Goal: Task Accomplishment & Management: Manage account settings

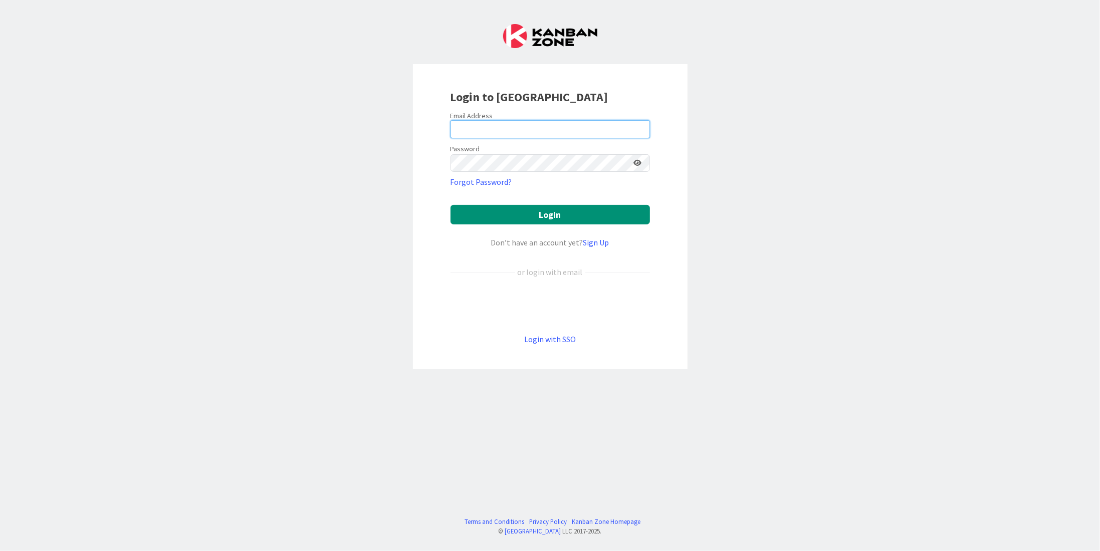
click at [503, 121] on input "email" at bounding box center [549, 129] width 199 height 18
type input "melissa.santos@tourtailors.com"
click at [450, 205] on button "Login" at bounding box center [549, 215] width 199 height 20
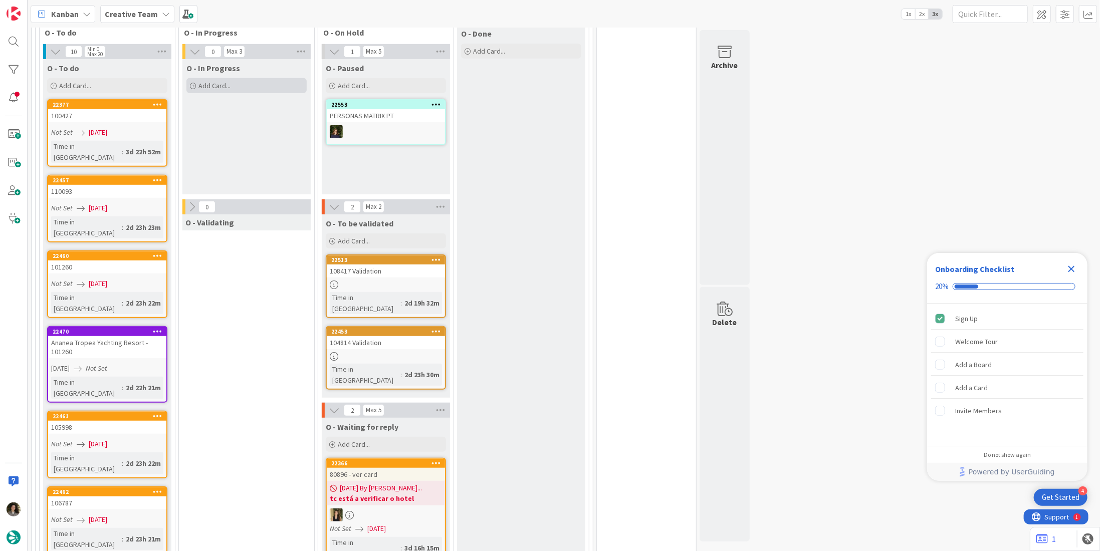
click at [248, 78] on div "Add Card..." at bounding box center [246, 85] width 120 height 15
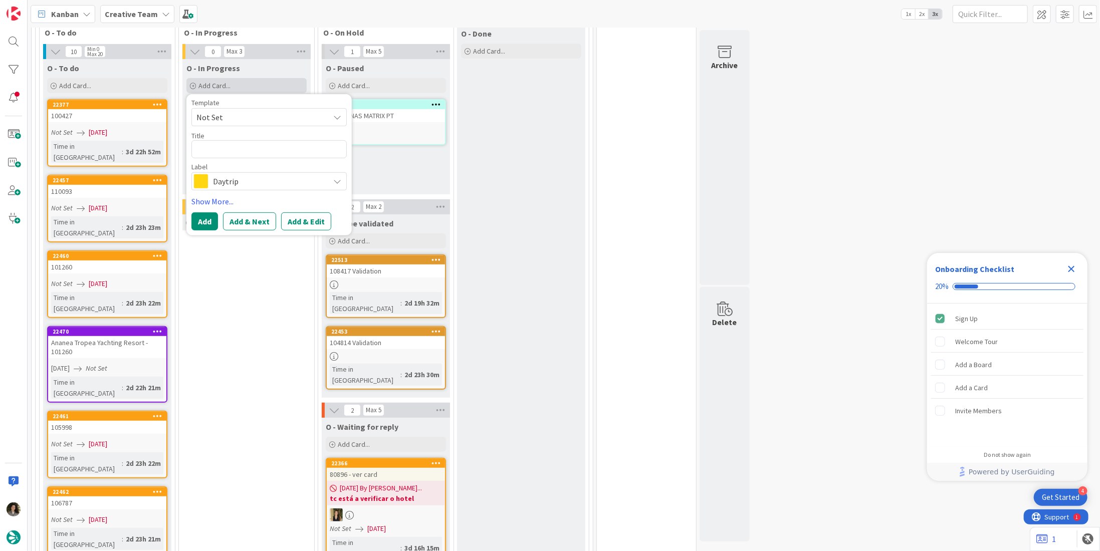
type textarea "x"
type textarea "P"
type textarea "x"
type textarea "Pe"
type textarea "x"
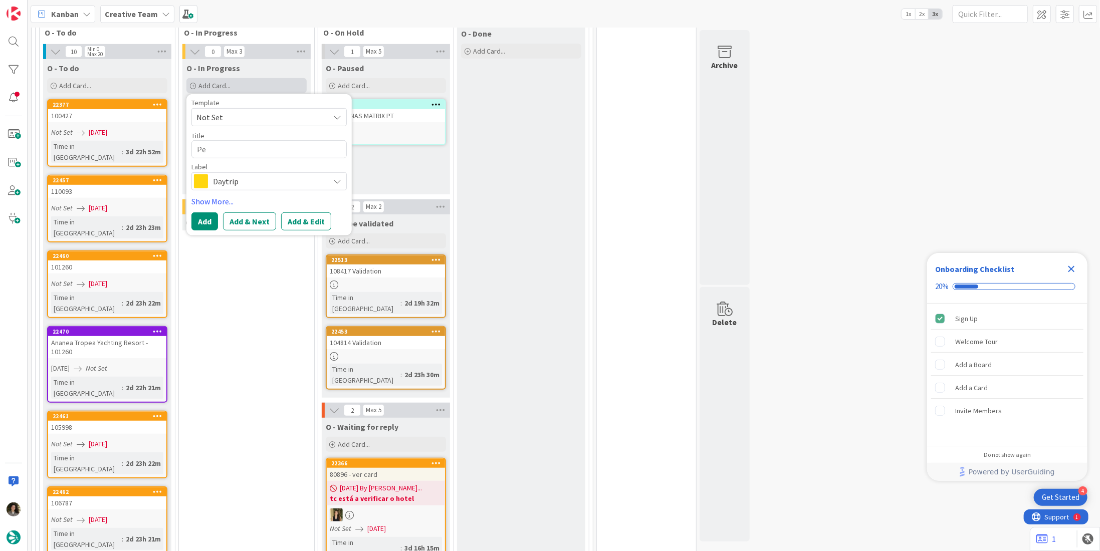
type textarea "Per"
type textarea "x"
type textarea "Pers"
type textarea "x"
type textarea "Perso"
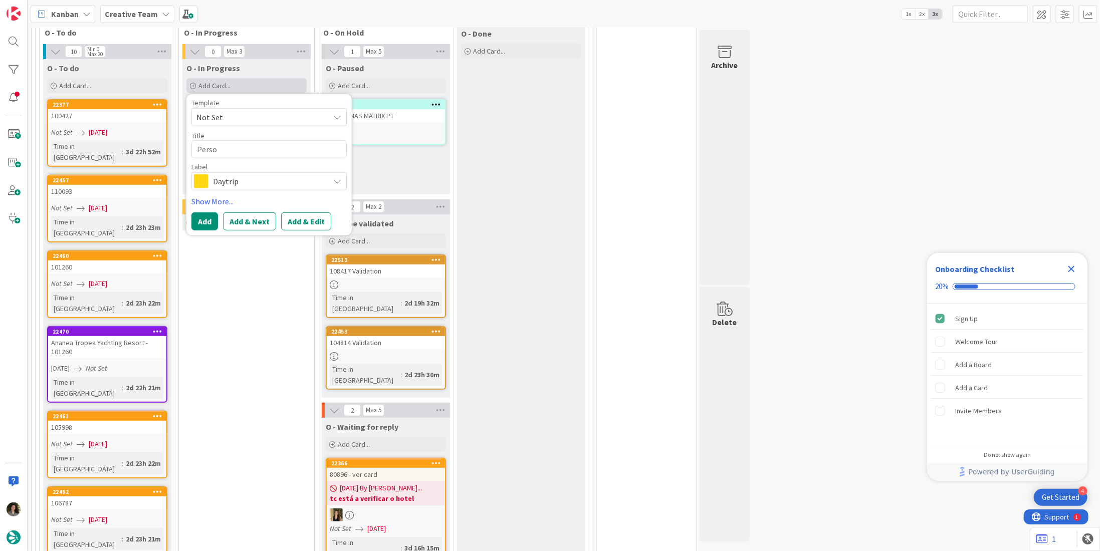
type textarea "x"
type textarea "Person"
type textarea "x"
type textarea "Persona"
type textarea "x"
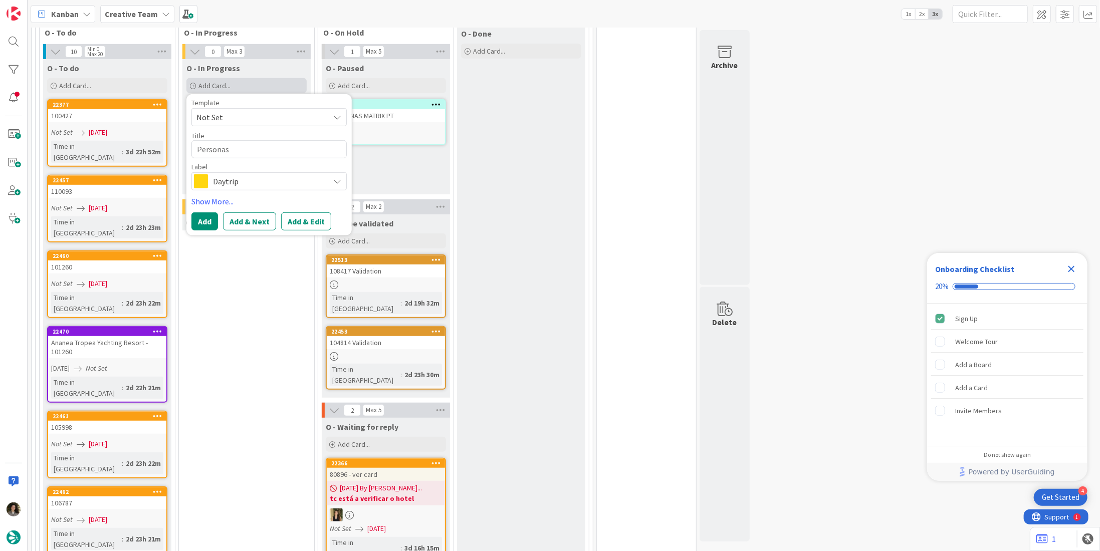
type textarea "Personas"
type textarea "x"
type textarea "Personas M"
type textarea "x"
type textarea "Personas Ma"
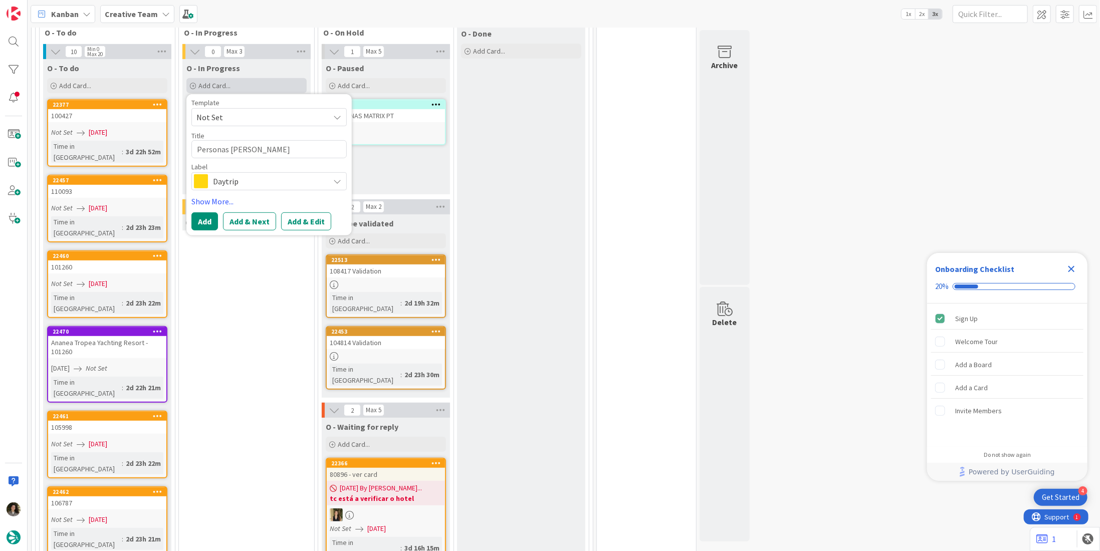
type textarea "x"
type textarea "Personas Mat"
type textarea "x"
type textarea "Personas Matr"
type textarea "x"
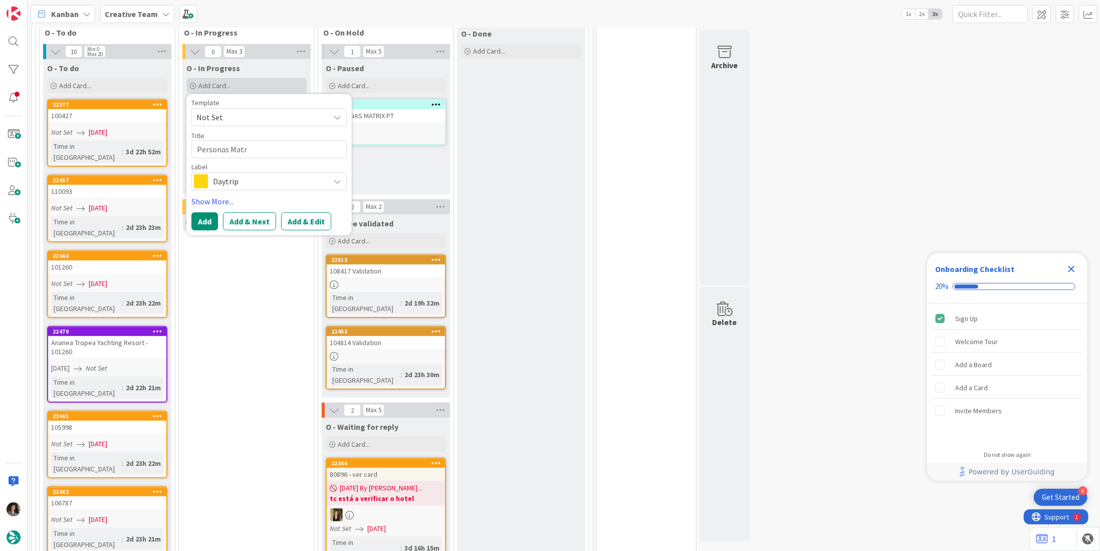
type textarea "Personas Matri"
type textarea "x"
type textarea "Personas Matrix"
type textarea "x"
type textarea "Personas Matrix"
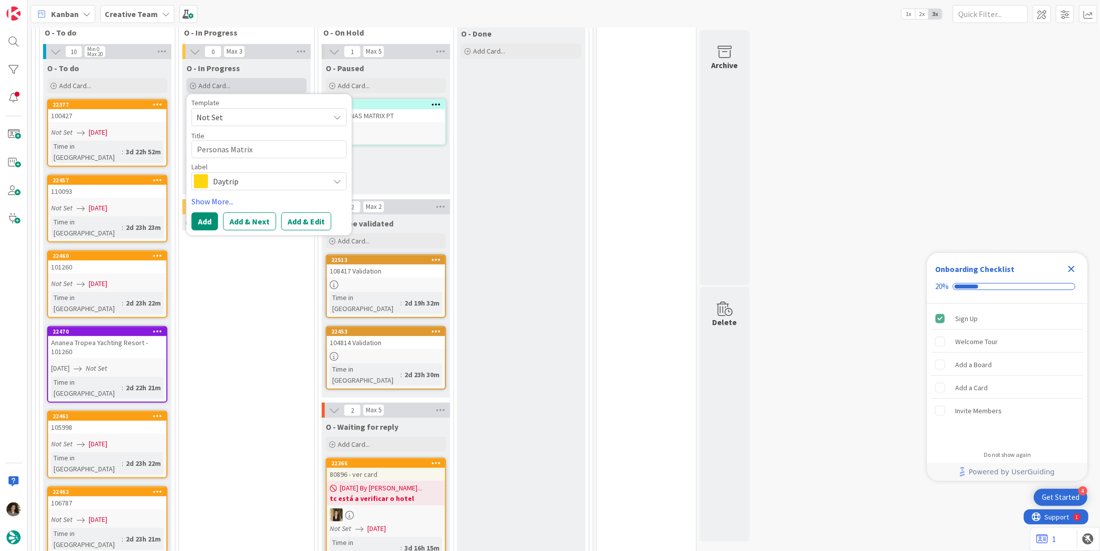
type textarea "x"
type textarea "Personas Matrix -"
type textarea "x"
type textarea "Personas Matrix -"
type textarea "x"
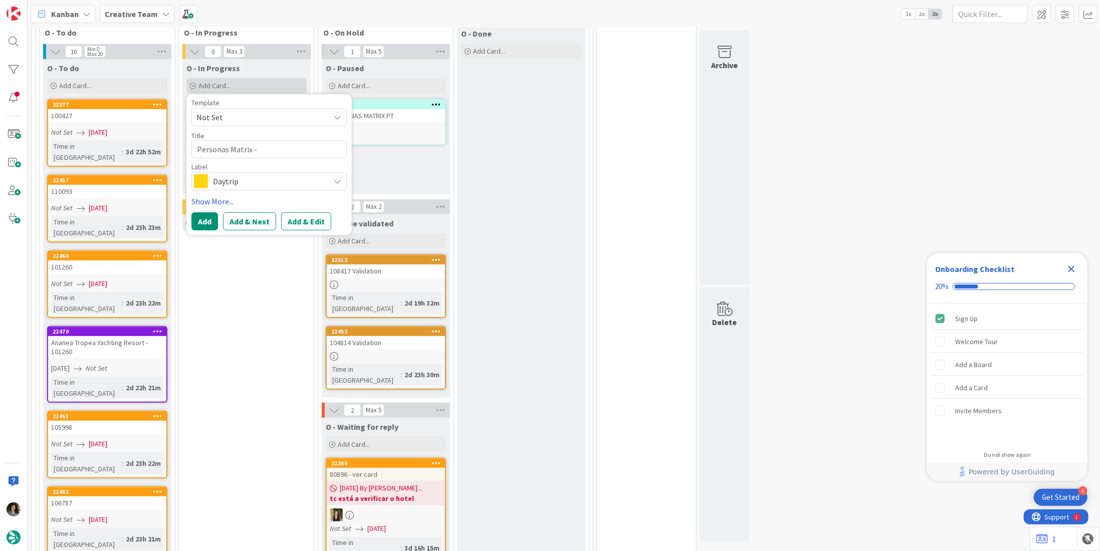
type textarea "Personas Matrix -"
type textarea "x"
type textarea "Personas Matrix u"
type textarea "x"
type textarea "Personas Matrix uk"
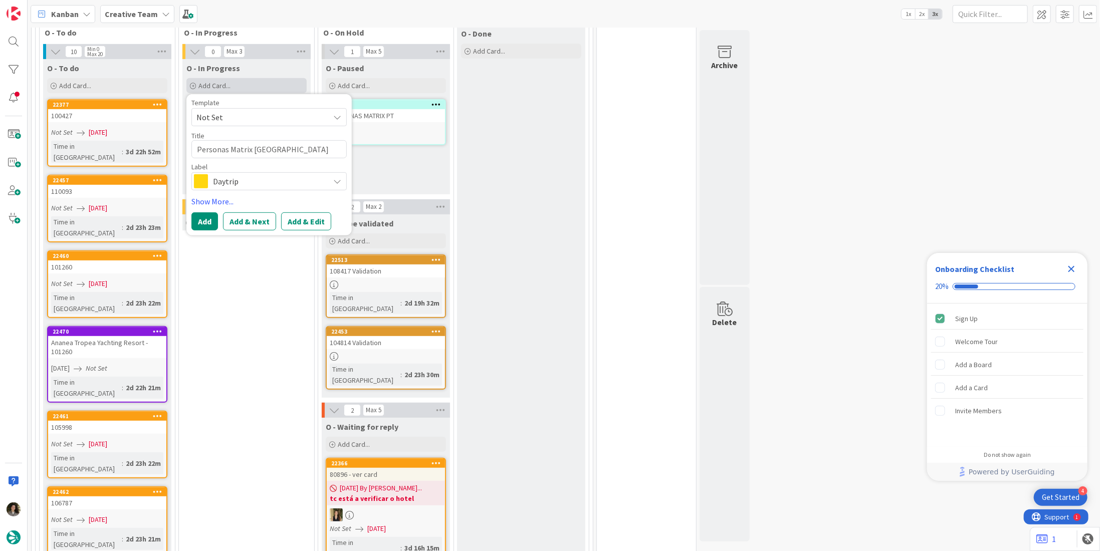
type textarea "x"
type textarea "Personas Matrix u"
type textarea "x"
type textarea "Personas Matrix"
type textarea "x"
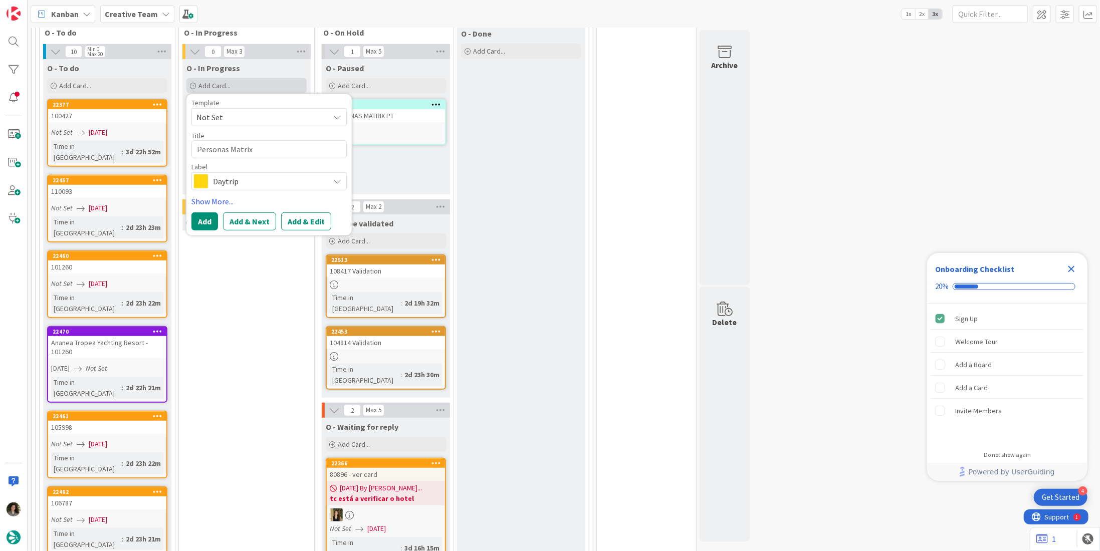
type textarea "Personas Matrix u"
type textarea "x"
type textarea "Personas Matrix"
type textarea "x"
type textarea "Personas Matrix U"
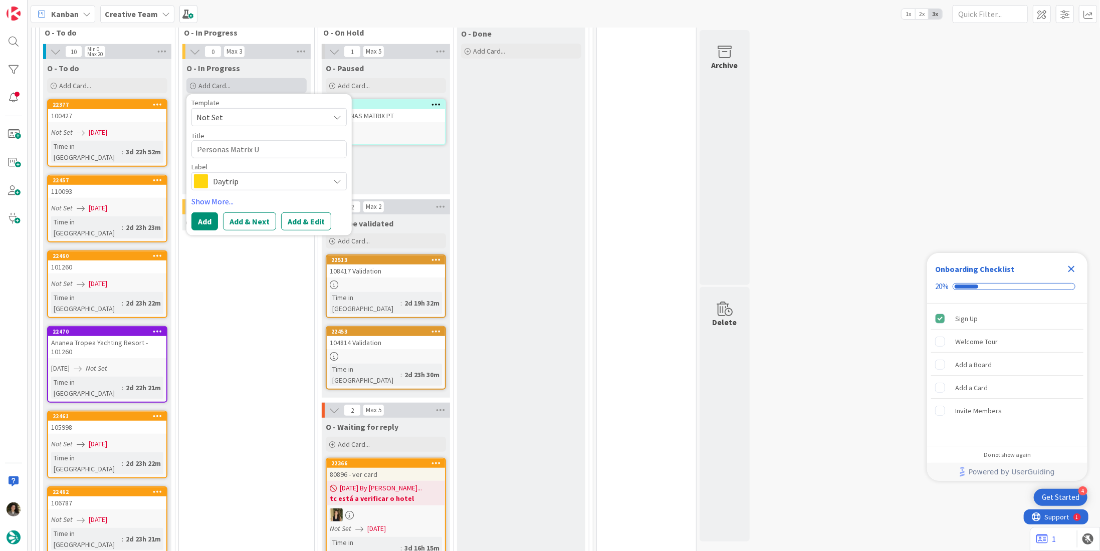
type textarea "x"
type textarea "Personas Matrix UK"
type textarea "x"
type textarea "Personas Matrix UK"
type textarea "x"
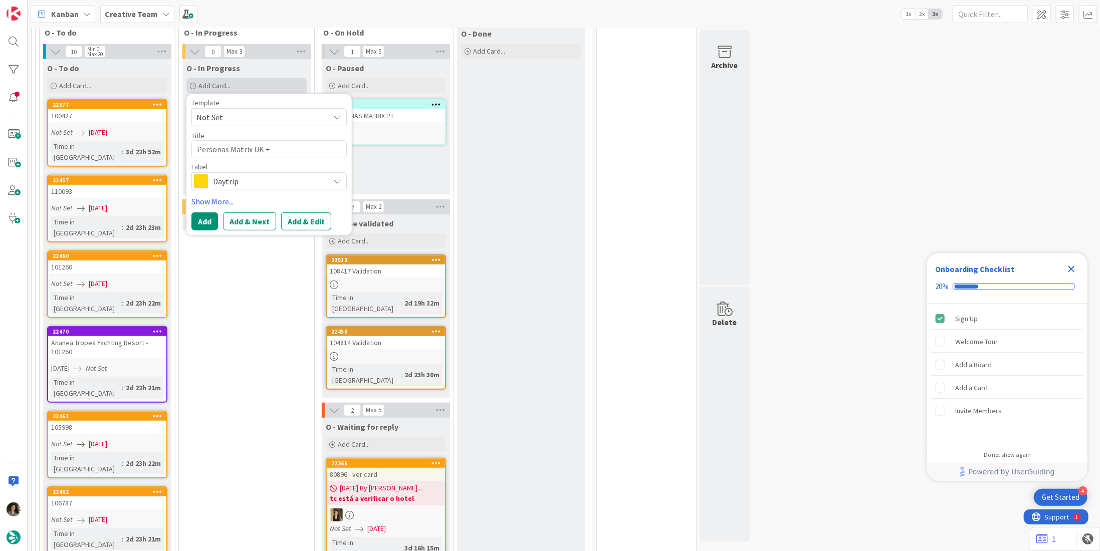
type textarea "Personas Matrix UK +"
type textarea "x"
type textarea "Personas Matrix UK + S"
type textarea "x"
type textarea "Personas Matrix UK +"
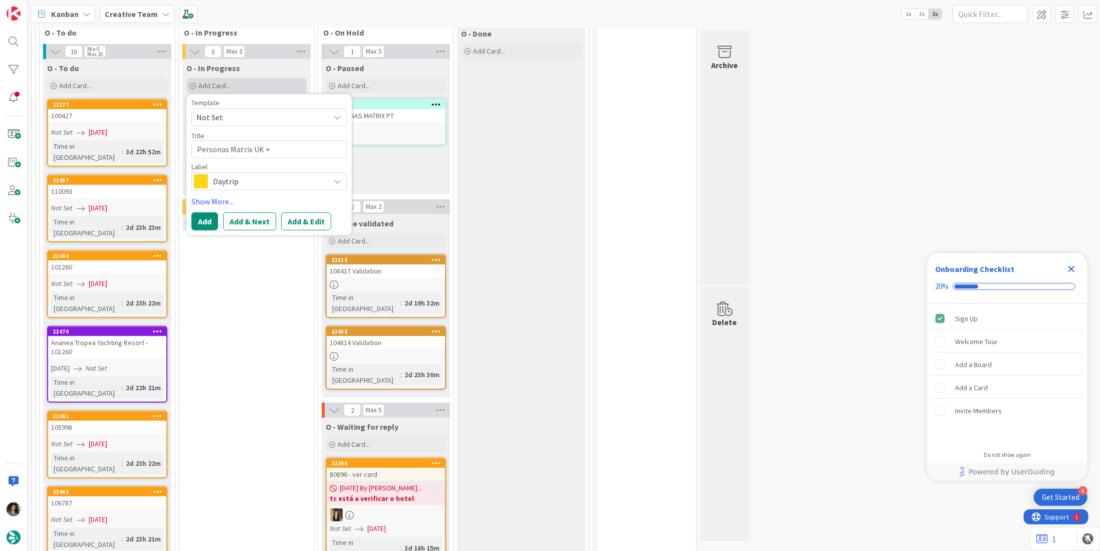
type textarea "x"
type textarea "Personas Matrix UK + S"
type textarea "x"
type textarea "Personas Matrix UK + SP"
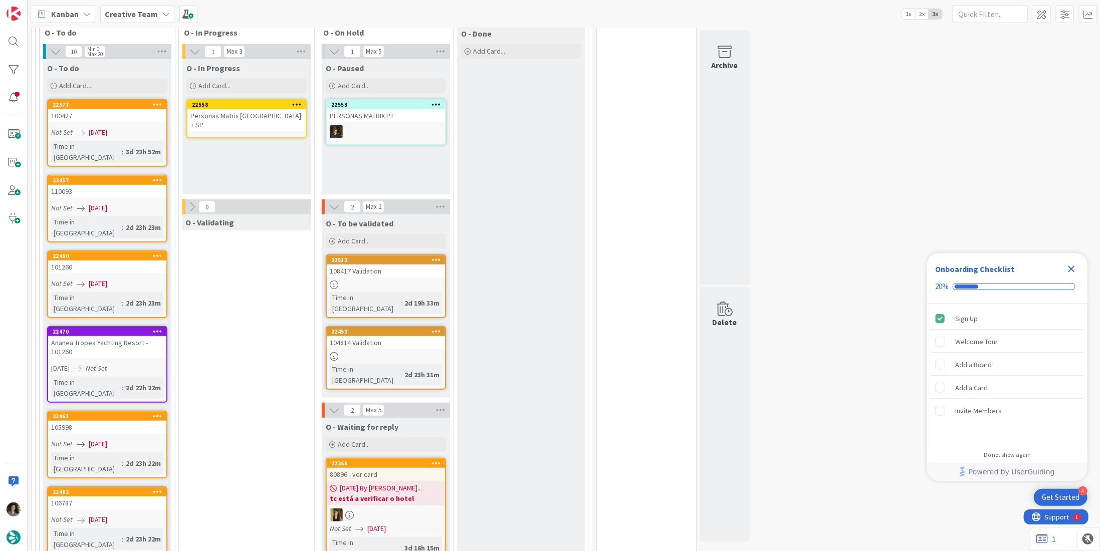
click at [243, 115] on div "Personas Matrix UK + SP" at bounding box center [246, 120] width 118 height 22
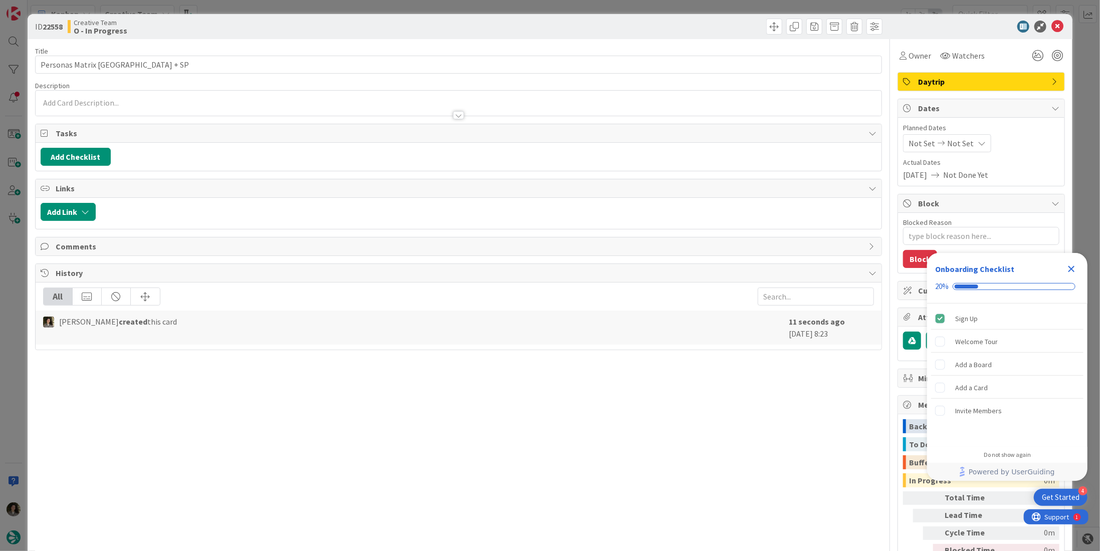
click at [1003, 80] on span "Daytrip" at bounding box center [982, 82] width 128 height 12
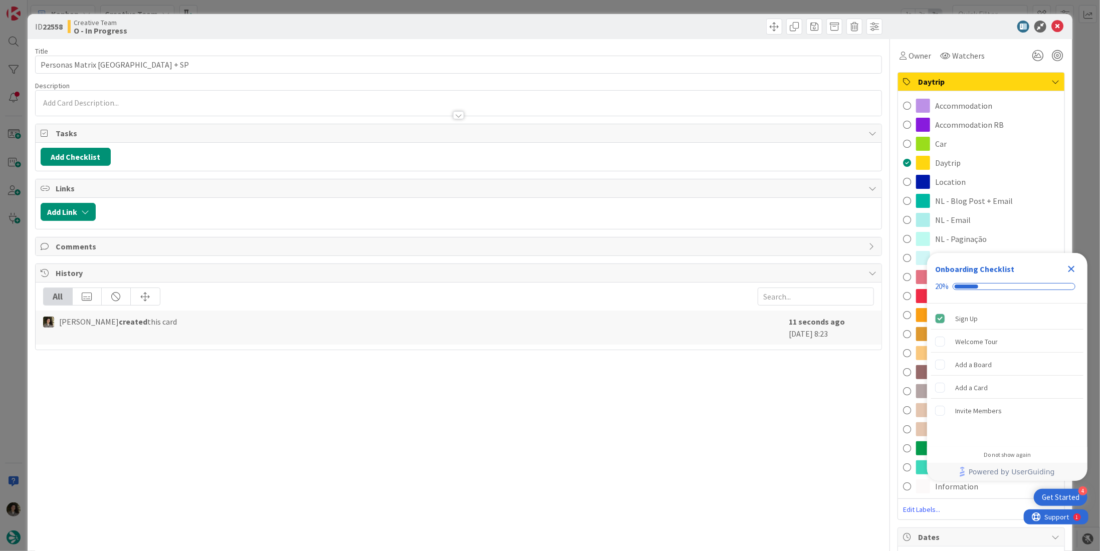
click at [1073, 271] on icon "Close Checklist" at bounding box center [1071, 269] width 7 height 7
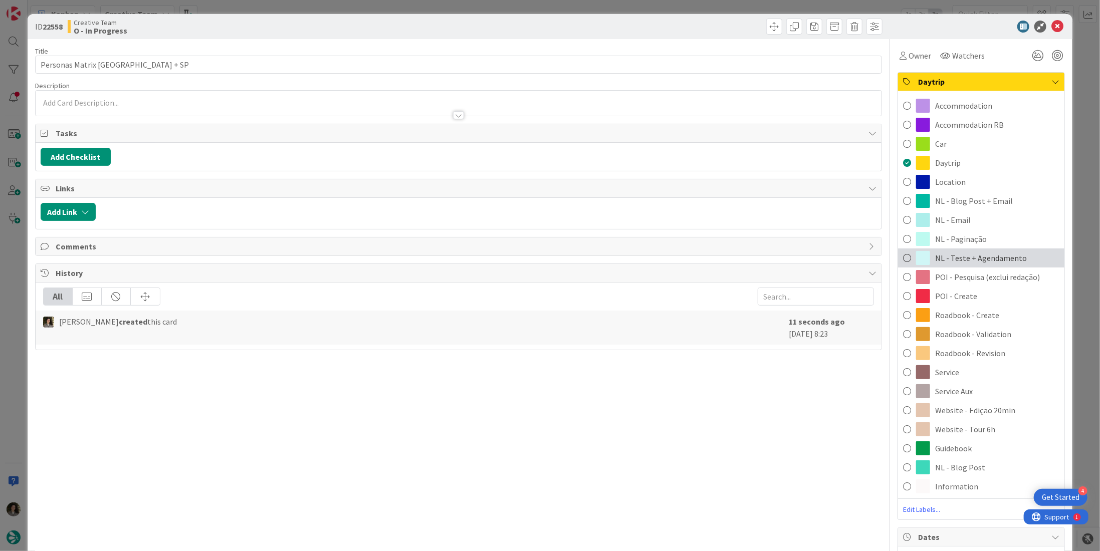
click at [964, 260] on span "NL - Teste + Agendamento" at bounding box center [981, 258] width 92 height 12
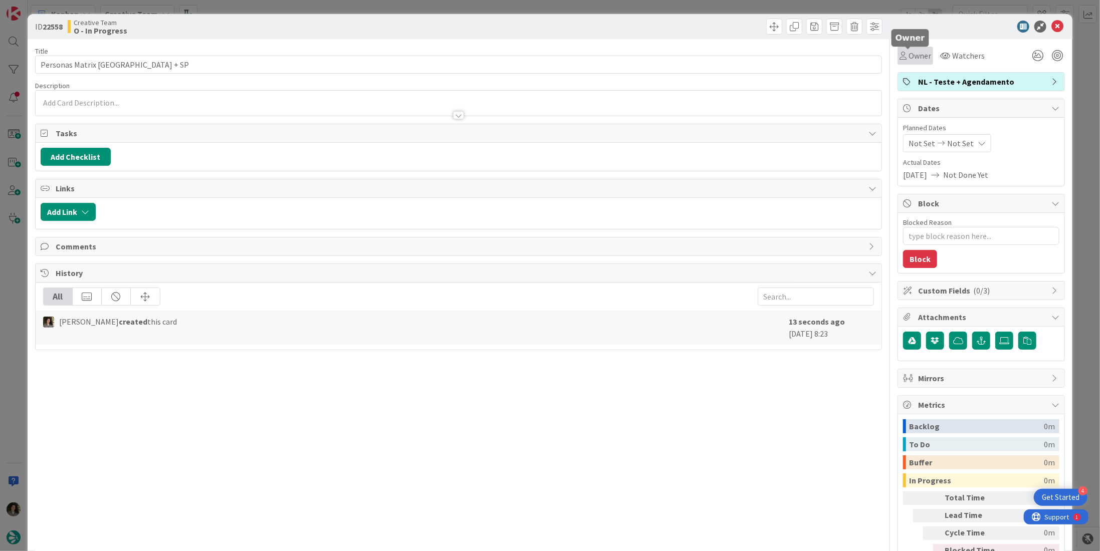
drag, startPoint x: 906, startPoint y: 51, endPoint x: 910, endPoint y: 60, distance: 10.3
click at [908, 54] on span "Owner" at bounding box center [919, 56] width 23 height 12
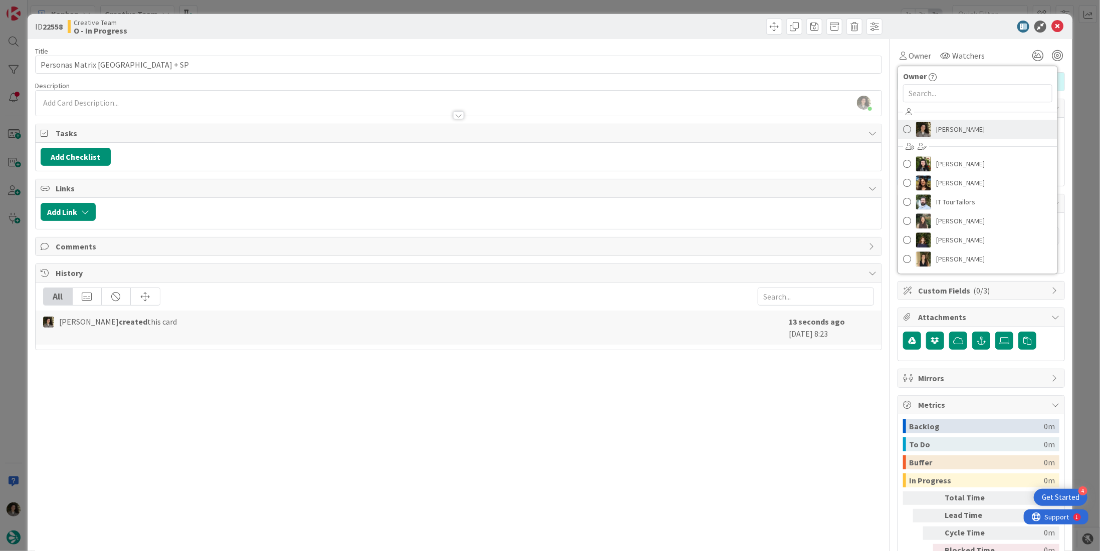
click at [947, 133] on span "Melissa Santos" at bounding box center [960, 129] width 49 height 15
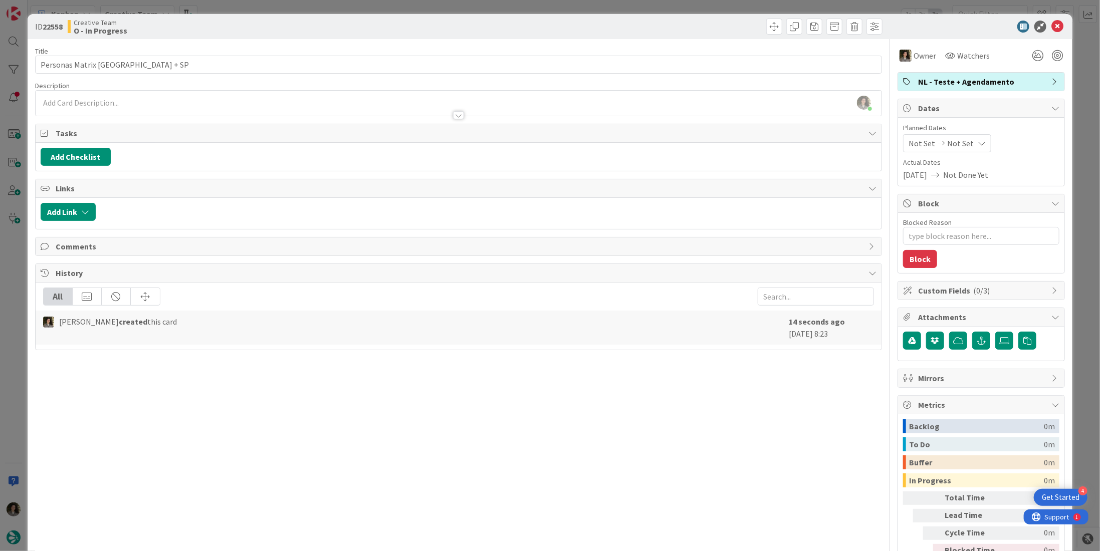
type textarea "x"
click at [963, 146] on div "Not Set Not Set" at bounding box center [947, 143] width 88 height 18
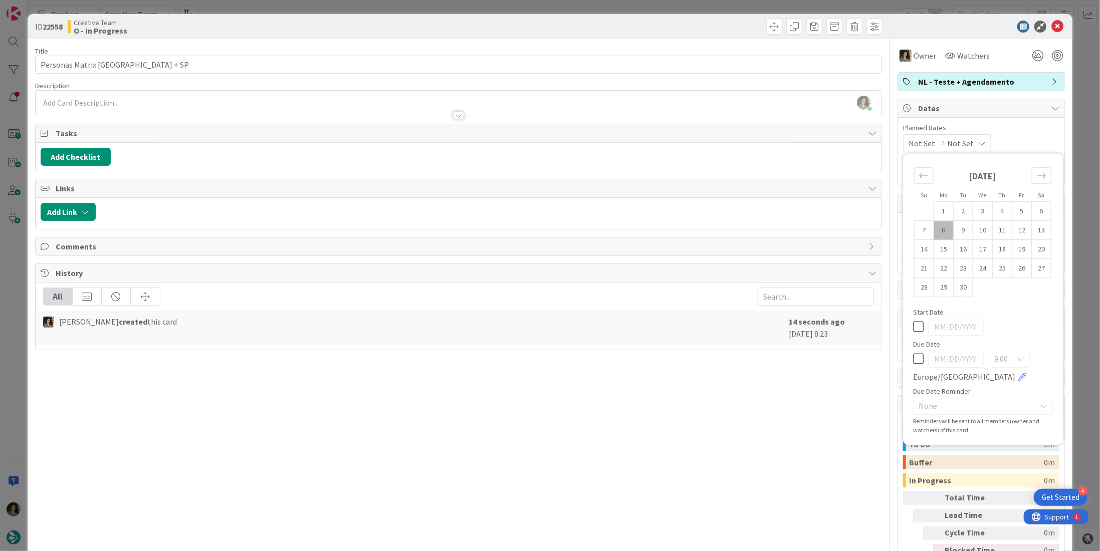
drag, startPoint x: 943, startPoint y: 224, endPoint x: 948, endPoint y: 212, distance: 13.5
click at [943, 225] on td "8" at bounding box center [944, 230] width 20 height 19
type input "09/08/2025"
click at [1052, 24] on icon at bounding box center [1057, 27] width 12 height 12
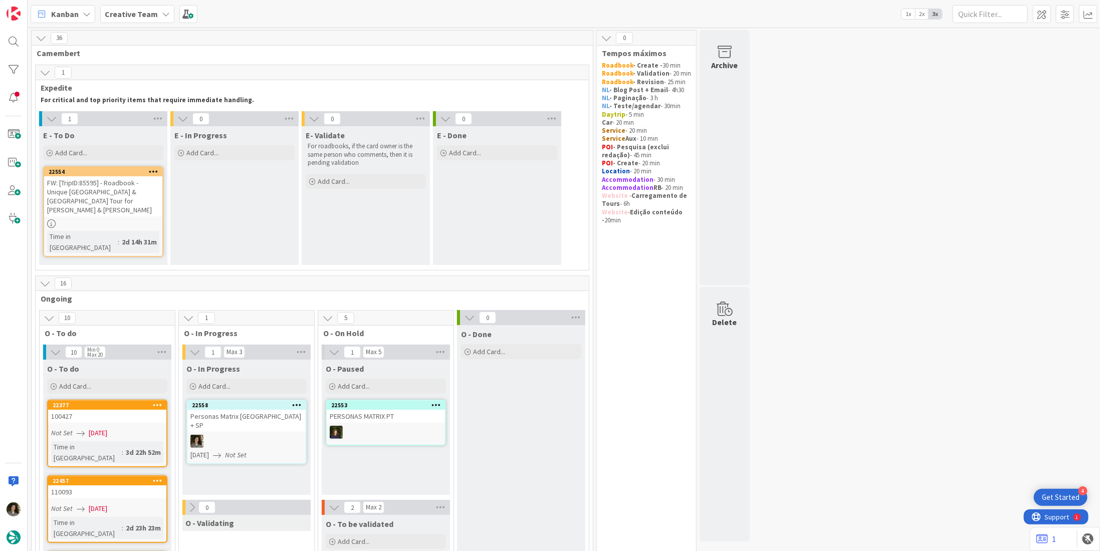
click at [74, 200] on div "FW: [TripID:85595] - Roadbook - Unique Portugal & Spain Tour for Brett & Genevi…" at bounding box center [103, 196] width 118 height 40
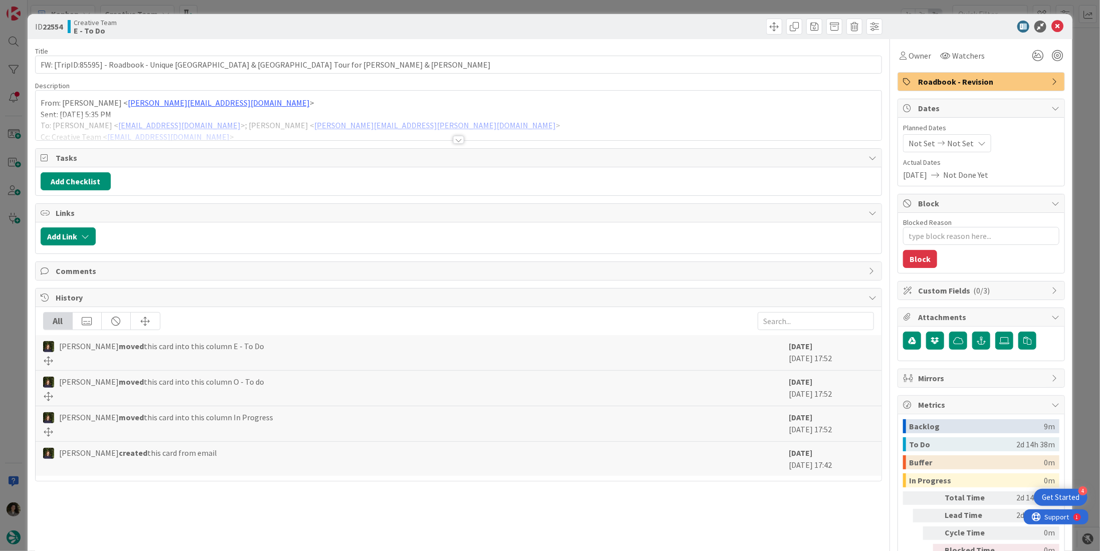
click at [451, 133] on div at bounding box center [459, 128] width 846 height 26
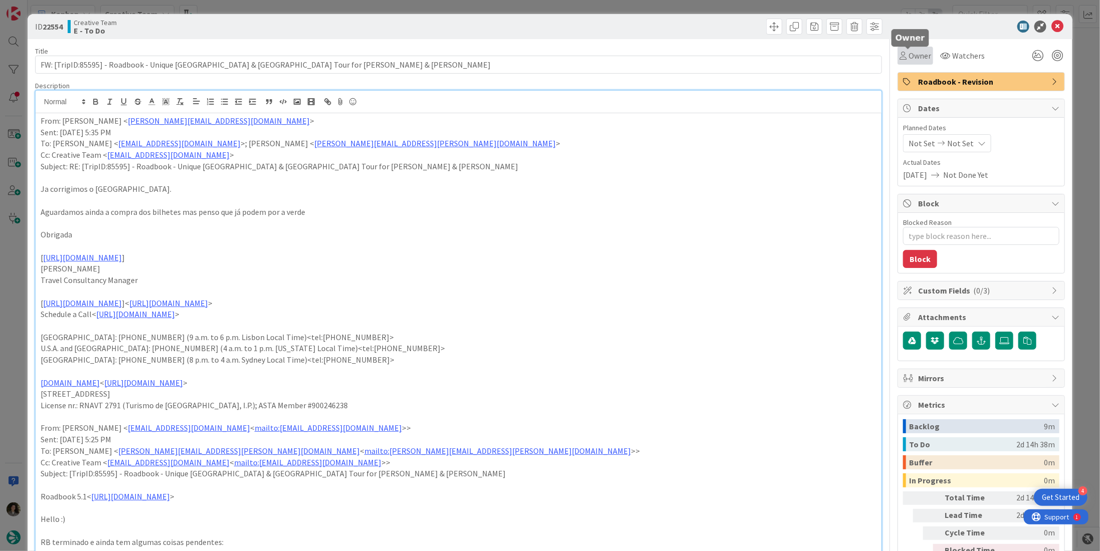
click at [908, 53] on span "Owner" at bounding box center [919, 56] width 23 height 12
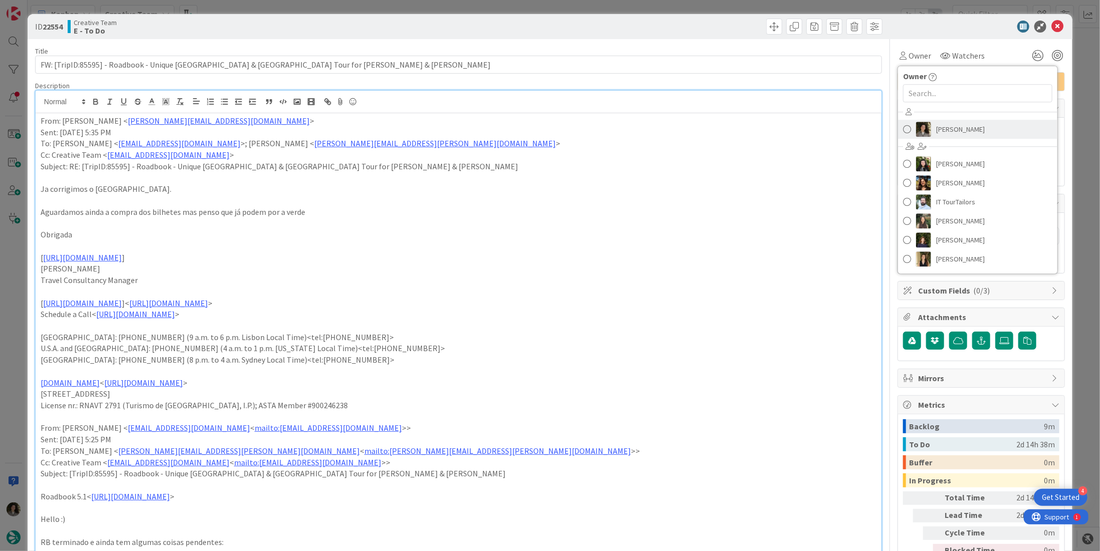
drag, startPoint x: 944, startPoint y: 126, endPoint x: 949, endPoint y: 120, distance: 8.2
click at [945, 127] on span "[PERSON_NAME]" at bounding box center [960, 129] width 49 height 15
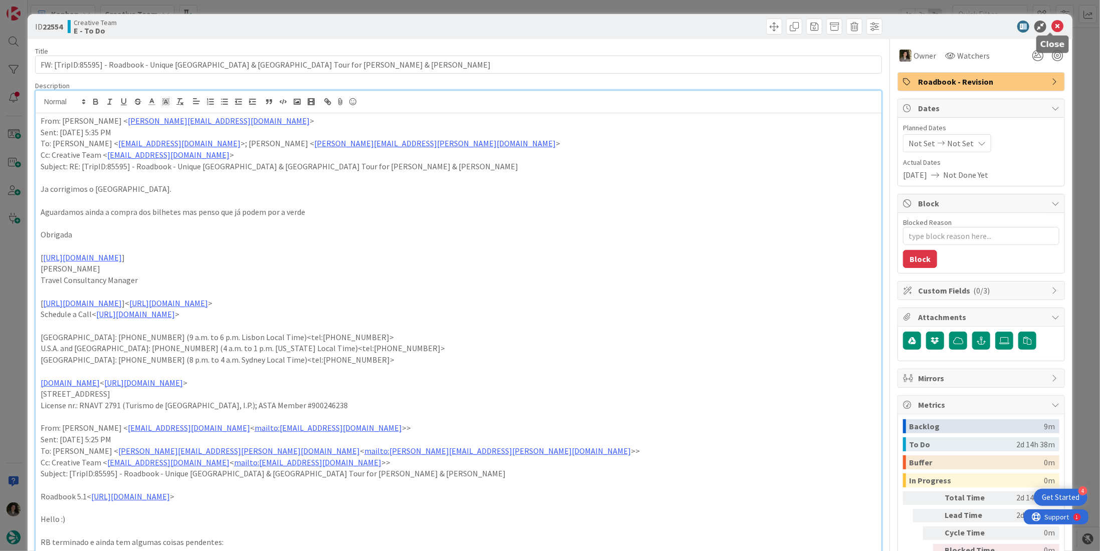
click at [1051, 25] on icon at bounding box center [1057, 27] width 12 height 12
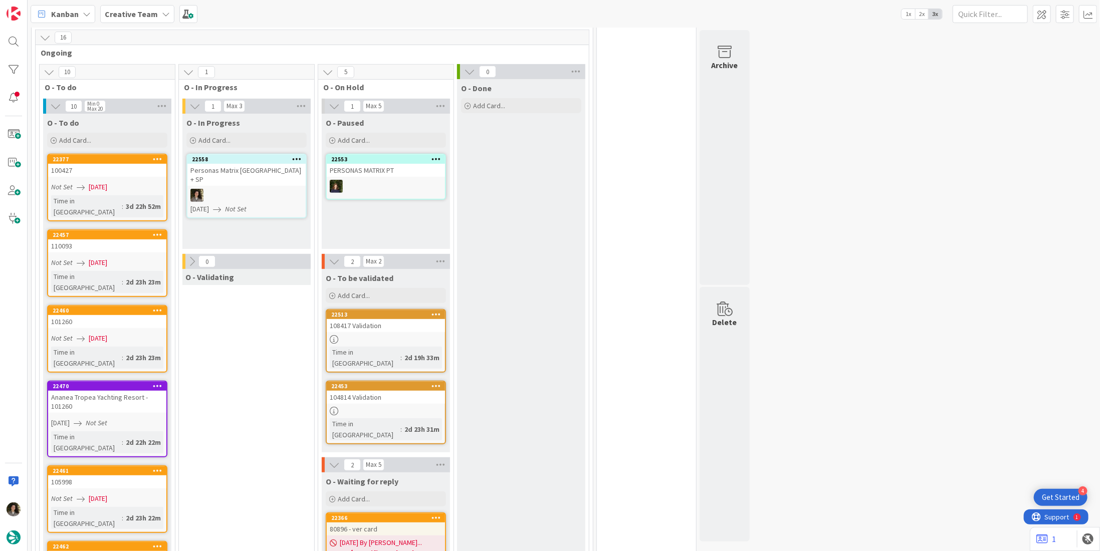
click at [397, 335] on div at bounding box center [386, 339] width 118 height 9
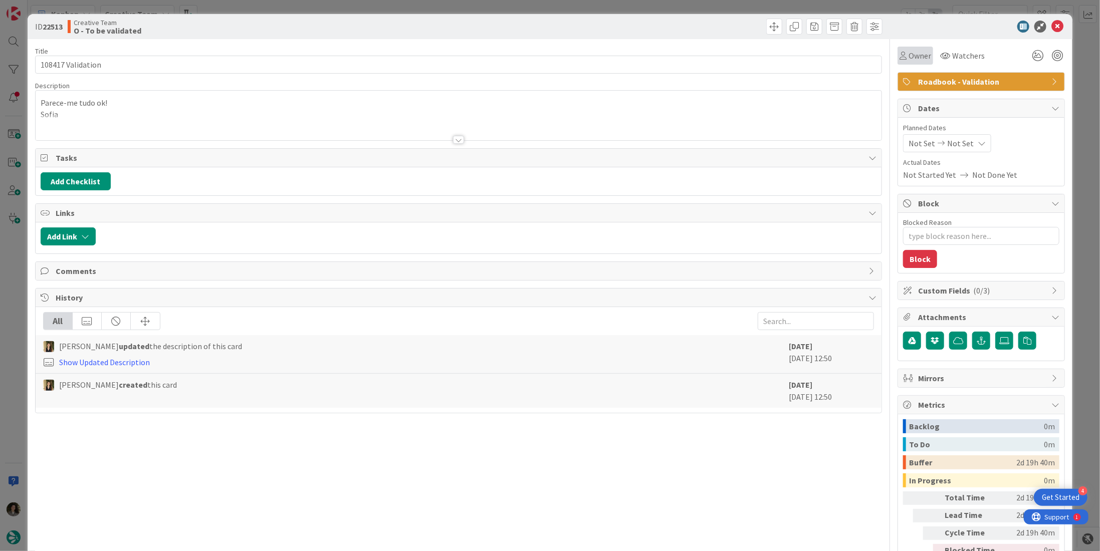
click at [899, 59] on icon at bounding box center [902, 56] width 7 height 8
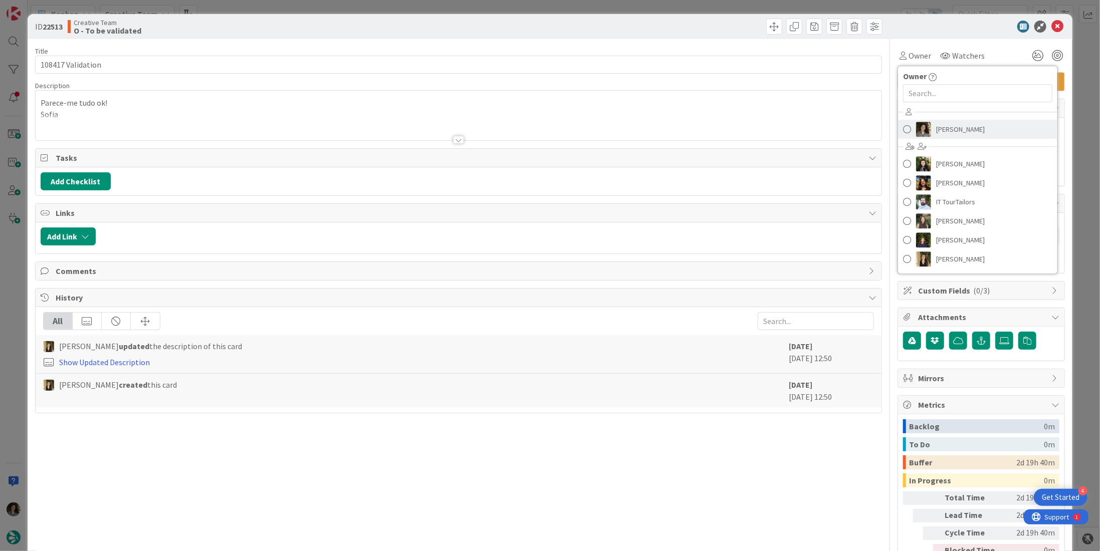
click at [918, 123] on img at bounding box center [923, 129] width 15 height 15
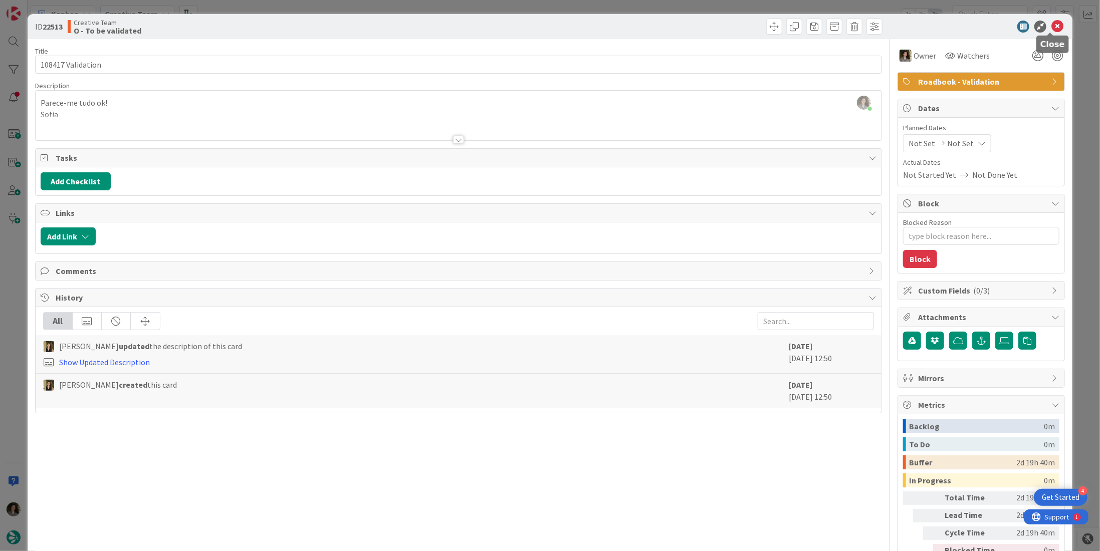
click at [1052, 27] on icon at bounding box center [1057, 27] width 12 height 12
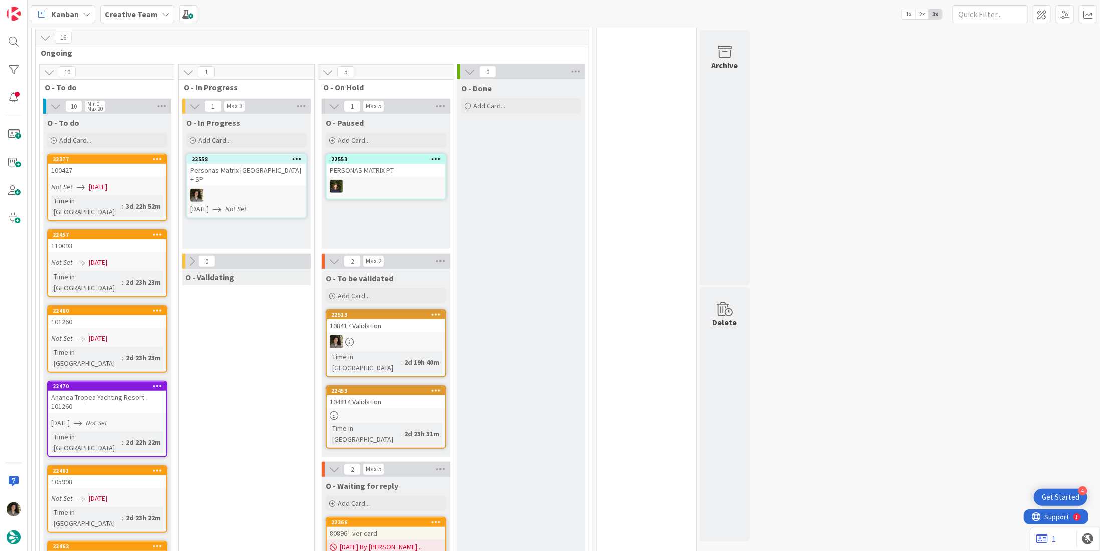
click at [371, 388] on link "22453 104814 Validation Time in Column : 2d 23h 31m" at bounding box center [386, 417] width 120 height 64
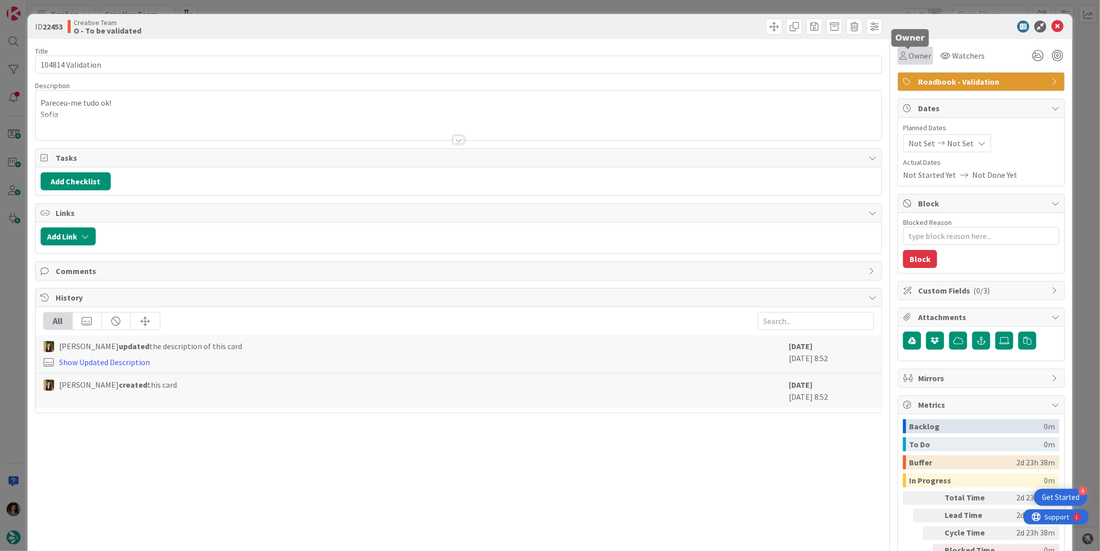
drag, startPoint x: 904, startPoint y: 53, endPoint x: 909, endPoint y: 63, distance: 11.0
click at [908, 53] on span "Owner" at bounding box center [919, 56] width 23 height 12
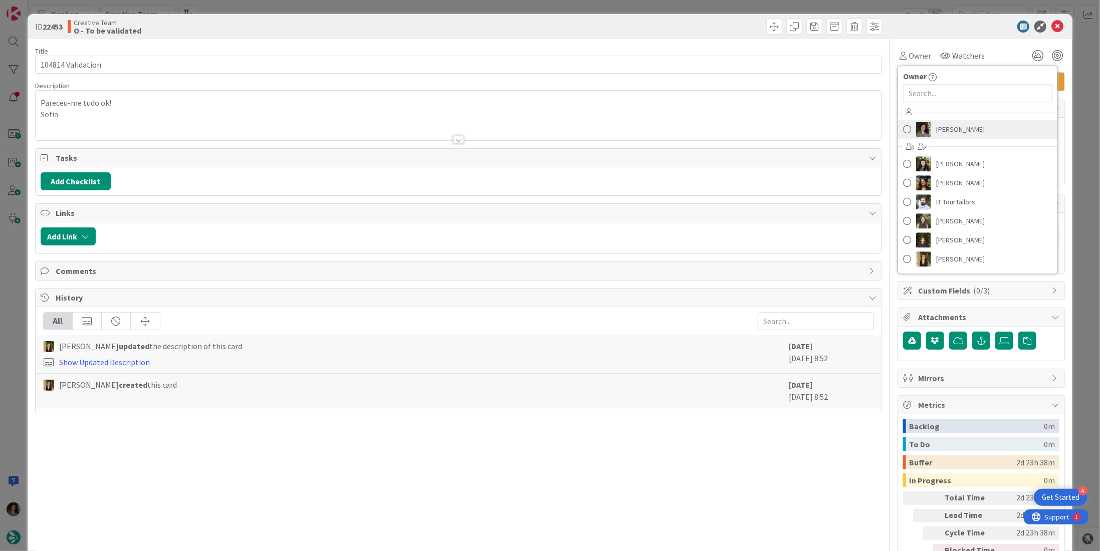
click at [938, 127] on span "[PERSON_NAME]" at bounding box center [960, 129] width 49 height 15
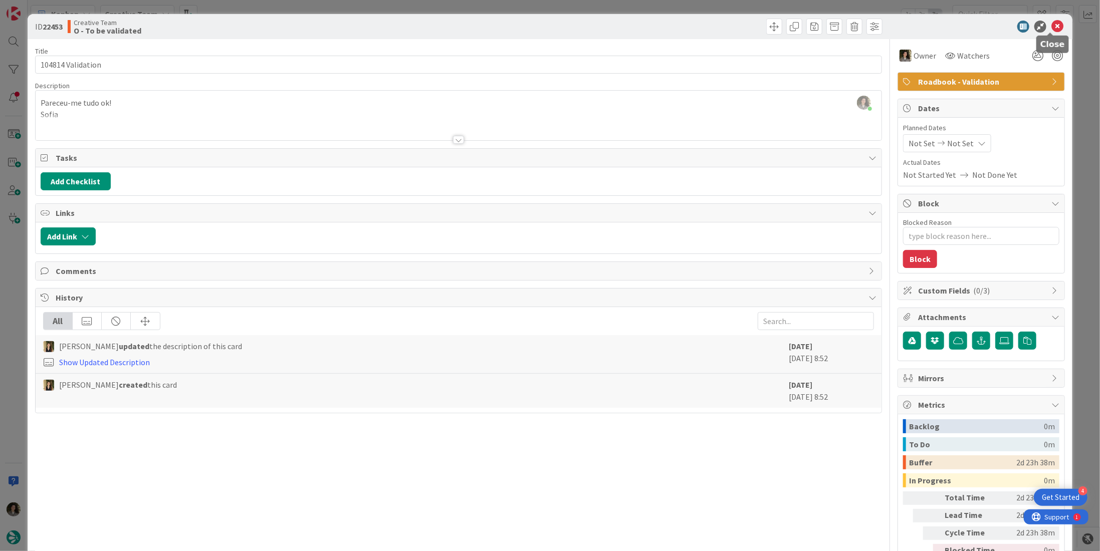
click at [1051, 23] on icon at bounding box center [1057, 27] width 12 height 12
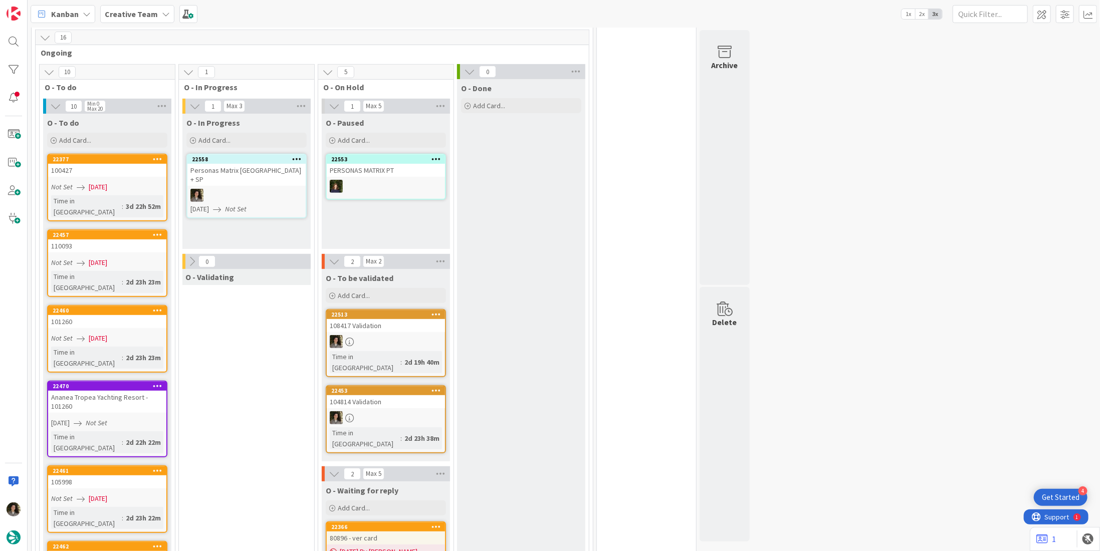
click at [328, 36] on div "16" at bounding box center [312, 37] width 553 height 15
click at [256, 168] on link "22558 Personas Matrix UK + SP 09/08/2025 Not Set" at bounding box center [246, 186] width 120 height 65
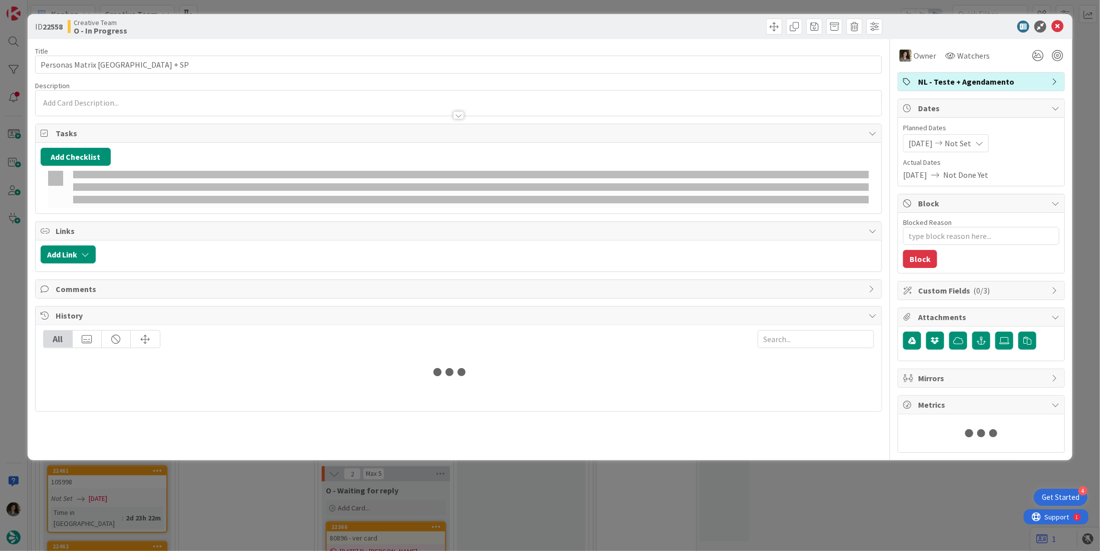
type textarea "x"
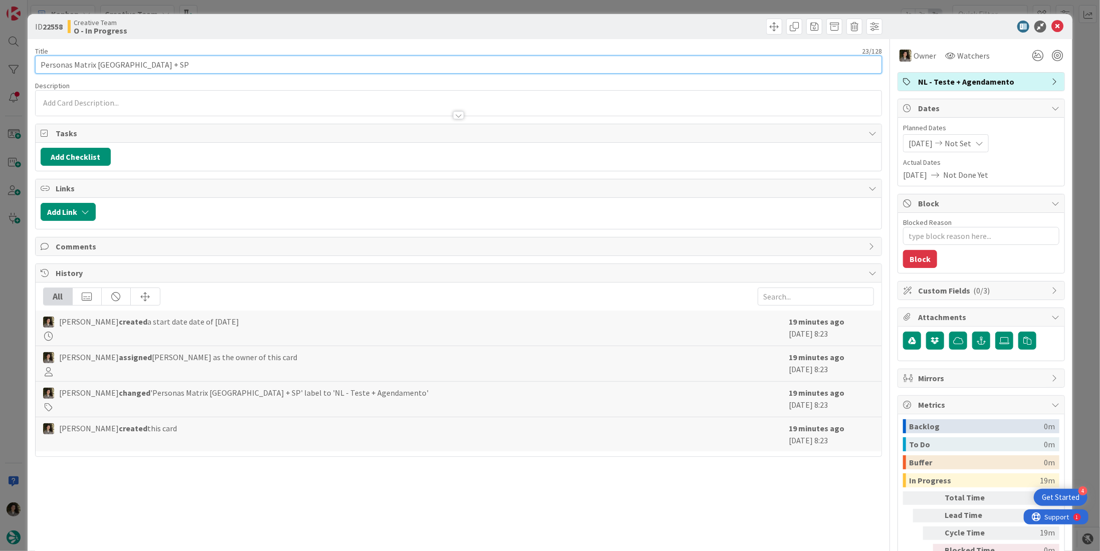
drag, startPoint x: 167, startPoint y: 63, endPoint x: 95, endPoint y: 69, distance: 72.4
click at [95, 69] on input "Personas Matrix UK + SP" at bounding box center [458, 65] width 847 height 18
type input "Personas Matrix"
type textarea "x"
type input "Personas Matrix -"
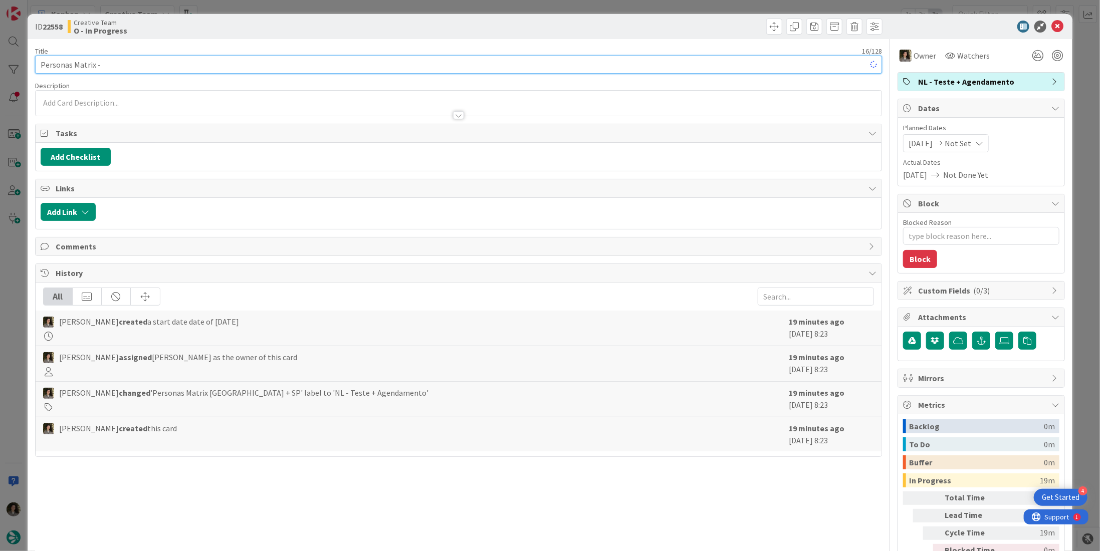
type textarea "x"
type input "Personas Matrix - Revision Culture"
type textarea "x"
type input "Personas Matrix - Revision Culture &"
type textarea "x"
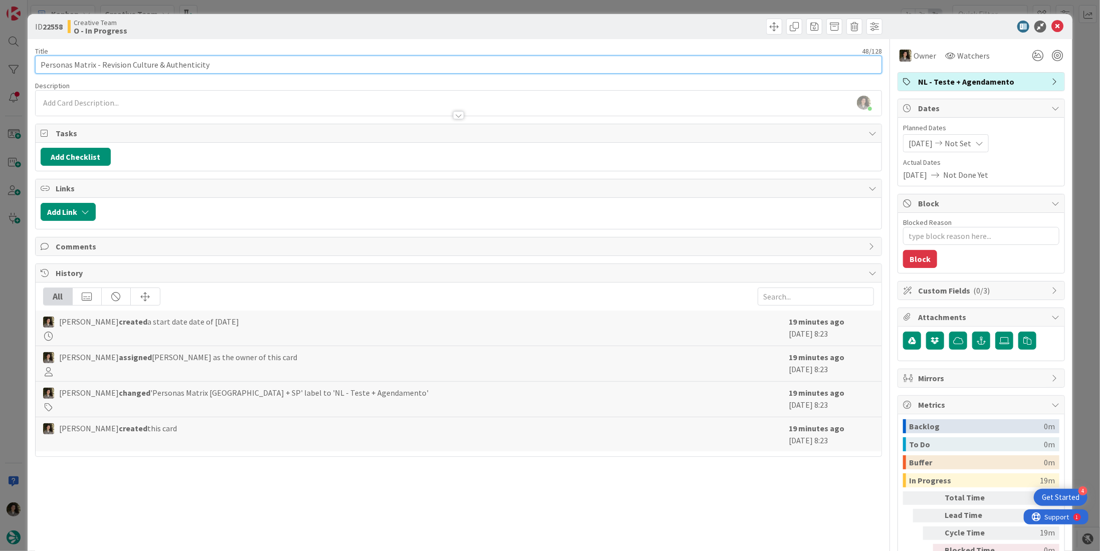
type input "Personas Matrix - Revision Culture & Authenticity"
type textarea "x"
type input "Personas Matrix - Revision Culture & Authenticity"
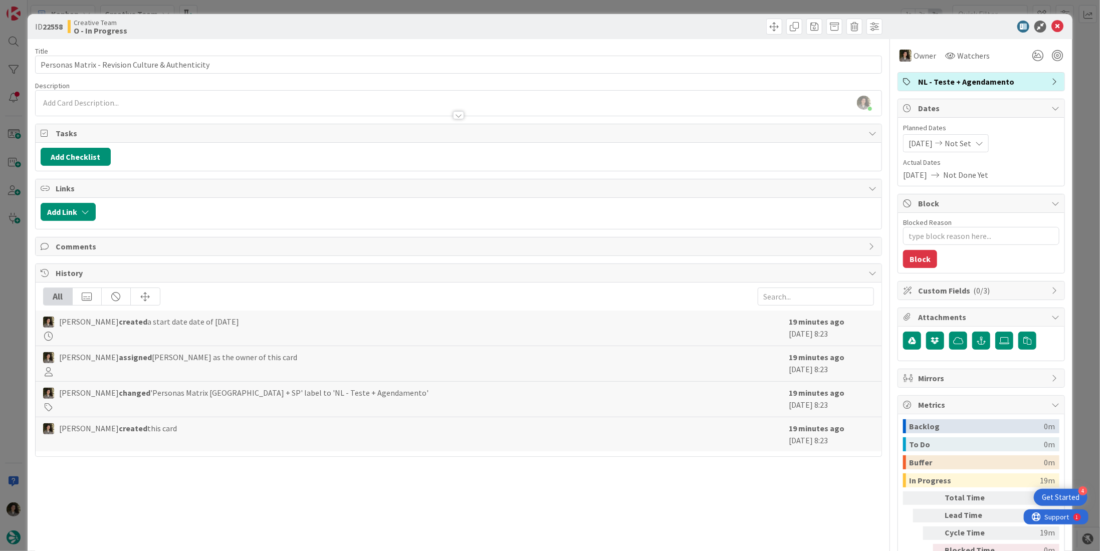
drag, startPoint x: 235, startPoint y: 35, endPoint x: 410, endPoint y: 29, distance: 175.0
click at [236, 35] on div "ID 22558 Creative Team O - In Progress" at bounding box center [550, 26] width 1045 height 25
click at [1052, 27] on icon at bounding box center [1057, 27] width 12 height 12
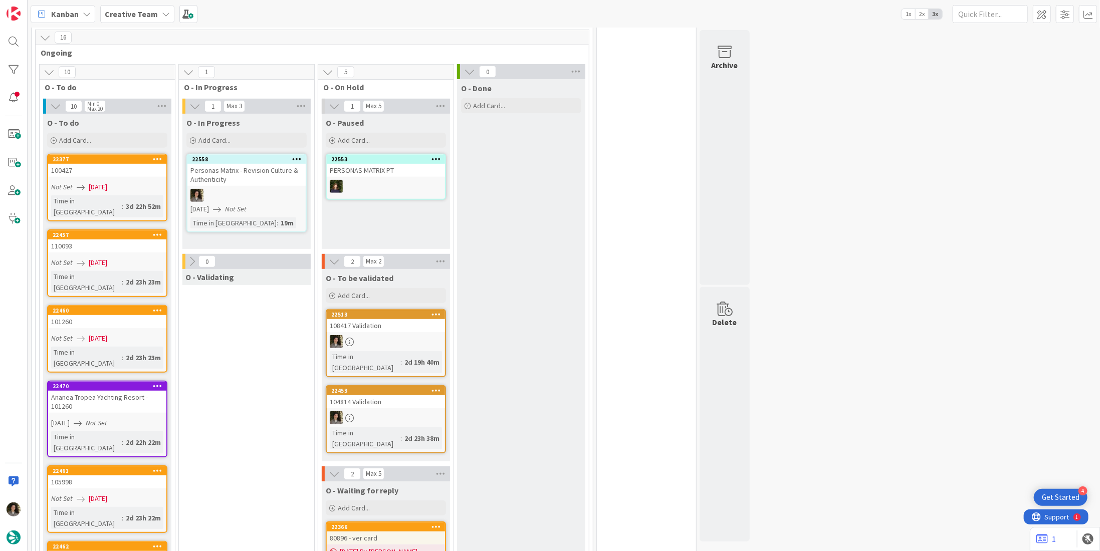
click at [251, 189] on div at bounding box center [246, 195] width 118 height 13
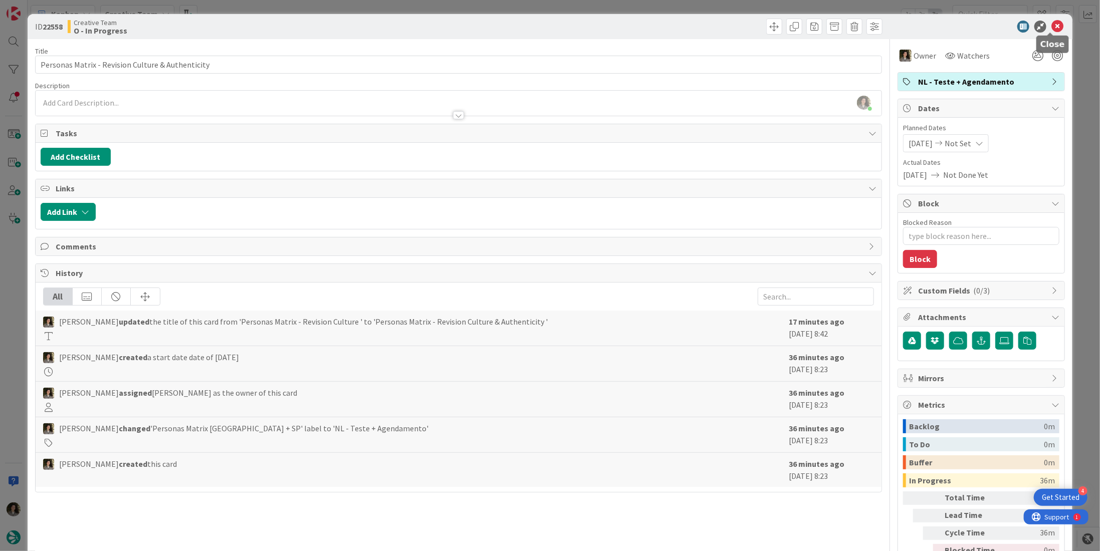
click at [1051, 25] on icon at bounding box center [1057, 27] width 12 height 12
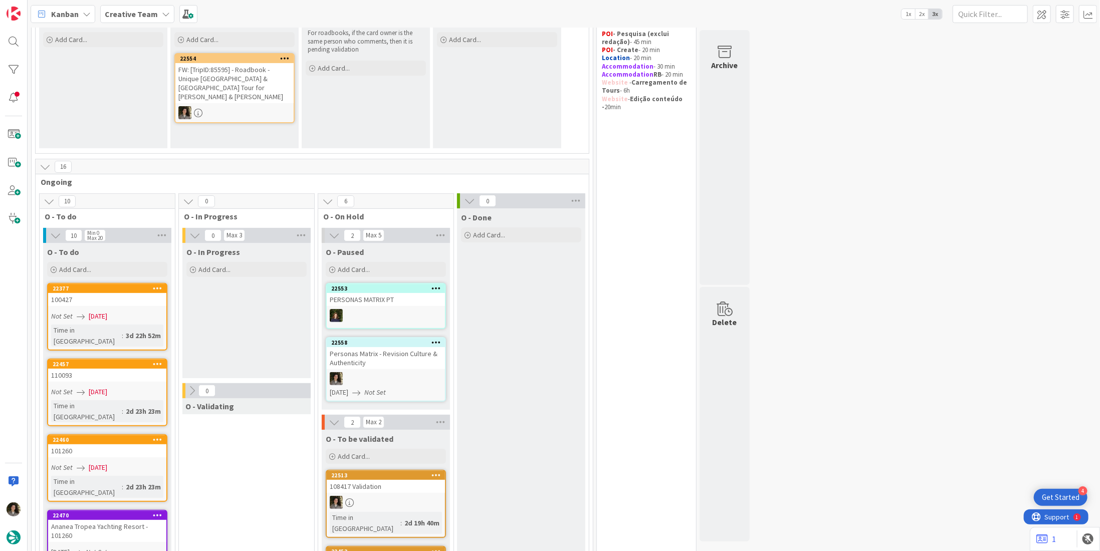
scroll to position [100, 0]
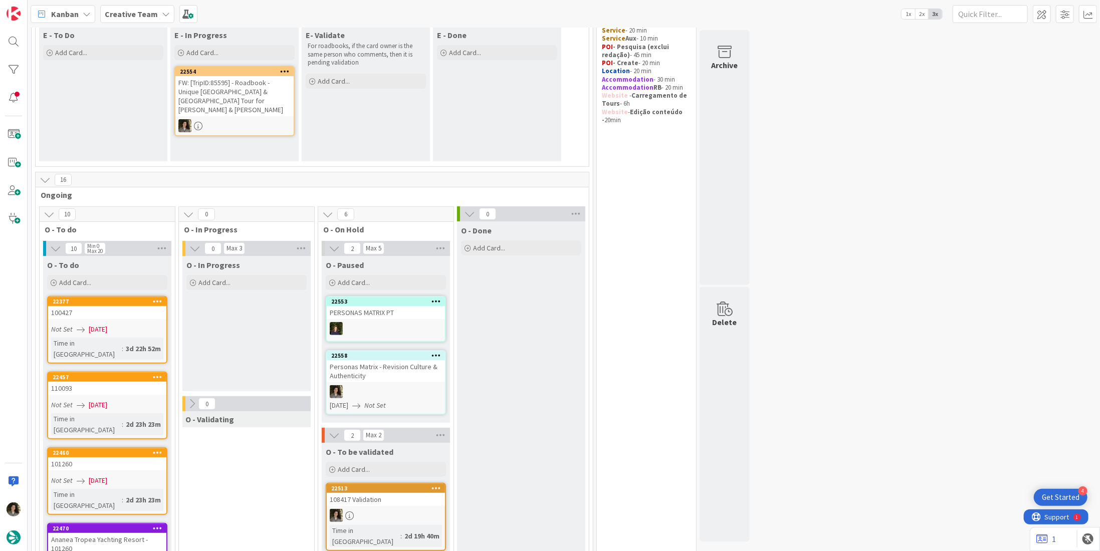
click at [225, 105] on div "FW: [TripID:85595] - Roadbook - Unique Portugal & Spain Tour for Brett & Genevi…" at bounding box center [234, 96] width 118 height 40
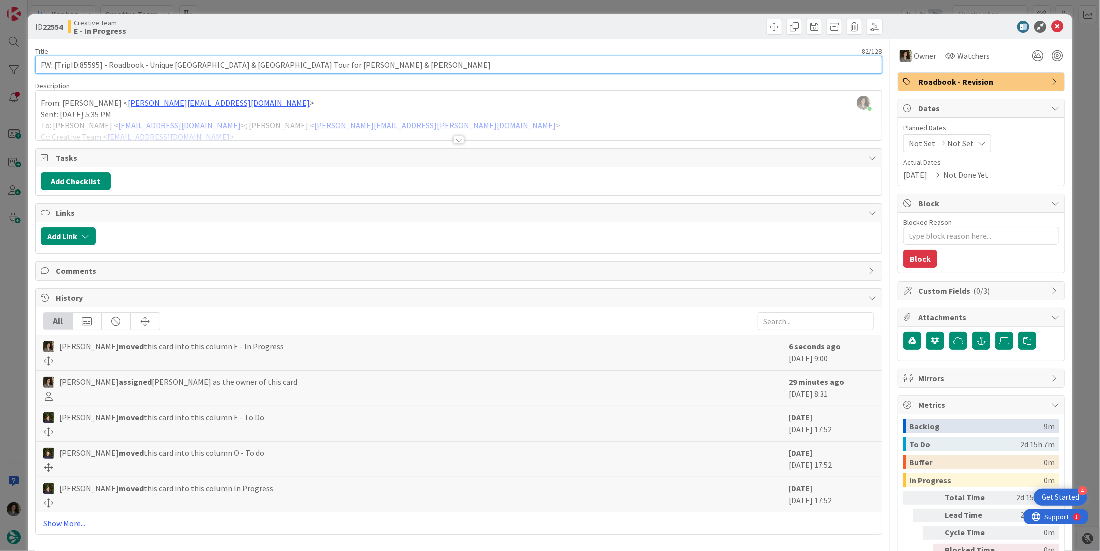
drag, startPoint x: 98, startPoint y: 66, endPoint x: 79, endPoint y: 65, distance: 19.0
click at [79, 65] on input "FW: [TripID:85595] - Roadbook - Unique Portugal & Spain Tour for Brett & Genevi…" at bounding box center [458, 65] width 847 height 18
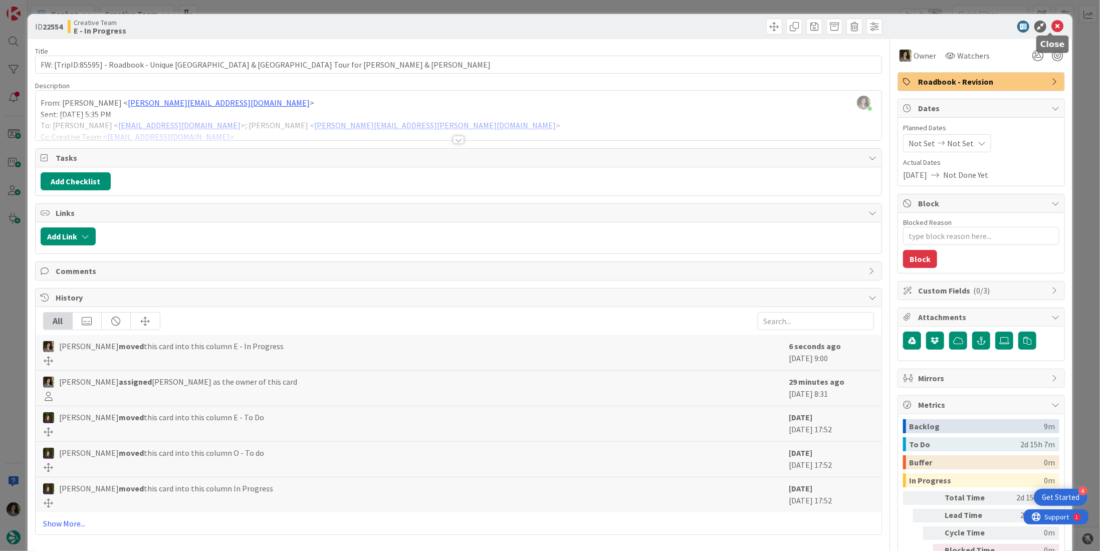
click at [1051, 27] on icon at bounding box center [1057, 27] width 12 height 12
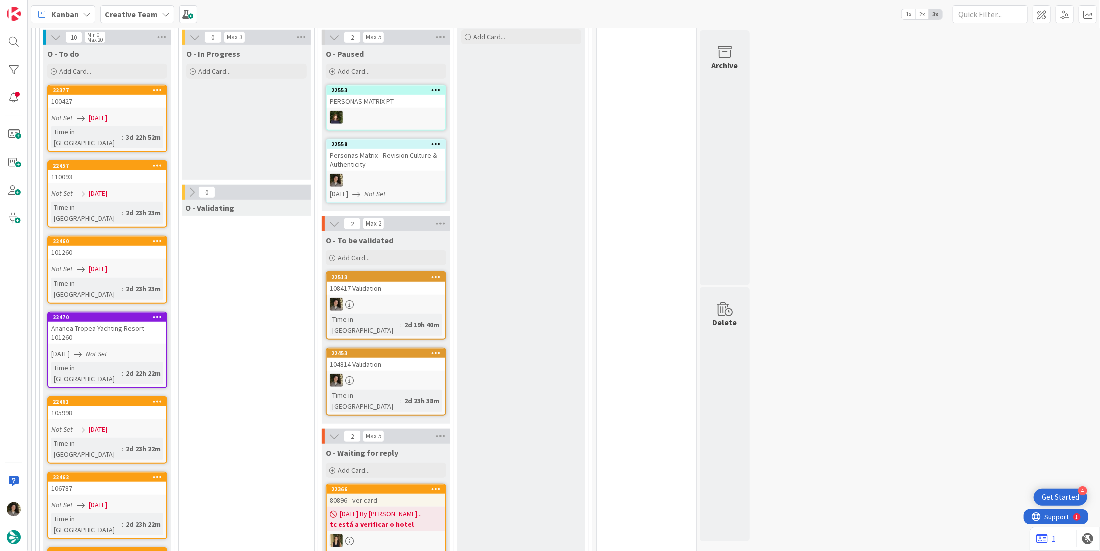
scroll to position [301, 0]
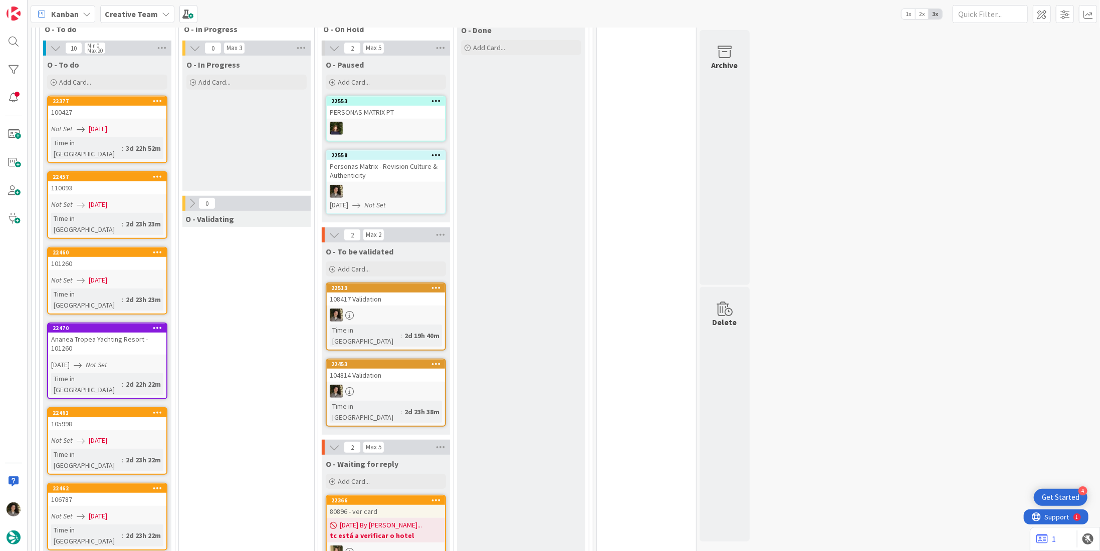
click at [383, 185] on div at bounding box center [386, 191] width 118 height 13
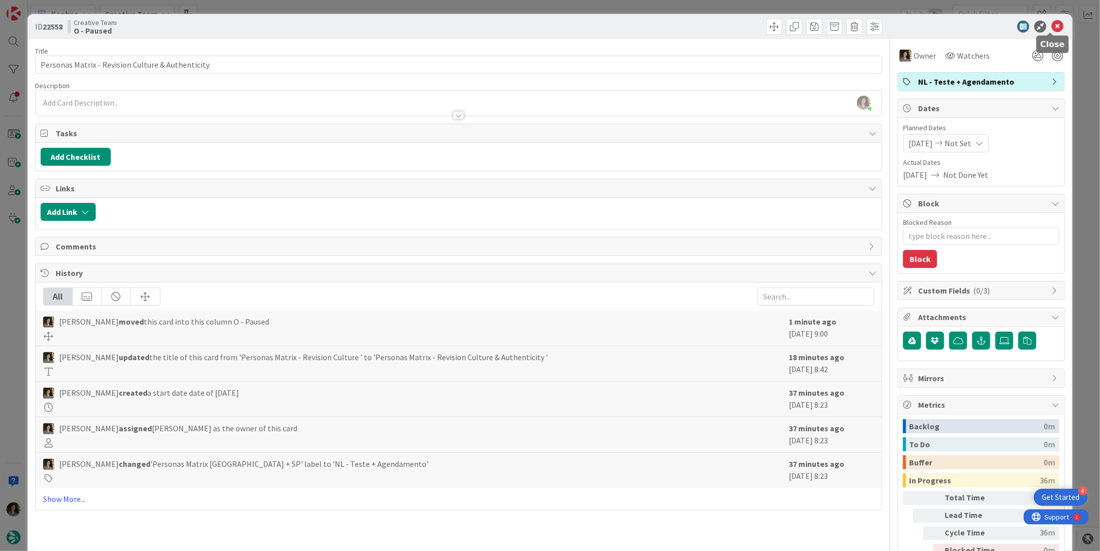
click at [1051, 25] on icon at bounding box center [1057, 27] width 12 height 12
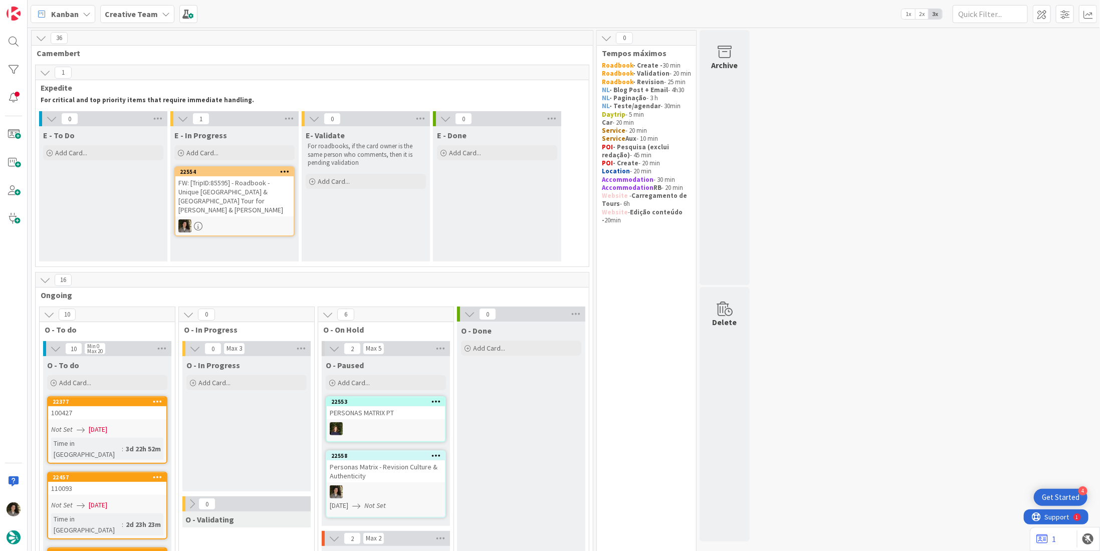
click at [269, 206] on div "FW: [TripID:85595] - Roadbook - Unique Portugal & Spain Tour for Brett & Genevi…" at bounding box center [234, 196] width 118 height 40
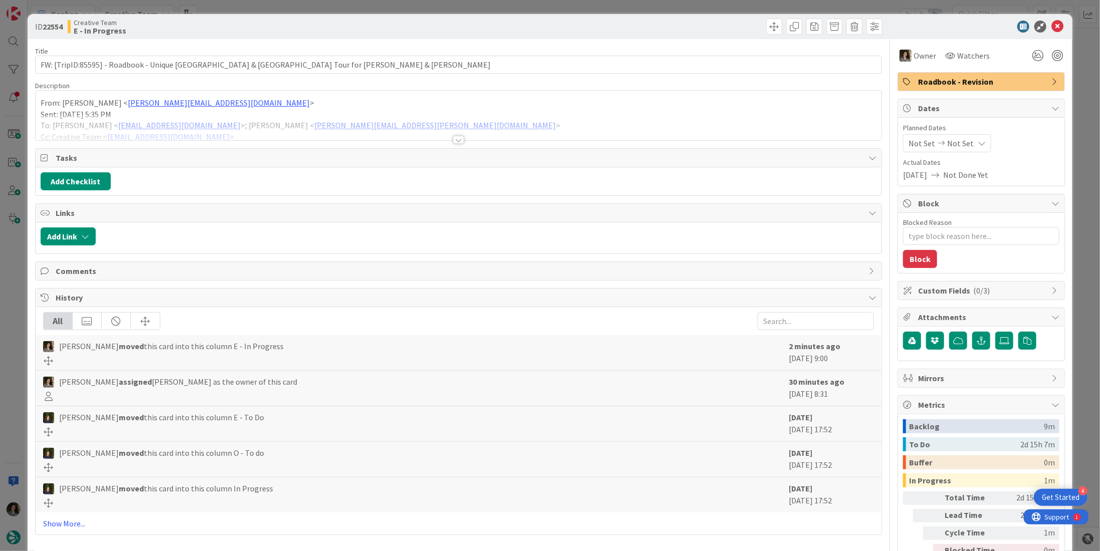
click at [455, 133] on div at bounding box center [459, 128] width 846 height 26
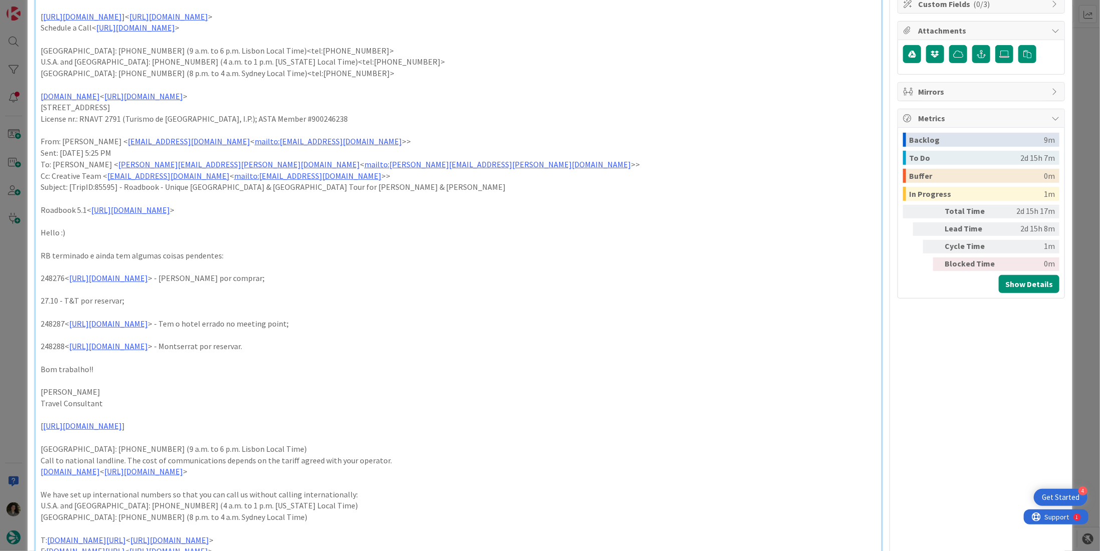
scroll to position [301, 0]
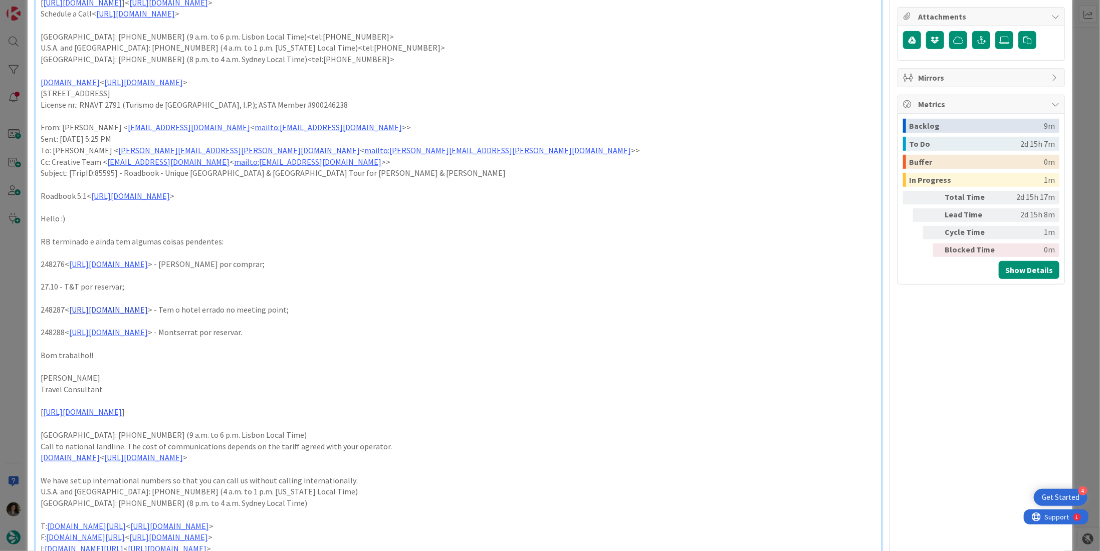
click at [148, 310] on link "https://appweb.tourtailors.com/sigav/#Voucher/view/255920" at bounding box center [108, 310] width 79 height 10
click at [159, 328] on link "https://appweb.tourtailors.com/sigav/#Voucher/view/255920" at bounding box center [145, 329] width 69 height 13
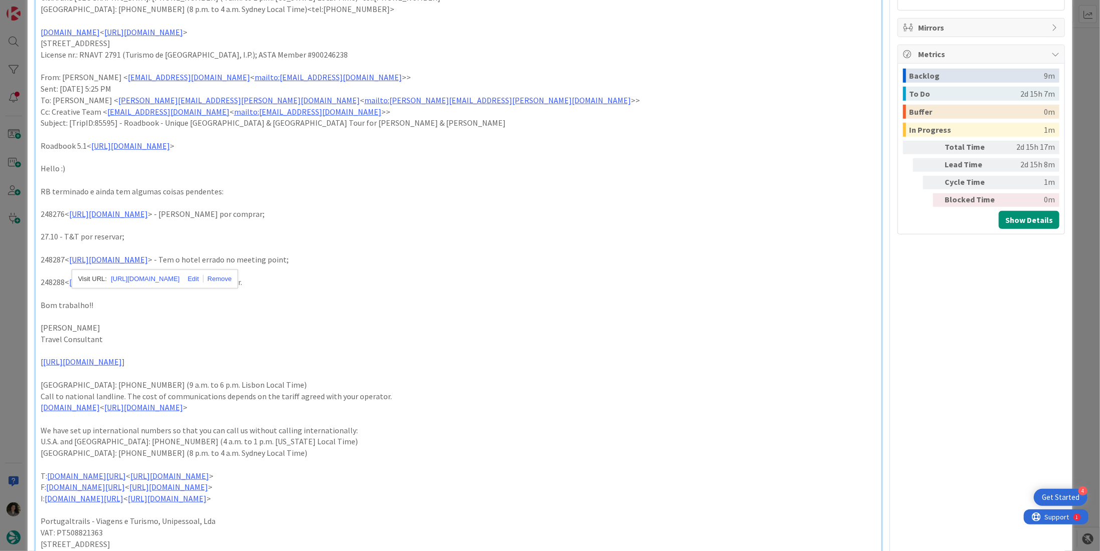
click at [376, 307] on p "Bom trabalho!!" at bounding box center [459, 306] width 836 height 12
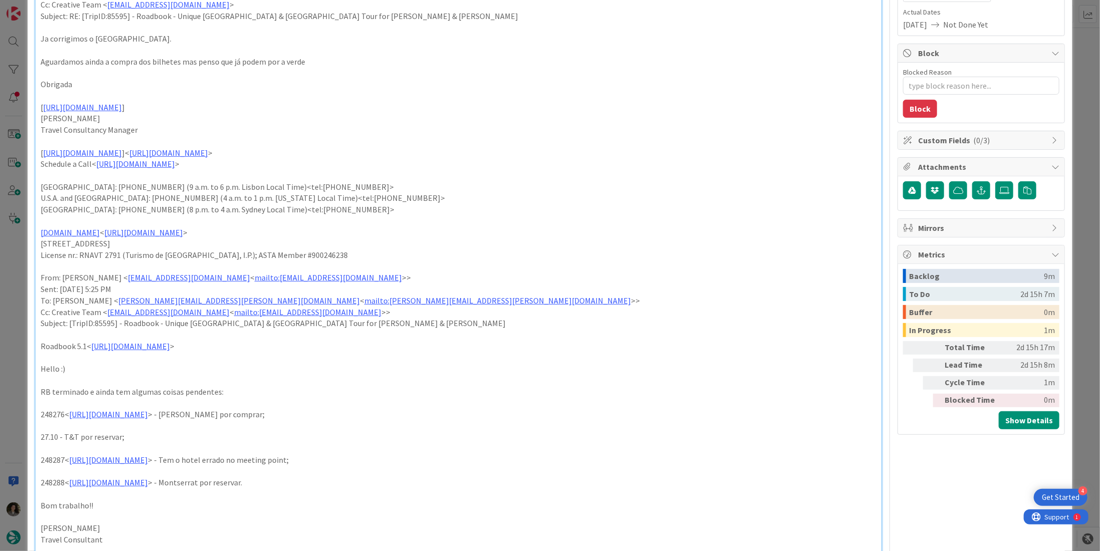
scroll to position [0, 0]
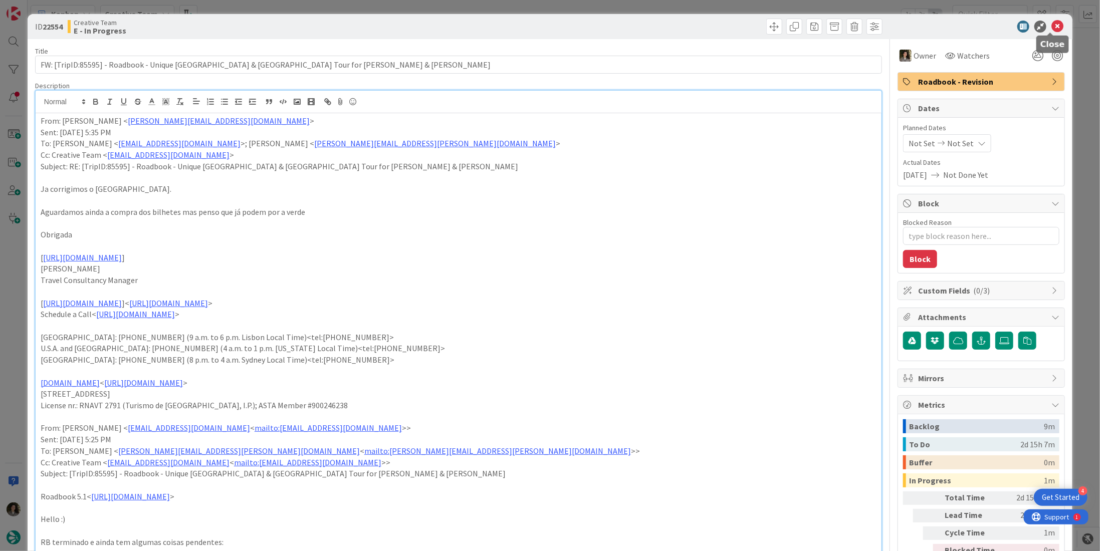
click at [1051, 27] on icon at bounding box center [1057, 27] width 12 height 12
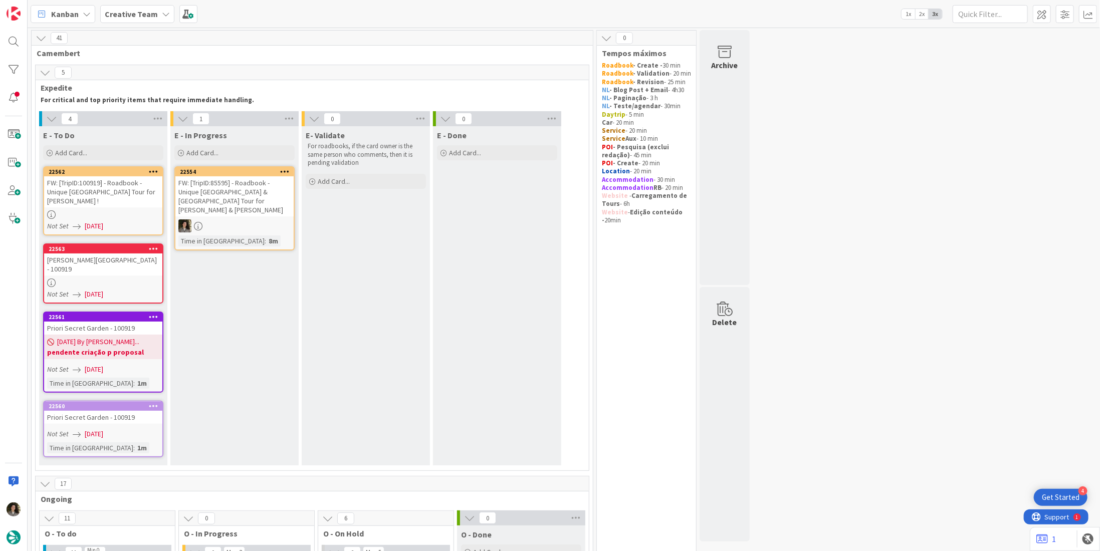
click at [243, 219] on div at bounding box center [234, 225] width 118 height 13
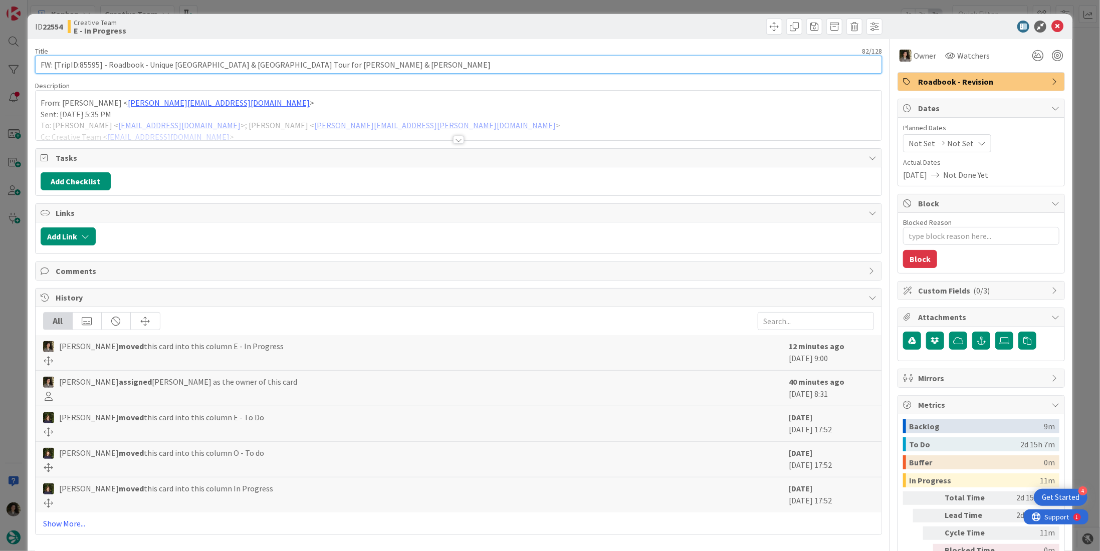
click at [178, 60] on input "FW: [TripID:85595] - Roadbook - Unique Portugal & Spain Tour for Brett & Genevi…" at bounding box center [458, 65] width 847 height 18
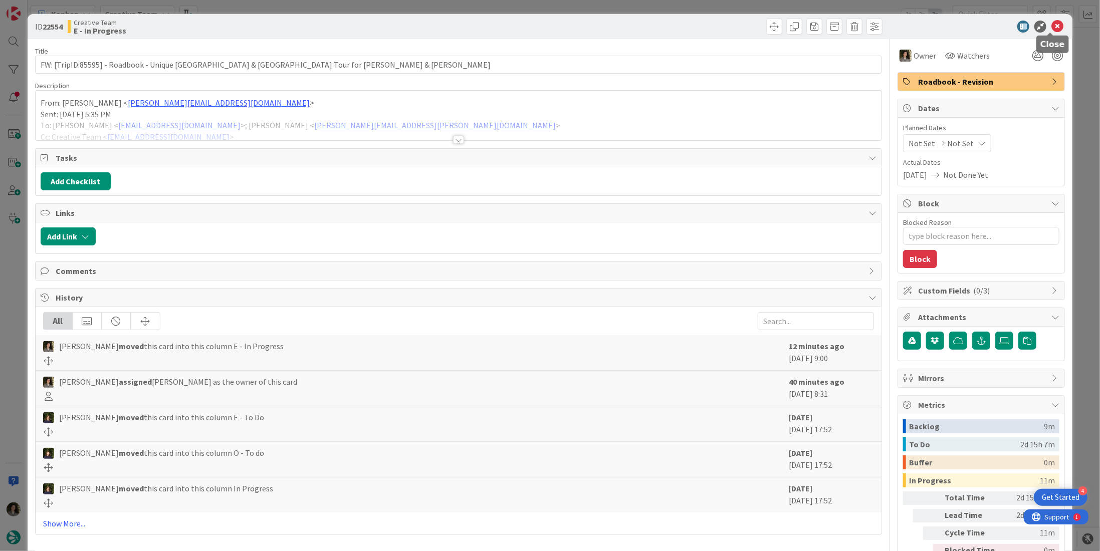
click at [1051, 27] on icon at bounding box center [1057, 27] width 12 height 12
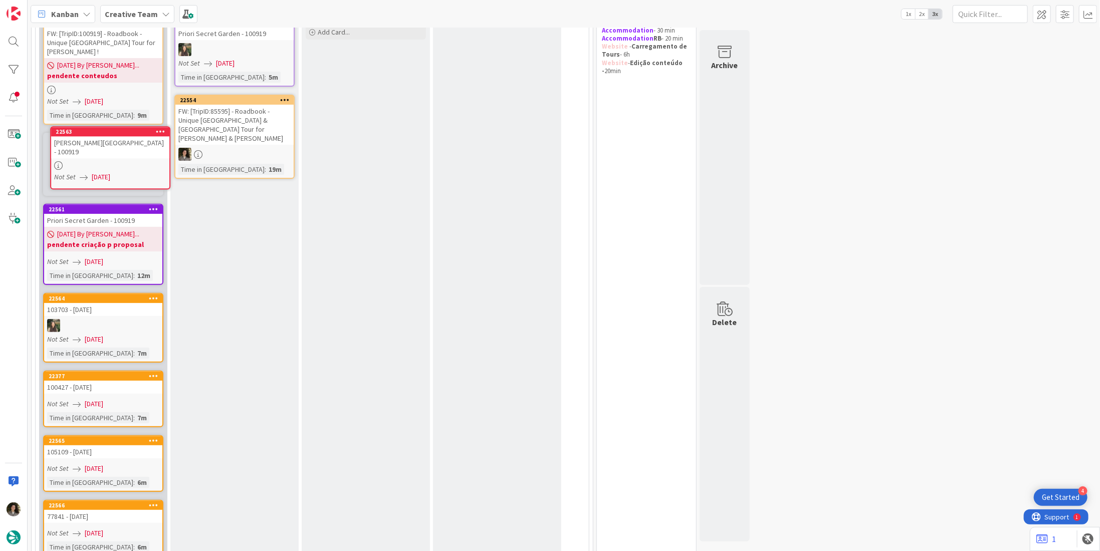
scroll to position [147, 0]
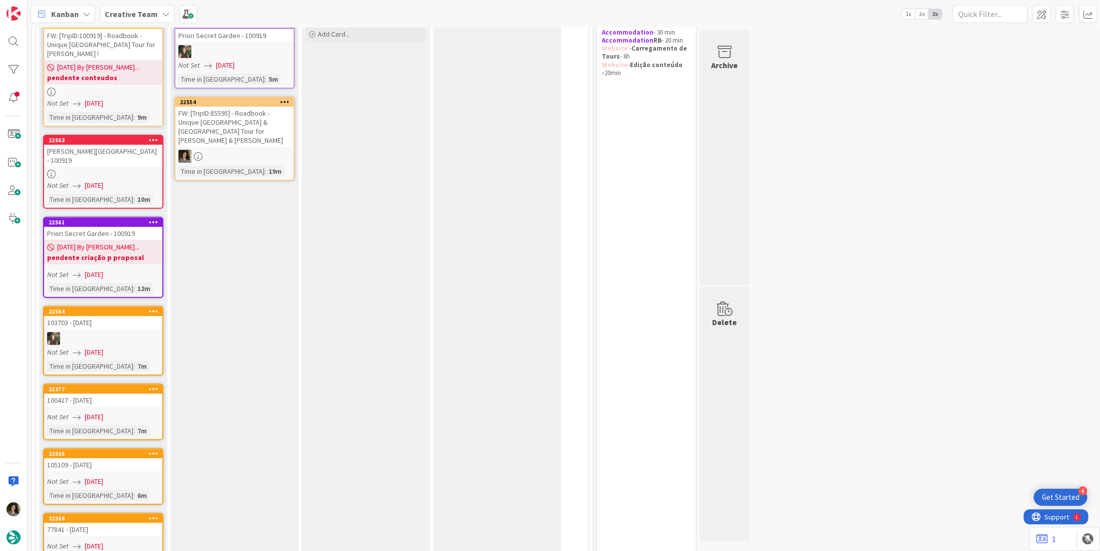
click at [126, 170] on div at bounding box center [103, 174] width 118 height 9
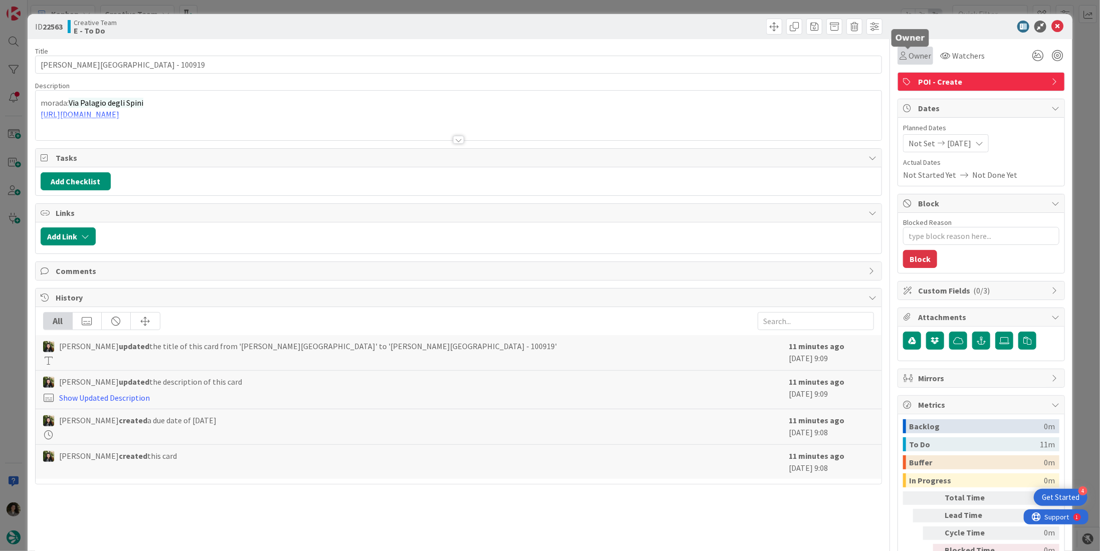
click at [916, 53] on span "Owner" at bounding box center [919, 56] width 23 height 12
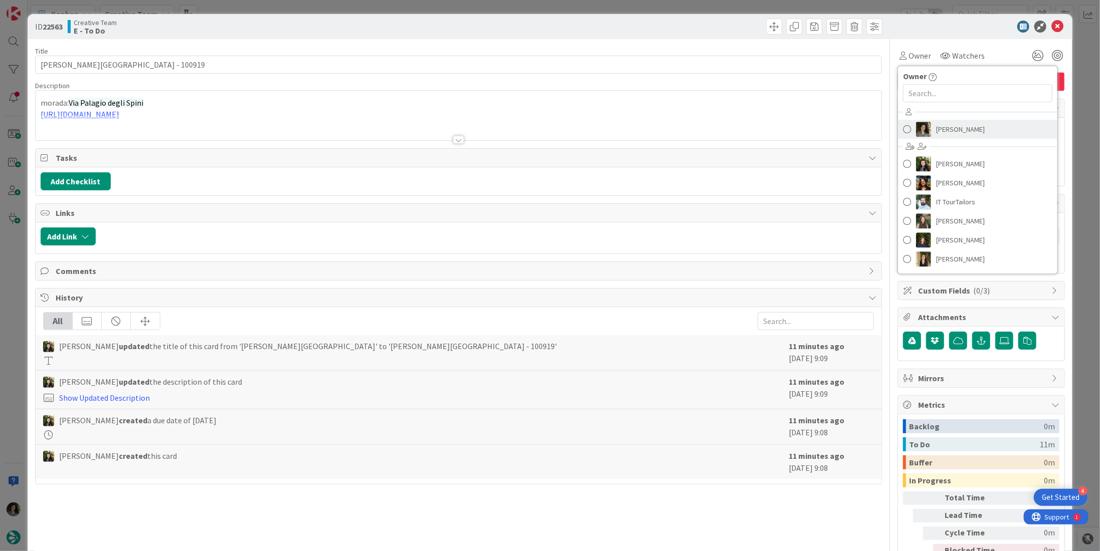
click at [937, 131] on span "[PERSON_NAME]" at bounding box center [960, 129] width 49 height 15
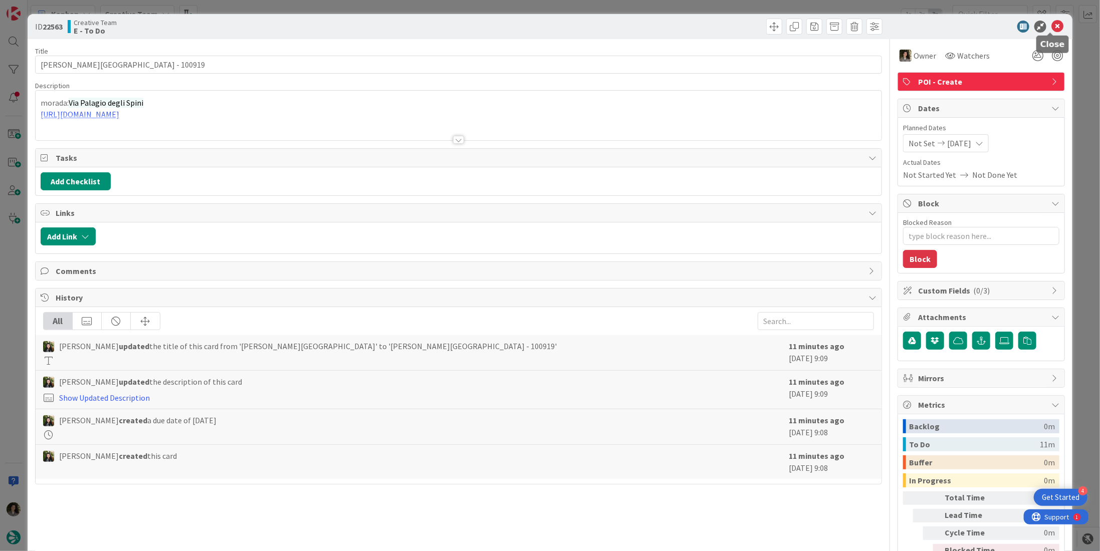
click at [1051, 27] on icon at bounding box center [1057, 27] width 12 height 12
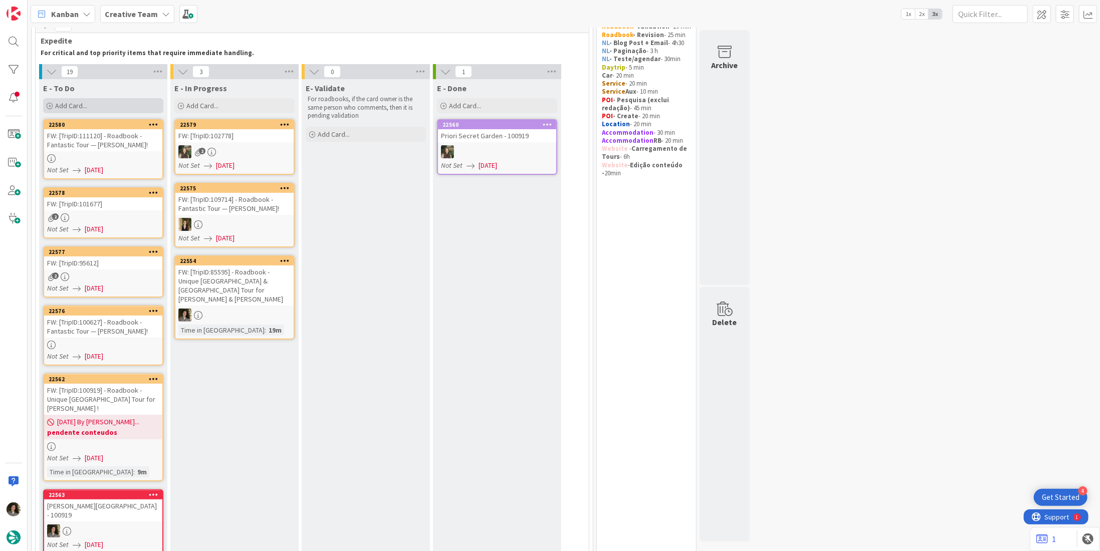
click at [85, 98] on div "Add Card..." at bounding box center [103, 105] width 120 height 15
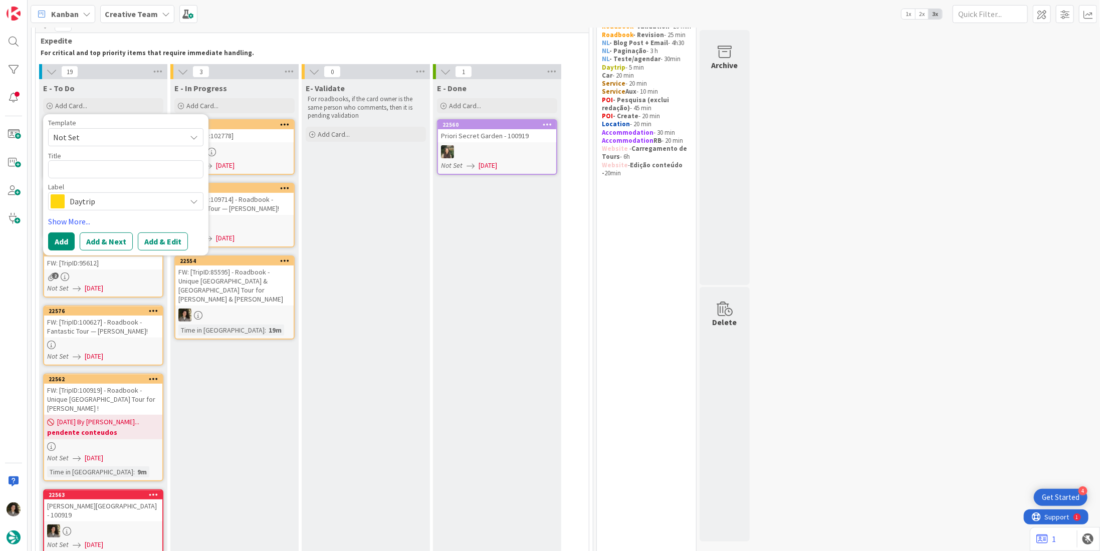
click at [96, 197] on span "Daytrip" at bounding box center [125, 201] width 111 height 14
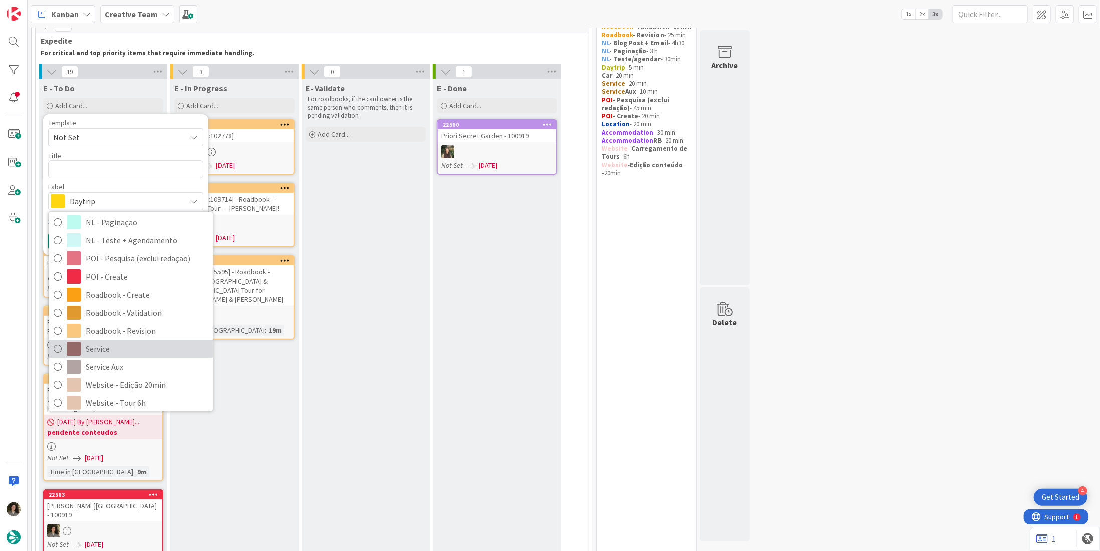
scroll to position [150, 0]
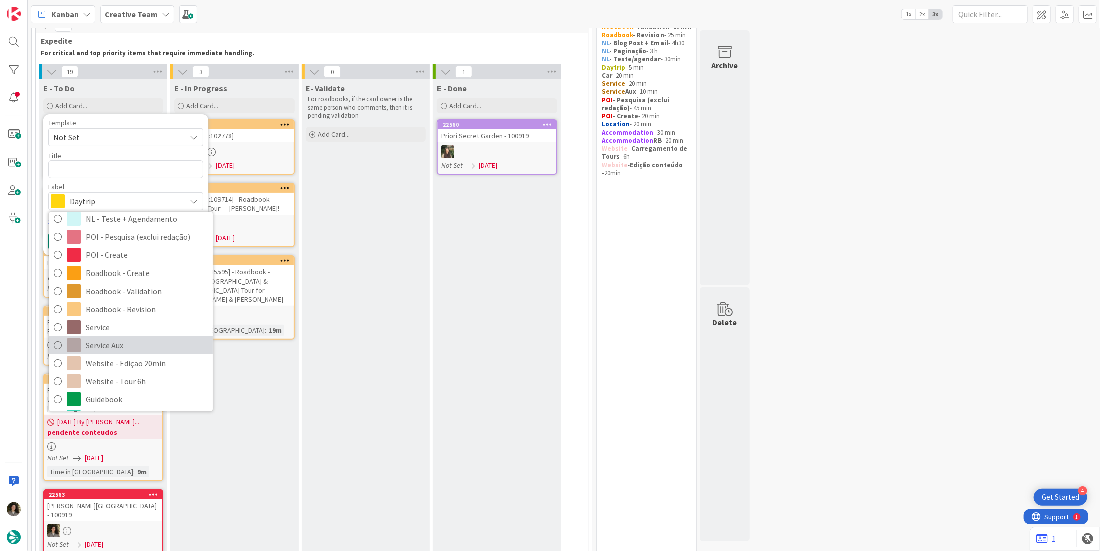
click at [118, 338] on span "Service Aux" at bounding box center [147, 345] width 122 height 15
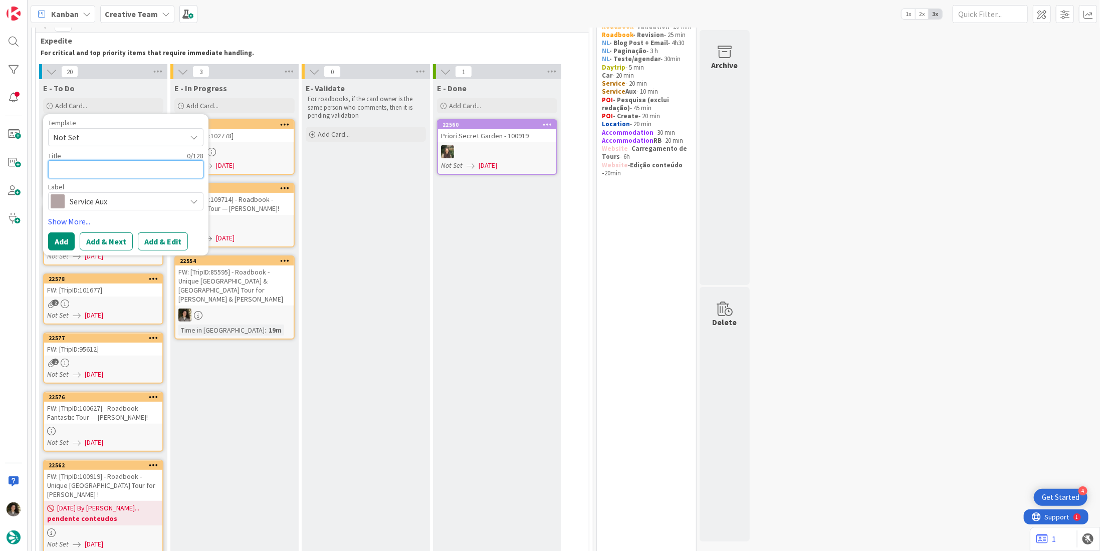
click at [104, 161] on textarea at bounding box center [125, 169] width 155 height 18
type textarea "x"
type textarea "85"
type textarea "x"
type textarea "855"
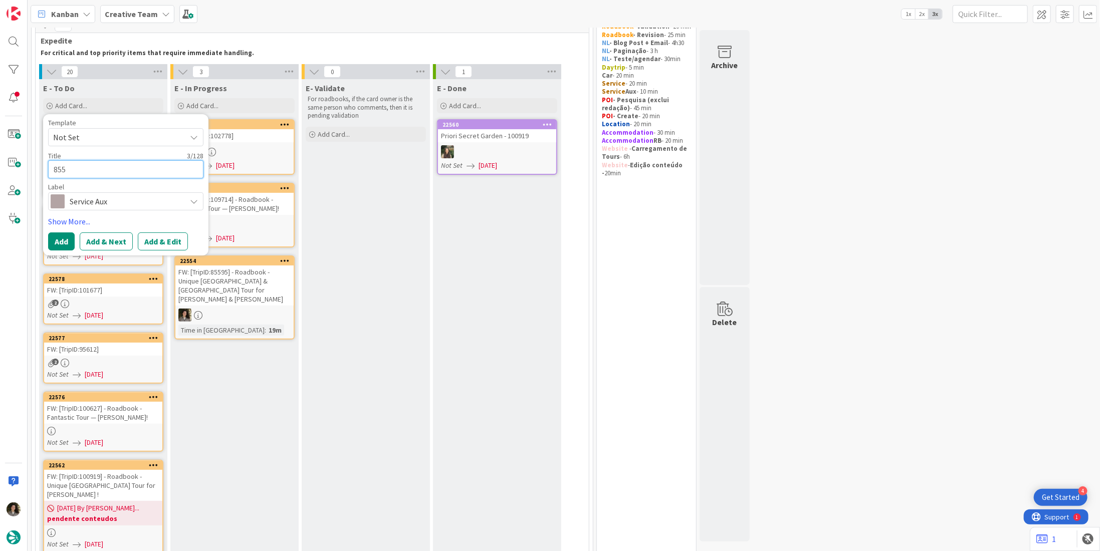
type textarea "x"
type textarea "8559"
type textarea "x"
type textarea "85595"
type textarea "x"
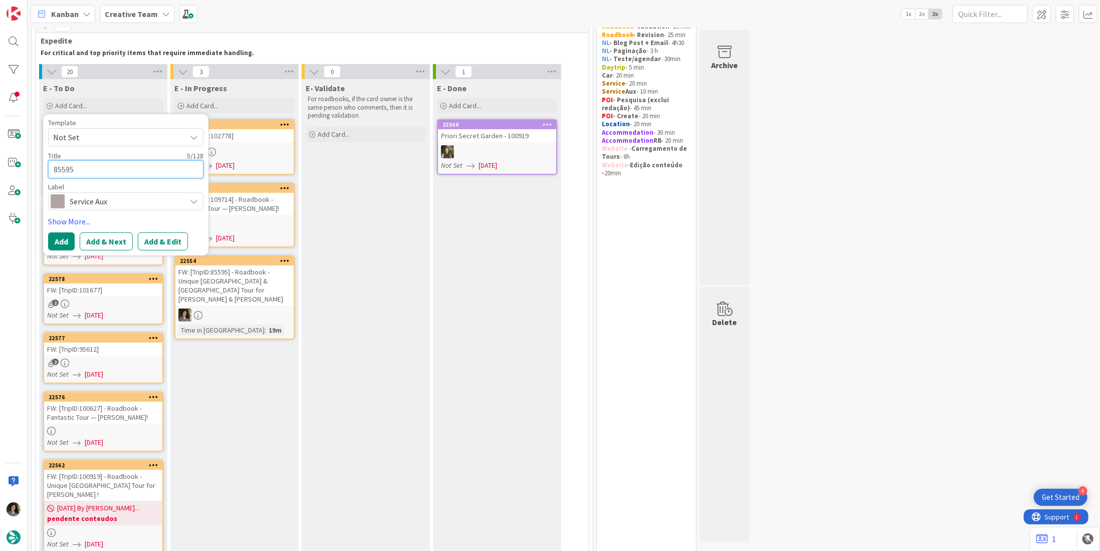
type textarea "85595"
type textarea "x"
type textarea "85595 -"
type textarea "x"
type textarea "85595 - C"
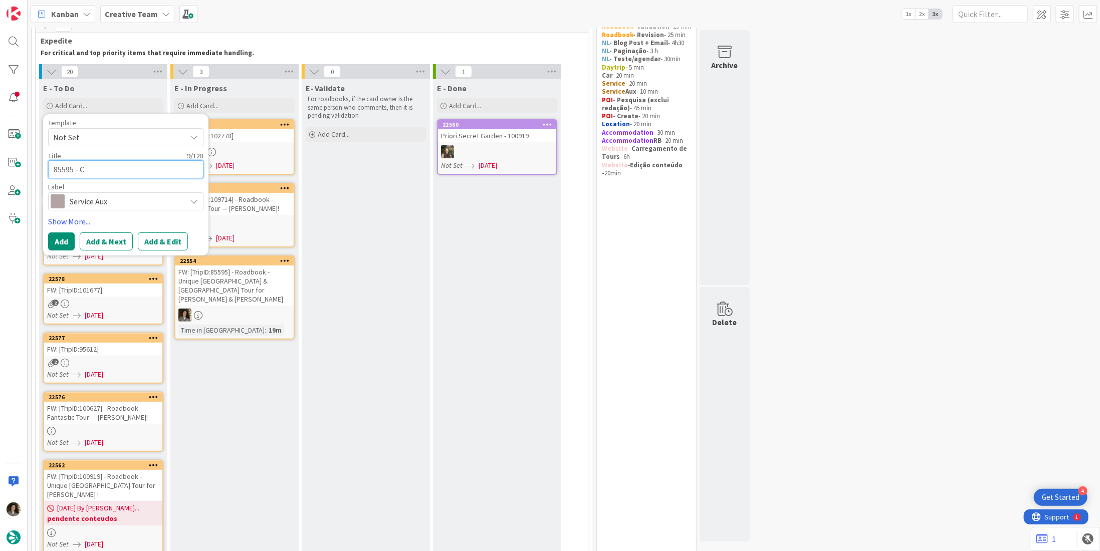
type textarea "x"
type textarea "85595 - CR"
type textarea "x"
type textarea "85595 - CRE"
type textarea "x"
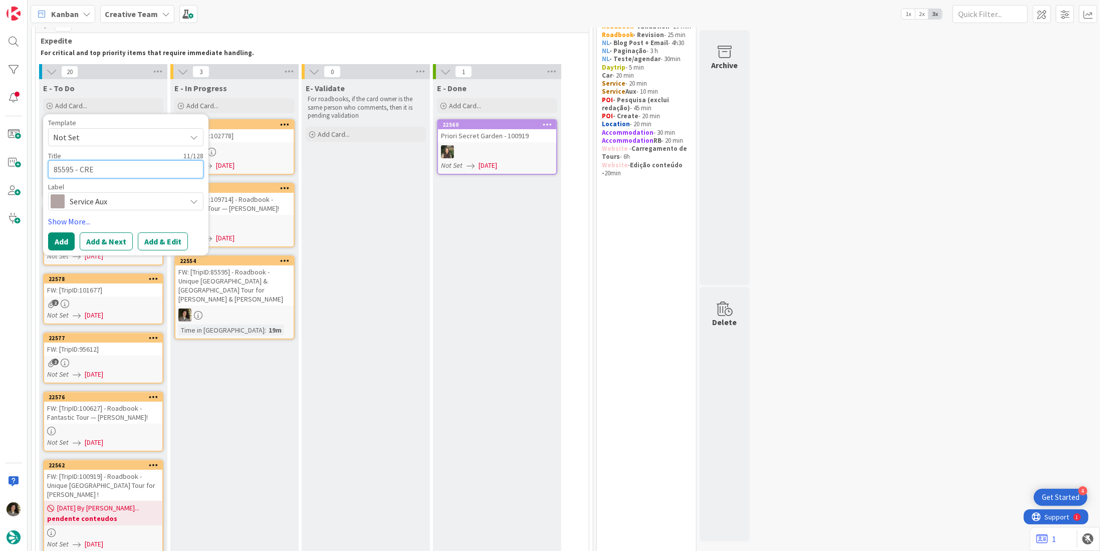
type textarea "85595 - CREA"
type textarea "x"
type textarea "85595 - CREAT"
type textarea "x"
type textarea "85595 - CREATE"
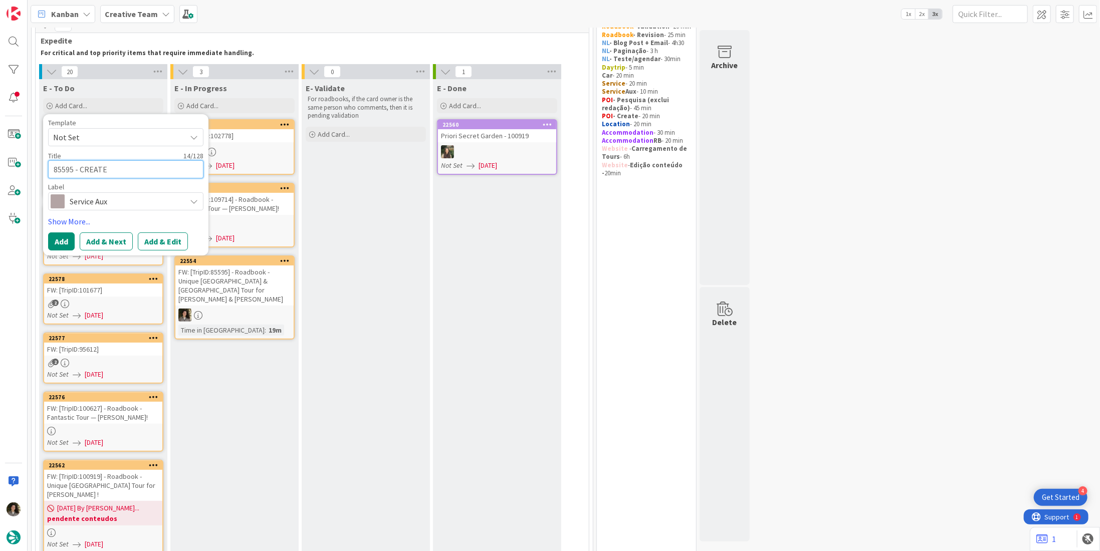
type textarea "x"
type textarea "85595 - CREATE"
type textarea "x"
type textarea "85595 - CREATE S"
type textarea "x"
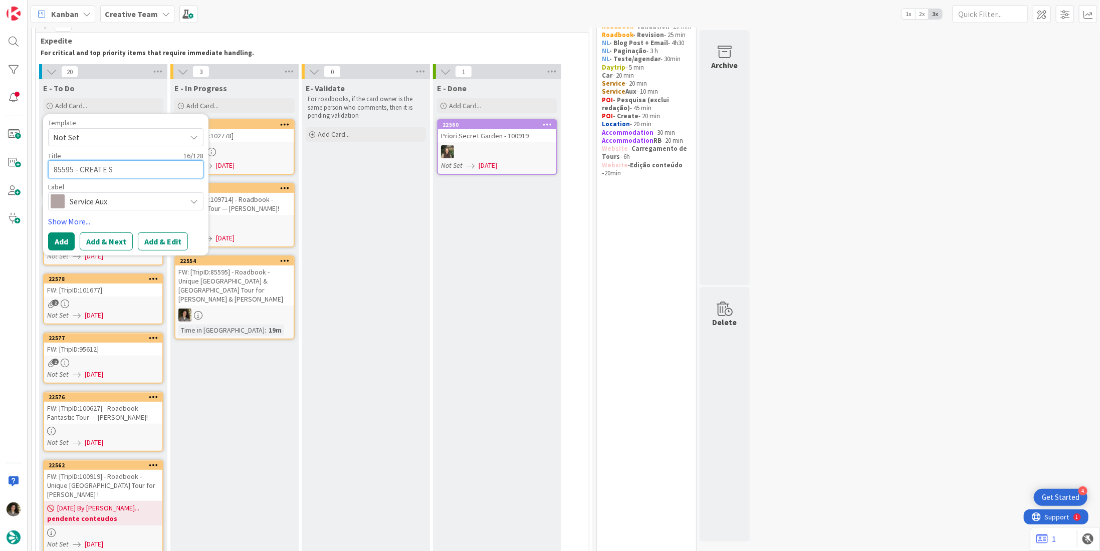
type textarea "85595 - CREATE"
type textarea "x"
type textarea "85595 - CREATE G"
type textarea "x"
type textarea "85595 - CREATE GP"
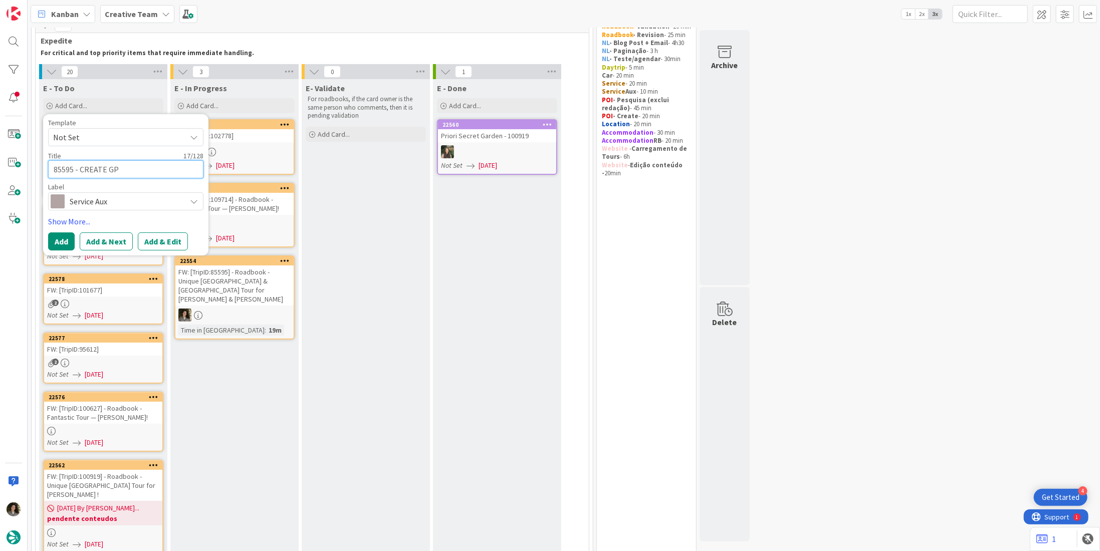
type textarea "x"
type textarea "85595 - CREATE GPS"
type textarea "x"
type textarea "85595 - CREATE GPS"
type textarea "x"
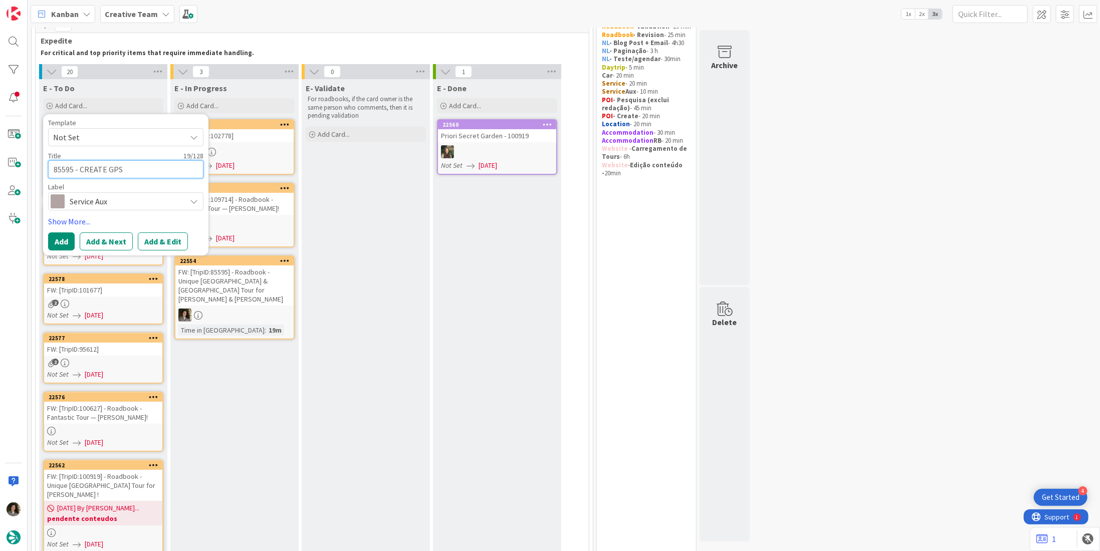
type textarea "85595 - CREATE GPS P"
type textarea "x"
type textarea "85595 - CREATE GPS PO"
type textarea "x"
type textarea "85595 - CREATE GPS POI"
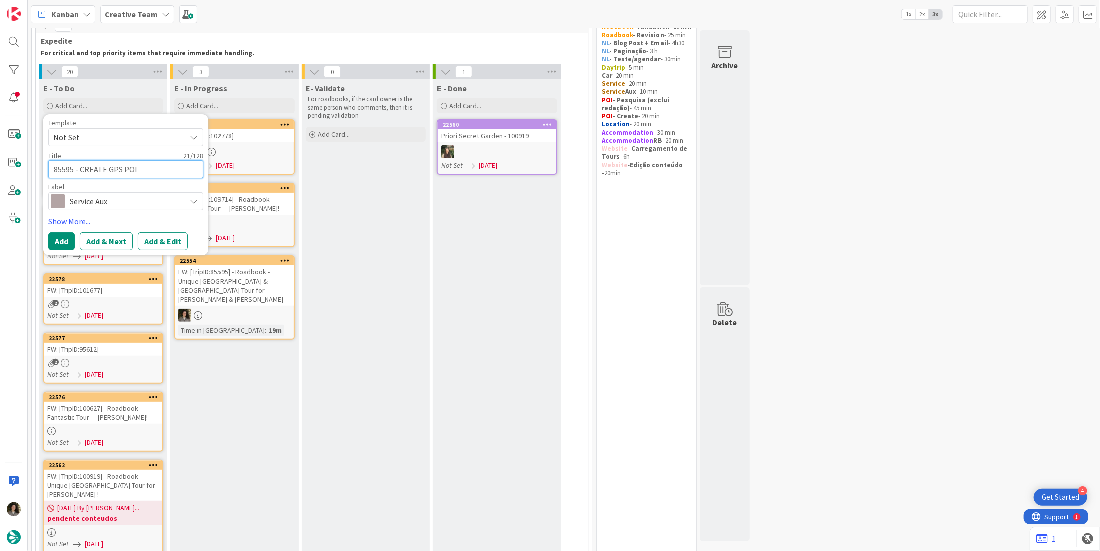
type textarea "x"
type textarea "85595 - CREATE GPS POINT"
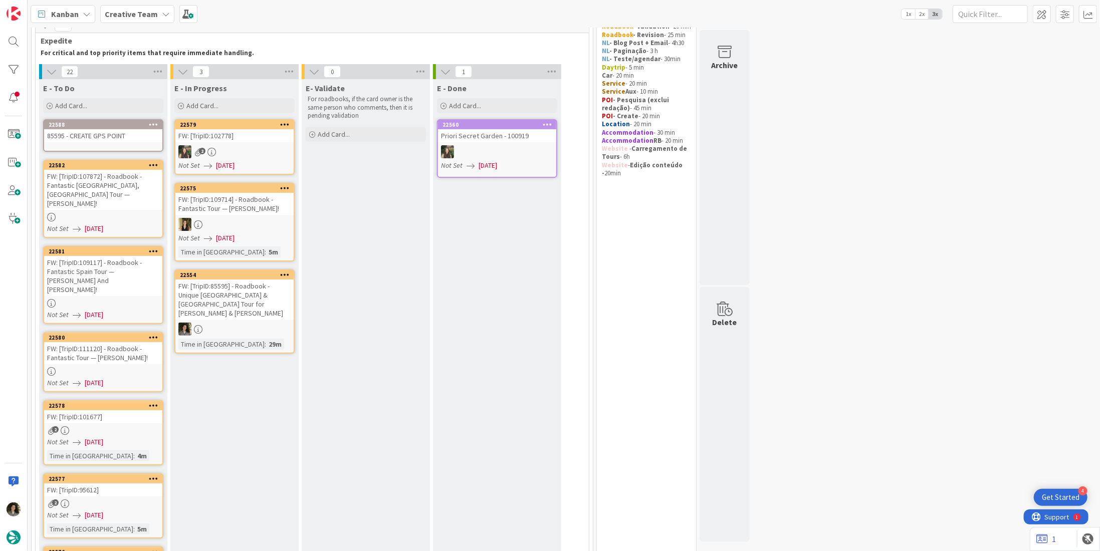
click at [91, 141] on div "85595 - CREATE GPS POINT" at bounding box center [103, 135] width 118 height 13
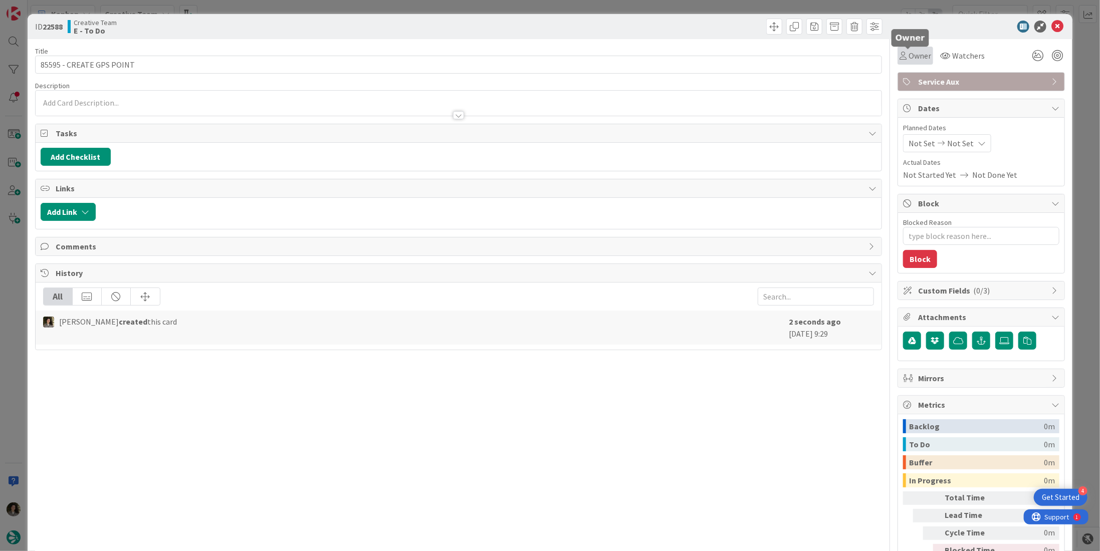
click at [899, 56] on icon at bounding box center [902, 56] width 7 height 8
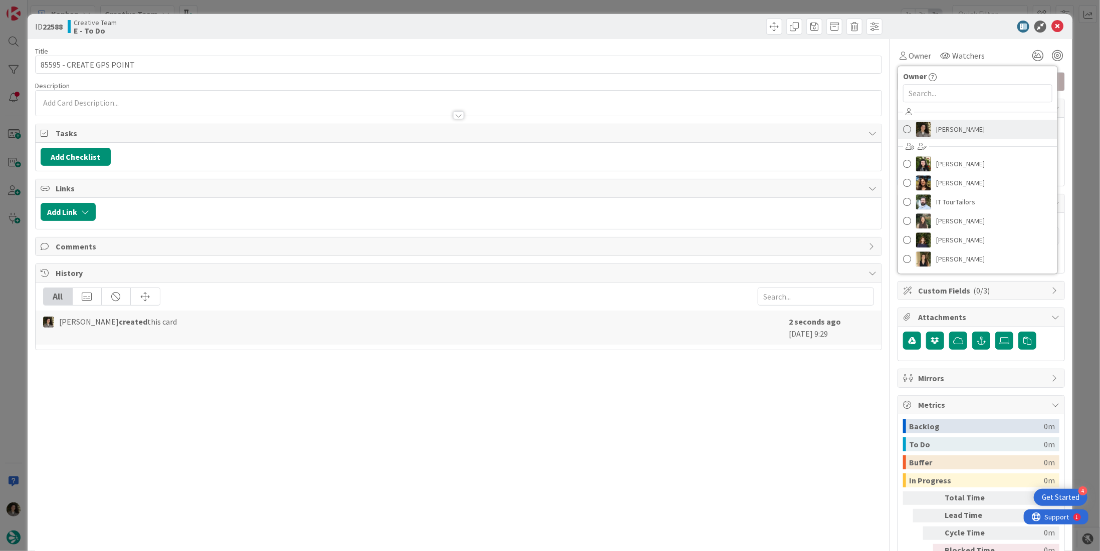
click at [945, 123] on span "[PERSON_NAME]" at bounding box center [960, 129] width 49 height 15
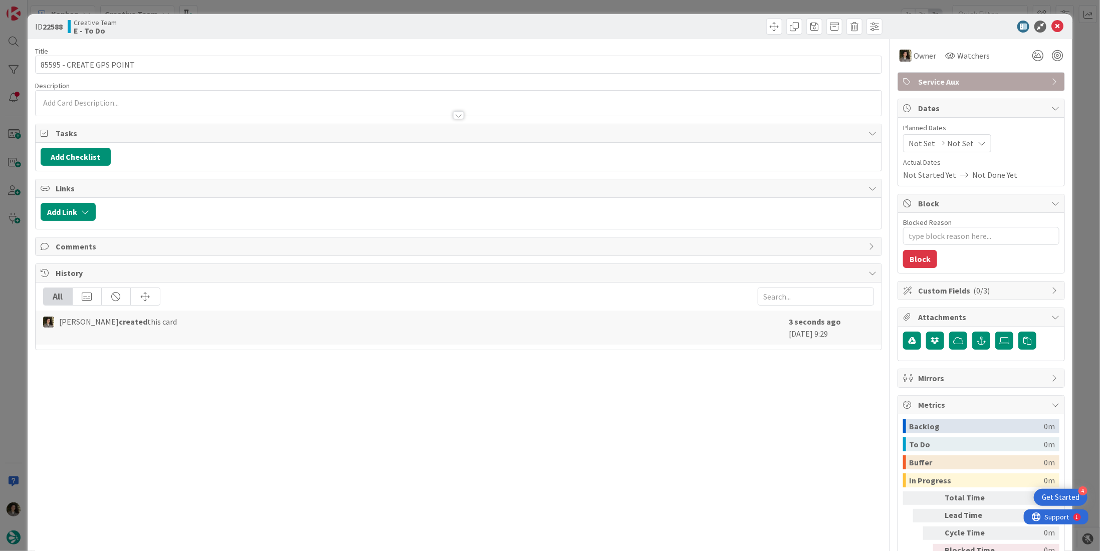
type textarea "x"
drag, startPoint x: 955, startPoint y: 136, endPoint x: 960, endPoint y: 148, distance: 12.6
click at [955, 137] on span "Not Set" at bounding box center [960, 143] width 27 height 12
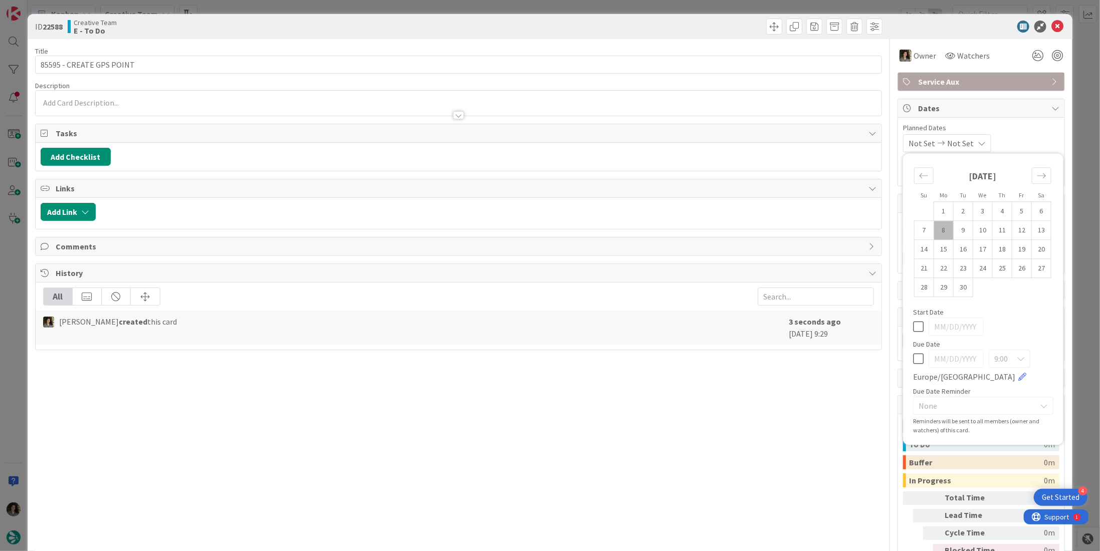
click at [913, 353] on icon at bounding box center [918, 359] width 11 height 12
type input "[DATE]"
type textarea "x"
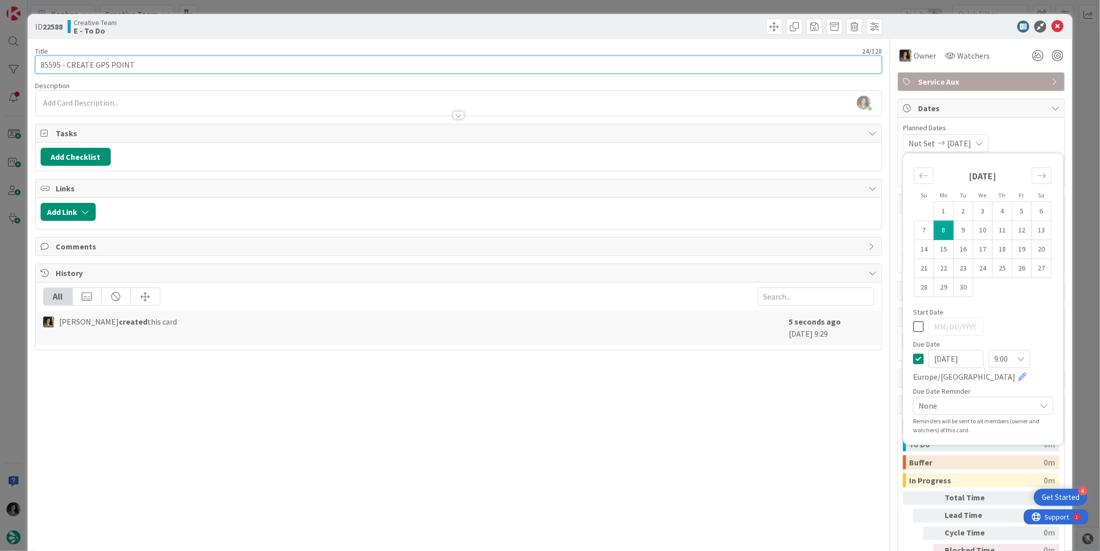
click at [208, 63] on input "85595 - CREATE GPS POINT" at bounding box center [458, 65] width 847 height 18
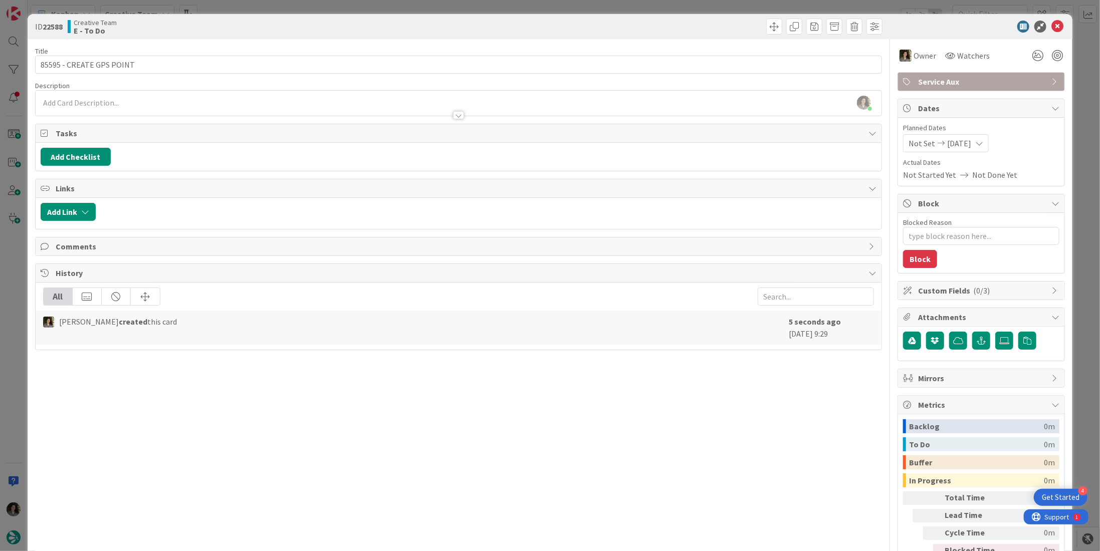
click at [453, 113] on div at bounding box center [458, 115] width 11 height 8
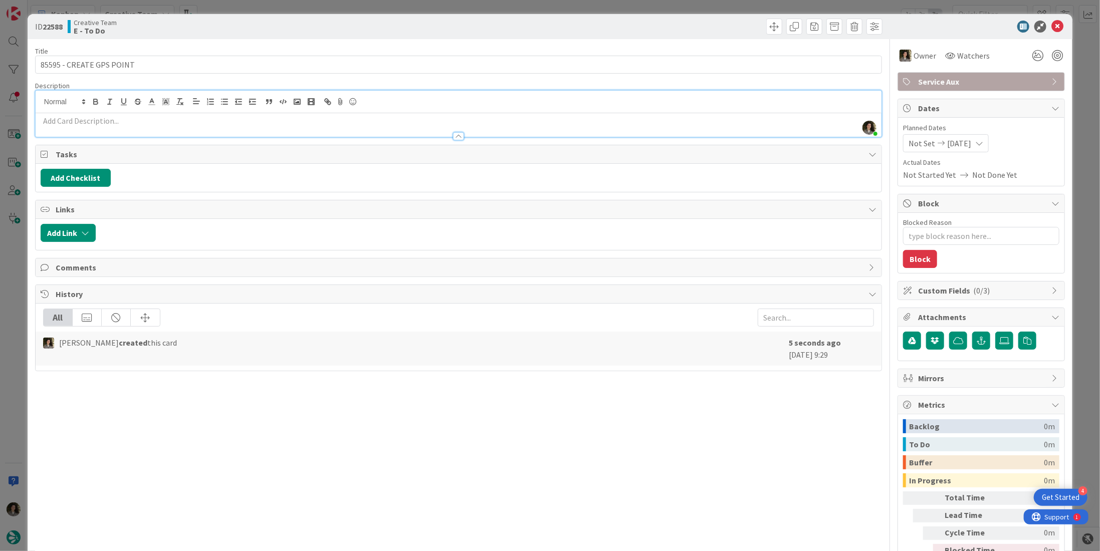
click at [341, 120] on p at bounding box center [459, 121] width 836 height 12
click at [200, 122] on p at bounding box center [459, 121] width 836 height 12
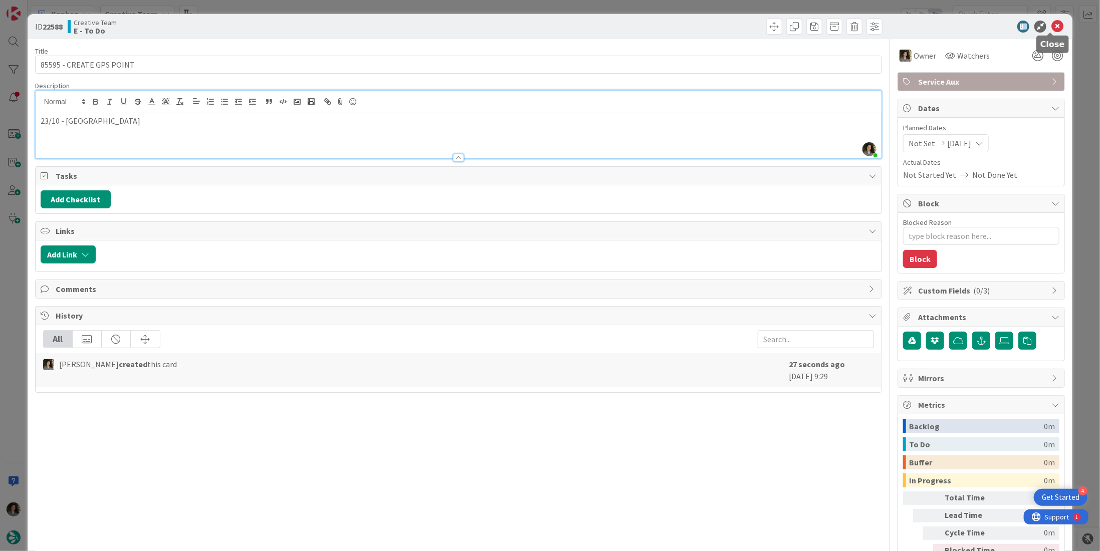
click at [1055, 26] on icon at bounding box center [1057, 27] width 12 height 12
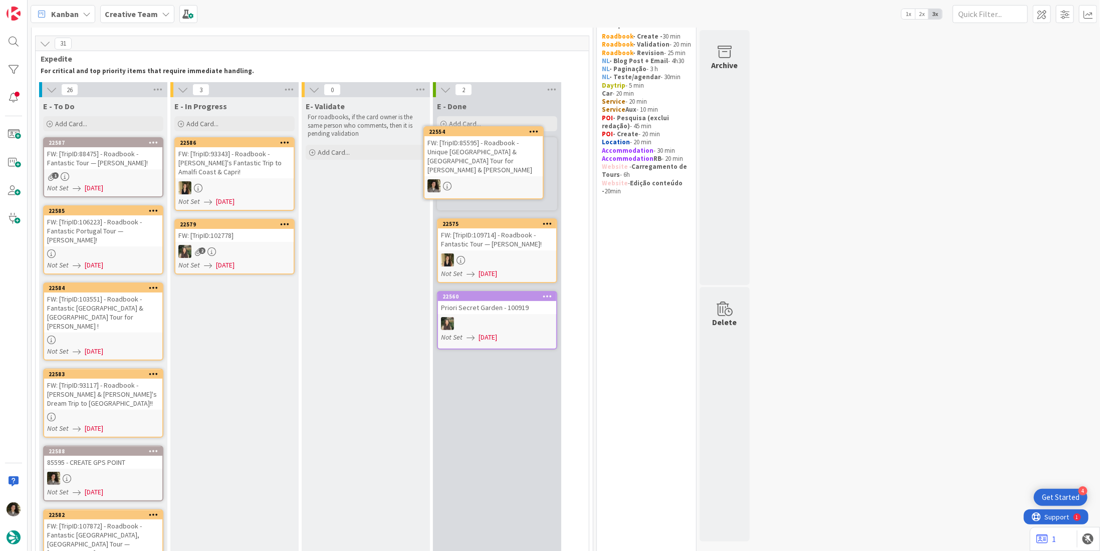
scroll to position [26, 0]
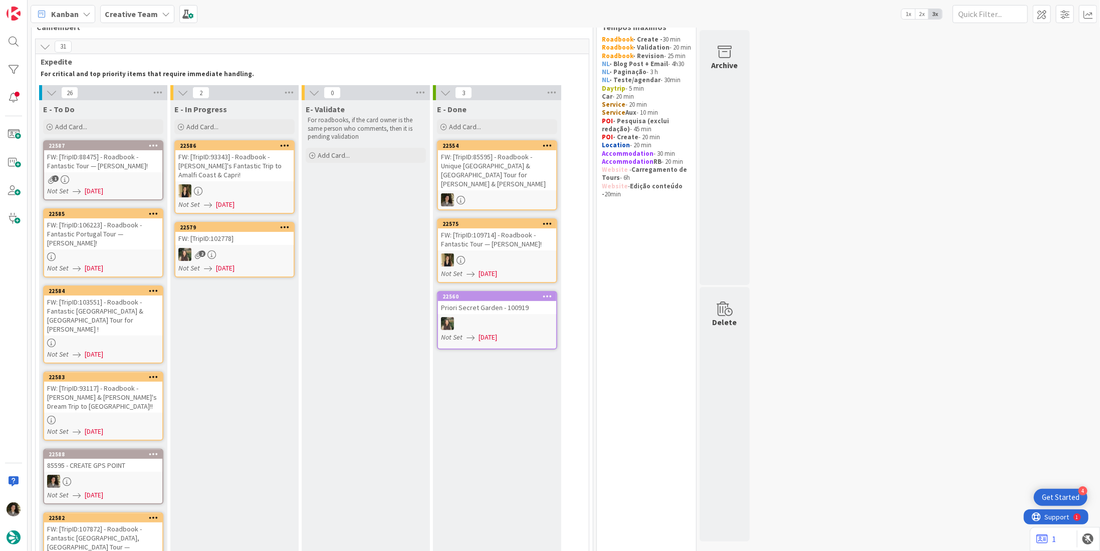
click at [485, 164] on div "FW: [TripID:85595] - Roadbook - Unique Portugal & Spain Tour for Brett & Genevi…" at bounding box center [497, 170] width 118 height 40
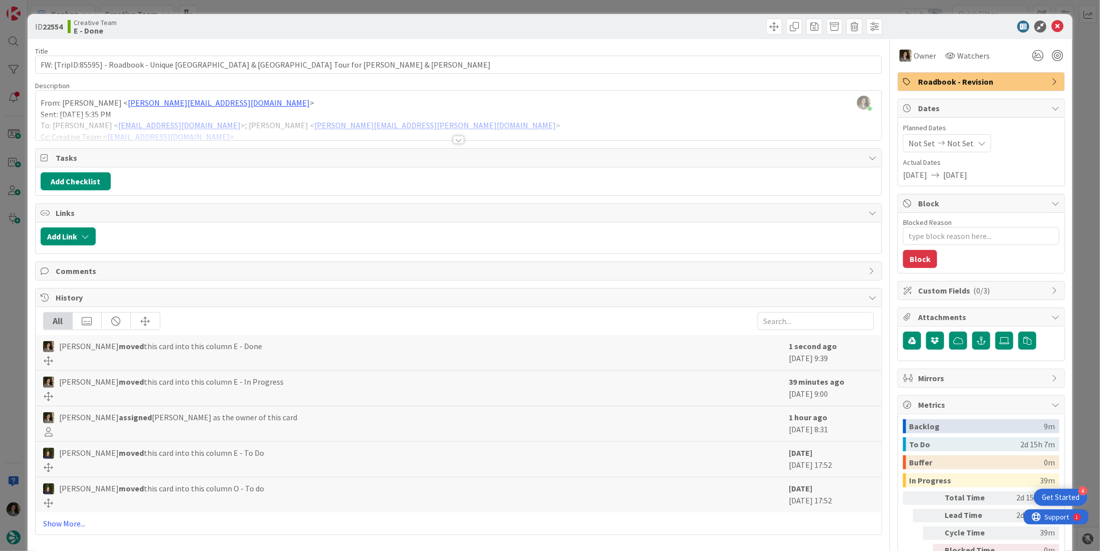
click at [997, 85] on span "Roadbook - Revision" at bounding box center [982, 82] width 128 height 12
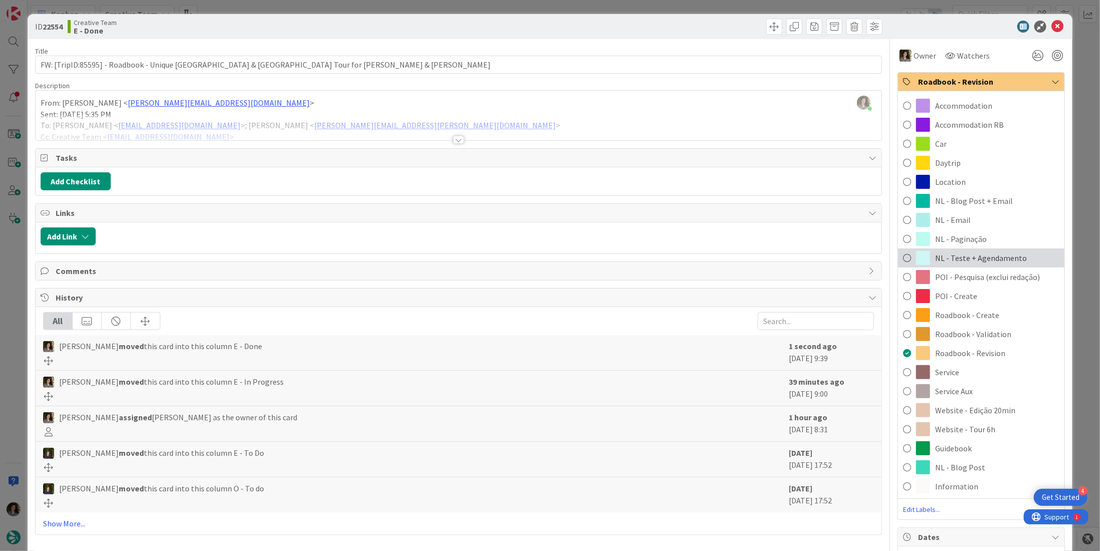
click at [993, 258] on span "NL - Teste + Agendamento" at bounding box center [981, 258] width 92 height 12
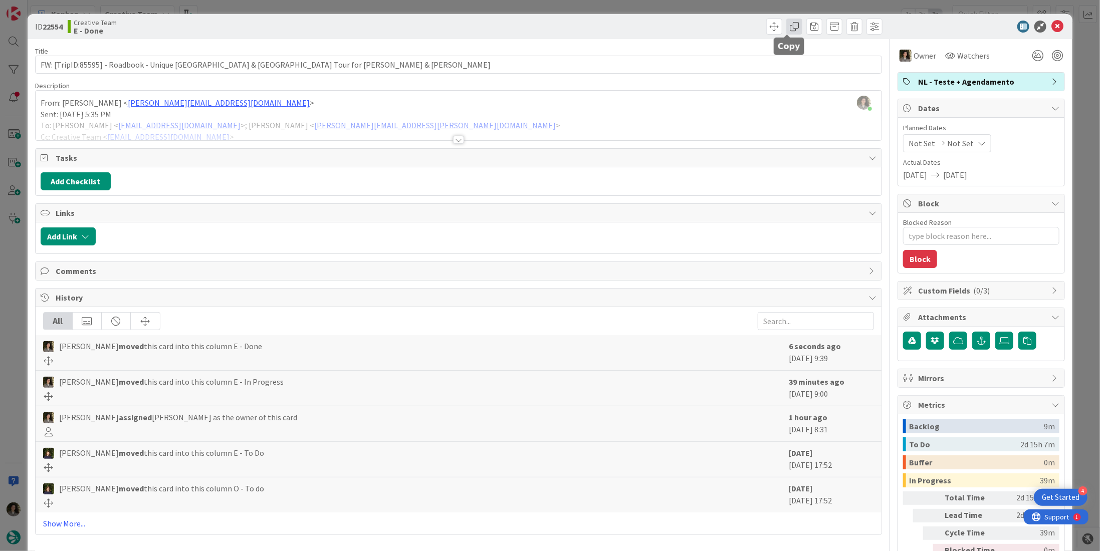
click at [792, 28] on span at bounding box center [794, 27] width 16 height 16
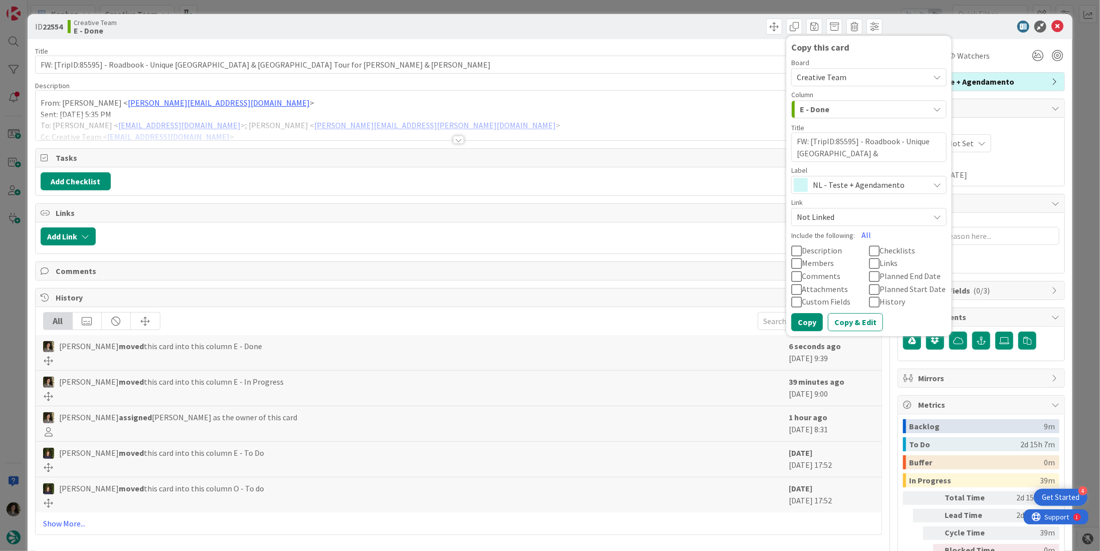
click at [838, 181] on span "NL - Teste + Agendamento" at bounding box center [868, 185] width 111 height 14
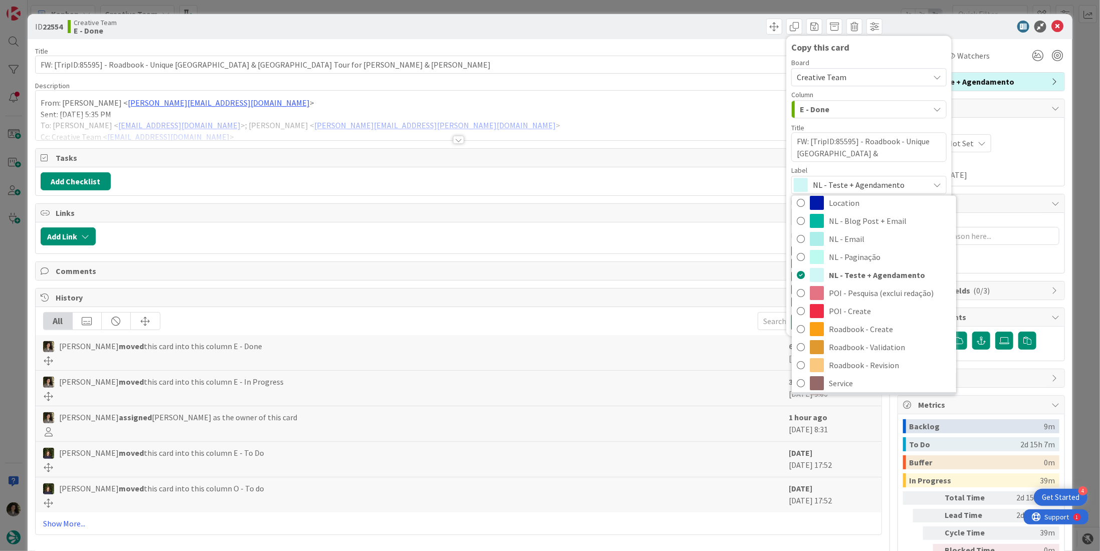
scroll to position [150, 0]
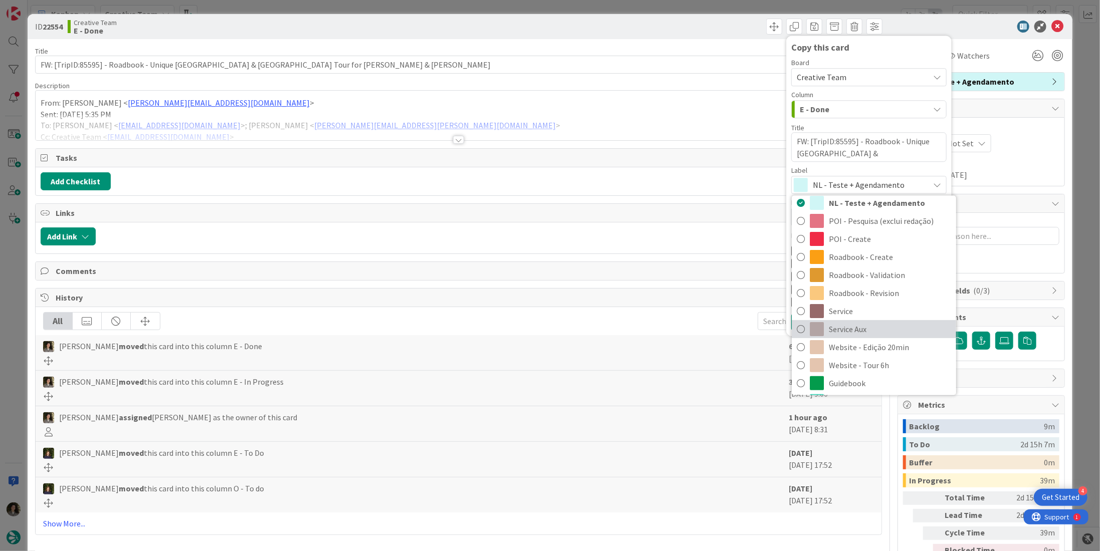
click at [858, 324] on span "Service Aux" at bounding box center [890, 329] width 122 height 15
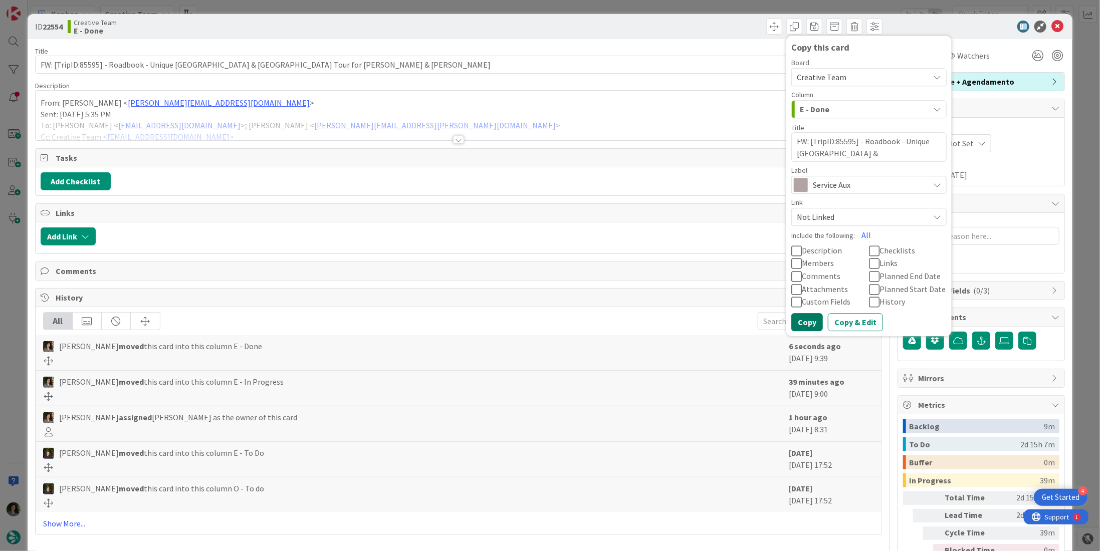
click at [806, 323] on button "Copy" at bounding box center [807, 322] width 32 height 18
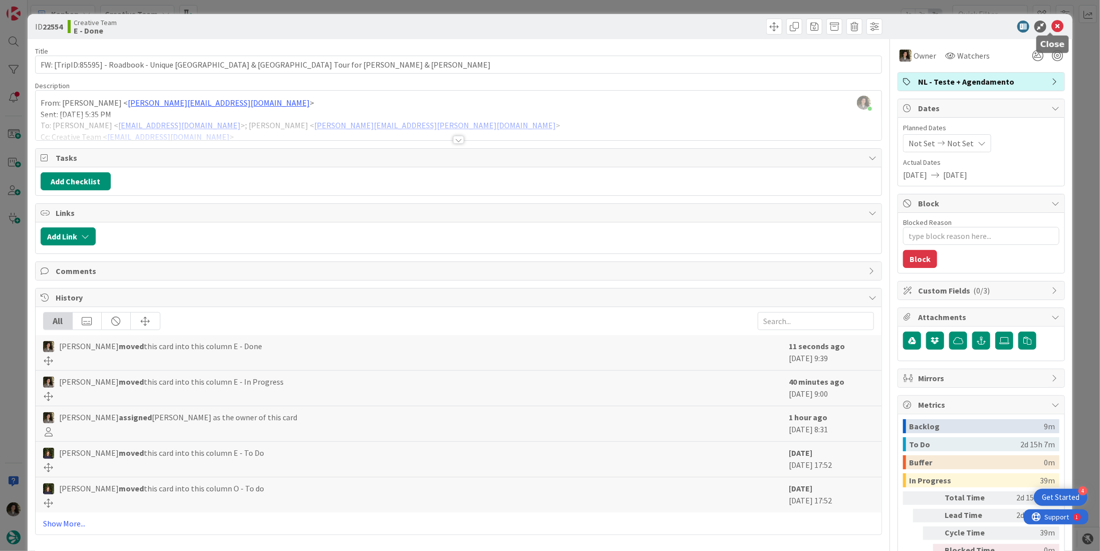
click at [1051, 25] on icon at bounding box center [1057, 27] width 12 height 12
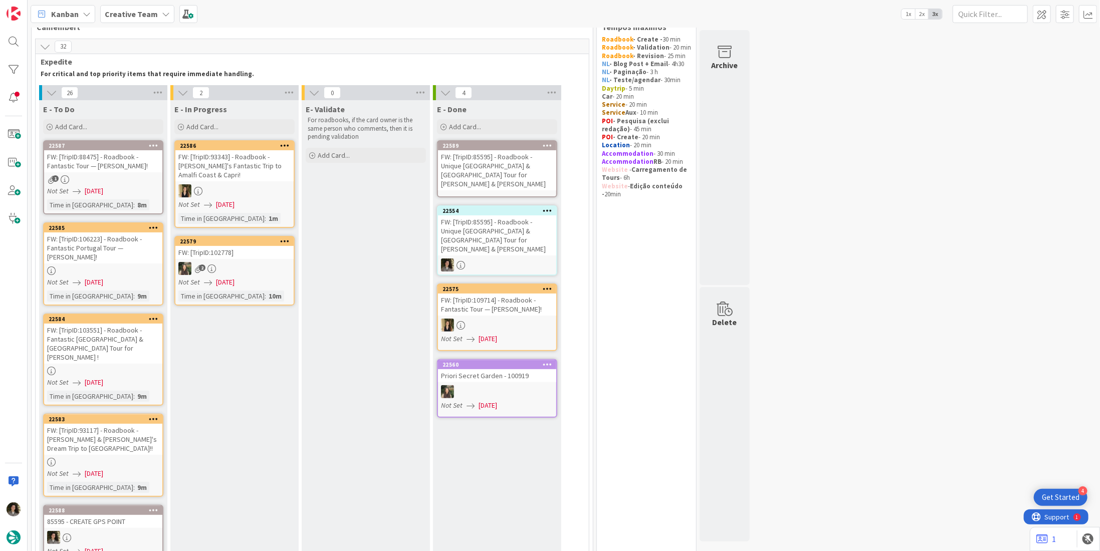
click at [510, 179] on div "FW: [TripID:85595] - Roadbook - Unique Portugal & Spain Tour for Brett & Genevi…" at bounding box center [497, 170] width 118 height 40
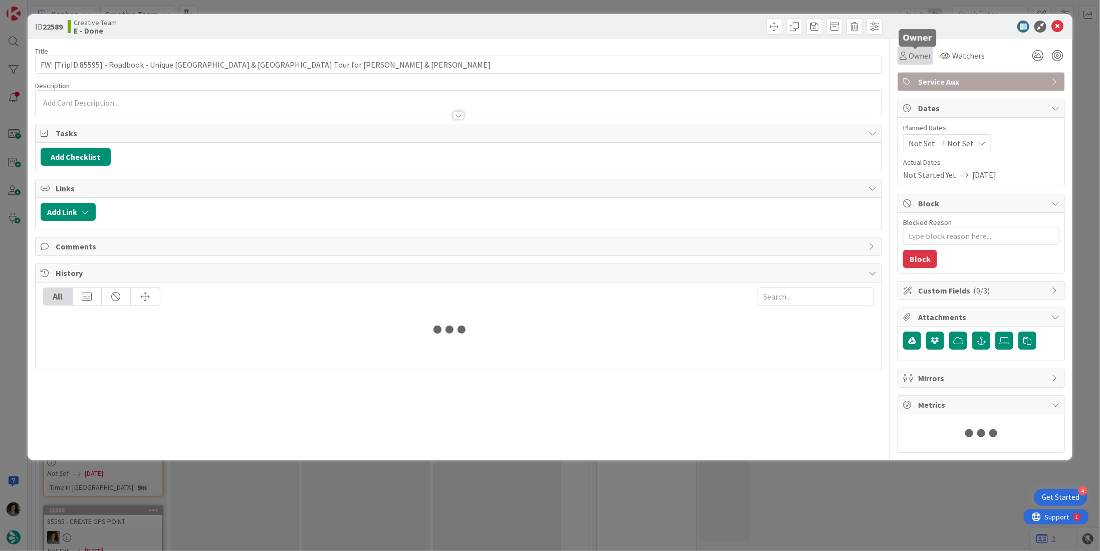
click at [914, 58] on span "Owner" at bounding box center [919, 56] width 23 height 12
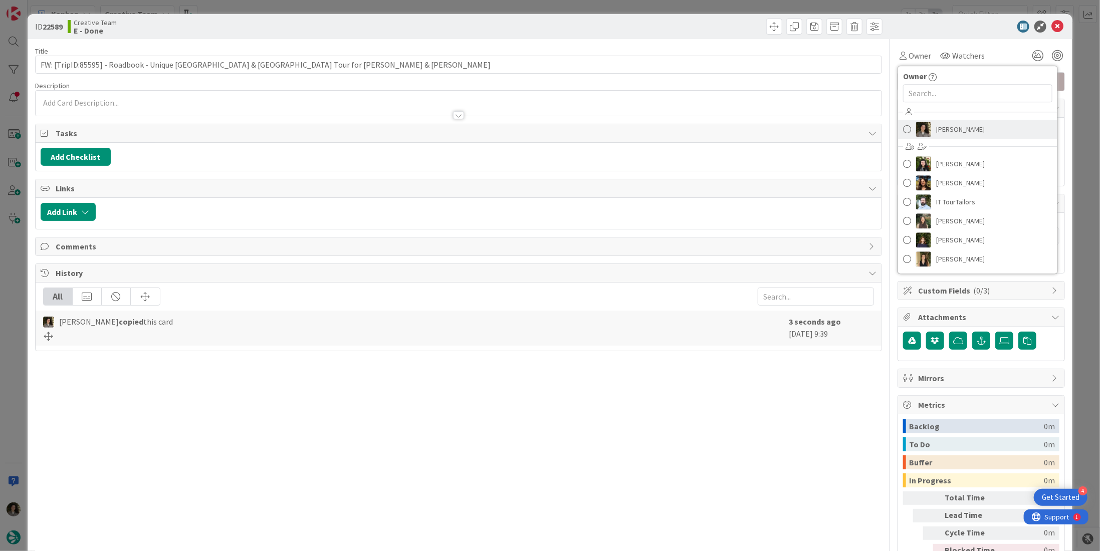
click at [942, 123] on span "[PERSON_NAME]" at bounding box center [960, 129] width 49 height 15
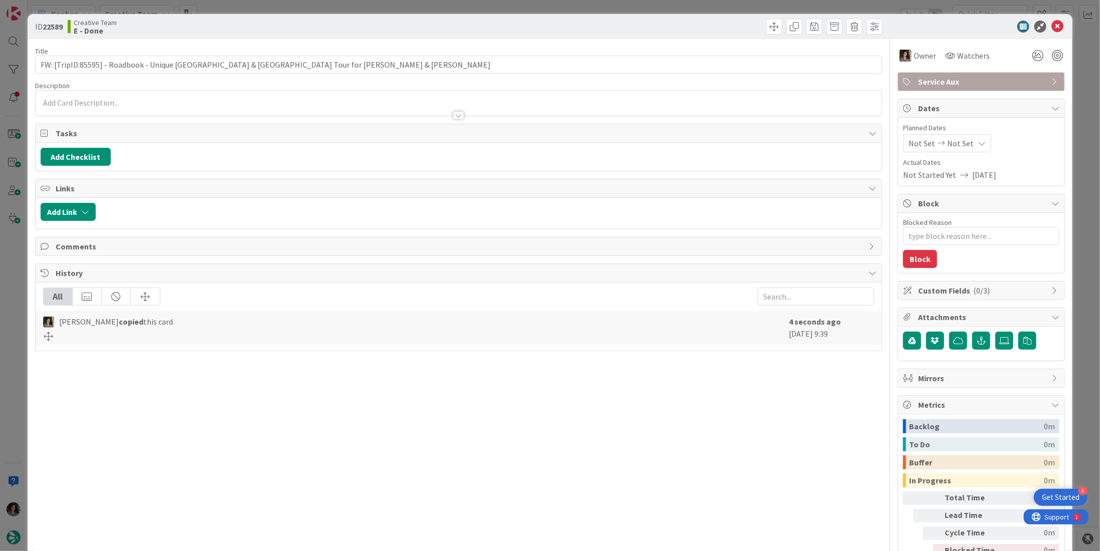
type textarea "x"
click at [954, 149] on div "Not Set Not Set" at bounding box center [947, 143] width 88 height 18
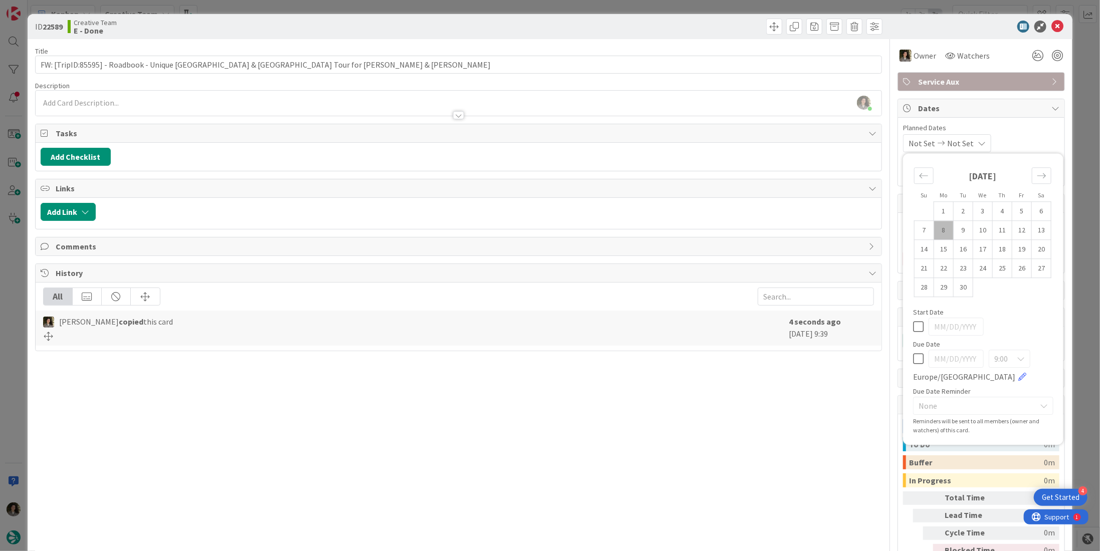
click at [913, 359] on icon at bounding box center [918, 359] width 11 height 12
type input "[DATE]"
type textarea "x"
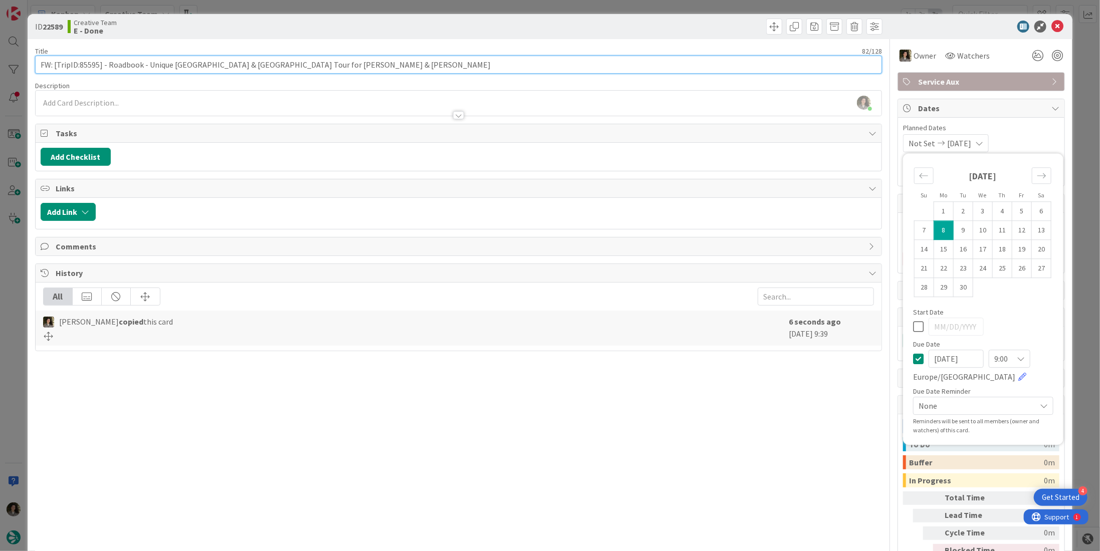
click at [592, 71] on input "FW: [TripID:85595] - Roadbook - Unique Portugal & Spain Tour for Brett & Genevi…" at bounding box center [458, 65] width 847 height 18
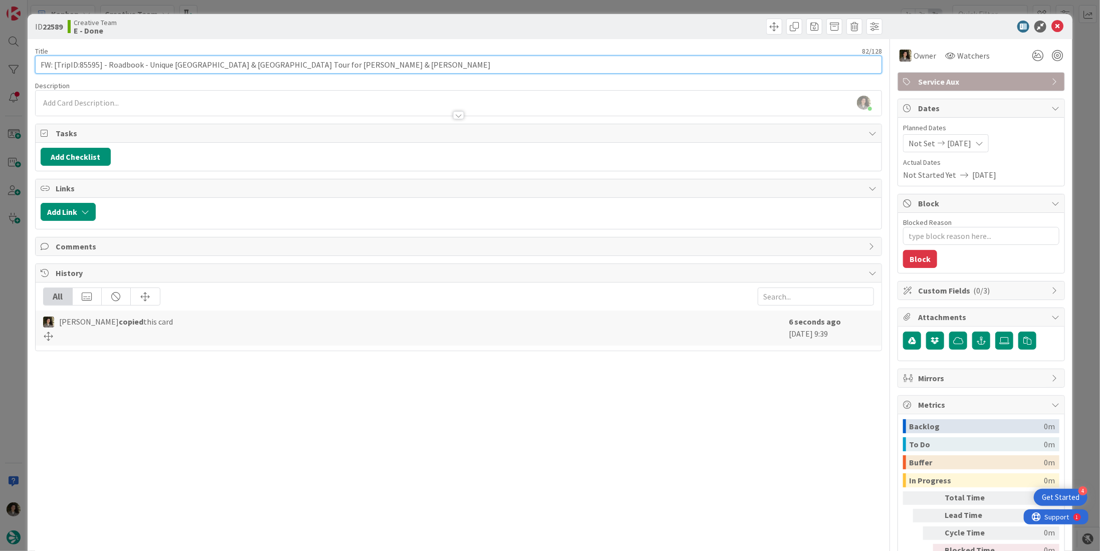
type input "FW: [TripID:85595] - Roadbook - Unique Portugal & Spain Tour for Brett & Genevi…"
type textarea "x"
type input "FW: [TripID:85595] - Roadbook - Unique Portugal & Spain Tour for Brett & Genevi…"
type textarea "x"
type input "FW: [TripID:85595] - Roadbook - Unique Portugal & Spain Tour for Brett & Genevi…"
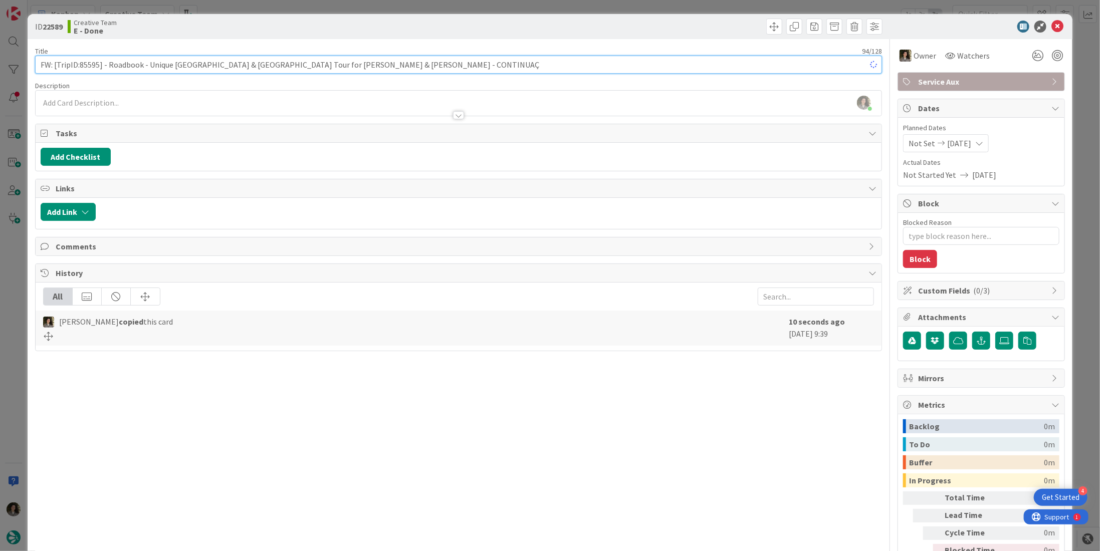
type textarea "x"
type input "FW: [TripID:85595] - Roadbook - Unique Portugal & Spain Tour for Brett & Genevi…"
type textarea "x"
type input "FW: [TripID:85595] - Roadbook - Unique Portugal & Spain Tour for Brett & Genevi…"
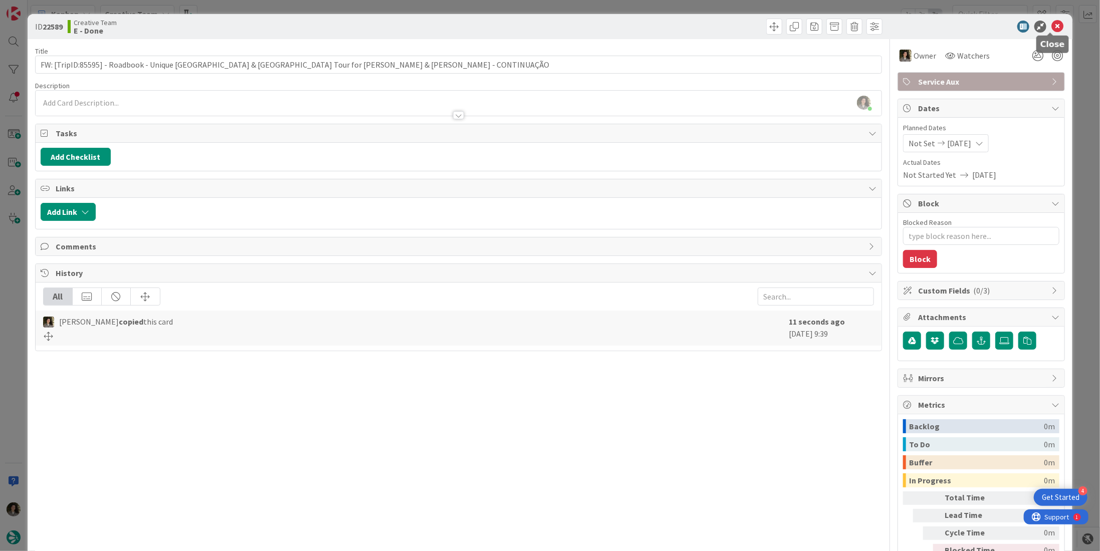
click at [1051, 29] on icon at bounding box center [1057, 27] width 12 height 12
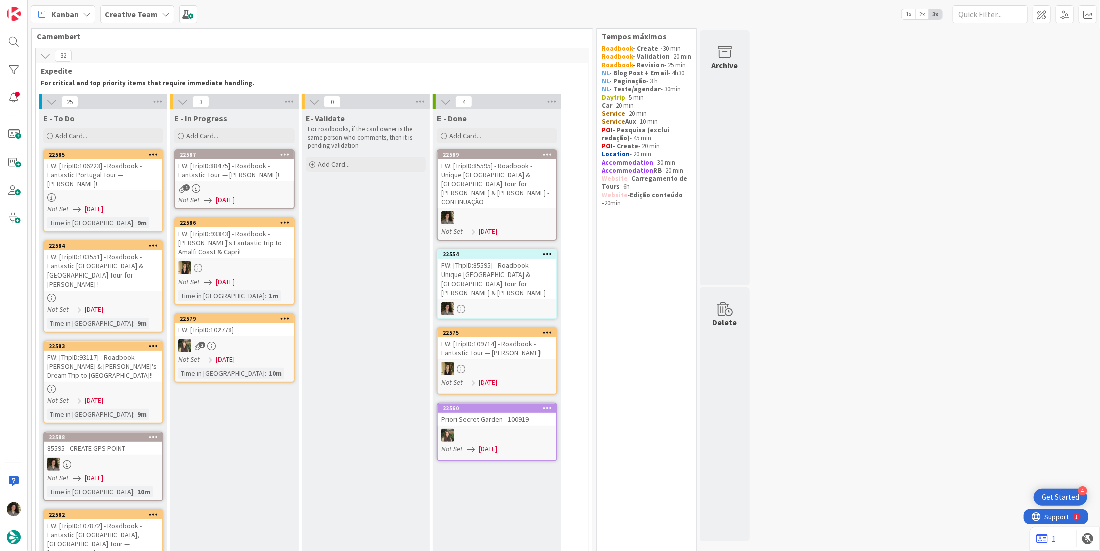
click at [257, 189] on div "1" at bounding box center [234, 188] width 118 height 9
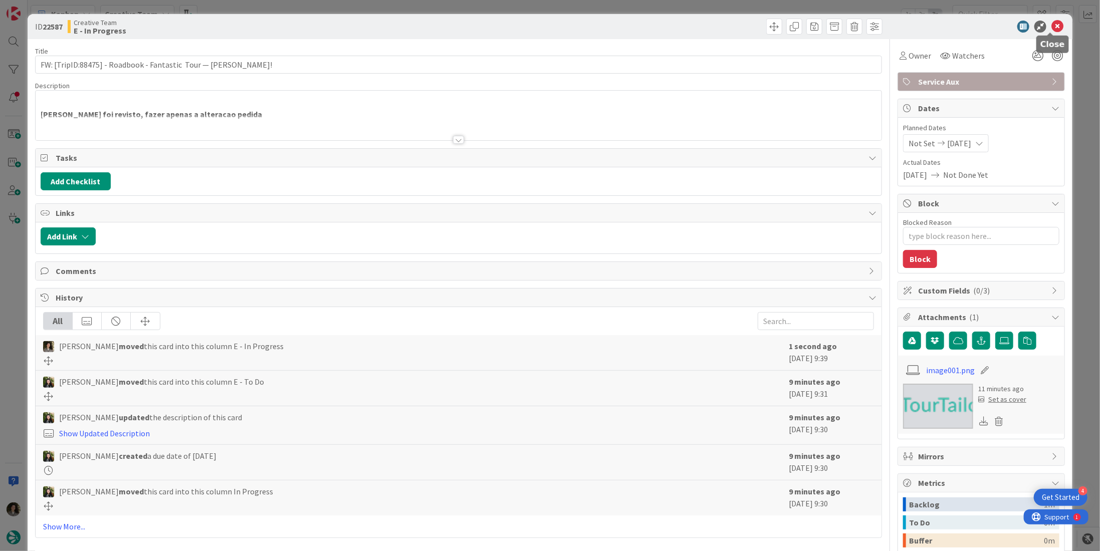
click at [1051, 23] on icon at bounding box center [1057, 27] width 12 height 12
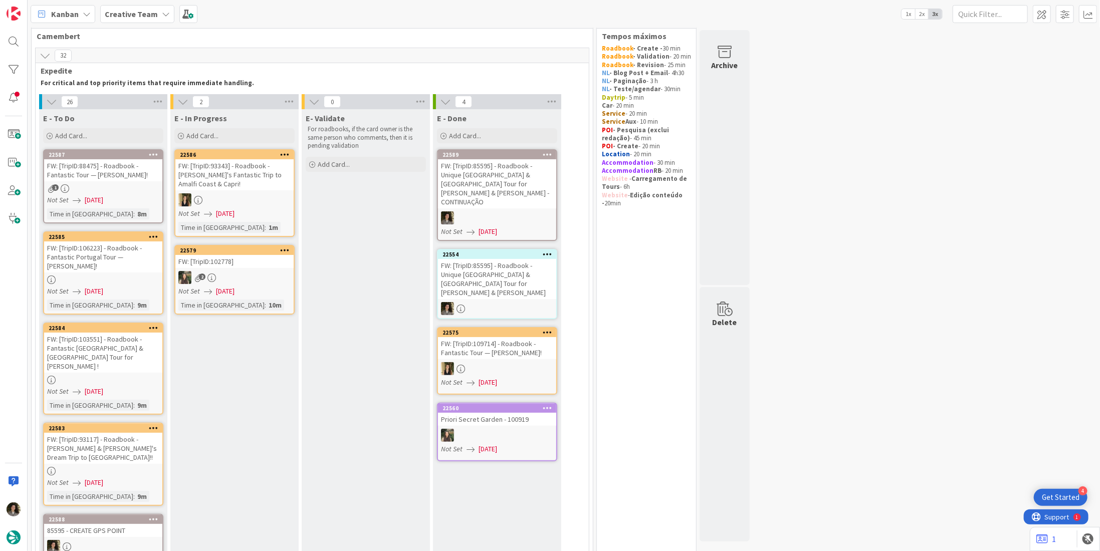
click at [101, 168] on div "FW: [TripID:88475] - Roadbook - Fantastic Tour — Graciela Piccolo!" at bounding box center [103, 170] width 118 height 22
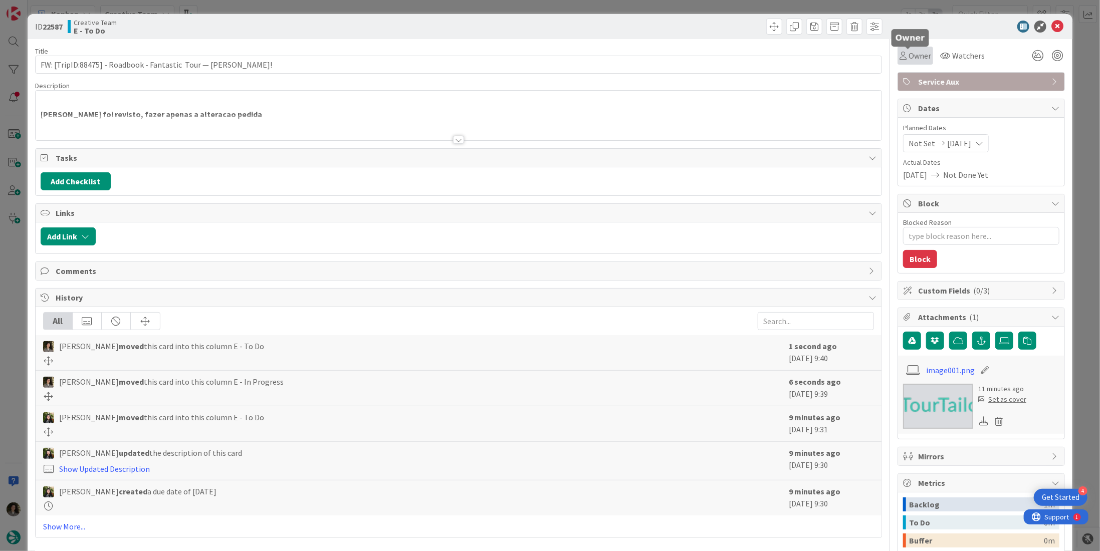
click at [900, 57] on div "Owner" at bounding box center [915, 56] width 32 height 12
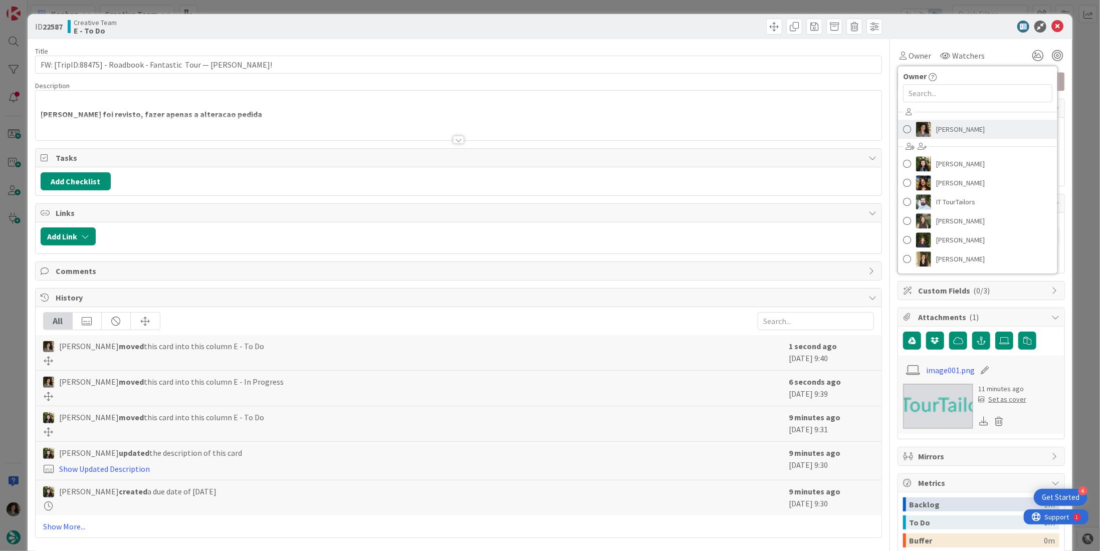
click at [955, 127] on span "[PERSON_NAME]" at bounding box center [960, 129] width 49 height 15
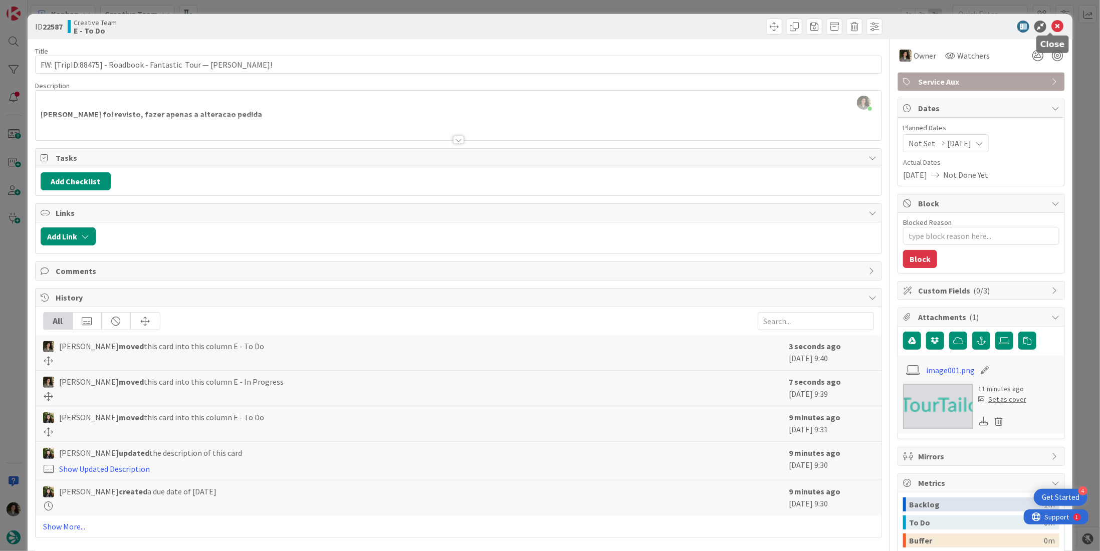
click at [1054, 26] on icon at bounding box center [1057, 27] width 12 height 12
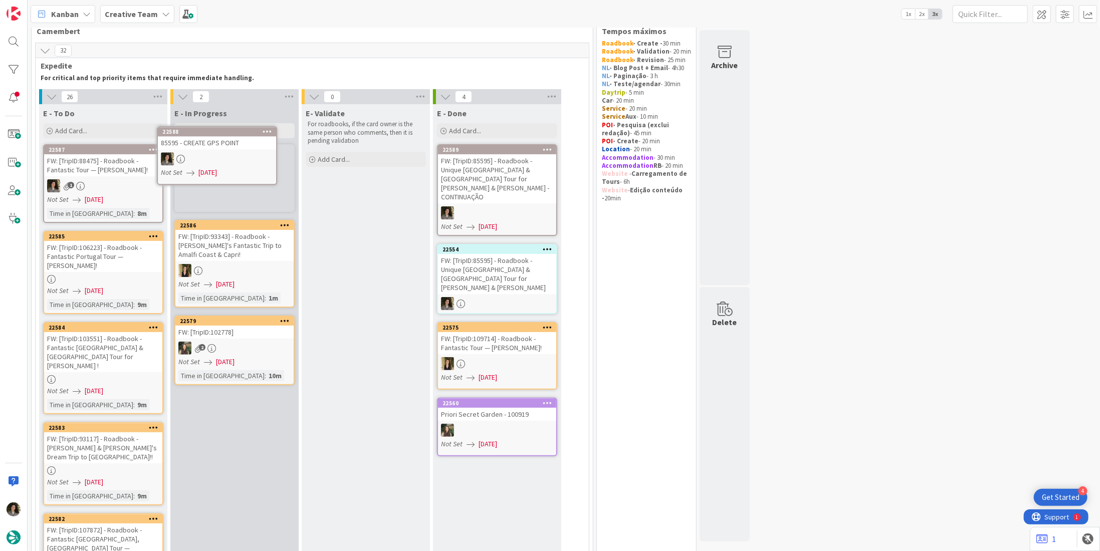
scroll to position [3, 0]
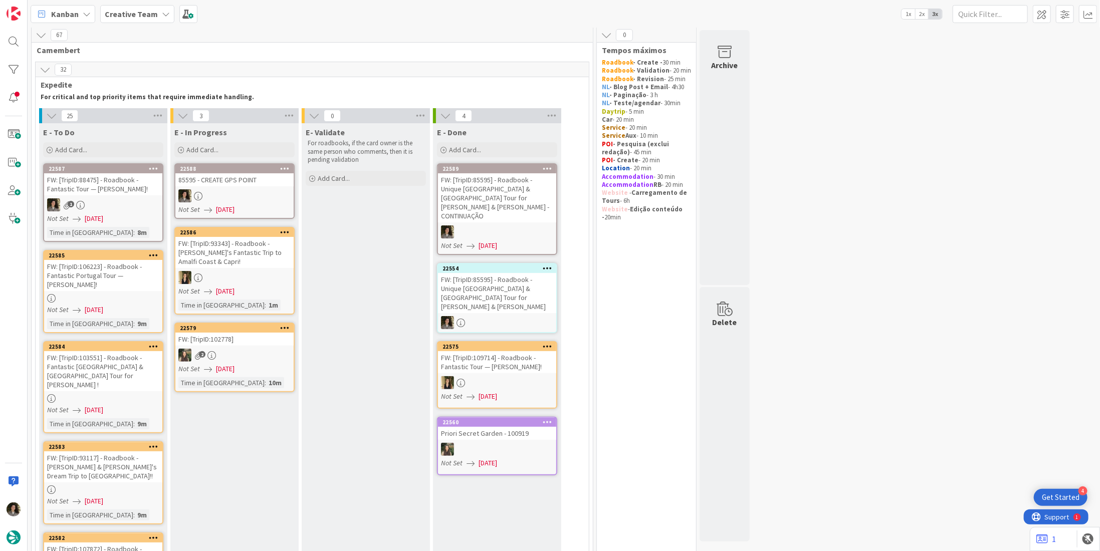
click at [230, 195] on div at bounding box center [234, 195] width 118 height 13
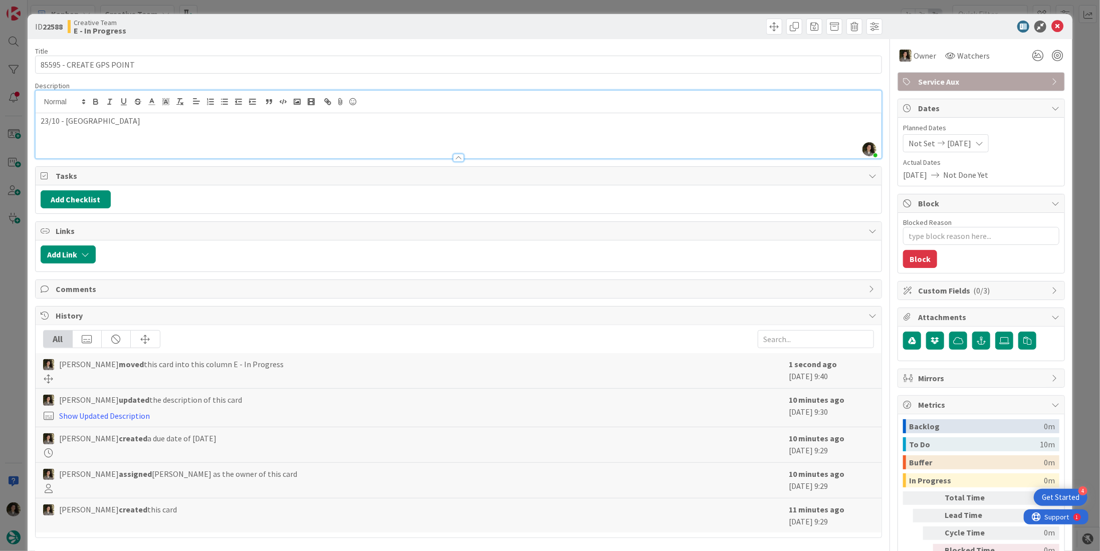
drag, startPoint x: 119, startPoint y: 103, endPoint x: 65, endPoint y: 111, distance: 54.7
click at [65, 111] on div "Melissa Santos just joined 23/10 - Plaza del Ayuntamiento" at bounding box center [459, 125] width 846 height 68
copy p "Plaza del Ayuntamiento"
click at [1052, 26] on icon at bounding box center [1057, 27] width 12 height 12
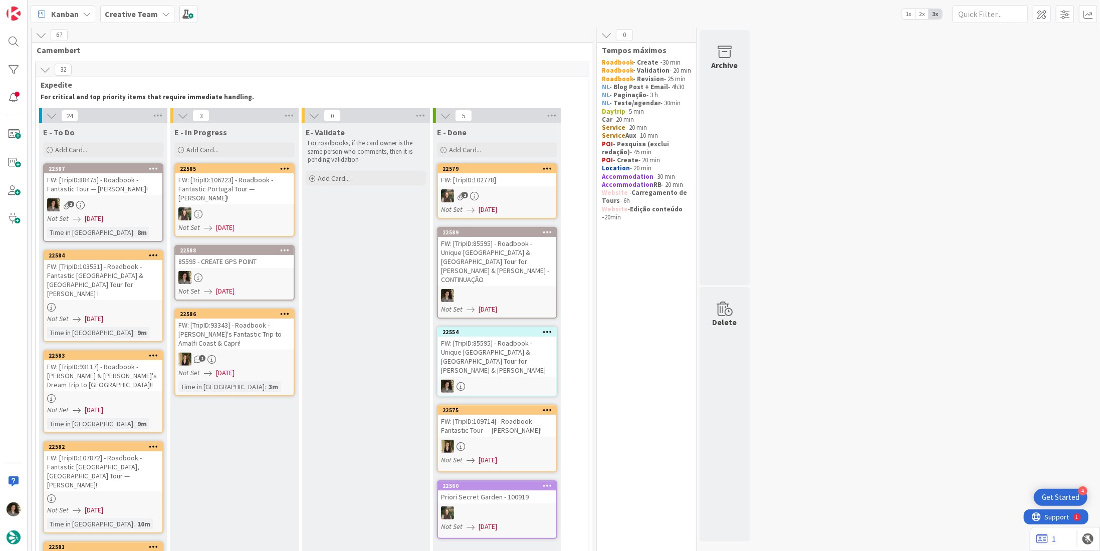
click at [499, 257] on div "FW: [TripID:85595] - Roadbook - Unique Portugal & Spain Tour for Brett & Genevi…" at bounding box center [497, 261] width 118 height 49
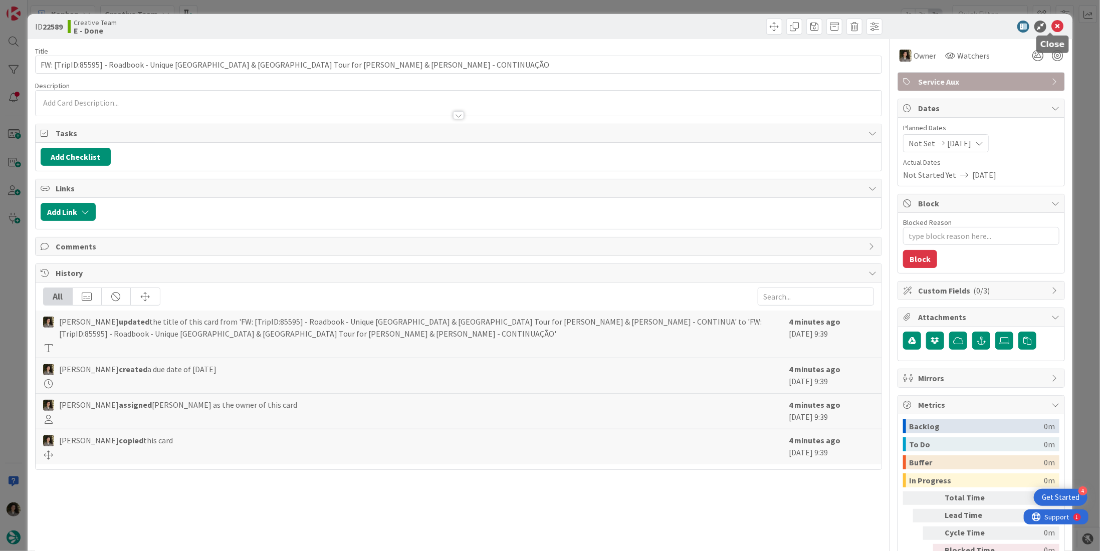
click at [1051, 27] on icon at bounding box center [1057, 27] width 12 height 12
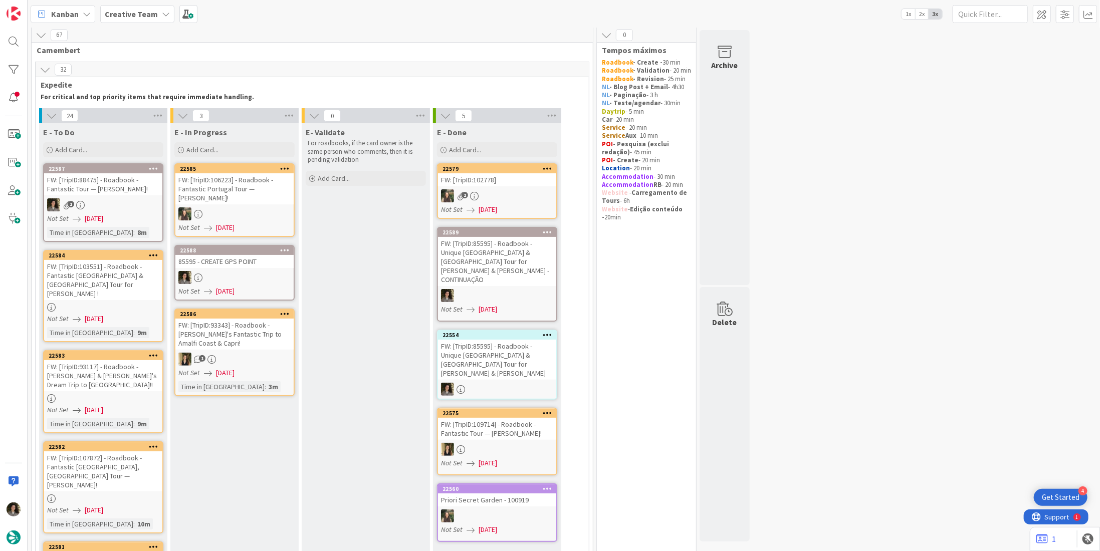
click at [512, 340] on div "FW: [TripID:85595] - Roadbook - Unique Portugal & Spain Tour for Brett & Genevi…" at bounding box center [497, 360] width 118 height 40
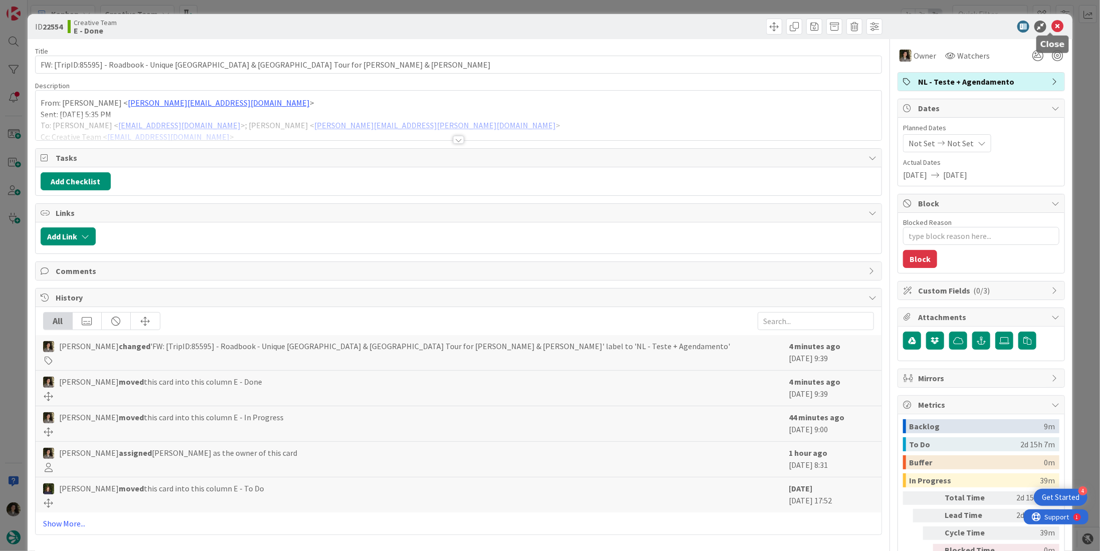
click at [1051, 29] on icon at bounding box center [1057, 27] width 12 height 12
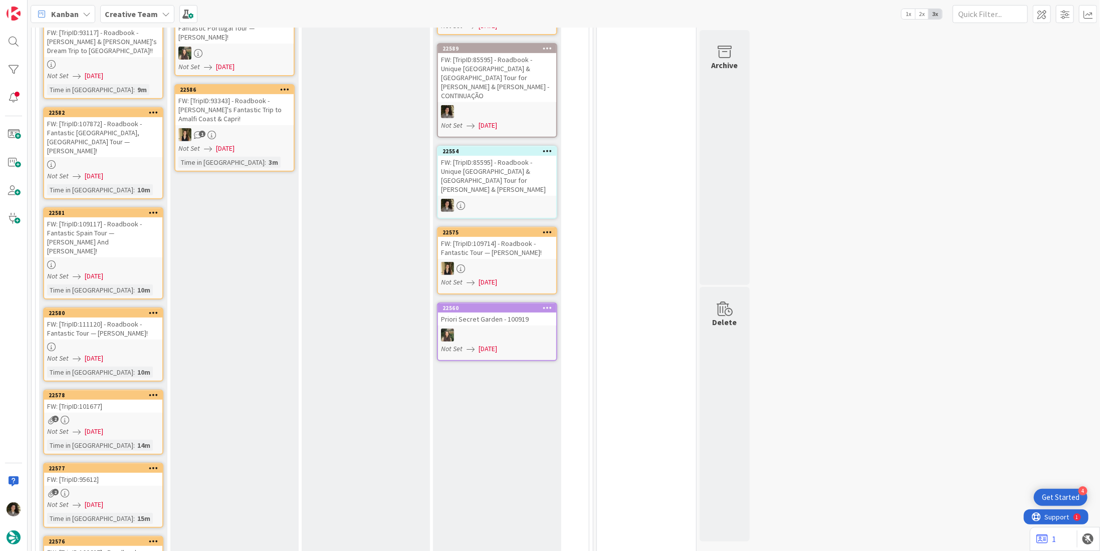
scroll to position [50, 0]
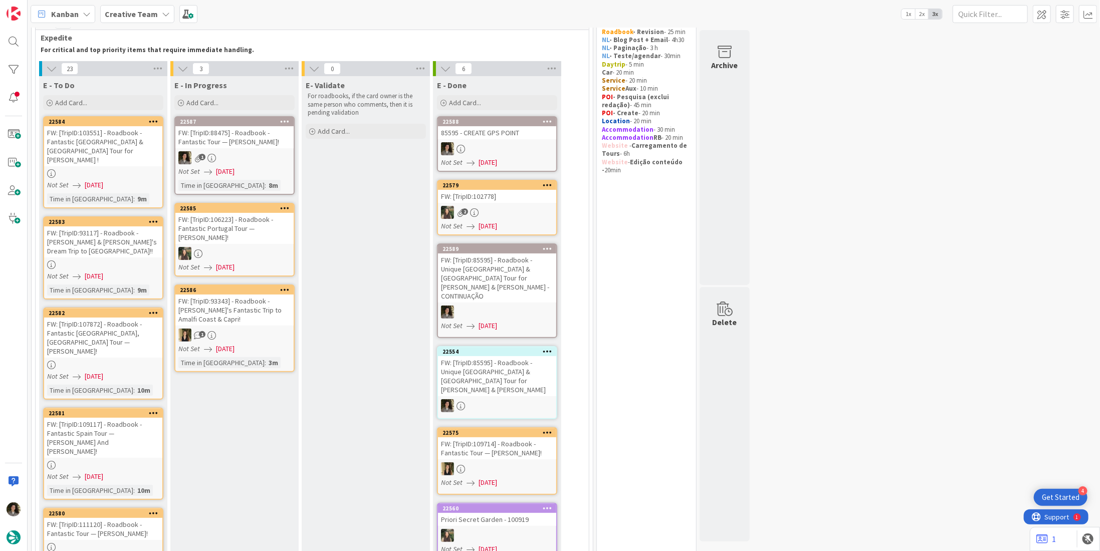
click at [104, 169] on div at bounding box center [103, 173] width 118 height 9
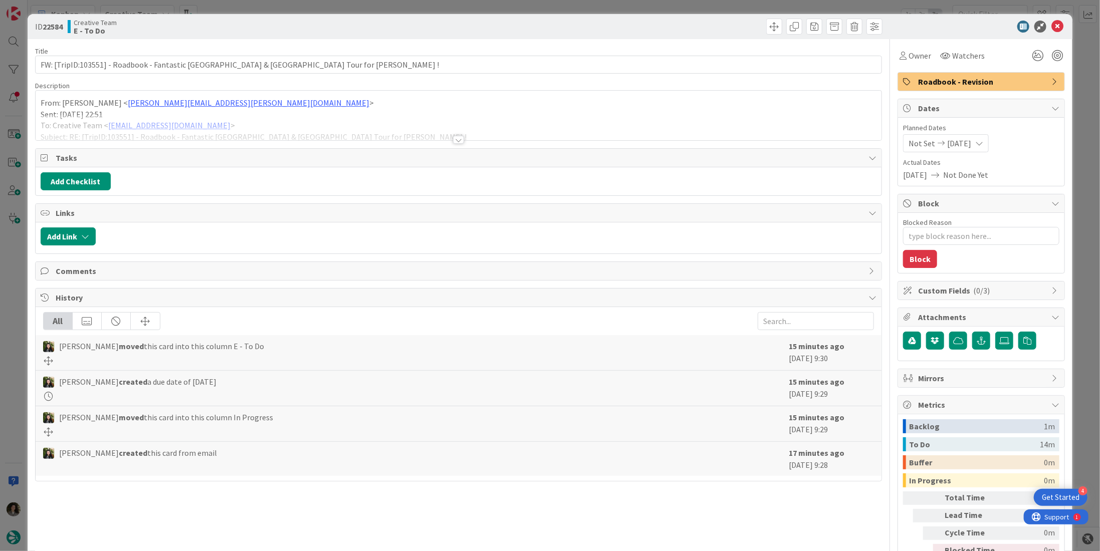
click at [456, 136] on div at bounding box center [458, 140] width 11 height 8
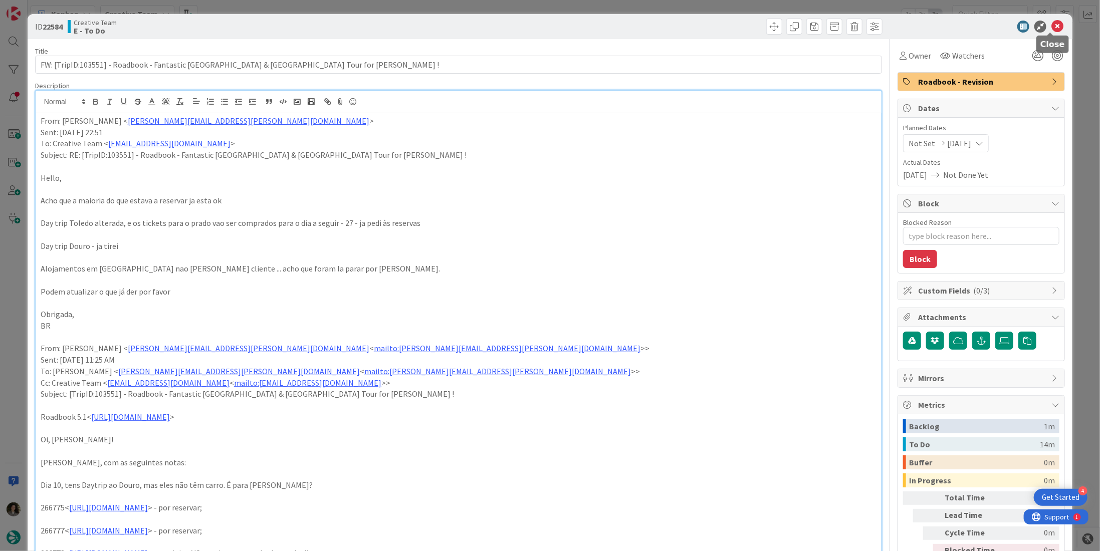
drag, startPoint x: 1054, startPoint y: 30, endPoint x: 762, endPoint y: 45, distance: 292.5
click at [1051, 30] on icon at bounding box center [1057, 27] width 12 height 12
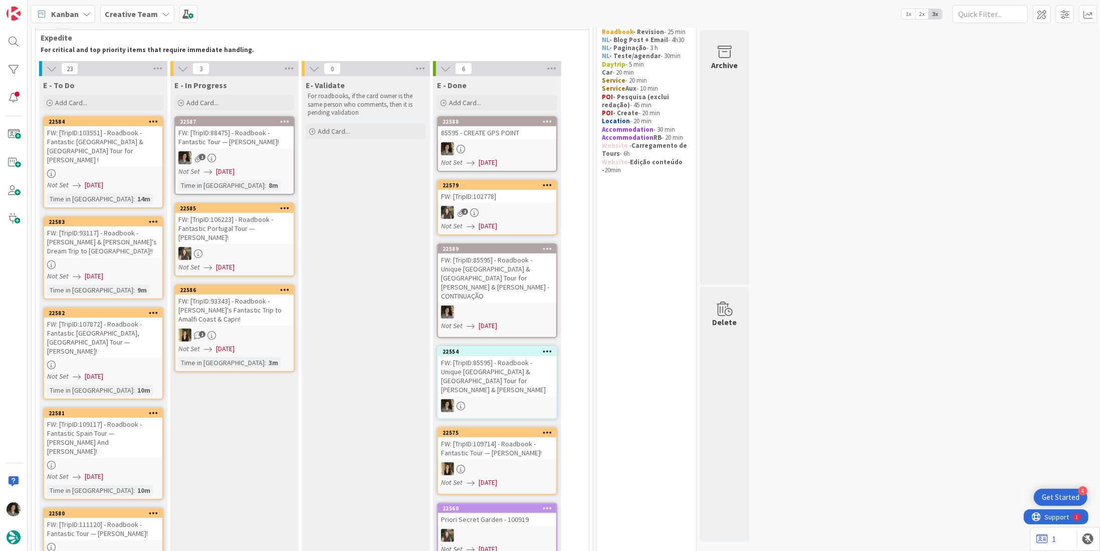
click at [102, 243] on div "FW: [TripID:93117] - Roadbook - Norma & Anthony's Dream Trip to Spain!!" at bounding box center [103, 241] width 118 height 31
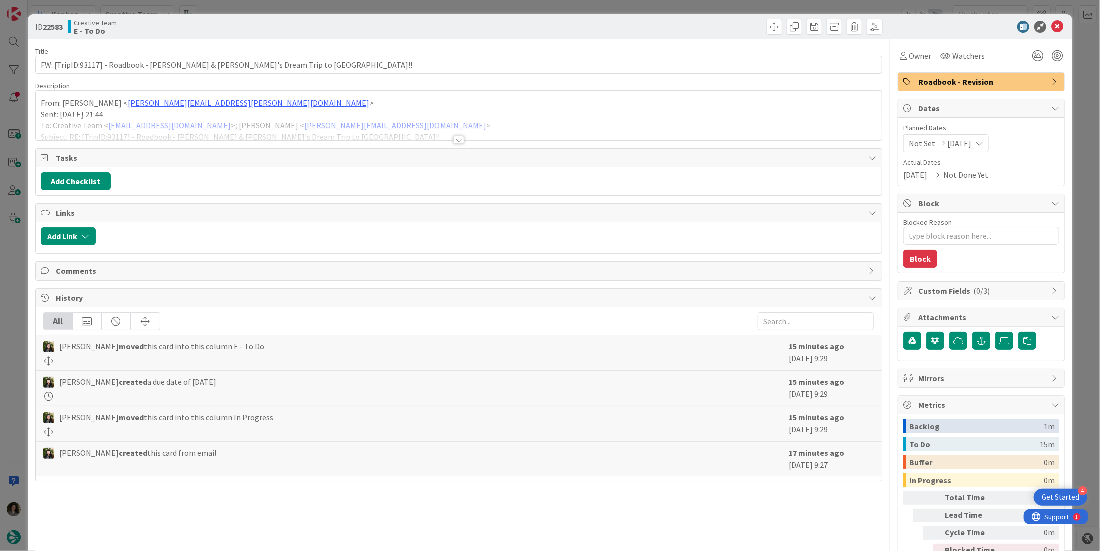
click at [454, 142] on div at bounding box center [458, 140] width 11 height 8
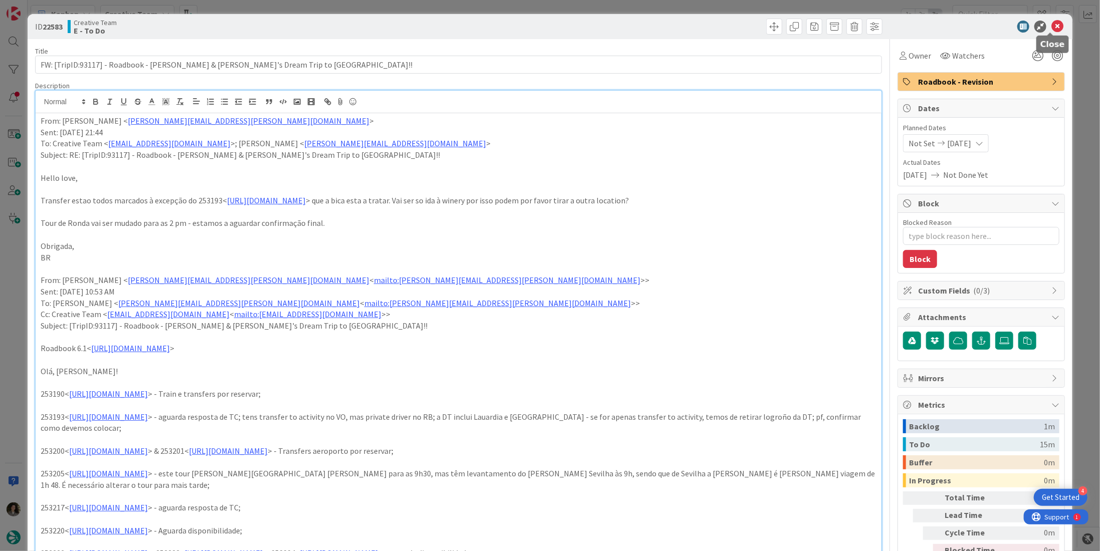
click at [1051, 27] on icon at bounding box center [1057, 27] width 12 height 12
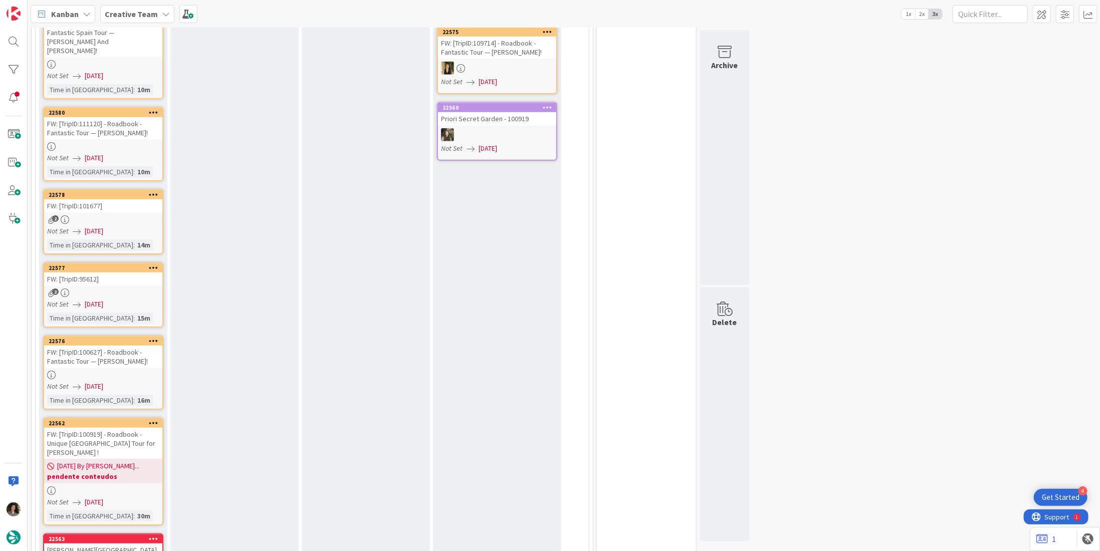
click at [109, 371] on div at bounding box center [103, 375] width 118 height 9
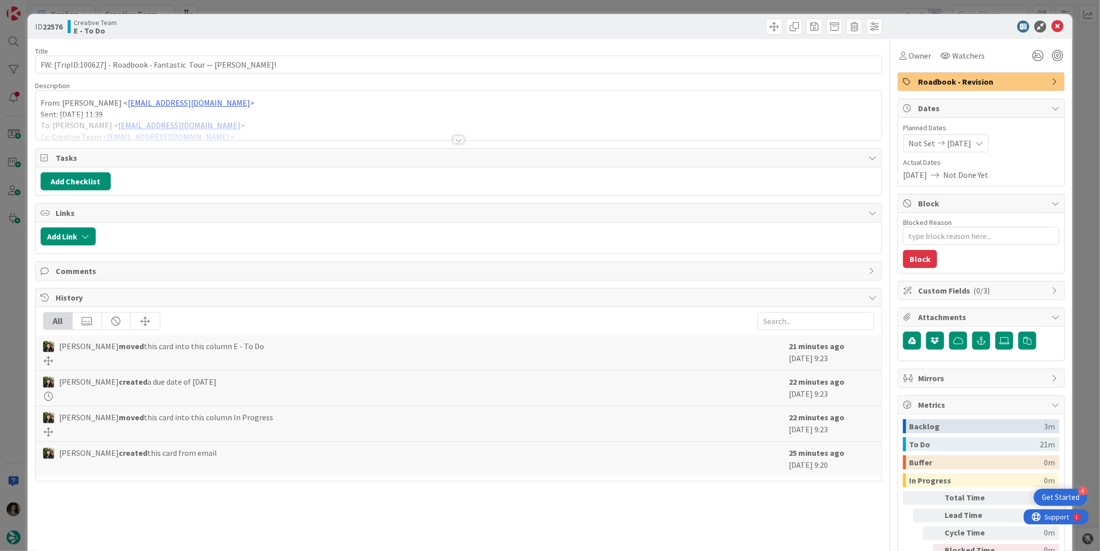
click at [453, 136] on div at bounding box center [458, 140] width 11 height 8
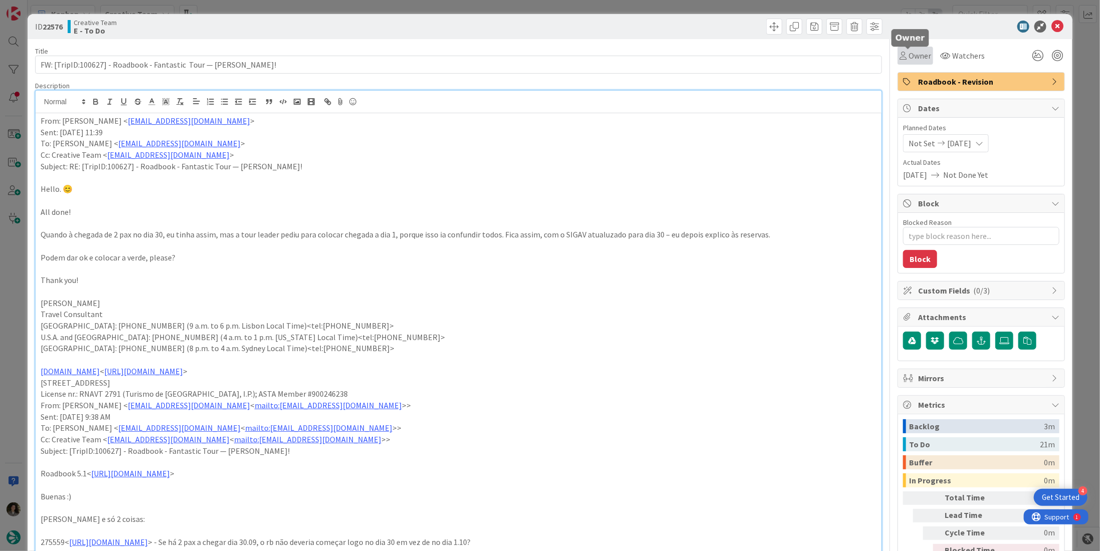
click at [913, 58] on span "Owner" at bounding box center [919, 56] width 23 height 12
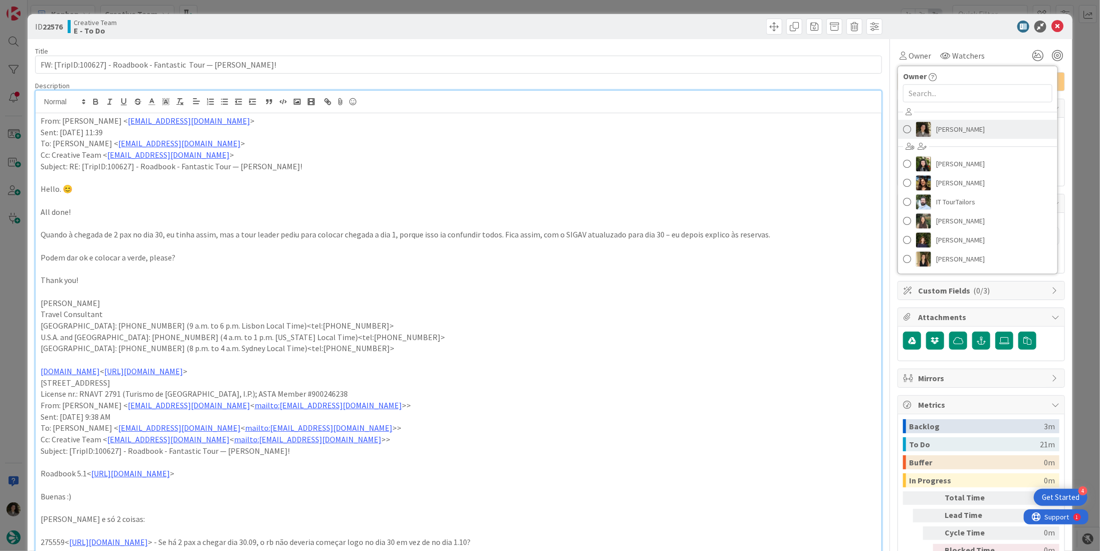
drag, startPoint x: 961, startPoint y: 127, endPoint x: 998, endPoint y: 91, distance: 51.7
click at [961, 127] on span "[PERSON_NAME]" at bounding box center [960, 129] width 49 height 15
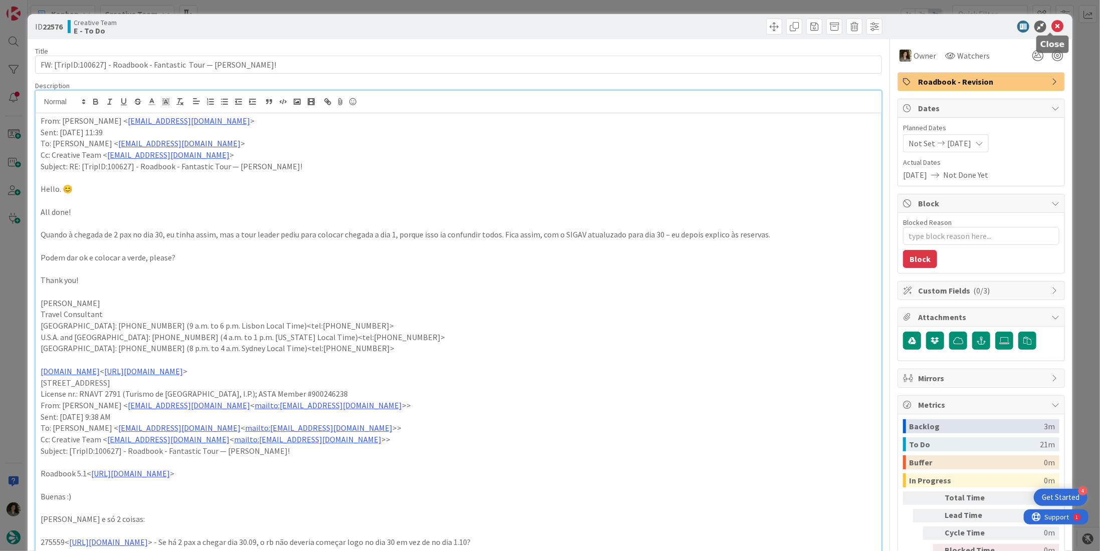
click at [1053, 27] on icon at bounding box center [1057, 27] width 12 height 12
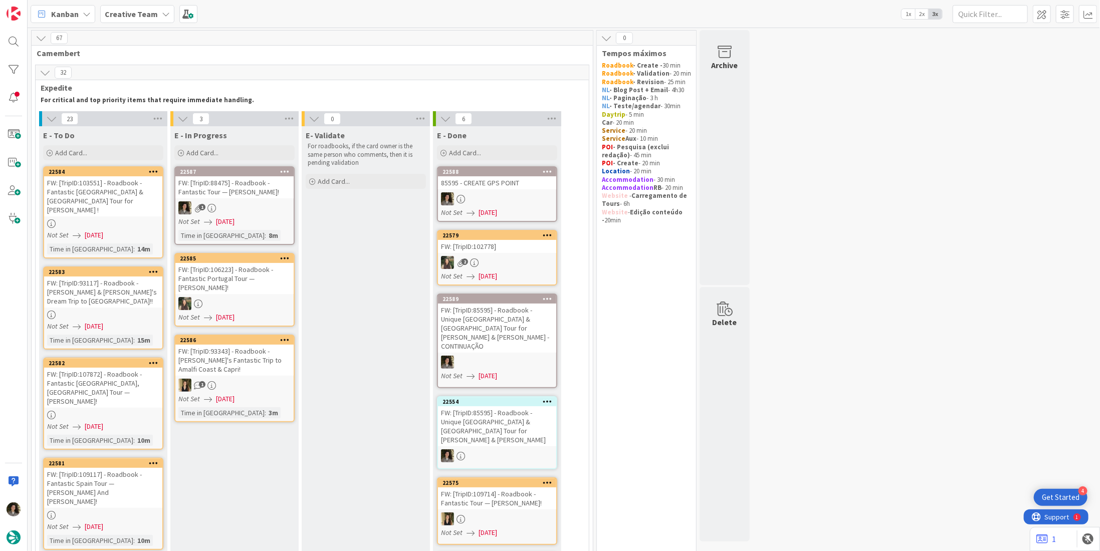
click at [264, 195] on div "FW: [TripID:88475] - Roadbook - Fantastic Tour — Graciela Piccolo!" at bounding box center [234, 187] width 118 height 22
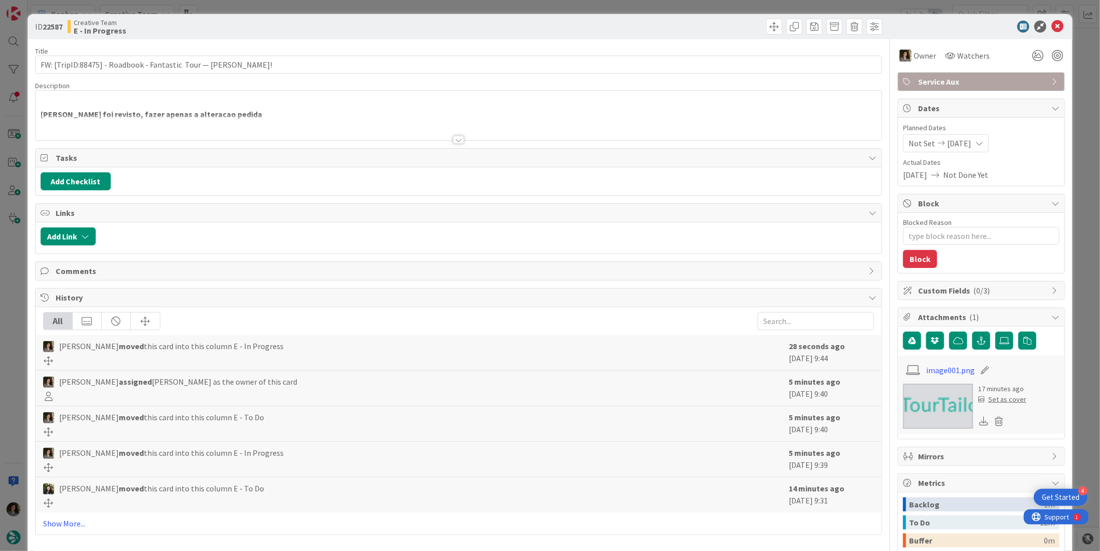
click at [460, 135] on div at bounding box center [459, 128] width 846 height 26
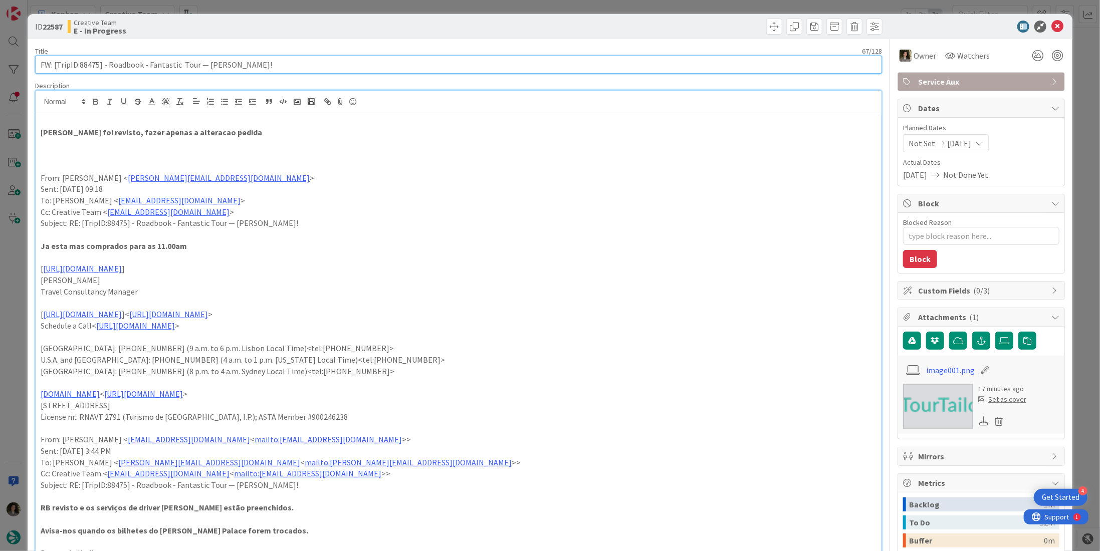
drag, startPoint x: 97, startPoint y: 65, endPoint x: 78, endPoint y: 69, distance: 18.9
click at [78, 69] on input "FW: [TripID:88475] - Roadbook - Fantastic Tour — Graciela Piccolo!" at bounding box center [458, 65] width 847 height 18
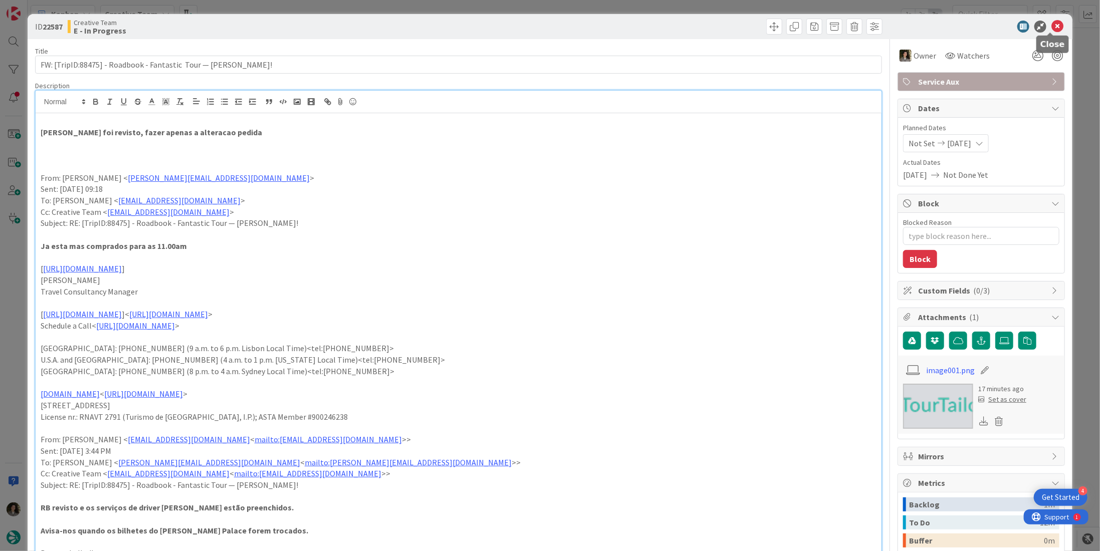
click at [1051, 25] on icon at bounding box center [1057, 27] width 12 height 12
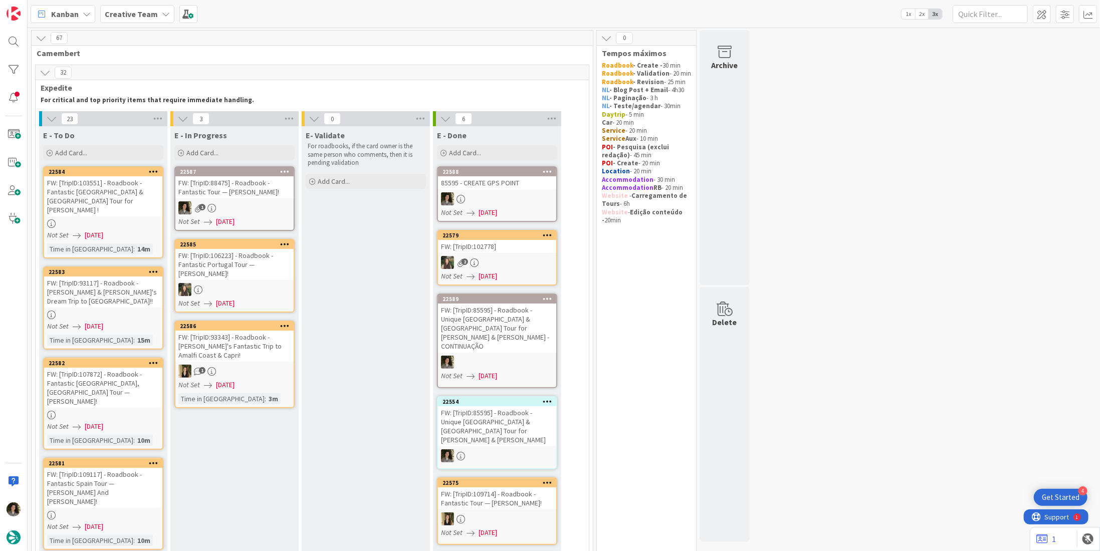
click at [495, 187] on div "85595 - CREATE GPS POINT" at bounding box center [497, 182] width 118 height 13
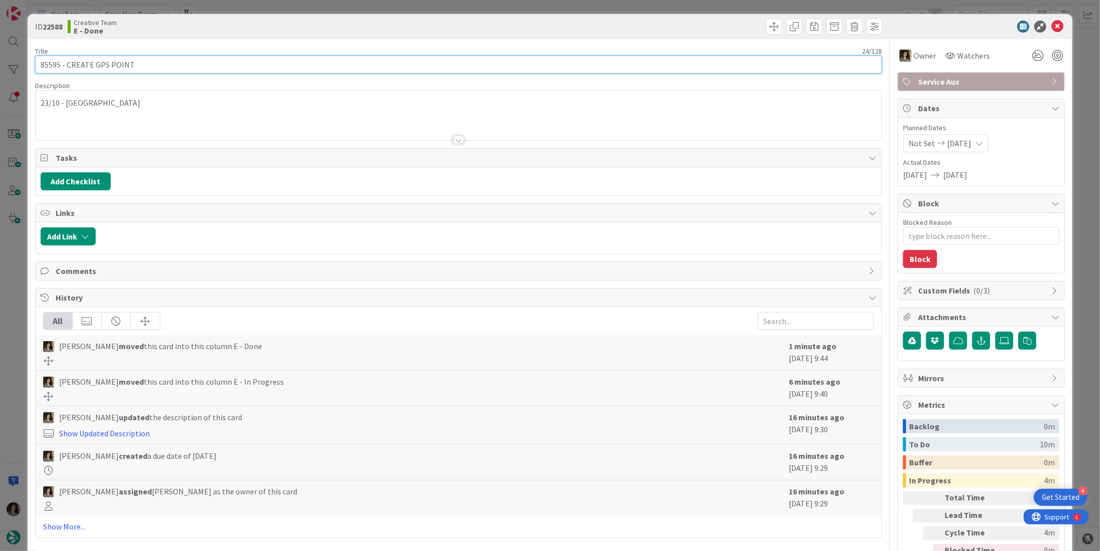
drag, startPoint x: 58, startPoint y: 65, endPoint x: 17, endPoint y: 65, distance: 41.6
click at [17, 65] on div "ID 22588 Creative Team E - Done Title 24 / 128 85595 - CREATE GPS POINT Descrip…" at bounding box center [550, 275] width 1100 height 551
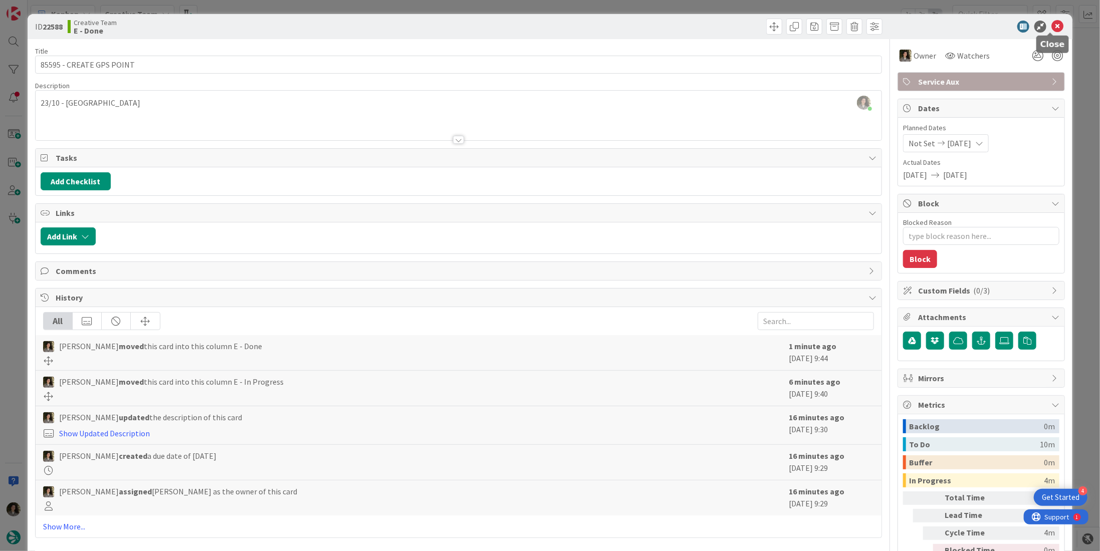
click at [1053, 23] on icon at bounding box center [1057, 27] width 12 height 12
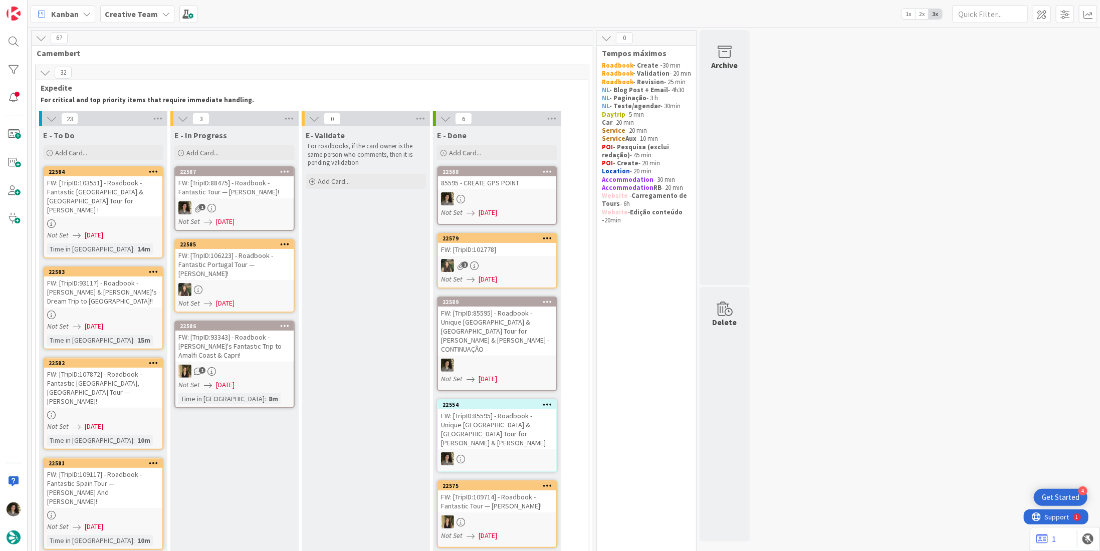
click at [232, 190] on div "FW: [TripID:88475] - Roadbook - Fantastic Tour — Graciela Piccolo!" at bounding box center [234, 187] width 118 height 22
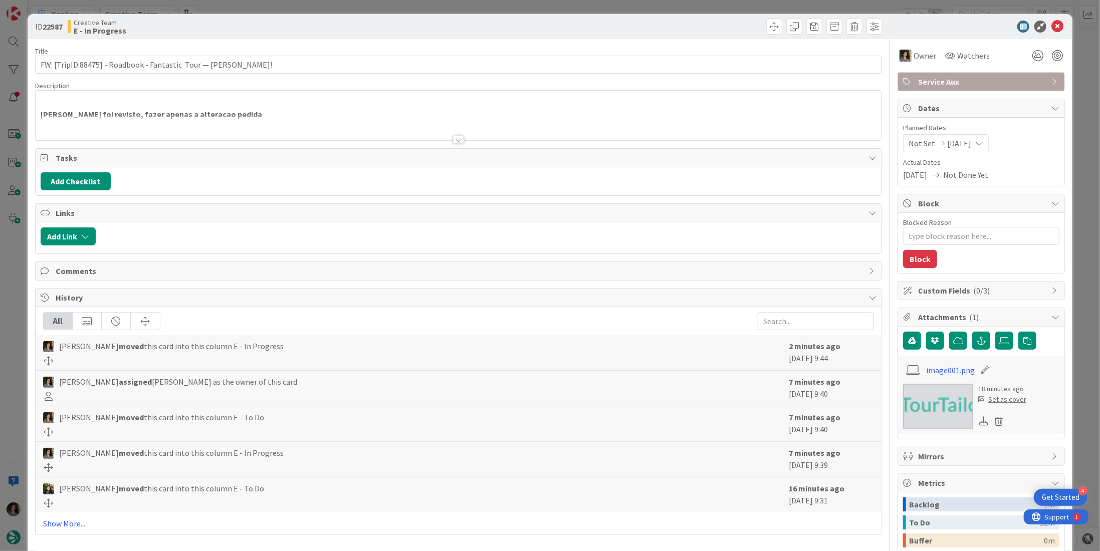
click at [457, 136] on div at bounding box center [458, 140] width 11 height 8
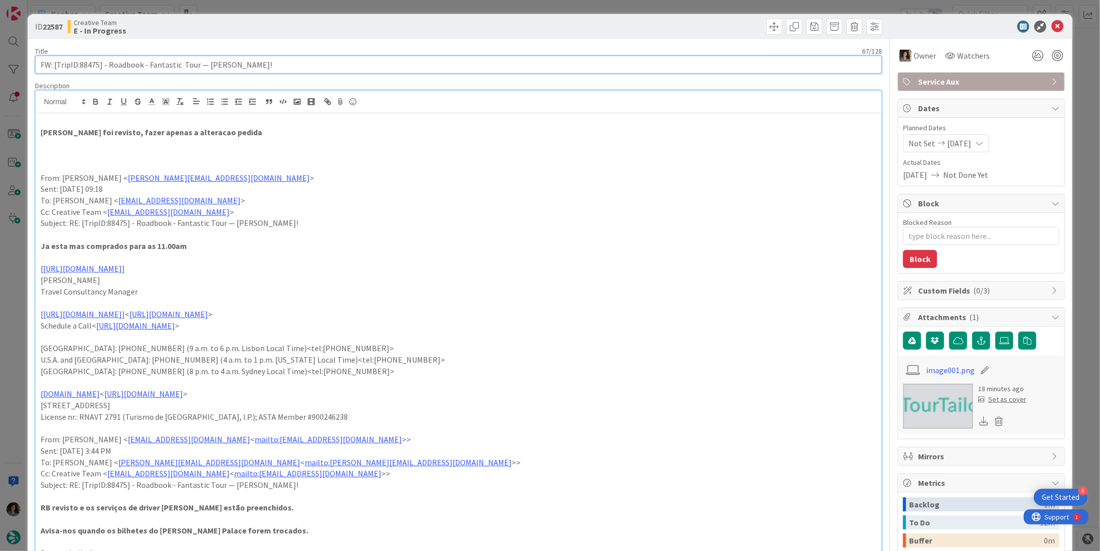
click at [213, 67] on input "FW: [TripID:88475] - Roadbook - Fantastic Tour — Graciela Piccolo!" at bounding box center [458, 65] width 847 height 18
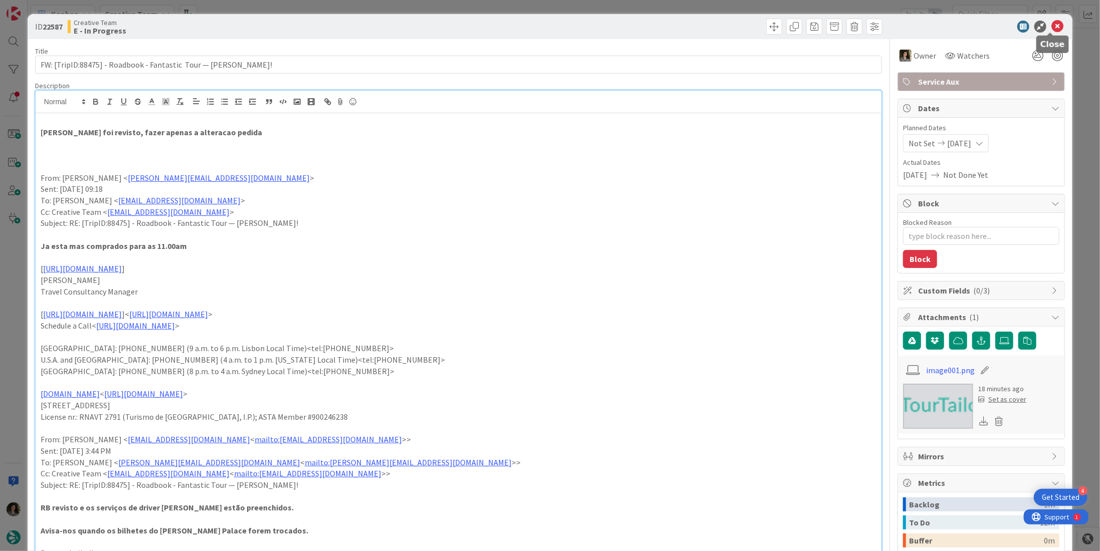
click at [1051, 25] on icon at bounding box center [1057, 27] width 12 height 12
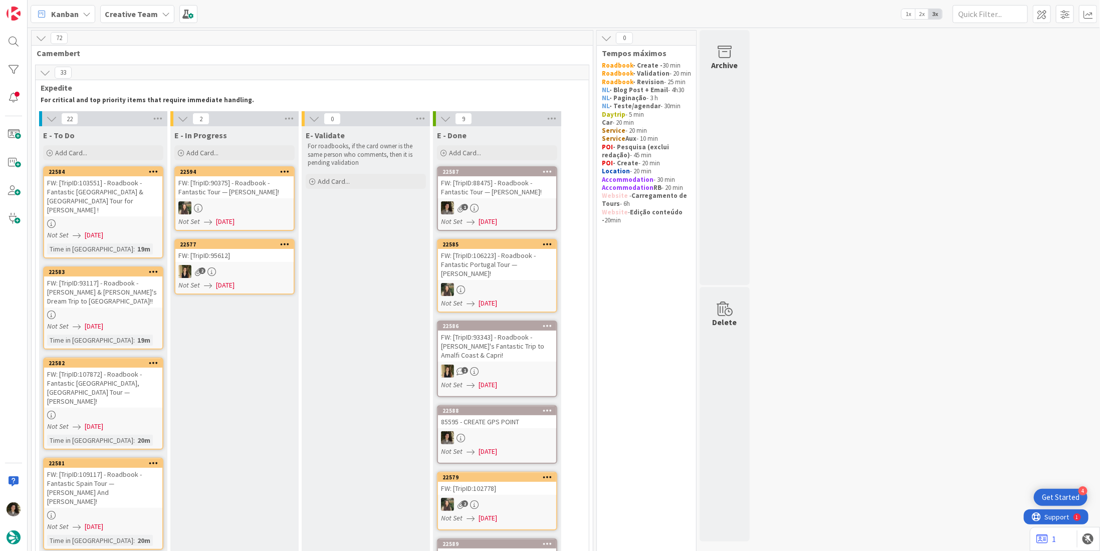
click at [522, 178] on div "FW: [TripID:88475] - Roadbook - Fantastic Tour — Graciela Piccolo!" at bounding box center [497, 187] width 118 height 22
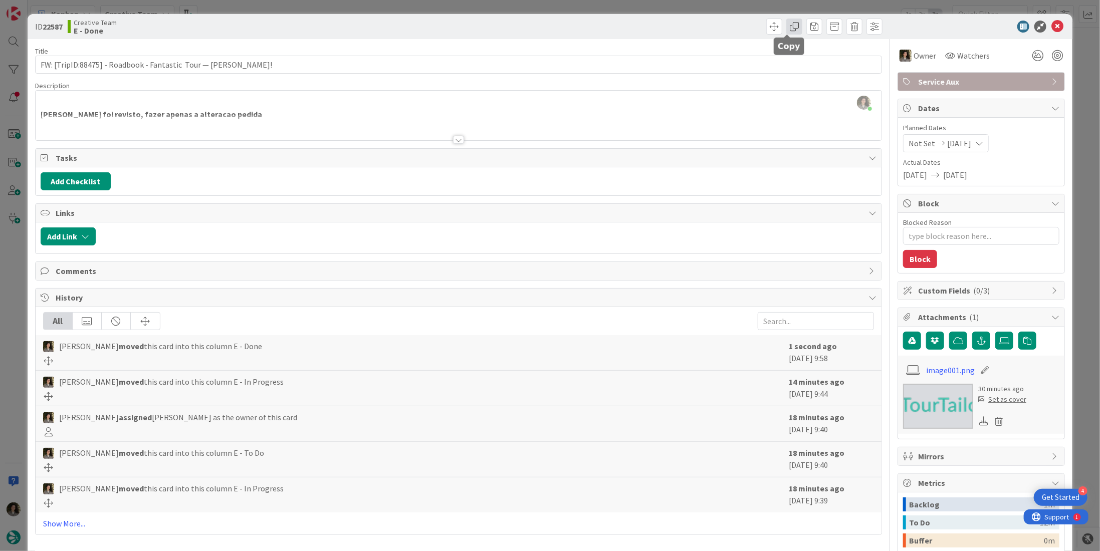
click at [786, 31] on span at bounding box center [794, 27] width 16 height 16
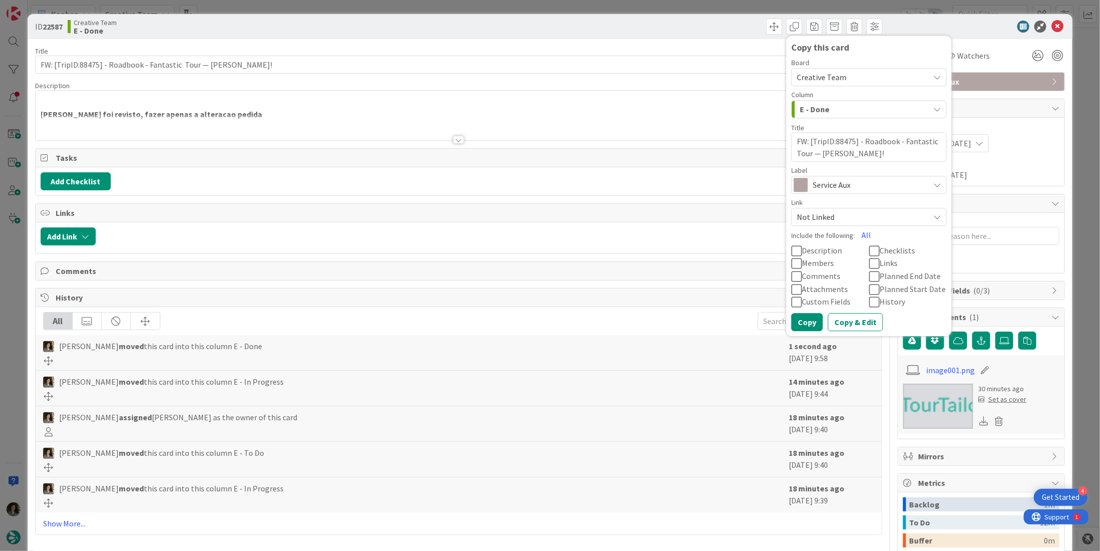
click at [829, 189] on span "Service Aux" at bounding box center [868, 185] width 111 height 14
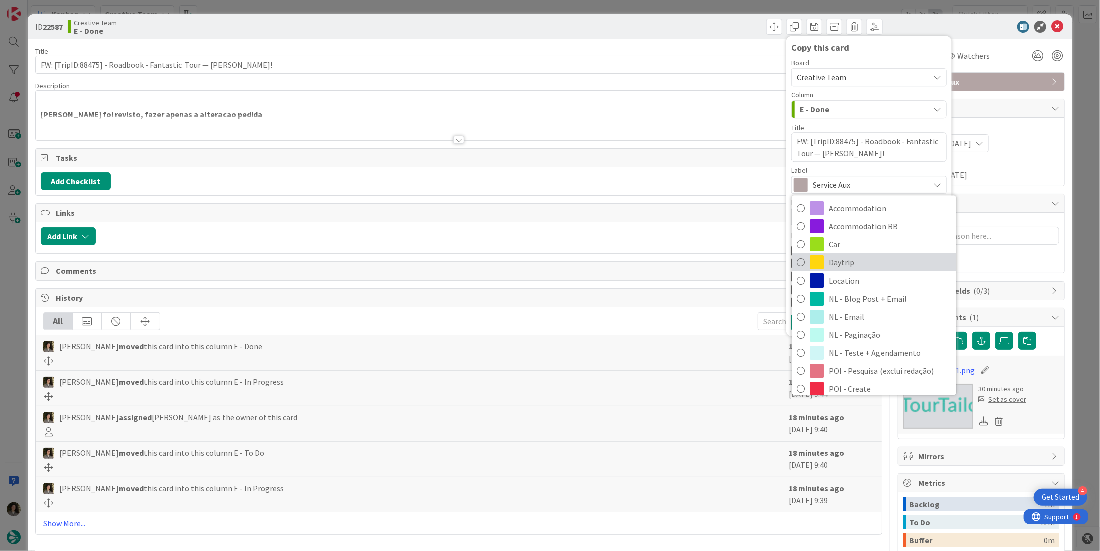
click at [852, 262] on span "Daytrip" at bounding box center [890, 263] width 122 height 15
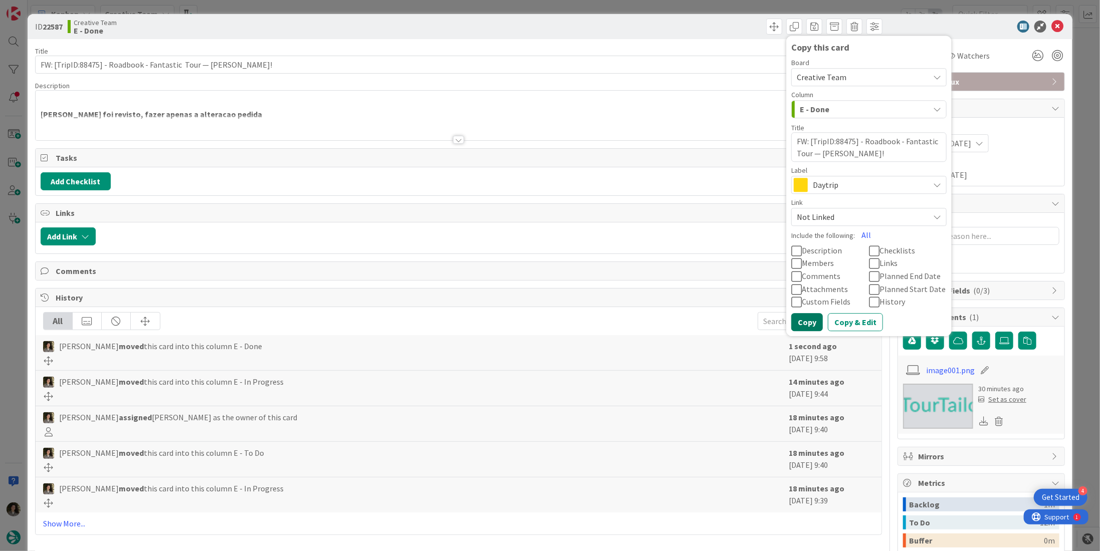
click at [803, 325] on button "Copy" at bounding box center [807, 322] width 32 height 18
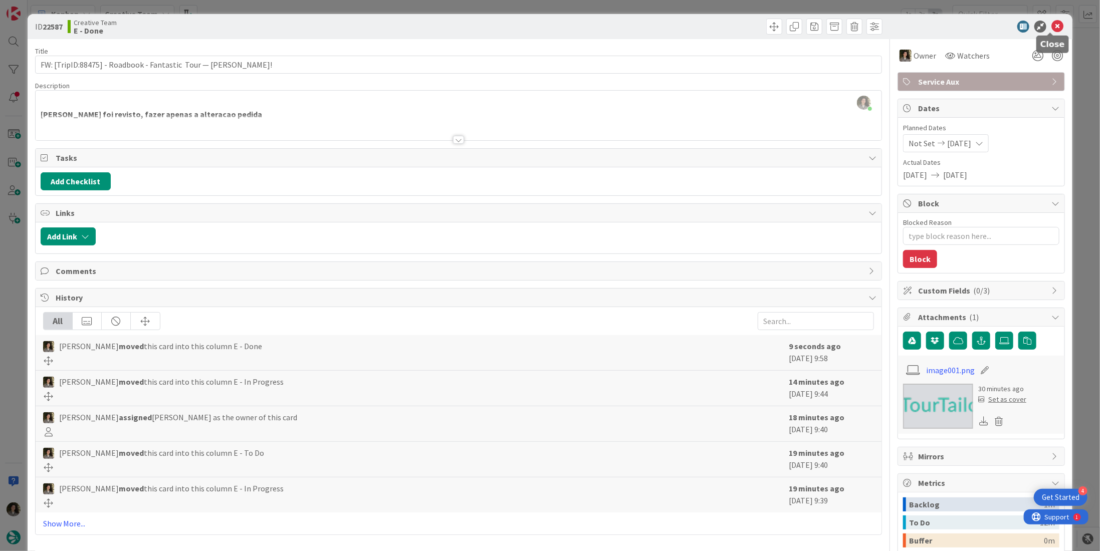
click at [1051, 25] on icon at bounding box center [1057, 27] width 12 height 12
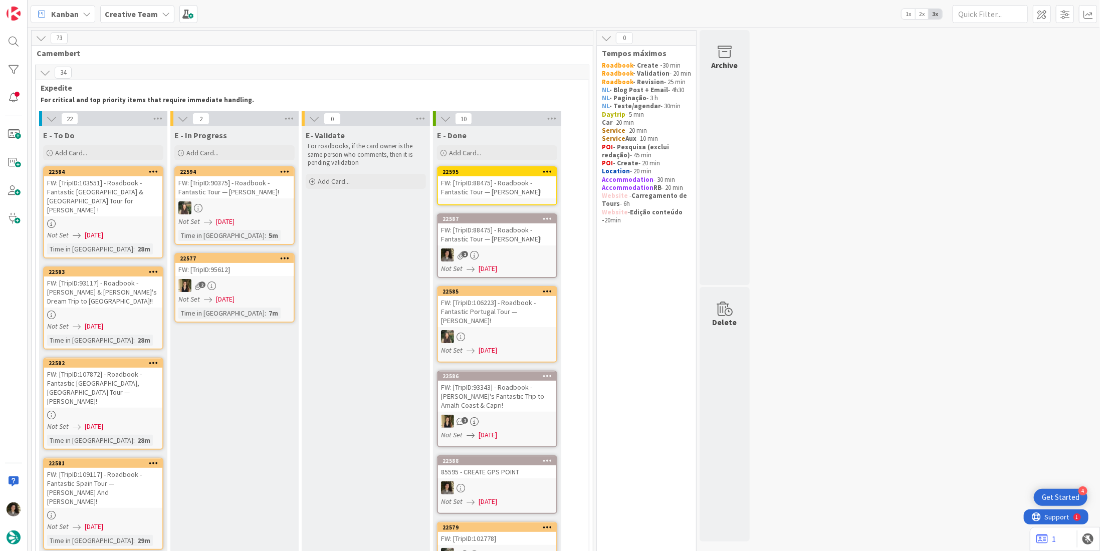
click at [472, 186] on div "FW: [TripID:88475] - Roadbook - Fantastic Tour — Graciela Piccolo!" at bounding box center [497, 187] width 118 height 22
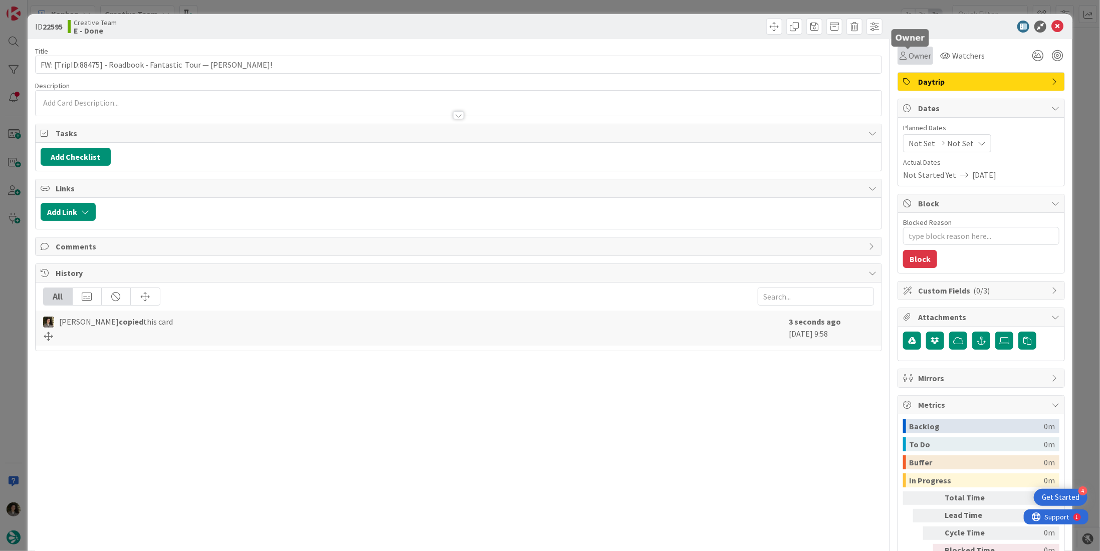
drag, startPoint x: 908, startPoint y: 52, endPoint x: 912, endPoint y: 63, distance: 11.7
click at [908, 54] on span "Owner" at bounding box center [919, 56] width 23 height 12
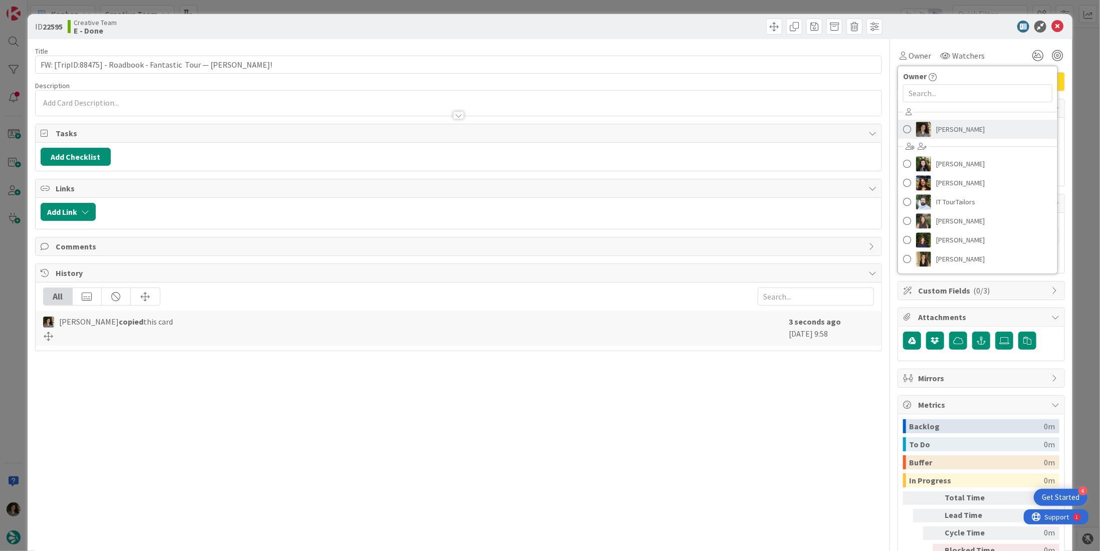
drag, startPoint x: 946, startPoint y: 126, endPoint x: 951, endPoint y: 134, distance: 9.5
click at [946, 126] on span "[PERSON_NAME]" at bounding box center [960, 129] width 49 height 15
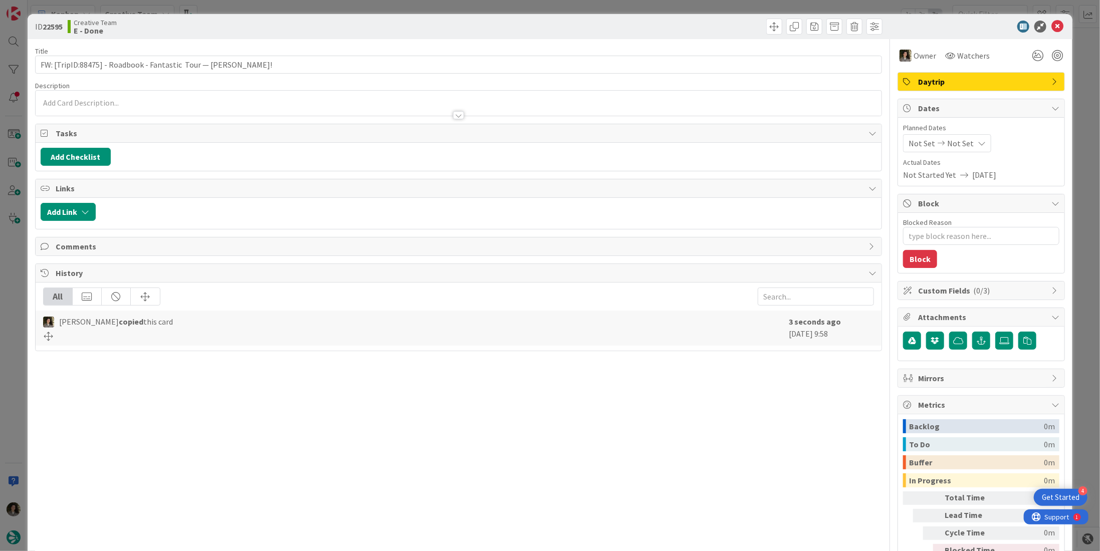
type textarea "x"
click at [952, 145] on span "Not Set" at bounding box center [960, 143] width 27 height 12
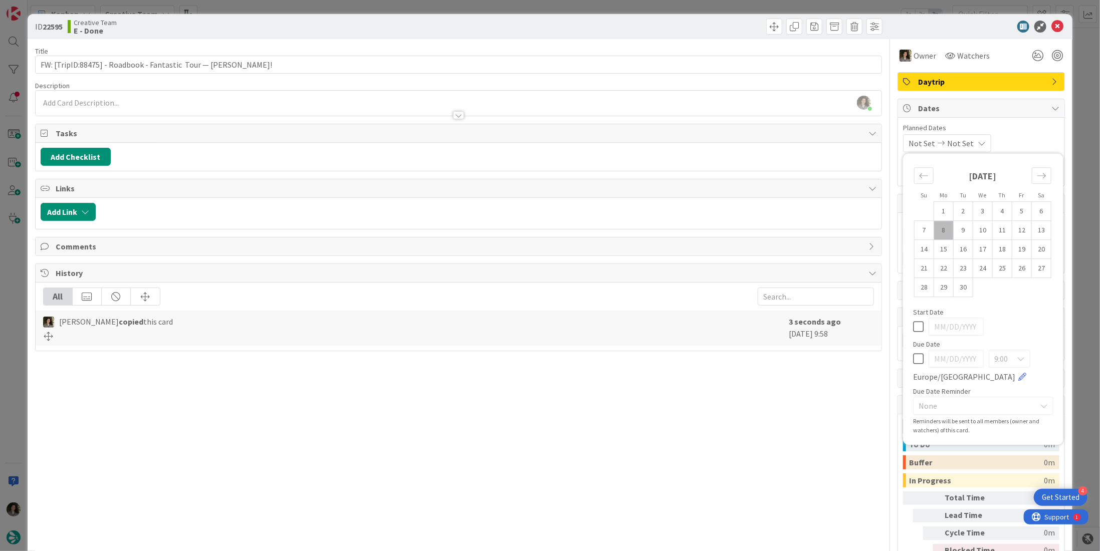
click at [913, 355] on icon at bounding box center [918, 359] width 11 height 12
type input "[DATE]"
type textarea "x"
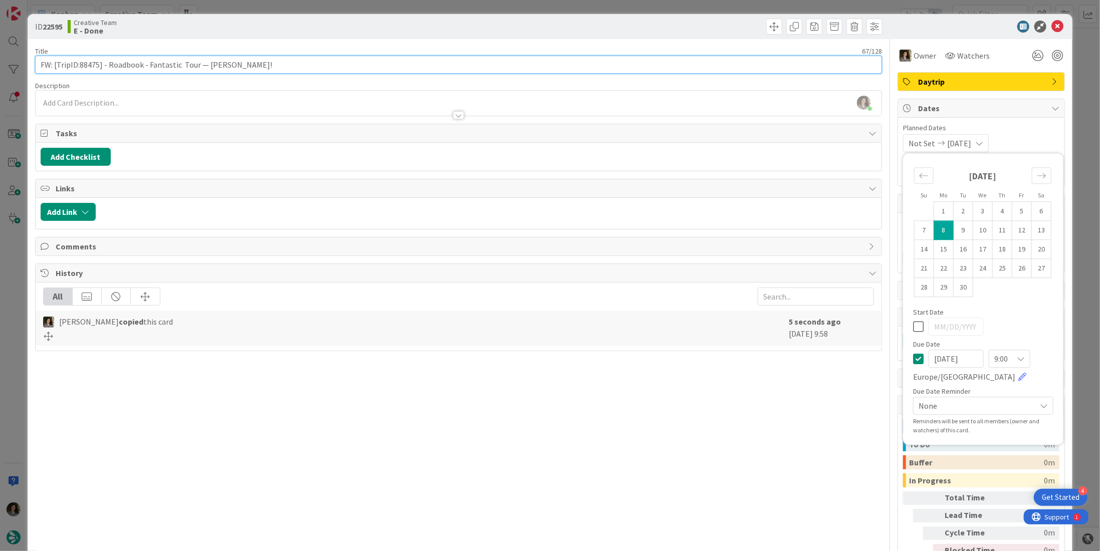
click at [330, 63] on input "FW: [TripID:88475] - Roadbook - Fantastic Tour — Graciela Piccolo!" at bounding box center [458, 65] width 847 height 18
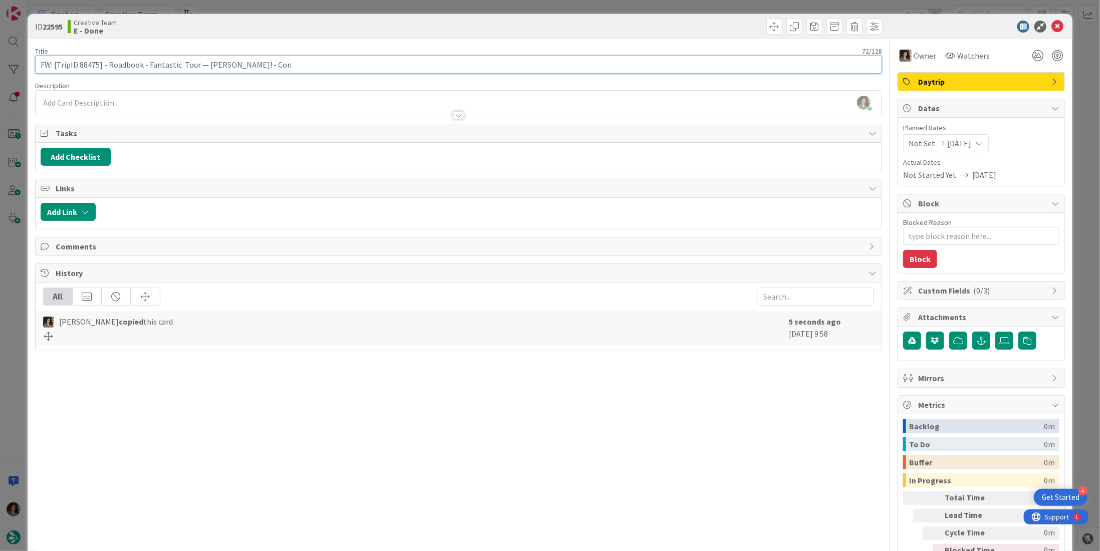
type input "FW: [TripID:88475] - Roadbook - Fantastic Tour — Graciela Piccolo! - Cont"
type textarea "x"
type input "FW: [TripID:88475] - Roadbook - Fantastic Tour — Graciela Piccolo! - Contin"
type textarea "x"
type input "FW: [TripID:88475] - Roadbook - Fantastic Tour — Graciela Piccolo! - Continua"
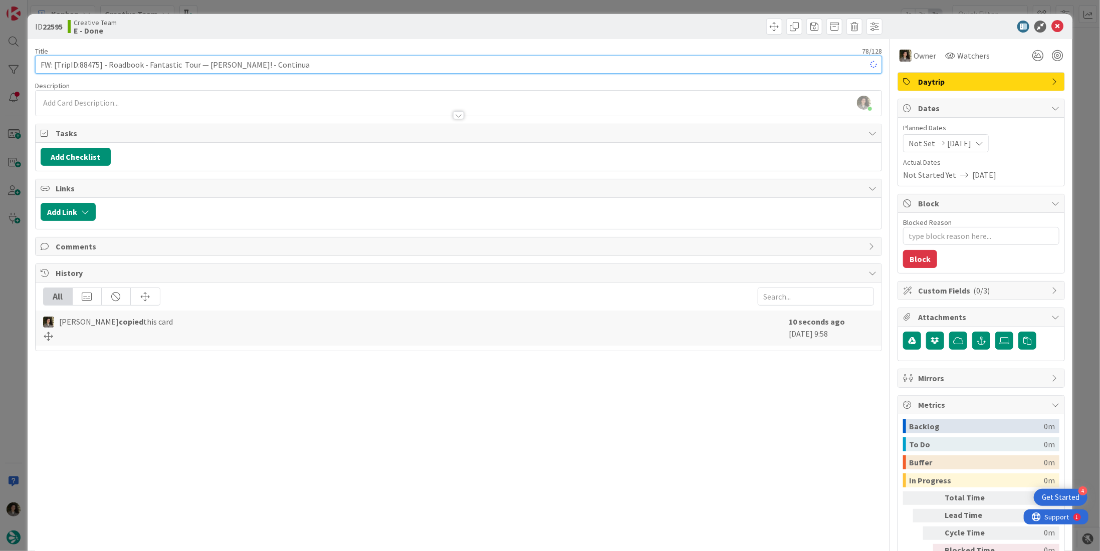
type textarea "x"
type input "FW: [TripID:88475] - Roadbook - Fantastic Tour — Graciela Piccolo! - Continuação"
type textarea "x"
type input "FW: [TripID:88475] - Roadbook - Fantastic Tour — Graciela Piccolo! - Continuação"
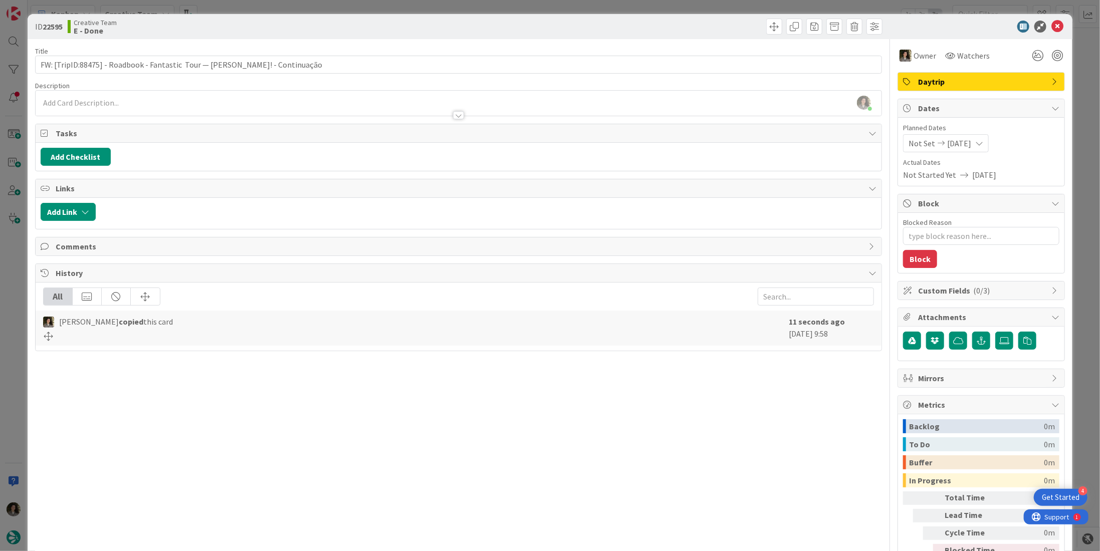
click at [453, 31] on div "ID 22595 Creative Team E - Done" at bounding box center [458, 27] width 847 height 16
click at [1051, 24] on icon at bounding box center [1057, 27] width 12 height 12
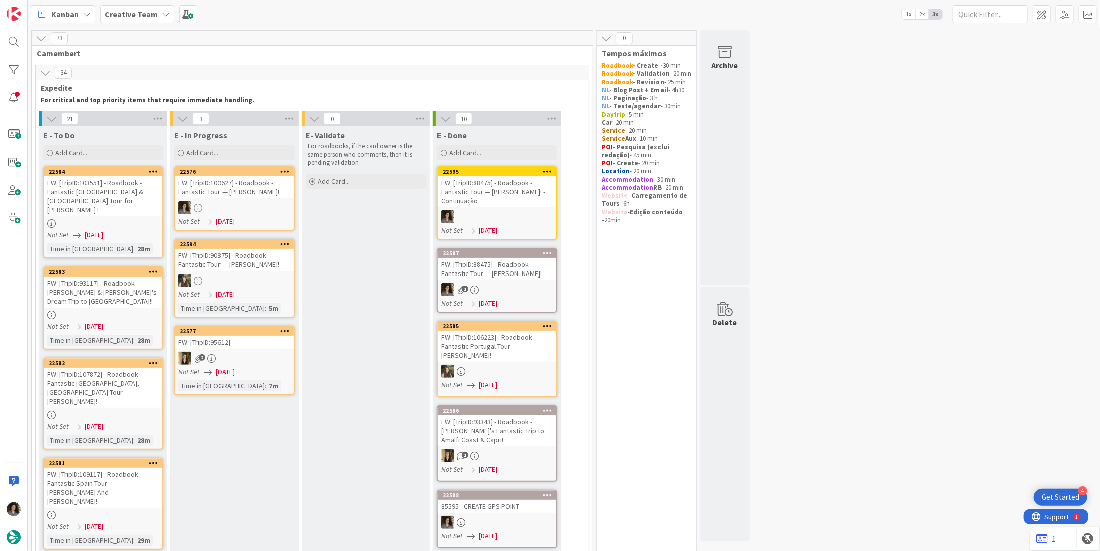
click at [239, 201] on div at bounding box center [234, 207] width 118 height 13
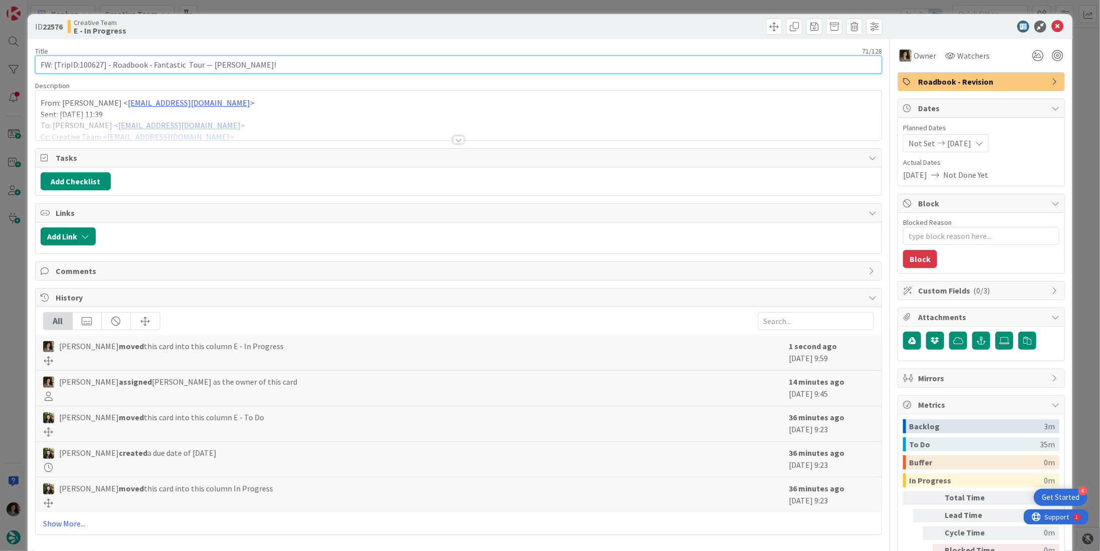
drag, startPoint x: 102, startPoint y: 65, endPoint x: 79, endPoint y: 65, distance: 23.6
click at [79, 65] on input "FW: [TripID:100627] - Roadbook - Fantastic Tour — Katherine Ione Cole!" at bounding box center [458, 65] width 847 height 18
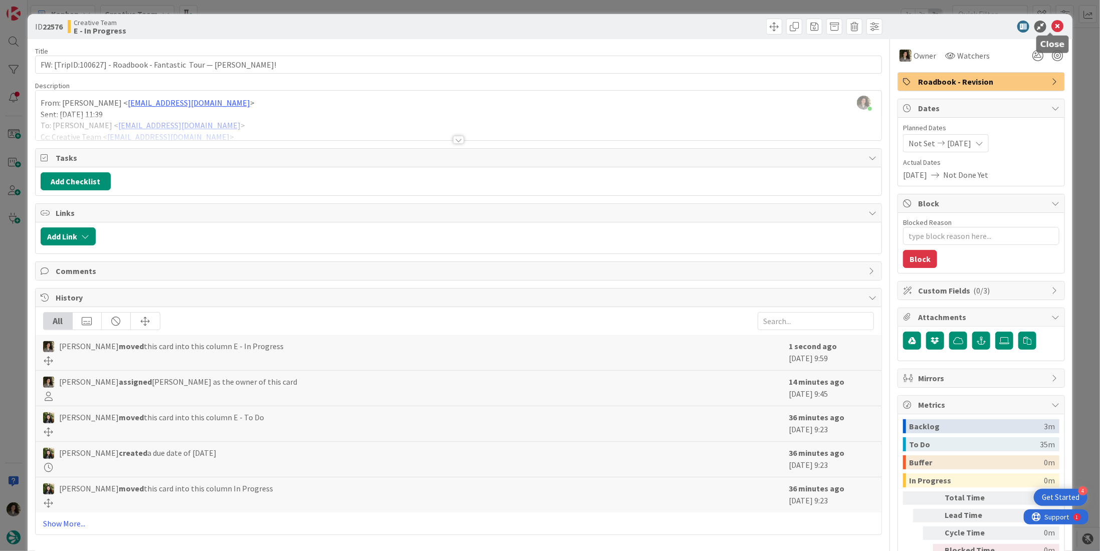
click at [1051, 27] on icon at bounding box center [1057, 27] width 12 height 12
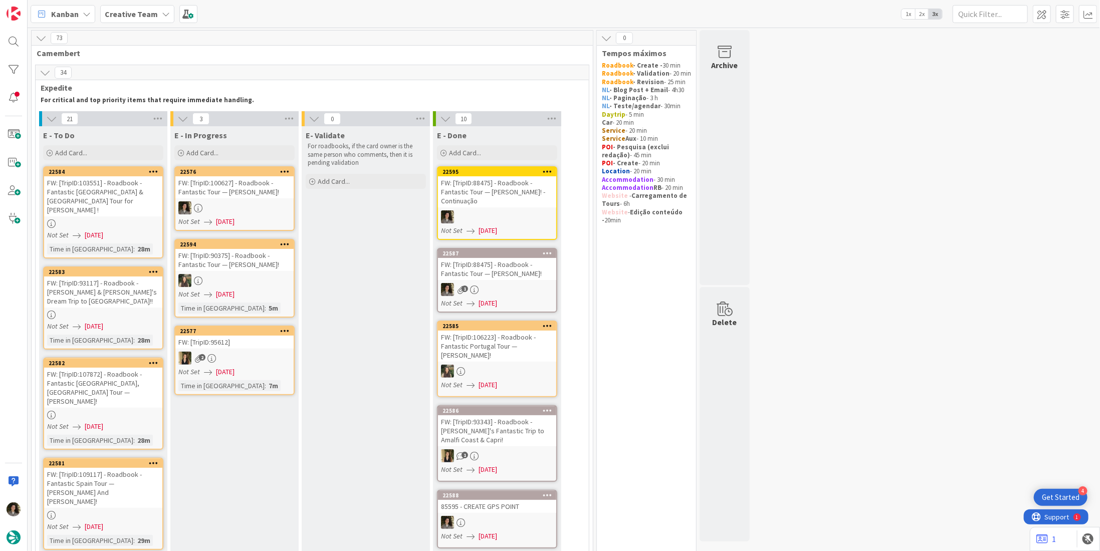
click at [239, 194] on div "FW: [TripID:100627] - Roadbook - Fantastic Tour — Katherine Ione Cole!" at bounding box center [234, 187] width 118 height 22
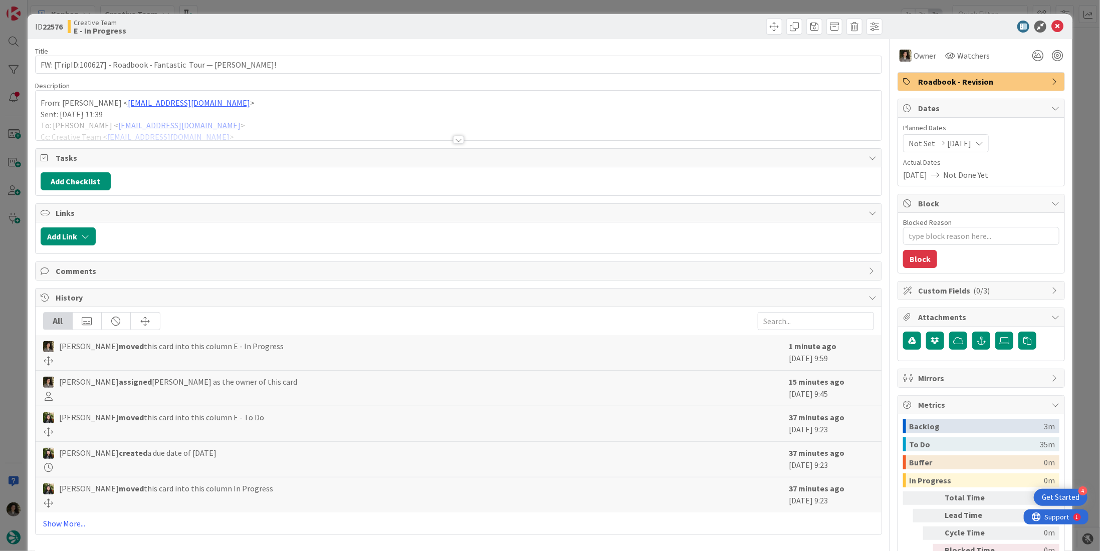
click at [453, 137] on div at bounding box center [458, 140] width 11 height 8
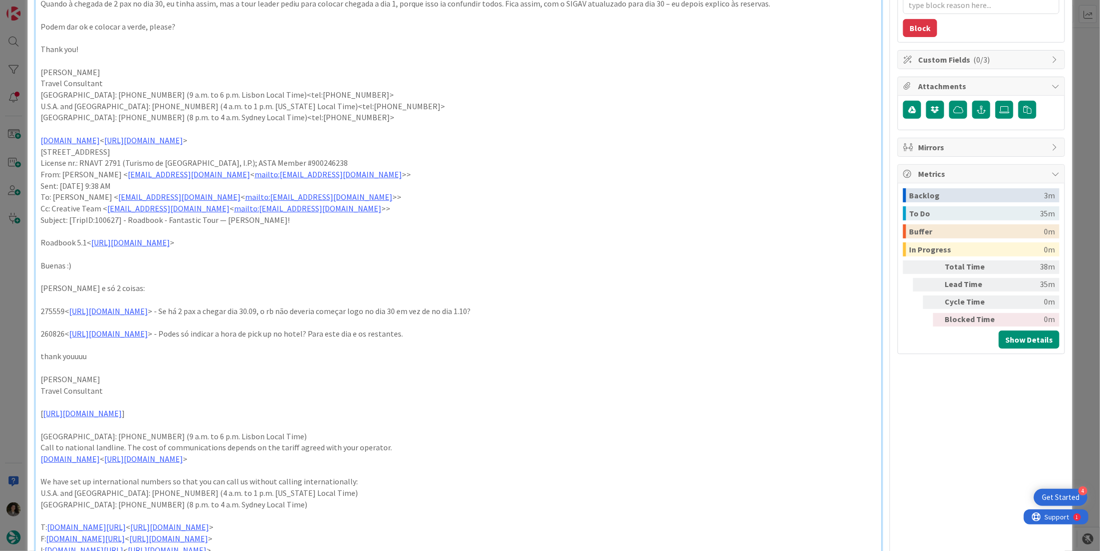
scroll to position [251, 0]
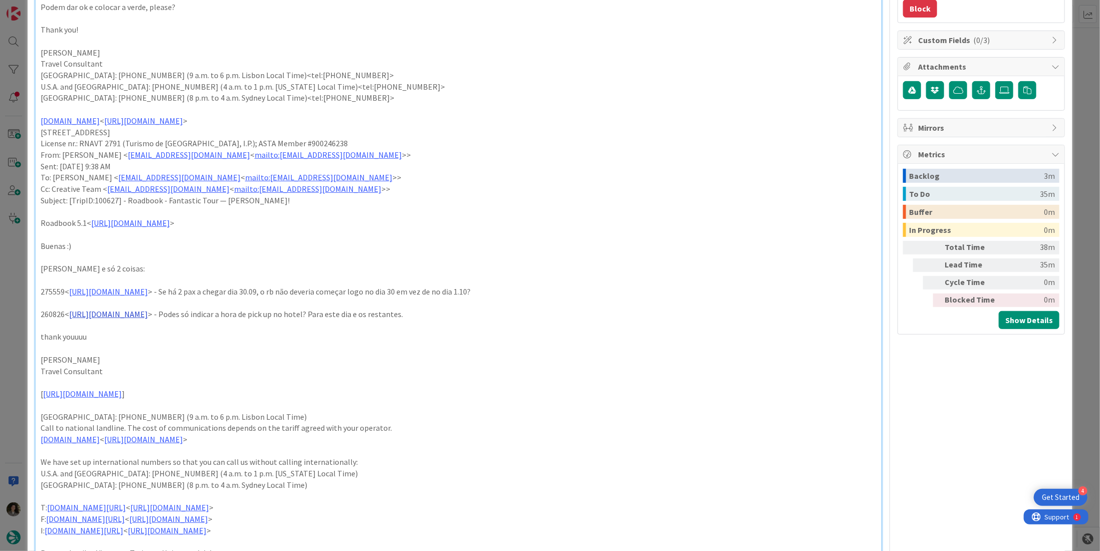
click at [148, 311] on link "https://appweb.tourtailors.com/sigav/#Voucher/view/268529" at bounding box center [108, 314] width 79 height 10
click at [179, 332] on link "https://appweb.tourtailors.com/sigav/#Voucher/view/268529" at bounding box center [145, 333] width 69 height 13
click at [646, 217] on p "Roadbook 5.1< https://appweb.tourtailors.com/TripPlan/Roadbook?file=100627&vers…" at bounding box center [459, 223] width 836 height 12
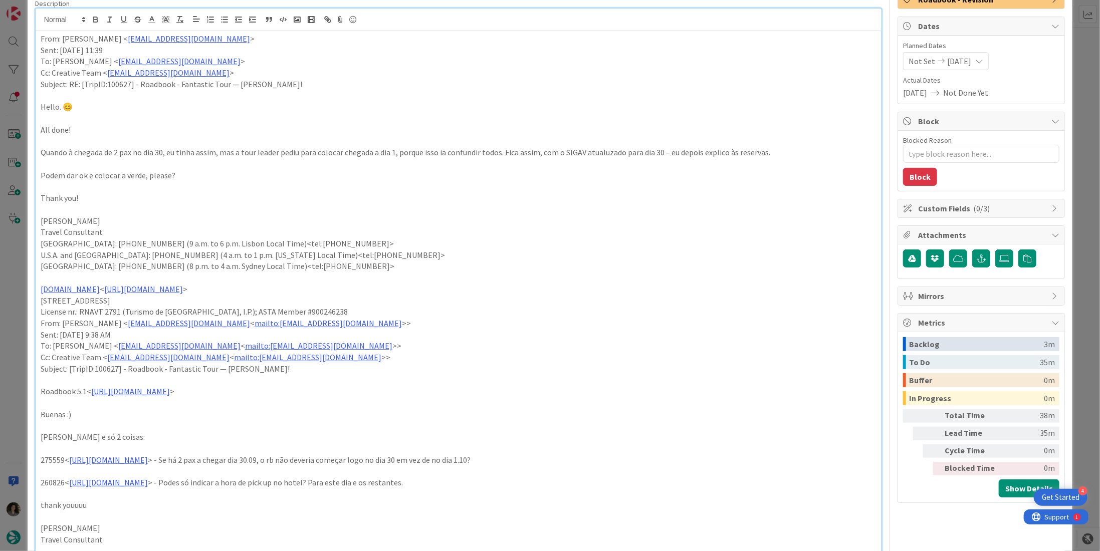
scroll to position [0, 0]
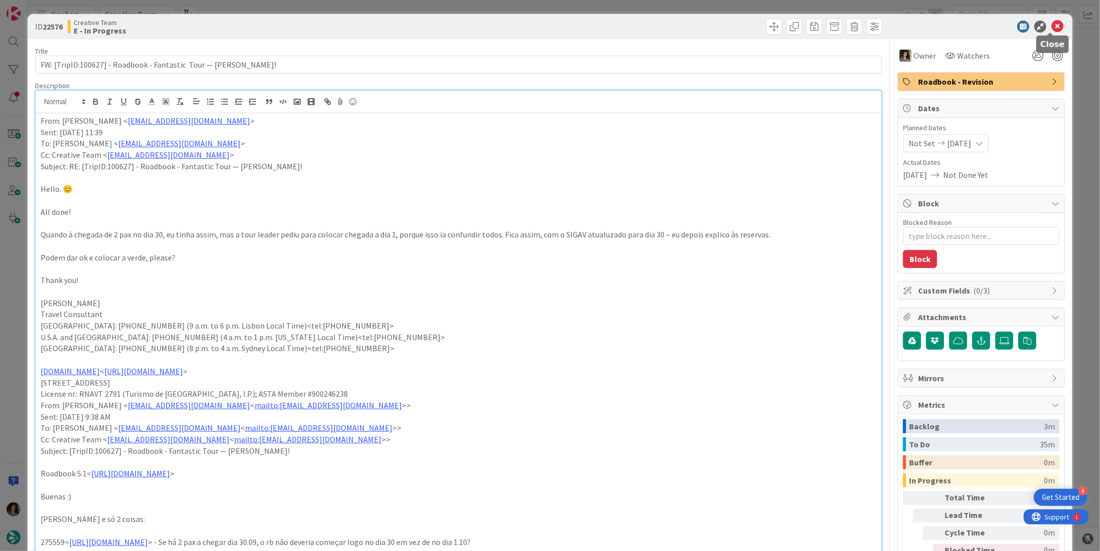
click at [1054, 25] on icon at bounding box center [1057, 27] width 12 height 12
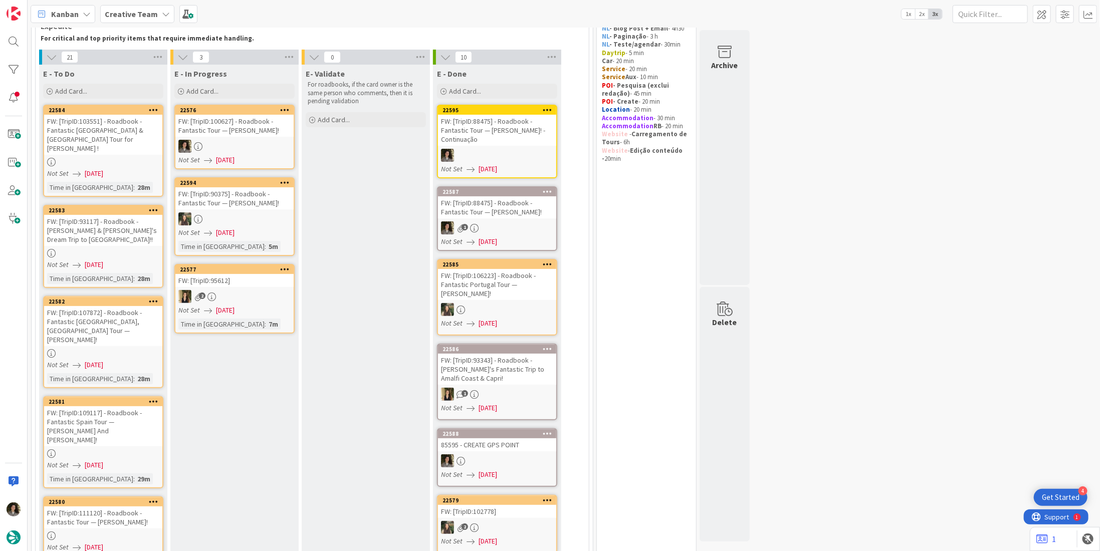
scroll to position [50, 0]
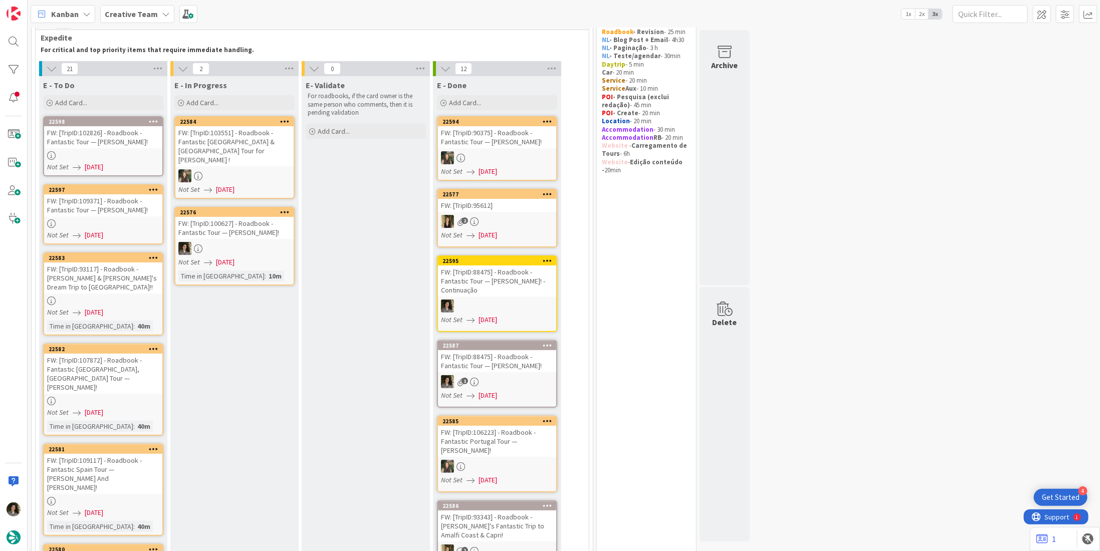
click at [252, 227] on div "FW: [TripID:100627] - Roadbook - Fantastic Tour — Katherine Ione Cole!" at bounding box center [234, 228] width 118 height 22
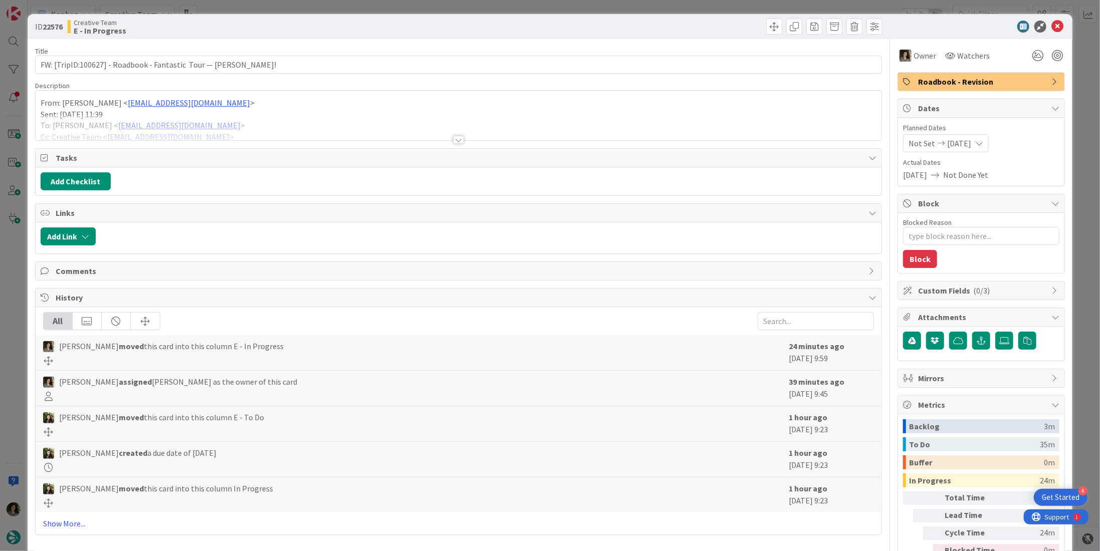
click at [459, 135] on div at bounding box center [459, 128] width 846 height 26
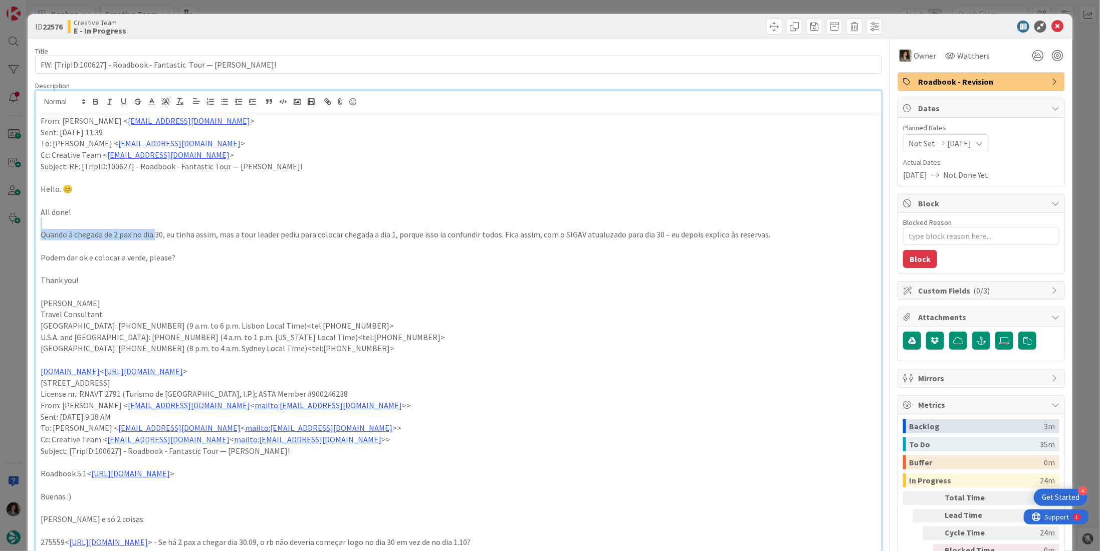
drag, startPoint x: 161, startPoint y: 234, endPoint x: 285, endPoint y: 226, distance: 124.0
click at [285, 226] on div "From: Gonçalo Calheiros < goncalo.calheiros@tourtailors.com > Sent: Saturday, S…" at bounding box center [459, 483] width 846 height 741
click at [1051, 26] on icon at bounding box center [1057, 27] width 12 height 12
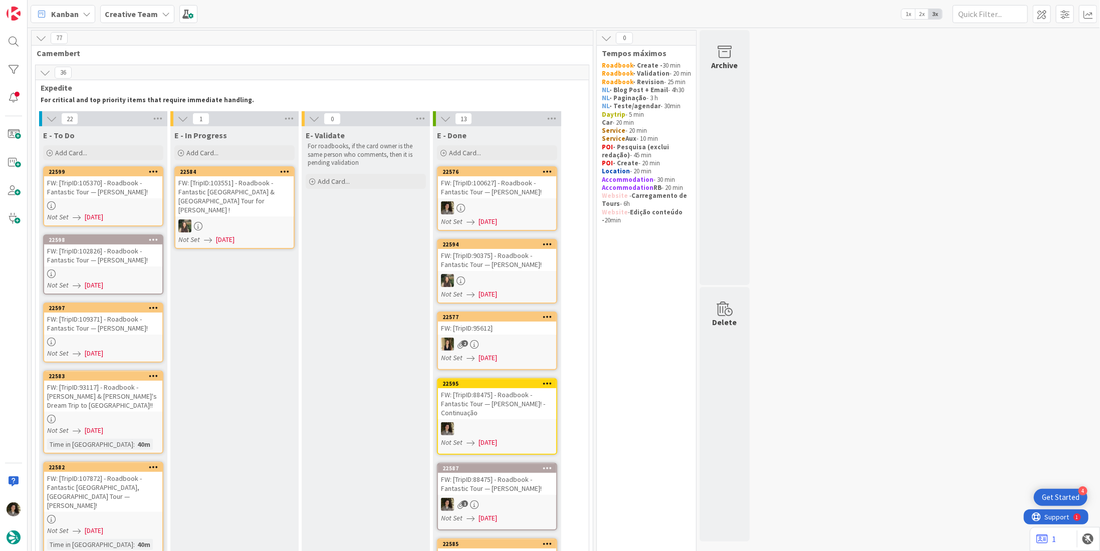
click at [97, 197] on div "FW: [TripID:105370] - Roadbook - Fantastic Tour — Mamta Mahimker!" at bounding box center [103, 187] width 118 height 22
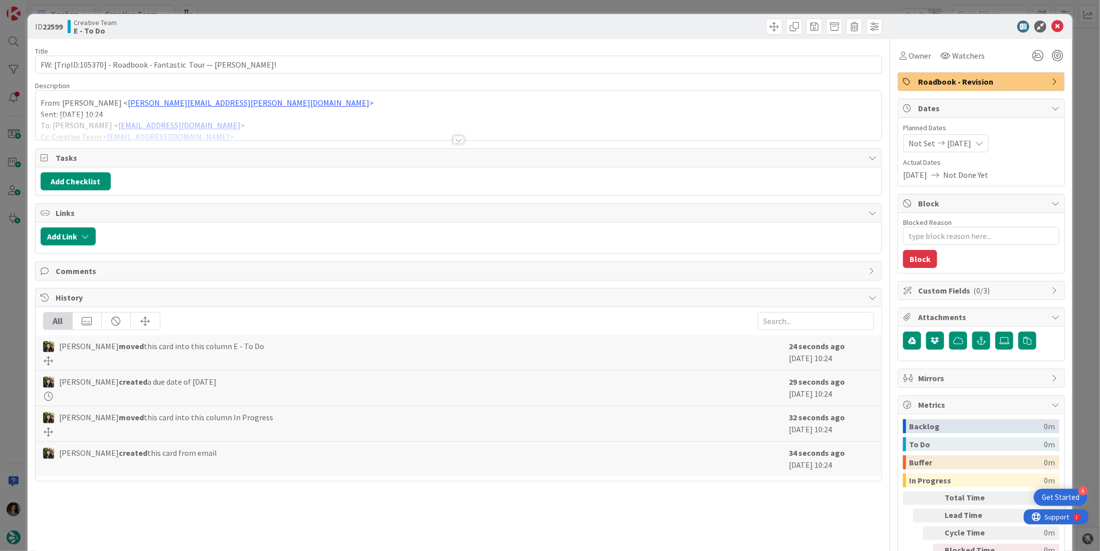
click at [453, 141] on div at bounding box center [458, 140] width 11 height 8
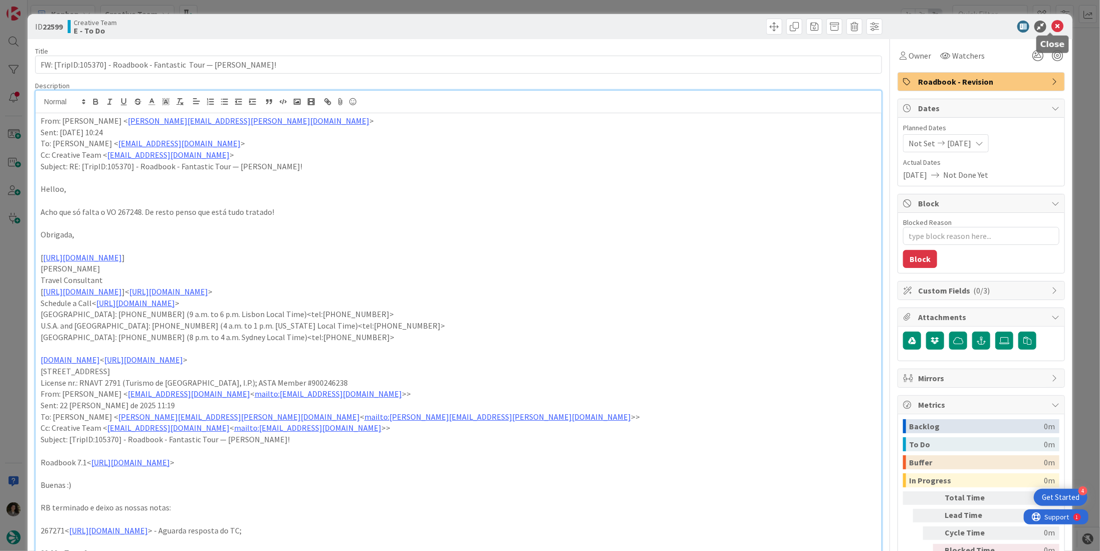
click at [1052, 27] on icon at bounding box center [1057, 27] width 12 height 12
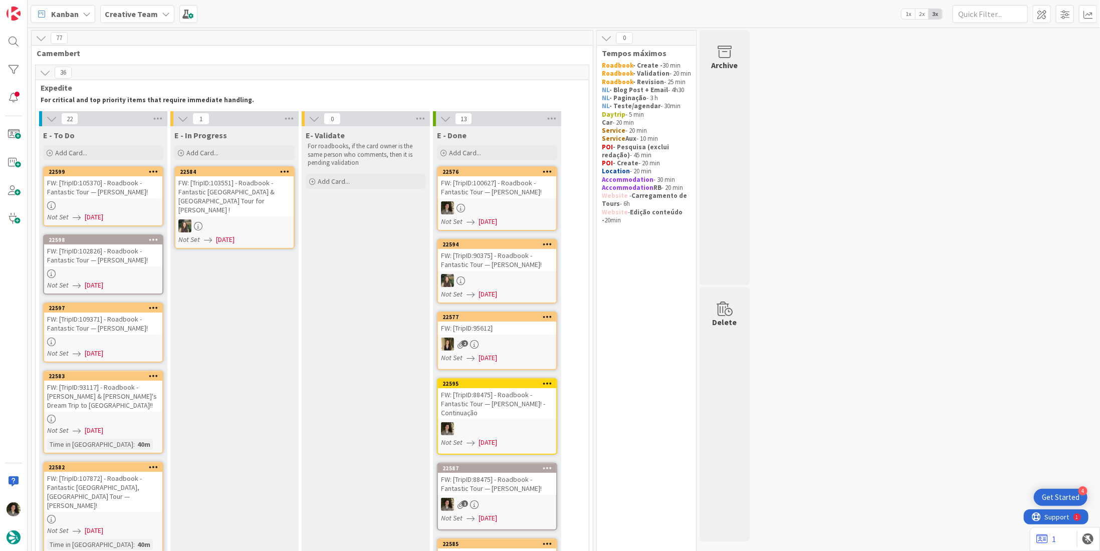
click at [105, 258] on div "FW: [TripID:102826] - Roadbook - Fantastic Tour — Bridget Graber!" at bounding box center [103, 256] width 118 height 22
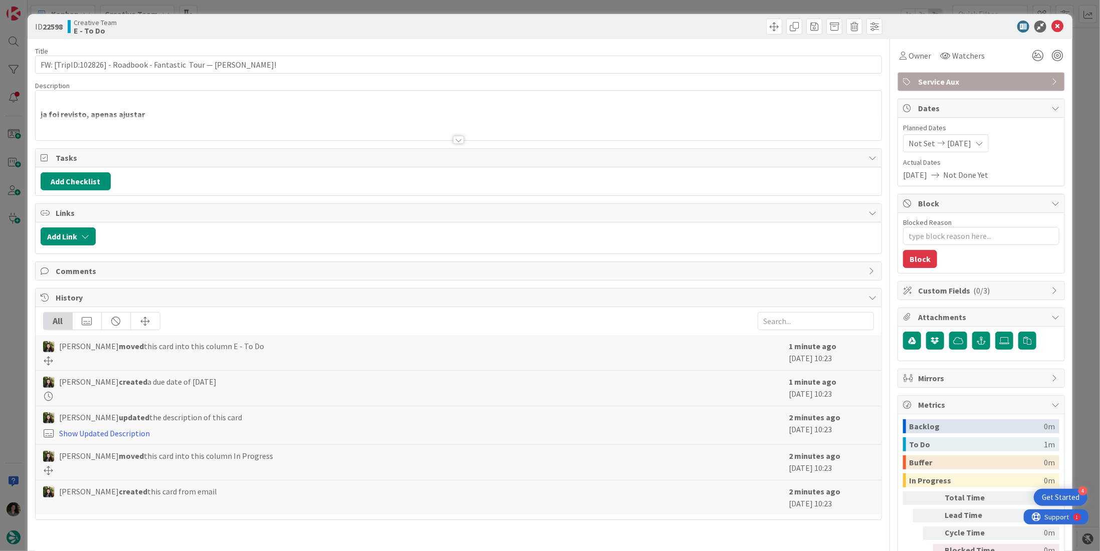
click at [456, 140] on div at bounding box center [458, 140] width 11 height 8
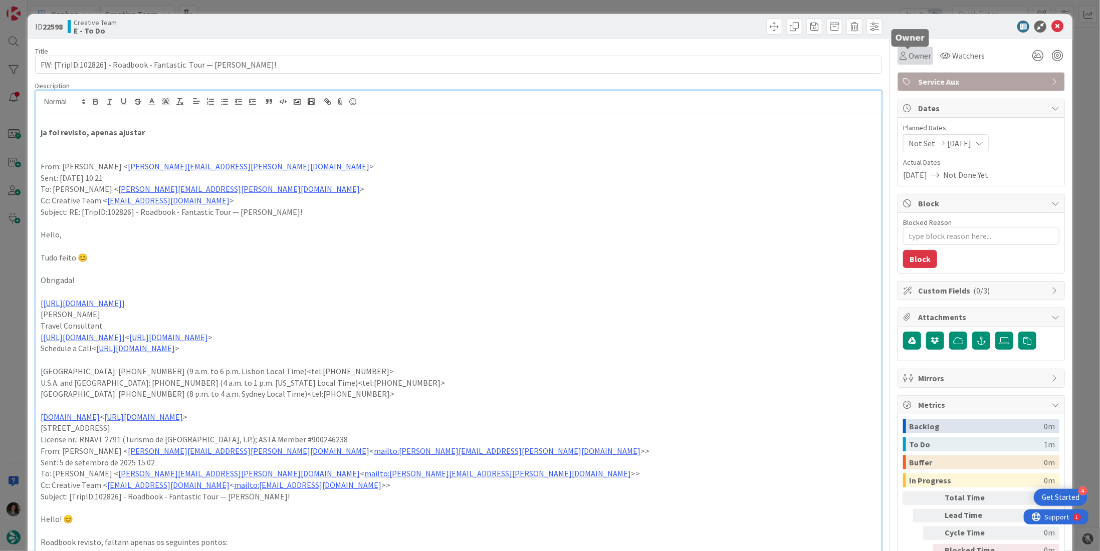
click at [916, 61] on div "Owner" at bounding box center [915, 56] width 36 height 18
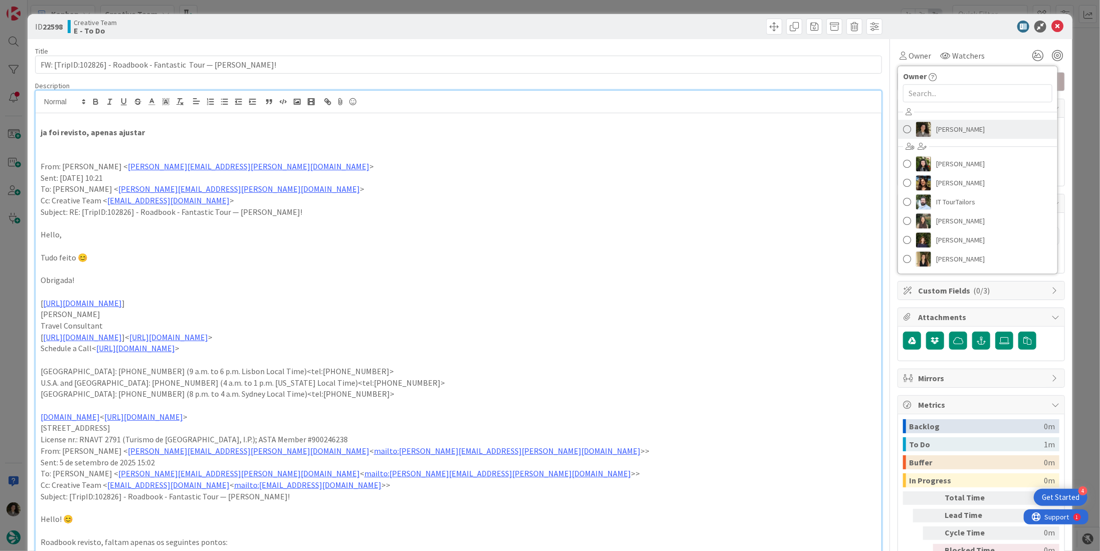
click at [954, 124] on span "[PERSON_NAME]" at bounding box center [960, 129] width 49 height 15
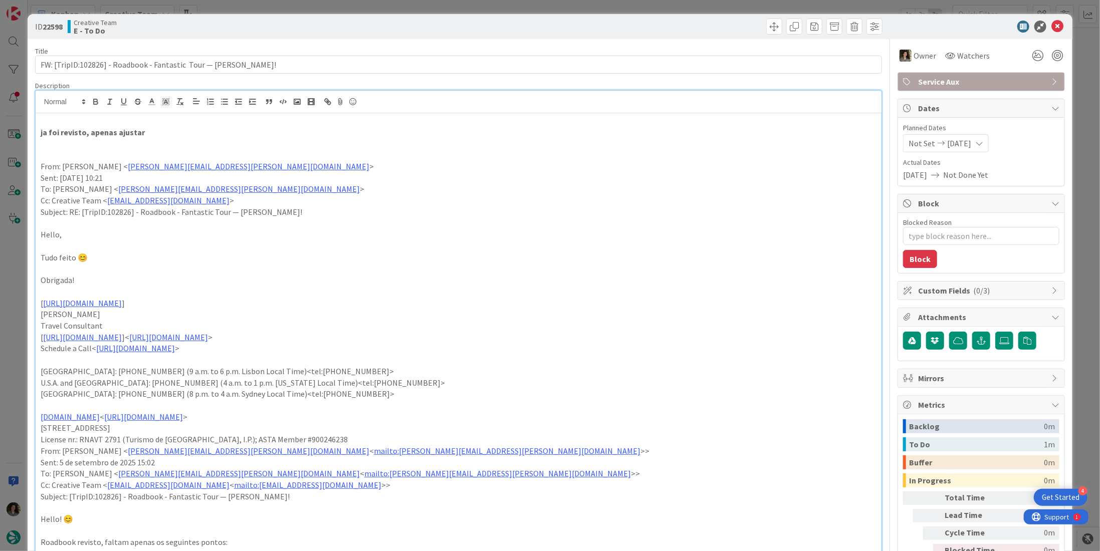
click at [1051, 23] on icon at bounding box center [1057, 27] width 12 height 12
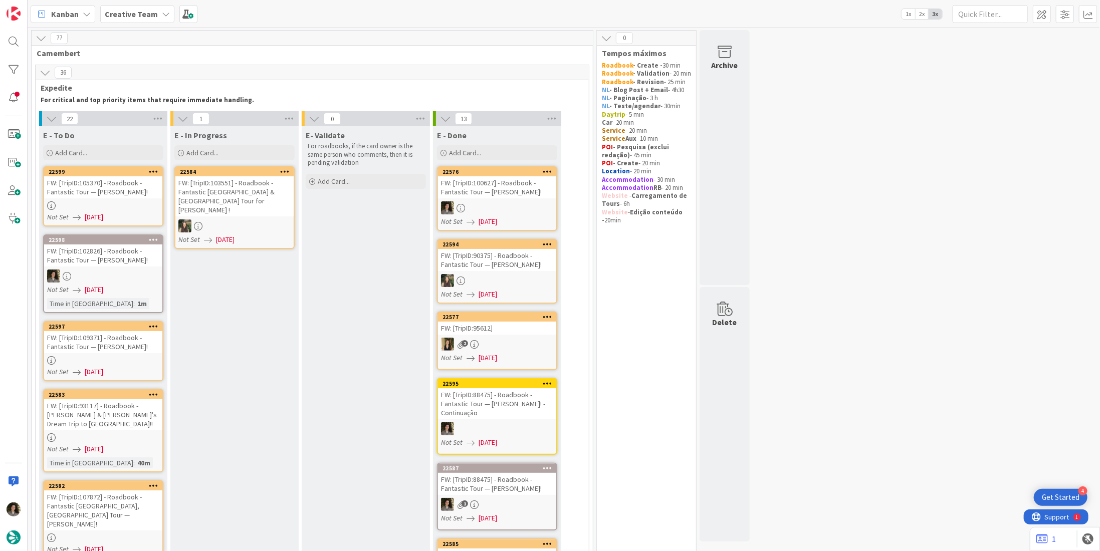
click at [95, 200] on link "22599 FW: [TripID:105370] - Roadbook - Fantastic Tour — Mamta Mahimker! Not Set…" at bounding box center [103, 196] width 120 height 60
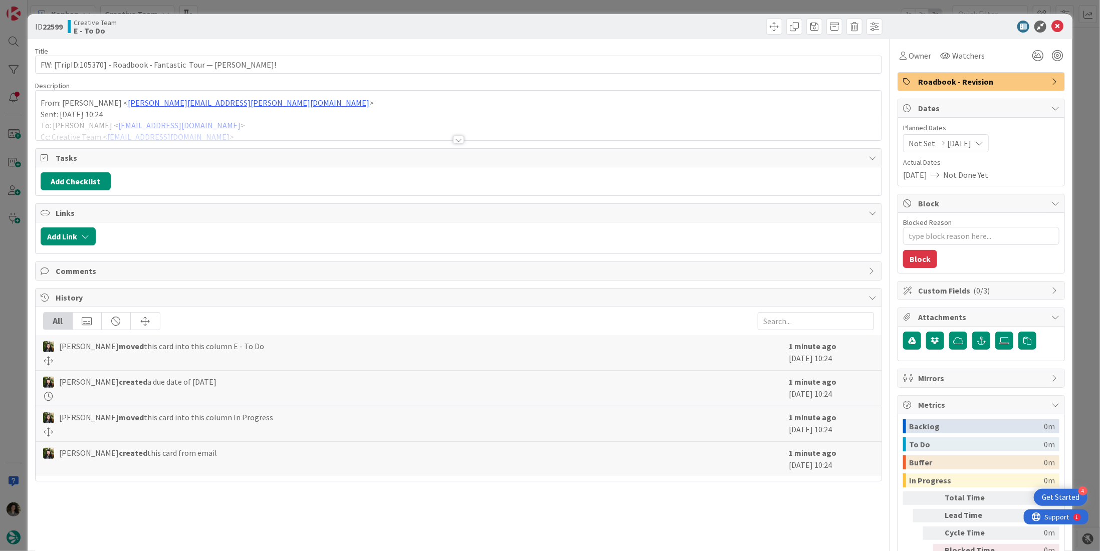
click at [459, 137] on div at bounding box center [458, 140] width 11 height 8
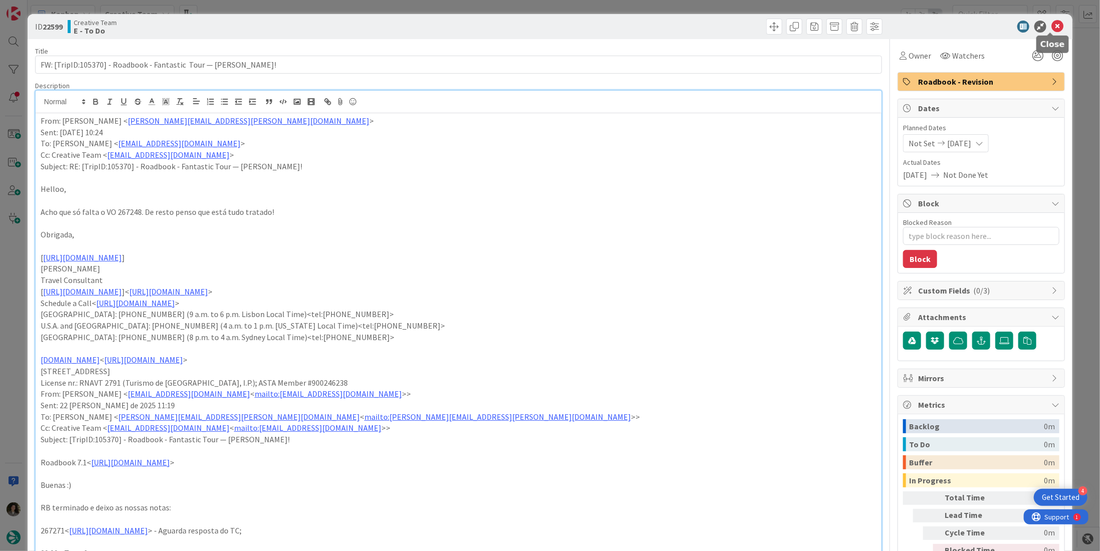
click at [1047, 33] on div at bounding box center [1050, 33] width 7 height 3
click at [1051, 27] on icon at bounding box center [1057, 27] width 12 height 12
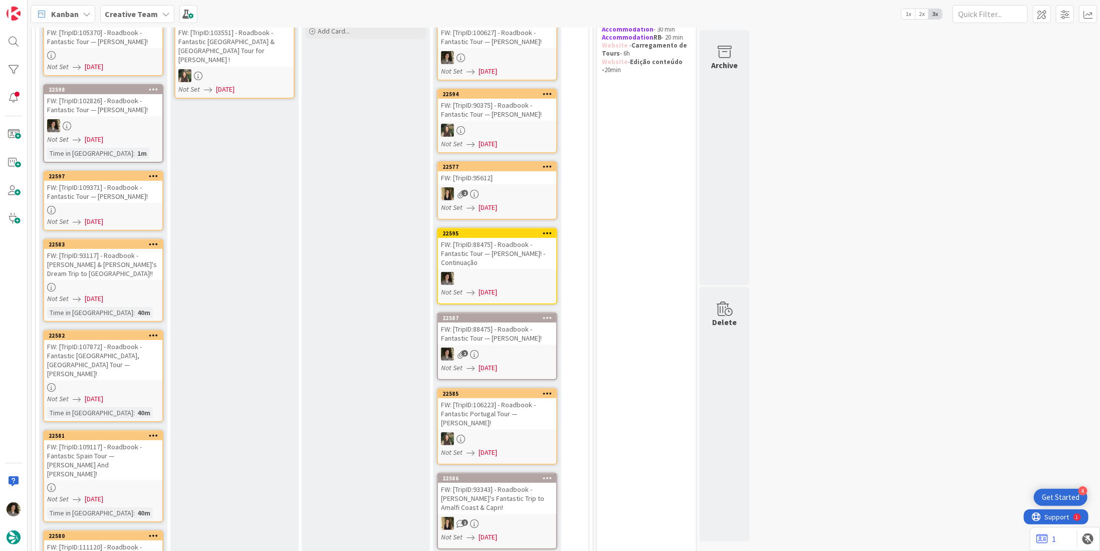
scroll to position [451, 0]
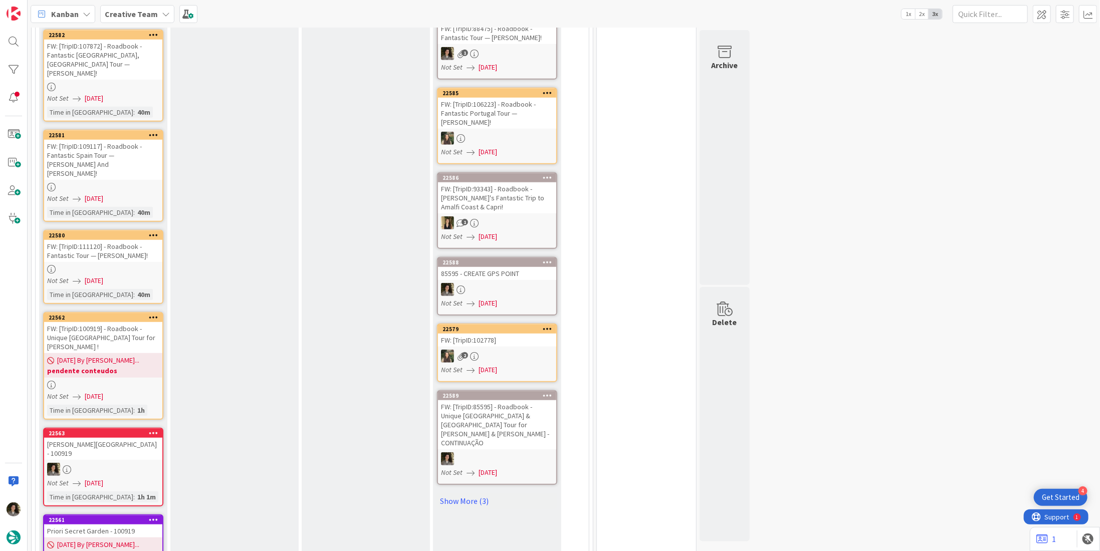
click at [109, 265] on div at bounding box center [103, 269] width 118 height 9
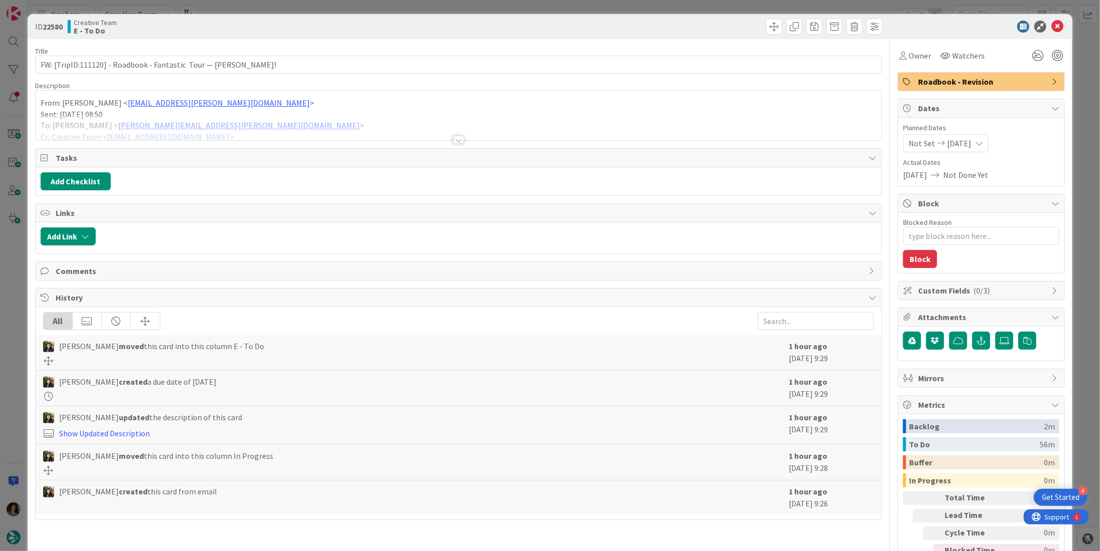
click at [457, 136] on div at bounding box center [458, 140] width 11 height 8
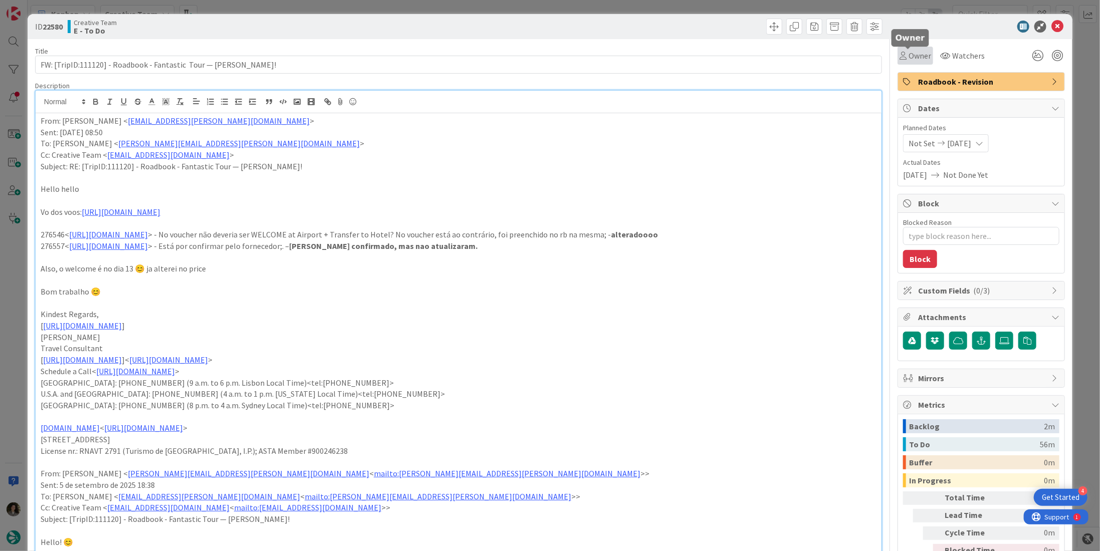
click at [908, 58] on span "Owner" at bounding box center [919, 56] width 23 height 12
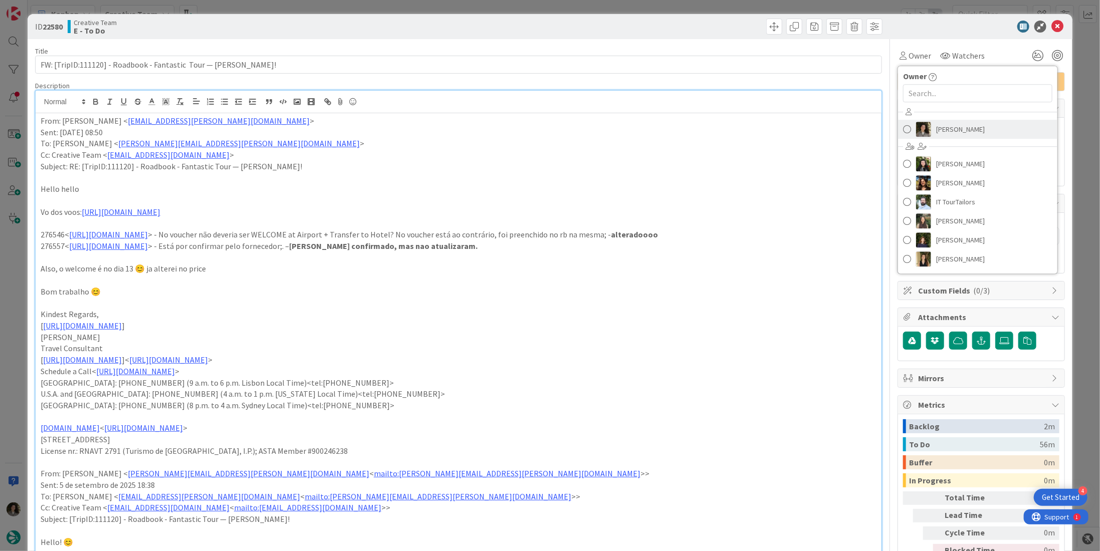
click at [958, 129] on span "[PERSON_NAME]" at bounding box center [960, 129] width 49 height 15
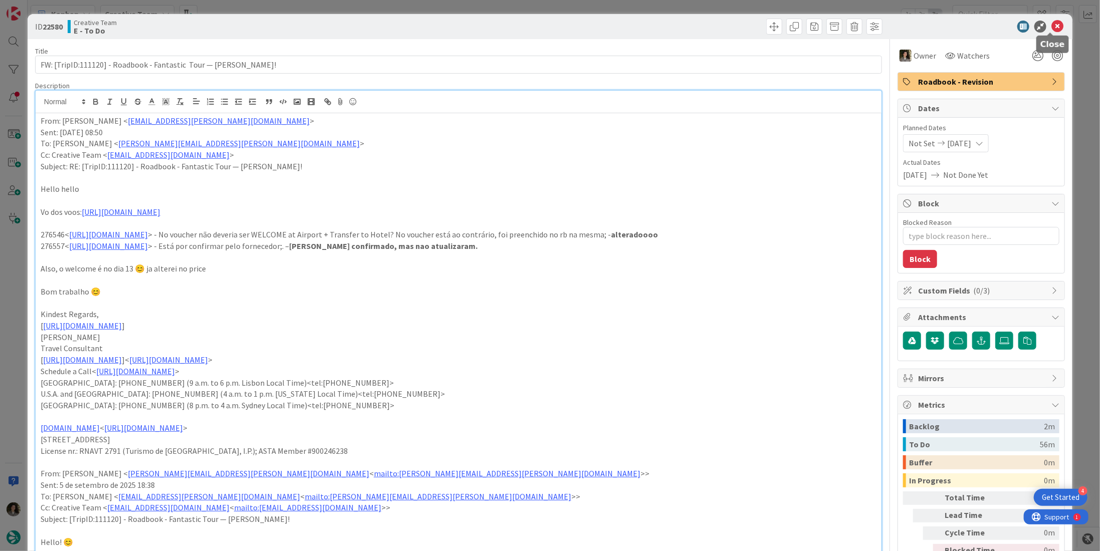
click at [1051, 26] on icon at bounding box center [1057, 27] width 12 height 12
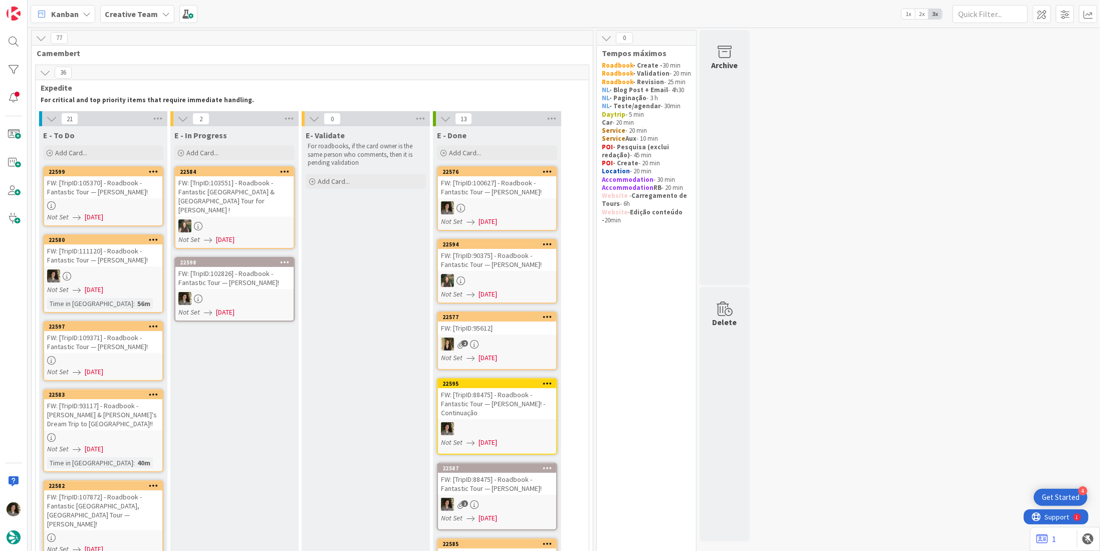
click at [243, 280] on link "22598 FW: [TripID:102826] - Roadbook - Fantastic Tour — Bridget Graber! Not Set…" at bounding box center [234, 289] width 120 height 65
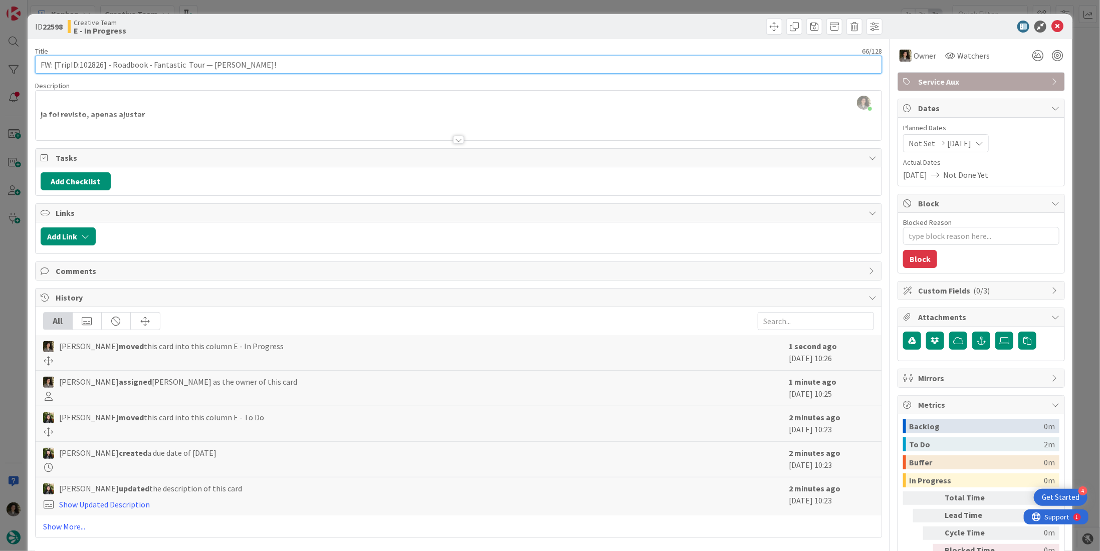
drag, startPoint x: 103, startPoint y: 66, endPoint x: 78, endPoint y: 66, distance: 24.6
click at [78, 66] on input "FW: [TripID:102826] - Roadbook - Fantastic Tour — Bridget Graber!" at bounding box center [458, 65] width 847 height 18
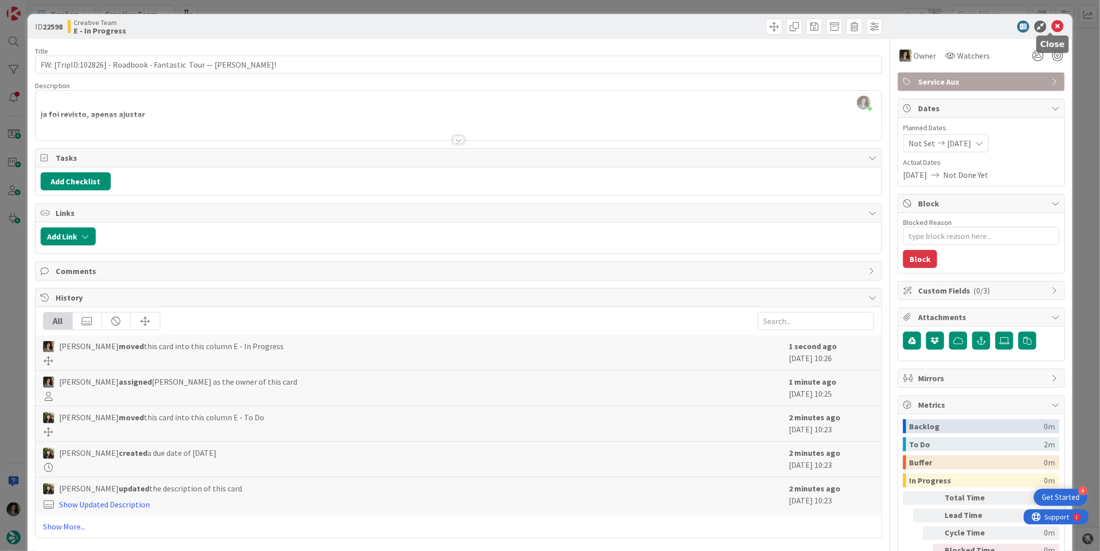
click at [1051, 26] on icon at bounding box center [1057, 27] width 12 height 12
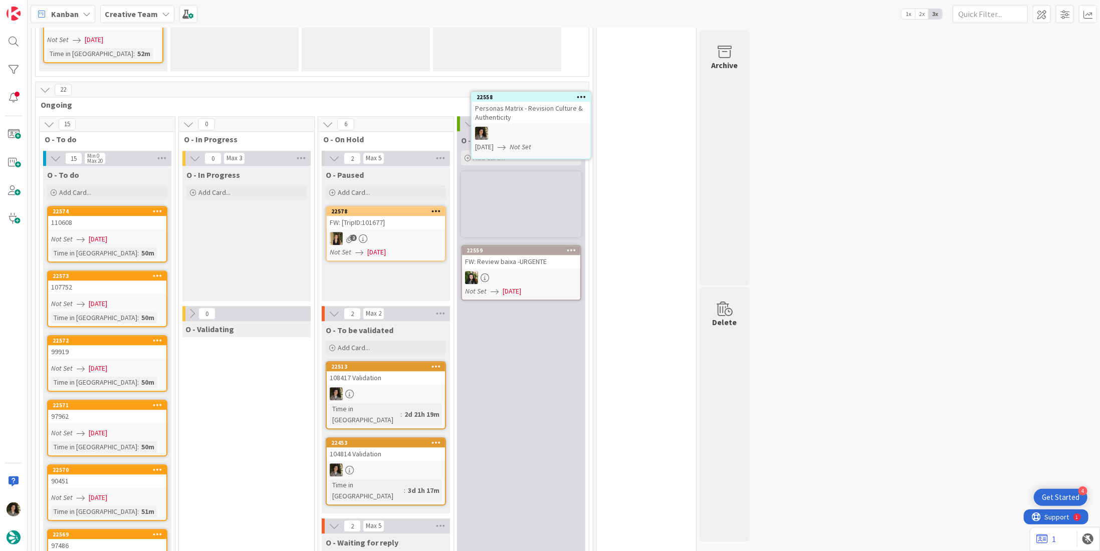
scroll to position [1697, 0]
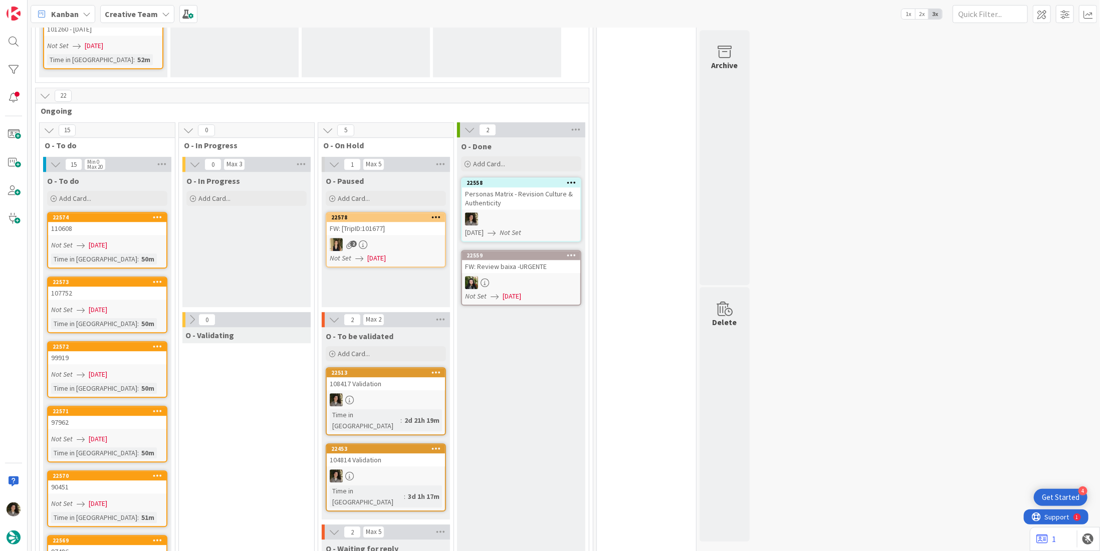
click at [524, 187] on div "Personas Matrix - Revision Culture & Authenticity" at bounding box center [521, 198] width 118 height 22
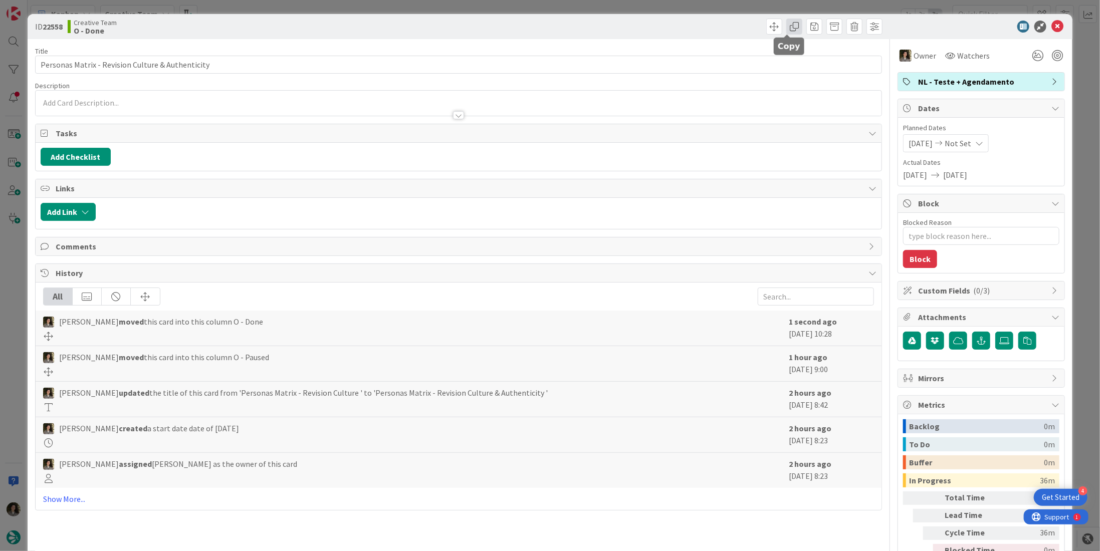
click at [786, 29] on span at bounding box center [794, 27] width 16 height 16
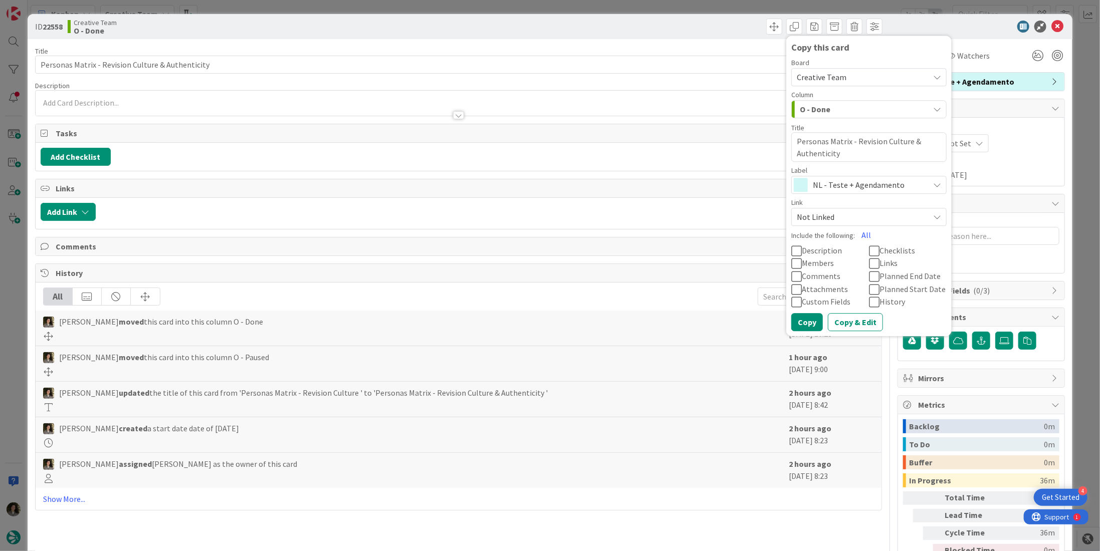
click at [826, 178] on span "NL - Teste + Agendamento" at bounding box center [868, 185] width 111 height 14
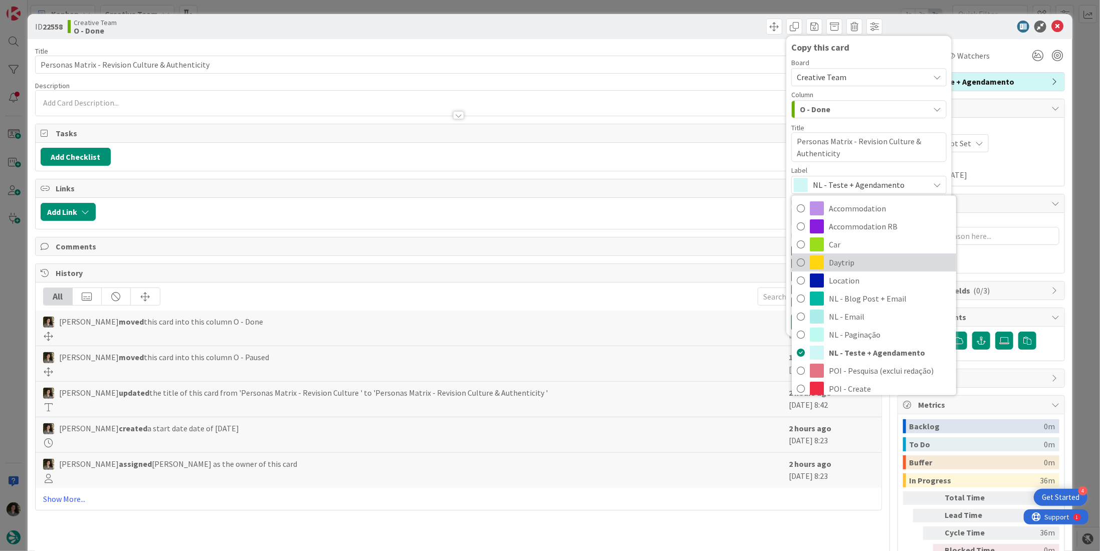
click at [844, 266] on span "Daytrip" at bounding box center [890, 263] width 122 height 15
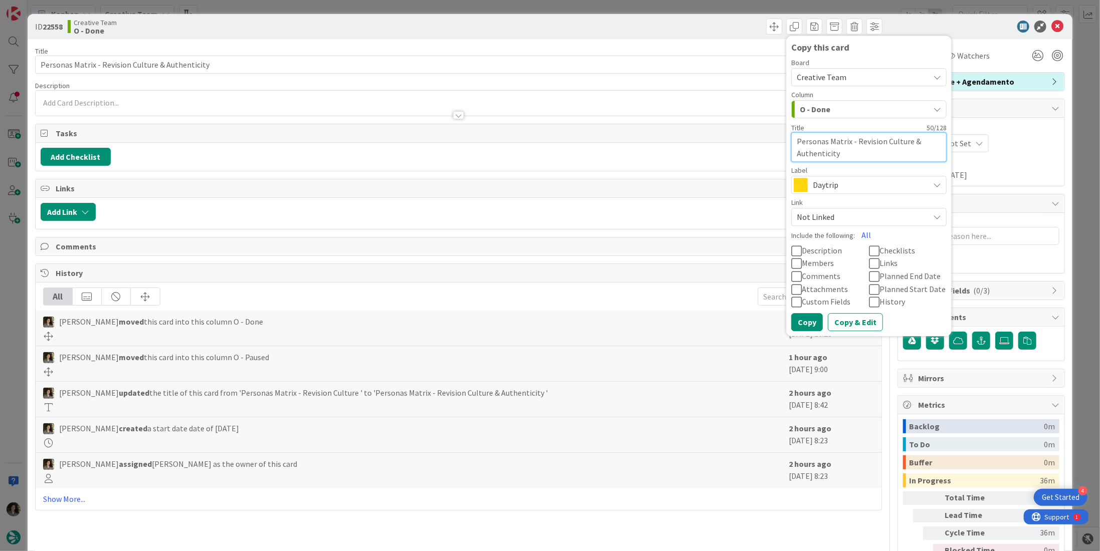
click at [850, 158] on textarea "Personas Matrix - Revision Culture & Authenticity" at bounding box center [868, 147] width 155 height 30
type textarea "x"
type textarea "Personas Matrix - Revision Culture & Authenticity -"
type textarea "x"
type textarea "Personas Matrix - Revision Culture & Authenticity -"
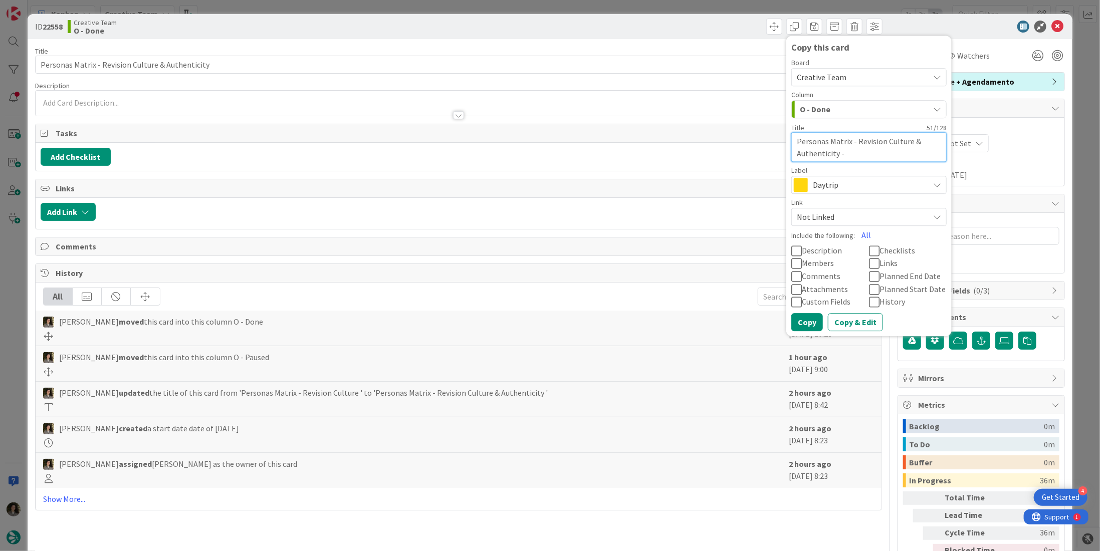
type textarea "x"
type textarea "Personas Matrix - Revision Culture & Authenticity - C"
type textarea "x"
type textarea "Personas Matrix - Revision Culture & Authenticity - Co"
type textarea "x"
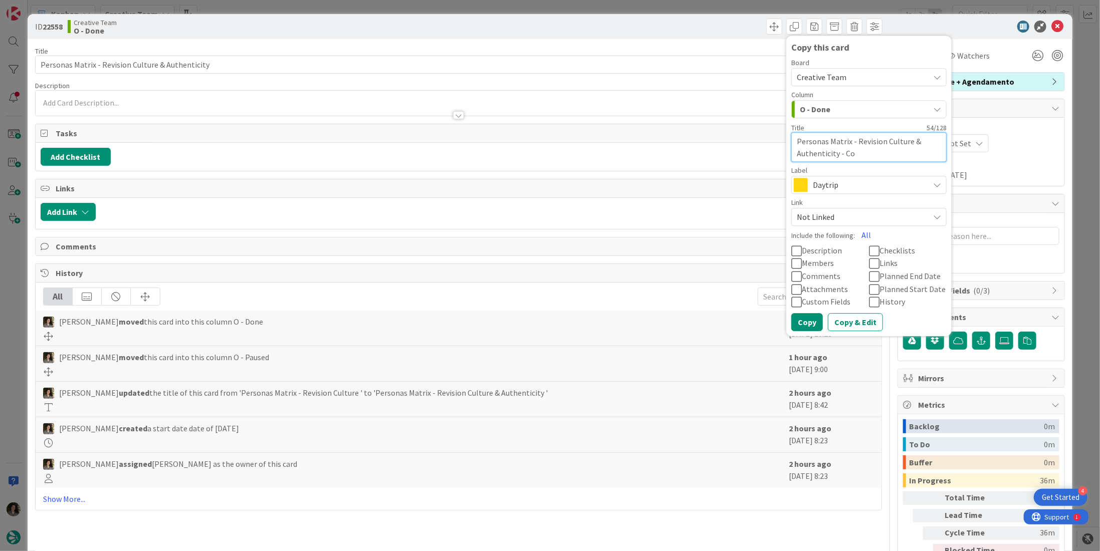
type textarea "Personas Matrix - Revision Culture & Authenticity - Con"
type textarea "x"
type textarea "Personas Matrix - Revision Culture & Authenticity - Conti"
type textarea "x"
type textarea "Personas Matrix - Revision Culture & Authenticity - Contin"
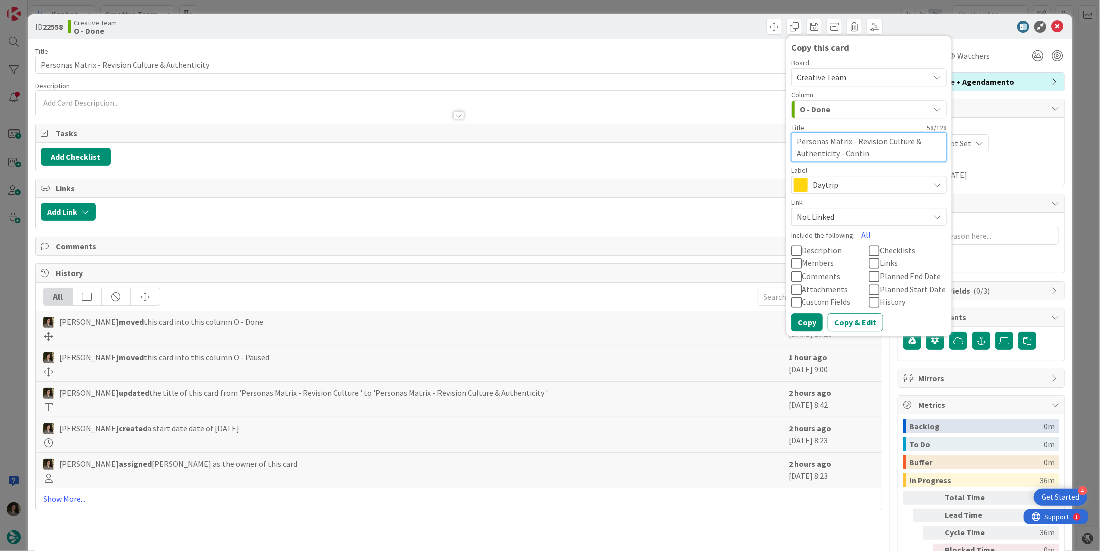
type textarea "x"
type textarea "Personas Matrix - Revision Culture & Authenticity - Continu"
type textarea "x"
type textarea "Personas Matrix - Revision Culture & Authenticity - Continua"
type textarea "x"
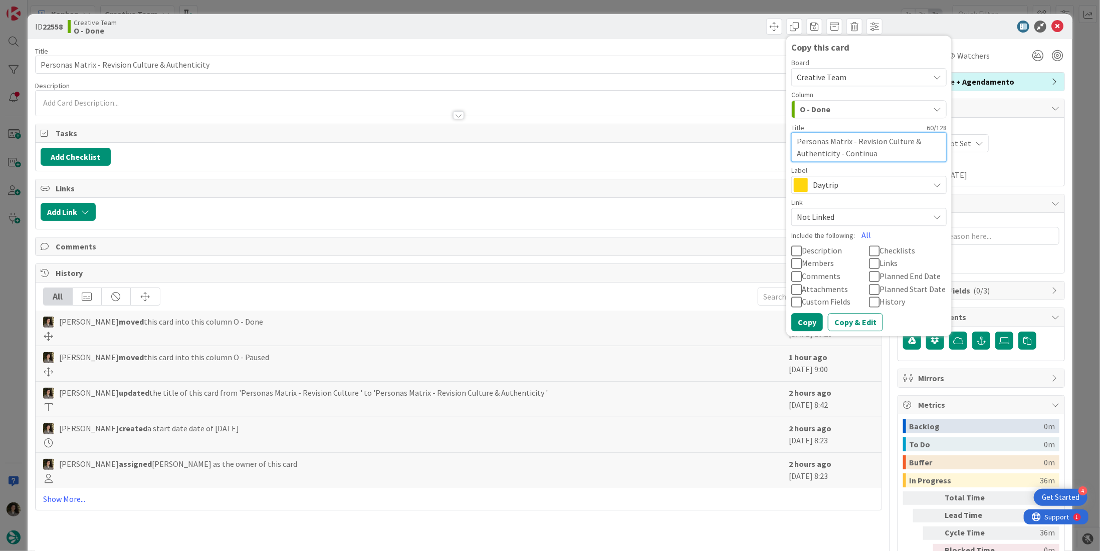
type textarea "Personas Matrix - Revision Culture & Authenticity - Continuaç"
type textarea "x"
type textarea "Personas Matrix - Revision Culture & Authenticity - Continuaçã"
type textarea "x"
type textarea "Personas Matrix - Revision Culture & Authenticity - Continuação"
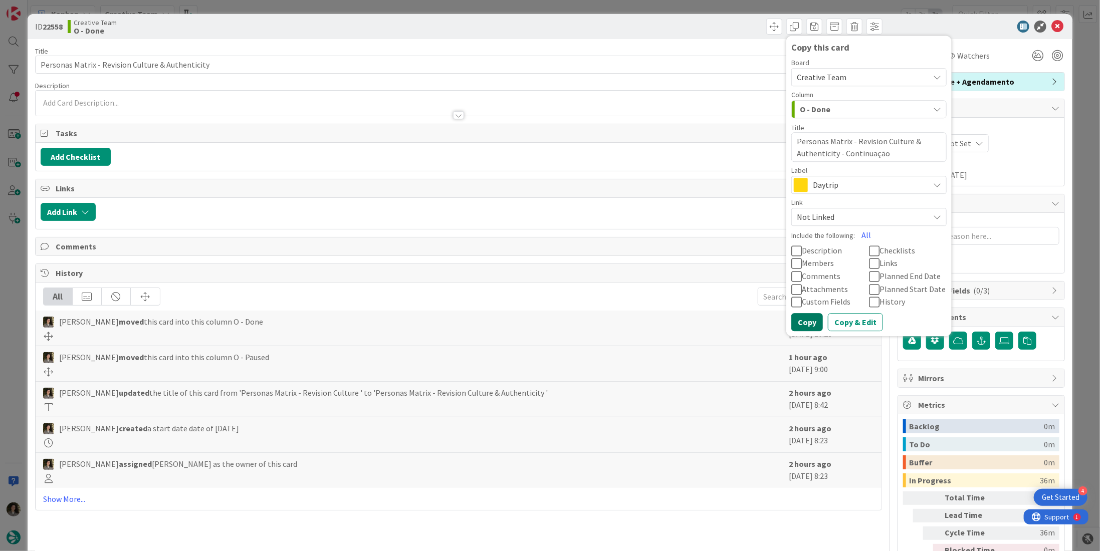
click at [801, 322] on button "Copy" at bounding box center [807, 322] width 32 height 18
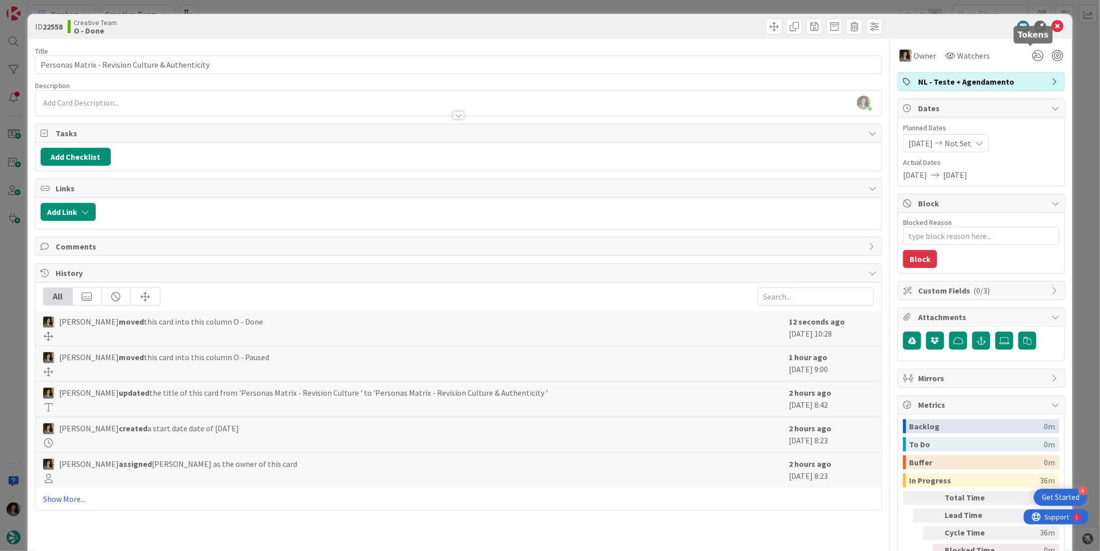
scroll to position [1739, 0]
drag, startPoint x: 1050, startPoint y: 26, endPoint x: 1006, endPoint y: 45, distance: 48.0
click at [1051, 26] on icon at bounding box center [1057, 27] width 12 height 12
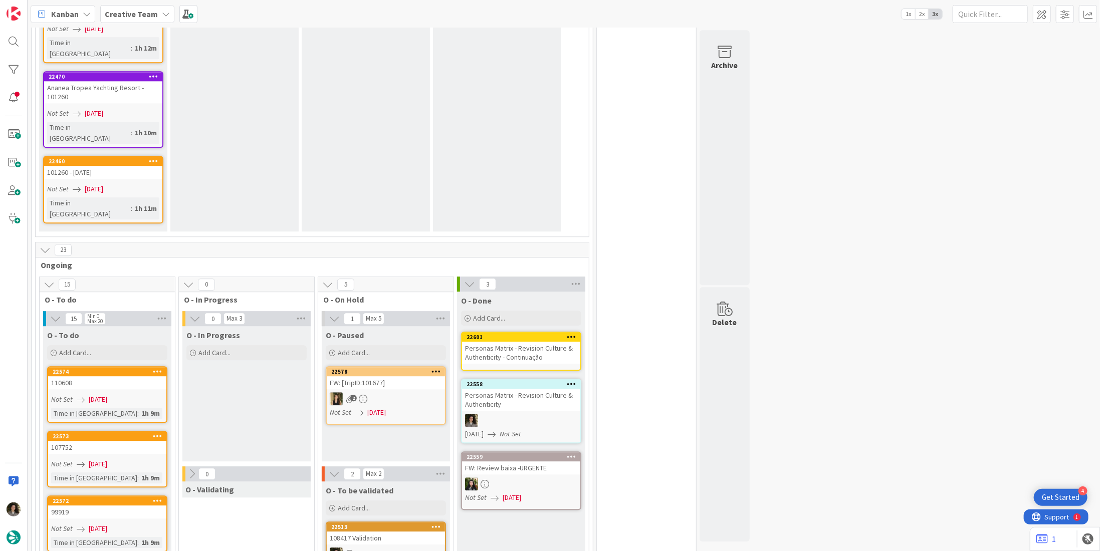
click at [503, 342] on div "Personas Matrix - Revision Culture & Authenticity - Continuação" at bounding box center [521, 353] width 118 height 22
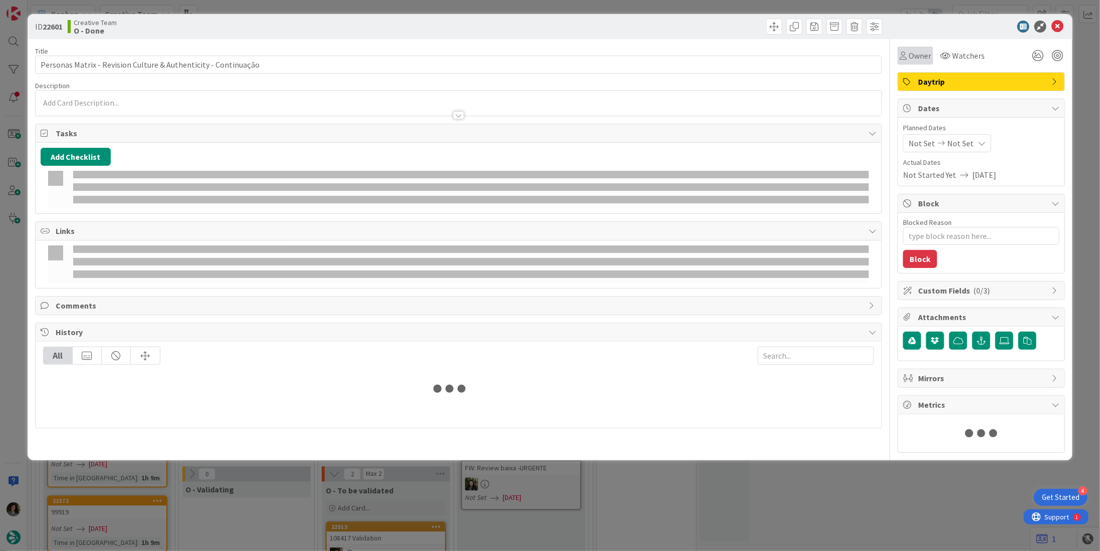
click at [910, 55] on span "Owner" at bounding box center [919, 56] width 23 height 12
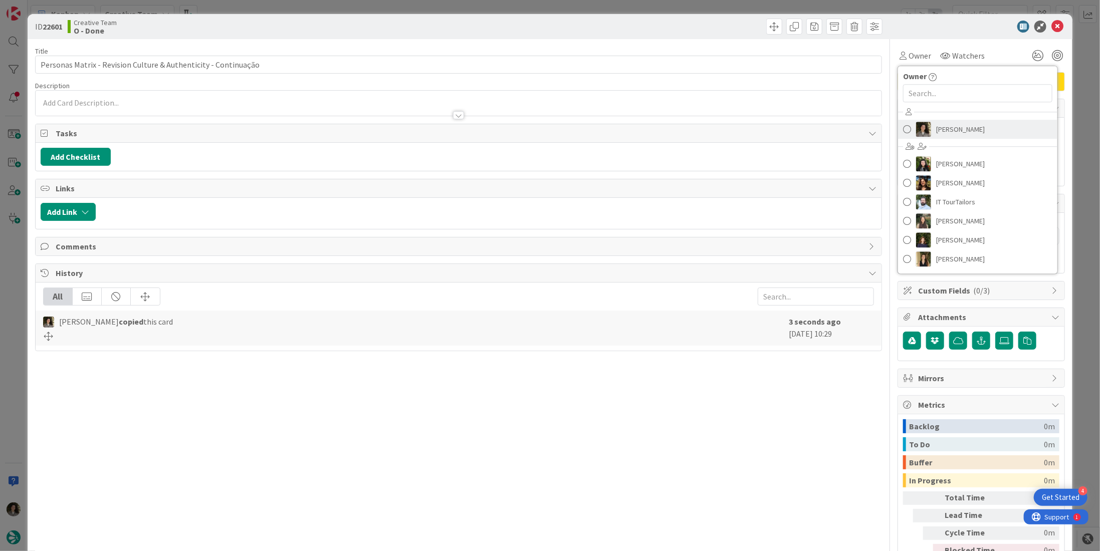
click at [941, 125] on span "[PERSON_NAME]" at bounding box center [960, 129] width 49 height 15
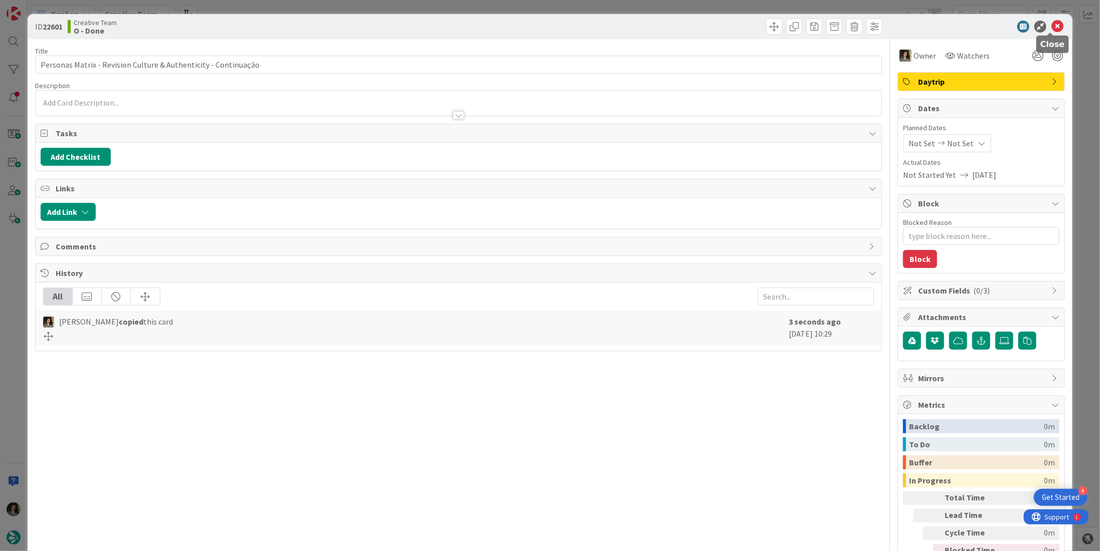
click at [1051, 25] on icon at bounding box center [1057, 27] width 12 height 12
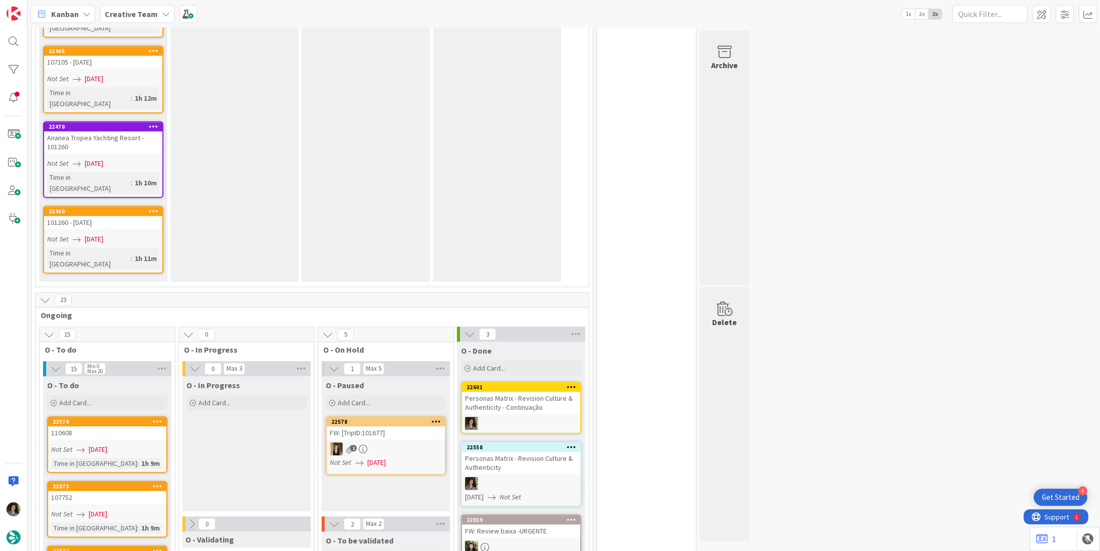
click at [521, 417] on div at bounding box center [521, 423] width 118 height 13
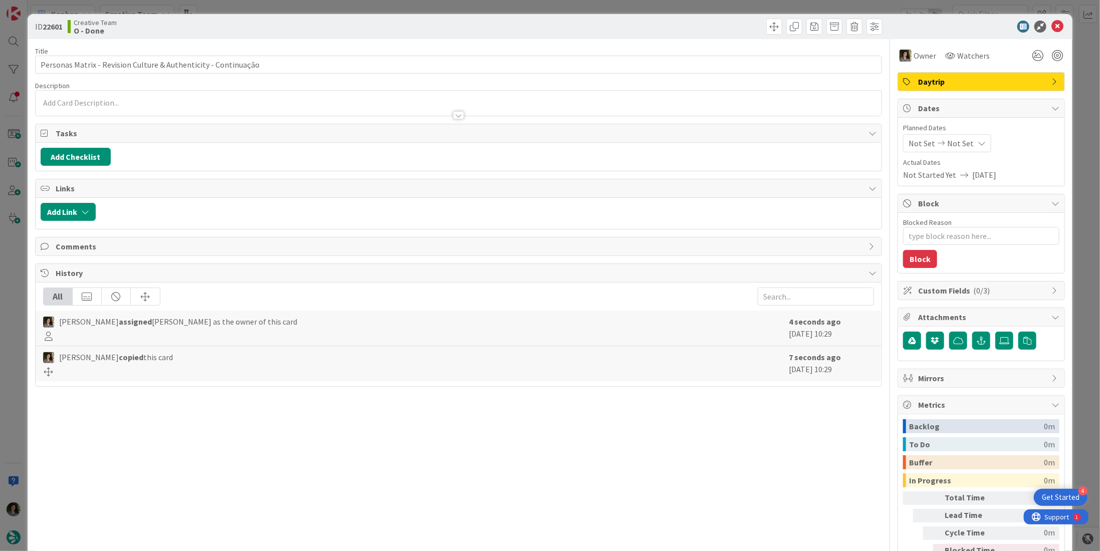
type textarea "x"
click at [962, 139] on div "Not Set Not Set" at bounding box center [947, 143] width 88 height 18
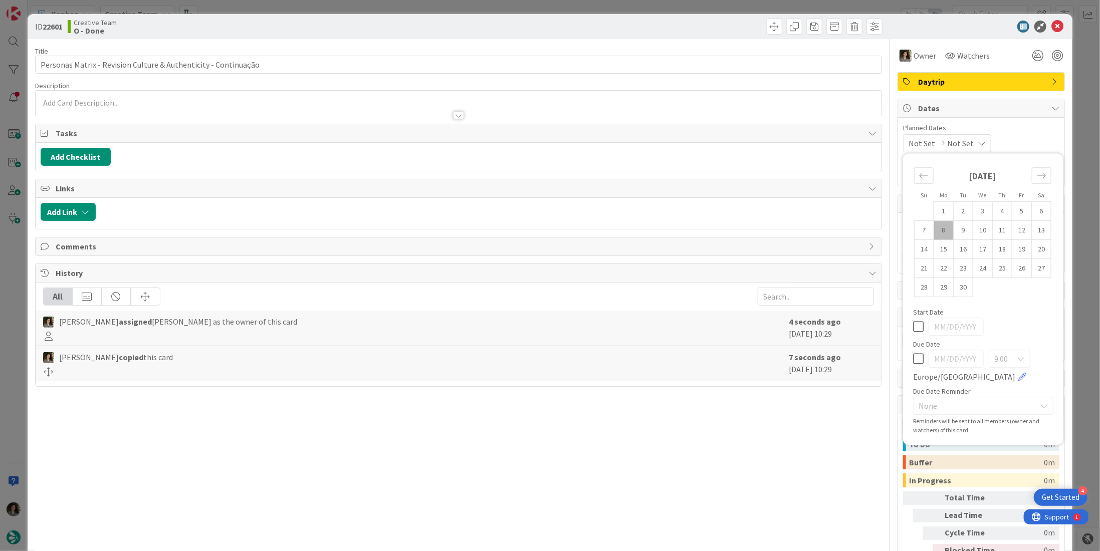
click at [913, 360] on icon at bounding box center [918, 359] width 11 height 12
type input "[DATE]"
drag, startPoint x: 1050, startPoint y: 23, endPoint x: 1035, endPoint y: 42, distance: 23.9
click at [1051, 23] on icon at bounding box center [1057, 27] width 12 height 12
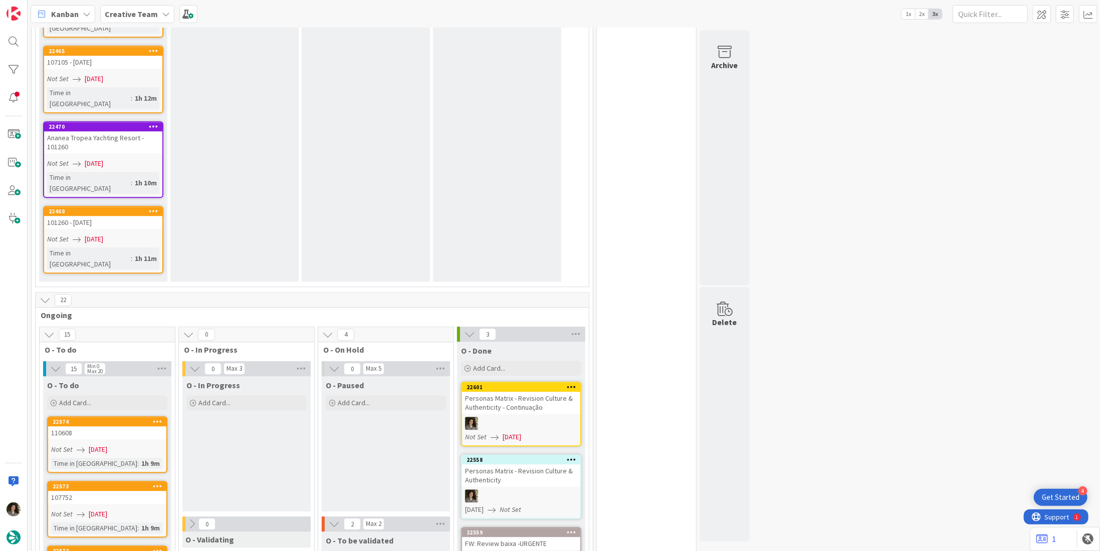
click at [512, 490] on div at bounding box center [521, 496] width 118 height 13
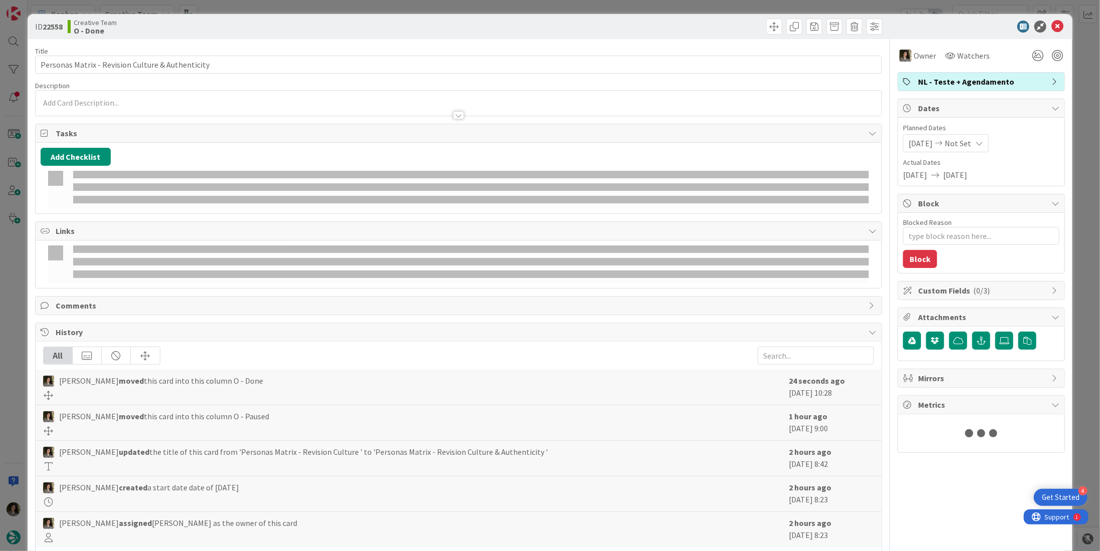
type textarea "x"
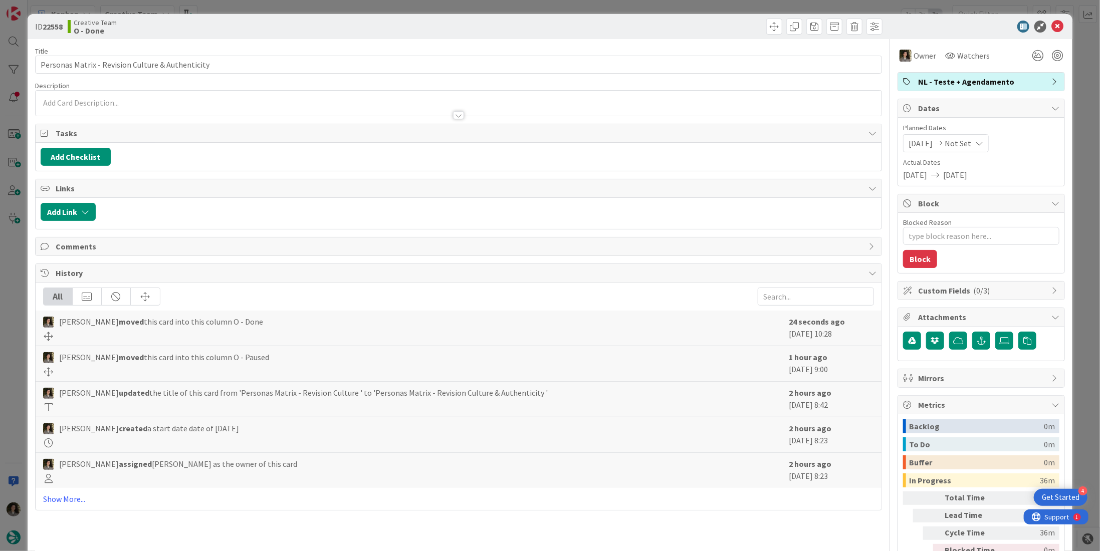
click at [971, 142] on span "Not Set" at bounding box center [957, 143] width 27 height 12
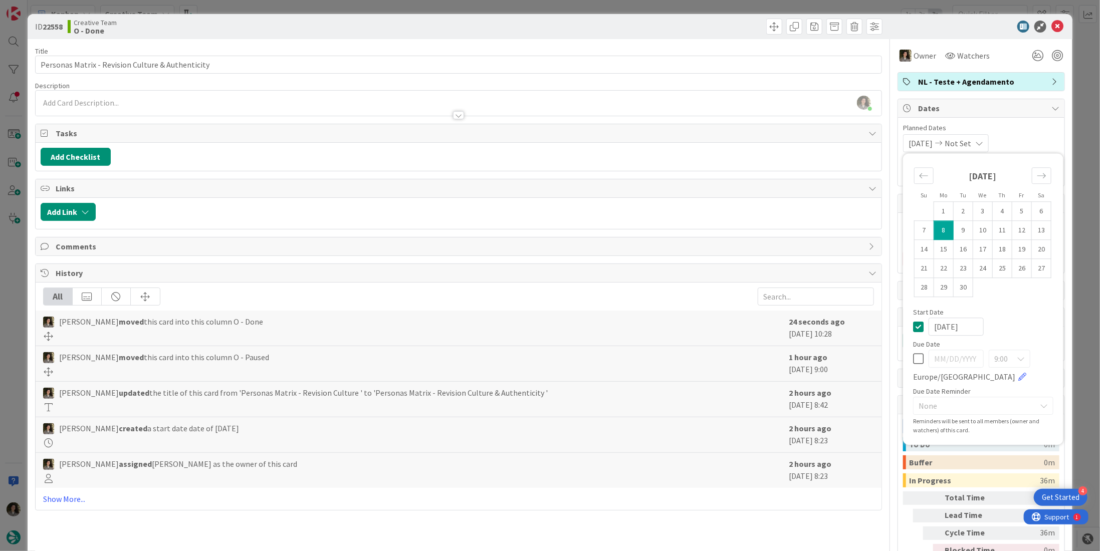
drag, startPoint x: 910, startPoint y: 322, endPoint x: 914, endPoint y: 344, distance: 21.8
click at [913, 323] on icon at bounding box center [918, 327] width 11 height 12
click at [913, 359] on icon at bounding box center [918, 359] width 11 height 12
type input "[DATE]"
click at [1051, 28] on icon at bounding box center [1057, 27] width 12 height 12
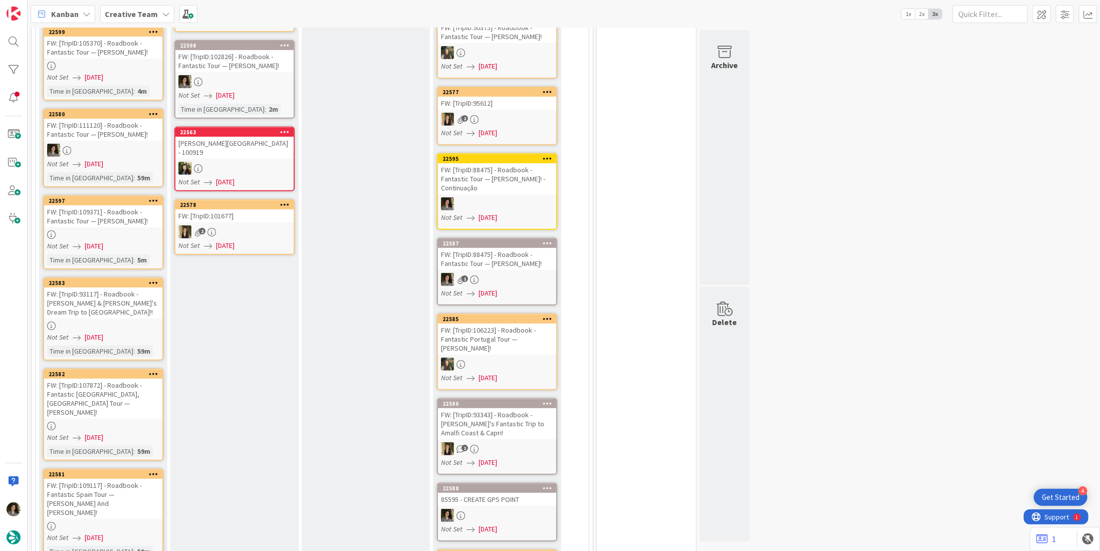
scroll to position [135, 0]
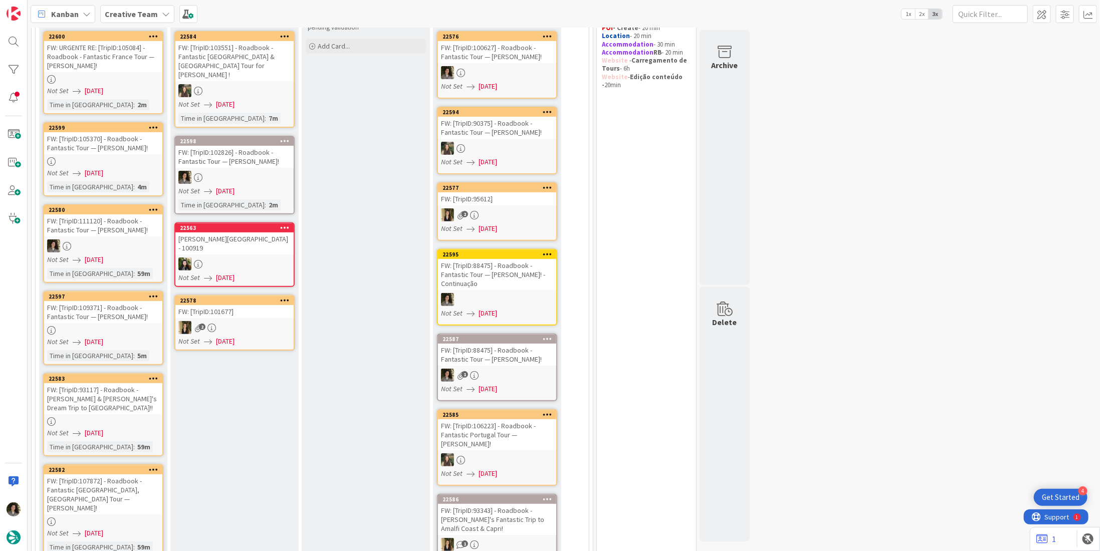
click at [244, 160] on link "22598 FW: [TripID:102826] - Roadbook - Fantastic Tour — Bridget Graber! Not Set…" at bounding box center [234, 175] width 120 height 79
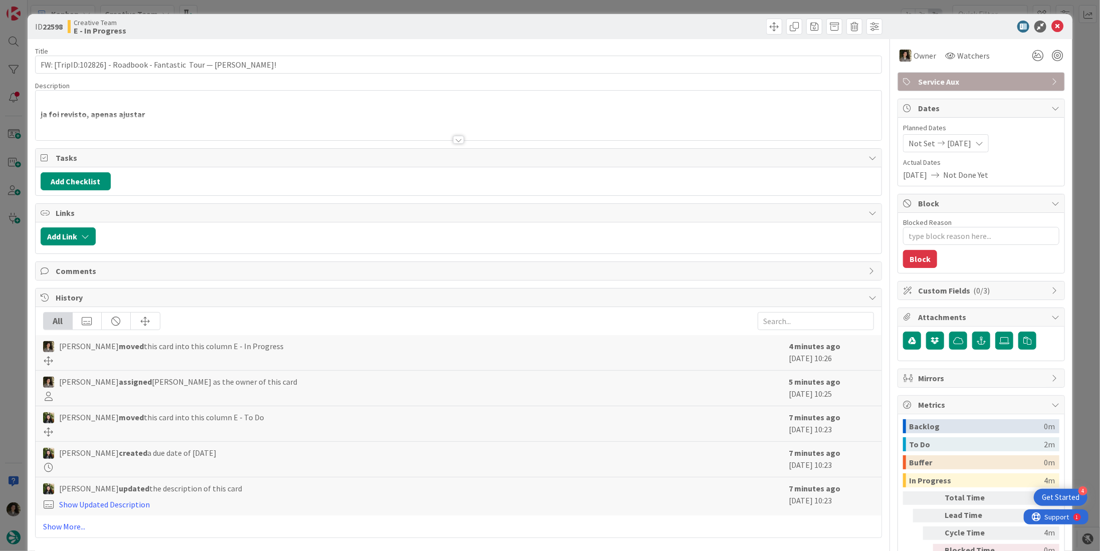
click at [461, 136] on div at bounding box center [459, 128] width 846 height 26
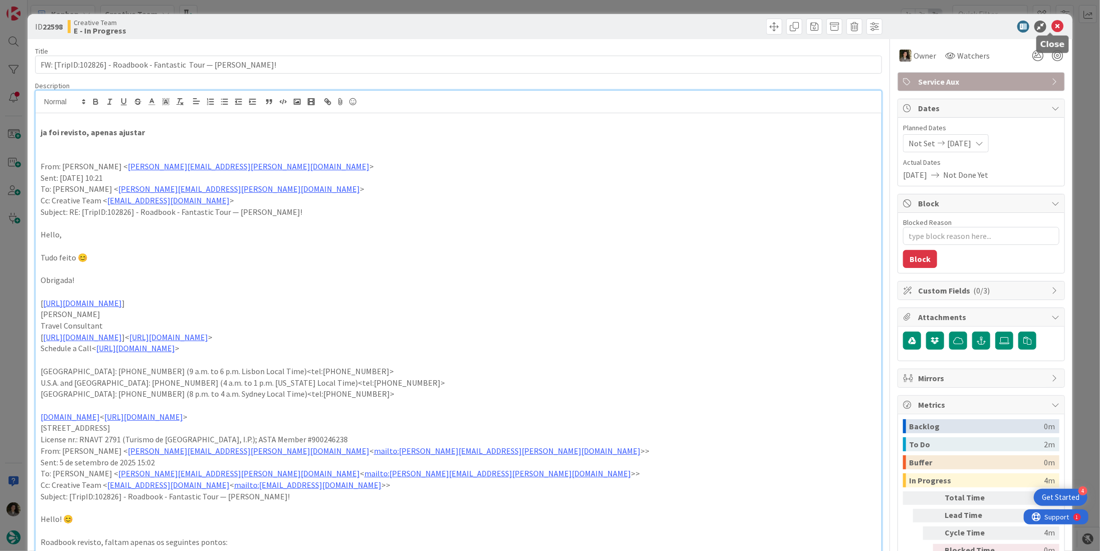
click at [1051, 28] on icon at bounding box center [1057, 27] width 12 height 12
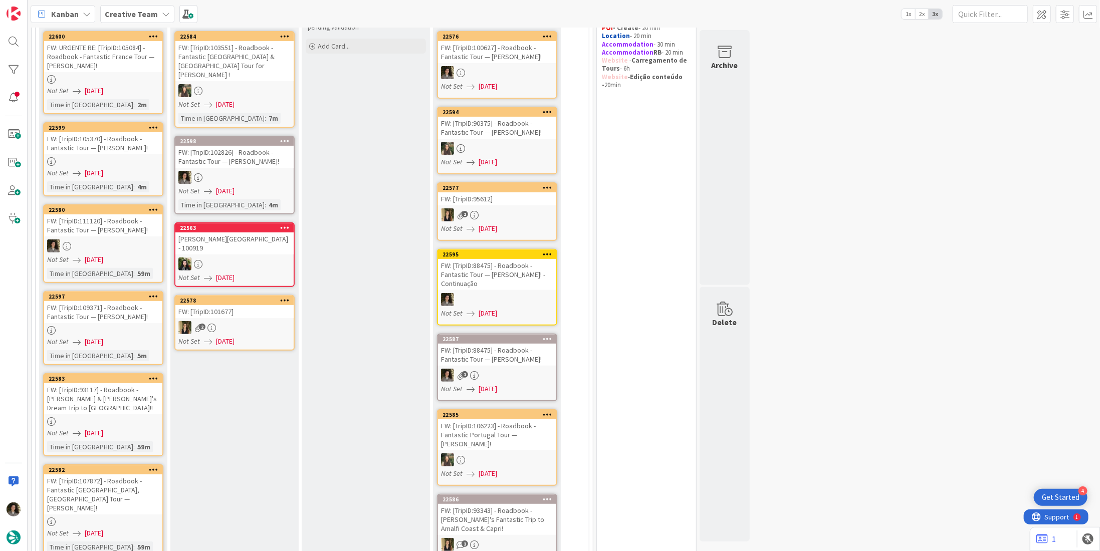
click at [237, 171] on div at bounding box center [234, 177] width 118 height 13
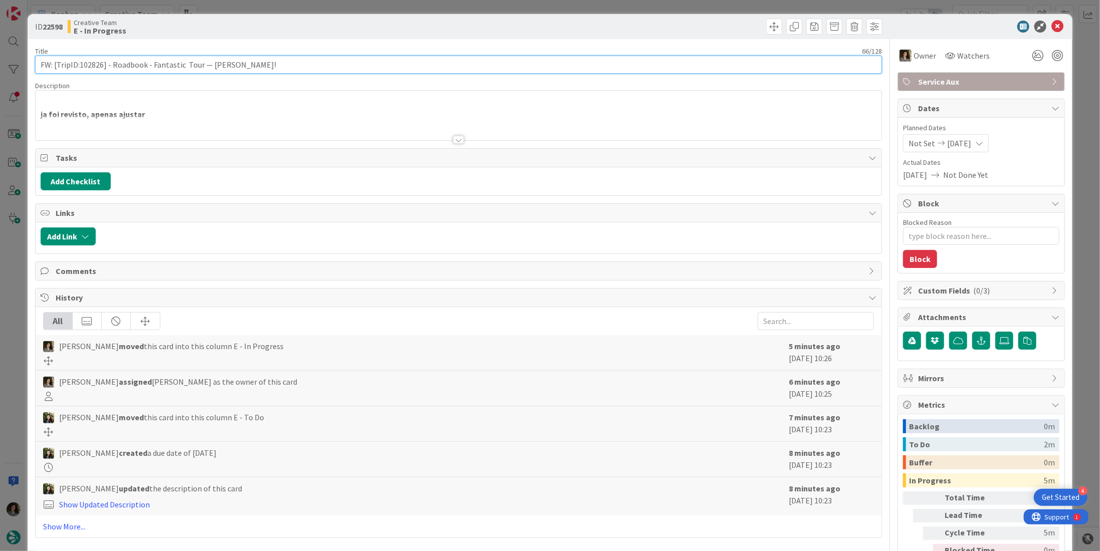
click at [147, 65] on input "FW: [TripID:102826] - Roadbook - Fantastic Tour — Bridget Graber!" at bounding box center [458, 65] width 847 height 18
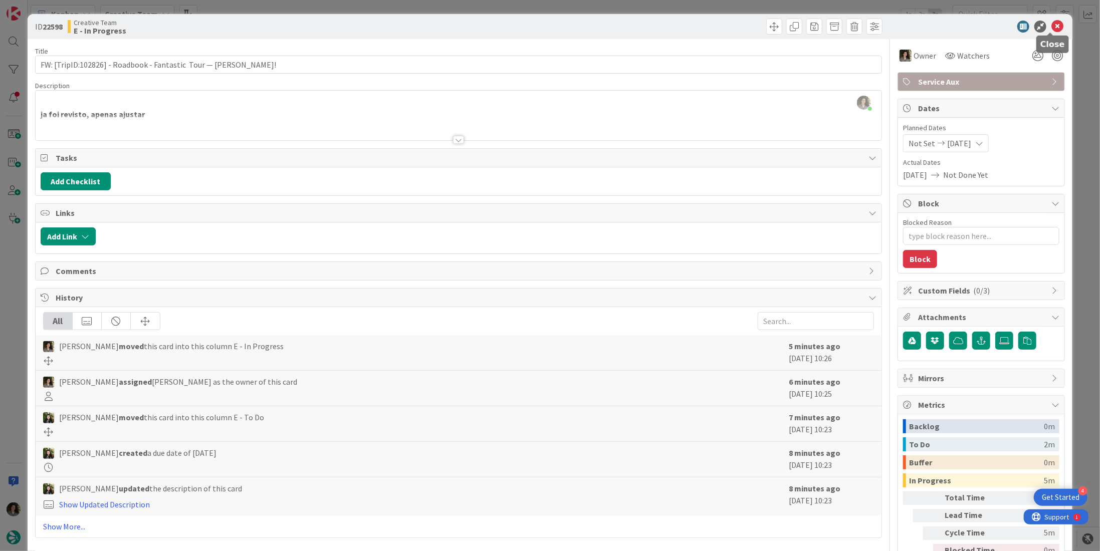
click at [1053, 27] on icon at bounding box center [1057, 27] width 12 height 12
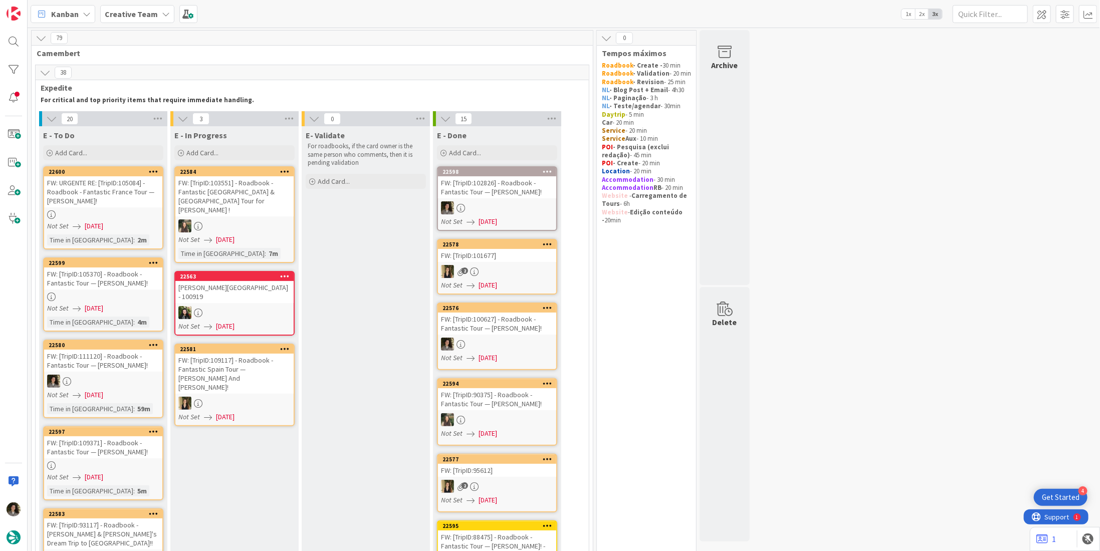
click at [534, 193] on div "FW: [TripID:102826] - Roadbook - Fantastic Tour — Bridget Graber!" at bounding box center [497, 187] width 118 height 22
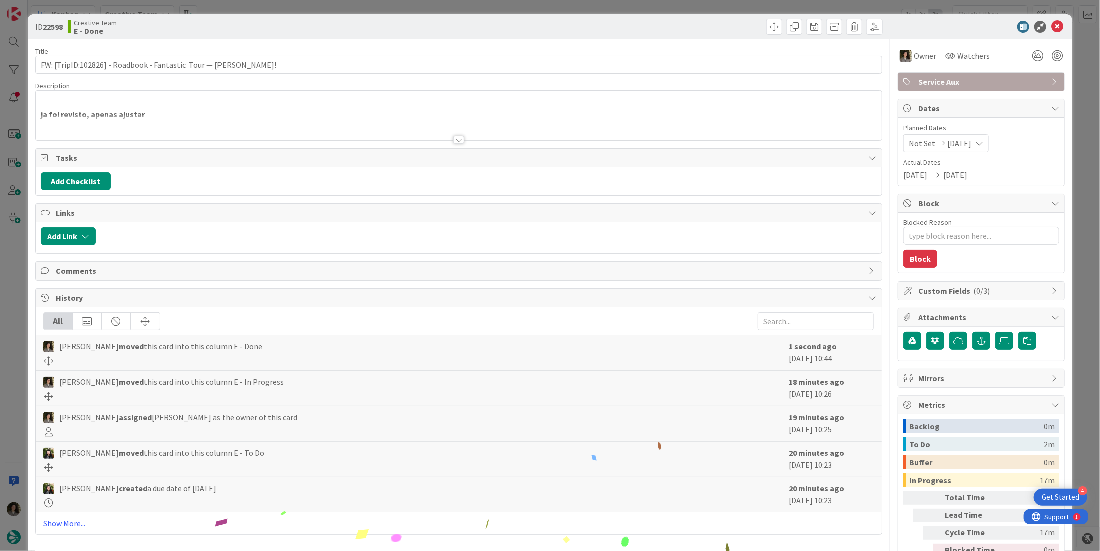
click at [941, 83] on span "Service Aux" at bounding box center [982, 82] width 128 height 12
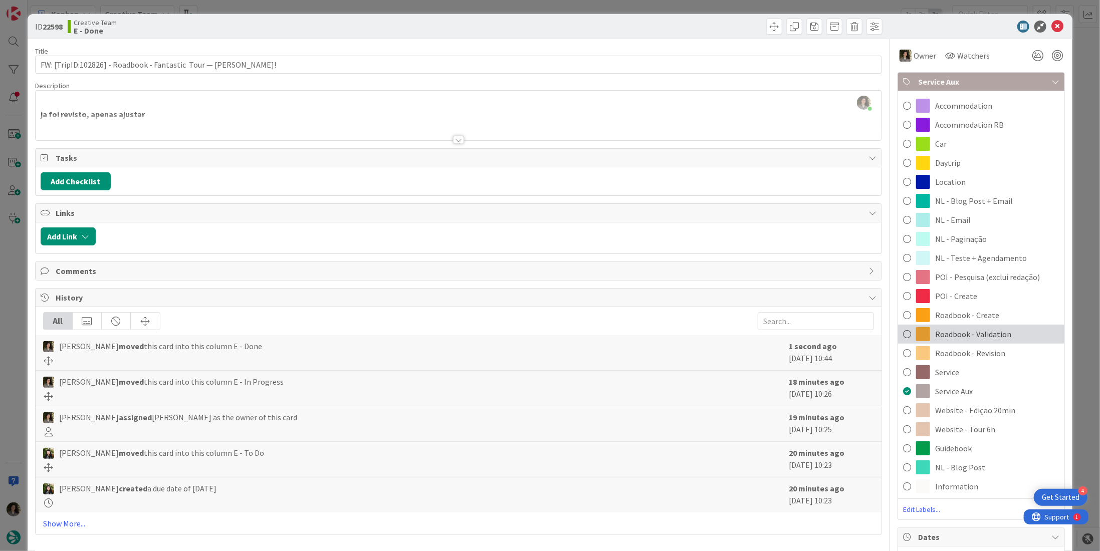
click at [1013, 325] on div "Roadbook - Validation" at bounding box center [981, 334] width 166 height 19
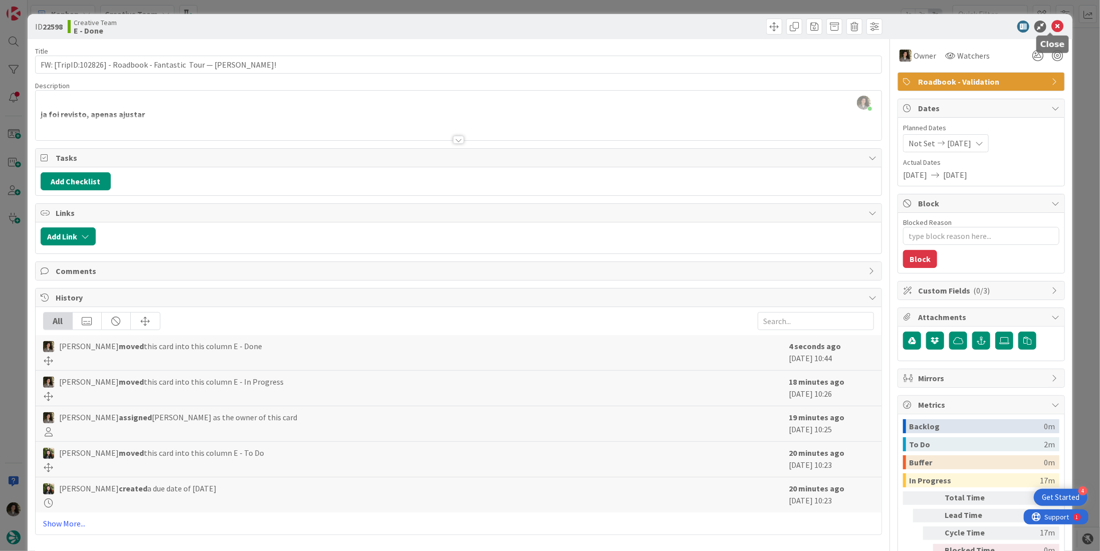
click at [1052, 22] on icon at bounding box center [1057, 27] width 12 height 12
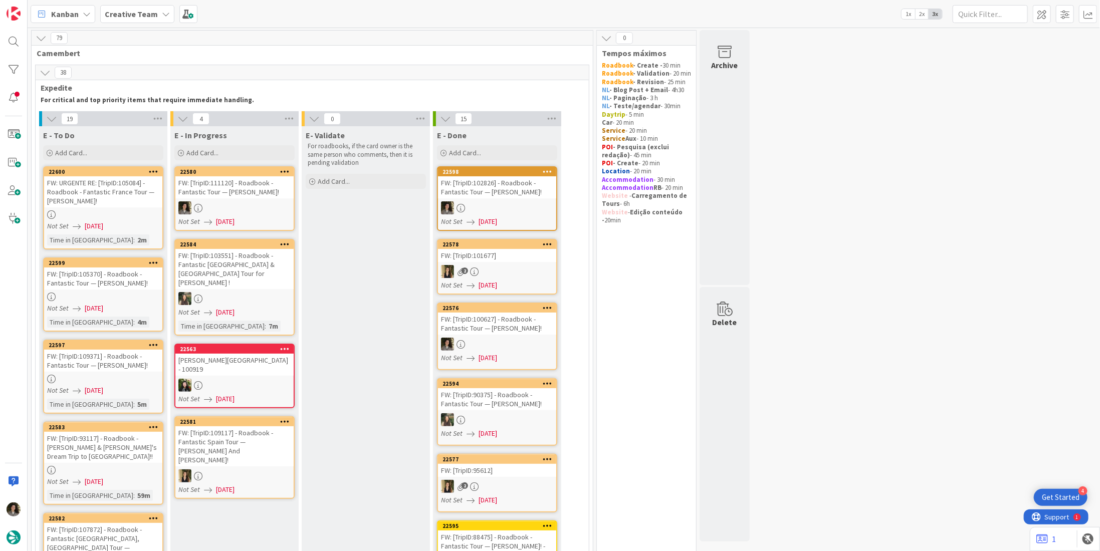
click at [252, 203] on div at bounding box center [234, 207] width 118 height 13
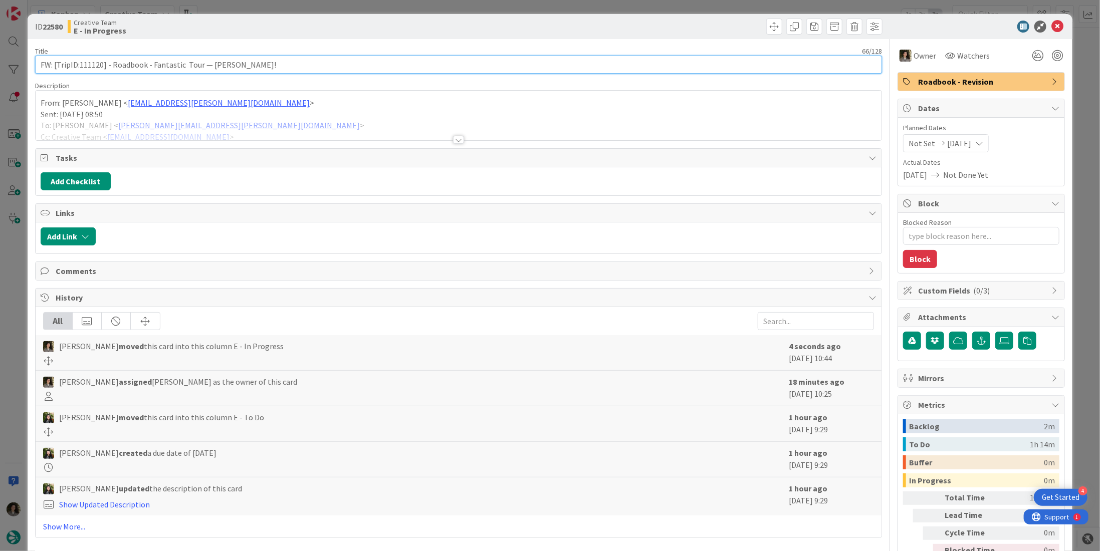
drag, startPoint x: 103, startPoint y: 65, endPoint x: 79, endPoint y: 69, distance: 24.8
click at [79, 69] on input "FW: [TripID:111120] - Roadbook - Fantastic Tour — Madeline Perez!" at bounding box center [458, 65] width 847 height 18
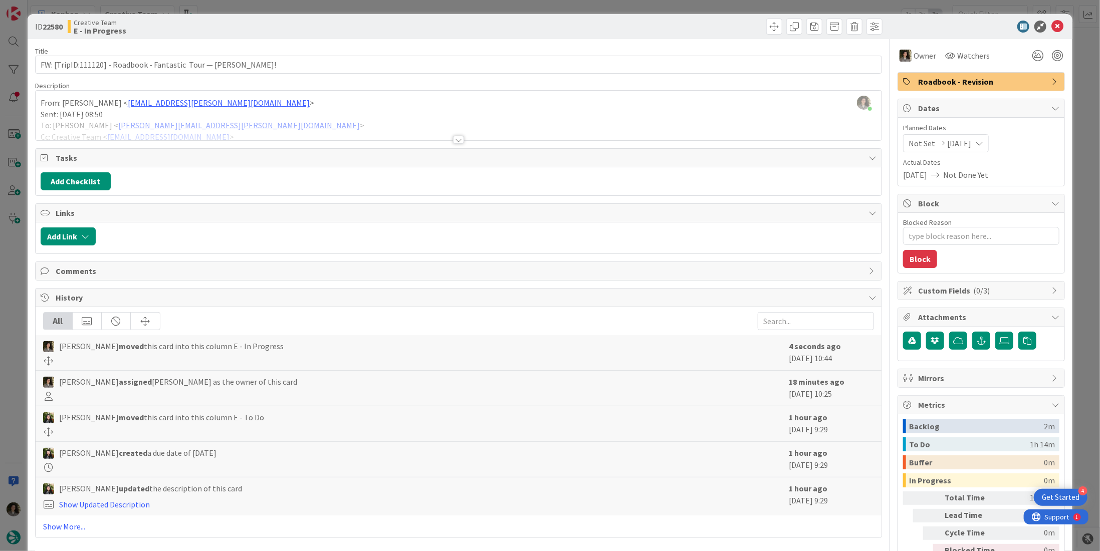
click at [453, 140] on div at bounding box center [458, 140] width 11 height 8
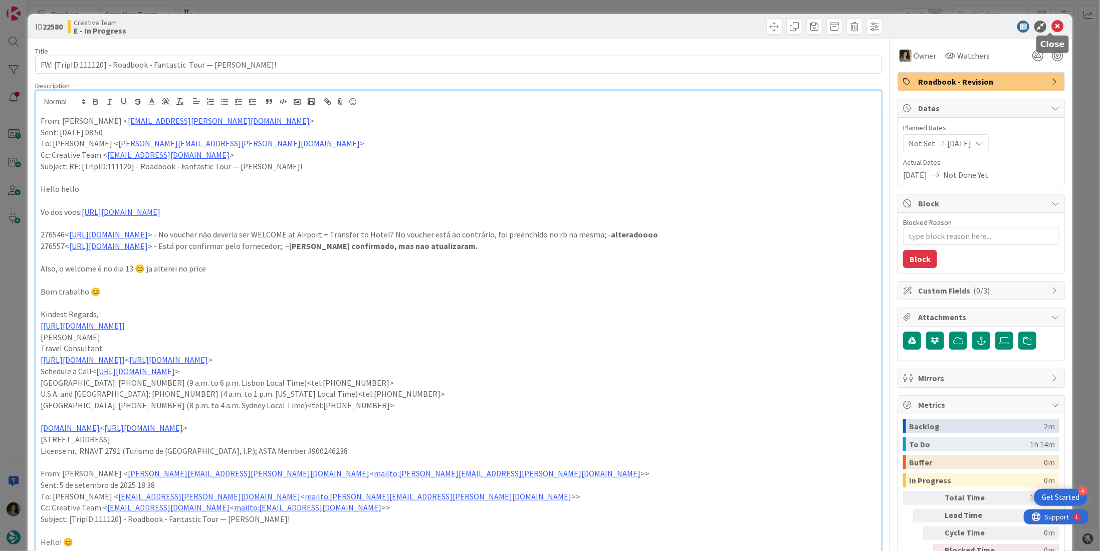
click at [1053, 21] on icon at bounding box center [1057, 27] width 12 height 12
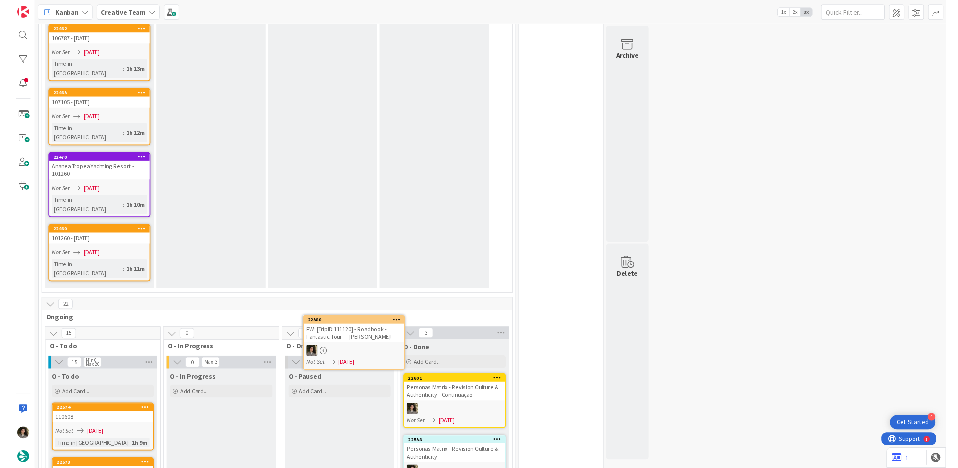
scroll to position [1452, 0]
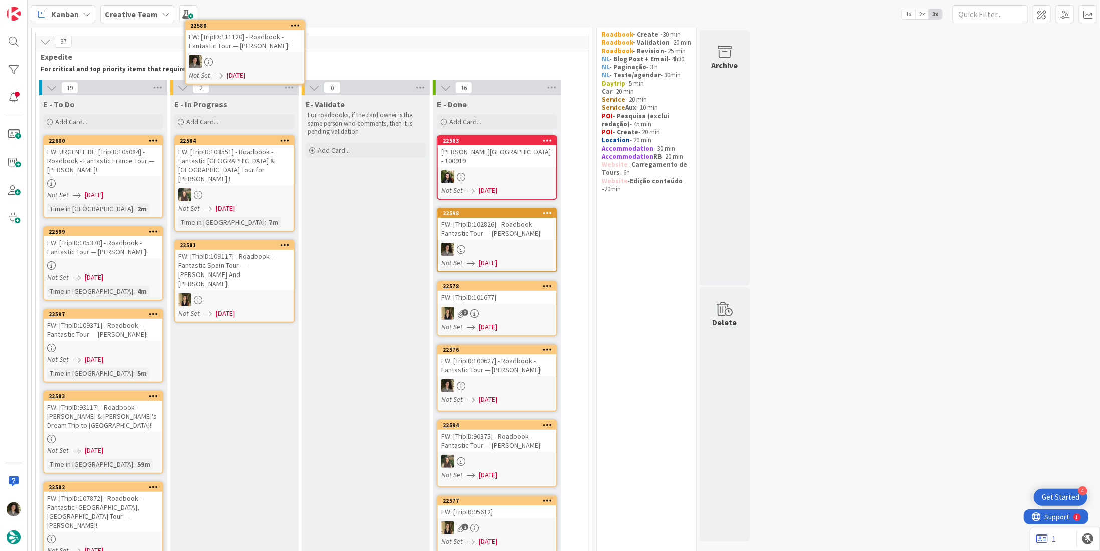
scroll to position [0, 0]
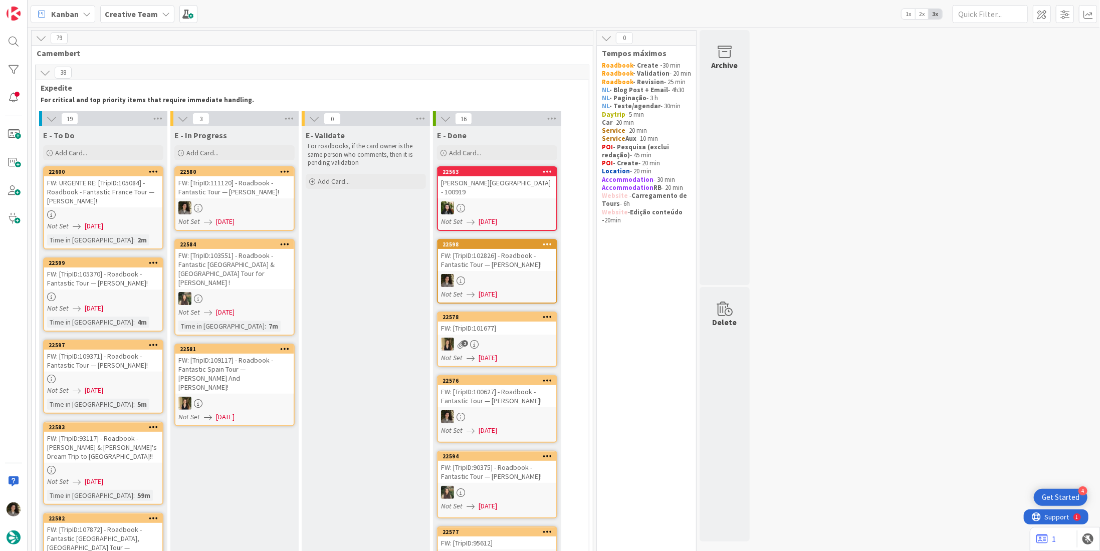
click at [258, 186] on div "FW: [TripID:111120] - Roadbook - Fantastic Tour — Madeline Perez!" at bounding box center [234, 187] width 118 height 22
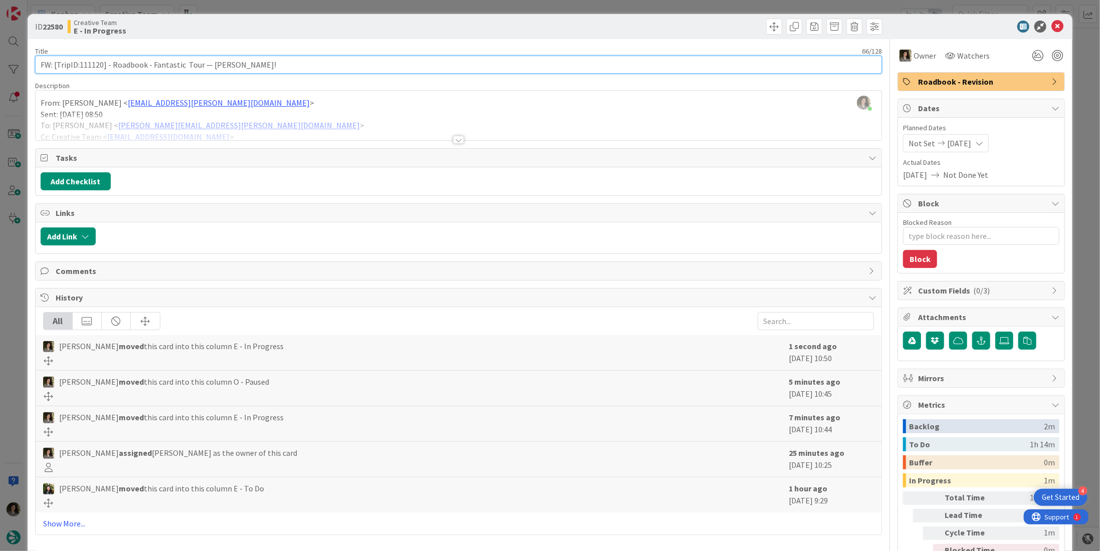
drag, startPoint x: 101, startPoint y: 63, endPoint x: 80, endPoint y: 70, distance: 22.2
click at [80, 70] on input "FW: [TripID:111120] - Roadbook - Fantastic Tour — Madeline Perez!" at bounding box center [458, 65] width 847 height 18
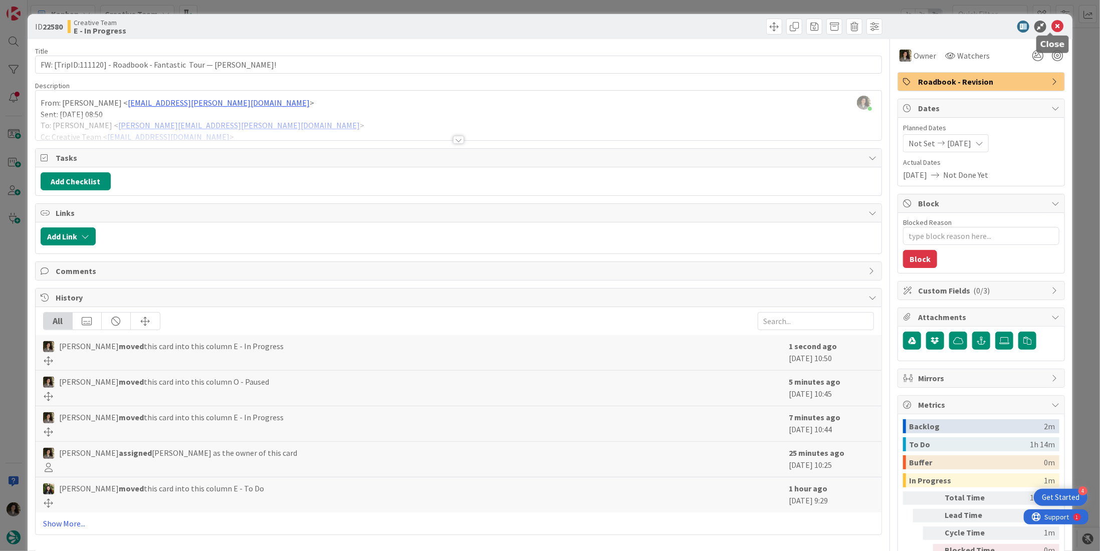
click at [1051, 25] on icon at bounding box center [1057, 27] width 12 height 12
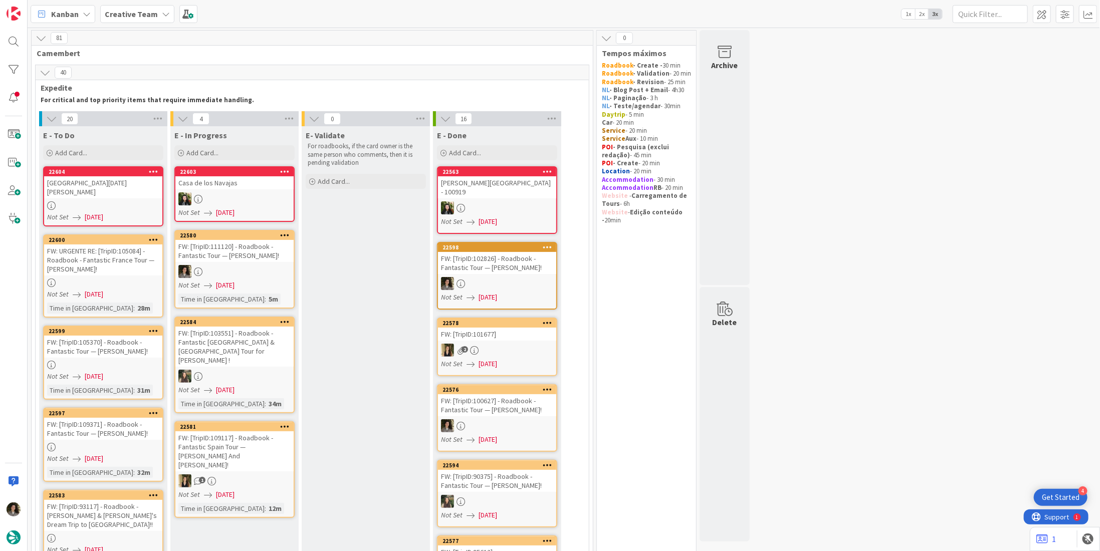
click at [259, 275] on div at bounding box center [234, 271] width 118 height 13
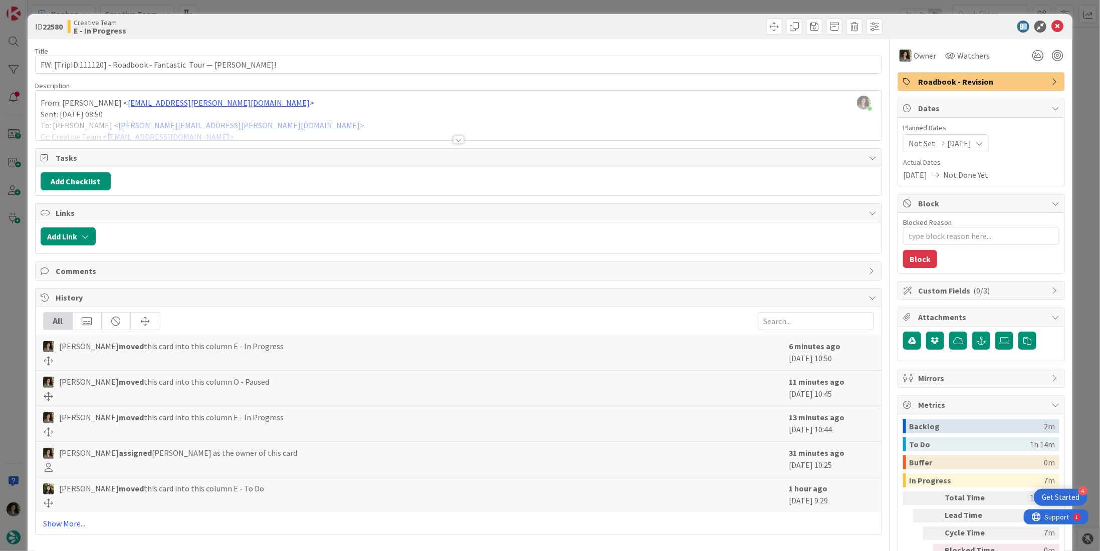
click at [459, 140] on div at bounding box center [458, 140] width 11 height 8
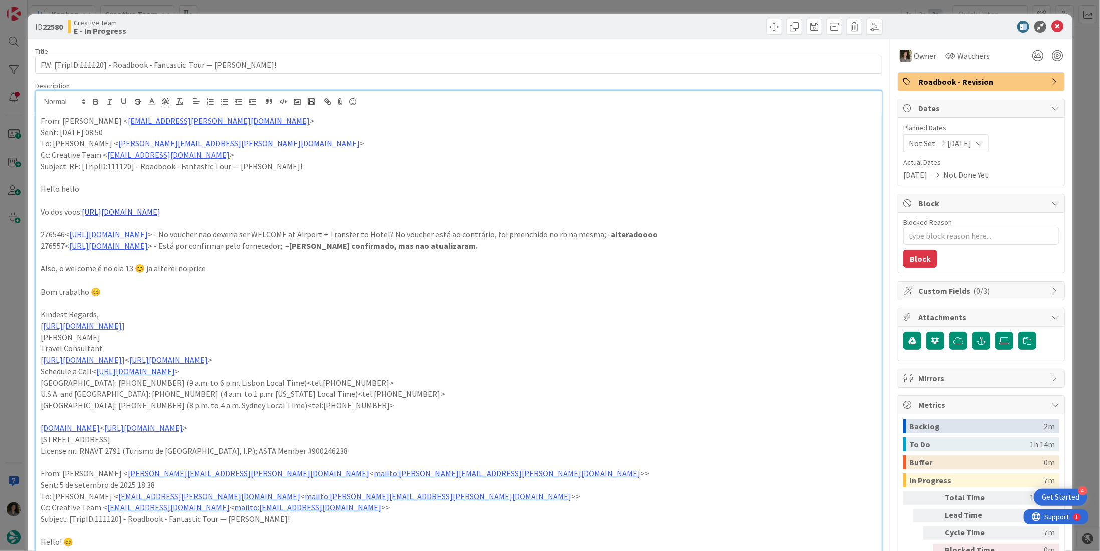
click at [160, 211] on link "https://sigav.tourtailors.com/#Voucher/view/284514" at bounding box center [121, 212] width 79 height 10
click at [180, 231] on link "https://sigav.tourtailors.com/#Voucher/view/284514" at bounding box center [145, 231] width 69 height 13
click at [430, 210] on p "Vo dos voos: https://sigav.tourtailors.com/#Voucher/view/284514" at bounding box center [459, 212] width 836 height 12
click at [490, 263] on p "Also, o welcome é no dia 13 😊 ja alterei no price" at bounding box center [459, 269] width 836 height 12
click at [954, 38] on div "ID 22580 Creative Team E - In Progress" at bounding box center [550, 26] width 1045 height 25
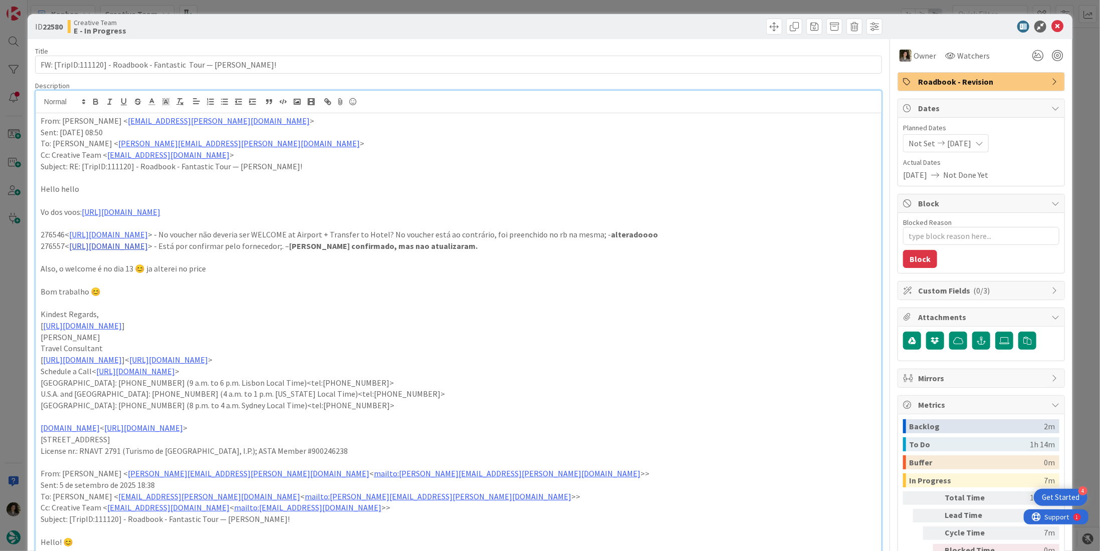
click at [148, 246] on link "https://appweb.tourtailors.com/sigav/#Voucher/view/284370" at bounding box center [108, 246] width 79 height 10
click at [174, 266] on link "https://appweb.tourtailors.com/sigav/#Voucher/view/284370" at bounding box center [145, 265] width 69 height 13
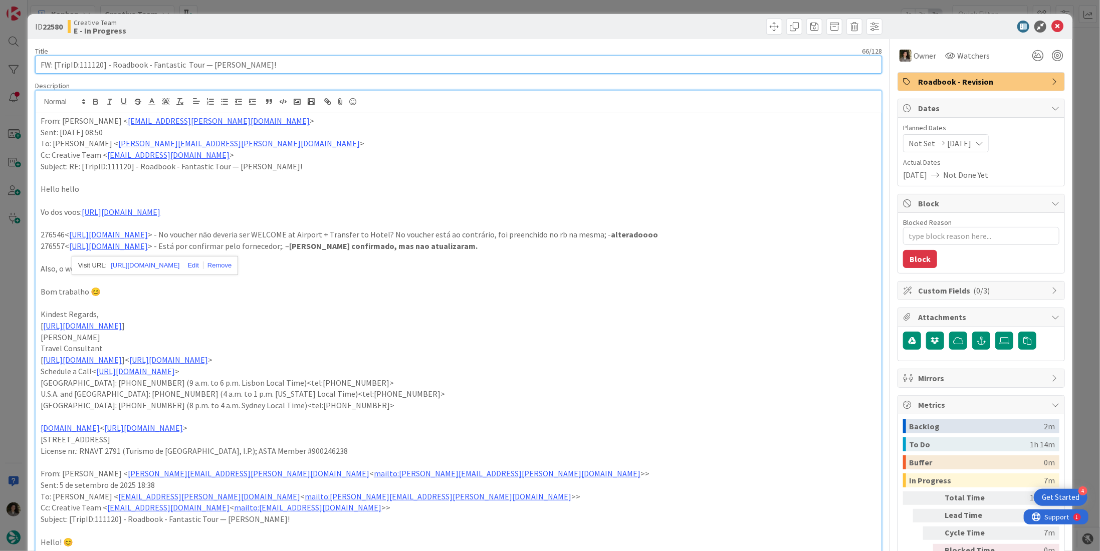
click at [161, 60] on input "FW: [TripID:111120] - Roadbook - Fantastic Tour — Madeline Perez!" at bounding box center [458, 65] width 847 height 18
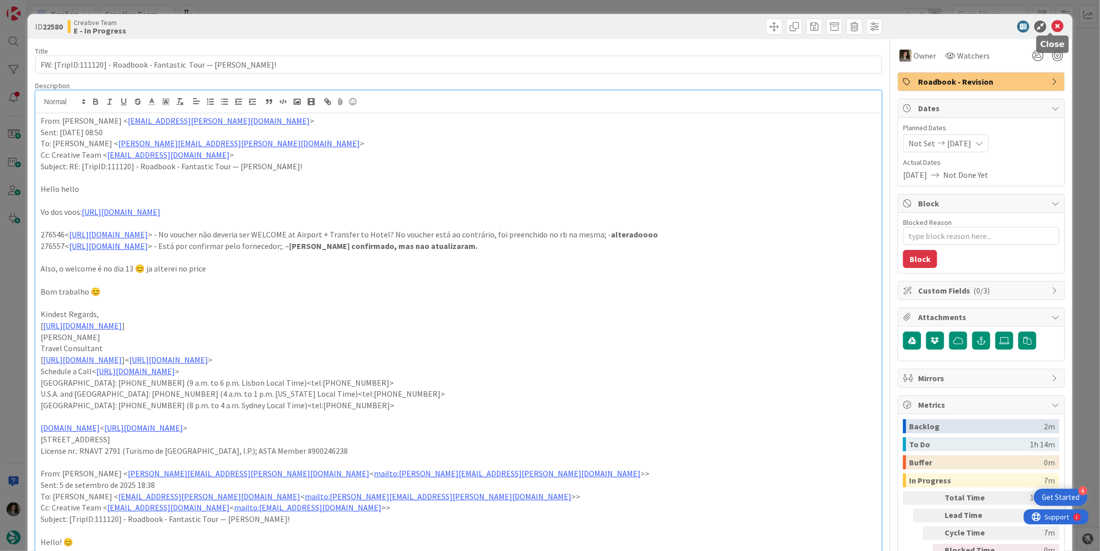
click at [1051, 24] on icon at bounding box center [1057, 27] width 12 height 12
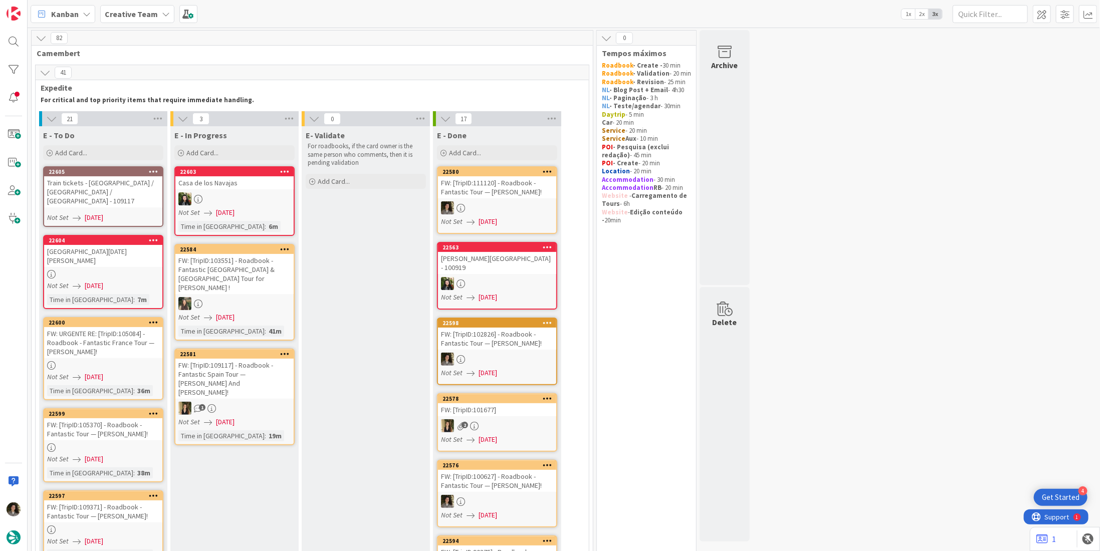
click at [507, 197] on div "FW: [TripID:111120] - Roadbook - Fantastic Tour — Madeline Perez!" at bounding box center [497, 187] width 118 height 22
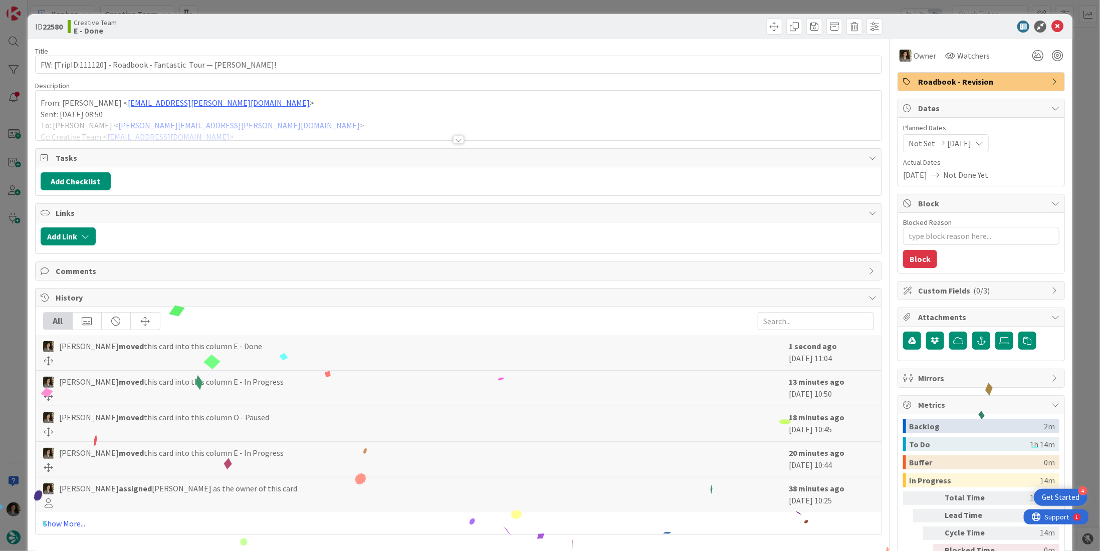
click at [942, 79] on span "Roadbook - Revision" at bounding box center [982, 82] width 128 height 12
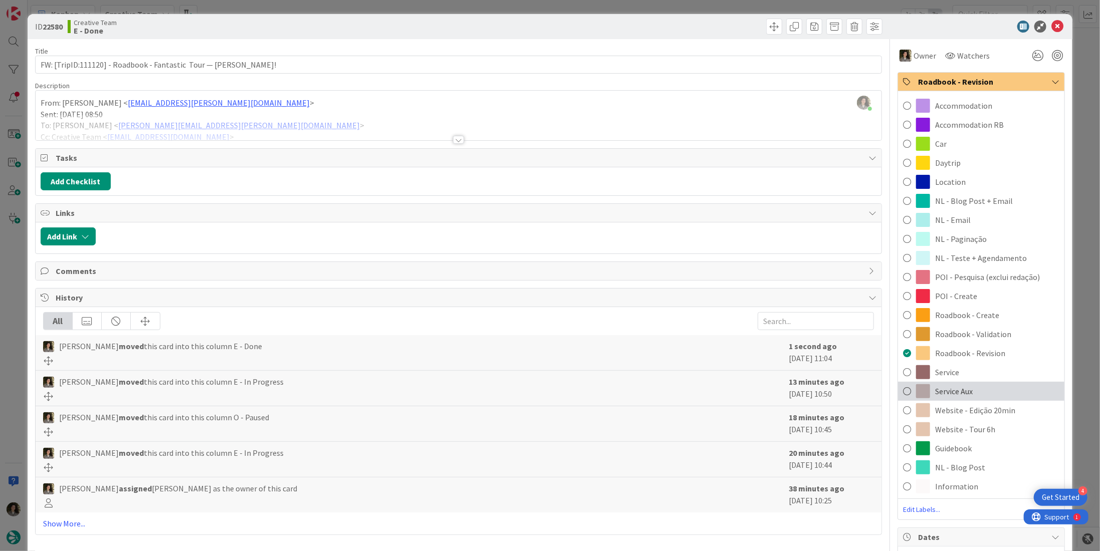
click at [959, 386] on span "Service Aux" at bounding box center [954, 391] width 38 height 12
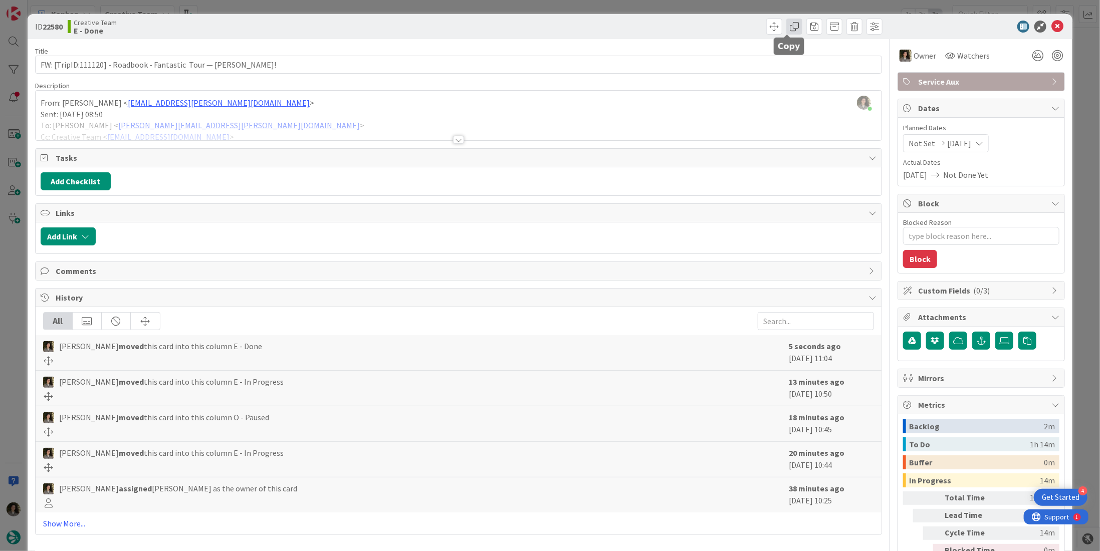
click at [786, 25] on span at bounding box center [794, 27] width 16 height 16
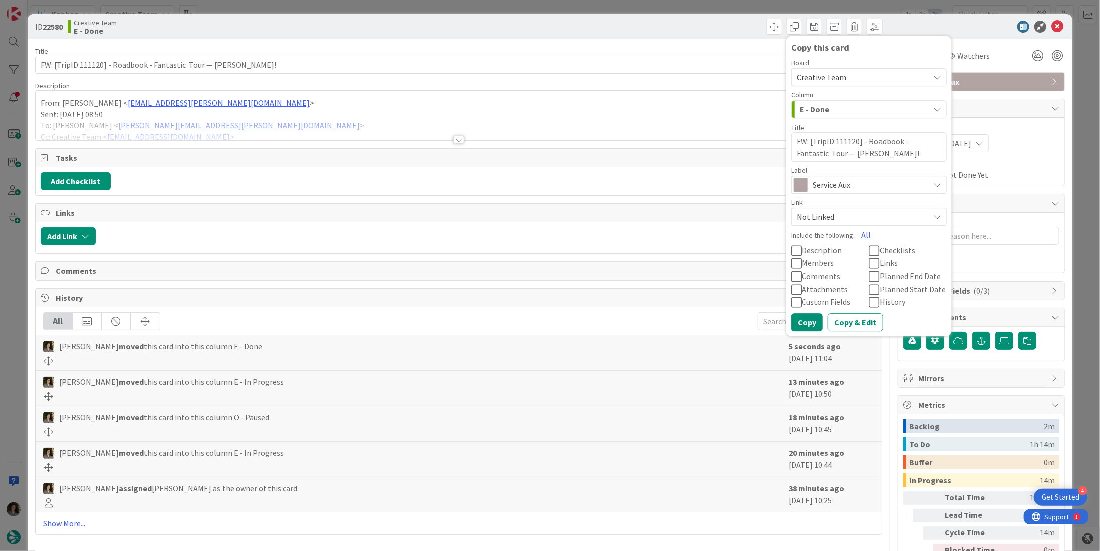
click at [827, 187] on span "Service Aux" at bounding box center [868, 185] width 111 height 14
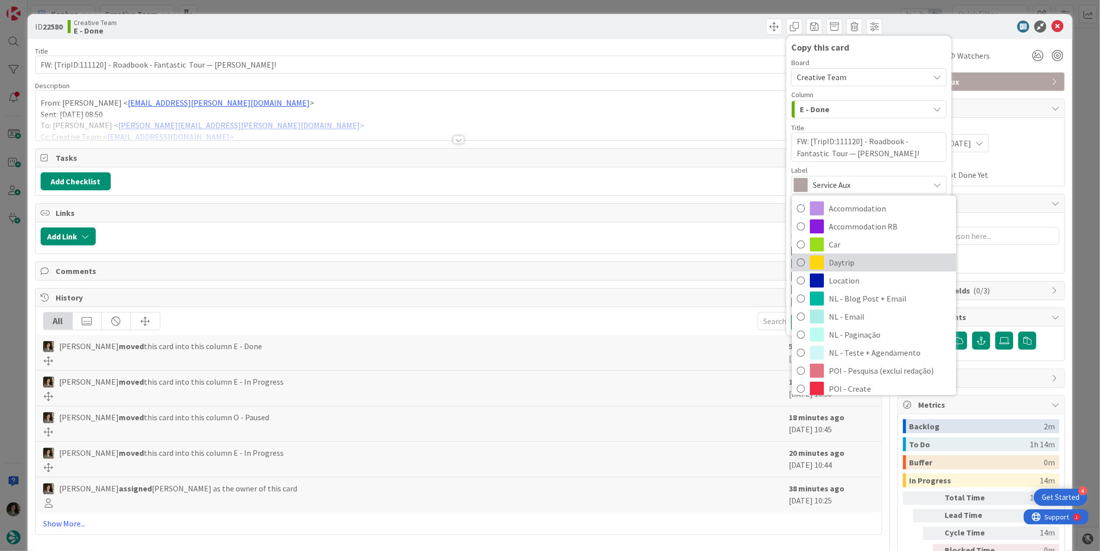
click at [872, 264] on span "Daytrip" at bounding box center [890, 263] width 122 height 15
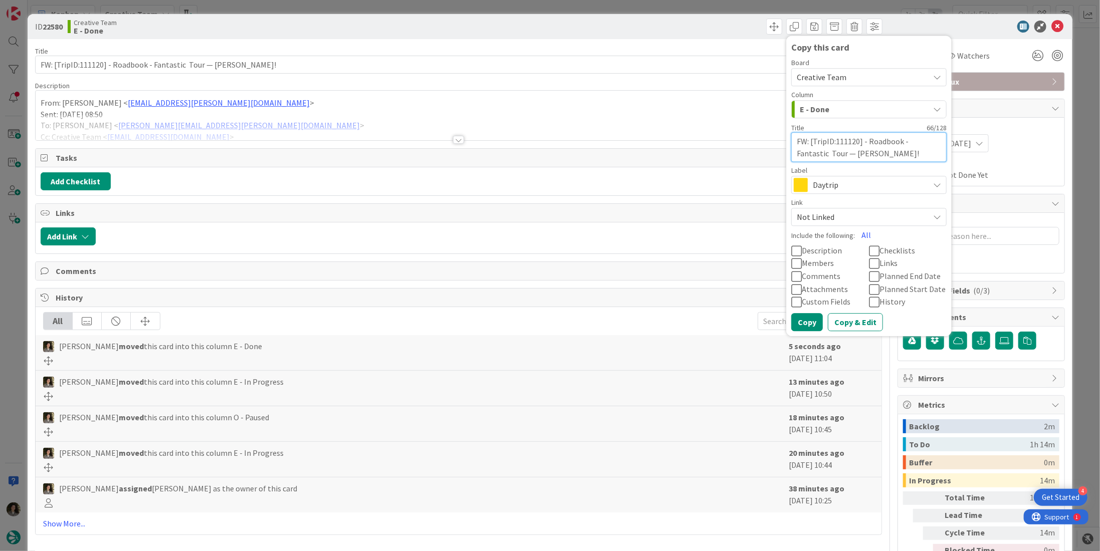
click at [886, 152] on textarea "FW: [TripID:111120] - Roadbook - Fantastic Tour — Madeline Perez!" at bounding box center [868, 147] width 155 height 30
type textarea "x"
type textarea "FW: [TripID:111120] - Roadbook - Fantastic Tour — Madeline Perez!"
type textarea "x"
type textarea "FW: [TripID:111120] - Roadbook - Fantastic Tour — Madeline Perez! -"
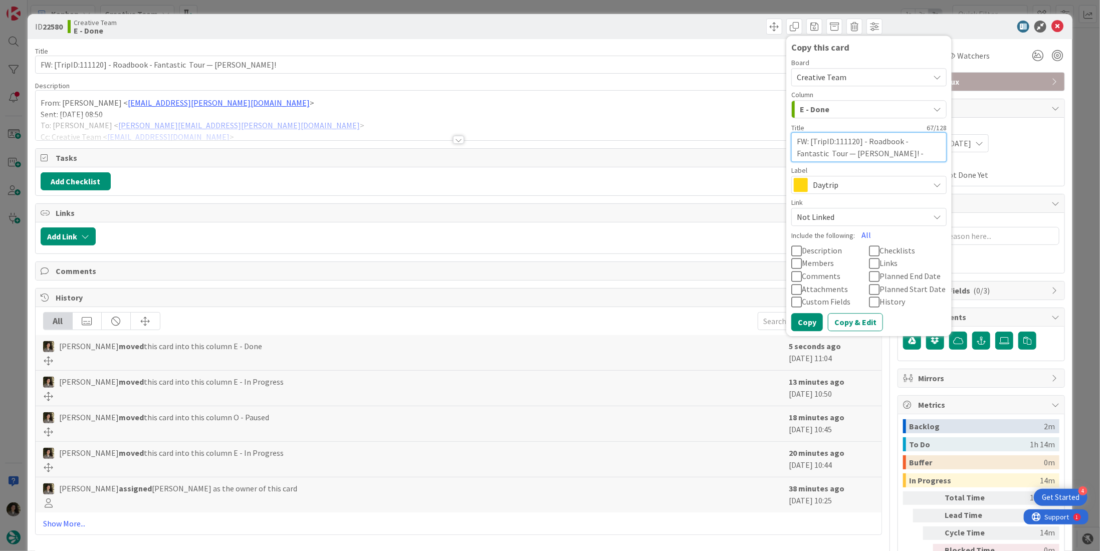
type textarea "x"
type textarea "FW: [TripID:111120] - Roadbook - Fantastic Tour — Madeline Perez! -"
type textarea "x"
type textarea "FW: [TripID:111120] - Roadbook - Fantastic Tour — Madeline Perez! - C"
type textarea "x"
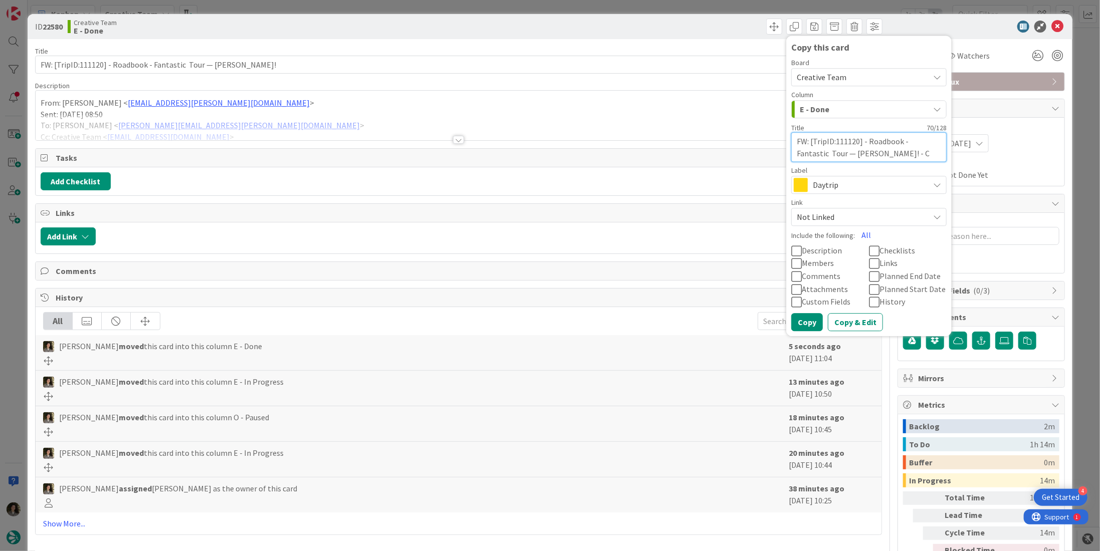
type textarea "FW: [TripID:111120] - Roadbook - Fantastic Tour — Madeline Perez! - Co"
type textarea "x"
type textarea "FW: [TripID:111120] - Roadbook - Fantastic Tour — Madeline Perez! - Con"
type textarea "x"
type textarea "FW: [TripID:111120] - Roadbook - Fantastic Tour — Madeline Perez! - Cont"
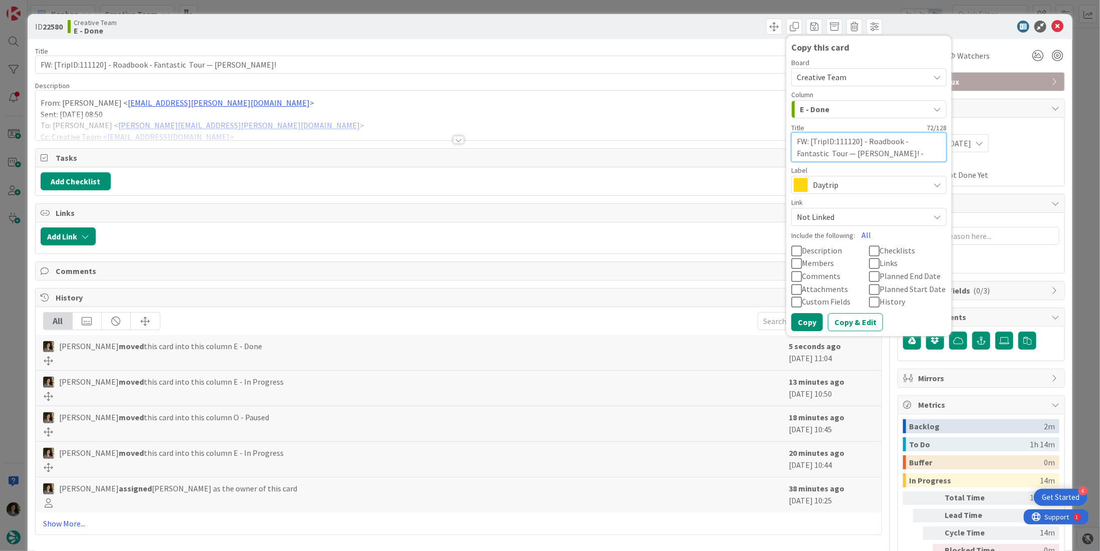
type textarea "x"
type textarea "FW: [TripID:111120] - Roadbook - Fantastic Tour — Madeline Perez! - Conti"
type textarea "x"
type textarea "FW: [TripID:111120] - Roadbook - Fantastic Tour — Madeline Perez! - Contin"
click at [791, 322] on button "Copy" at bounding box center [807, 322] width 32 height 18
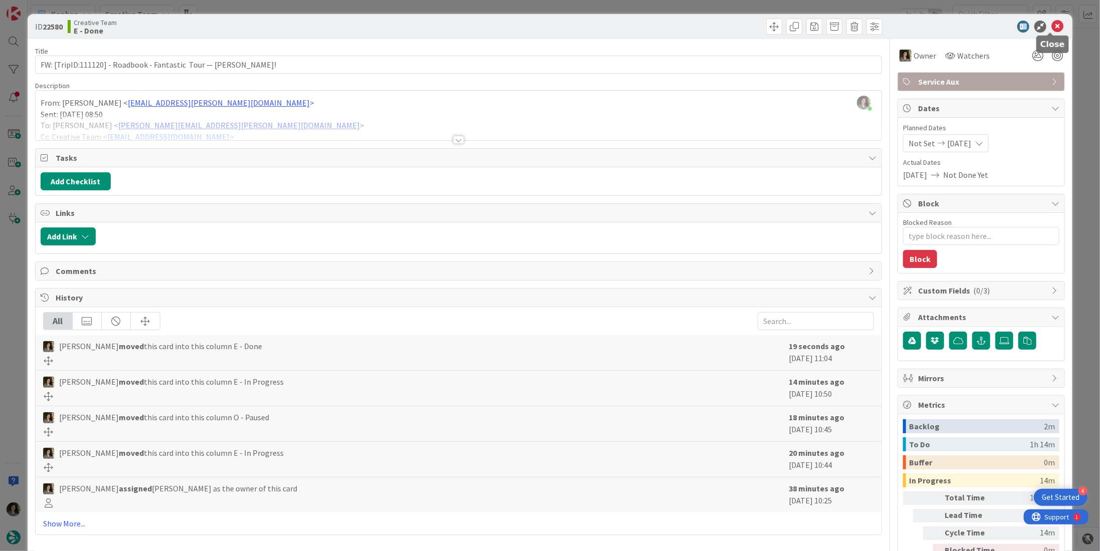
click at [1051, 27] on icon at bounding box center [1057, 27] width 12 height 12
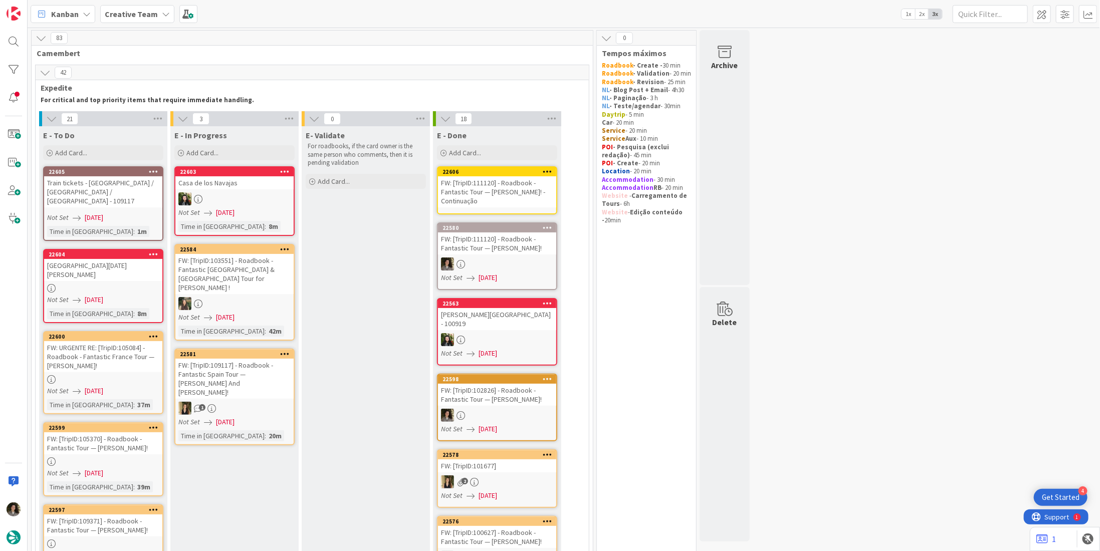
click at [454, 183] on div "FW: [TripID:111120] - Roadbook - Fantastic Tour — Madeline Perez! - Continuação" at bounding box center [497, 191] width 118 height 31
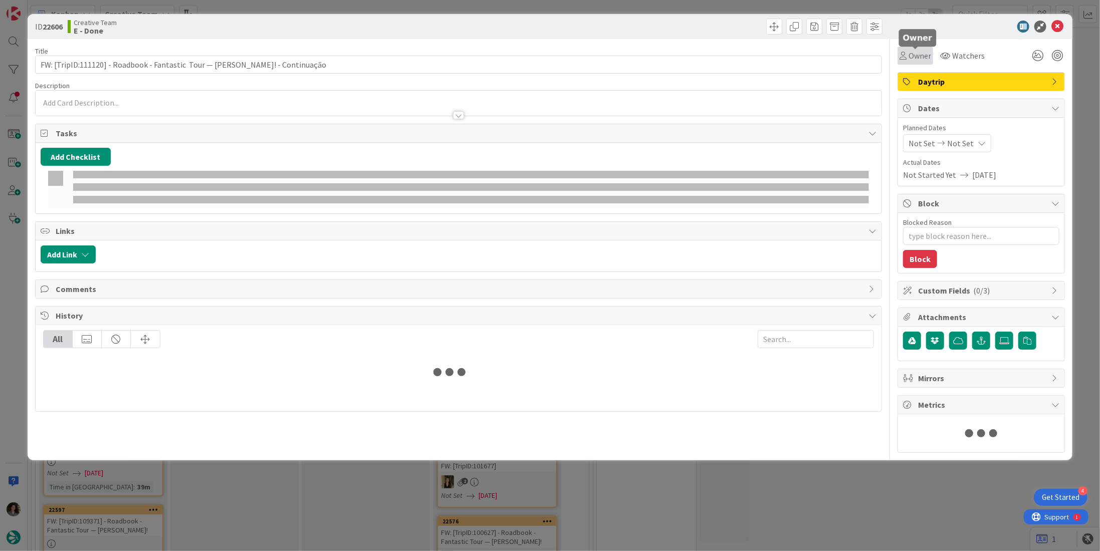
click at [919, 55] on span "Owner" at bounding box center [919, 56] width 23 height 12
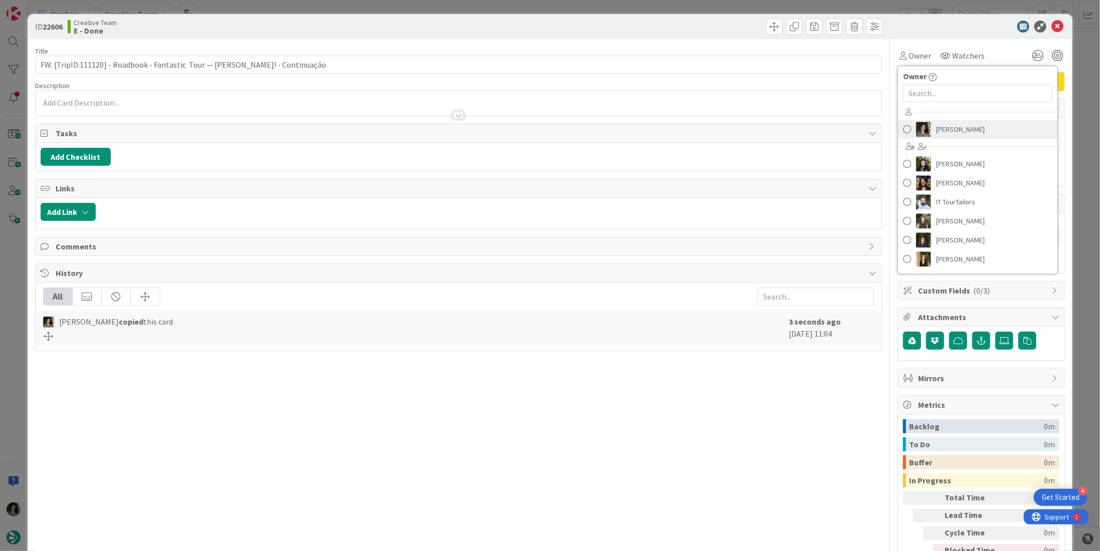
click at [947, 131] on span "[PERSON_NAME]" at bounding box center [960, 129] width 49 height 15
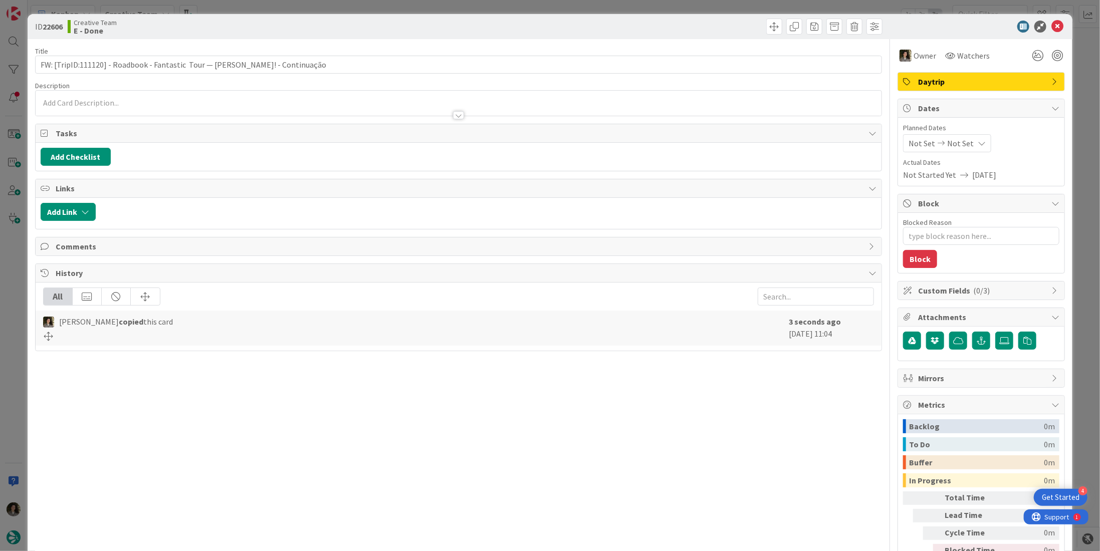
click at [958, 143] on span "Not Set" at bounding box center [960, 143] width 27 height 12
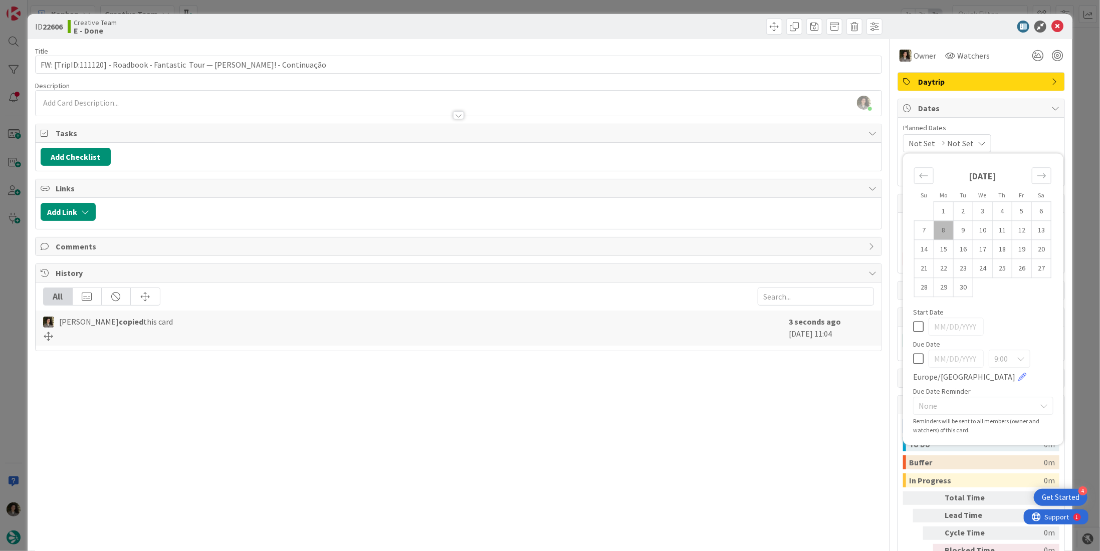
click at [913, 358] on icon at bounding box center [918, 359] width 11 height 12
click at [1051, 27] on icon at bounding box center [1057, 27] width 12 height 12
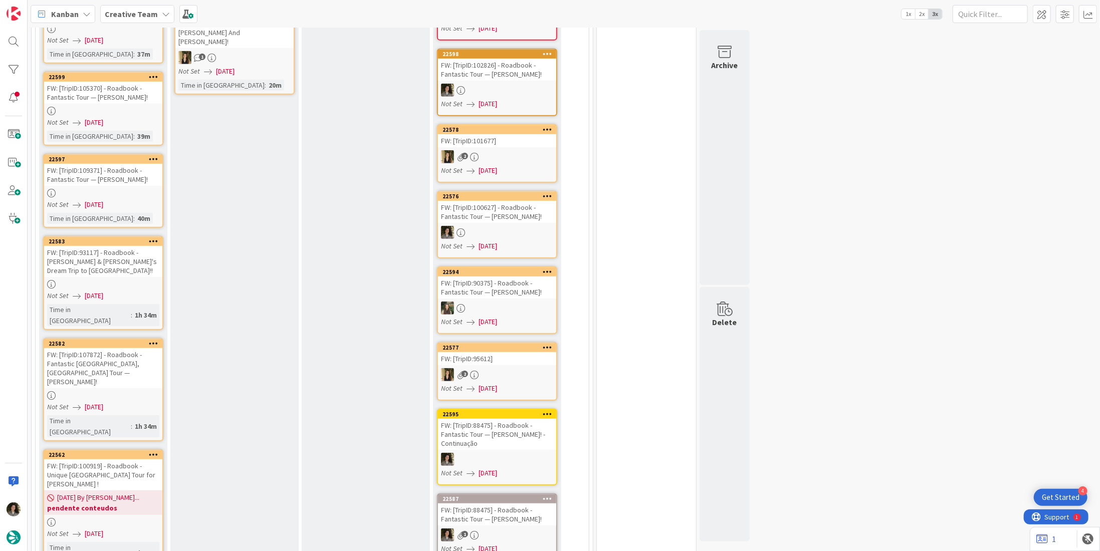
scroll to position [200, 0]
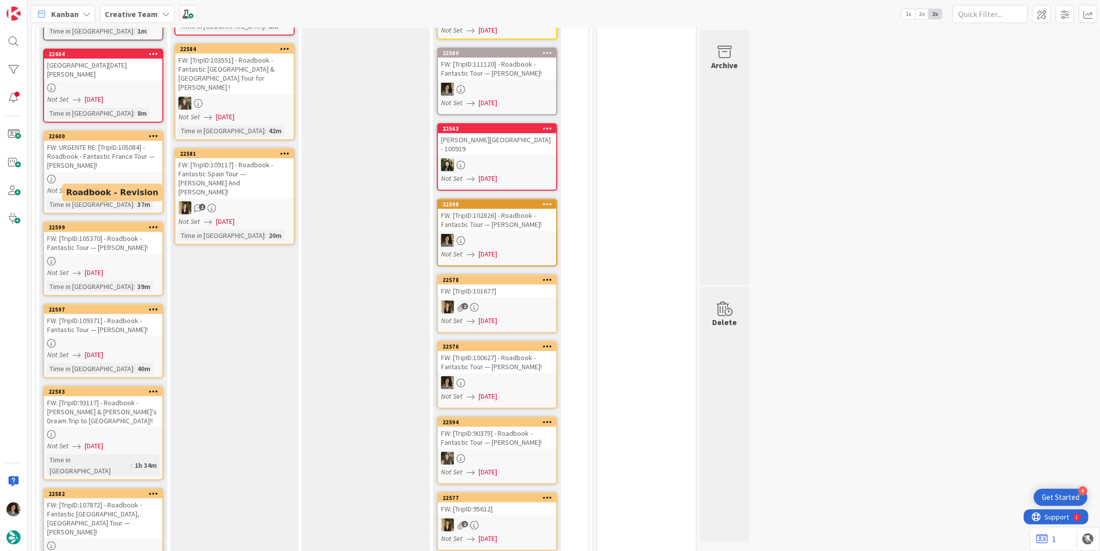
click at [88, 148] on div "FW: URGENTE RE: [TripID:105084] - Roadbook - Fantastic France Tour — Tina Walke…" at bounding box center [103, 156] width 118 height 31
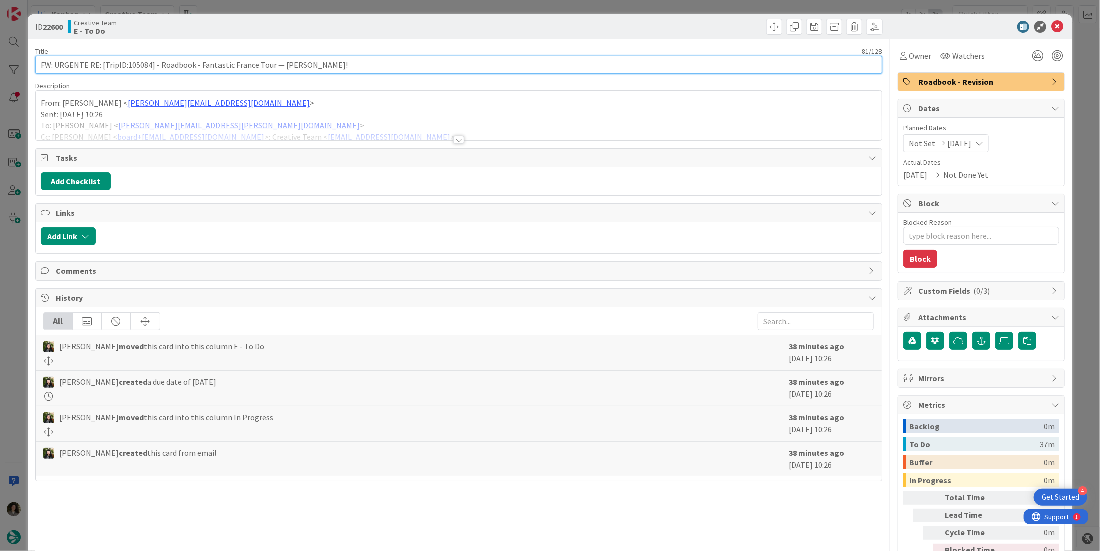
scroll to position [127, 0]
drag, startPoint x: 148, startPoint y: 64, endPoint x: 125, endPoint y: 65, distance: 23.6
click at [125, 65] on input "FW: URGENTE RE: [TripID:105084] - Roadbook - Fantastic France Tour — Tina Walke…" at bounding box center [458, 65] width 847 height 18
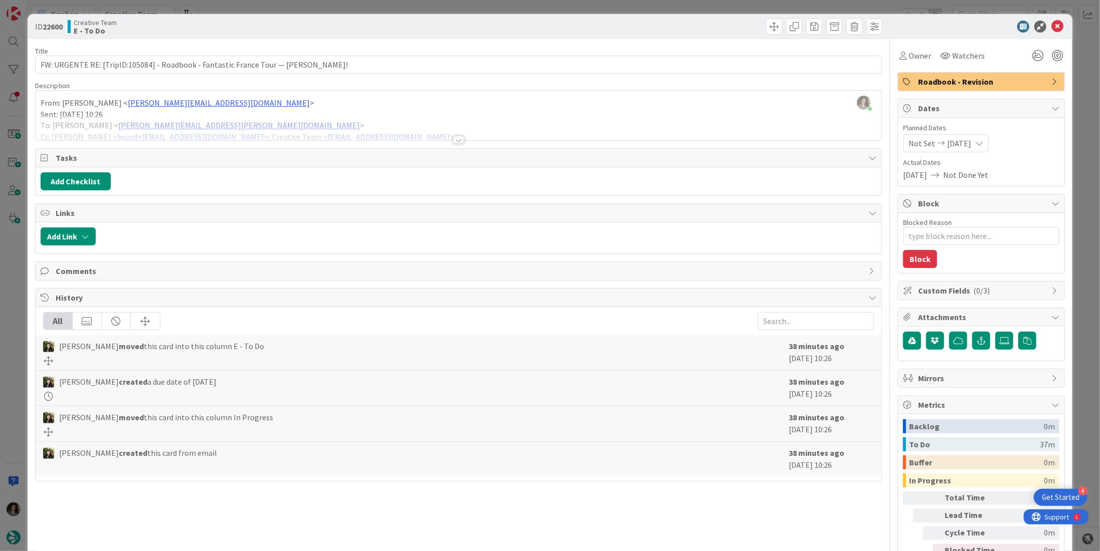
click at [460, 131] on div at bounding box center [459, 128] width 846 height 26
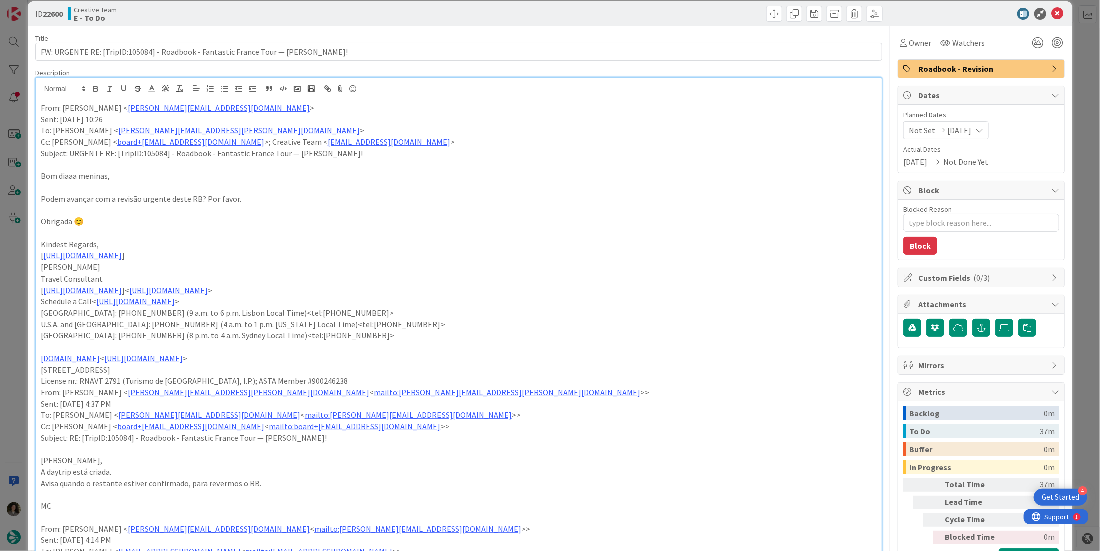
scroll to position [0, 0]
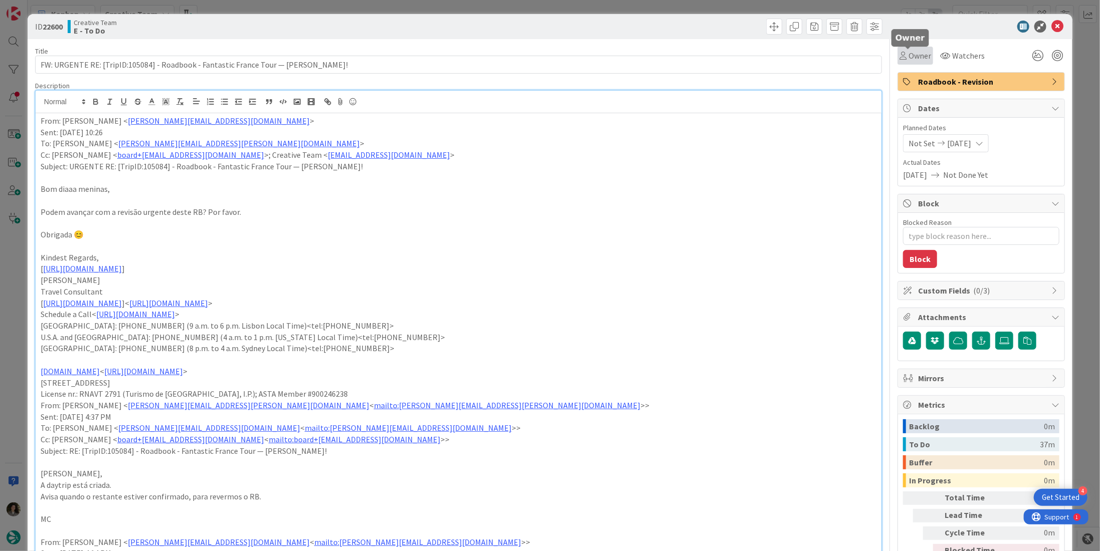
click at [908, 61] on span "Owner" at bounding box center [919, 56] width 23 height 12
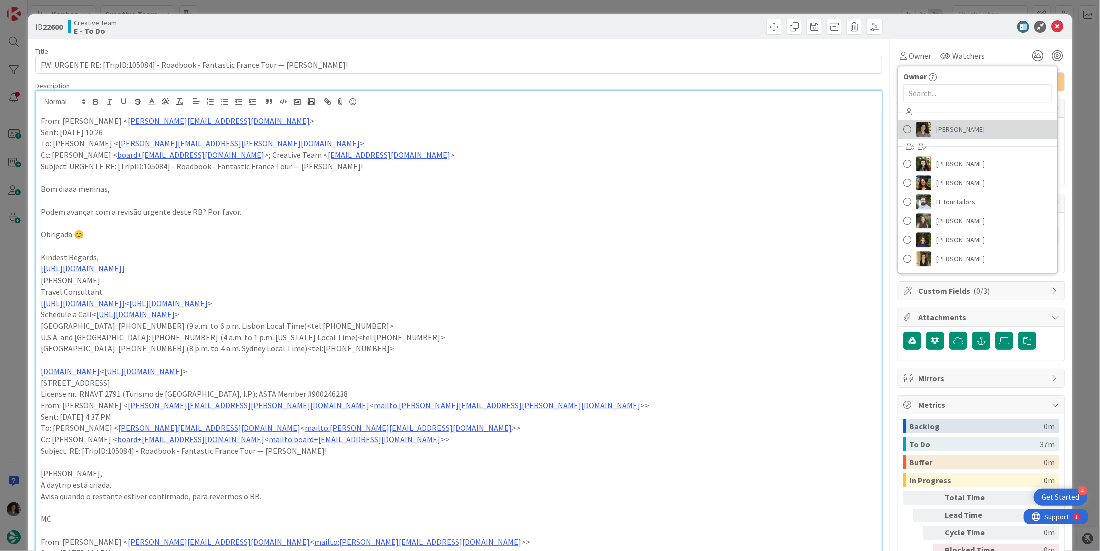
drag, startPoint x: 941, startPoint y: 124, endPoint x: 946, endPoint y: 121, distance: 5.8
click at [941, 124] on span "[PERSON_NAME]" at bounding box center [960, 129] width 49 height 15
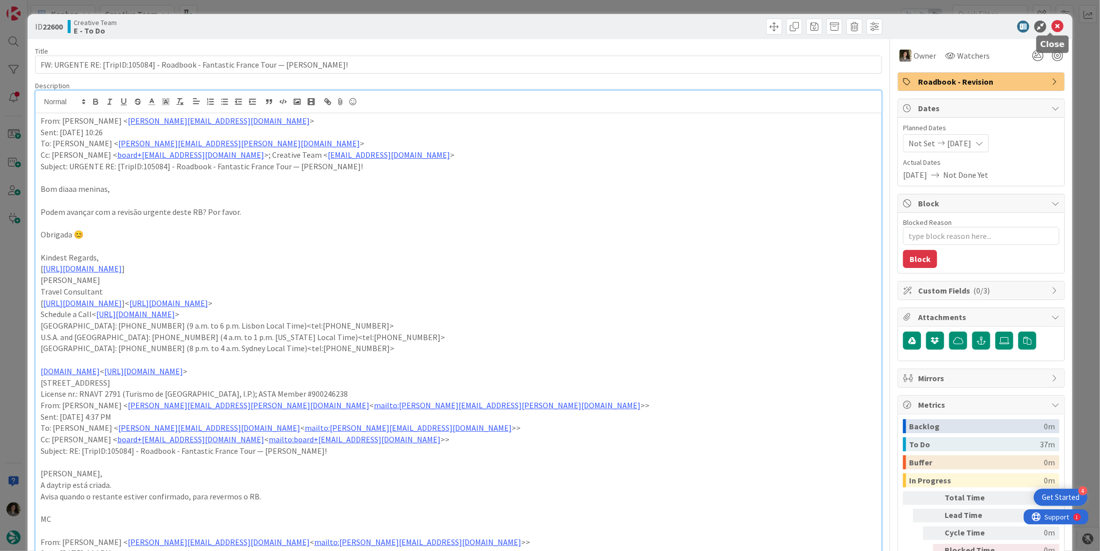
click at [1051, 27] on icon at bounding box center [1057, 27] width 12 height 12
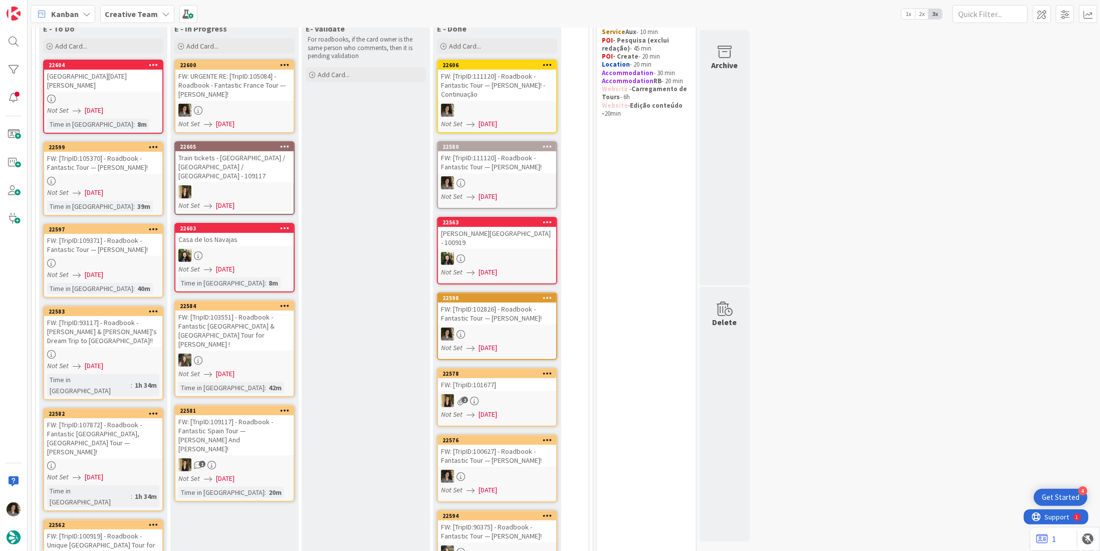
scroll to position [80, 0]
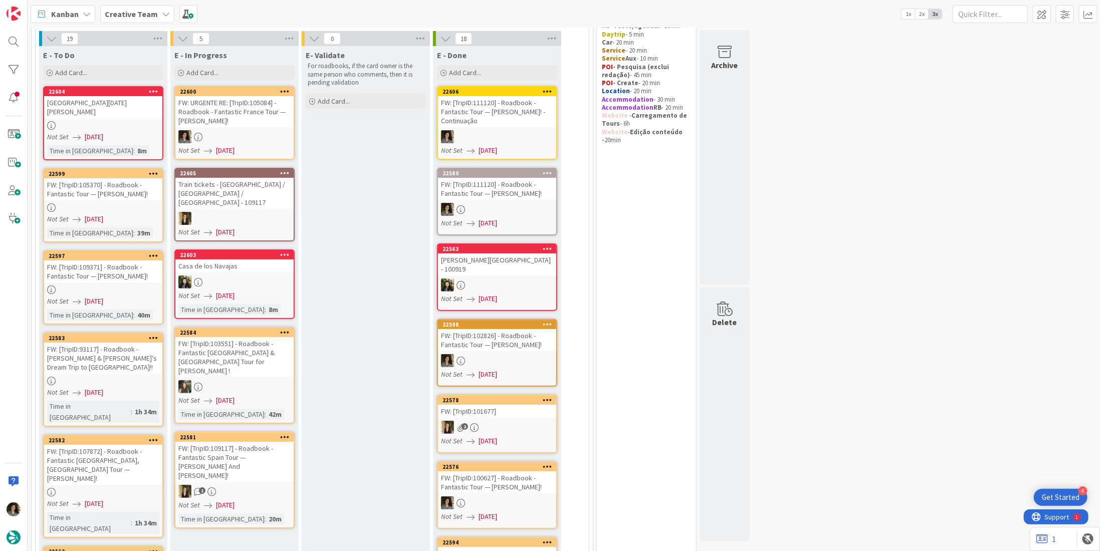
click at [235, 112] on div "FW: URGENTE RE: [TripID:105084] - Roadbook - Fantastic France Tour — Tina Walke…" at bounding box center [234, 111] width 118 height 31
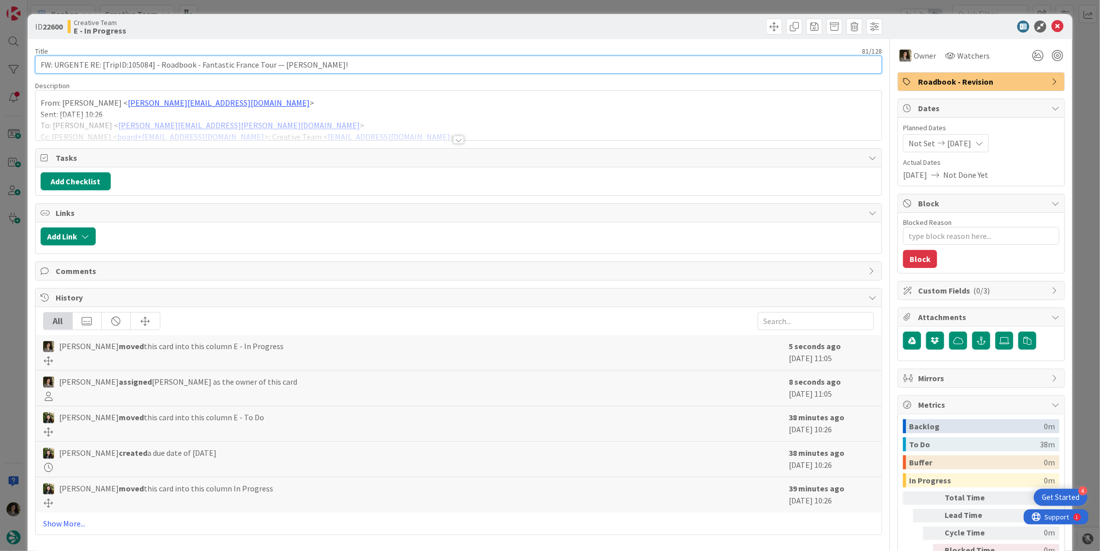
drag, startPoint x: 148, startPoint y: 64, endPoint x: 127, endPoint y: 69, distance: 22.0
click at [127, 69] on input "FW: URGENTE RE: [TripID:105084] - Roadbook - Fantastic France Tour — Tina Walke…" at bounding box center [458, 65] width 847 height 18
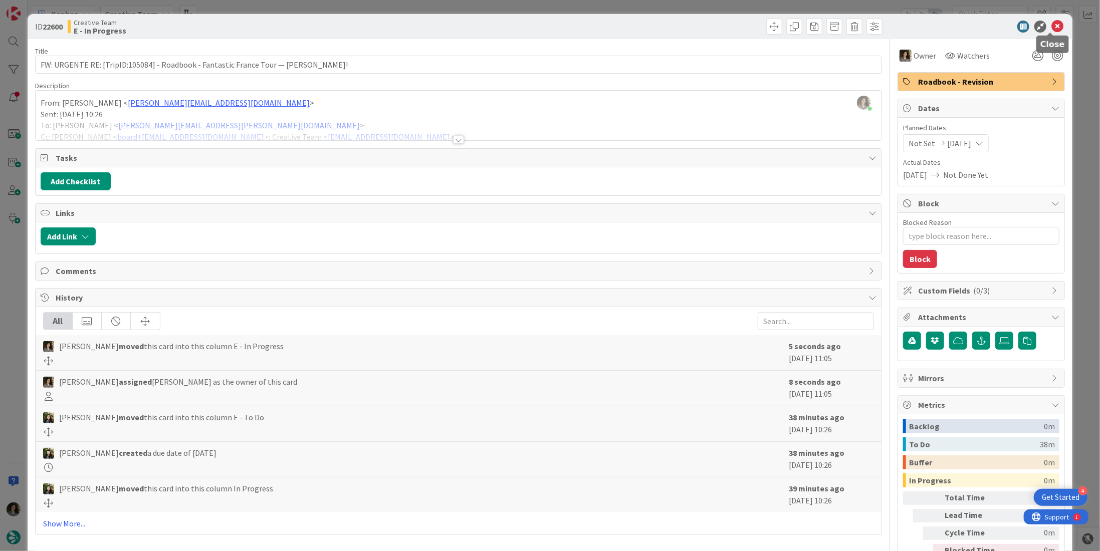
click at [1051, 27] on icon at bounding box center [1057, 27] width 12 height 12
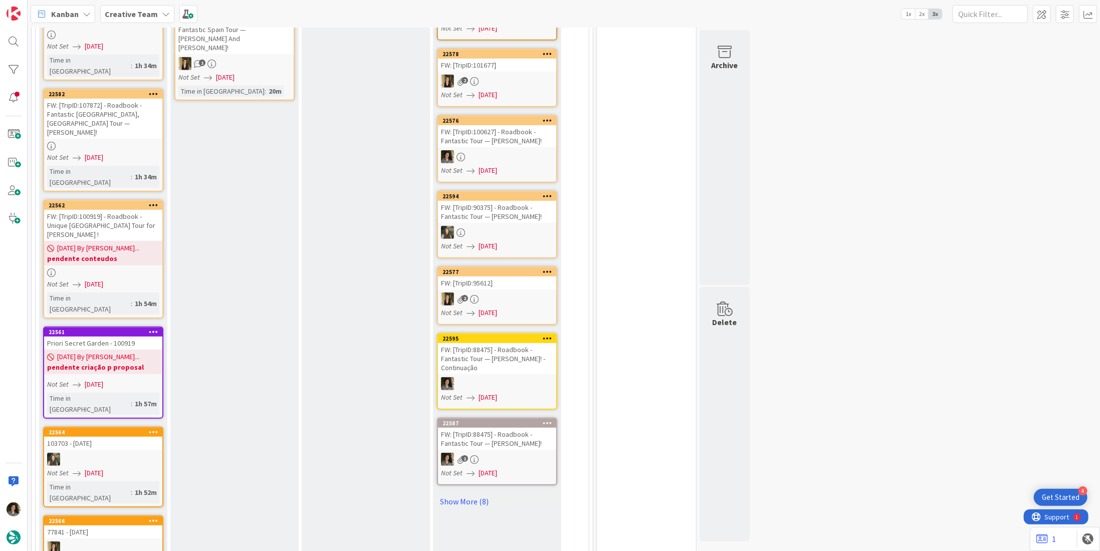
scroll to position [531, 0]
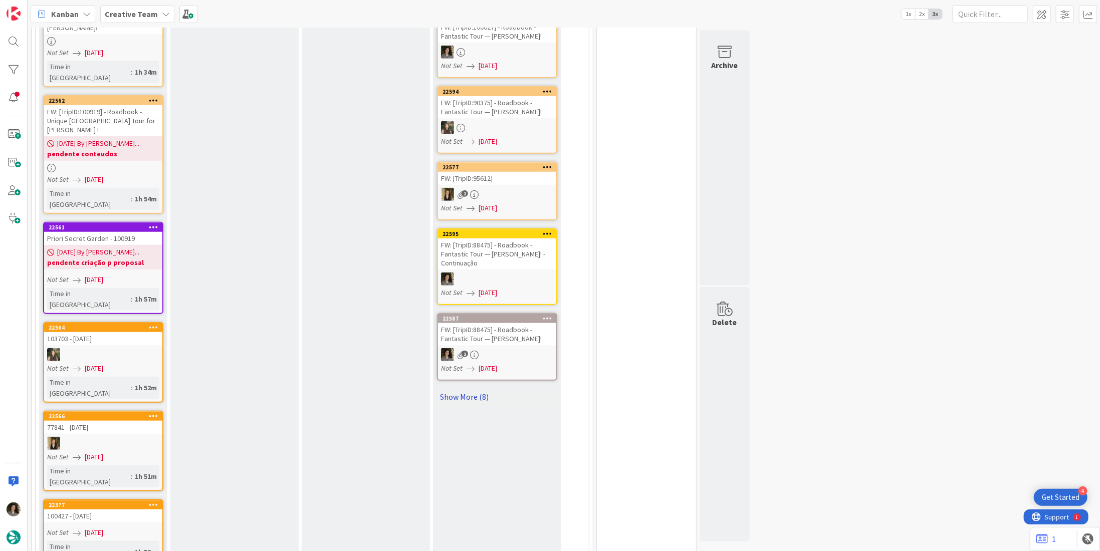
click at [477, 389] on link "Show More (8)" at bounding box center [497, 397] width 120 height 16
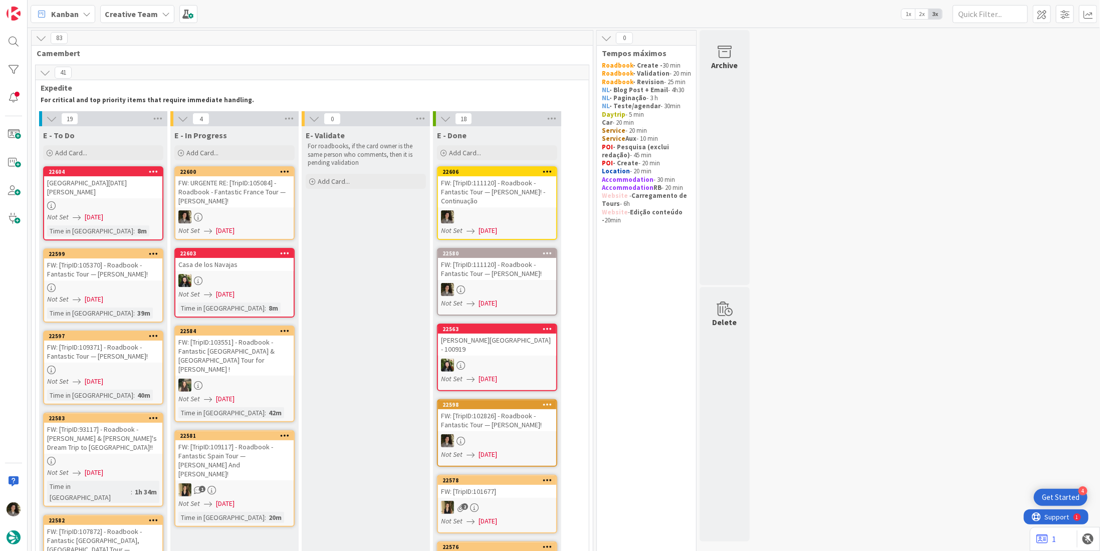
scroll to position [0, 0]
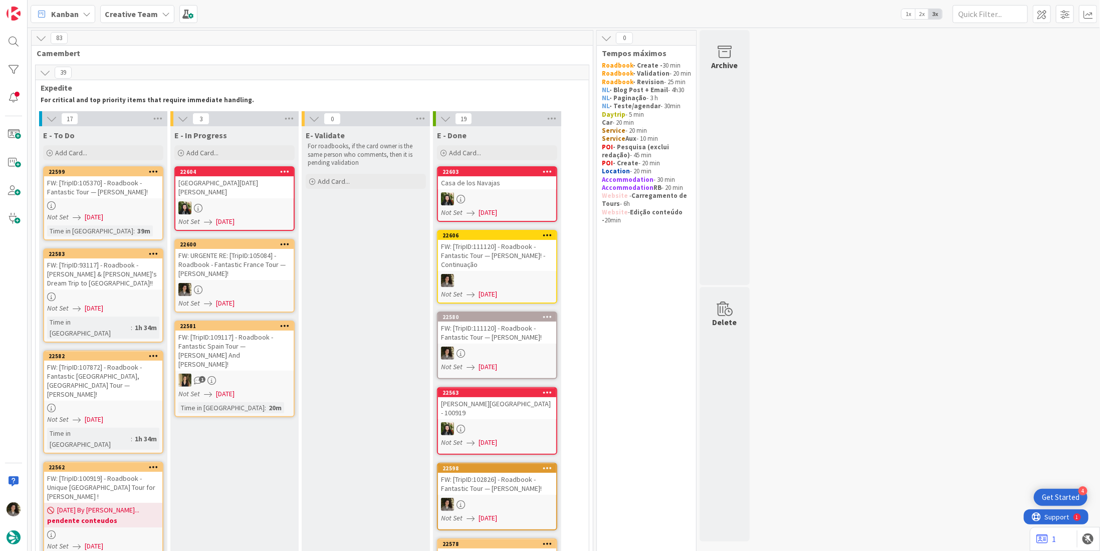
click at [241, 267] on div "FW: URGENTE RE: [TripID:105084] - Roadbook - Fantastic France Tour — Tina Walke…" at bounding box center [234, 264] width 118 height 31
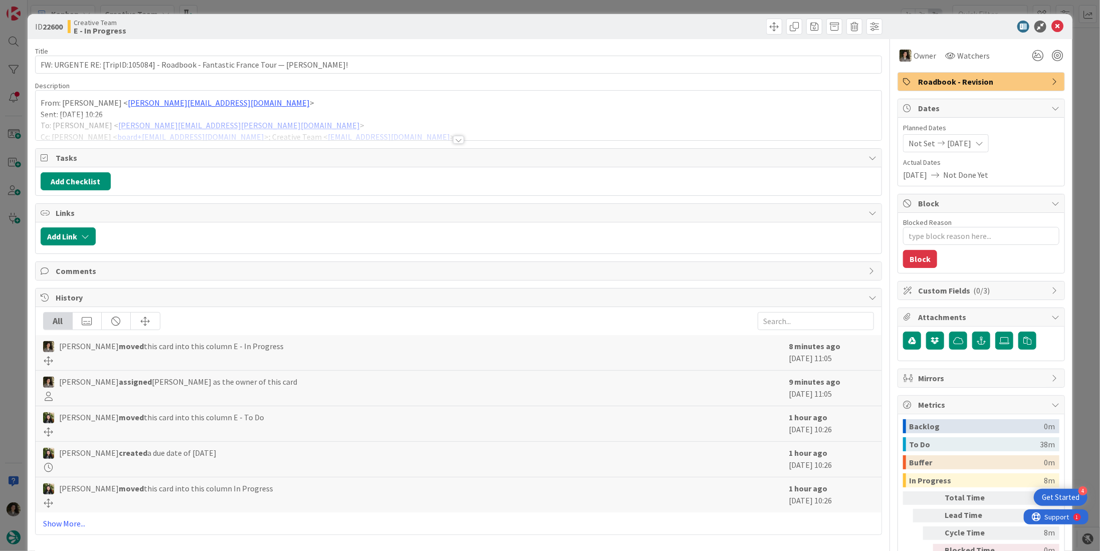
click at [456, 139] on div at bounding box center [458, 140] width 11 height 8
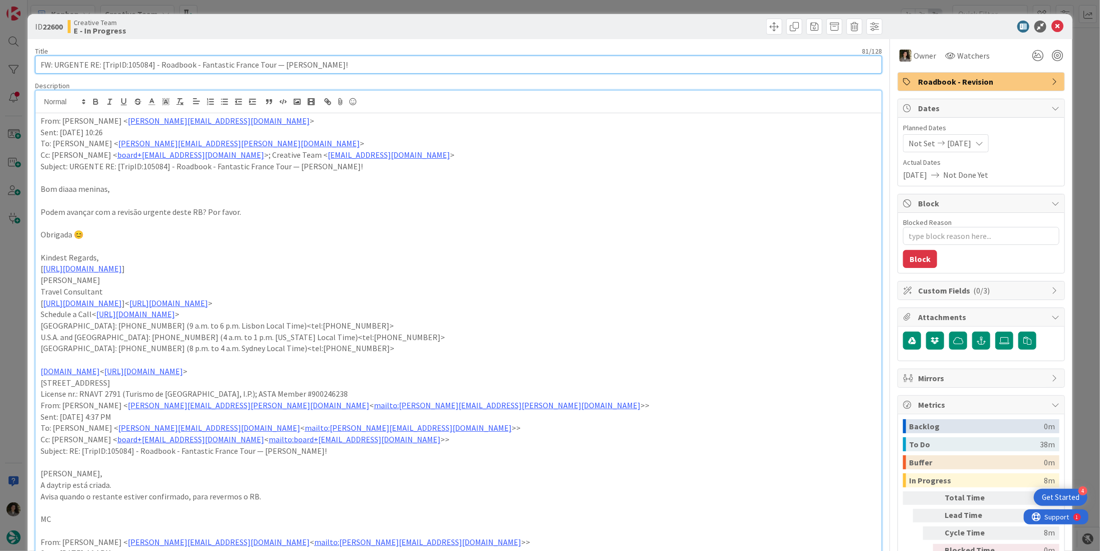
click at [175, 66] on input "FW: URGENTE RE: [TripID:105084] - Roadbook - Fantastic France Tour — Tina Walke…" at bounding box center [458, 65] width 847 height 18
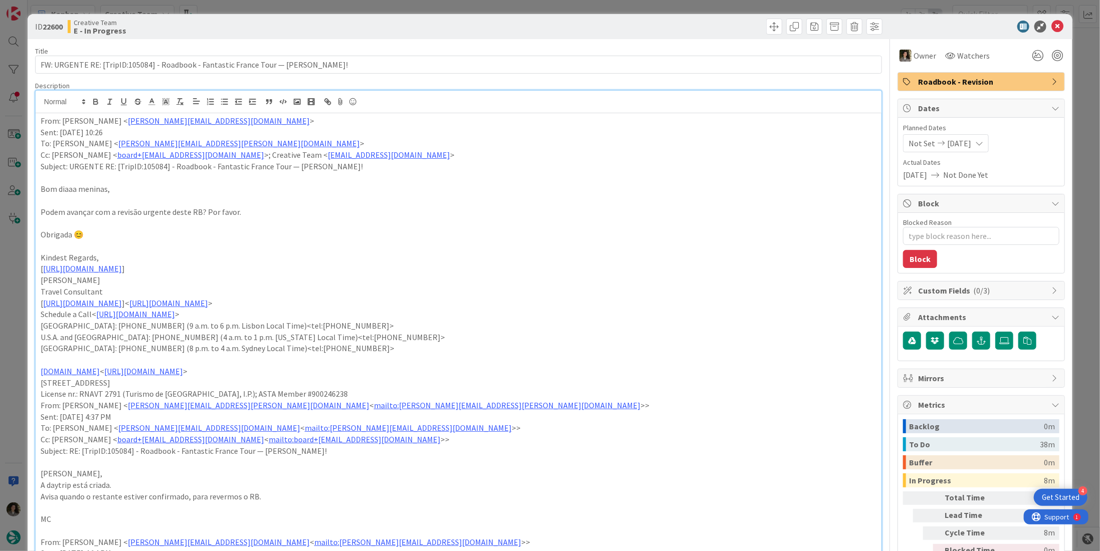
click at [1051, 29] on icon at bounding box center [1057, 27] width 12 height 12
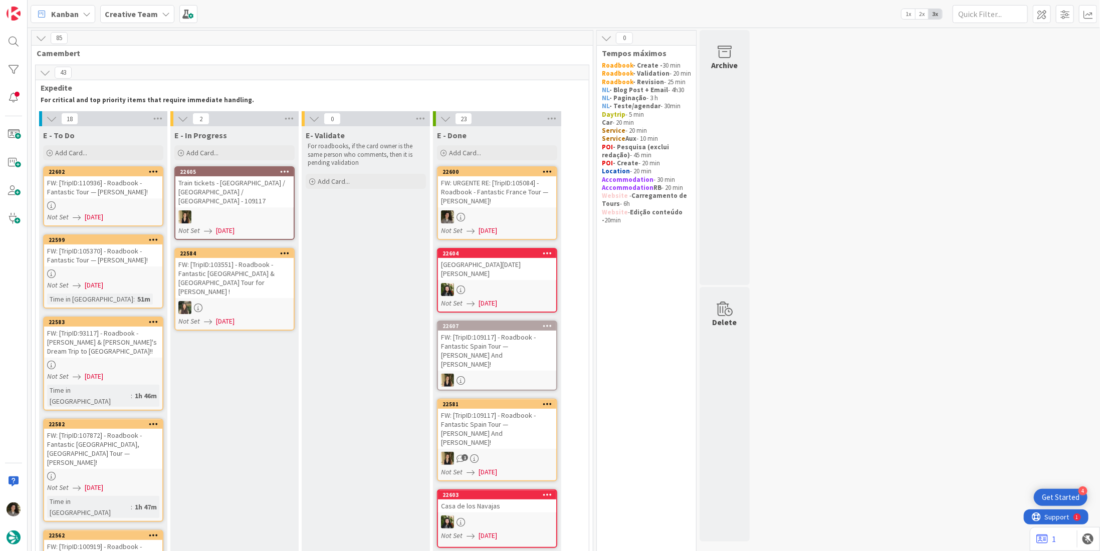
click at [489, 213] on div at bounding box center [497, 216] width 118 height 13
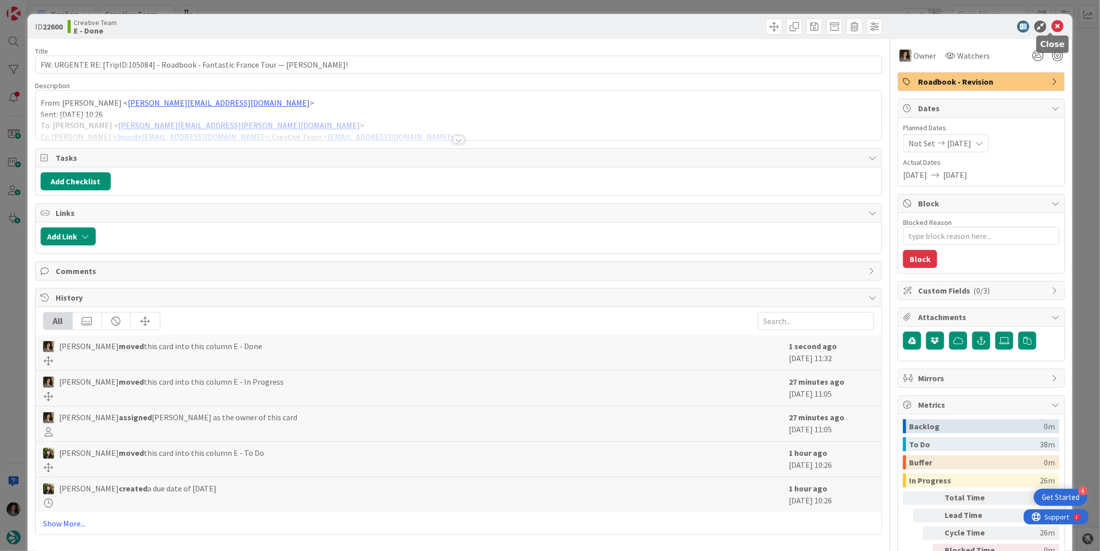
click at [1051, 26] on icon at bounding box center [1057, 27] width 12 height 12
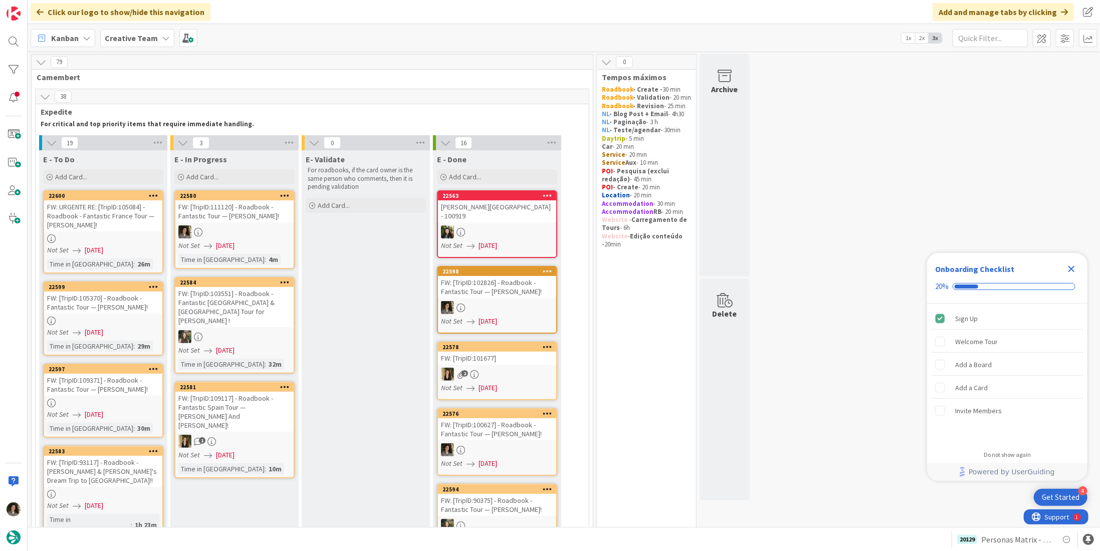
click at [142, 33] on b "Creative Team" at bounding box center [131, 38] width 53 height 10
click at [160, 158] on h4 "Creative Team - Análise" at bounding box center [180, 160] width 136 height 10
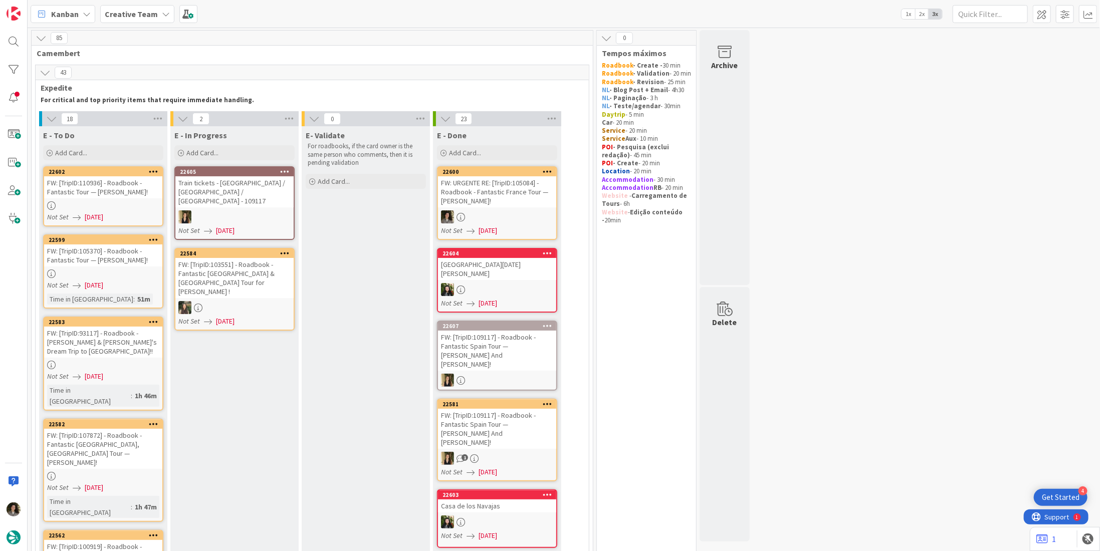
click at [81, 185] on div "FW: [TripID:110936] - Roadbook - Fantastic Tour — [PERSON_NAME]!" at bounding box center [103, 187] width 118 height 22
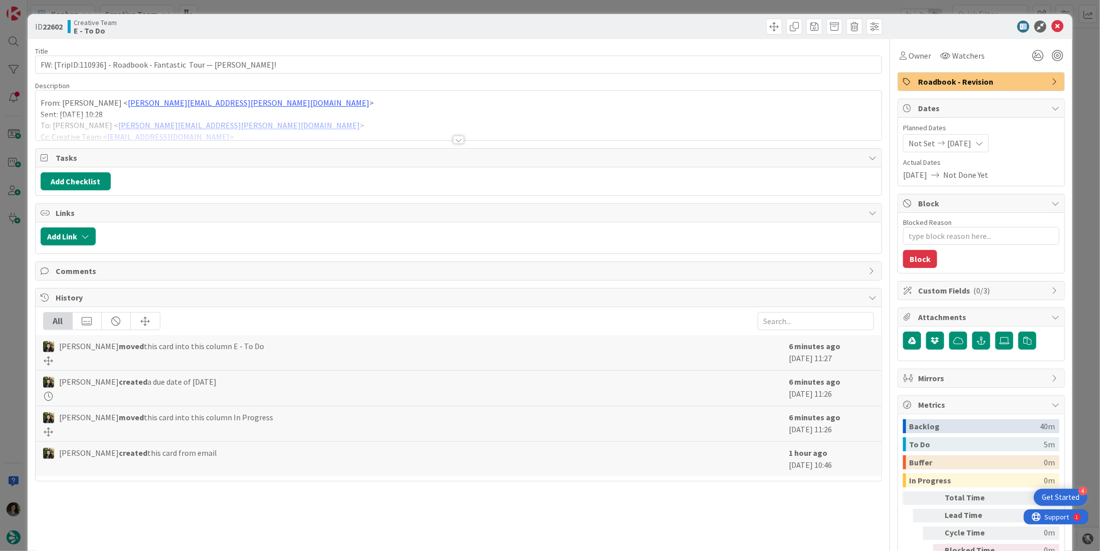
click at [453, 139] on div at bounding box center [458, 140] width 11 height 8
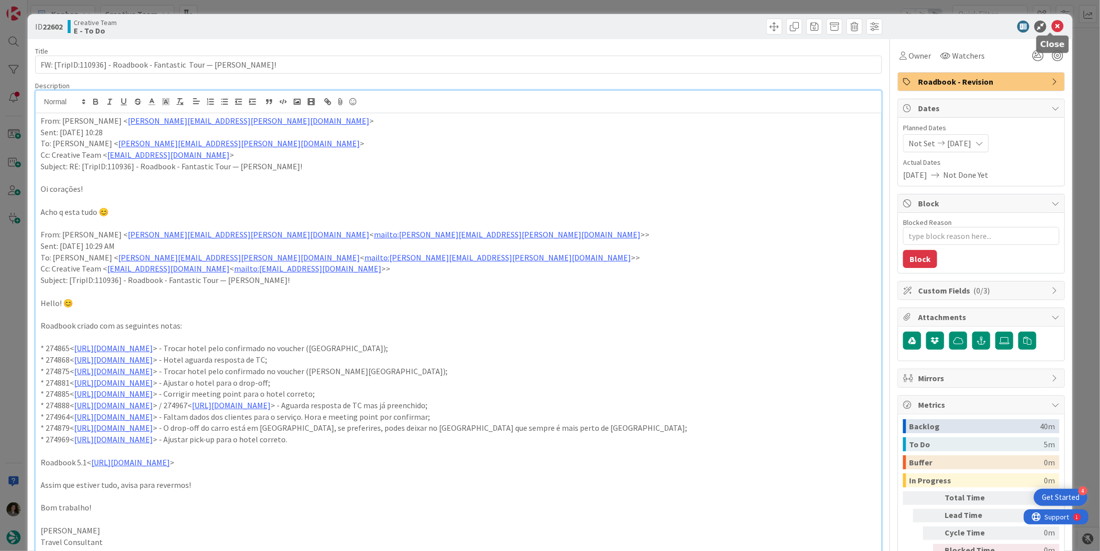
click at [1051, 29] on icon at bounding box center [1057, 27] width 12 height 12
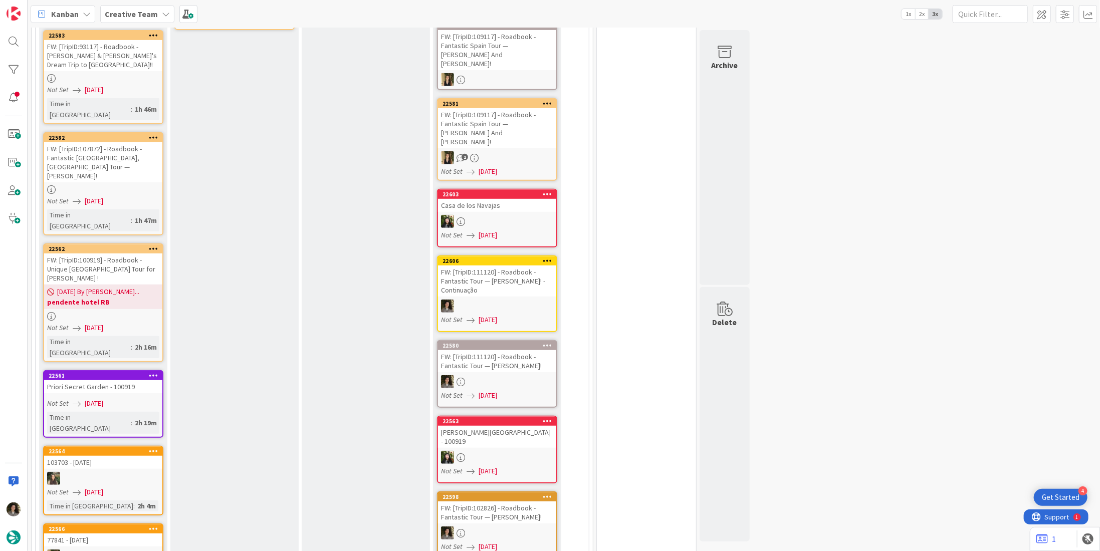
click at [104, 185] on div at bounding box center [103, 189] width 118 height 9
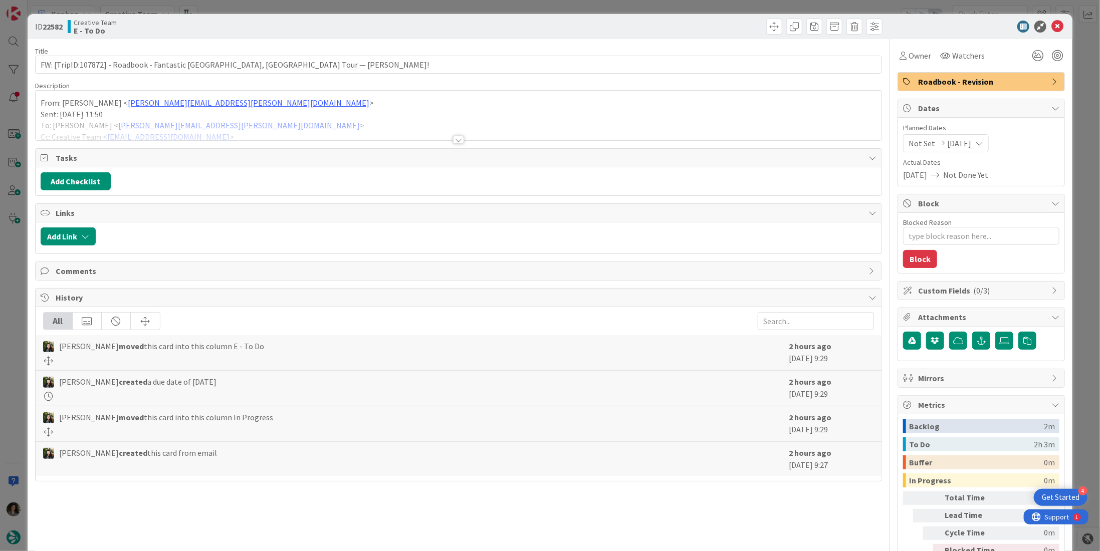
click at [453, 134] on div at bounding box center [459, 128] width 846 height 26
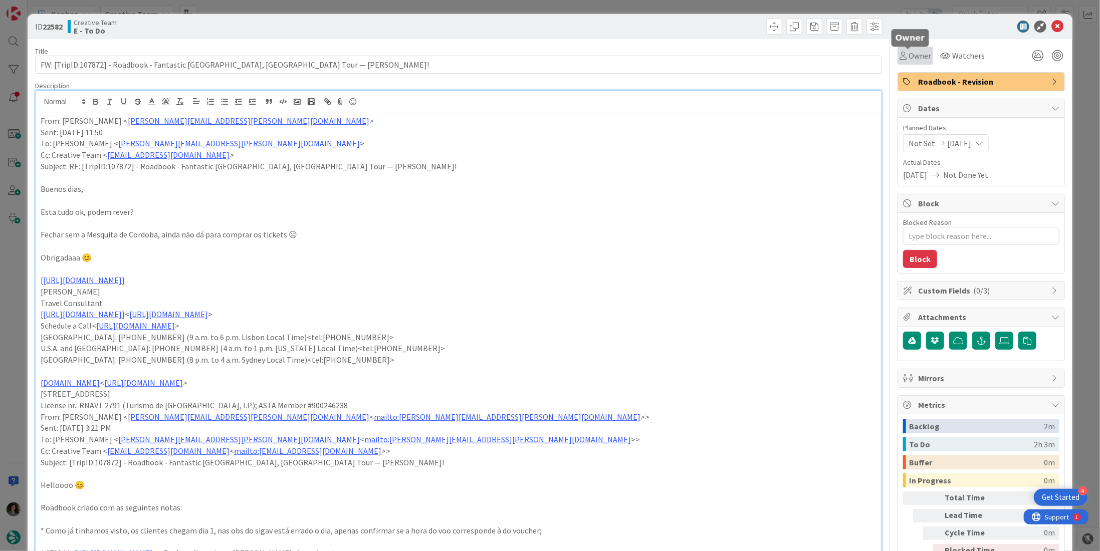
click at [912, 50] on span "Owner" at bounding box center [919, 56] width 23 height 12
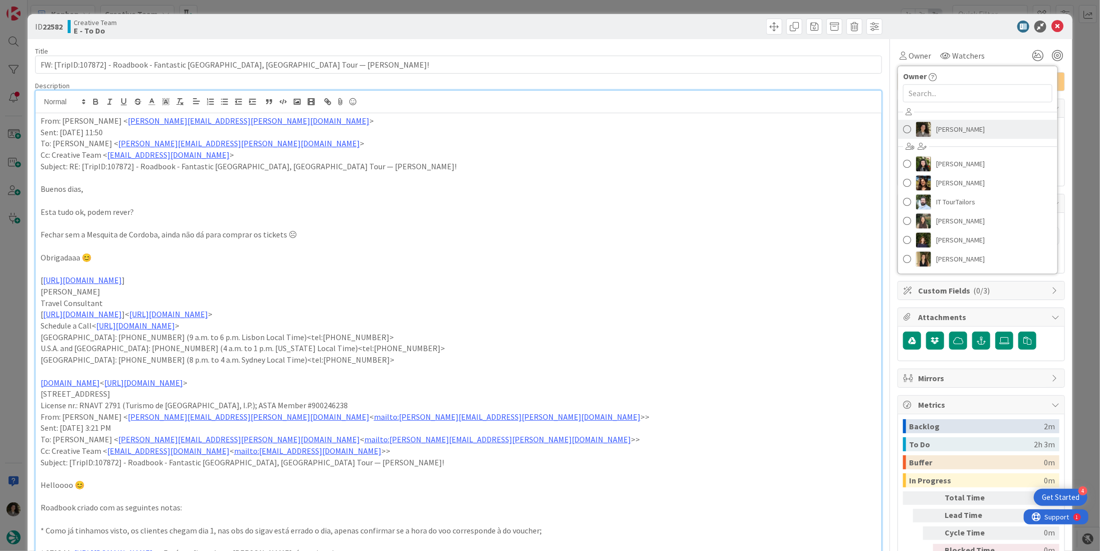
click at [942, 129] on span "Melissa Santos" at bounding box center [960, 129] width 49 height 15
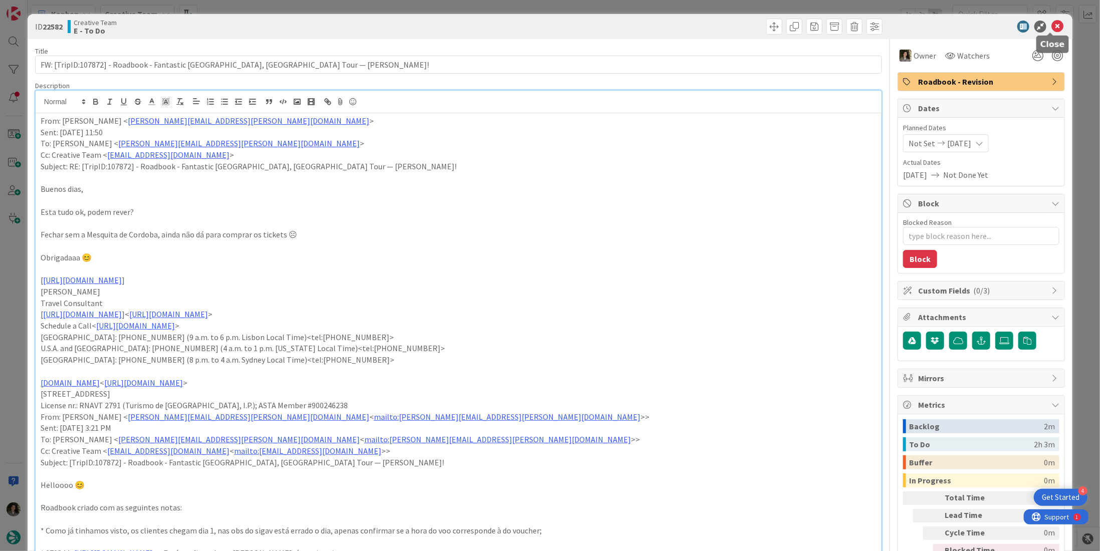
click at [1051, 29] on icon at bounding box center [1057, 27] width 12 height 12
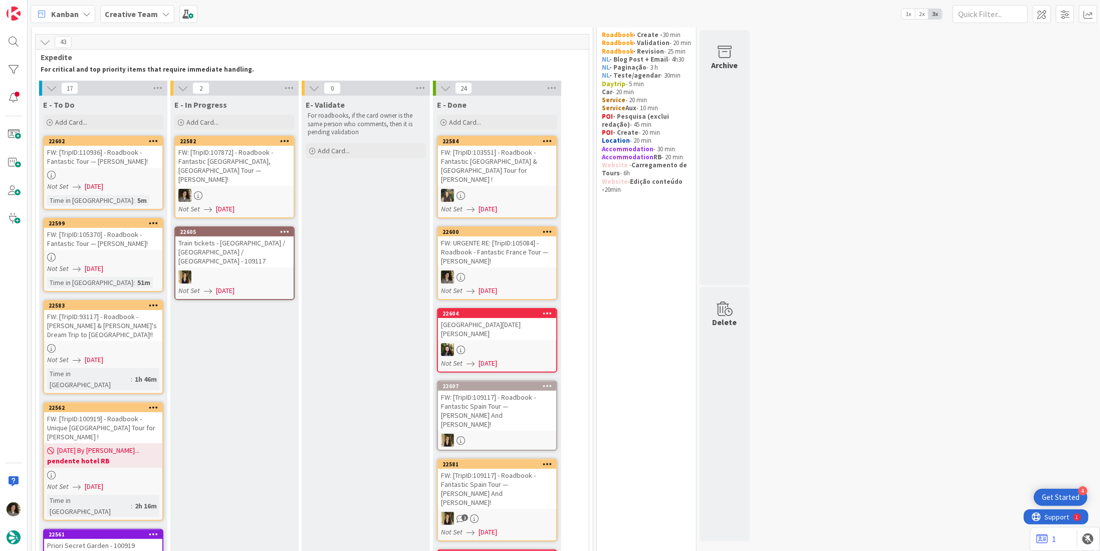
scroll to position [50, 0]
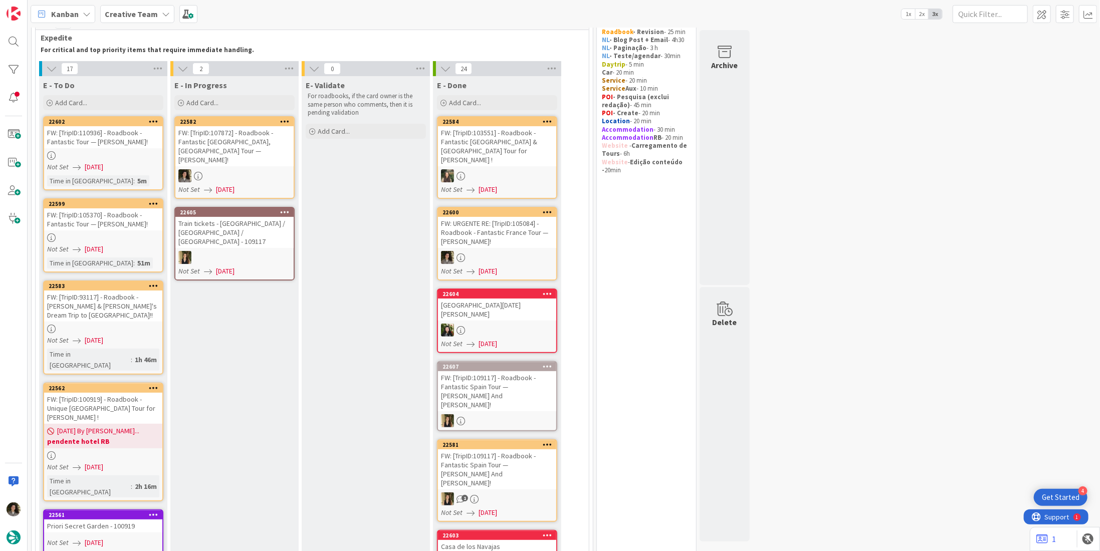
click at [502, 143] on div "FW: [TripID:103551] - Roadbook - Fantastic Portugal & Spain Tour for Elaine !" at bounding box center [497, 146] width 118 height 40
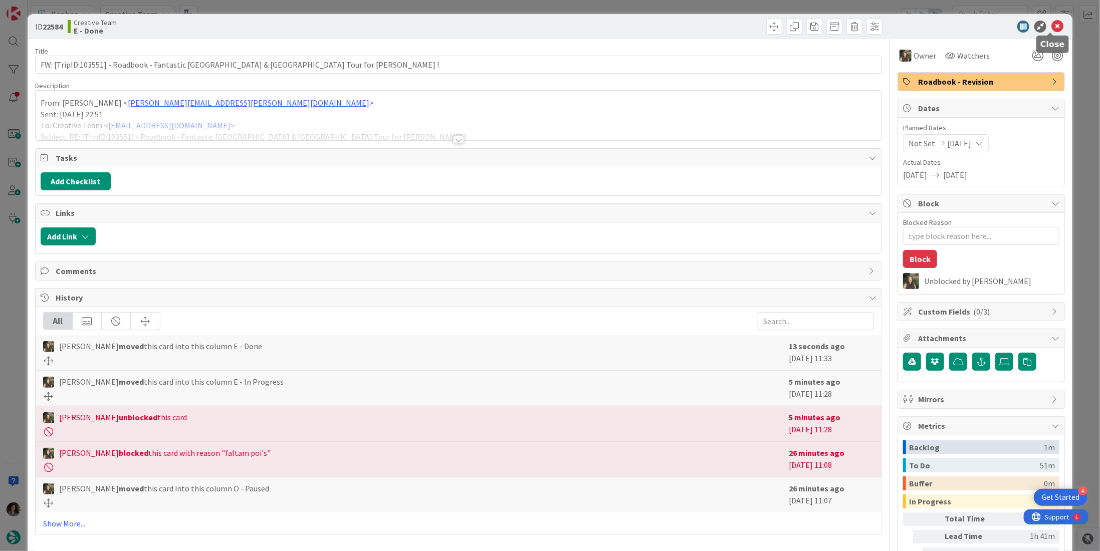
click at [1053, 23] on icon at bounding box center [1057, 27] width 12 height 12
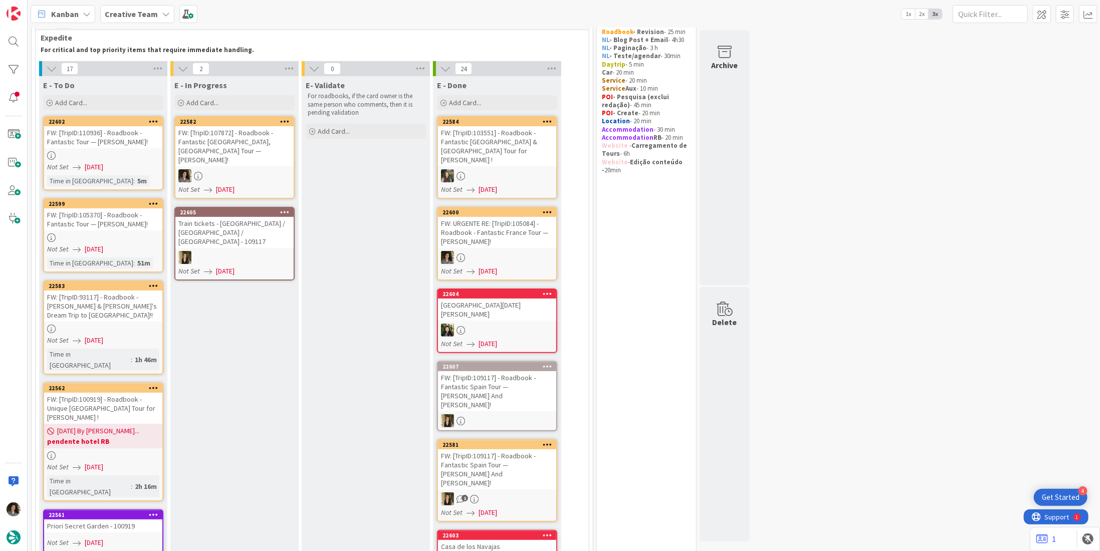
click at [503, 251] on div at bounding box center [497, 257] width 118 height 13
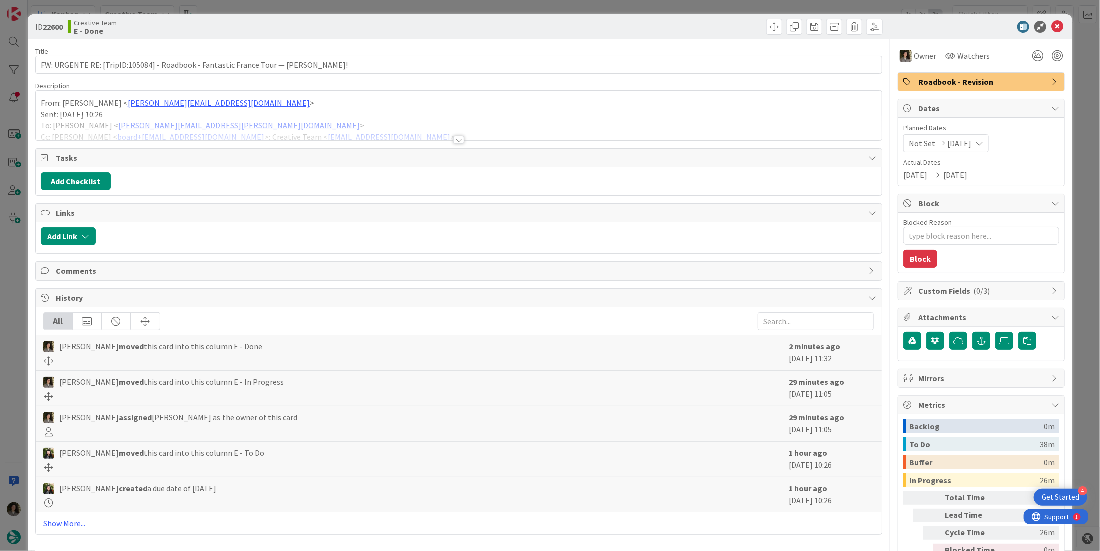
type textarea "x"
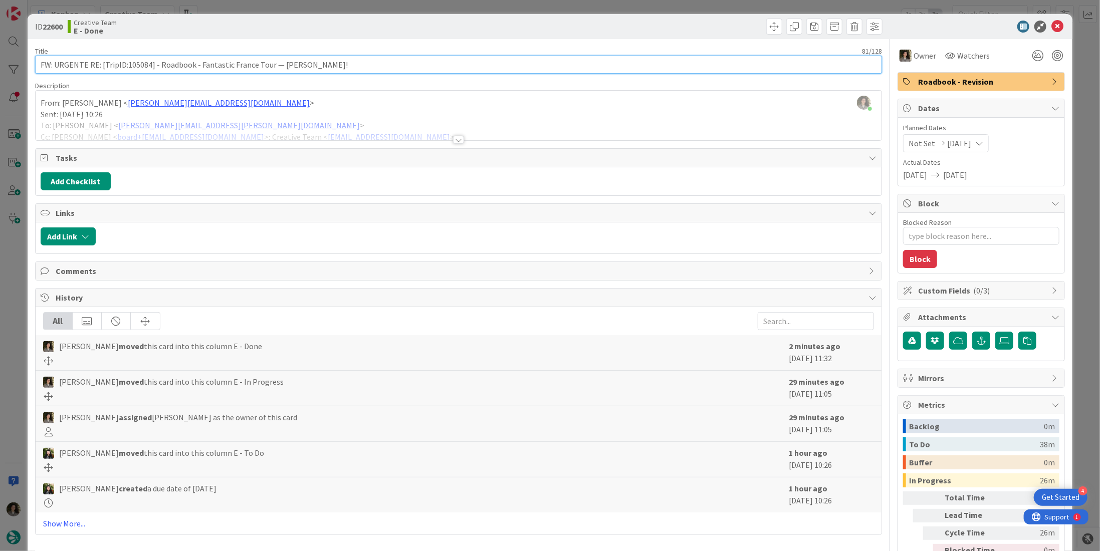
click at [292, 66] on input "FW: URGENTE RE: [TripID:105084] - Roadbook - Fantastic France Tour — [PERSON_NA…" at bounding box center [458, 65] width 847 height 18
click at [292, 66] on input "FW: URGENTE RE: [TripID:105084] - Roadbook - Fantastic France Tour — Tina Walke…" at bounding box center [458, 65] width 847 height 18
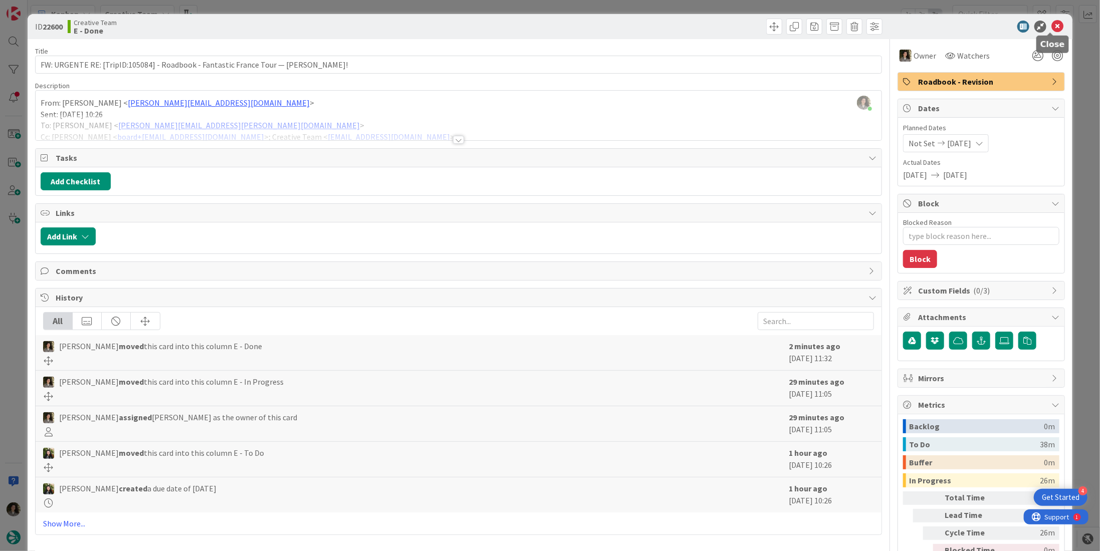
click at [1052, 27] on icon at bounding box center [1057, 27] width 12 height 12
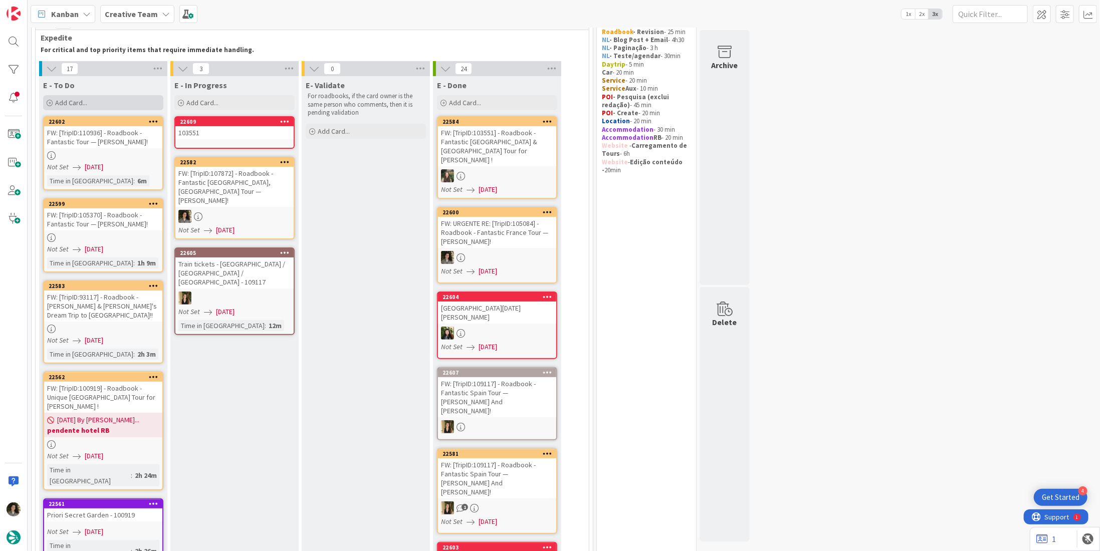
click at [77, 103] on span "Add Card..." at bounding box center [71, 102] width 32 height 9
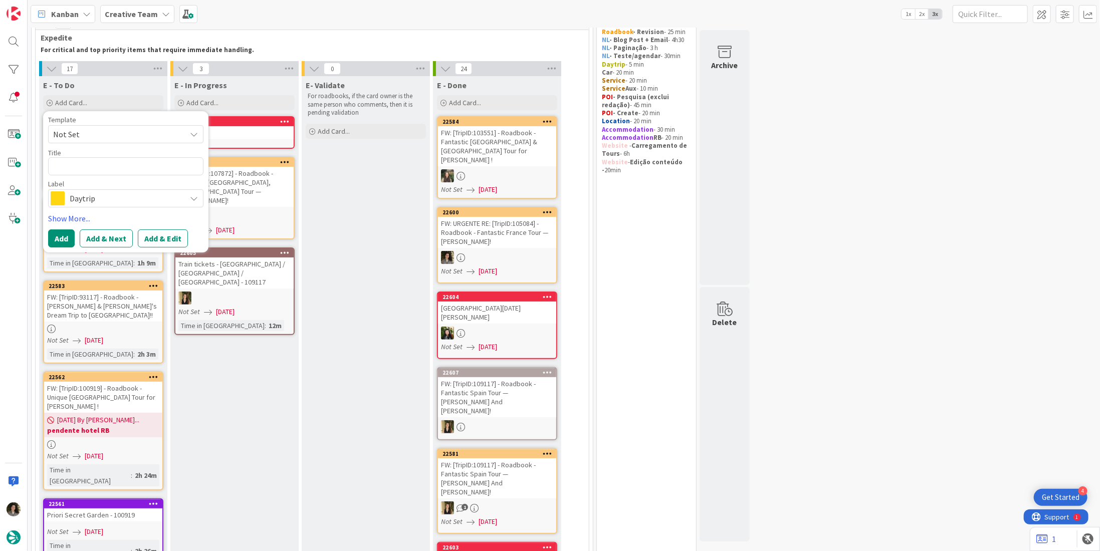
drag, startPoint x: 94, startPoint y: 196, endPoint x: 97, endPoint y: 225, distance: 29.7
click at [94, 196] on span "Daytrip" at bounding box center [125, 198] width 111 height 14
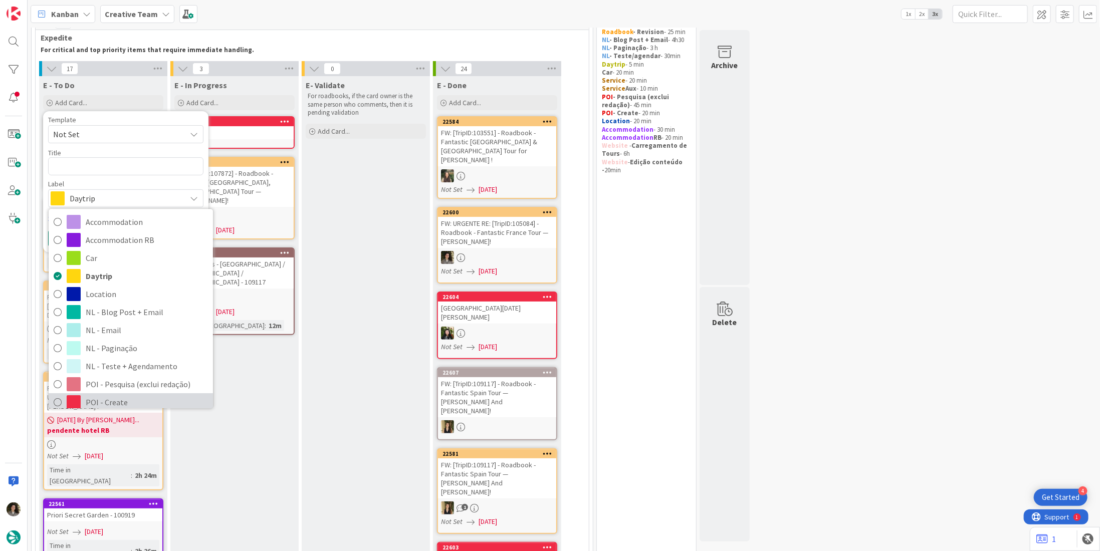
click at [98, 395] on span "POI - Create" at bounding box center [147, 402] width 122 height 15
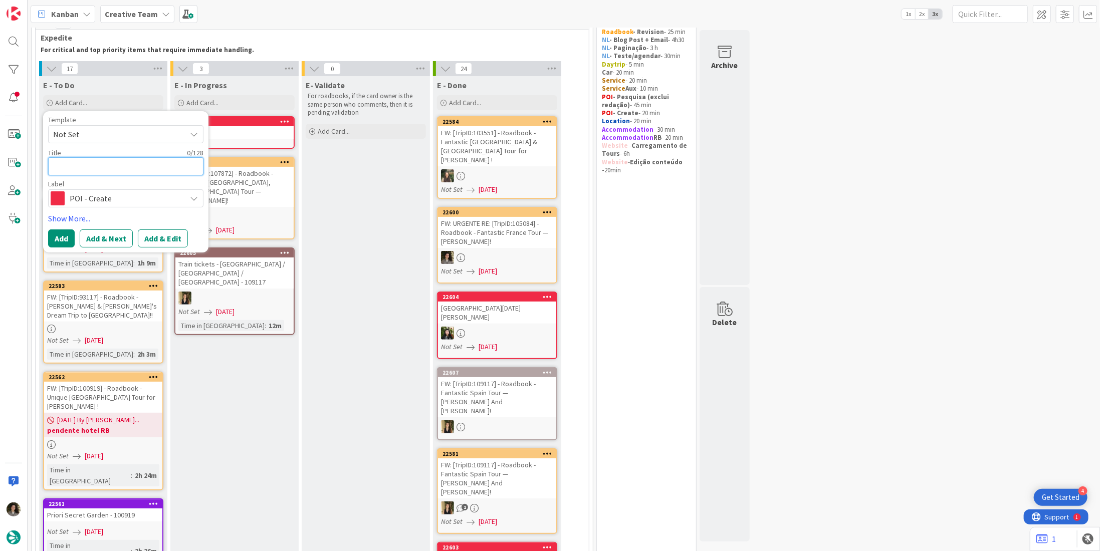
click at [83, 162] on textarea at bounding box center [125, 166] width 155 height 18
paste textarea "FW: URGENTE RE: [TripID:105084] - Roadbook - Fantastic France Tour — Tina Walke…"
type textarea "FW: URGENTE RE: [TripID:105084] - Roadbook - Fantastic France Tour — Tina Walke…"
type textarea "x"
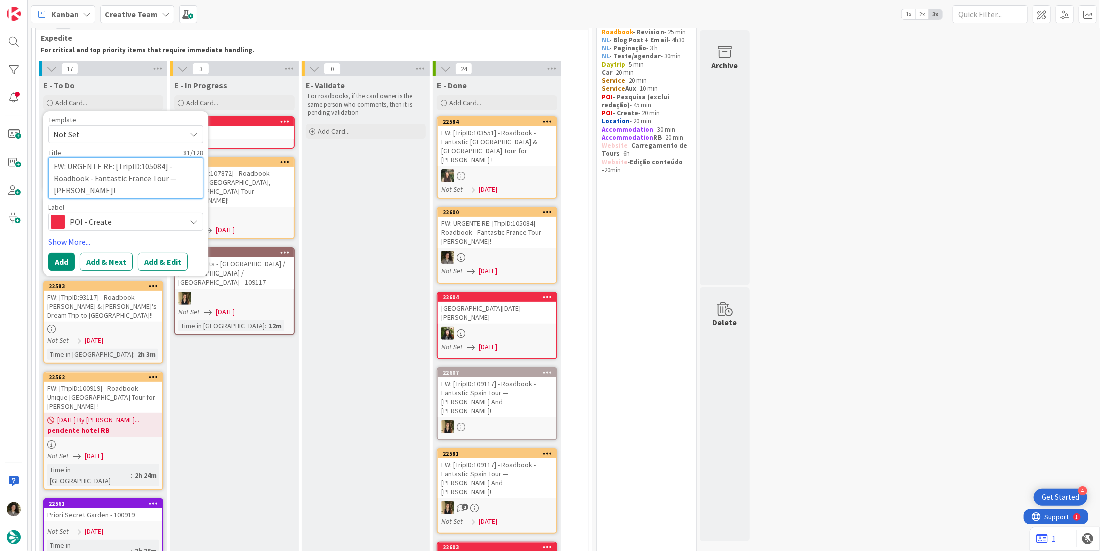
type textarea "FW: URGENTE RE: [TripID:105084] - Roadbook - Fantastic France Tour — Tina Walke…"
type textarea "x"
type textarea "FW: URGENTE RE: [TripID:105084] - Roadbook - Fantastic France Tour — Tina Walke…"
type textarea "x"
type textarea "FW: URGENTE RE: [TripID:105084] - Roadbook - Fantastic France Tour — Tina Walke…"
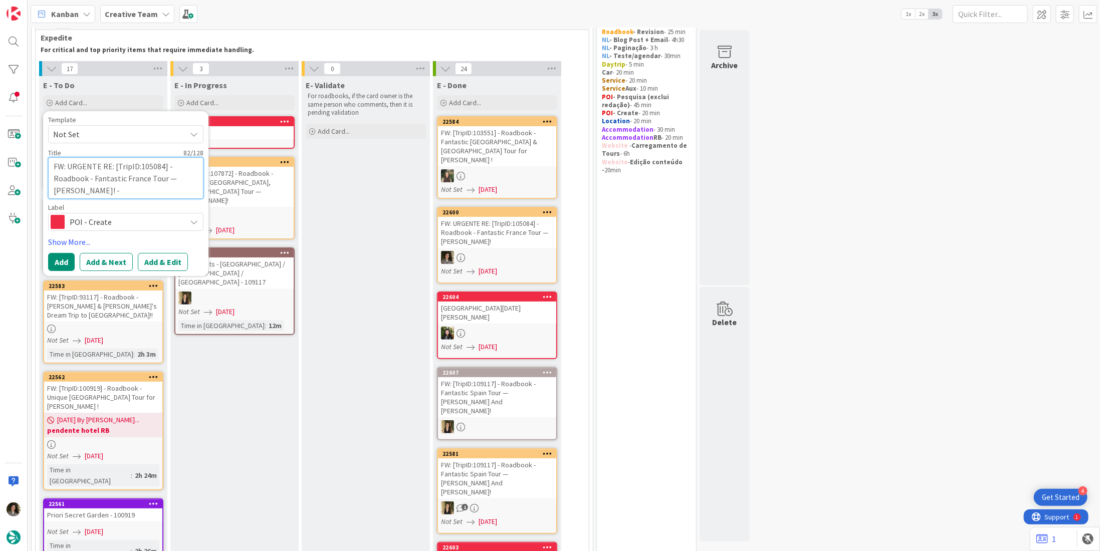
type textarea "x"
type textarea "FW: URGENTE RE: [TripID:105084] - Roadbook - Fantastic France Tour — Tina Walke…"
type textarea "x"
type textarea "FW: URGENTE RE: [TripID:105084] - Roadbook - Fantastic France Tour — Tina Walke…"
type textarea "x"
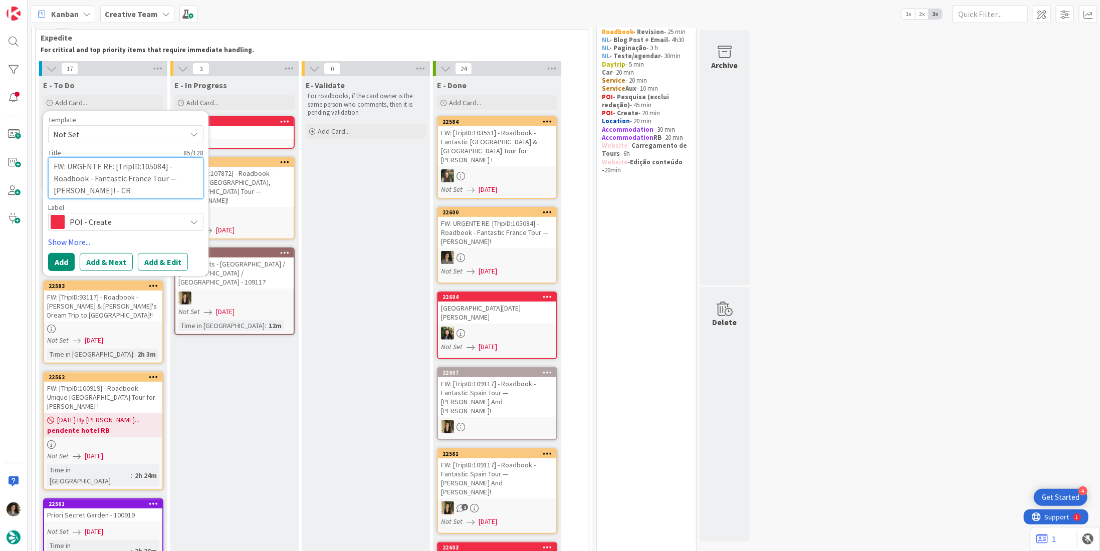
type textarea "FW: URGENTE RE: [TripID:105084] - Roadbook - Fantastic France Tour — Tina Walke…"
type textarea "x"
type textarea "FW: URGENTE RE: [TripID:105084] - Roadbook - Fantastic France Tour — Tina Walke…"
type textarea "x"
type textarea "FW: URGENTE RE: [TripID:105084] - Roadbook - Fantastic France Tour — Tina Walke…"
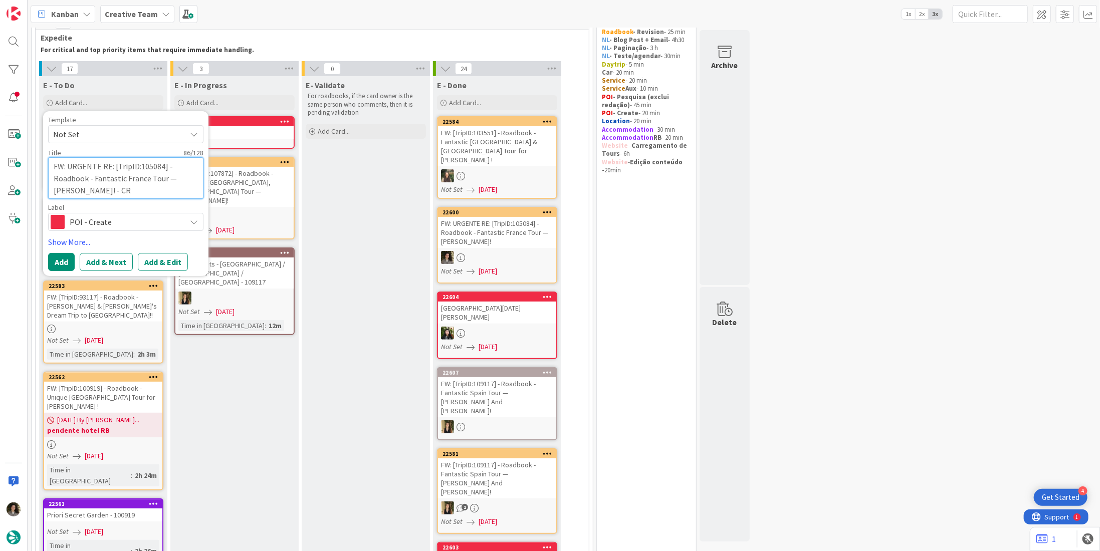
type textarea "x"
type textarea "FW: URGENTE RE: [TripID:105084] - Roadbook - Fantastic France Tour — Tina Walke…"
type textarea "x"
type textarea "FW: URGENTE RE: [TripID:105084] - Roadbook - Fantastic France Tour — Tina Walke…"
type textarea "x"
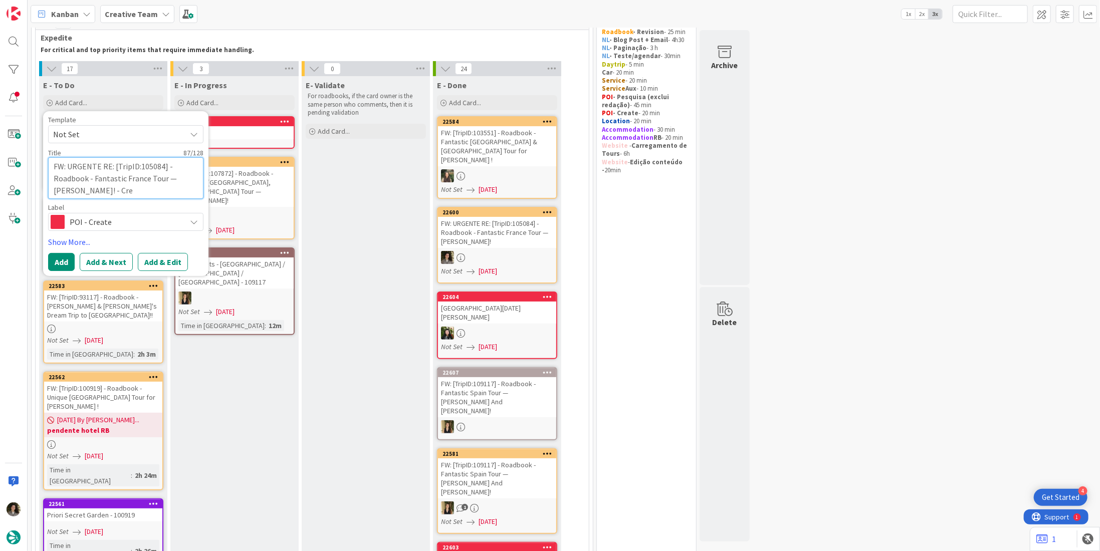
type textarea "FW: URGENTE RE: [TripID:105084] - Roadbook - Fantastic France Tour — Tina Walke…"
type textarea "x"
type textarea "FW: URGENTE RE: [TripID:105084] - Roadbook - Fantastic France Tour — Tina Walke…"
type textarea "x"
type textarea "FW: URGENTE RE: [TripID:105084] - Roadbook - Fantastic France Tour — Tina Walke…"
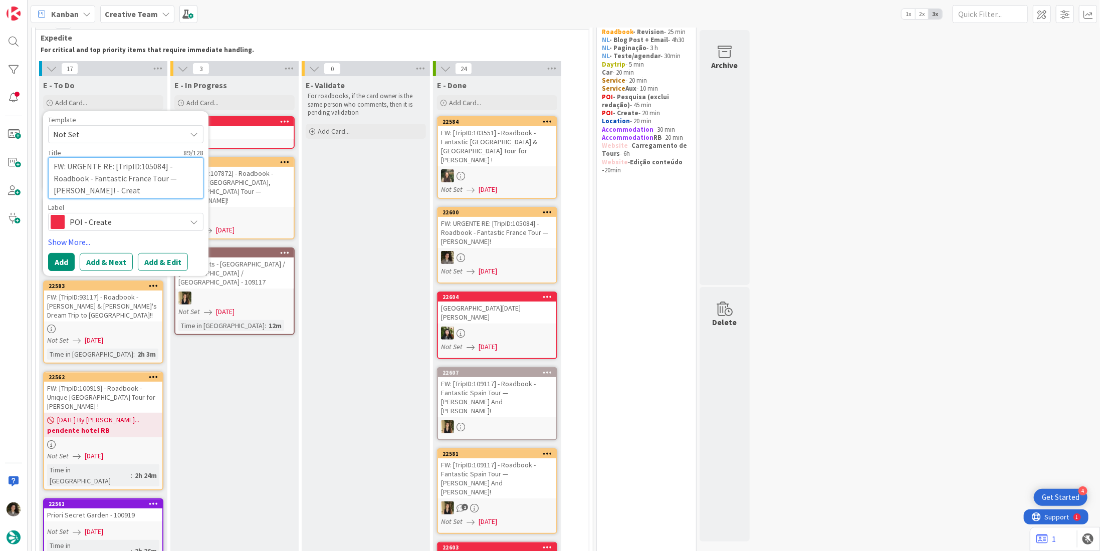
type textarea "x"
type textarea "FW: URGENTE RE: [TripID:105084] - Roadbook - Fantastic France Tour — Tina Walke…"
type textarea "x"
type textarea "FW: URGENTE RE: [TripID:105084] - Roadbook - Fantastic France Tour — Tina Walke…"
type textarea "x"
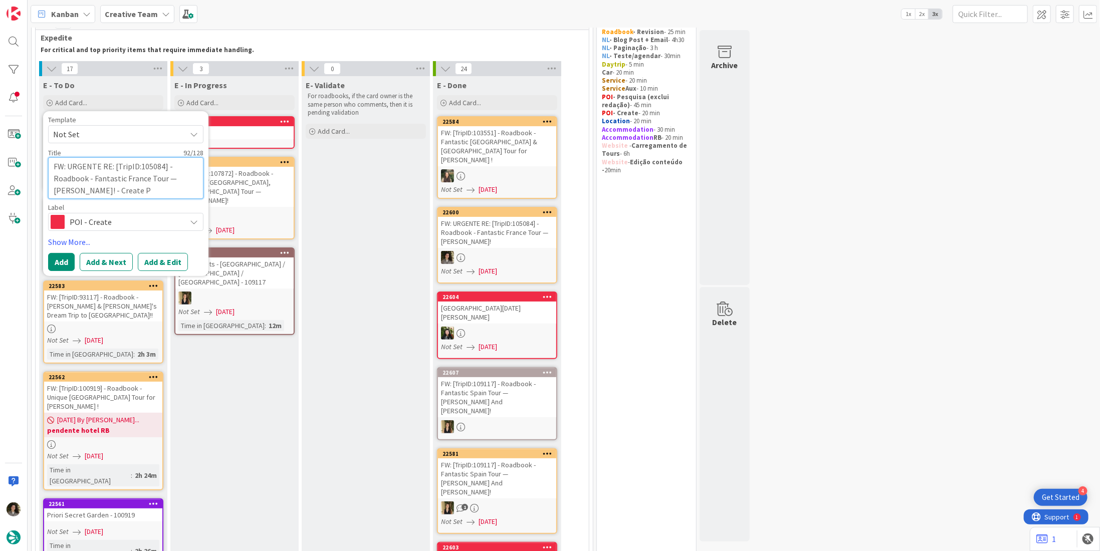
type textarea "FW: URGENTE RE: [TripID:105084] - Roadbook - Fantastic France Tour — Tina Walke…"
type textarea "x"
type textarea "FW: URGENTE RE: [TripID:105084] - Roadbook - Fantastic France Tour — Tina Walke…"
type textarea "x"
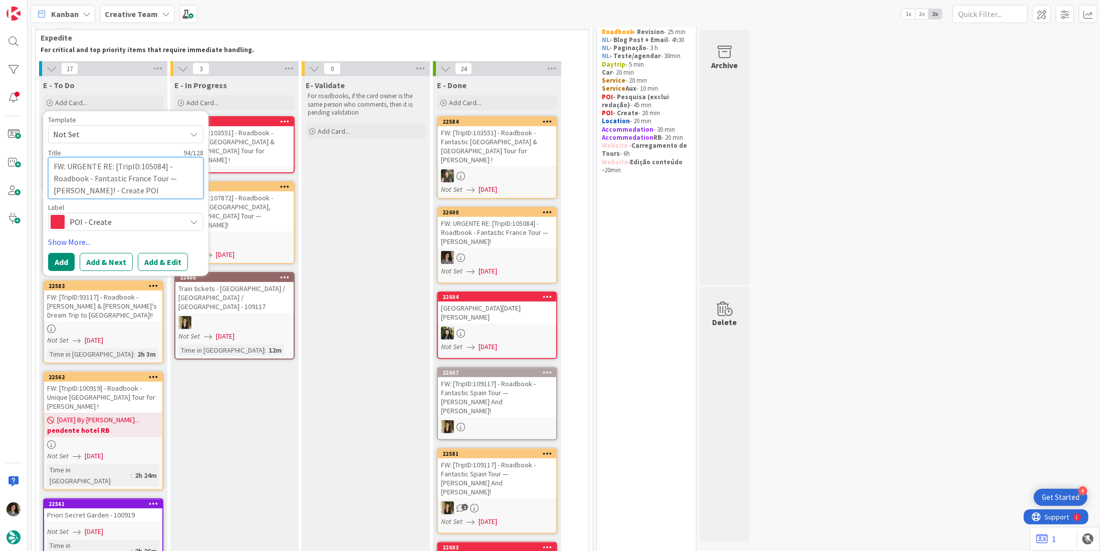
type textarea "FW: URGENTE RE: [TripID:105084] - Roadbook - Fantastic France Tour — Tina Walke…"
type textarea "x"
type textarea "FW: URGENTE RE: [TripID:105084] - Roadbook - Fantastic France Tour — Tina Walke…"
type textarea "x"
type textarea "FW: URGENTE RE: [TripID:105084] - Roadbook - Fantastic France Tour — Tina Walke…"
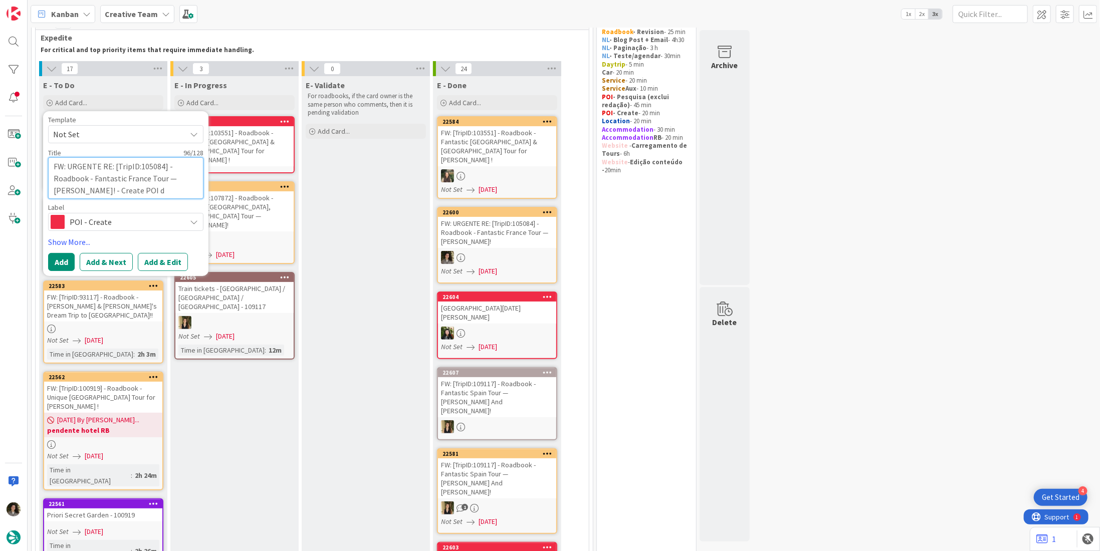
type textarea "x"
type textarea "FW: URGENTE RE: [TripID:105084] - Roadbook - Fantastic France Tour — Tina Walke…"
type textarea "x"
type textarea "FW: URGENTE RE: [TripID:105084] - Roadbook - Fantastic France Tour — Tina Walke…"
type textarea "x"
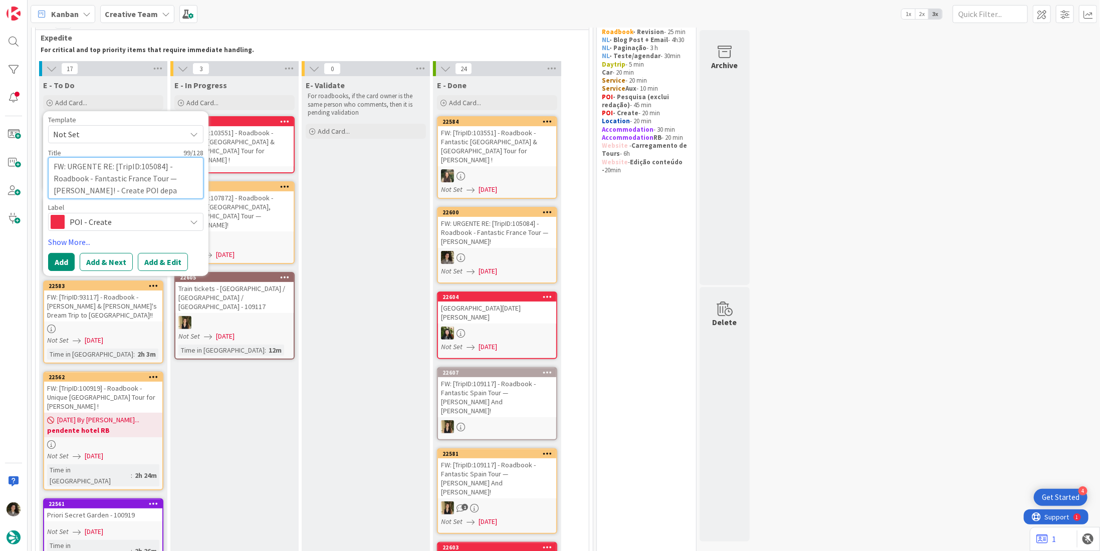
type textarea "FW: URGENTE RE: [TripID:105084] - Roadbook - Fantastic France Tour — Tina Walke…"
type textarea "x"
type textarea "FW: URGENTE RE: [TripID:105084] - Roadbook - Fantastic France Tour — Tina Walke…"
type textarea "x"
type textarea "FW: URGENTE RE: [TripID:105084] - Roadbook - Fantastic France Tour — Tina Walke…"
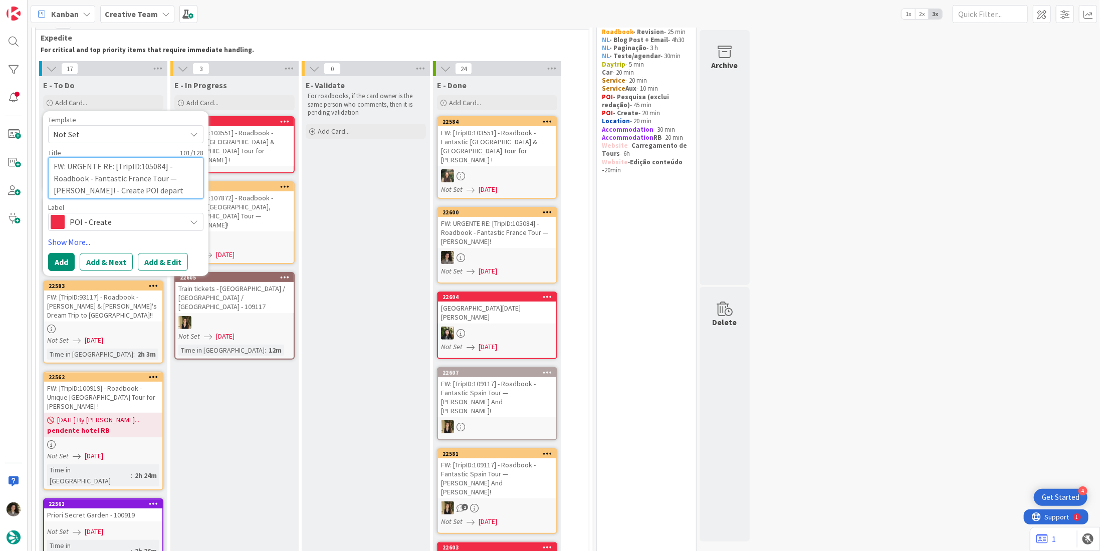
type textarea "x"
type textarea "FW: URGENTE RE: [TripID:105084] - Roadbook - Fantastic France Tour — Tina Walke…"
type textarea "x"
type textarea "FW: URGENTE RE: [TripID:105084] - Roadbook - Fantastic France Tour — Tina Walke…"
type textarea "x"
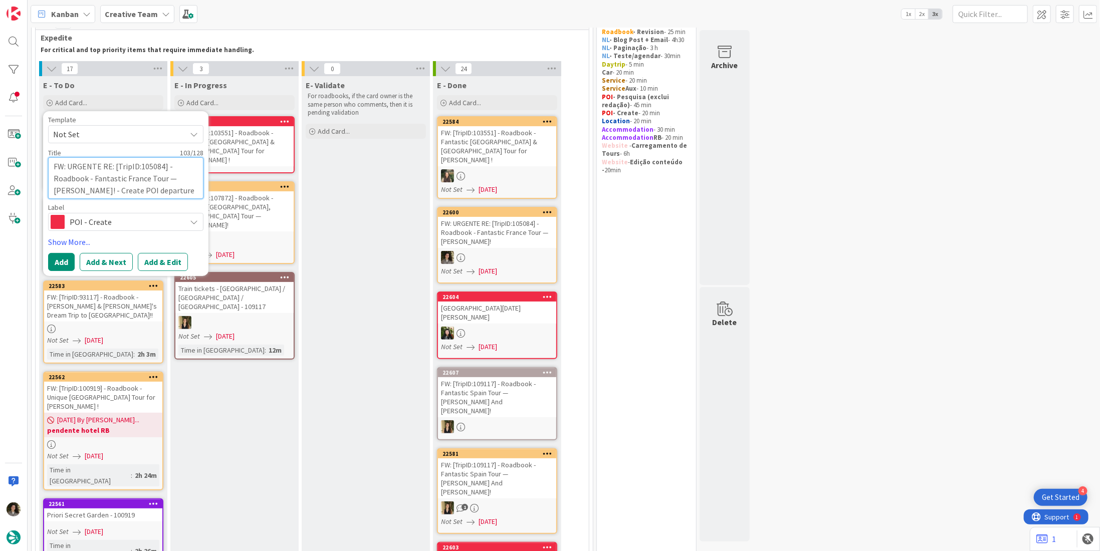
type textarea "FW: URGENTE RE: [TripID:105084] - Roadbook - Fantastic France Tour — Tina Walke…"
type textarea "x"
type textarea "FW: URGENTE RE: [TripID:105084] - Roadbook - Fantastic France Tour — Tina Walke…"
type textarea "x"
type textarea "FW: URGENTE RE: [TripID:105084] - Roadbook - Fantastic France Tour — Tina Walke…"
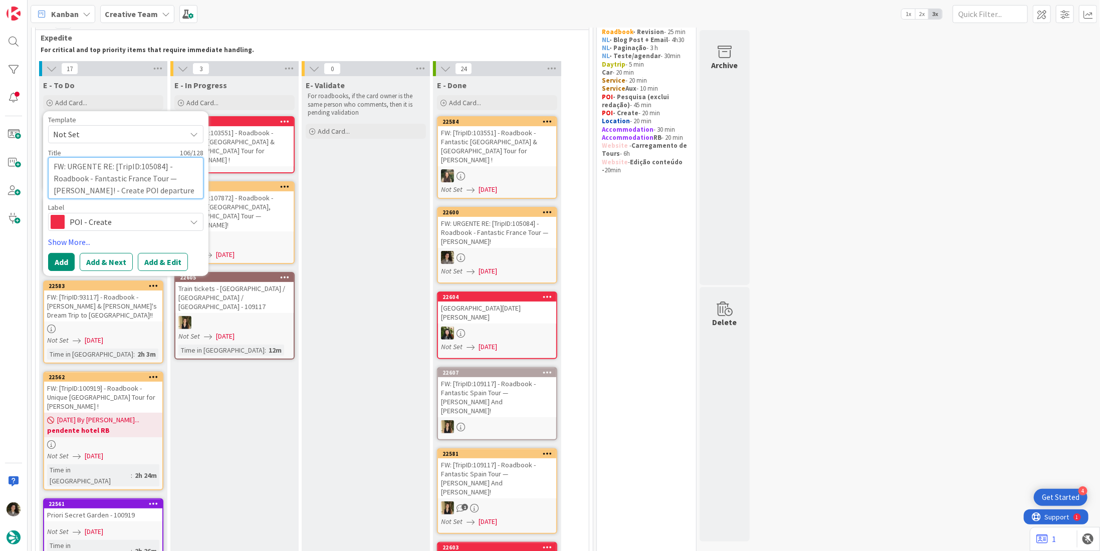
type textarea "x"
type textarea "FW: URGENTE RE: [TripID:105084] - Roadbook - Fantastic France Tour — Tina Walke…"
type textarea "x"
type textarea "FW: URGENTE RE: [TripID:105084] - Roadbook - Fantastic France Tour — Tina Walke…"
type textarea "x"
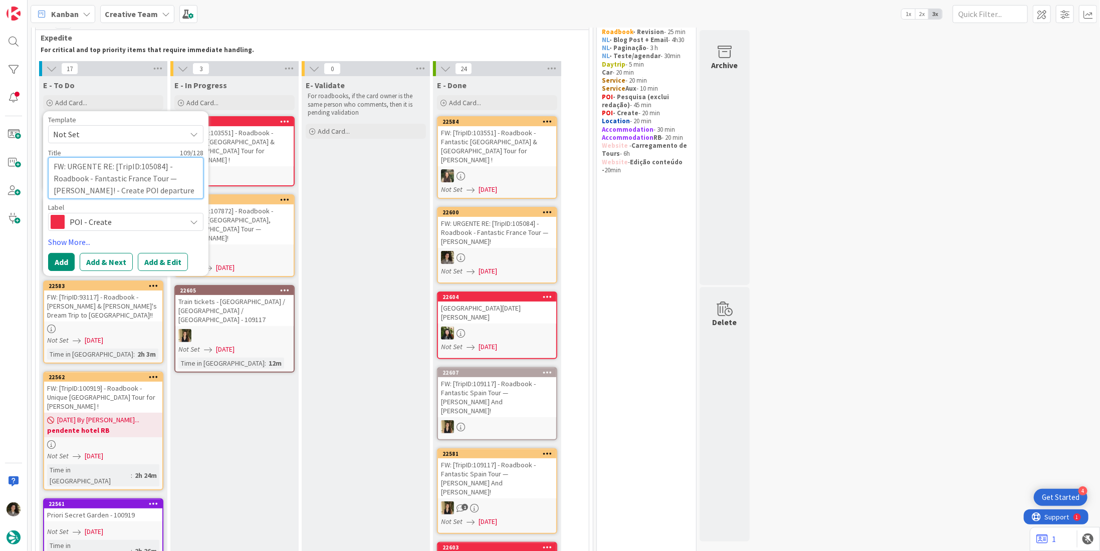
type textarea "FW: URGENTE RE: [TripID:105084] - Roadbook - Fantastic France Tour — Tina Walke…"
type textarea "x"
type textarea "FW: URGENTE RE: [TripID:105084] - Roadbook - Fantastic France Tour — Tina Walke…"
type textarea "x"
type textarea "FW: URGENTE RE: [TripID:105084] - Roadbook - Fantastic France Tour — Tina Walke…"
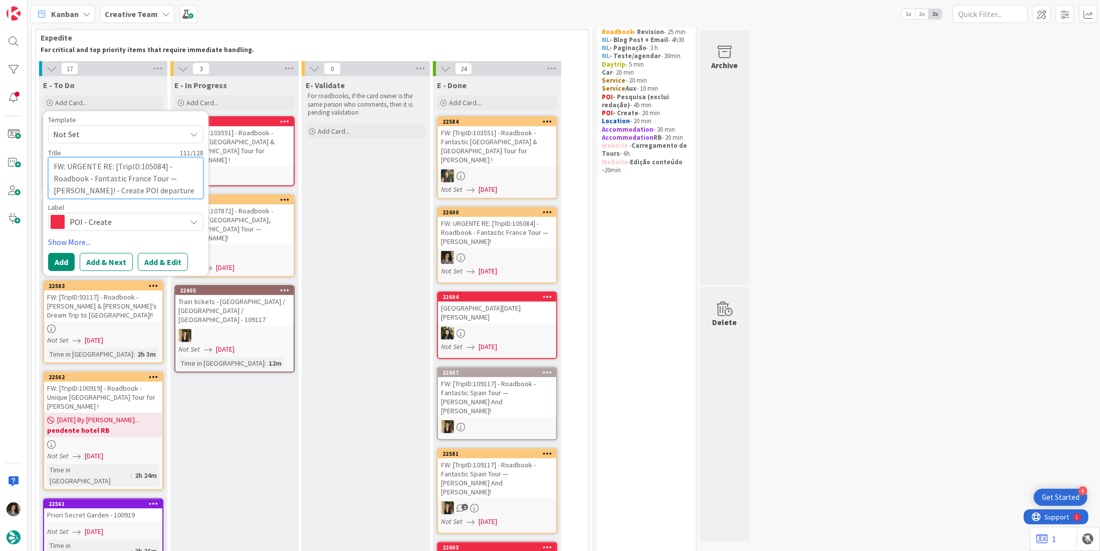
type textarea "x"
type textarea "FW: URGENTE RE: [TripID:105084] - Roadbook - Fantastic France Tour — Tina Walke…"
type textarea "x"
type textarea "FW: URGENTE RE: [TripID:105084] - Roadbook - Fantastic France Tour — Tina Walke…"
type textarea "x"
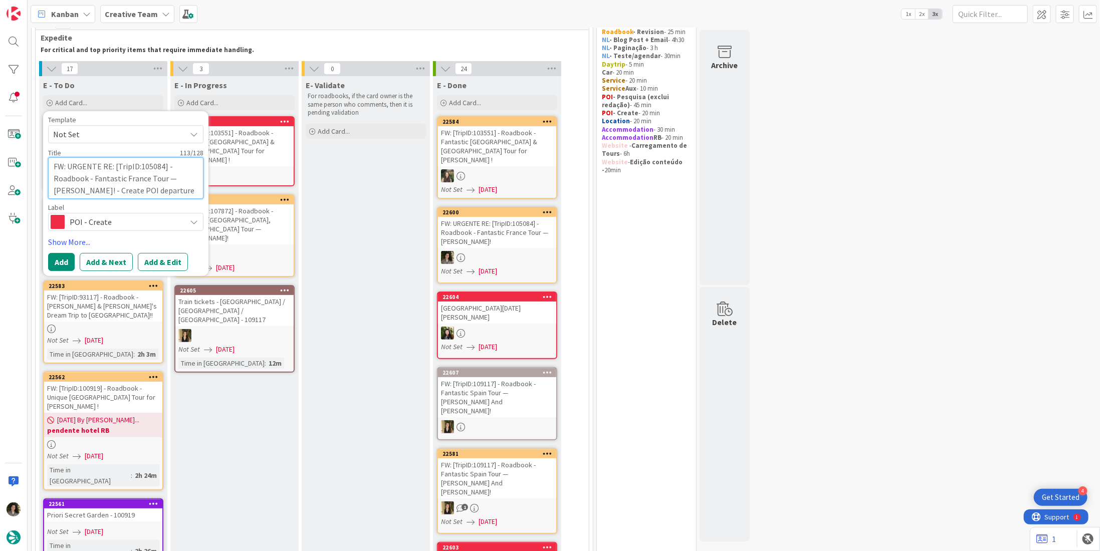
type textarea "FW: URGENTE RE: [TripID:105084] - Roadbook - Fantastic France Tour — Tina Walke…"
type textarea "x"
type textarea "FW: URGENTE RE: [TripID:105084] - Roadbook - Fantastic France Tour — Tina Walke…"
type textarea "x"
type textarea "FW: URGENTE RE: [TripID:105084] - Roadbook - Fantastic France Tour — Tina Walke…"
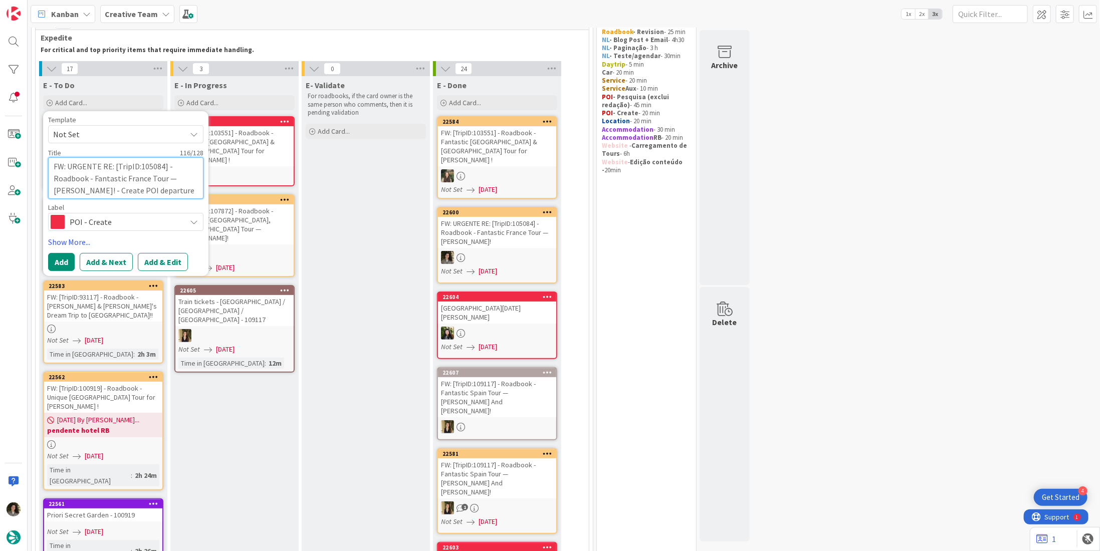
type textarea "x"
type textarea "FW: URGENTE RE: [TripID:105084] - Roadbook - Fantastic France Tour — Tina Walke…"
type textarea "x"
type textarea "FW: URGENTE RE: [TripID:105084] - Roadbook - Fantastic France Tour — Tina Walke…"
type textarea "x"
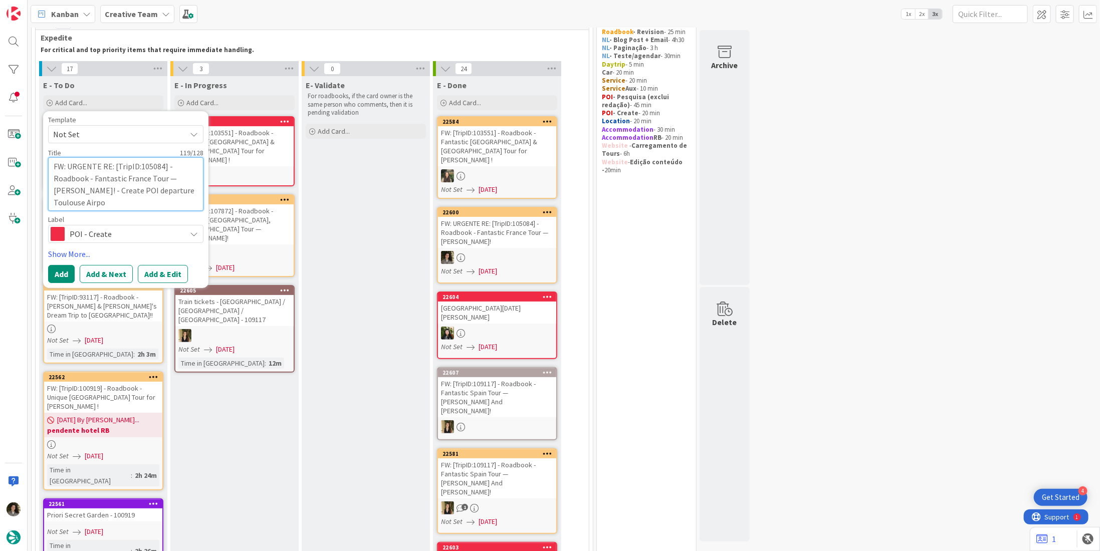
type textarea "FW: URGENTE RE: [TripID:105084] - Roadbook - Fantastic France Tour — Tina Walke…"
type textarea "x"
type textarea "FW: URGENTE RE: [TripID:105084] - Roadbook - Fantastic France Tour — Tina Walke…"
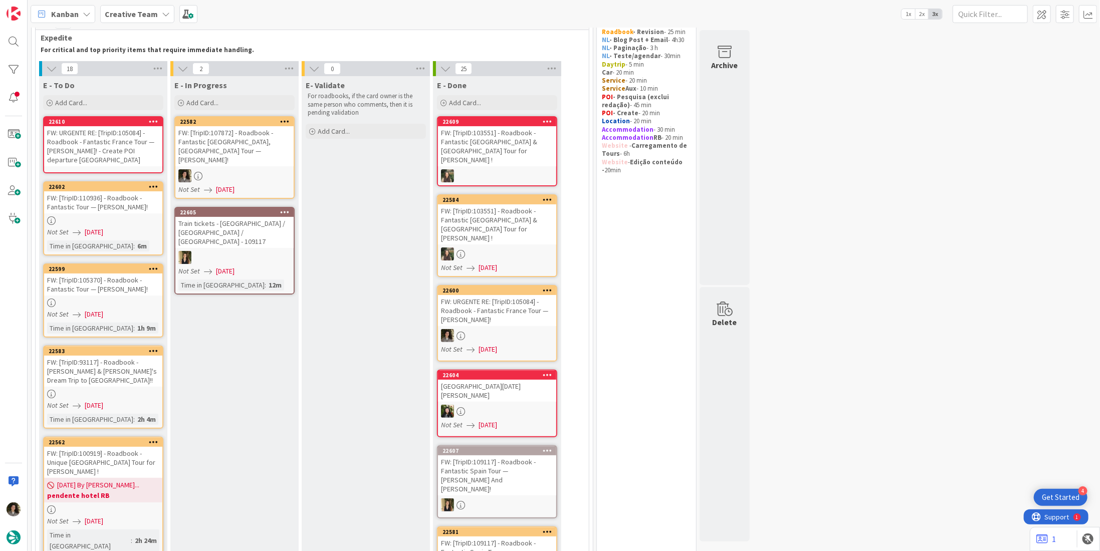
click at [98, 150] on div "FW: URGENTE RE: [TripID:105084] - Roadbook - Fantastic France Tour — Tina Walke…" at bounding box center [103, 146] width 118 height 40
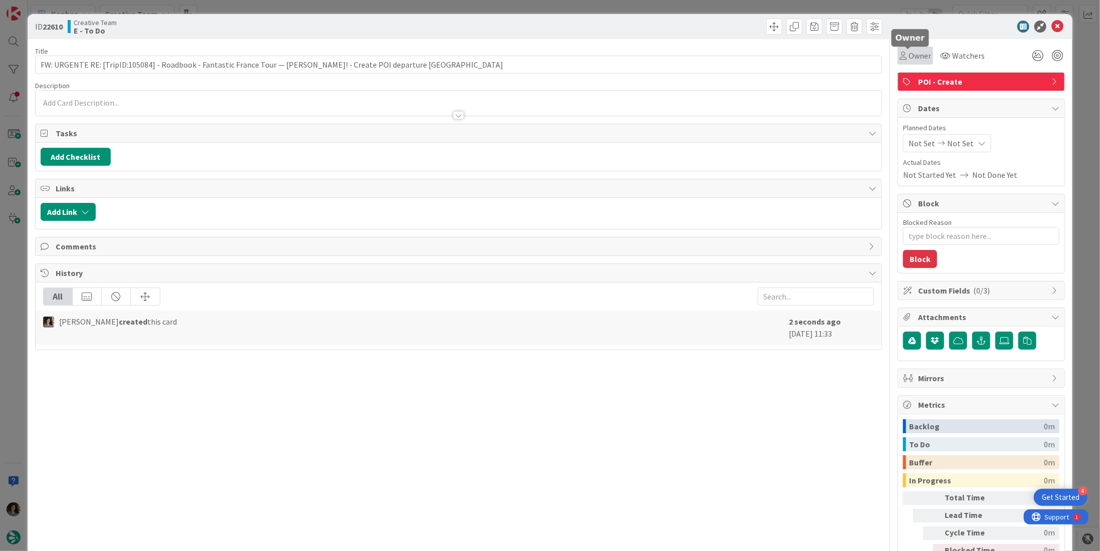
click at [908, 53] on span "Owner" at bounding box center [919, 56] width 23 height 12
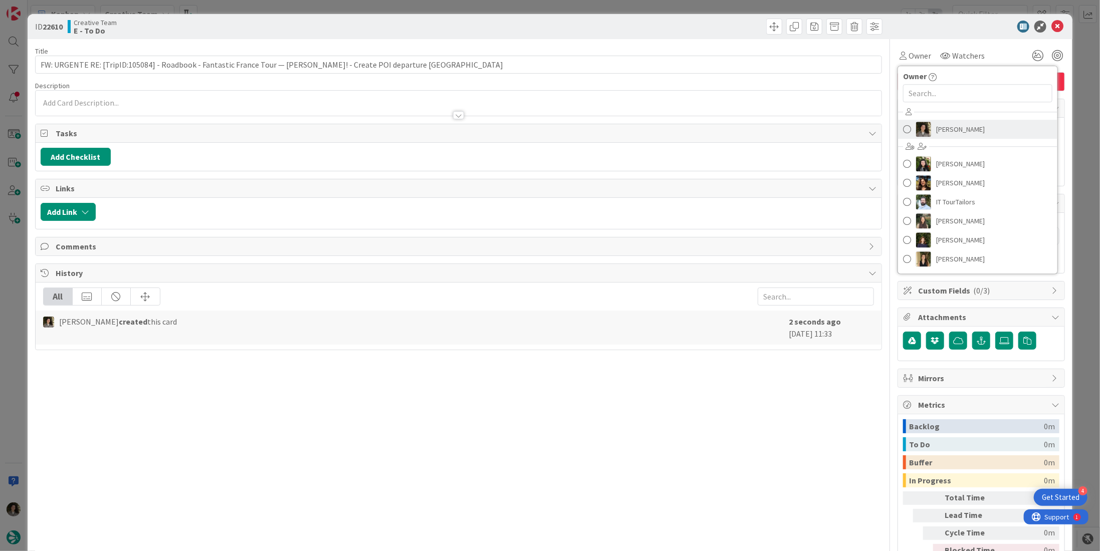
click at [965, 137] on link "[PERSON_NAME]" at bounding box center [977, 129] width 159 height 19
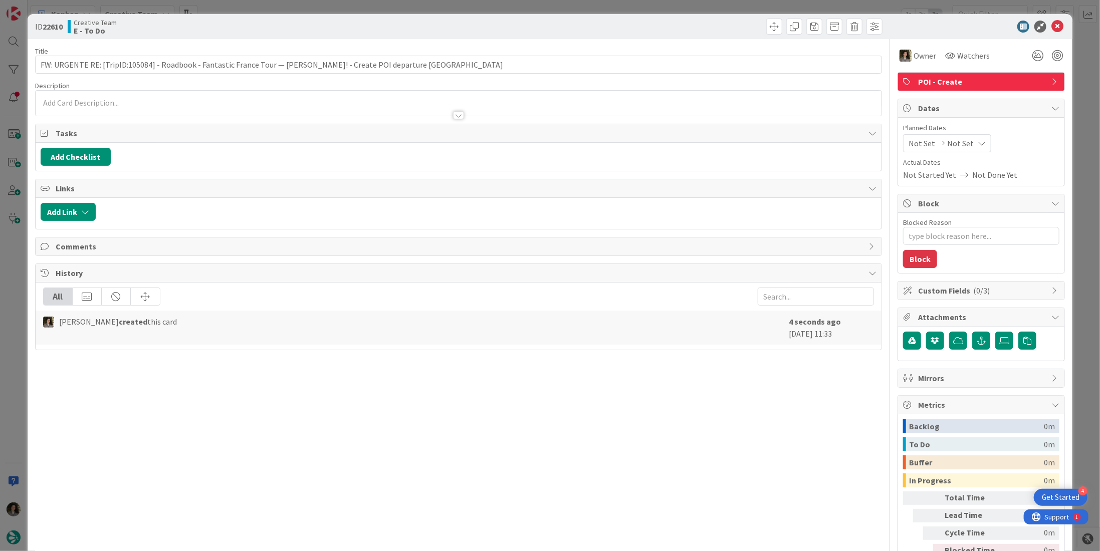
type textarea "x"
click at [963, 141] on div "Not Set Not Set" at bounding box center [947, 143] width 88 height 18
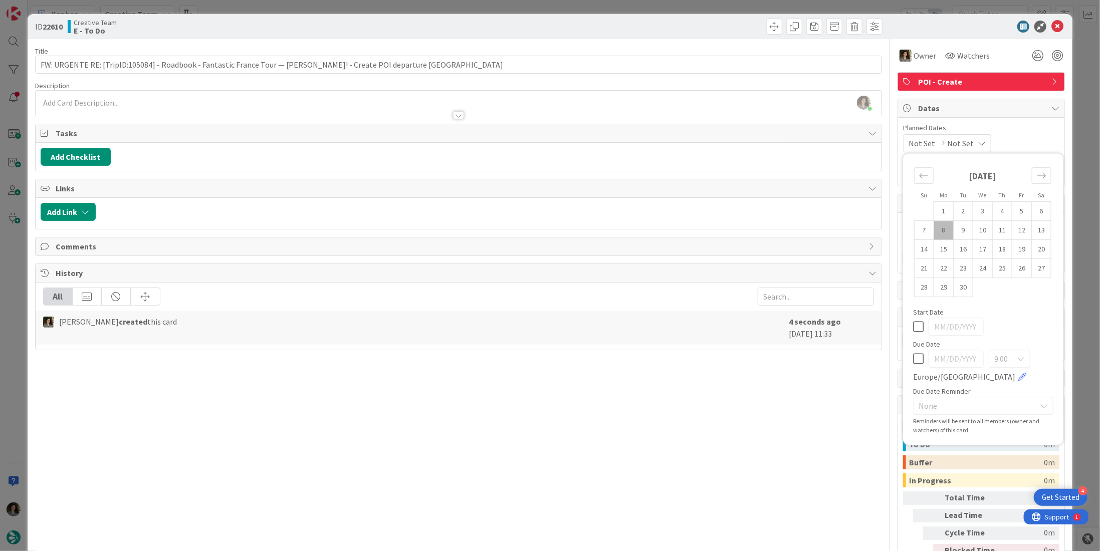
click at [913, 357] on icon at bounding box center [918, 359] width 11 height 12
type input "[DATE]"
click at [1051, 25] on icon at bounding box center [1057, 27] width 12 height 12
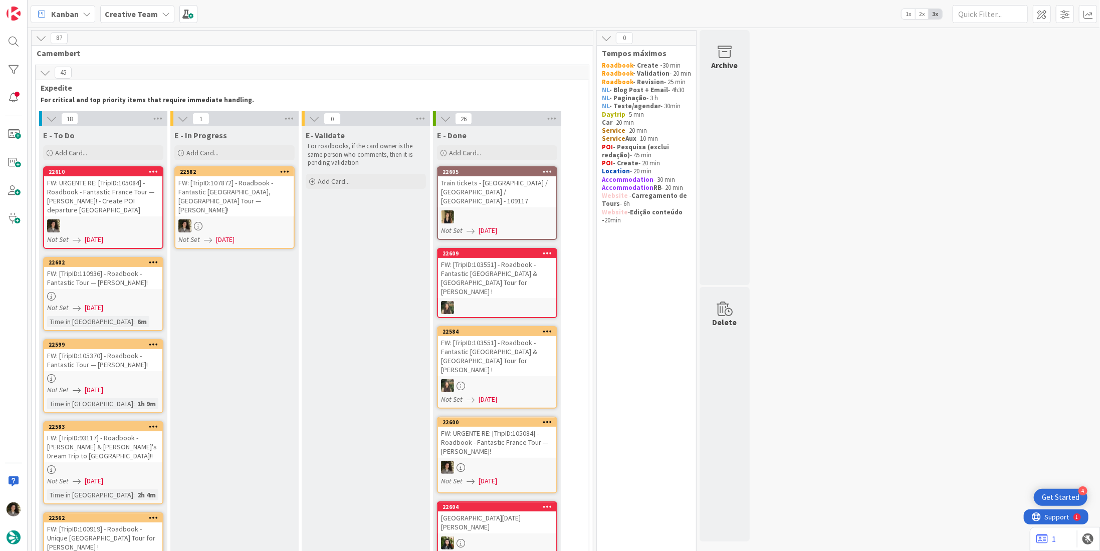
click at [244, 221] on div at bounding box center [234, 225] width 118 height 13
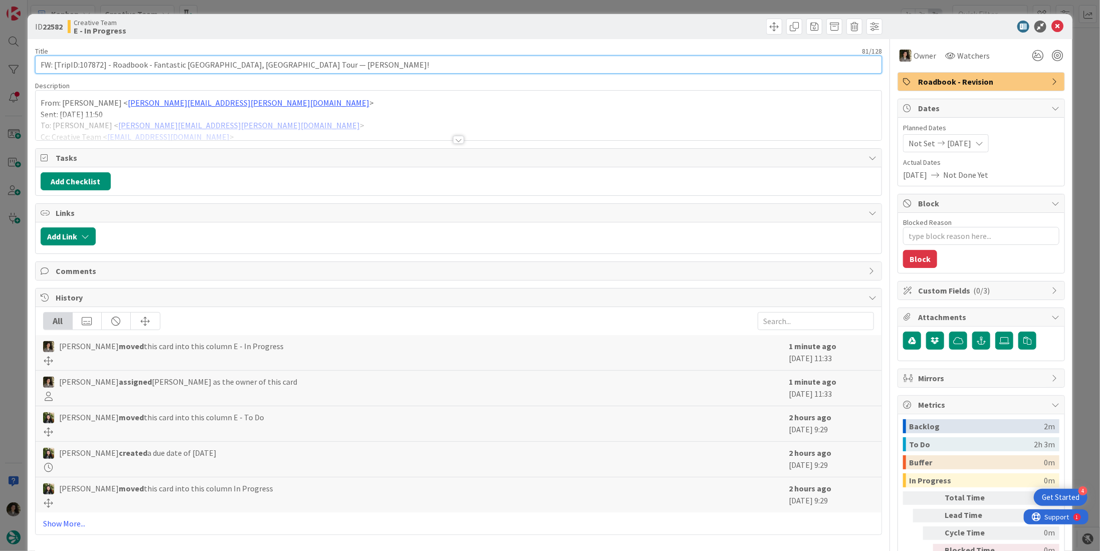
drag, startPoint x: 102, startPoint y: 63, endPoint x: 80, endPoint y: 61, distance: 21.6
click at [79, 61] on input "FW: [TripID:107872] - Roadbook - Fantastic Portugal, Spain Tour — Amy M Kuharic…" at bounding box center [458, 65] width 847 height 18
click at [387, 59] on input "FW: [TripID:107872] - Roadbook - Fantastic Portugal, Spain Tour — Amy M Kuharic…" at bounding box center [458, 65] width 847 height 18
click at [386, 59] on input "FW: [TripID:107872] - Roadbook - Fantastic Portugal, Spain Tour — Amy M Kuharic…" at bounding box center [458, 65] width 847 height 18
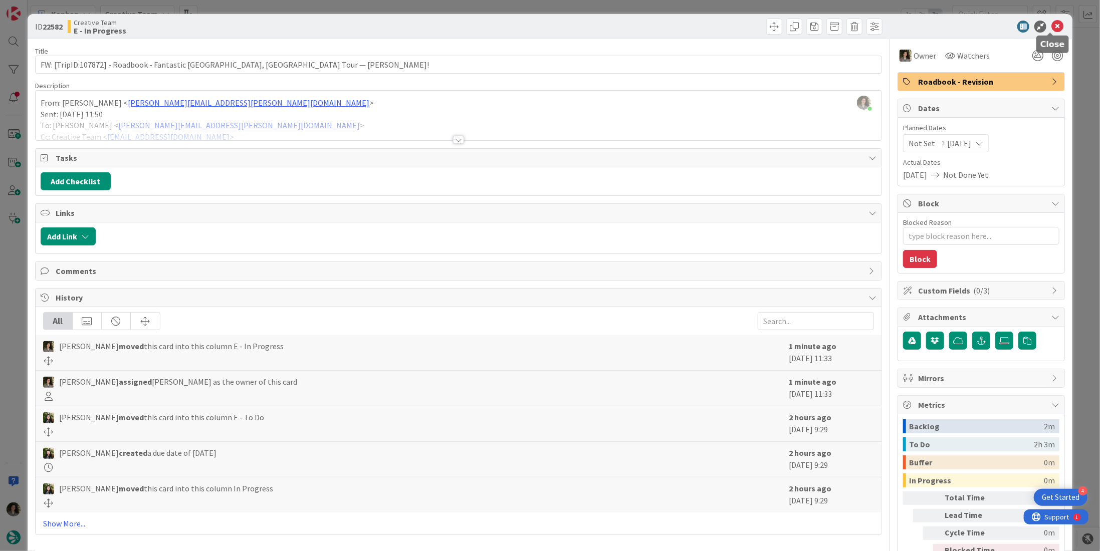
click at [1042, 27] on div at bounding box center [975, 27] width 177 height 12
click at [1051, 26] on icon at bounding box center [1057, 27] width 12 height 12
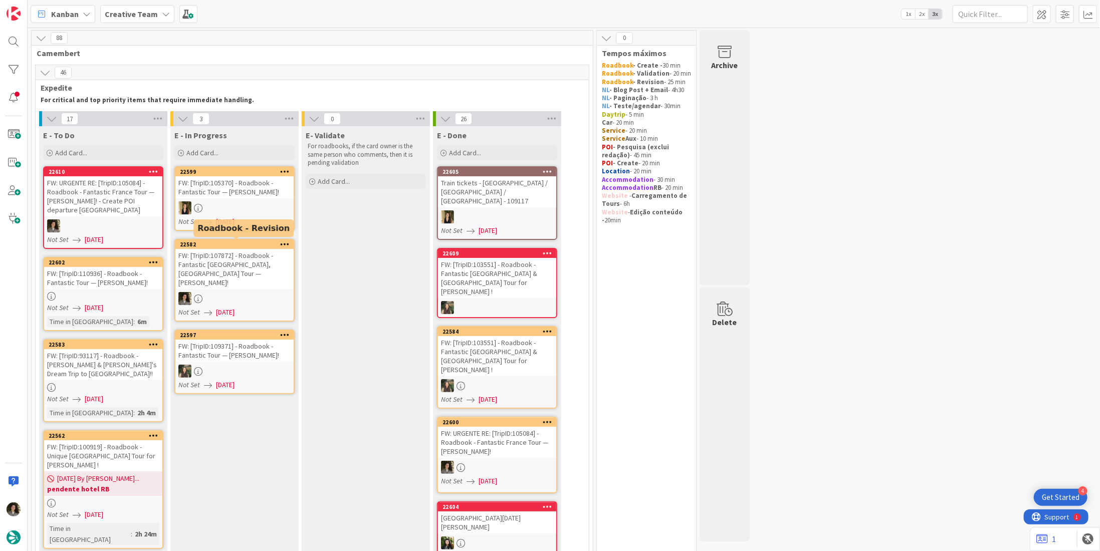
click at [251, 266] on div "FW: [TripID:107872] - Roadbook - Fantastic Portugal, Spain Tour — Amy M Kuharic…" at bounding box center [234, 269] width 118 height 40
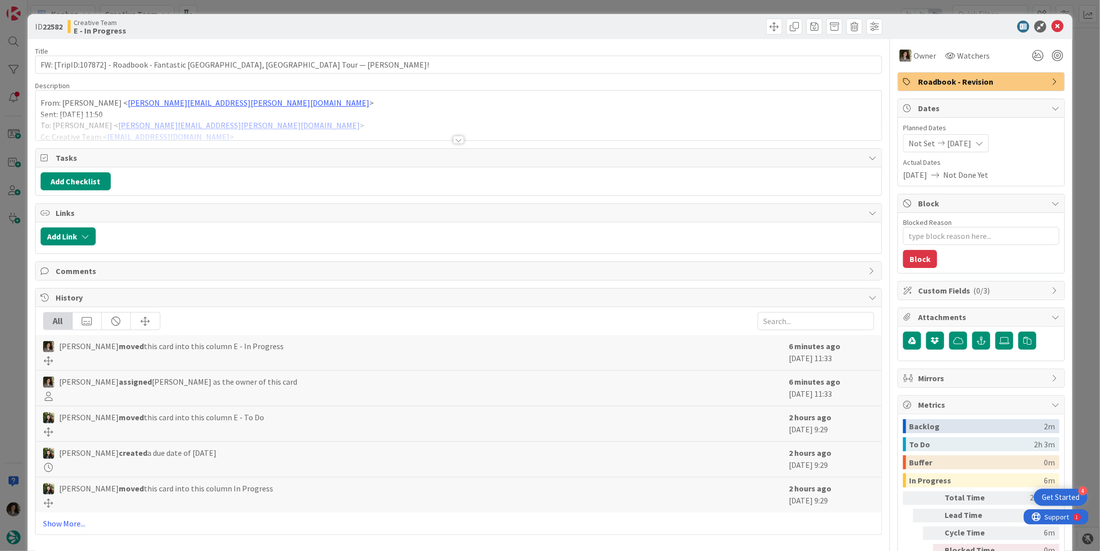
click at [453, 136] on div at bounding box center [458, 140] width 11 height 8
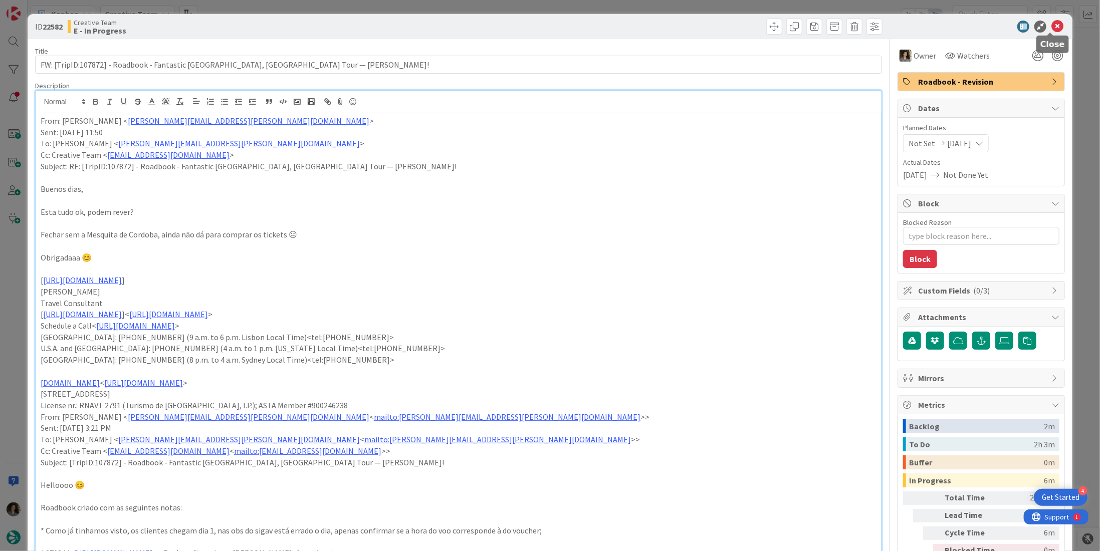
click at [1051, 25] on icon at bounding box center [1057, 27] width 12 height 12
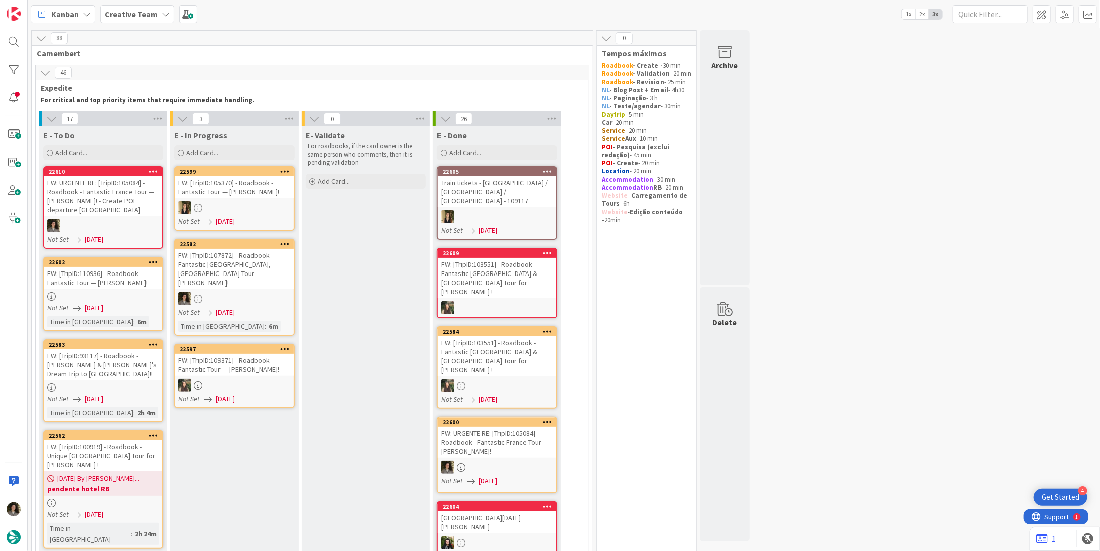
click at [92, 209] on div "FW: URGENTE RE: [TripID:105084] - Roadbook - Fantastic France Tour — Tina Walke…" at bounding box center [103, 196] width 118 height 40
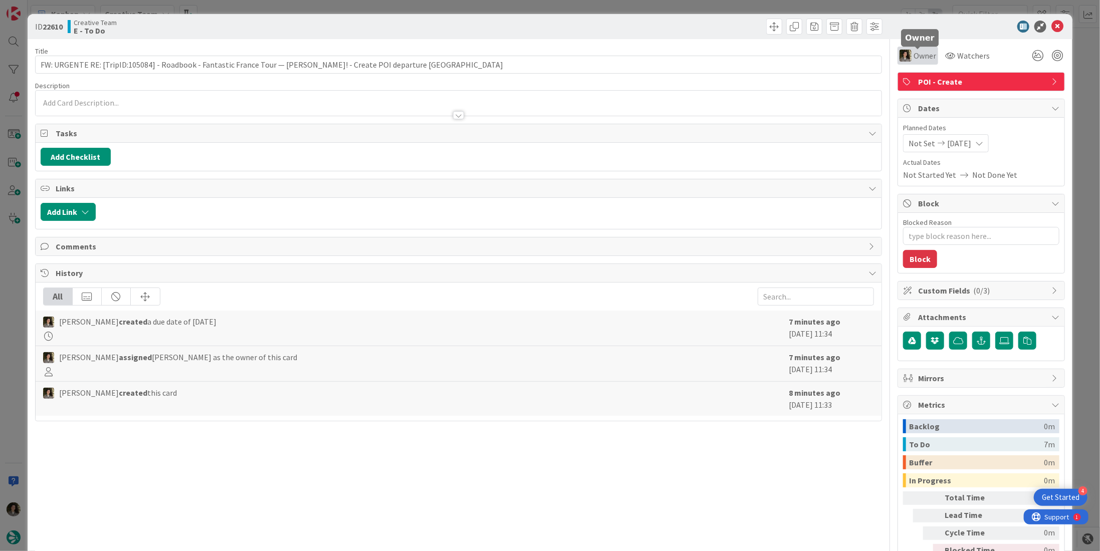
click at [916, 58] on span "Owner" at bounding box center [924, 56] width 23 height 12
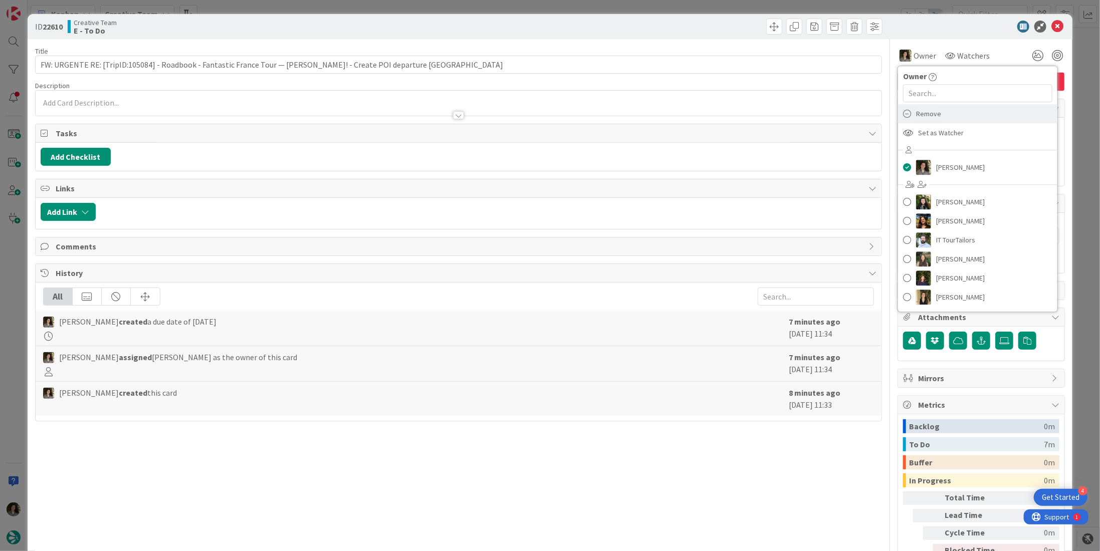
click at [944, 116] on div "Remove" at bounding box center [977, 113] width 159 height 19
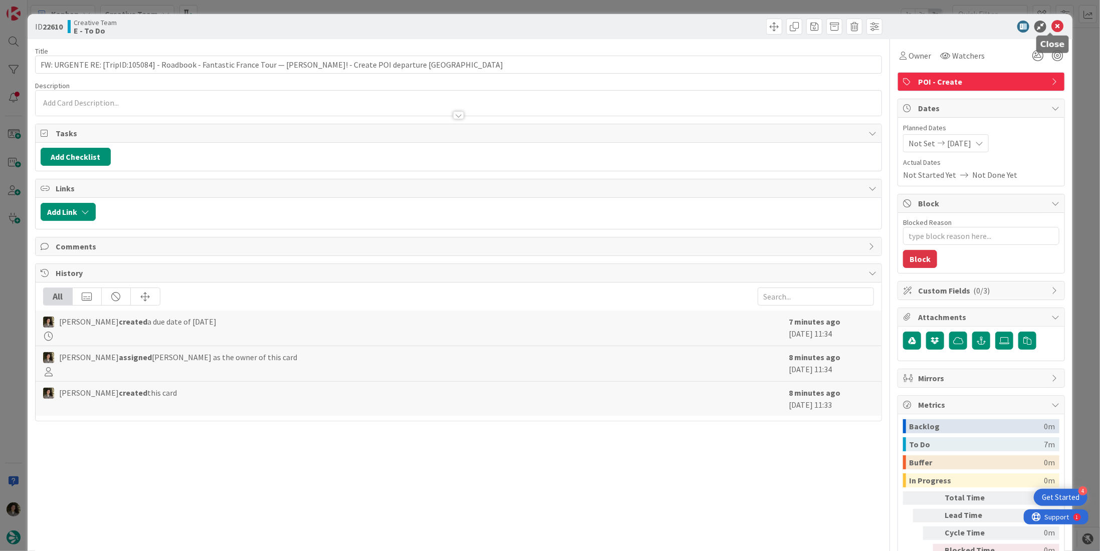
click at [1055, 24] on icon at bounding box center [1057, 27] width 12 height 12
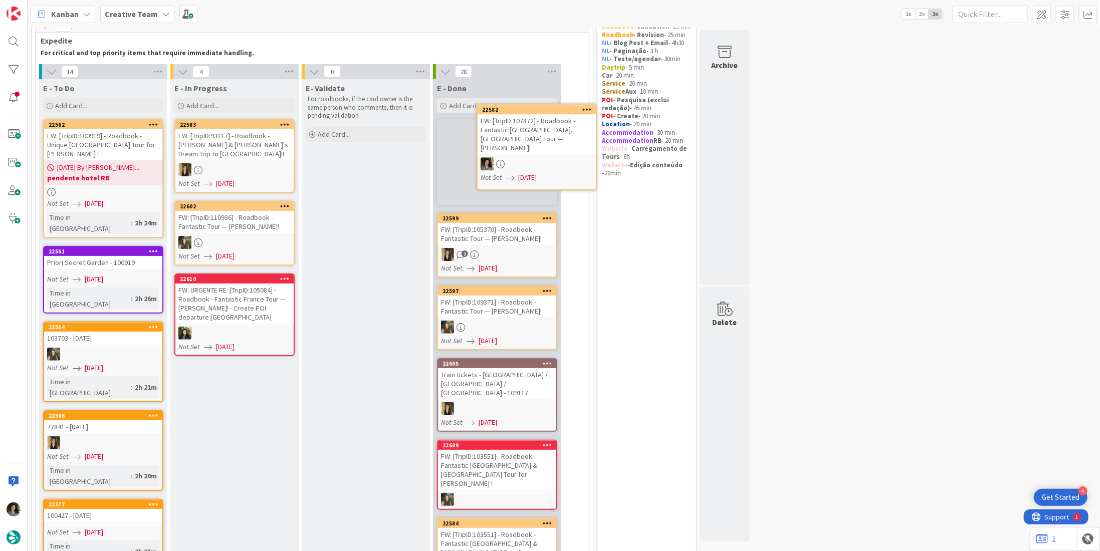
scroll to position [33, 0]
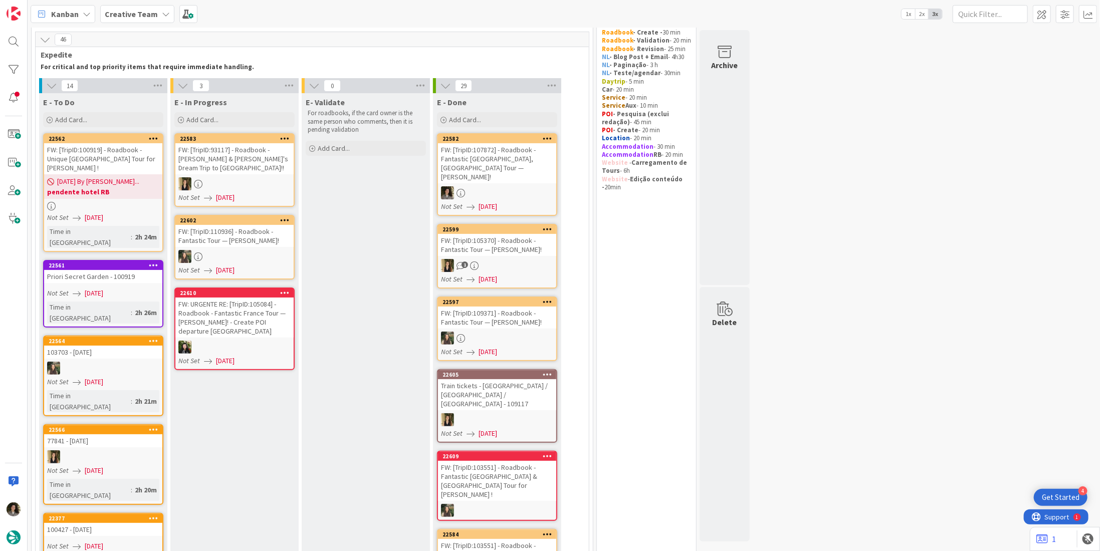
click at [514, 175] on link "22582 FW: [TripID:107872] - Roadbook - Fantastic Portugal, Spain Tour — Amy M K…" at bounding box center [497, 174] width 120 height 83
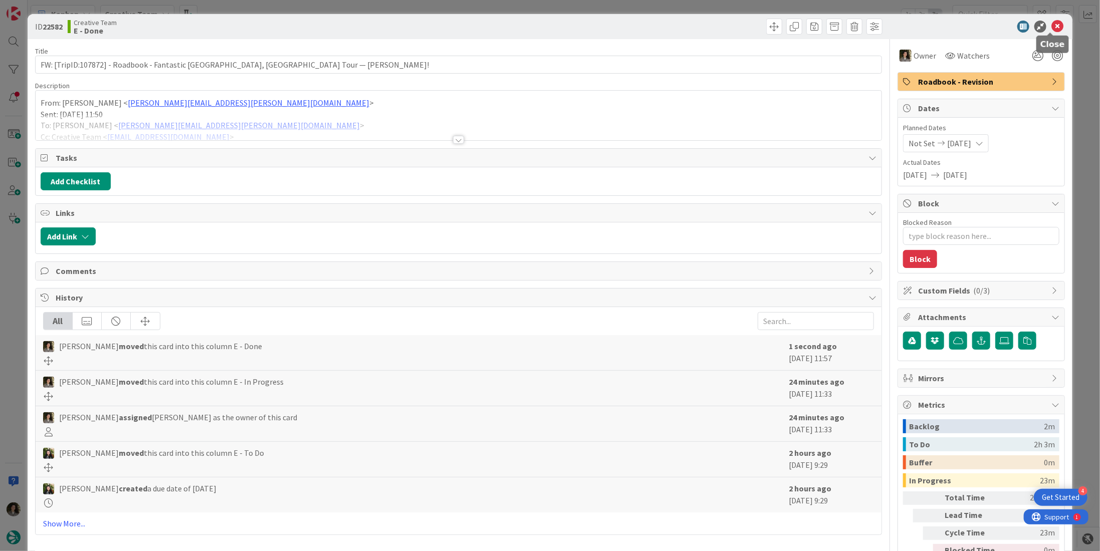
click at [1051, 26] on icon at bounding box center [1057, 27] width 12 height 12
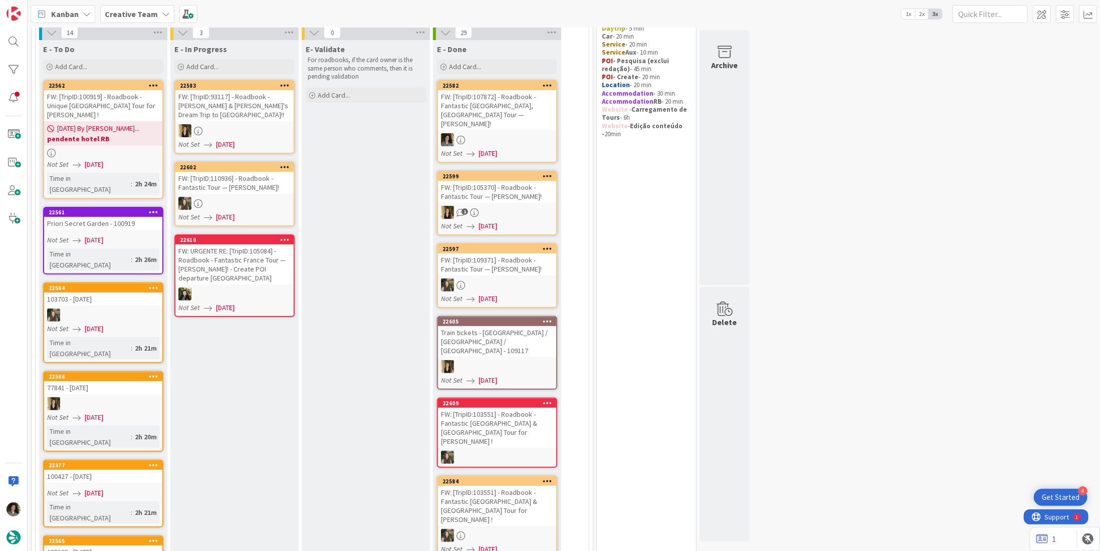
scroll to position [100, 0]
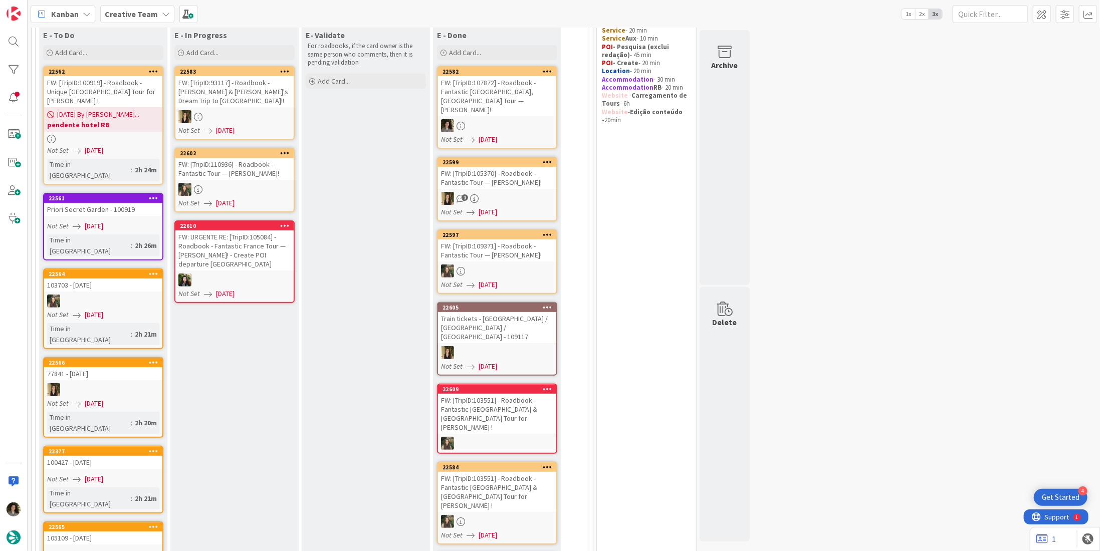
click at [91, 474] on span "[DATE]" at bounding box center [94, 479] width 19 height 11
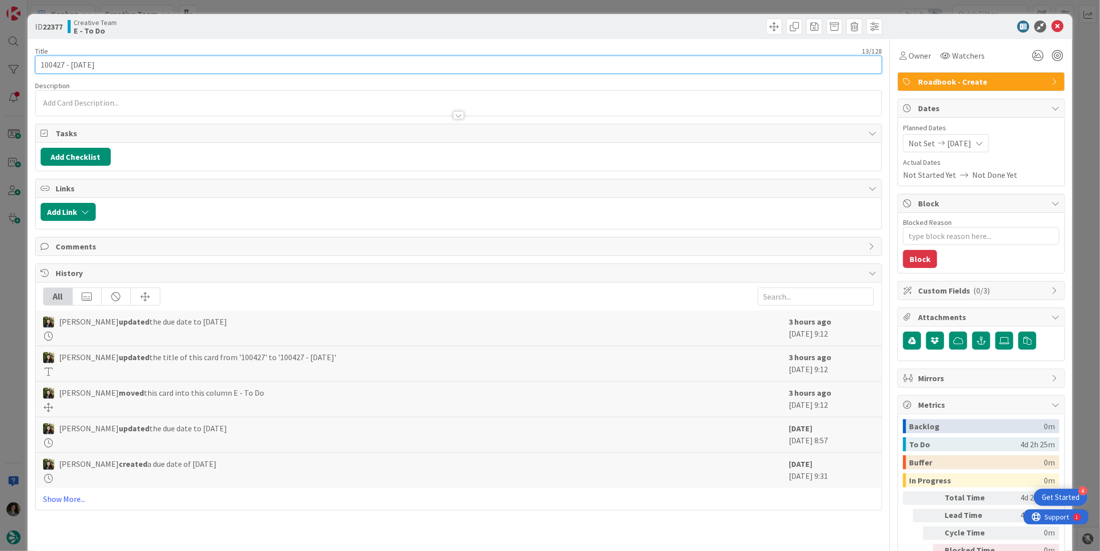
drag, startPoint x: 64, startPoint y: 65, endPoint x: 11, endPoint y: 66, distance: 53.1
click at [13, 66] on div "ID 22377 Creative Team E - To Do Title 13 / 128 100427 - 6oct Description Owner…" at bounding box center [550, 275] width 1100 height 551
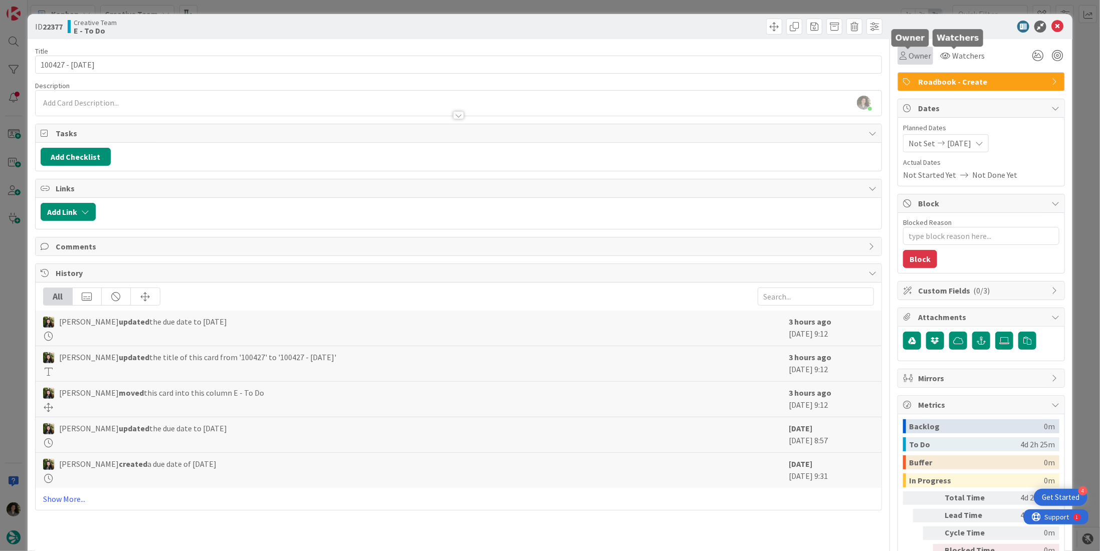
click at [916, 57] on span "Owner" at bounding box center [919, 56] width 23 height 12
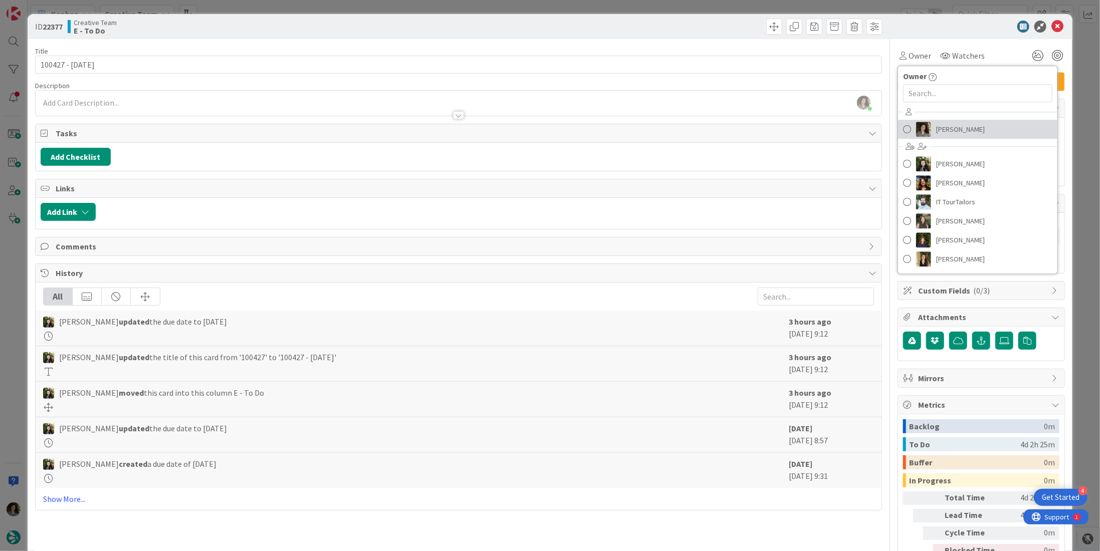
drag, startPoint x: 973, startPoint y: 135, endPoint x: 978, endPoint y: 125, distance: 10.5
click at [973, 135] on link "[PERSON_NAME]" at bounding box center [977, 129] width 159 height 19
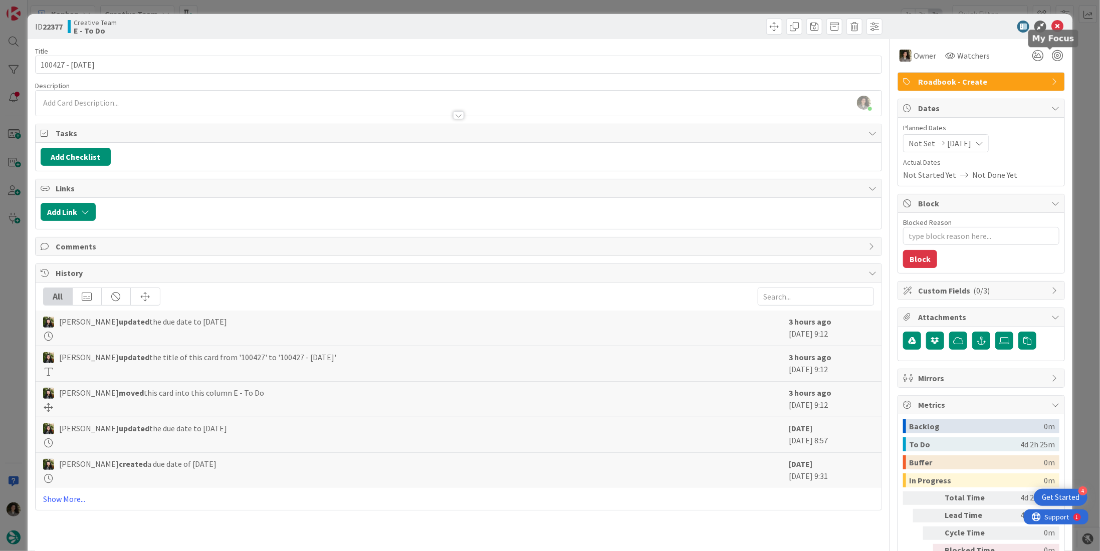
type textarea "x"
click at [1051, 29] on icon at bounding box center [1057, 27] width 12 height 12
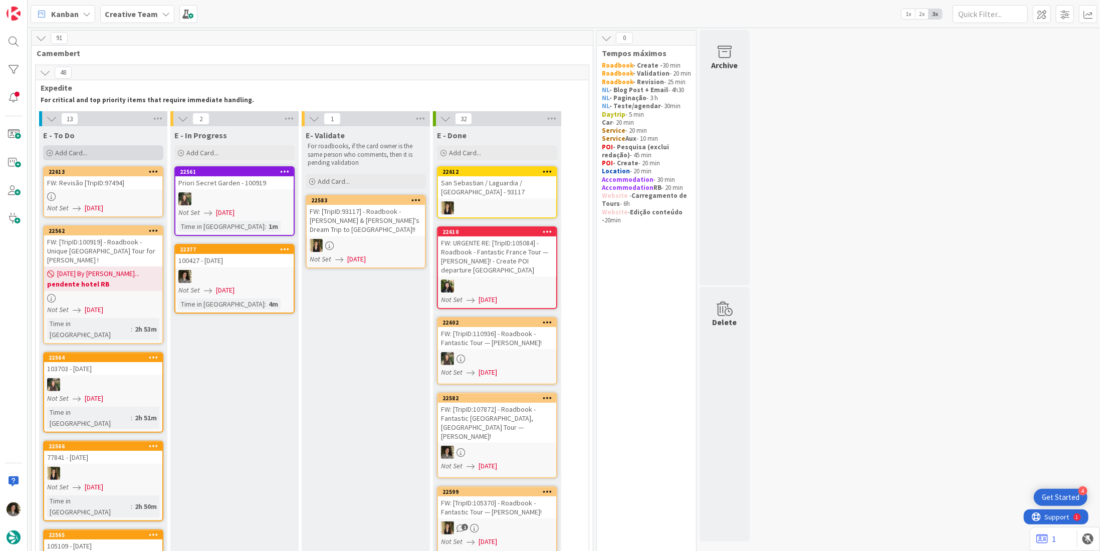
click at [118, 150] on div "Add Card..." at bounding box center [103, 152] width 120 height 15
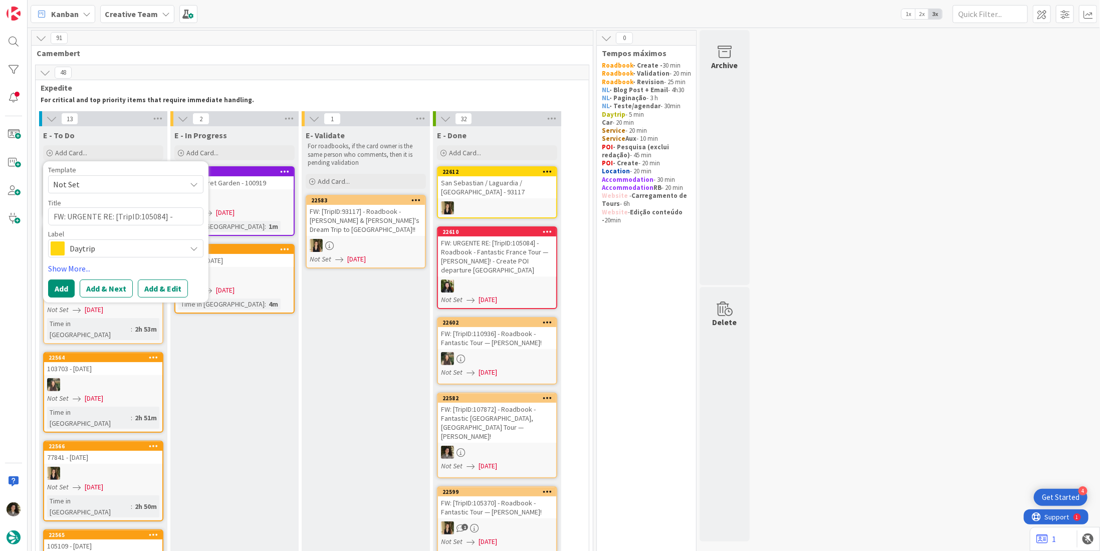
drag, startPoint x: 83, startPoint y: 246, endPoint x: 94, endPoint y: 258, distance: 15.6
click at [84, 246] on span "Daytrip" at bounding box center [125, 249] width 111 height 14
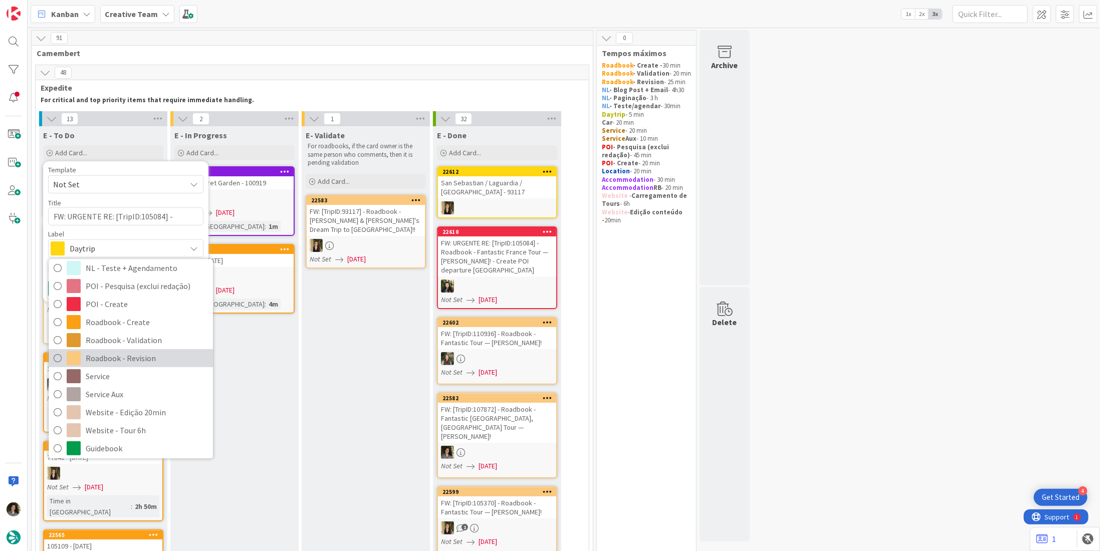
scroll to position [100, 0]
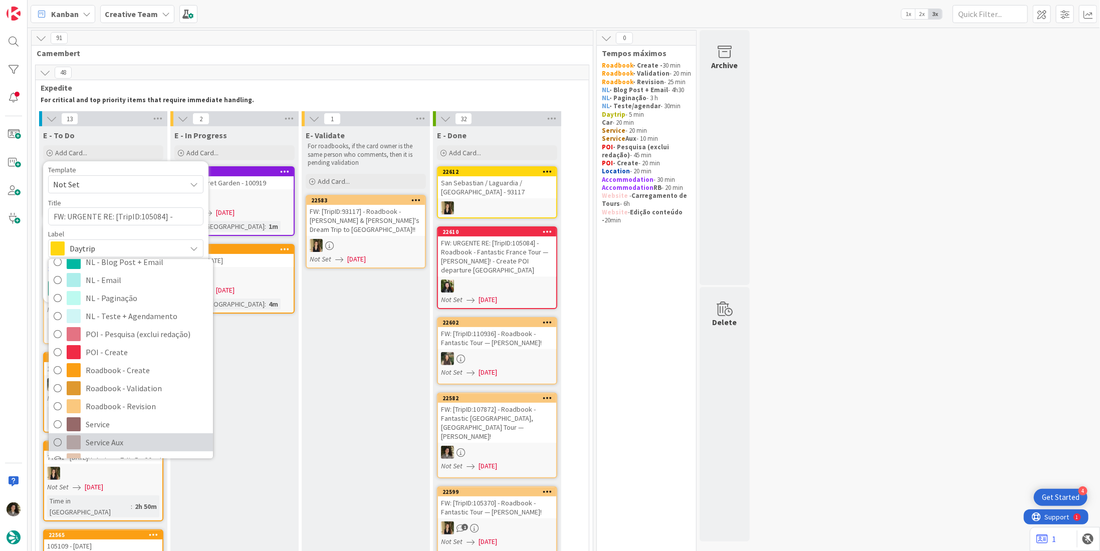
click at [114, 439] on span "Service Aux" at bounding box center [147, 442] width 122 height 15
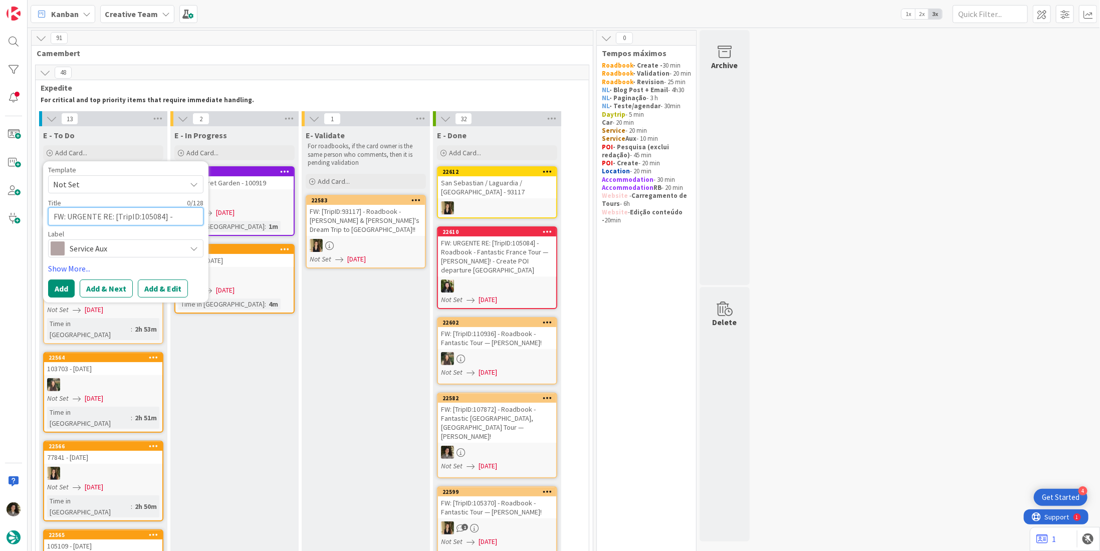
click at [101, 213] on textarea "FW: URGENTE RE: [TripID:105084] - Roadbook - Fantastic France Tour — Tina Walke…" at bounding box center [125, 216] width 155 height 18
paste textarea "Italia Trasporto Aereo"
type textarea "Italia Trasporto Aereo"
type textarea "x"
drag, startPoint x: 39, startPoint y: 211, endPoint x: 17, endPoint y: 211, distance: 22.0
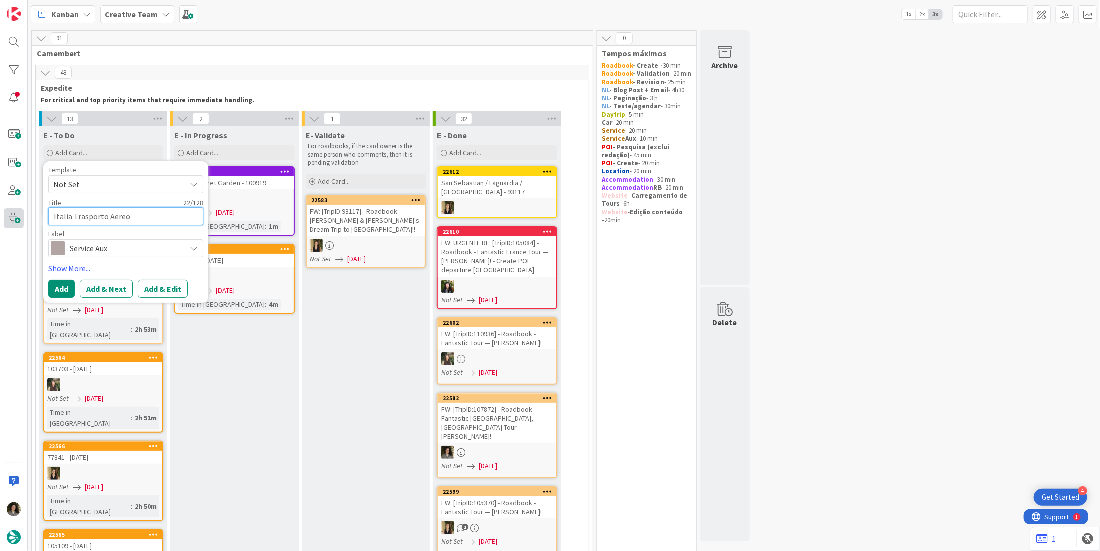
click at [17, 211] on div "Kanban Creative Team 1x 2x 3x 91 Camembert 48 Expedite For critical and top pri…" at bounding box center [550, 275] width 1100 height 551
type textarea "C"
type textarea "x"
type textarea "CR"
type textarea "x"
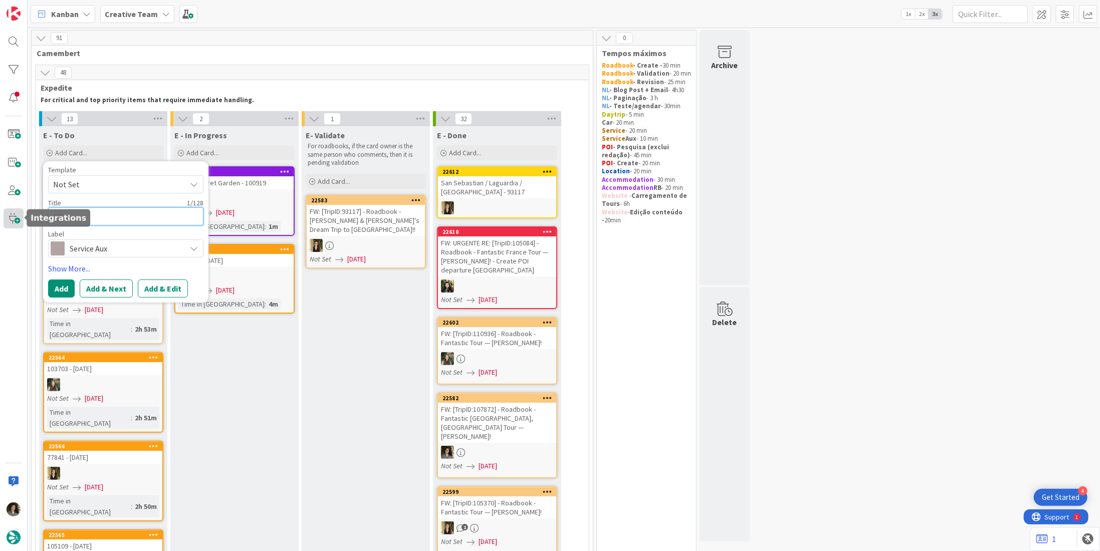
type textarea "CRE"
type textarea "x"
type textarea "CREA"
type textarea "x"
type textarea "CREAT"
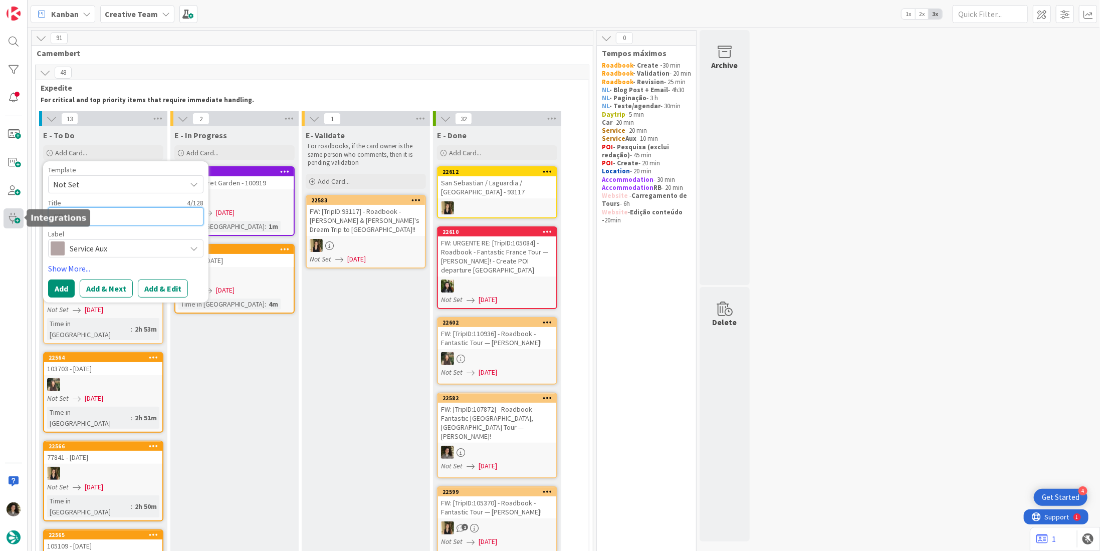
type textarea "x"
type textarea "CREATE"
type textarea "x"
type textarea "CREATE"
type textarea "x"
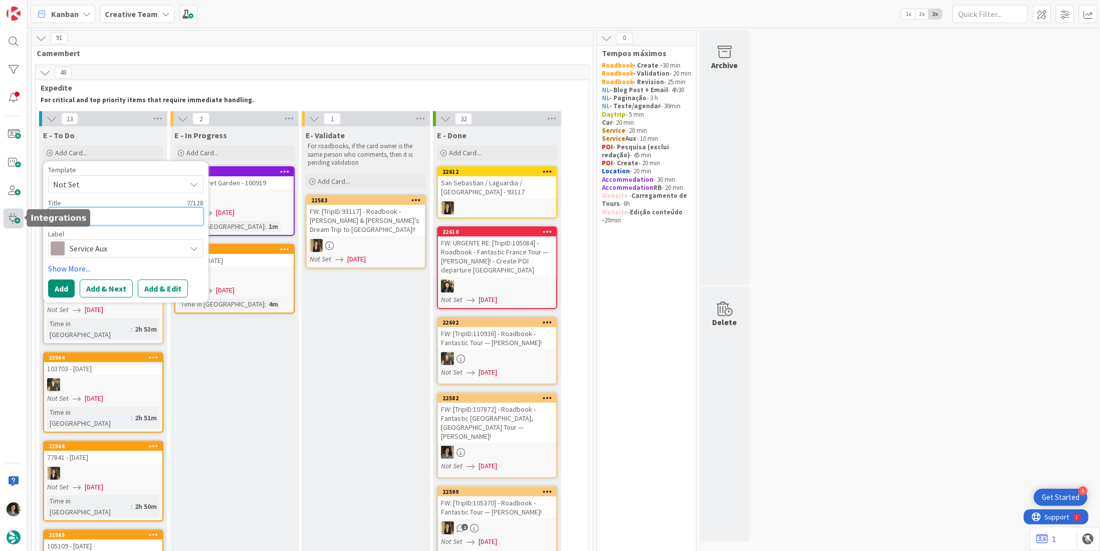
type textarea "CREATE S"
type textarea "x"
type textarea "CREATE SU"
type textarea "x"
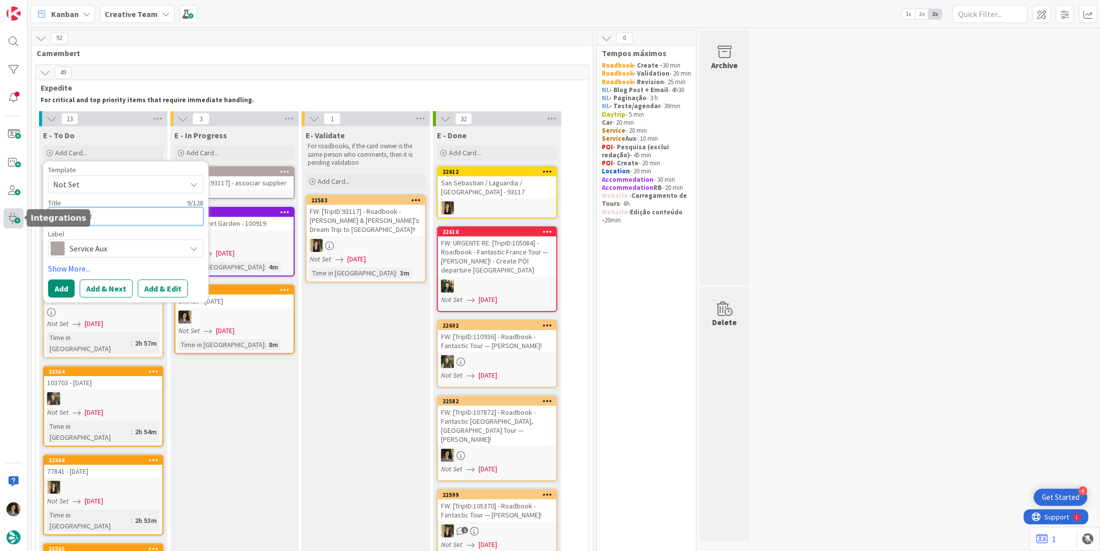
type textarea "CREATE SUP"
type textarea "x"
type textarea "CREATE SUPP"
type textarea "x"
type textarea "CREATE SUPPL"
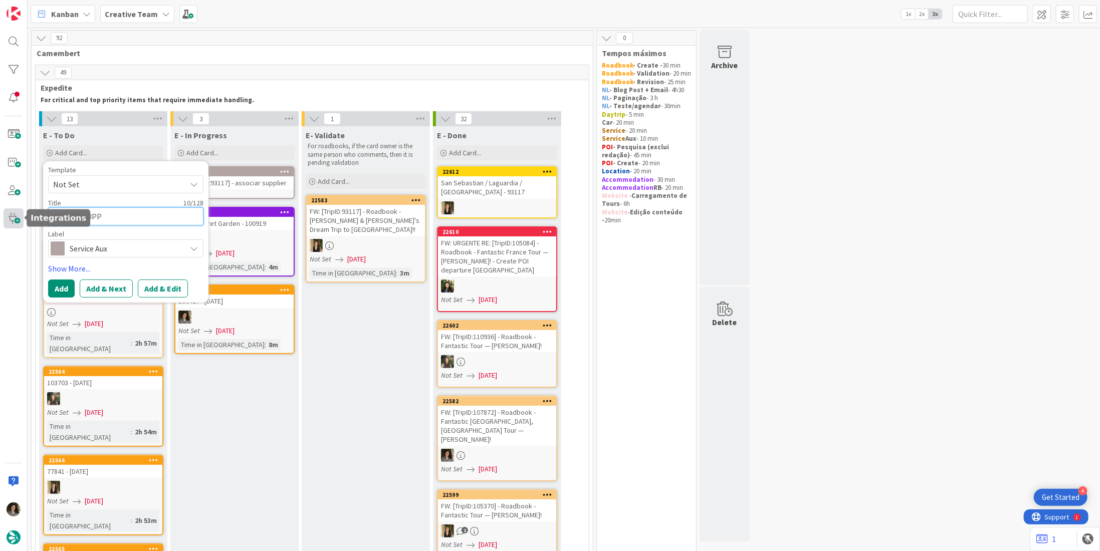
type textarea "x"
type textarea "CREATE SUPPLI"
type textarea "x"
type textarea "CREATE SUPPLIE"
type textarea "x"
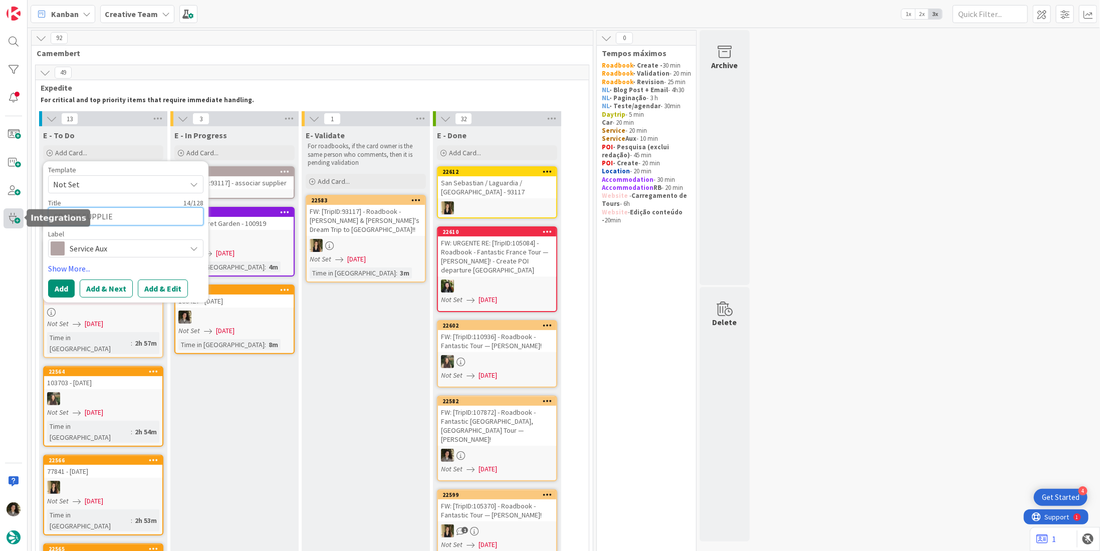
type textarea "CREATE SUPPLIER"
type textarea "x"
type textarea "CREATE SUPPLIER"
type textarea "x"
type textarea "CREATE SUPPLIER -"
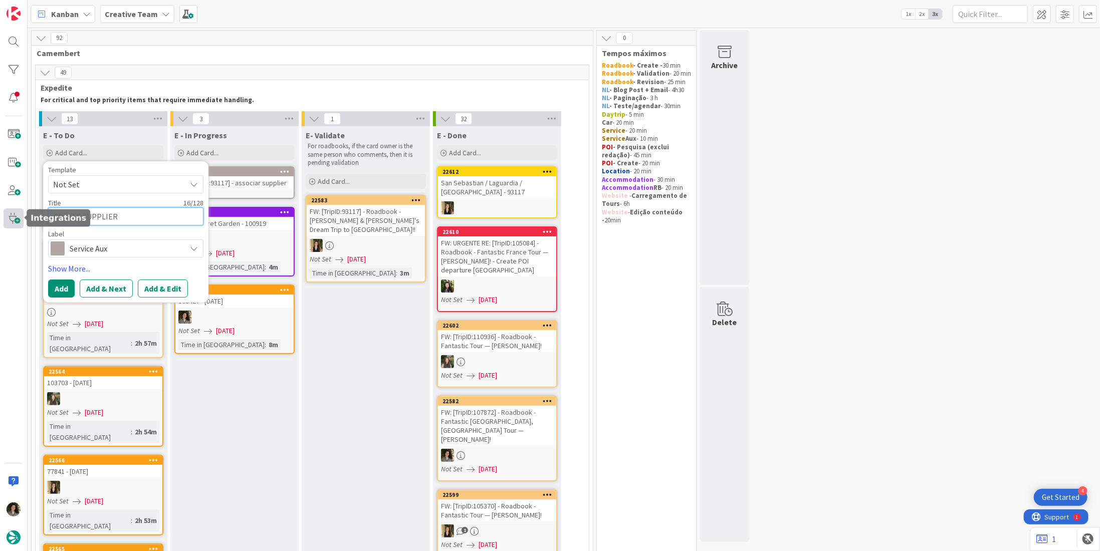
type textarea "x"
type textarea "CREATE SUPPLIER -"
type textarea "x"
type textarea "CREATE SUPPLIER - 1"
type textarea "x"
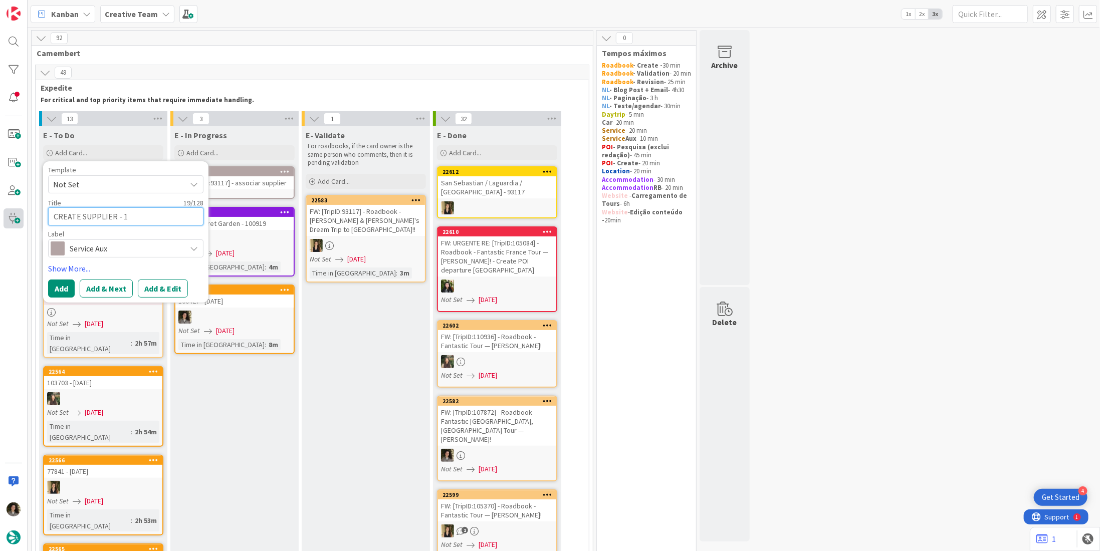
type textarea "CREATE SUPPLIER - 10"
type textarea "x"
type textarea "CREATE SUPPLIER - 100"
type textarea "x"
type textarea "CREATE SUPPLIER - 1004"
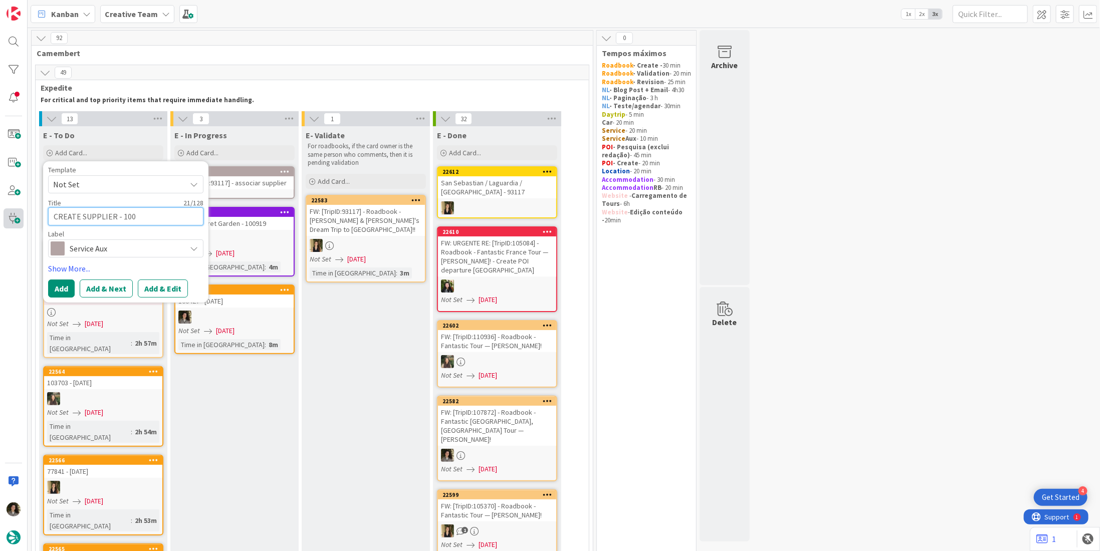
type textarea "x"
type textarea "CREATE SUPPLIER - 10042"
type textarea "x"
type textarea "CREATE SUPPLIER - 100427"
type textarea "x"
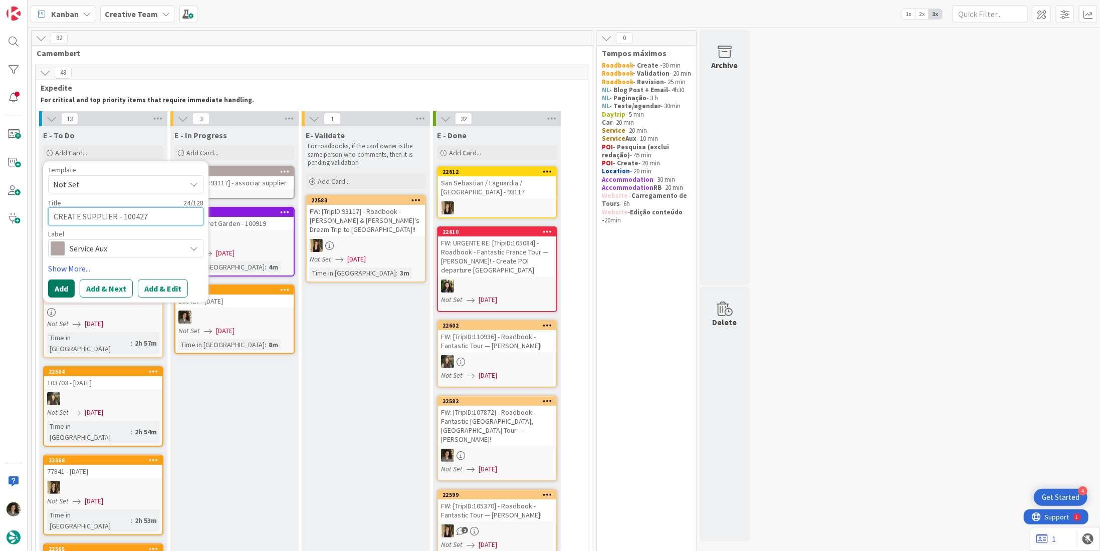
type textarea "CREATE SUPPLIER - 100427"
click at [69, 284] on button "Add" at bounding box center [61, 289] width 27 height 18
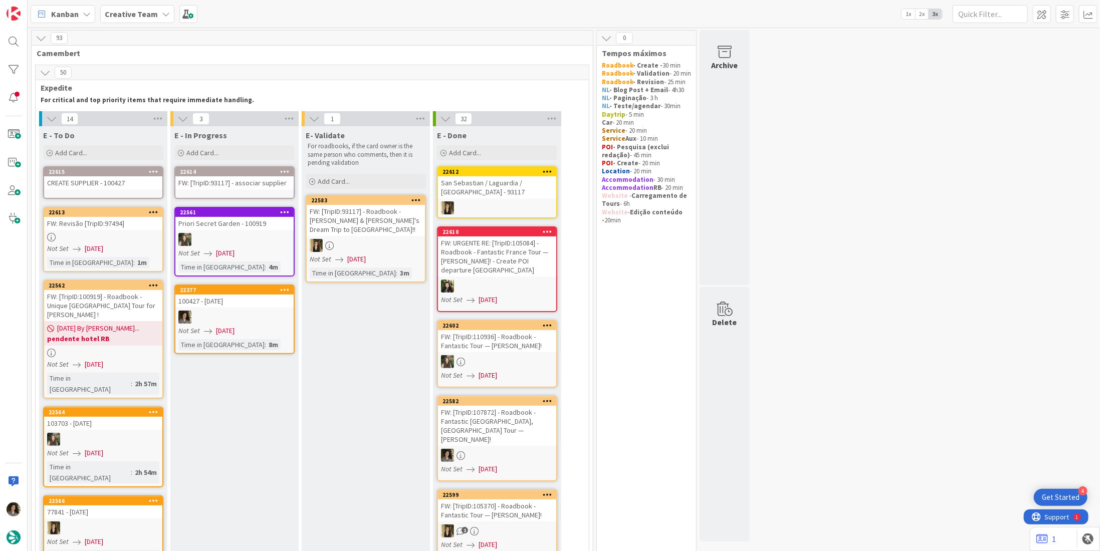
click at [71, 186] on div "CREATE SUPPLIER - 100427" at bounding box center [103, 182] width 118 height 13
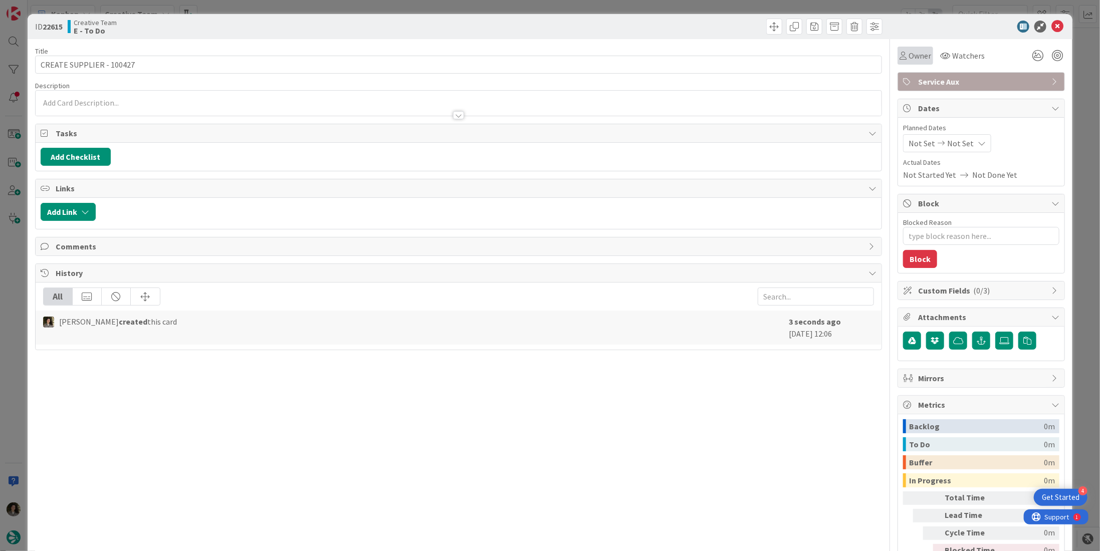
click at [913, 61] on span "Owner" at bounding box center [919, 56] width 23 height 12
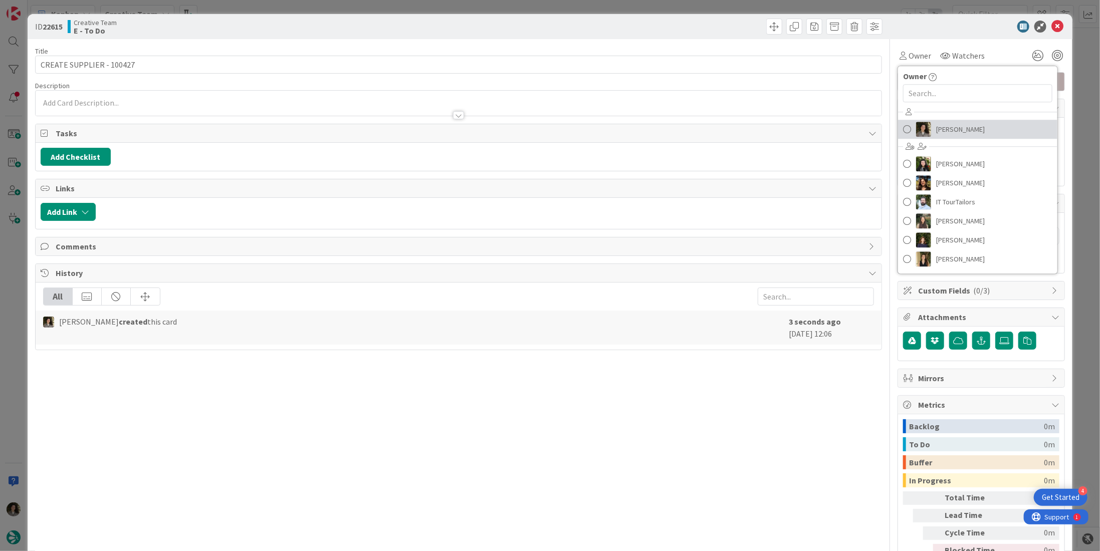
click at [936, 123] on span "[PERSON_NAME]" at bounding box center [960, 129] width 49 height 15
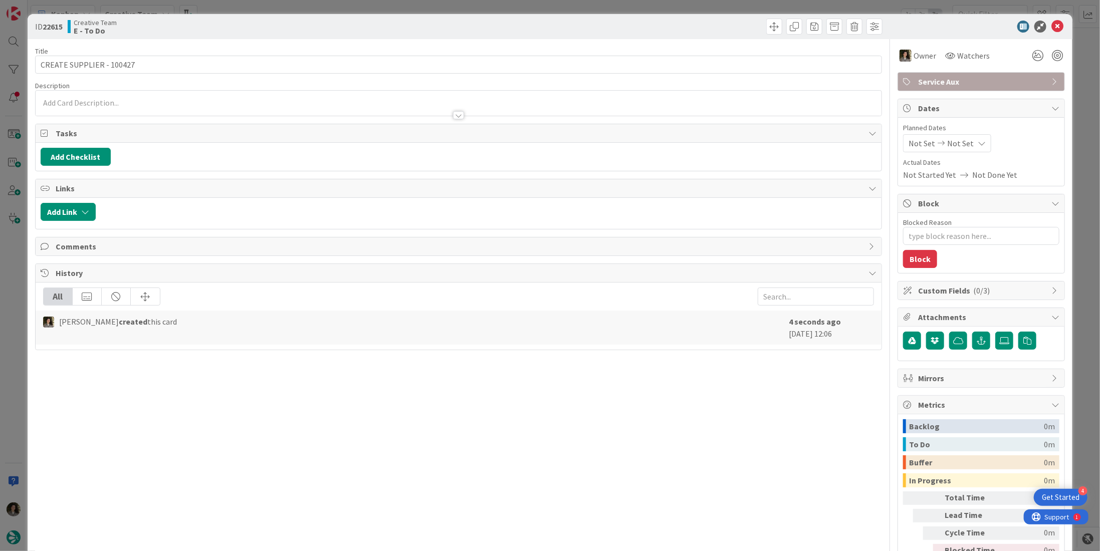
type textarea "x"
click at [954, 142] on span "Not Set" at bounding box center [960, 143] width 27 height 12
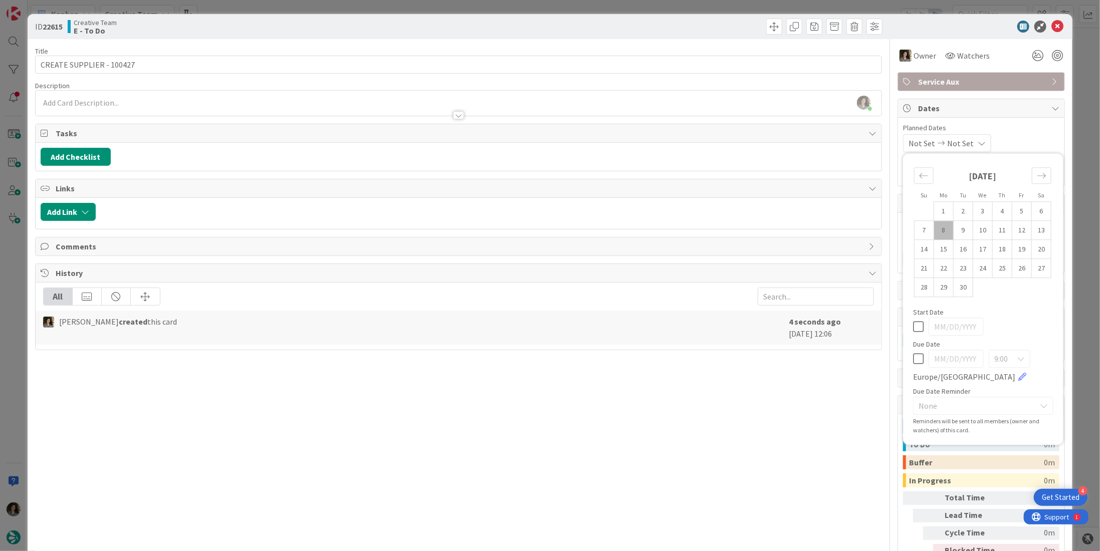
click at [913, 356] on icon at bounding box center [918, 359] width 11 height 12
type input "[DATE]"
click at [1043, 23] on div at bounding box center [975, 27] width 177 height 12
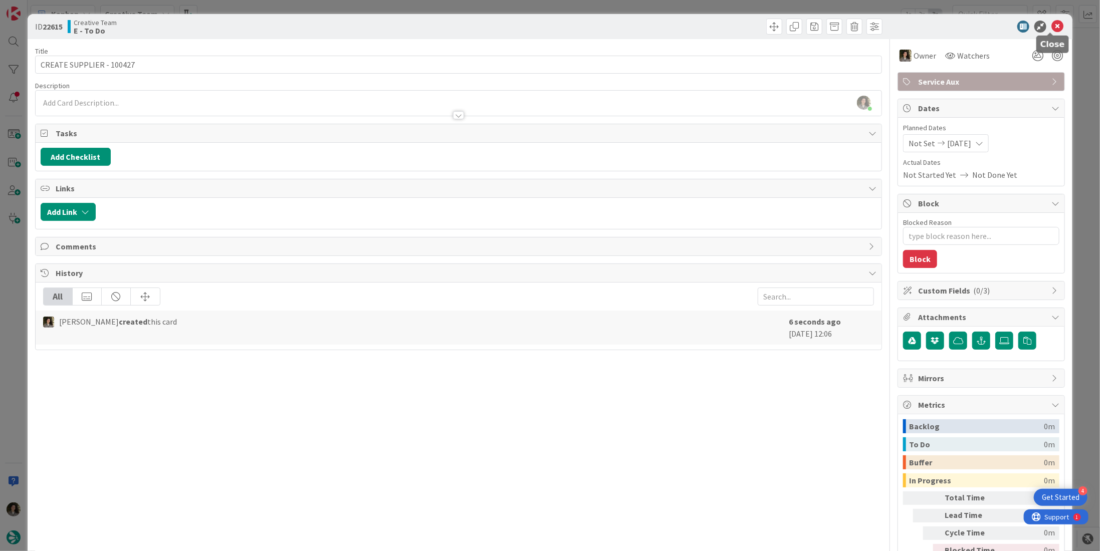
click at [1051, 26] on icon at bounding box center [1057, 27] width 12 height 12
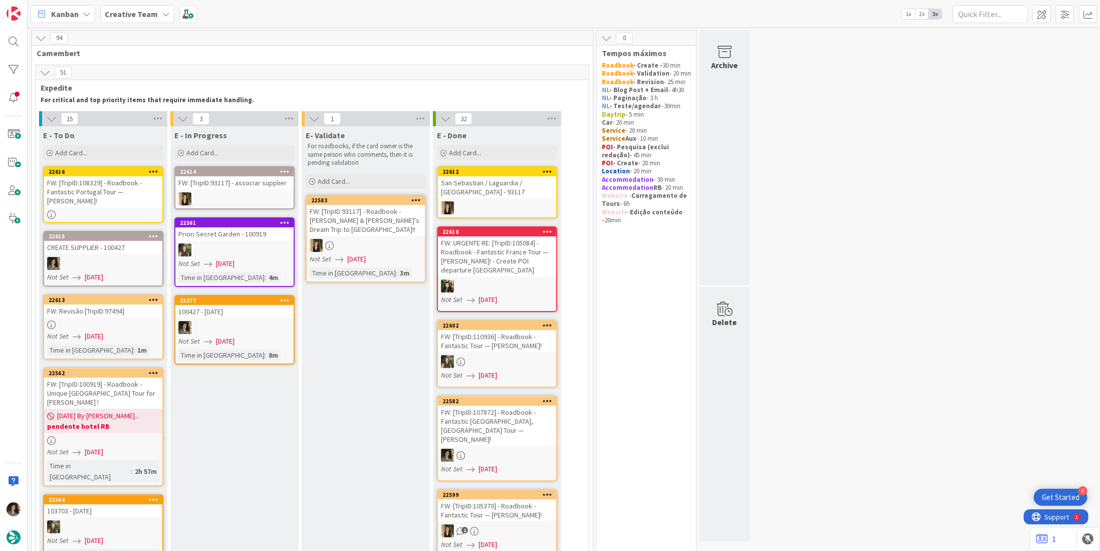
click at [65, 186] on div "FW: [TripID:108329] - Roadbook - Fantastic Portugal Tour — Lorna Bateman!" at bounding box center [103, 191] width 118 height 31
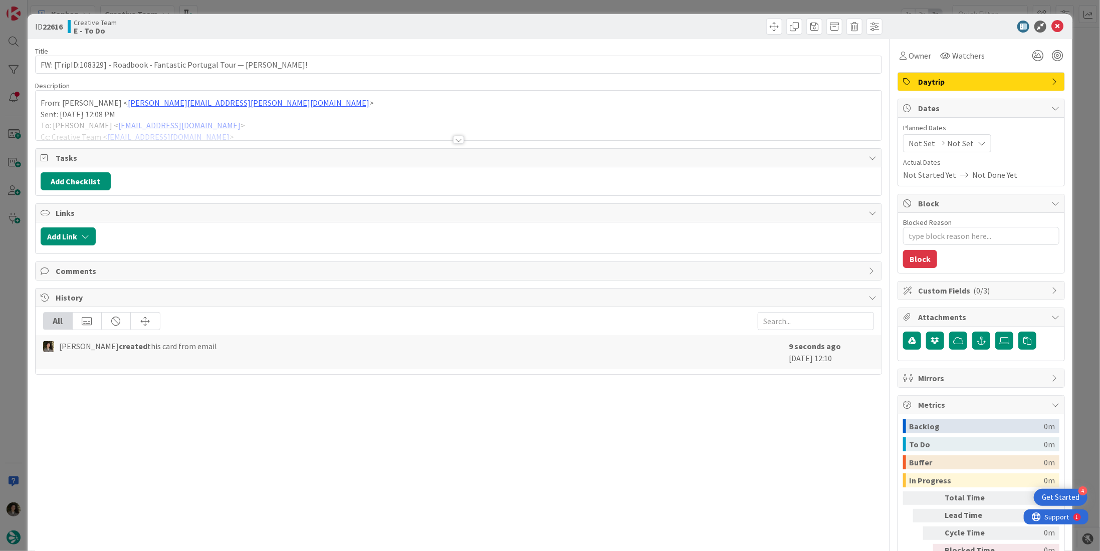
click at [976, 83] on span "Daytrip" at bounding box center [982, 82] width 128 height 12
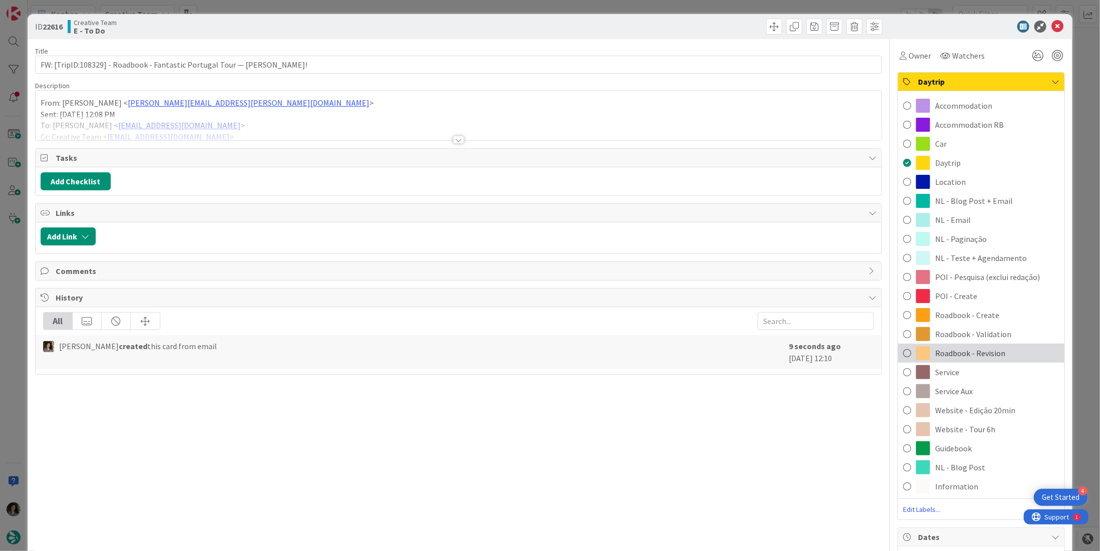
click at [986, 357] on span "Roadbook - Revision" at bounding box center [970, 353] width 70 height 12
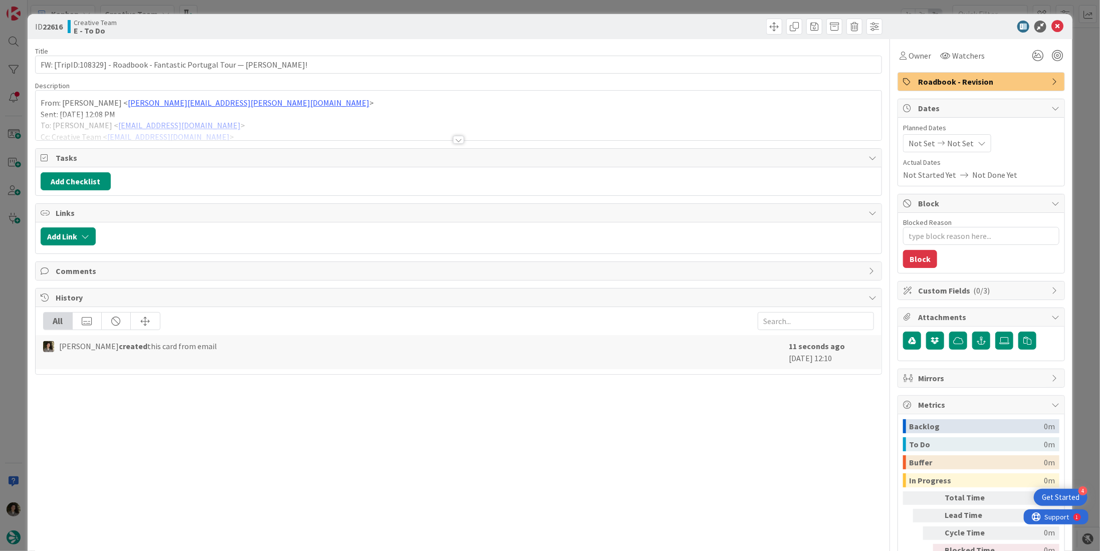
type textarea "x"
drag, startPoint x: 958, startPoint y: 140, endPoint x: 960, endPoint y: 151, distance: 10.7
click at [959, 141] on span "Not Set" at bounding box center [960, 143] width 27 height 12
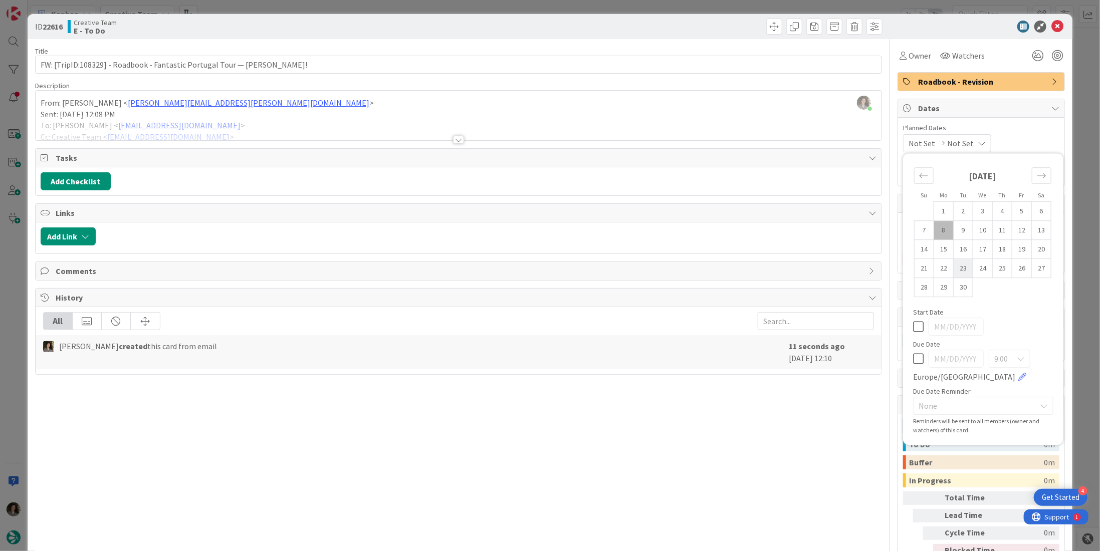
drag, startPoint x: 910, startPoint y: 359, endPoint x: 957, endPoint y: 268, distance: 103.1
click at [913, 359] on icon at bounding box center [918, 359] width 11 height 12
type input "[DATE]"
click at [1053, 22] on icon at bounding box center [1057, 27] width 12 height 12
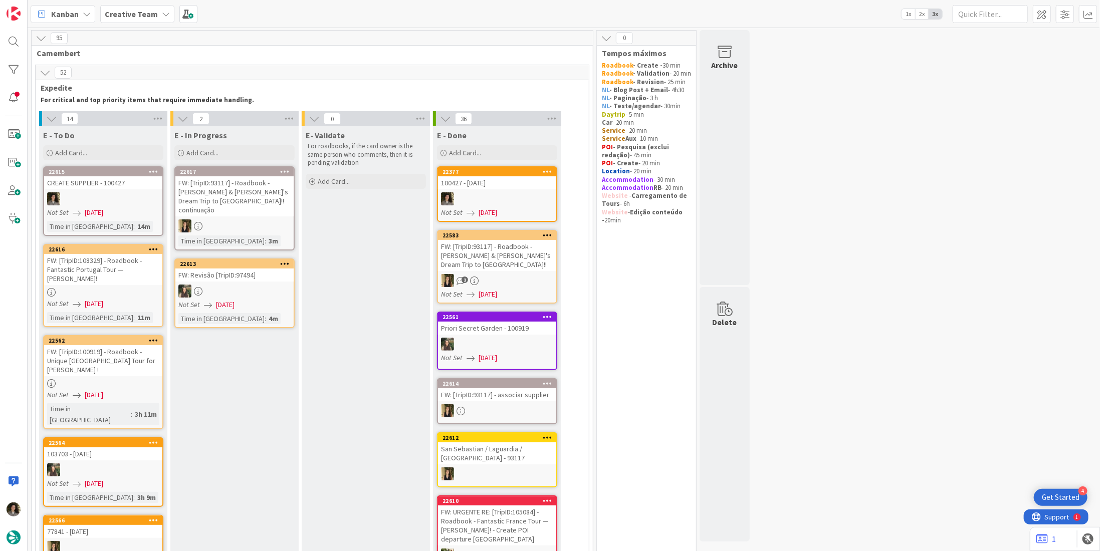
click at [509, 181] on div "100427 - 6oct" at bounding box center [497, 182] width 118 height 13
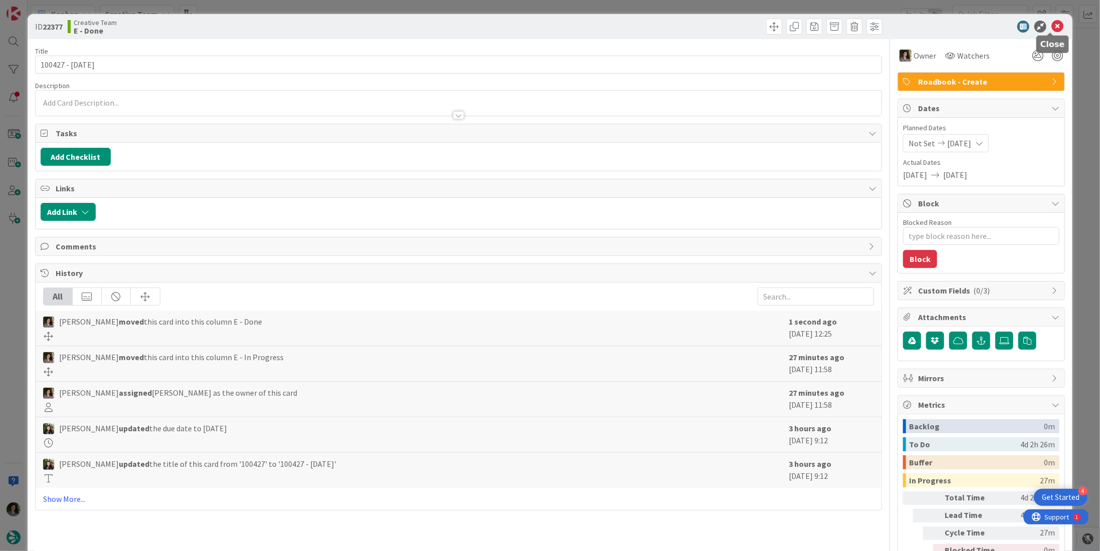
click at [1053, 27] on icon at bounding box center [1057, 27] width 12 height 12
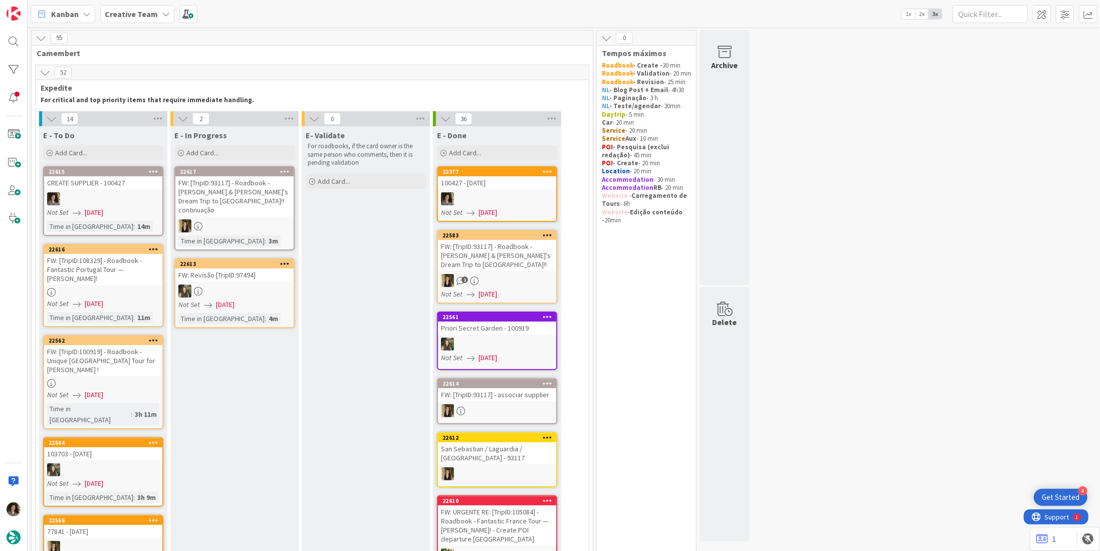
click at [118, 259] on div "FW: [TripID:108329] - Roadbook - Fantastic Portugal Tour — Lorna Bateman!" at bounding box center [103, 269] width 118 height 31
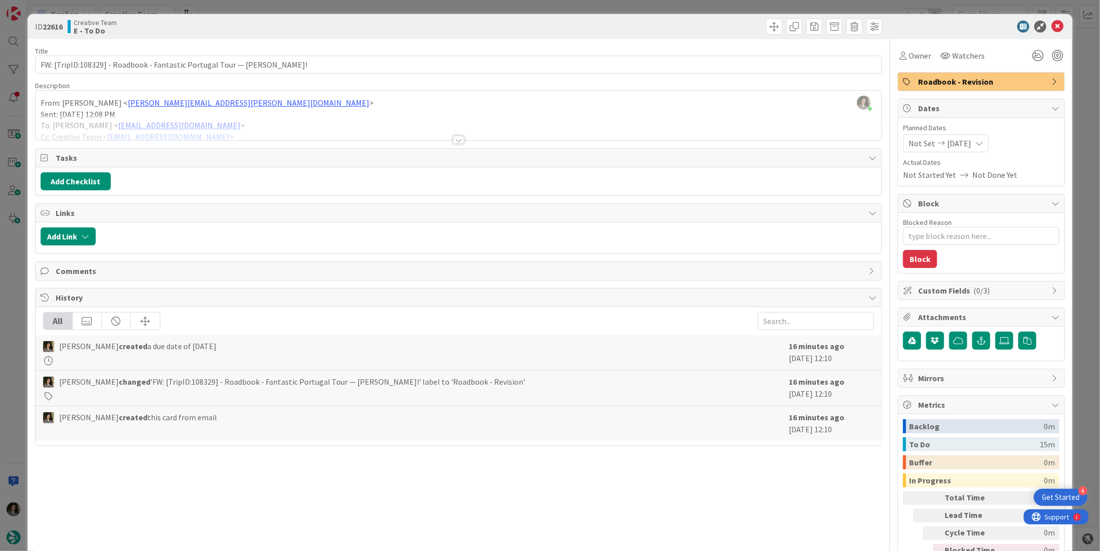
click at [462, 135] on div at bounding box center [459, 128] width 846 height 26
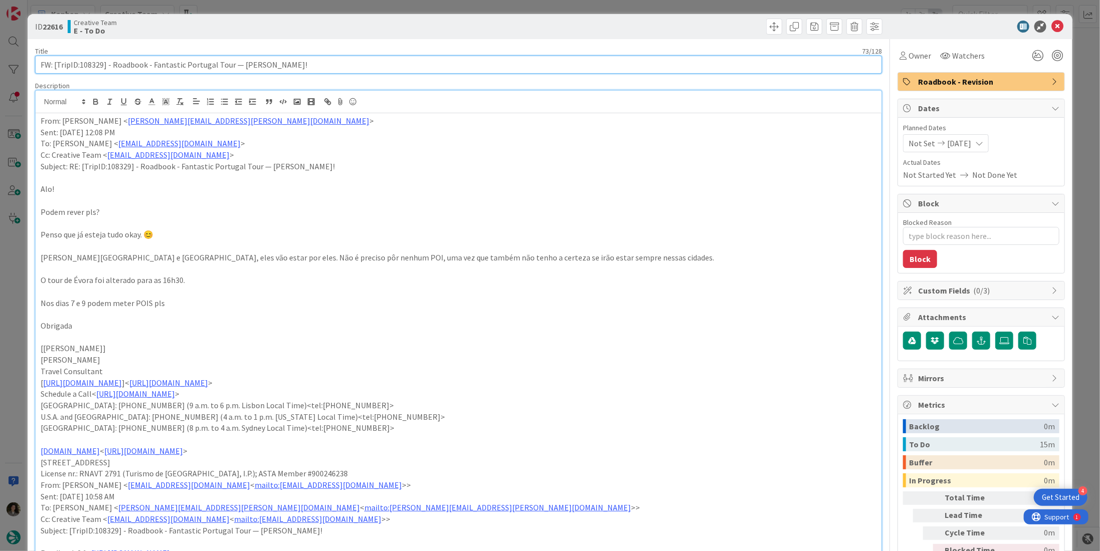
drag, startPoint x: 103, startPoint y: 62, endPoint x: 83, endPoint y: 64, distance: 19.6
click at [81, 65] on input "FW: [TripID:108329] - Roadbook - Fantastic Portugal Tour — Lorna Bateman!" at bounding box center [458, 65] width 847 height 18
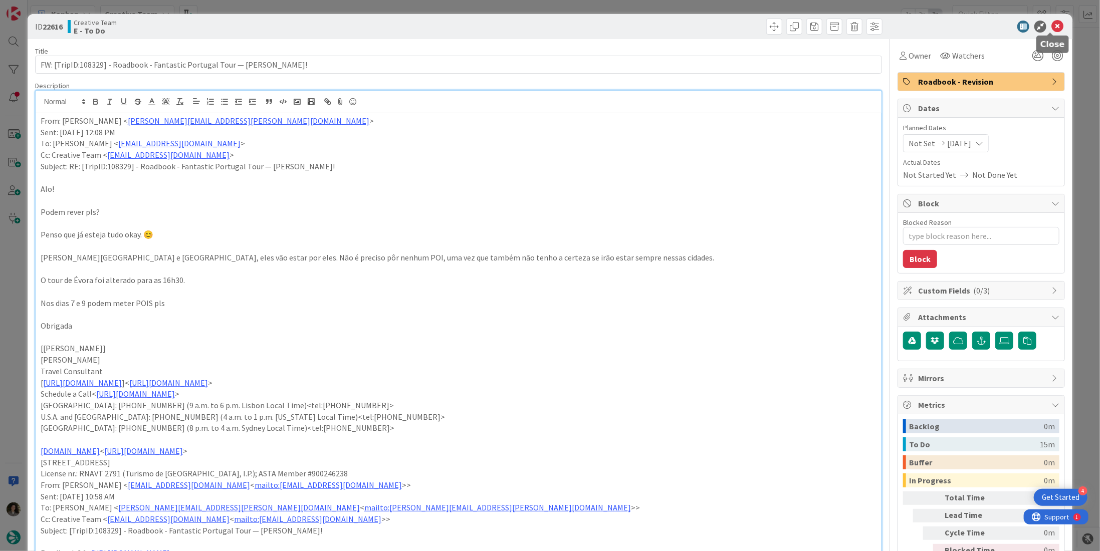
click at [1051, 24] on icon at bounding box center [1057, 27] width 12 height 12
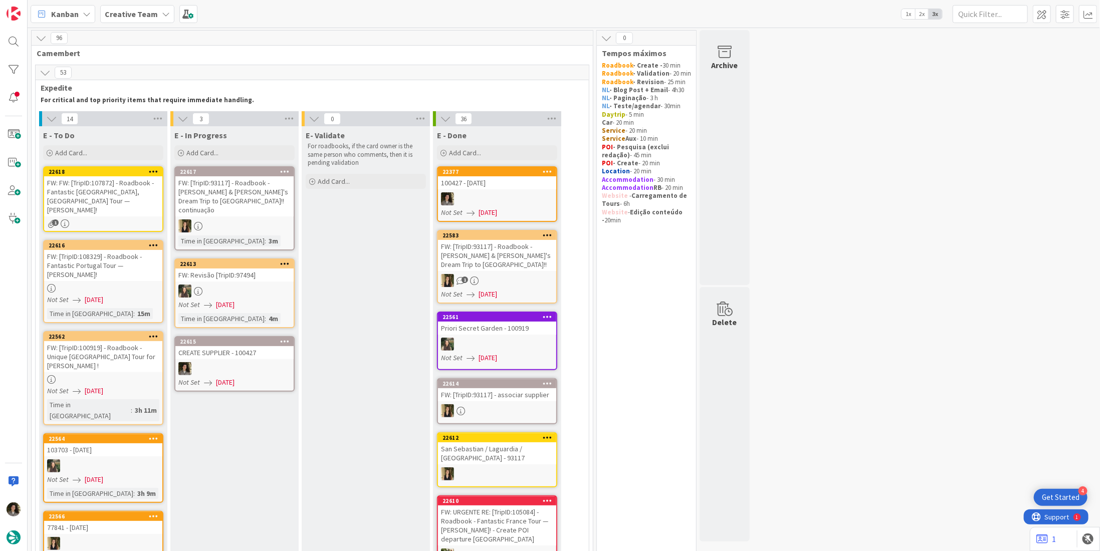
click at [96, 193] on div "FW: FW: [TripID:107872] - Roadbook - Fantastic Portugal, Spain Tour — Amy M Kuh…" at bounding box center [103, 196] width 118 height 40
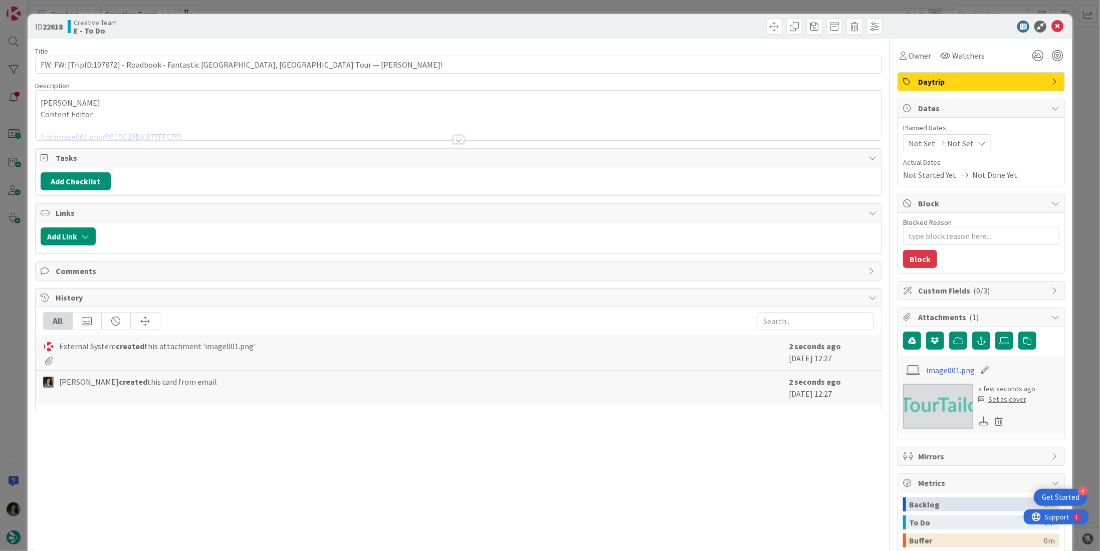
click at [947, 82] on span "Daytrip" at bounding box center [982, 82] width 128 height 12
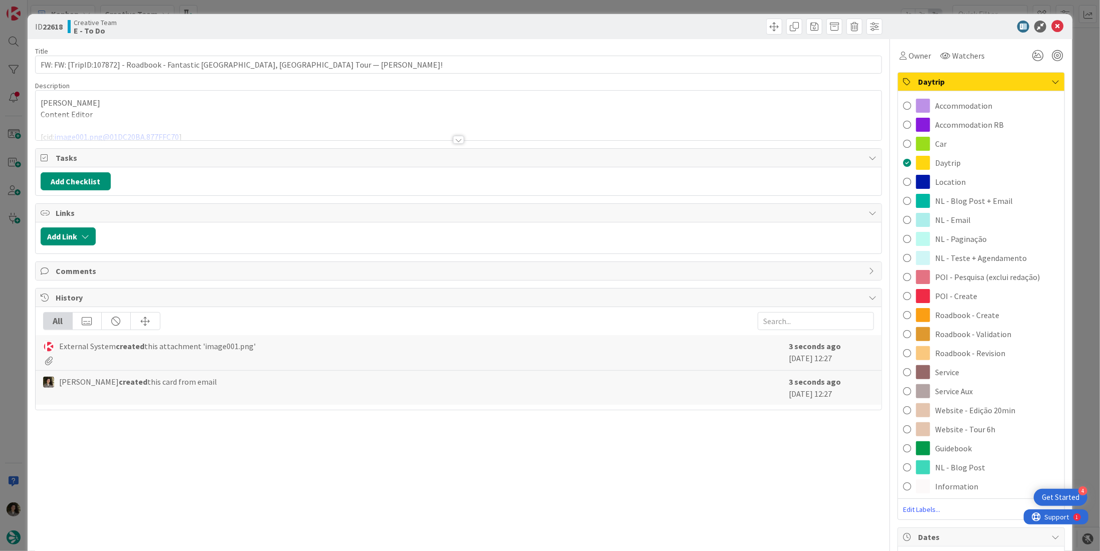
click at [1001, 349] on div "Roadbook - Revision" at bounding box center [981, 353] width 166 height 19
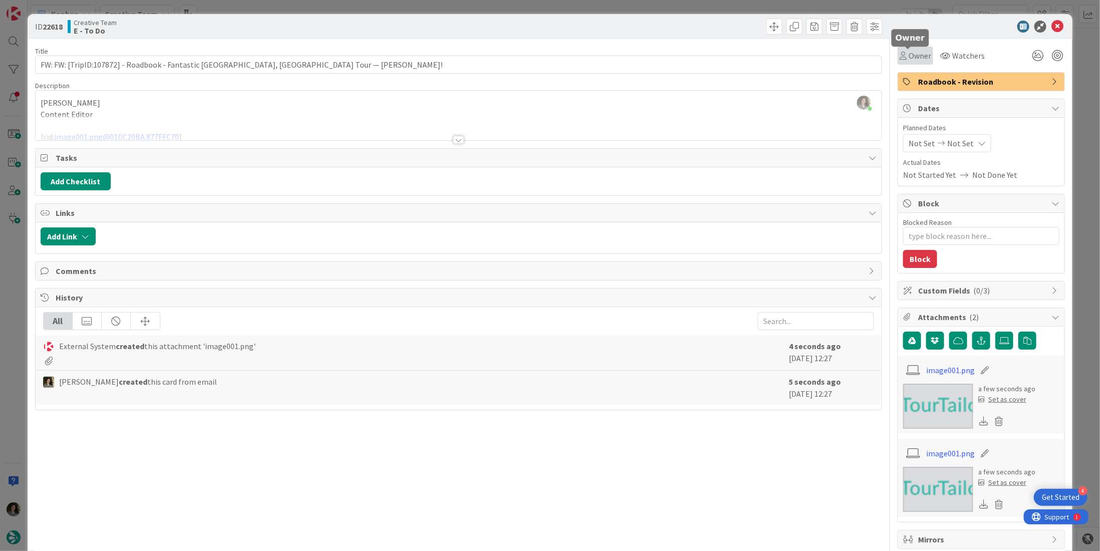
click at [914, 58] on span "Owner" at bounding box center [919, 56] width 23 height 12
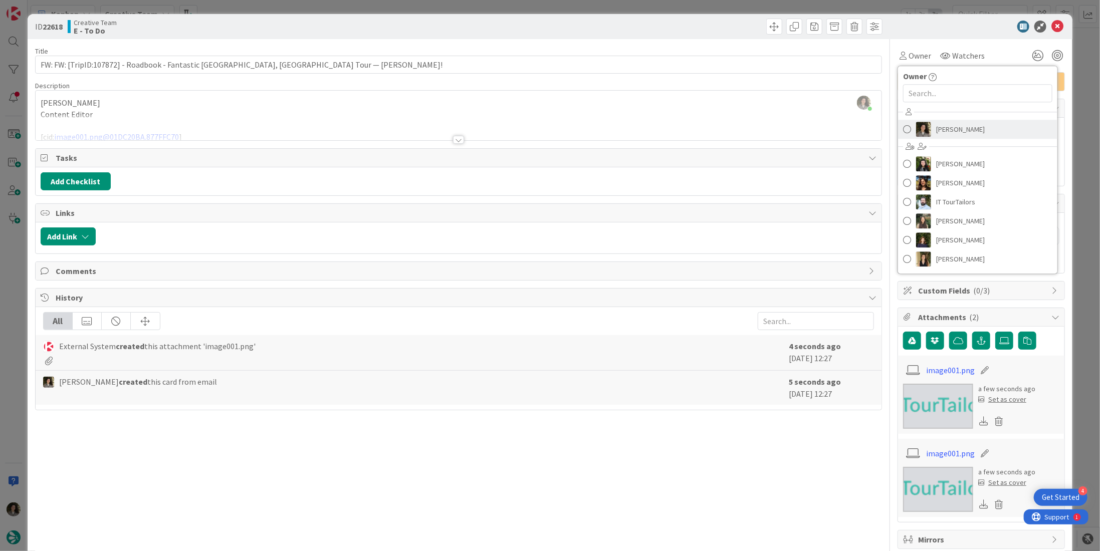
click at [936, 123] on span "[PERSON_NAME]" at bounding box center [960, 129] width 49 height 15
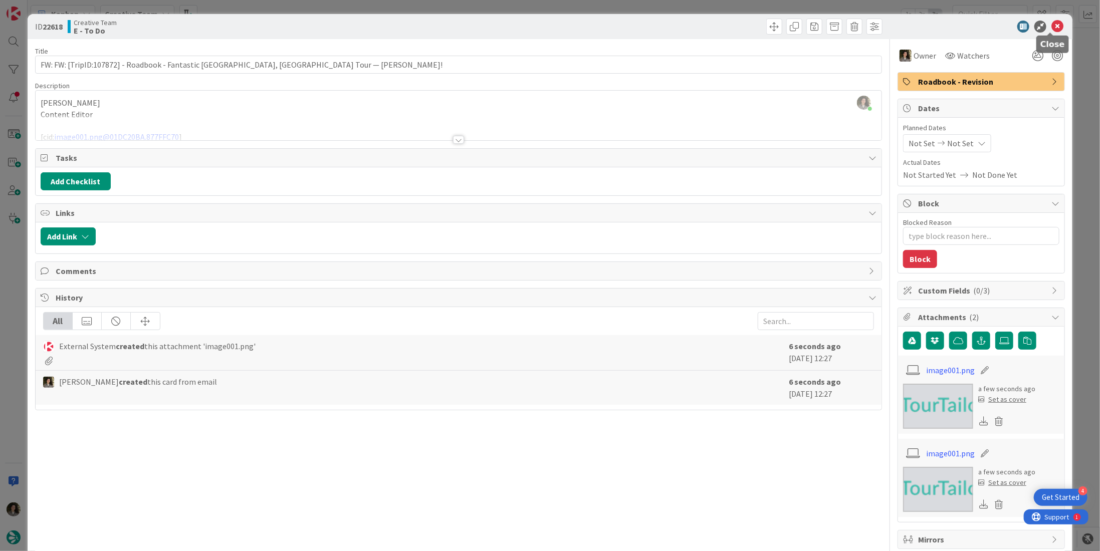
click at [1052, 29] on icon at bounding box center [1057, 27] width 12 height 12
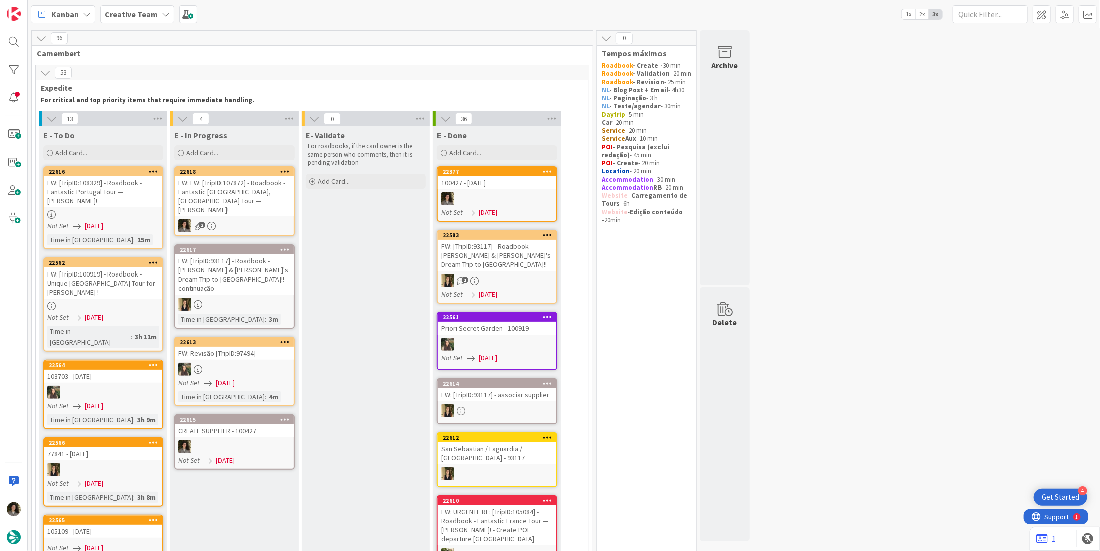
click at [235, 193] on div "FW: FW: [TripID:107872] - Roadbook - Fantastic Portugal, Spain Tour — Amy M Kuh…" at bounding box center [234, 196] width 118 height 40
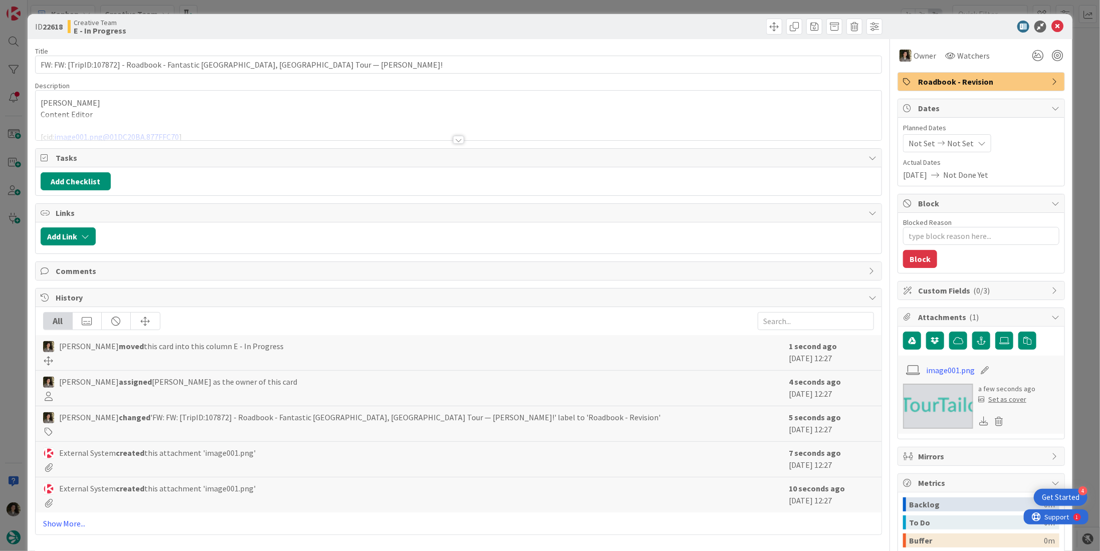
type textarea "x"
click at [961, 144] on span "Not Set" at bounding box center [960, 143] width 27 height 12
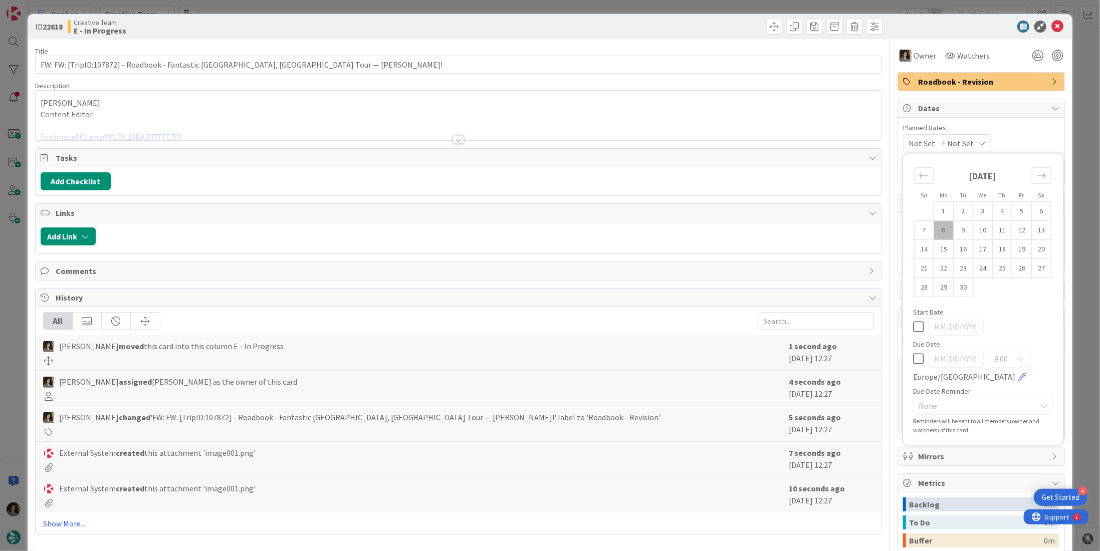
click at [913, 362] on icon at bounding box center [918, 359] width 11 height 12
type input "[DATE]"
click at [1051, 27] on icon at bounding box center [1057, 27] width 12 height 12
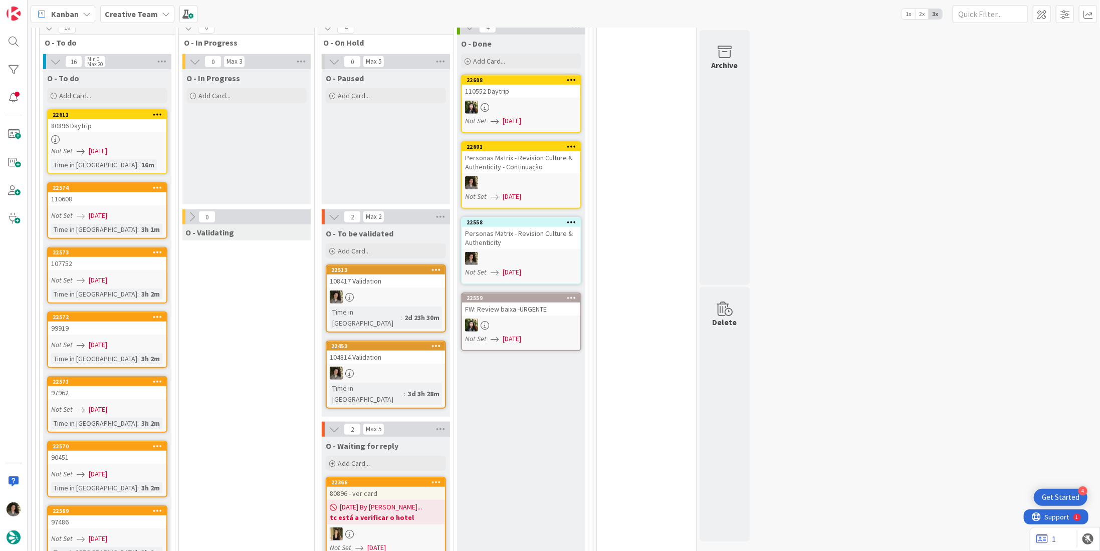
scroll to position [2856, 0]
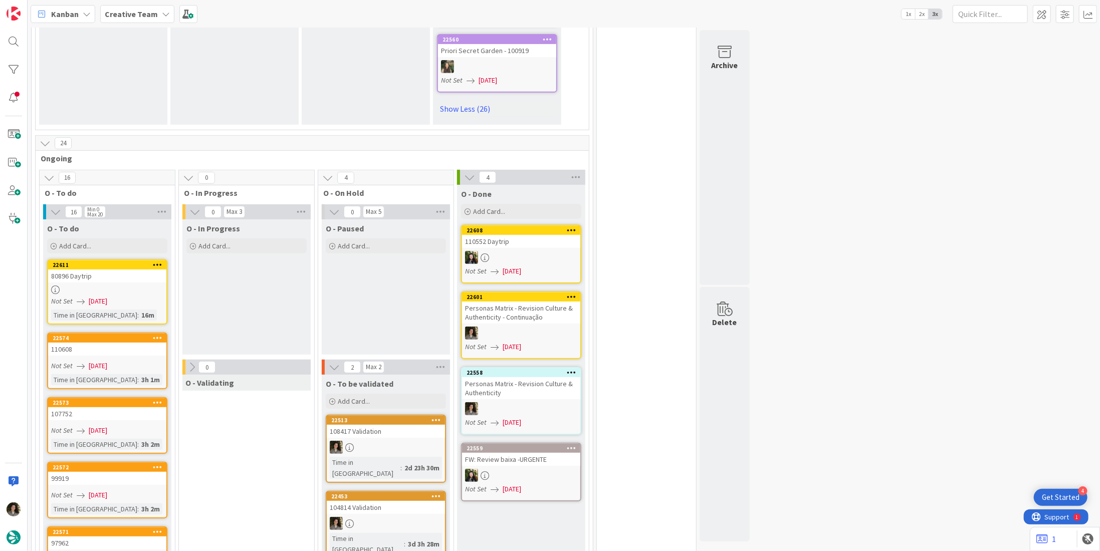
click at [92, 286] on div at bounding box center [107, 290] width 118 height 9
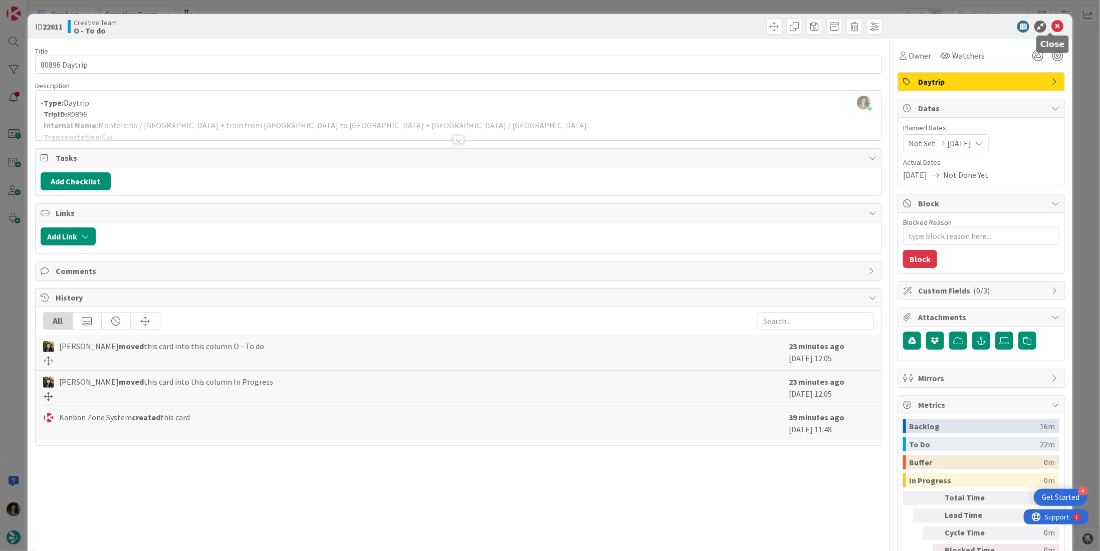
click at [1051, 25] on icon at bounding box center [1057, 27] width 12 height 12
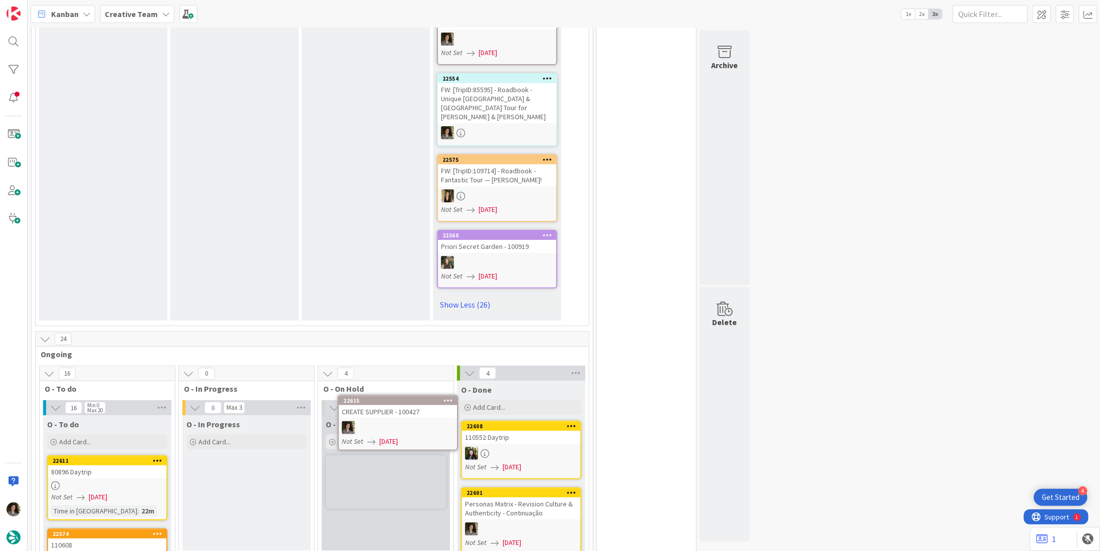
scroll to position [2666, 0]
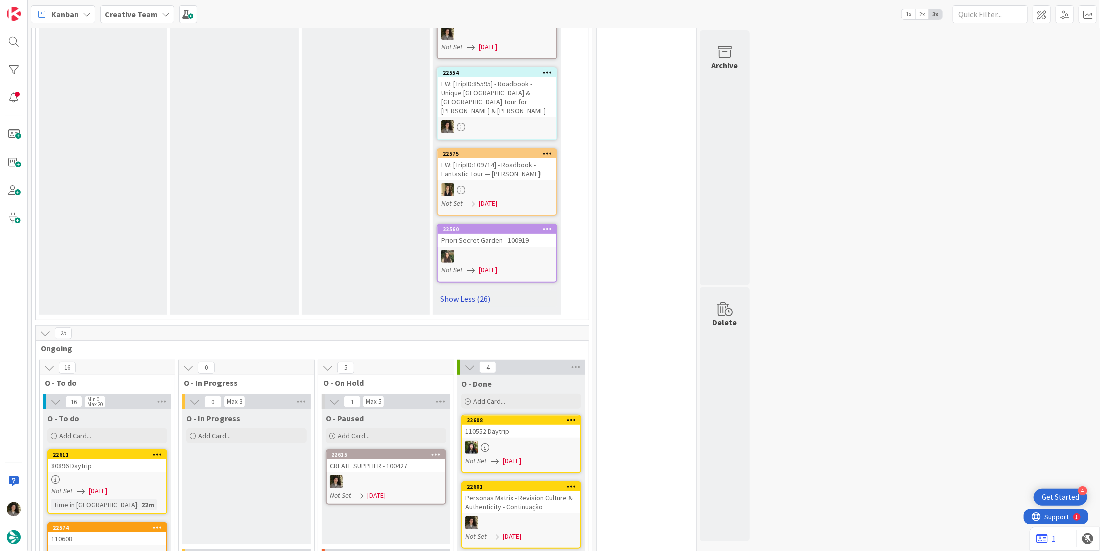
click at [480, 291] on link "Show Less (26)" at bounding box center [497, 299] width 120 height 16
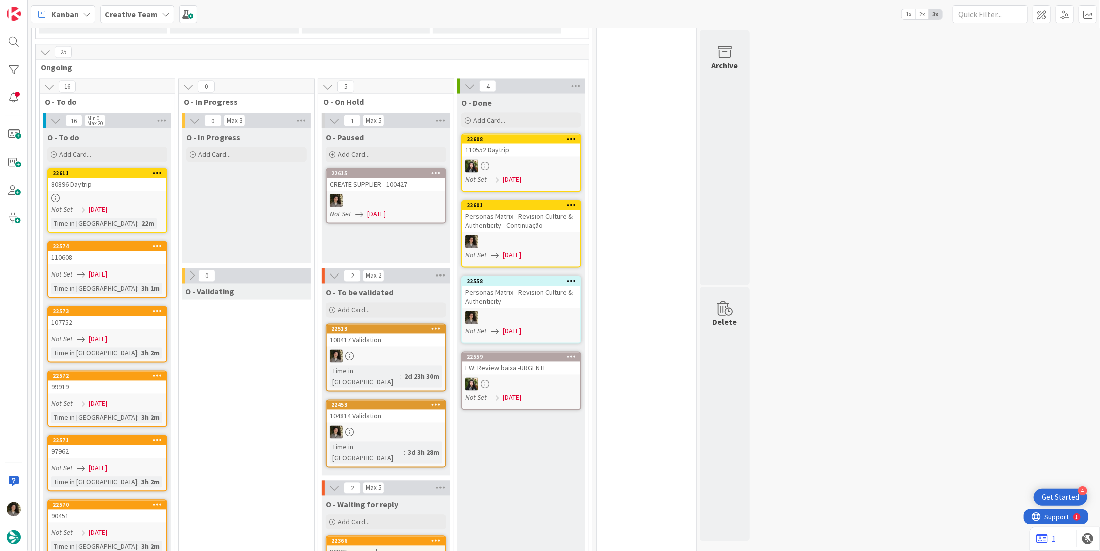
scroll to position [862, 0]
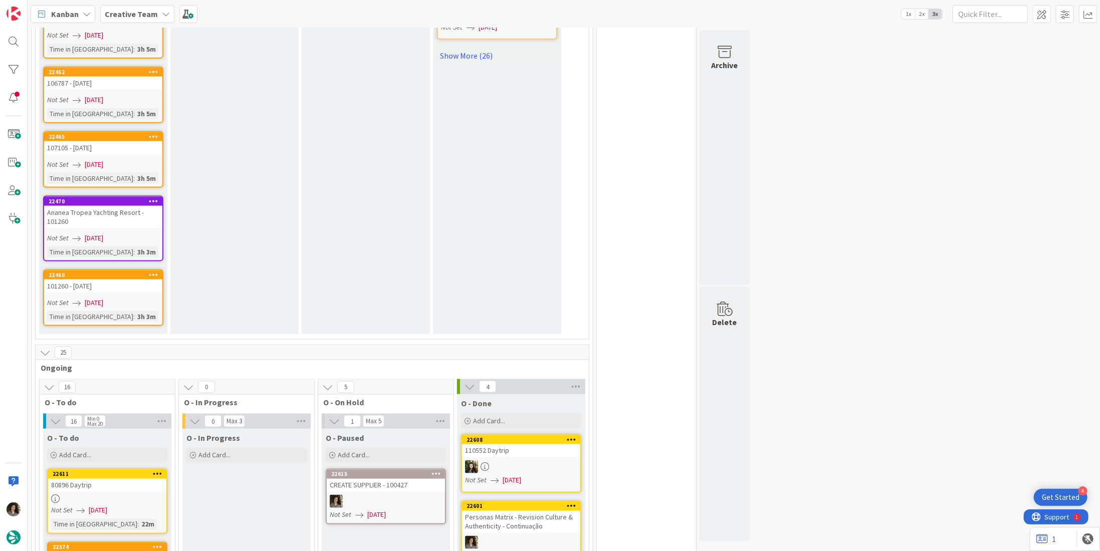
click at [93, 495] on div at bounding box center [107, 499] width 118 height 9
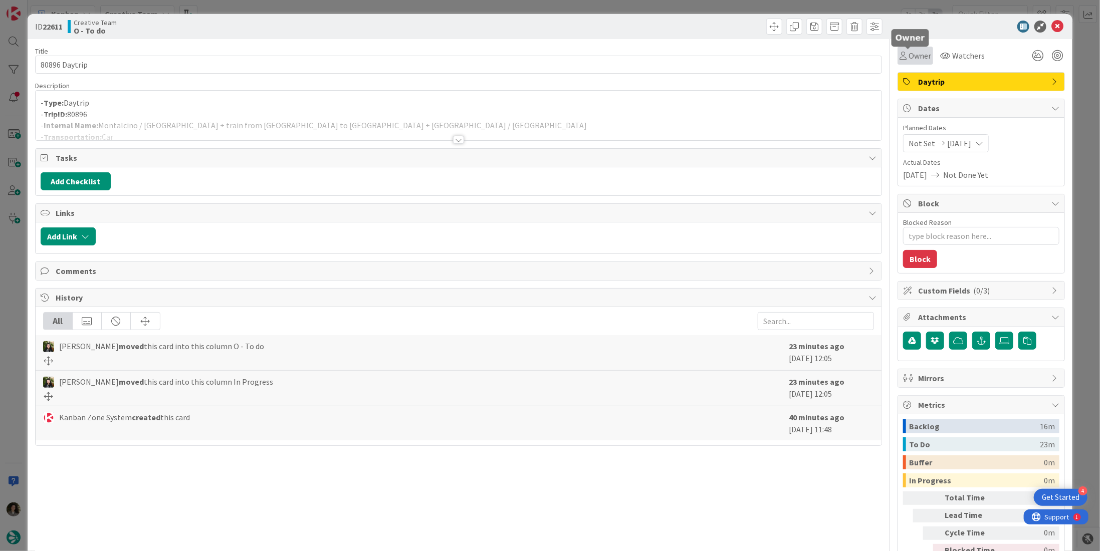
click at [916, 59] on span "Owner" at bounding box center [919, 56] width 23 height 12
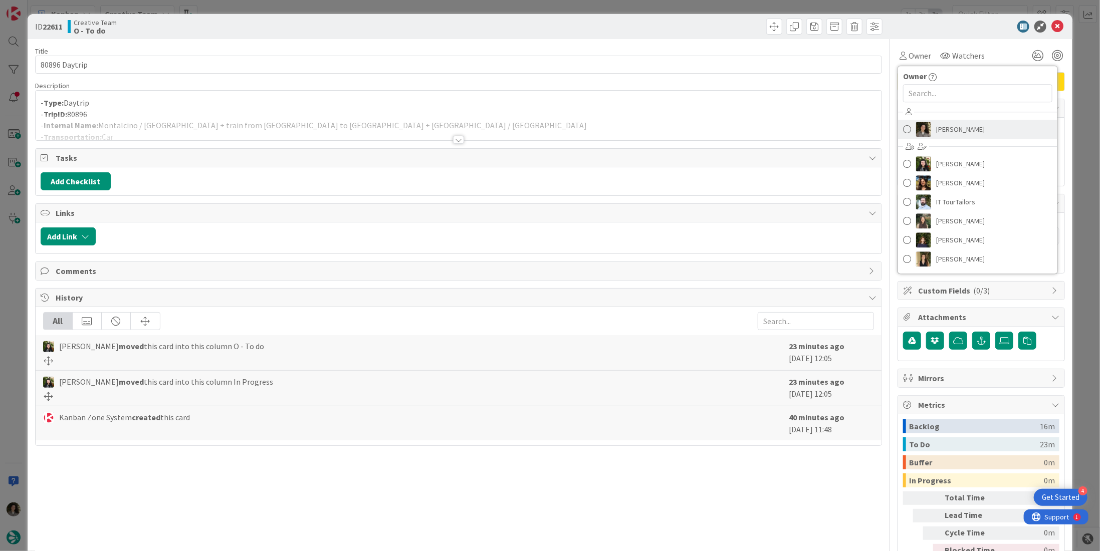
drag, startPoint x: 954, startPoint y: 123, endPoint x: 1037, endPoint y: 51, distance: 109.8
click at [954, 123] on span "[PERSON_NAME]" at bounding box center [960, 129] width 49 height 15
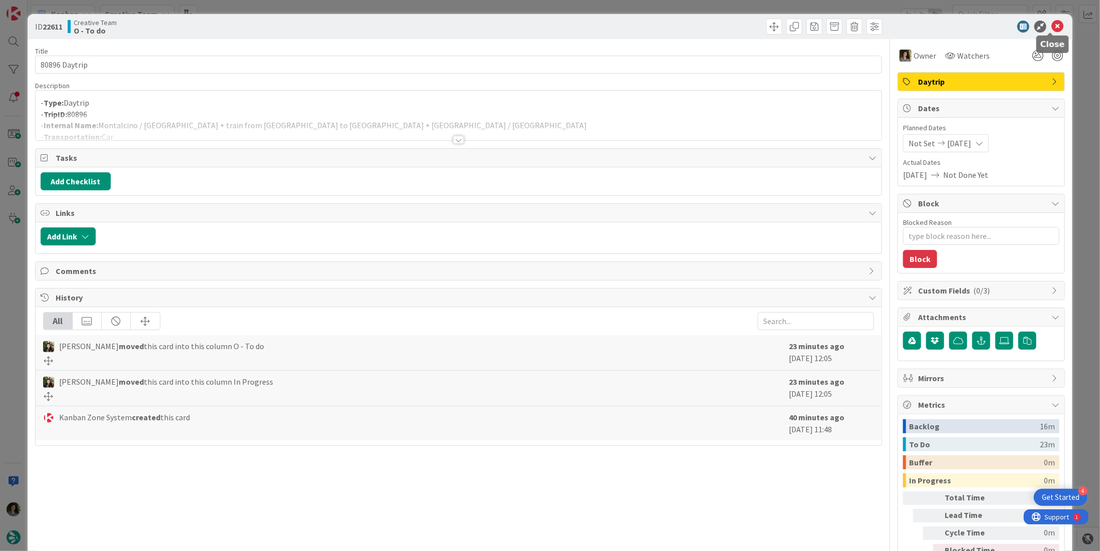
click at [1051, 23] on icon at bounding box center [1057, 27] width 12 height 12
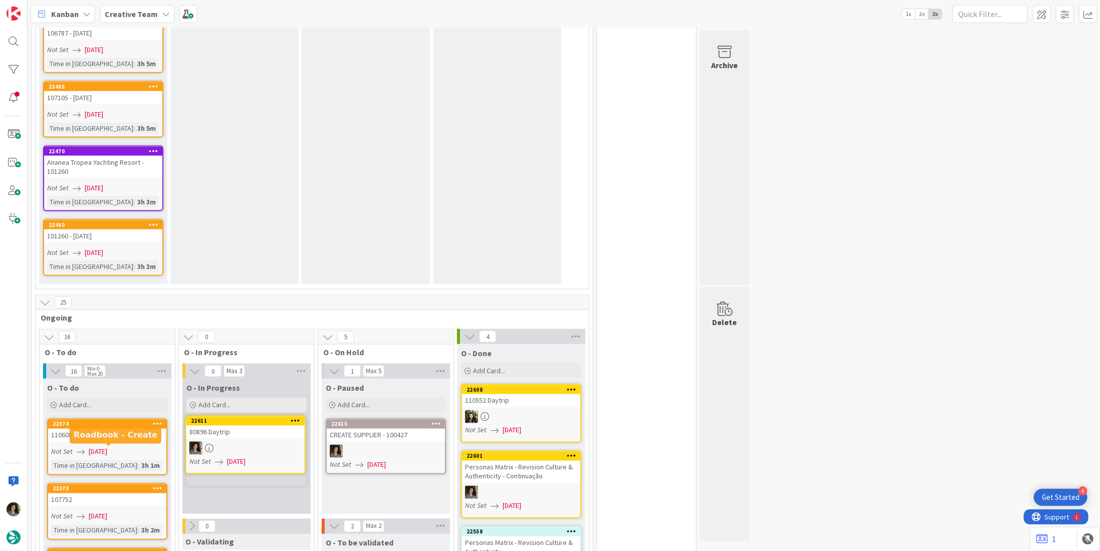
scroll to position [919, 0]
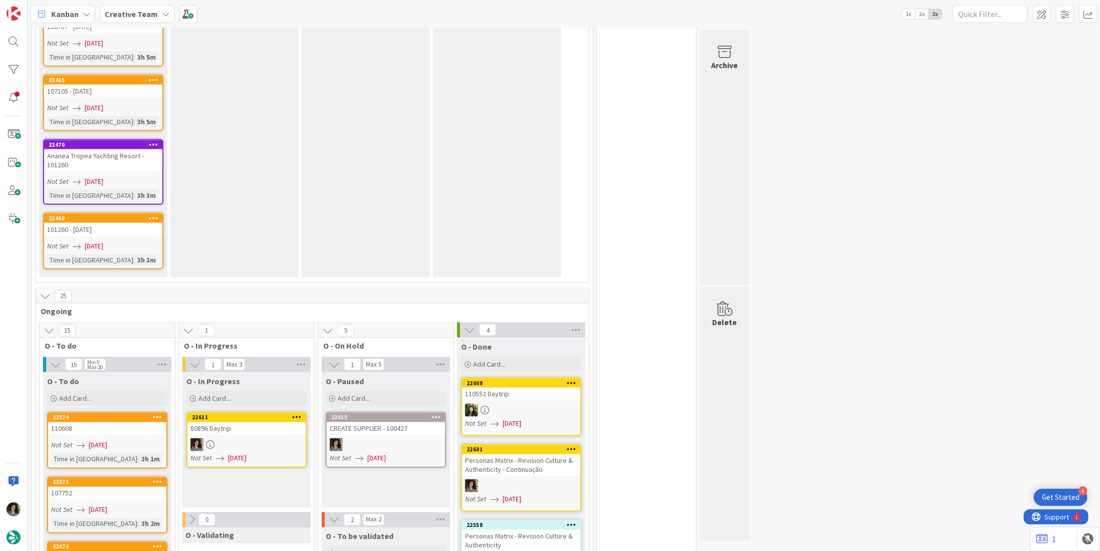
click at [269, 438] on div at bounding box center [246, 444] width 118 height 13
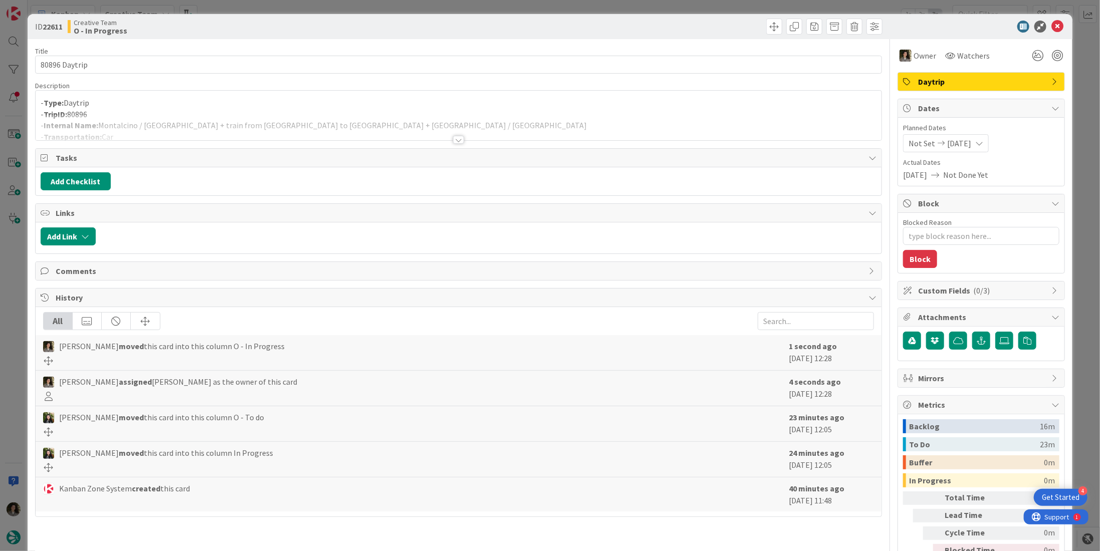
click at [281, 95] on div "- Type: Daytrip - TripID: 80896 - Internal Name: Montalcino / Florence + train …" at bounding box center [459, 117] width 846 height 45
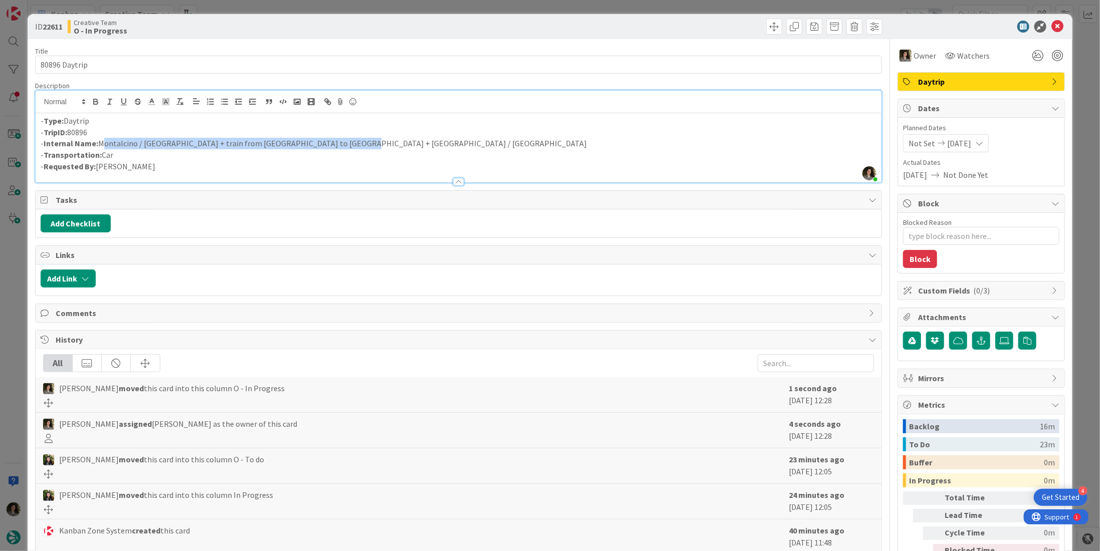
drag, startPoint x: 344, startPoint y: 143, endPoint x: 99, endPoint y: 143, distance: 245.0
click at [99, 143] on p "- Internal Name: Montalcino / Florence + train from Florence to Naples + Naples…" at bounding box center [459, 144] width 836 height 12
copy p "Montalcino / Florence + train from Florence to Naples + Naples / Amalfi"
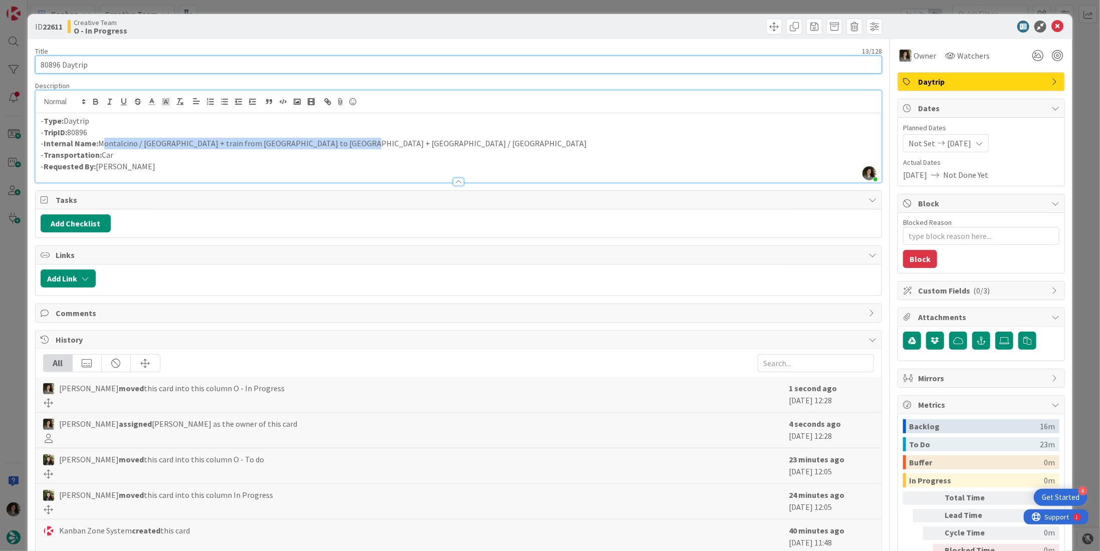
click at [110, 61] on input "80896 Daytrip" at bounding box center [458, 65] width 847 height 18
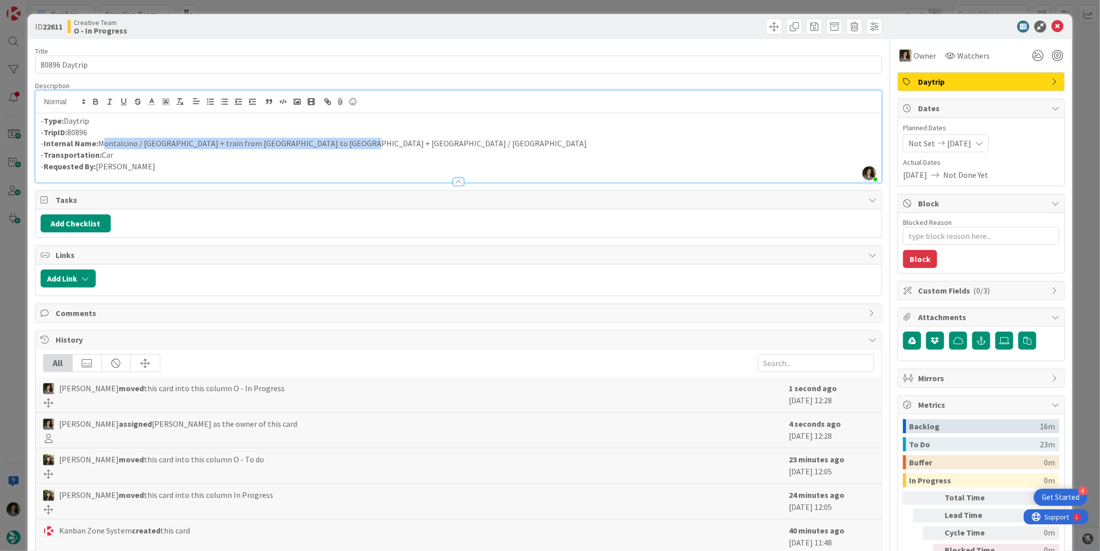
drag, startPoint x: 338, startPoint y: 144, endPoint x: 101, endPoint y: 145, distance: 237.0
click at [101, 145] on p "- Internal Name: Montalcino / Florence + train from Florence to Naples + Naples…" at bounding box center [459, 144] width 836 height 12
click at [1051, 26] on icon at bounding box center [1057, 27] width 12 height 12
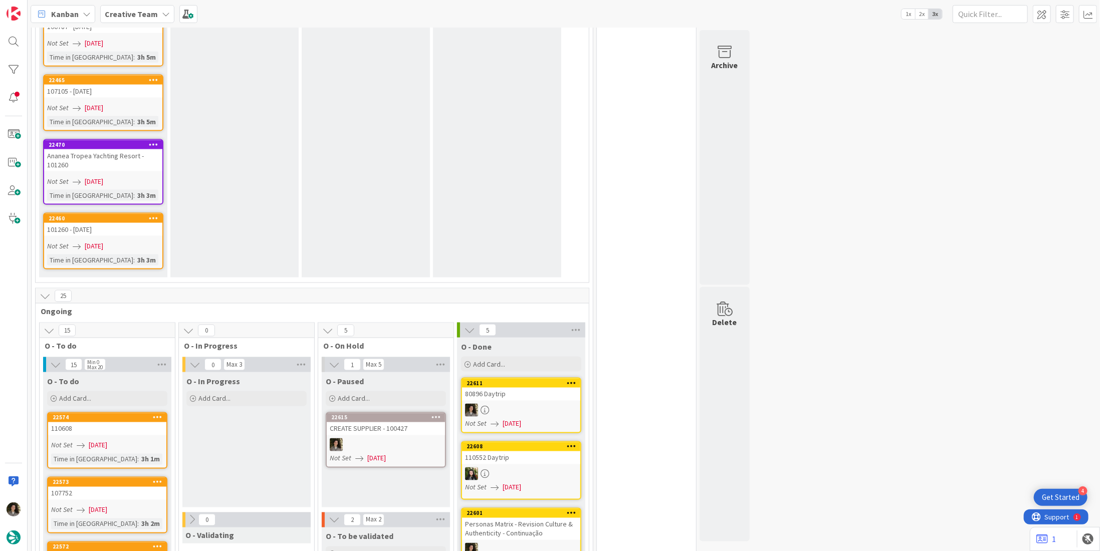
click at [504, 388] on div "80896 Daytrip" at bounding box center [521, 394] width 118 height 13
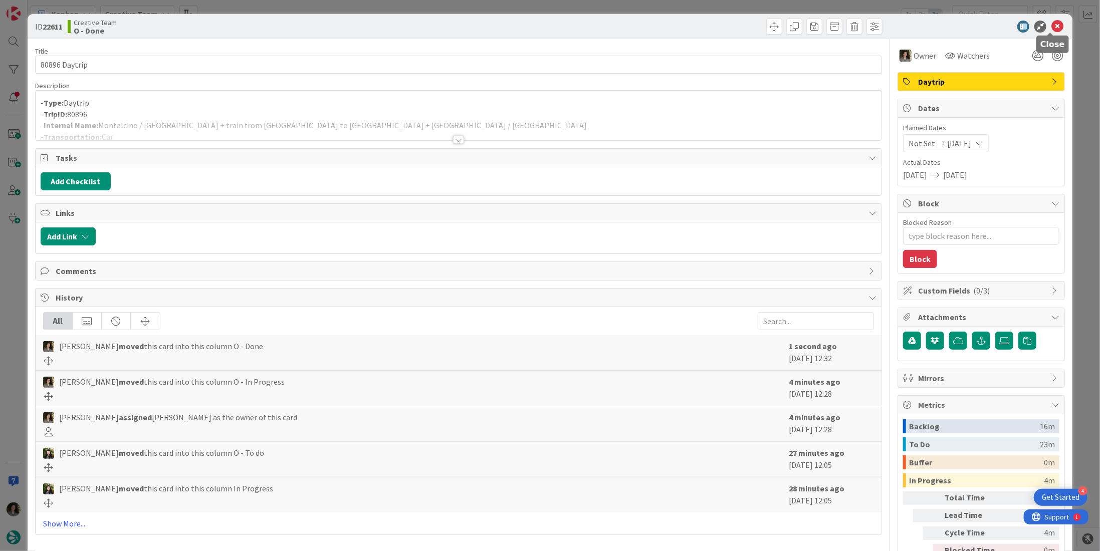
click at [1051, 26] on icon at bounding box center [1057, 27] width 12 height 12
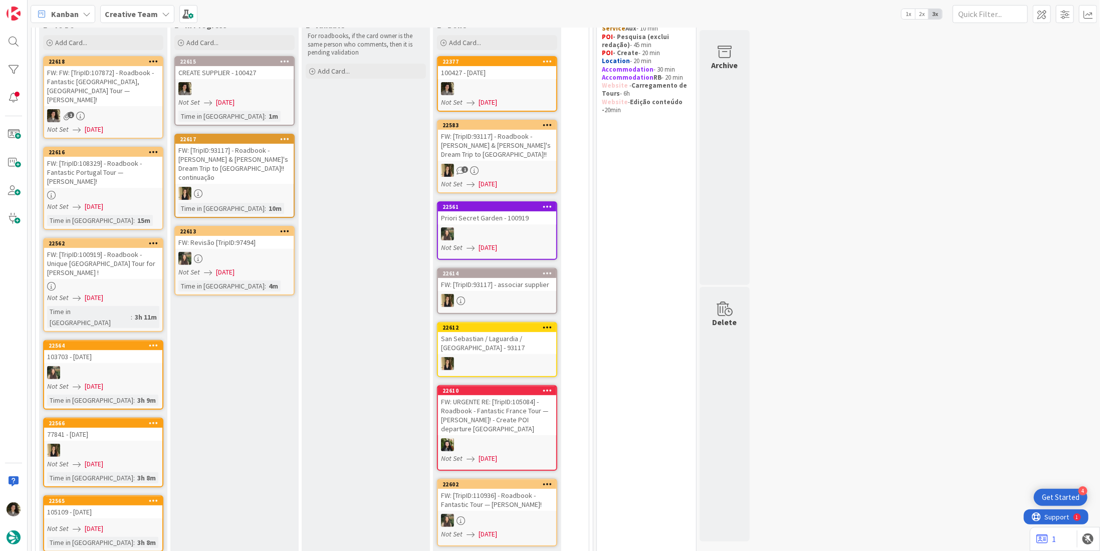
scroll to position [44, 0]
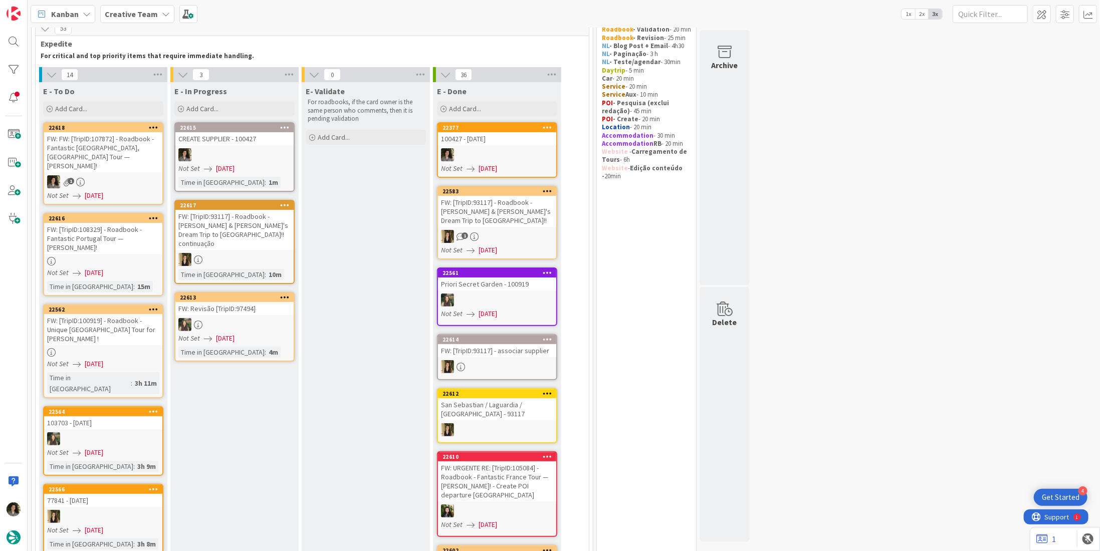
click at [250, 158] on div at bounding box center [234, 154] width 118 height 13
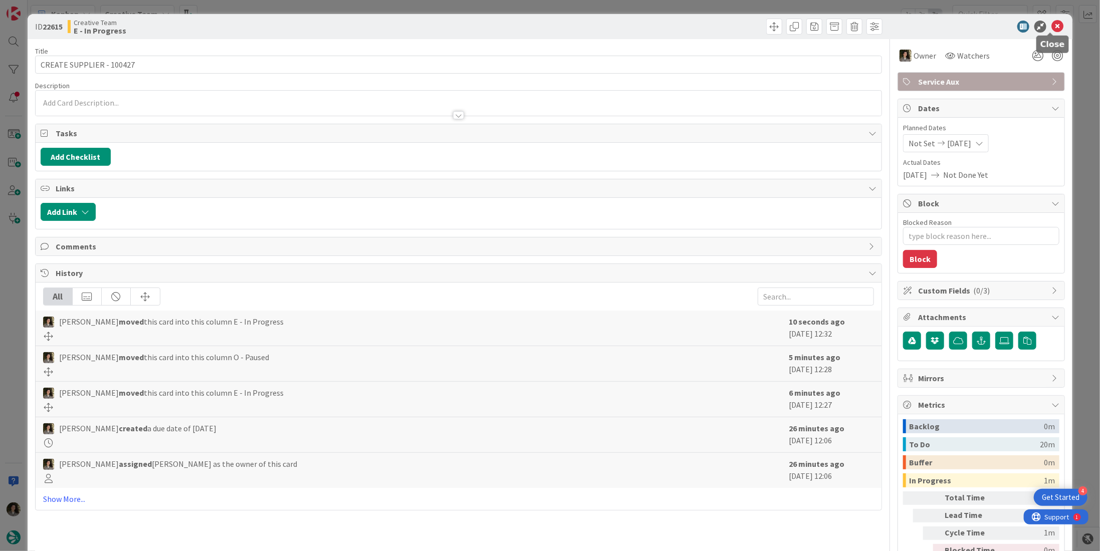
click at [1051, 27] on icon at bounding box center [1057, 27] width 12 height 12
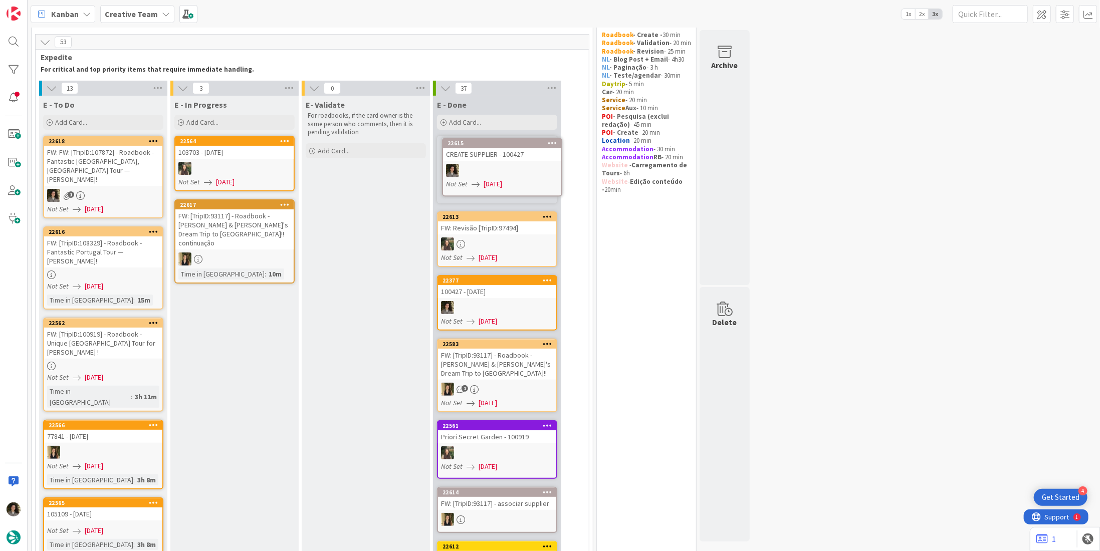
scroll to position [29, 0]
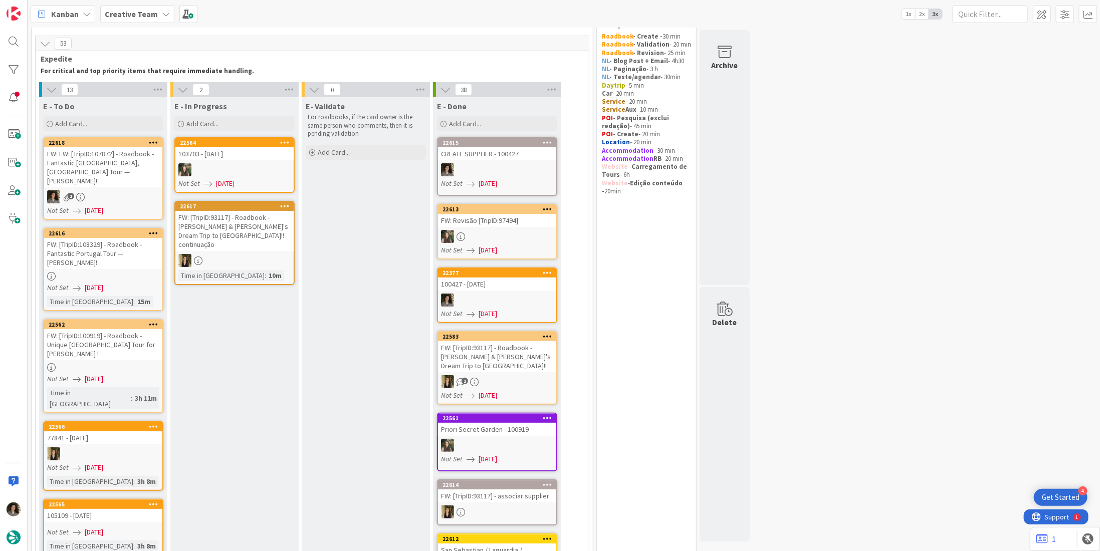
click at [514, 163] on div at bounding box center [497, 169] width 118 height 13
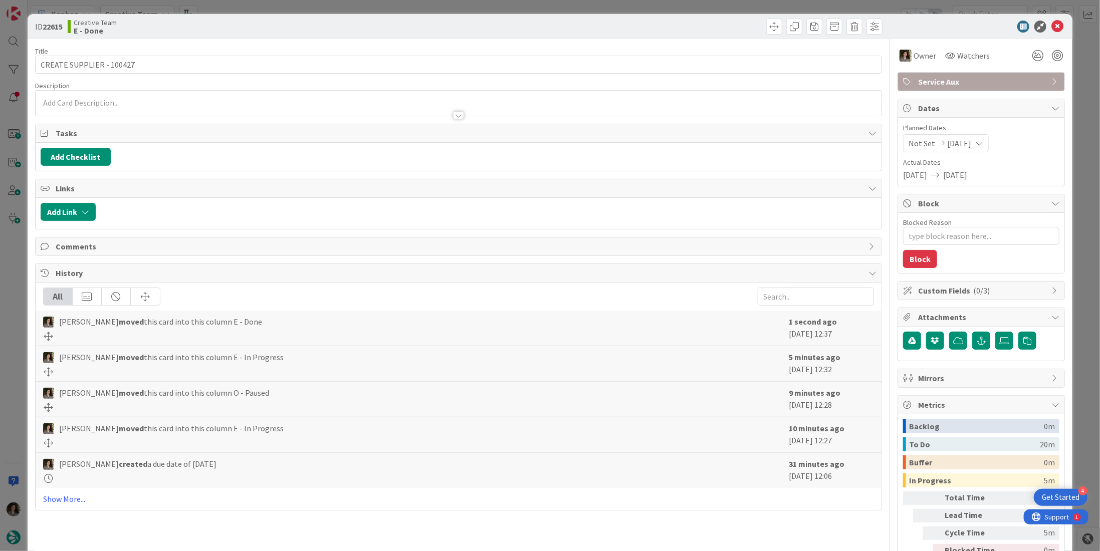
click at [983, 81] on span "Service Aux" at bounding box center [982, 82] width 128 height 12
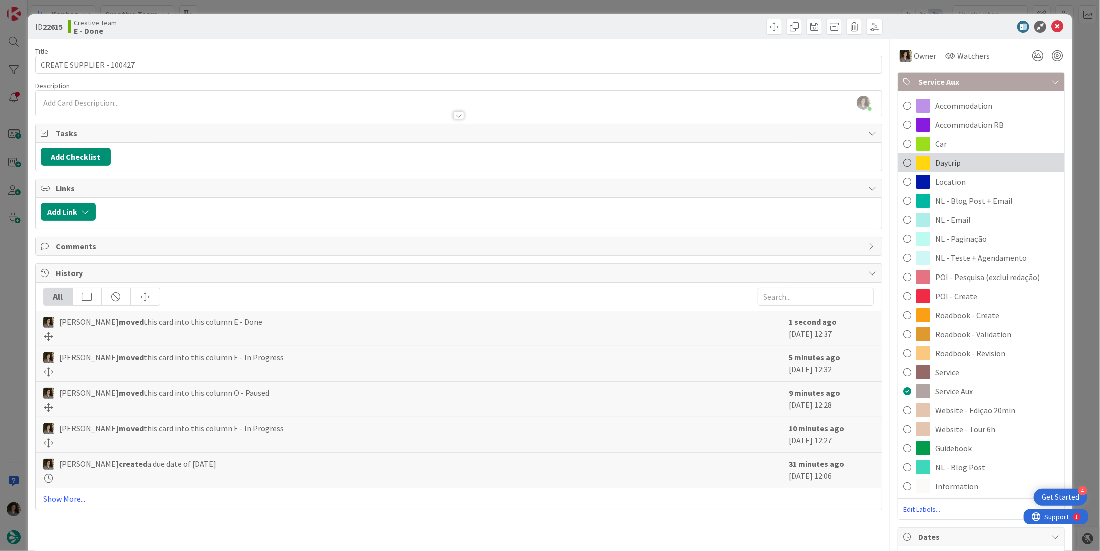
click at [959, 162] on div "Daytrip" at bounding box center [981, 162] width 166 height 19
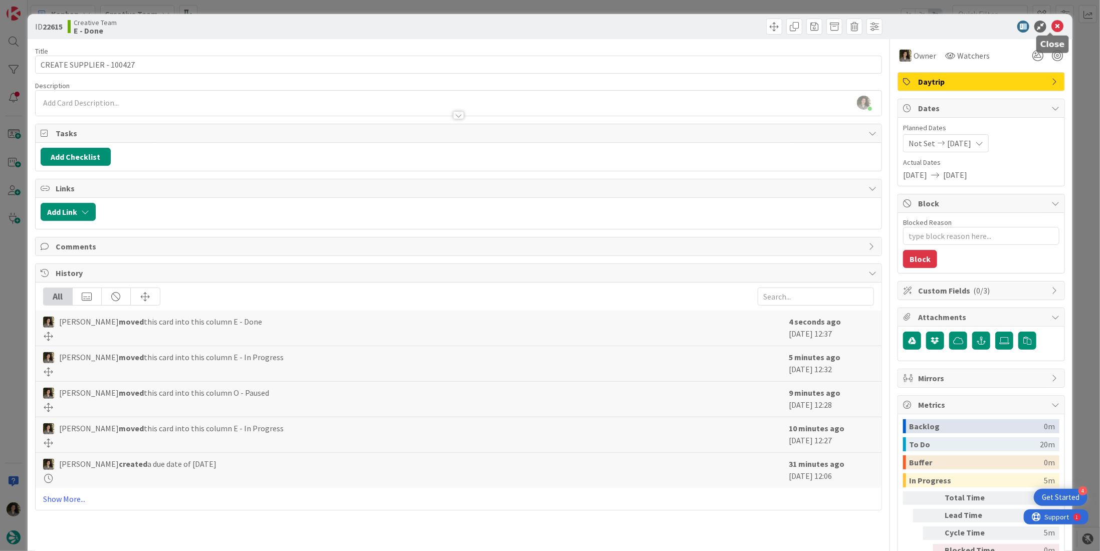
click at [1056, 27] on icon at bounding box center [1057, 27] width 12 height 12
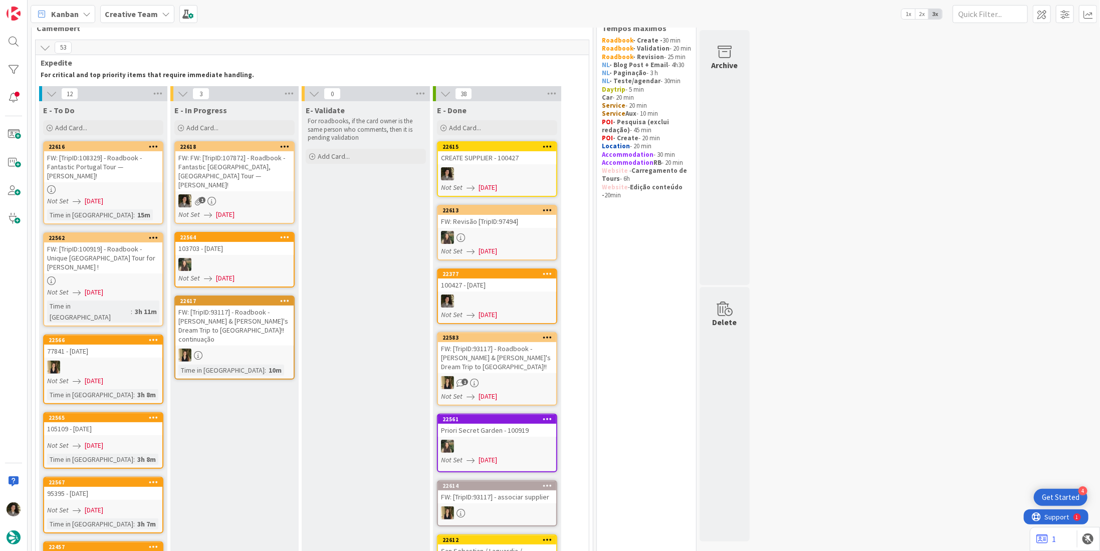
click at [239, 178] on div "FW: FW: [TripID:107872] - Roadbook - Fantastic Portugal, Spain Tour — Amy M Kuh…" at bounding box center [234, 171] width 118 height 40
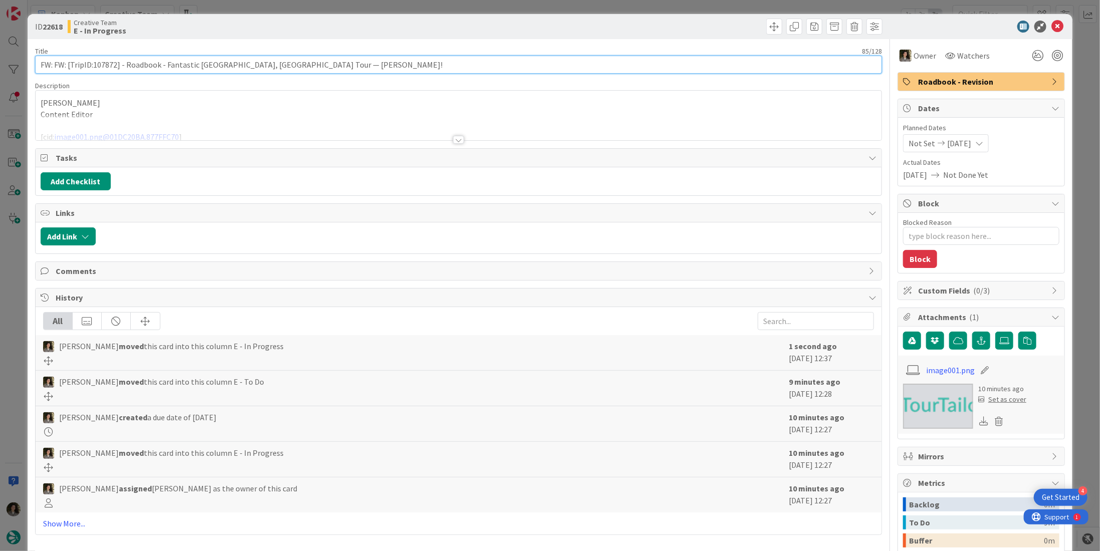
drag, startPoint x: 117, startPoint y: 65, endPoint x: 94, endPoint y: 70, distance: 23.2
click at [94, 70] on input "FW: FW: [TripID:107872] - Roadbook - Fantastic Portugal, Spain Tour — Amy M Kuh…" at bounding box center [458, 65] width 847 height 18
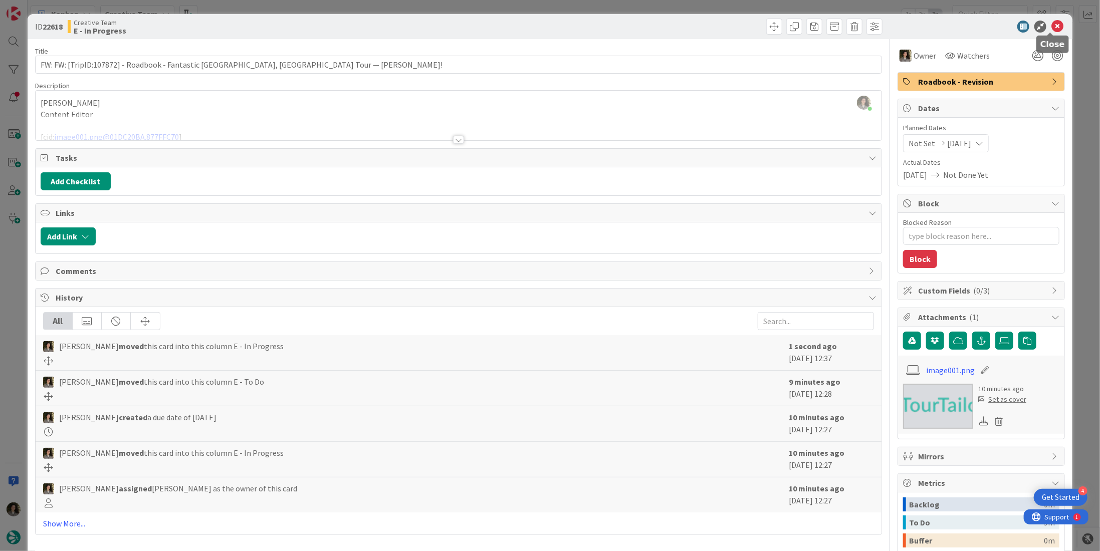
click at [1051, 27] on icon at bounding box center [1057, 27] width 12 height 12
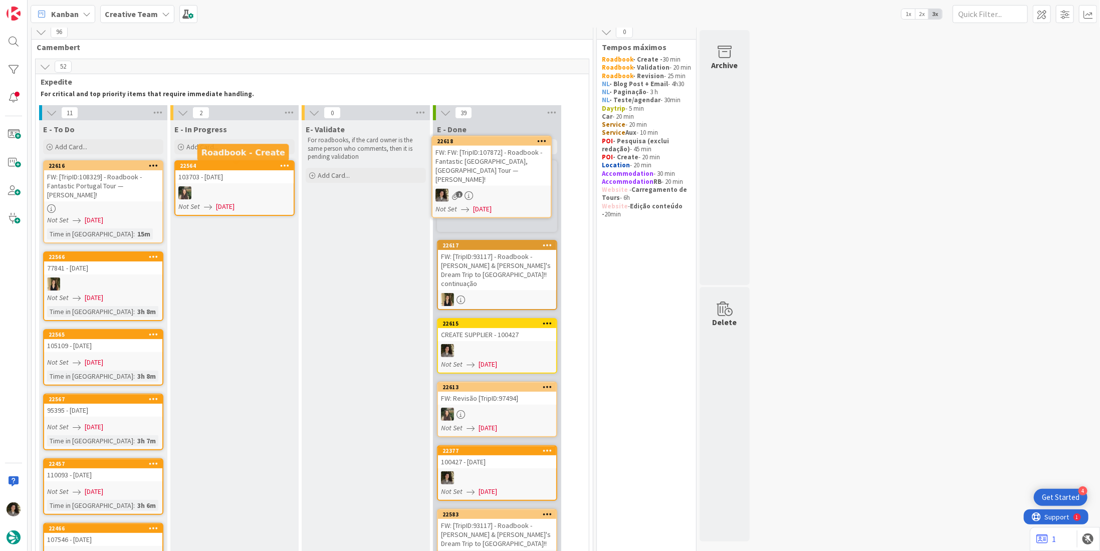
scroll to position [3, 0]
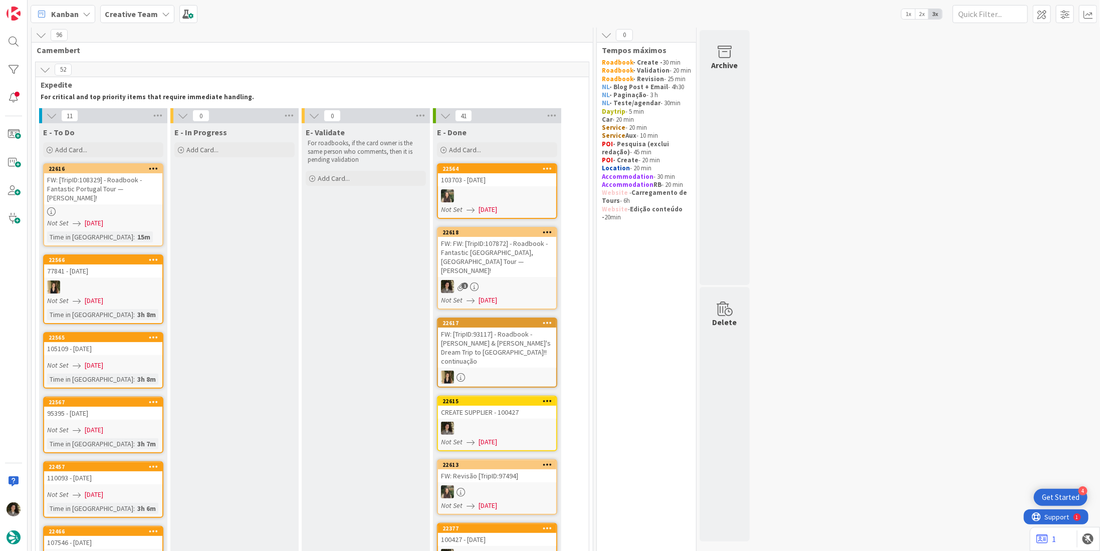
click at [488, 263] on div "FW: FW: [TripID:107872] - Roadbook - Fantastic Portugal, Spain Tour — Amy M Kuh…" at bounding box center [497, 257] width 118 height 40
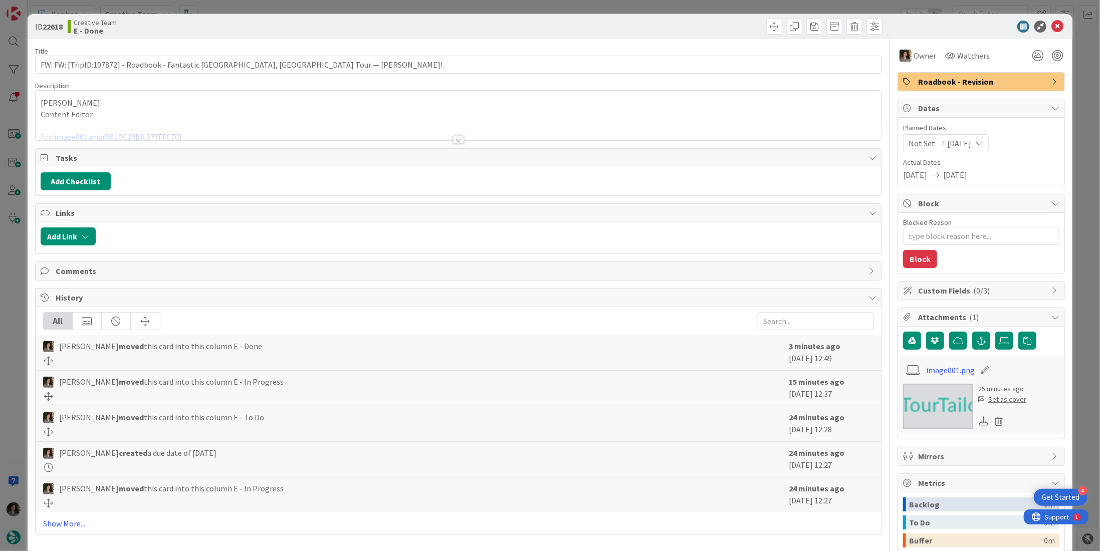
click at [457, 134] on div at bounding box center [459, 128] width 846 height 26
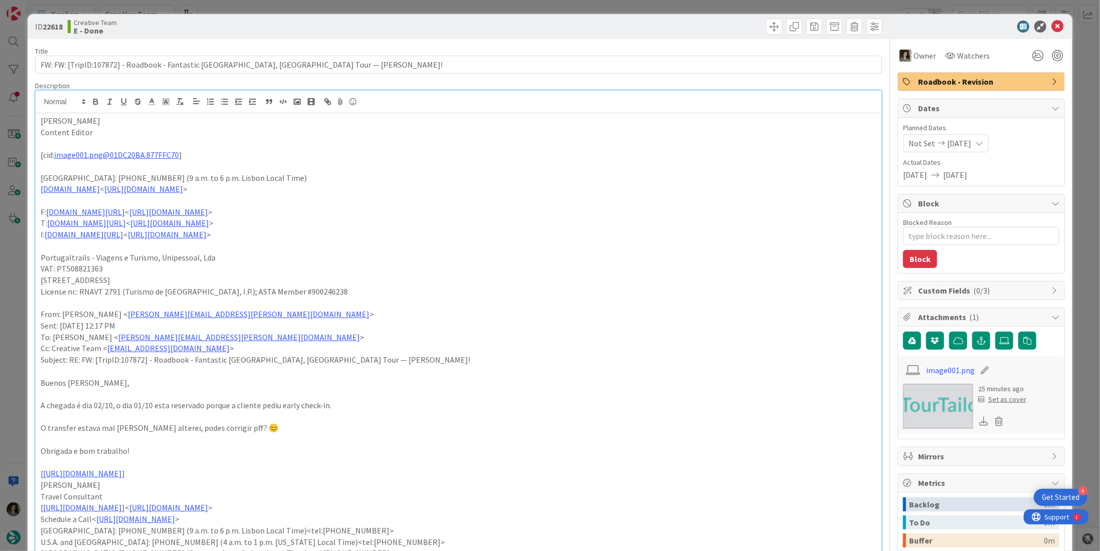
drag, startPoint x: 936, startPoint y: 83, endPoint x: 942, endPoint y: 89, distance: 9.2
click at [938, 83] on span "Roadbook - Revision" at bounding box center [982, 82] width 128 height 12
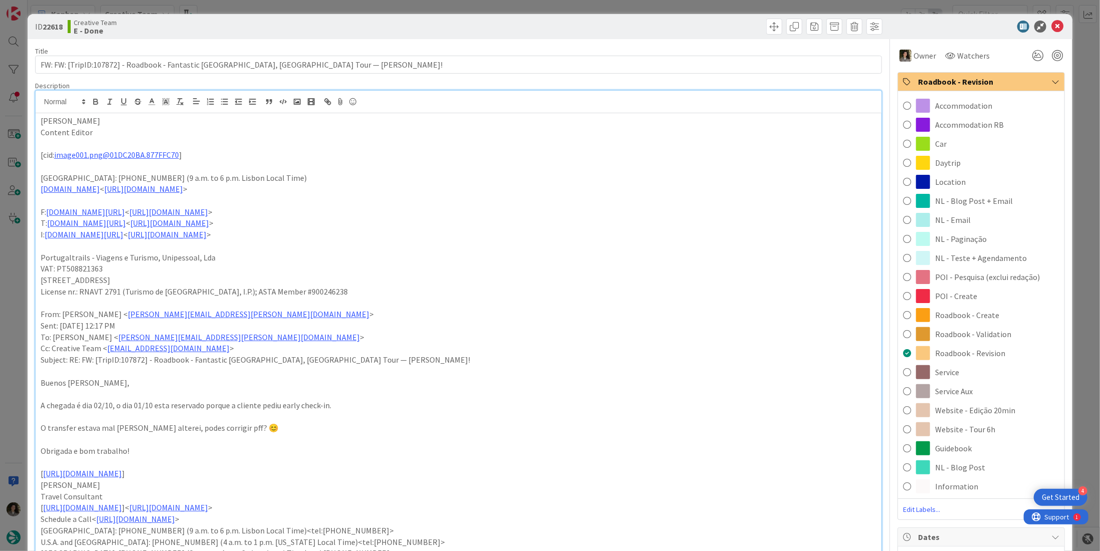
drag, startPoint x: 988, startPoint y: 334, endPoint x: 989, endPoint y: 318, distance: 16.0
click at [989, 334] on span "Roadbook - Validation" at bounding box center [973, 334] width 76 height 12
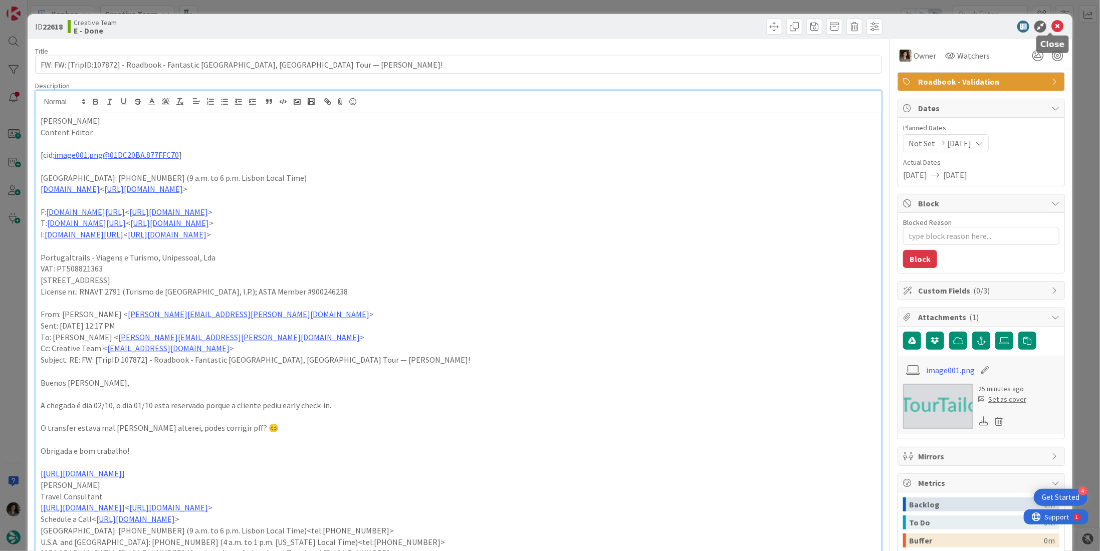
click at [1051, 26] on icon at bounding box center [1057, 27] width 12 height 12
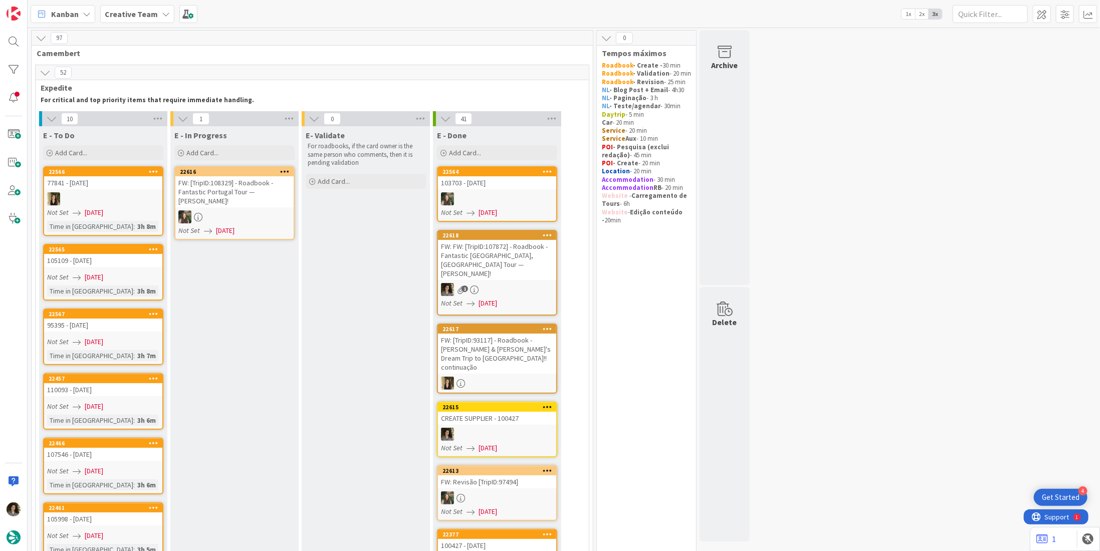
click at [155, 13] on div "Creative Team" at bounding box center [137, 14] width 74 height 18
click at [179, 130] on div "Creative Team - Análise" at bounding box center [185, 136] width 153 height 19
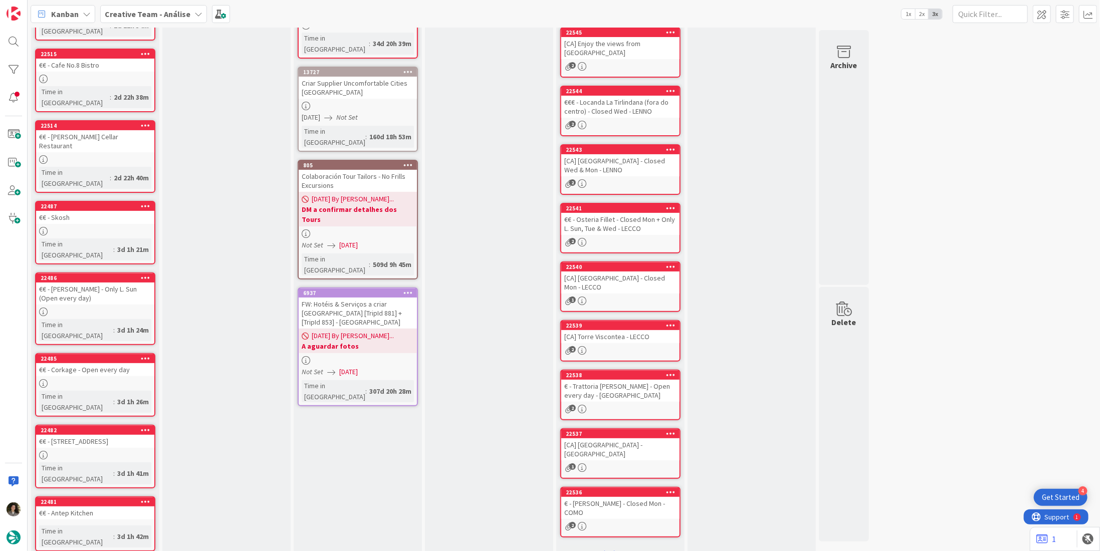
scroll to position [166, 0]
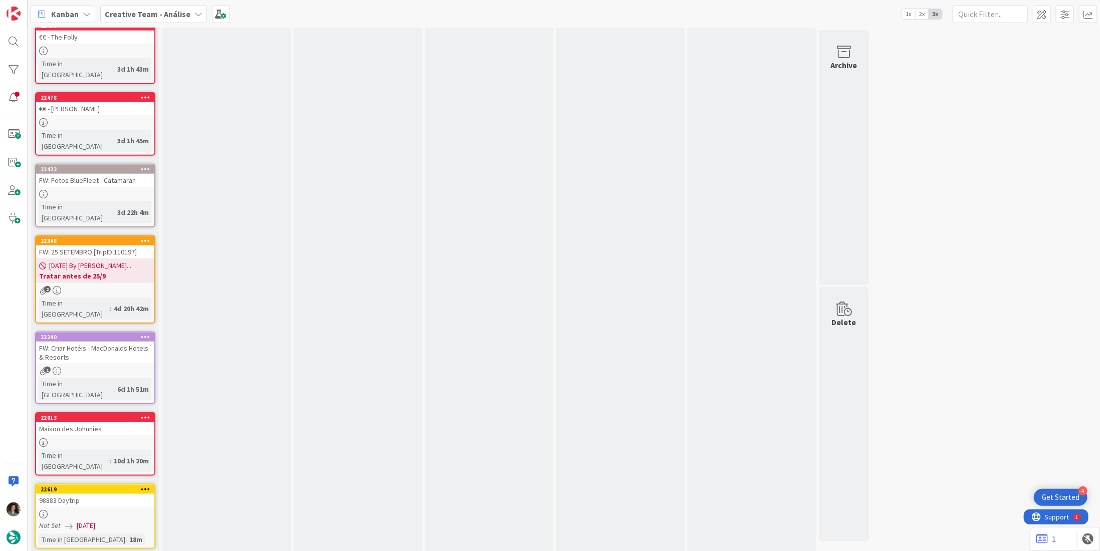
scroll to position [660, 0]
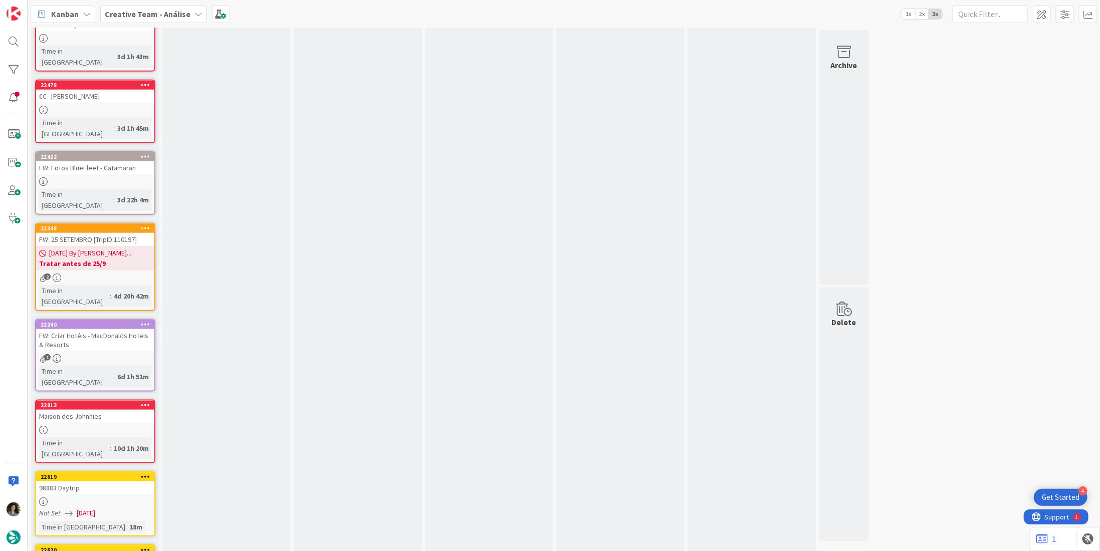
click at [104, 551] on div "98883 Daytrip" at bounding box center [95, 561] width 118 height 13
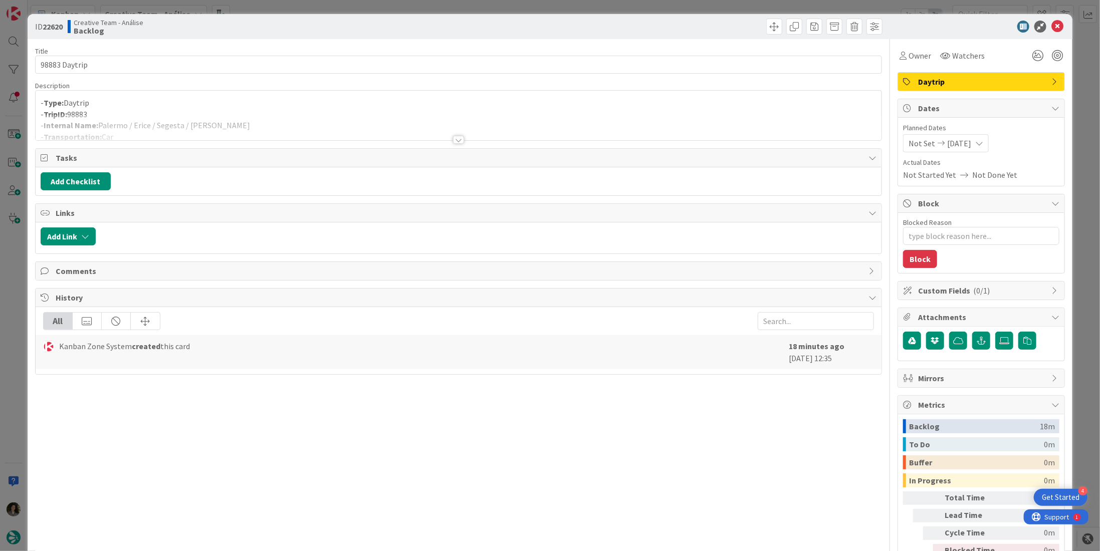
click at [454, 139] on div at bounding box center [458, 140] width 11 height 8
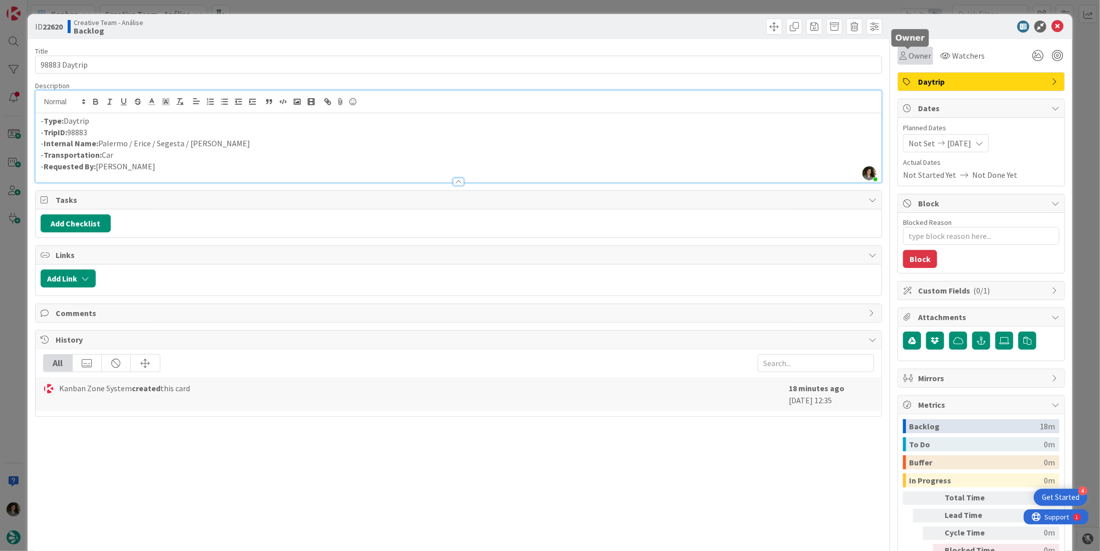
click at [908, 56] on span "Owner" at bounding box center [919, 56] width 23 height 12
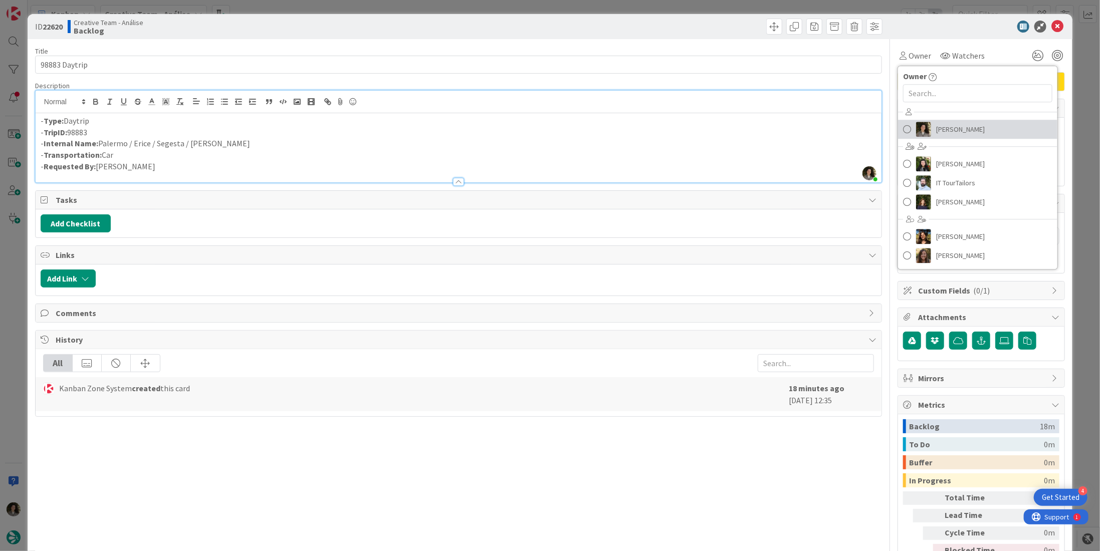
drag, startPoint x: 948, startPoint y: 120, endPoint x: 942, endPoint y: 119, distance: 5.5
click at [948, 120] on link "[PERSON_NAME]" at bounding box center [977, 129] width 159 height 19
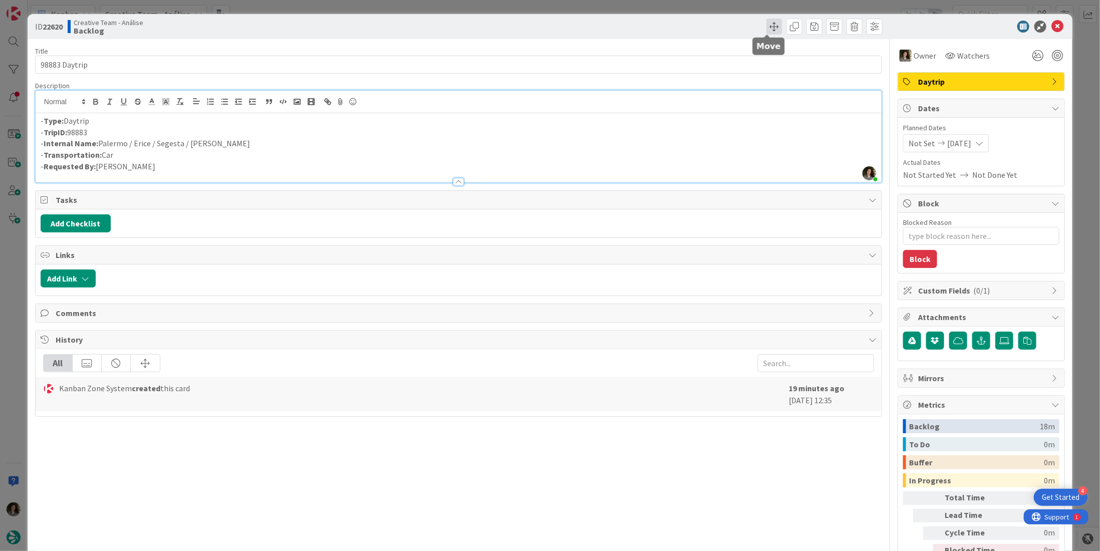
click at [771, 24] on span at bounding box center [774, 27] width 16 height 16
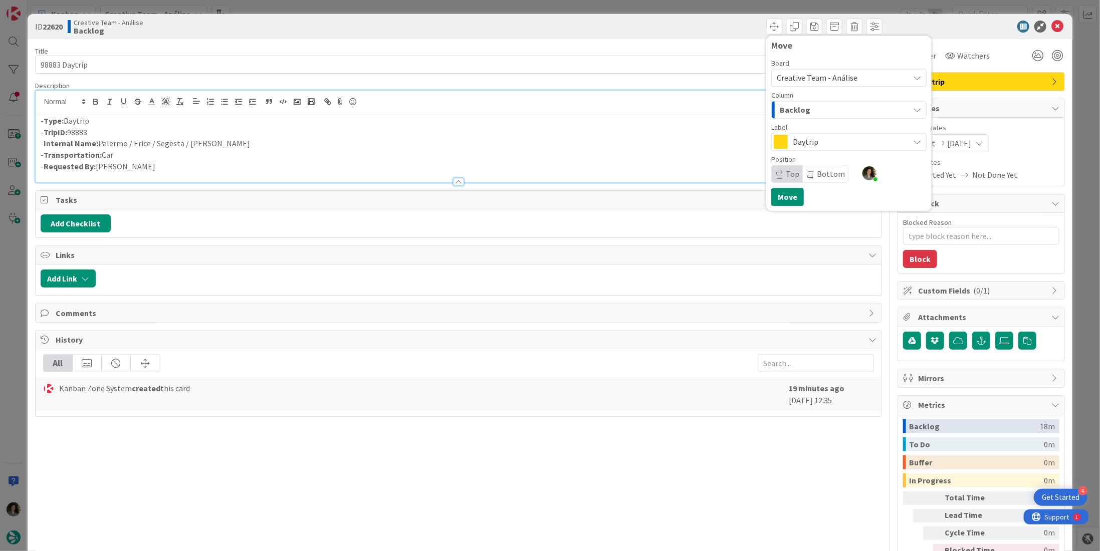
click at [800, 113] on span "Backlog" at bounding box center [795, 109] width 31 height 13
click at [825, 81] on span "Creative Team - Análise" at bounding box center [817, 78] width 81 height 10
click at [826, 125] on span "Creative Team" at bounding box center [860, 125] width 141 height 15
click at [810, 110] on div "E - To Do" at bounding box center [843, 110] width 132 height 16
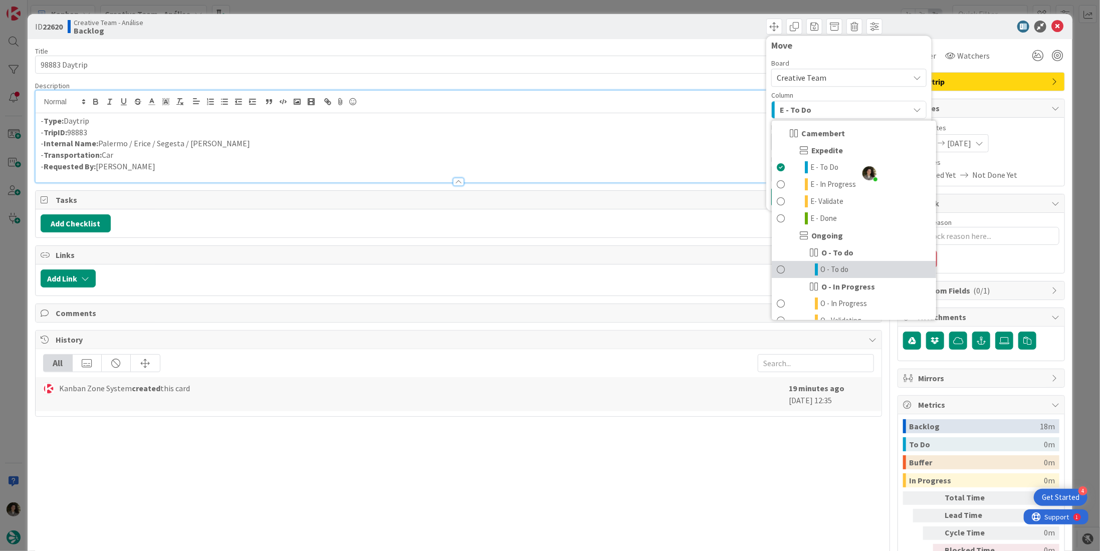
click at [824, 265] on span "O - To do" at bounding box center [834, 270] width 28 height 12
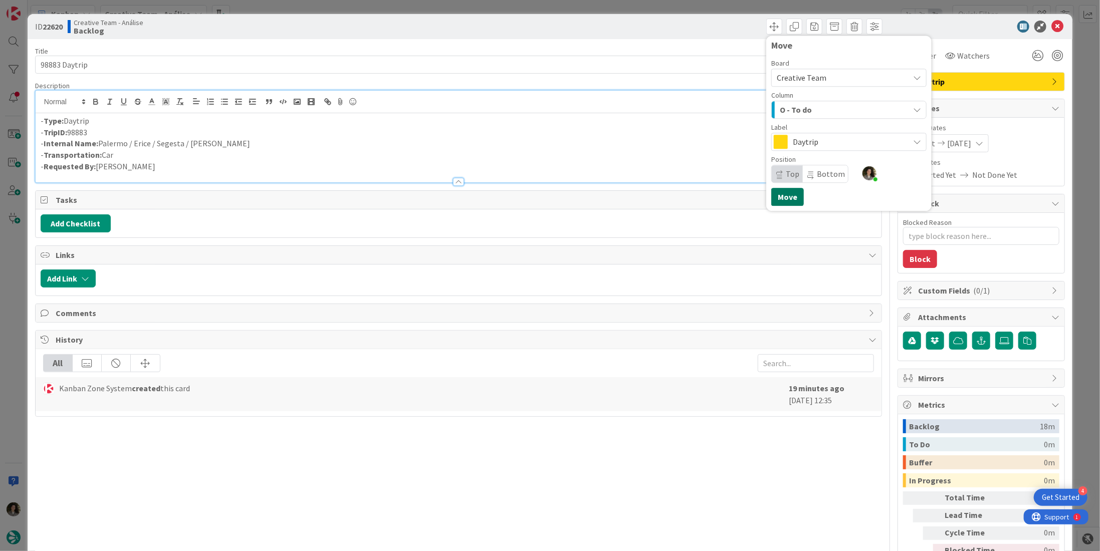
drag, startPoint x: 789, startPoint y: 195, endPoint x: 853, endPoint y: 154, distance: 76.0
click at [790, 195] on button "Move" at bounding box center [787, 197] width 33 height 18
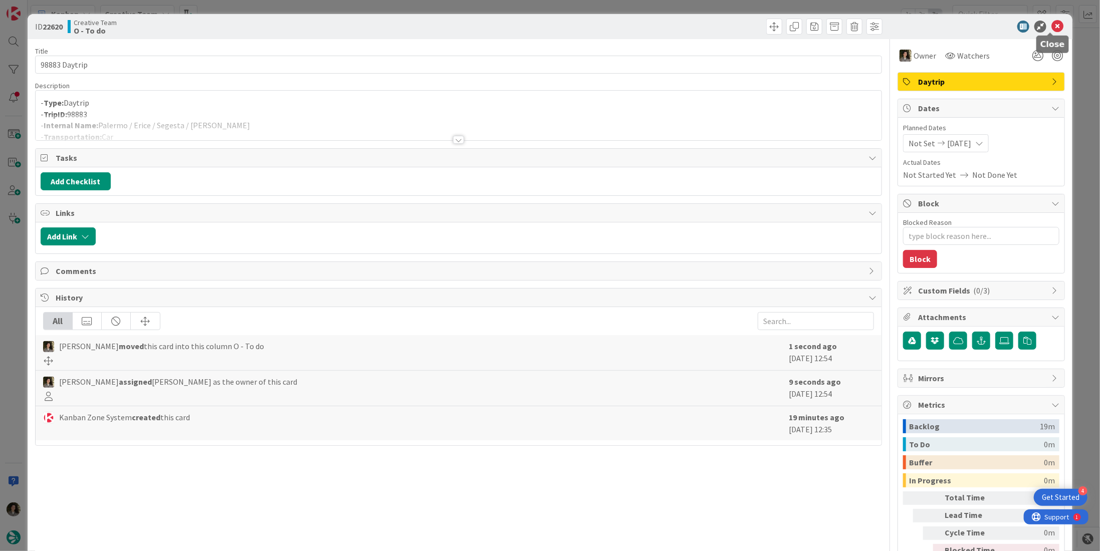
click at [1051, 25] on icon at bounding box center [1057, 27] width 12 height 12
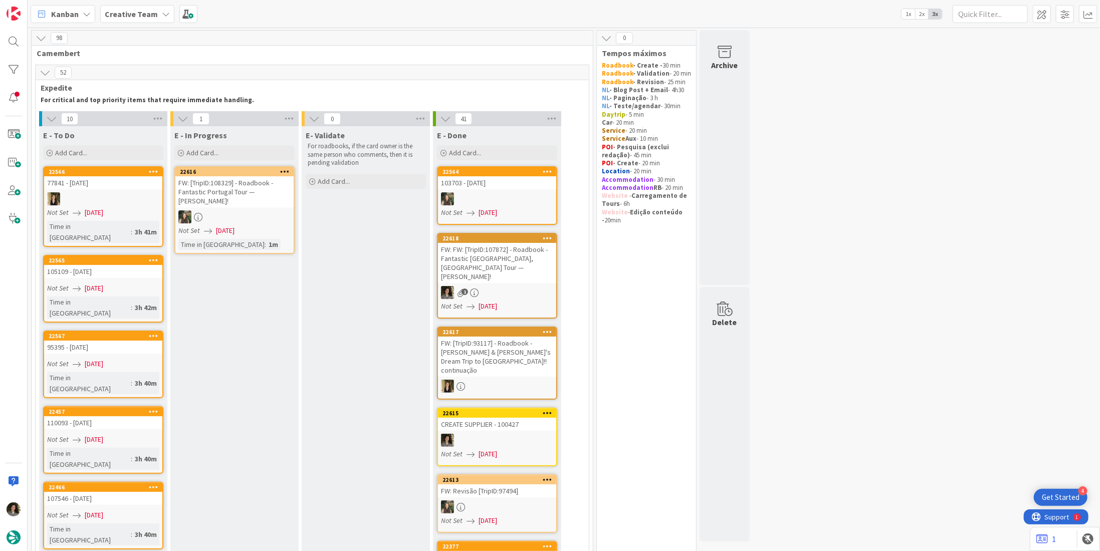
drag, startPoint x: 135, startPoint y: 10, endPoint x: 143, endPoint y: 30, distance: 20.9
click at [137, 11] on b "Creative Team" at bounding box center [131, 14] width 53 height 10
click at [170, 99] on h4 "Creative Team - Análise" at bounding box center [180, 100] width 136 height 10
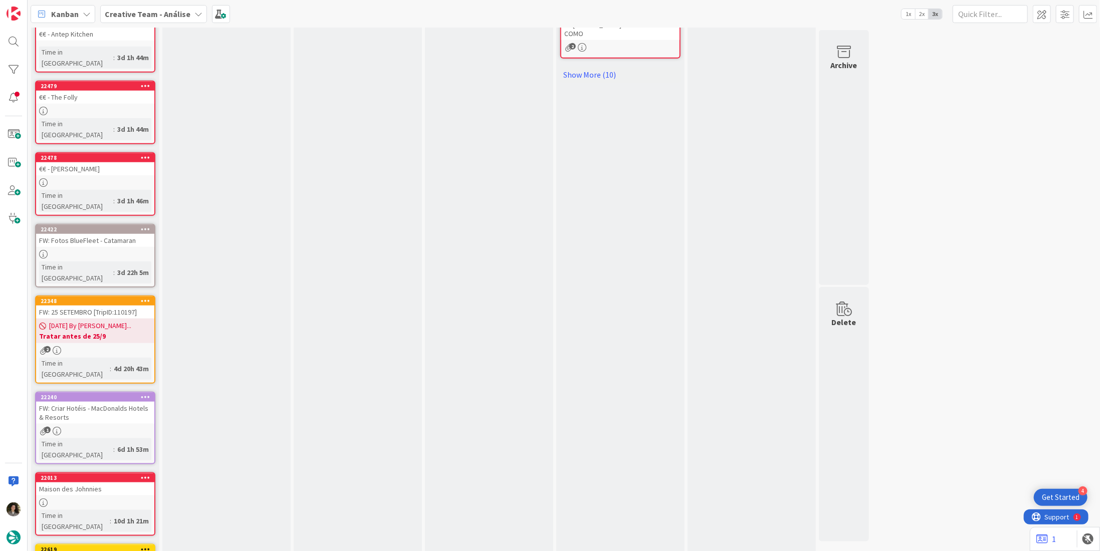
click at [80, 551] on div "98883 Daytrip" at bounding box center [95, 560] width 118 height 13
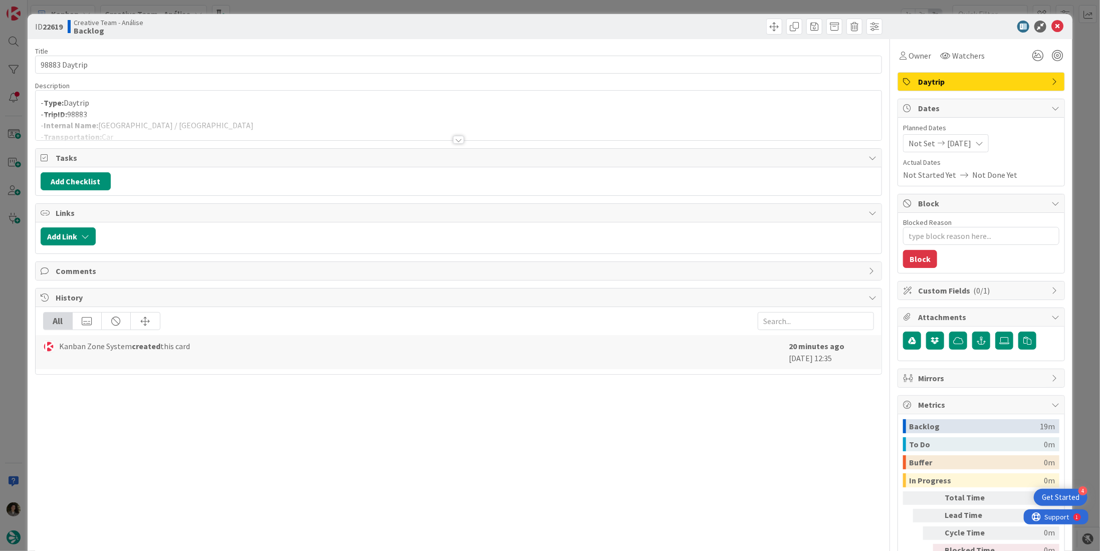
click at [455, 142] on div at bounding box center [458, 140] width 11 height 8
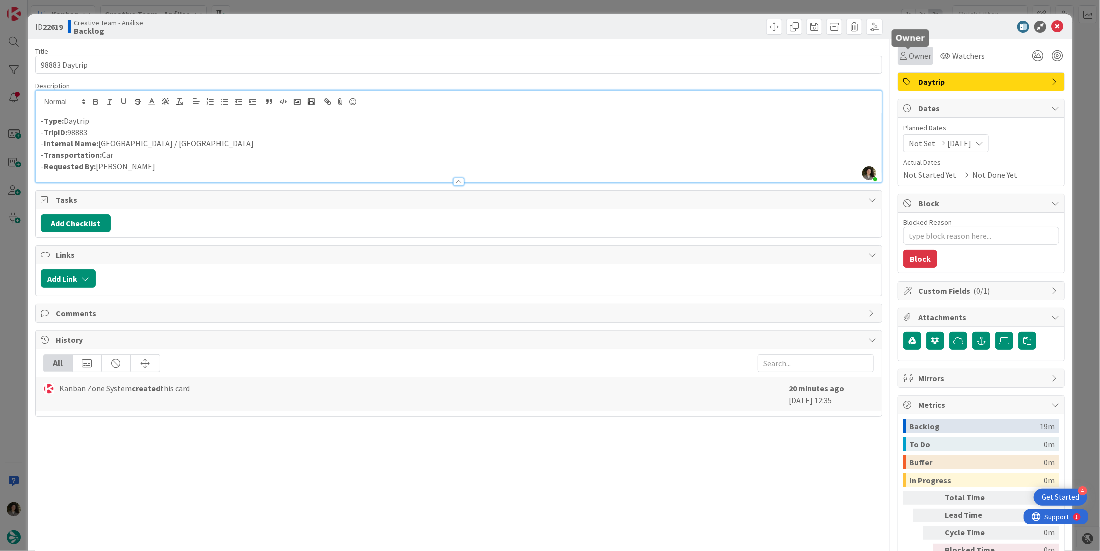
click at [911, 55] on span "Owner" at bounding box center [919, 56] width 23 height 12
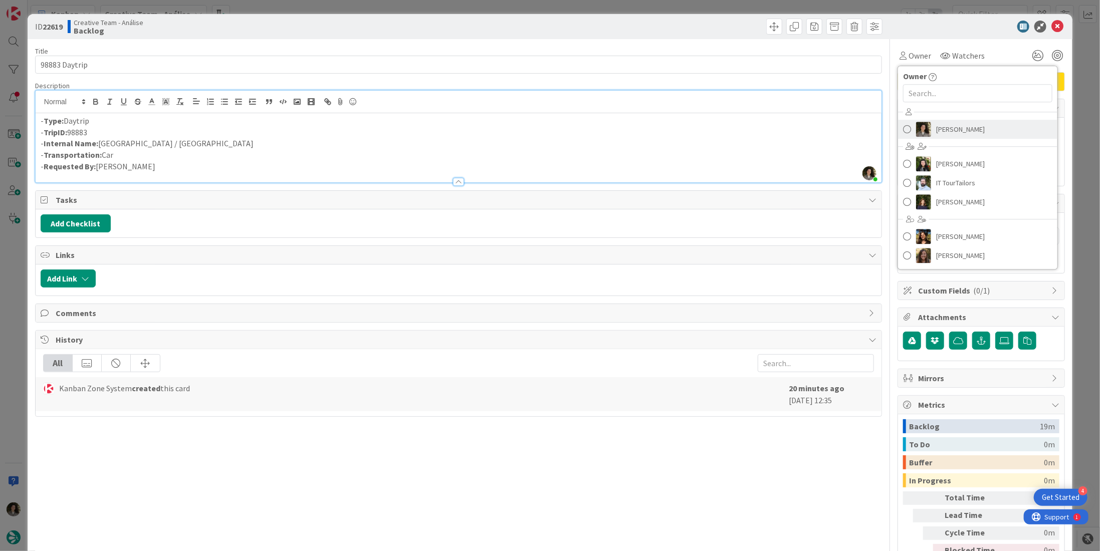
click at [958, 123] on span "[PERSON_NAME]" at bounding box center [960, 129] width 49 height 15
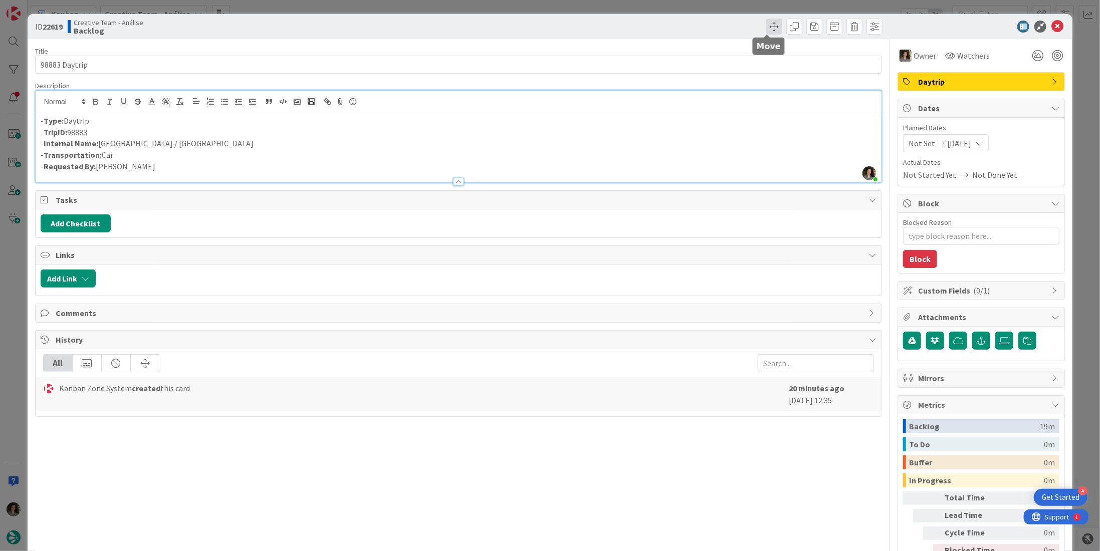
click at [767, 29] on span at bounding box center [774, 27] width 16 height 16
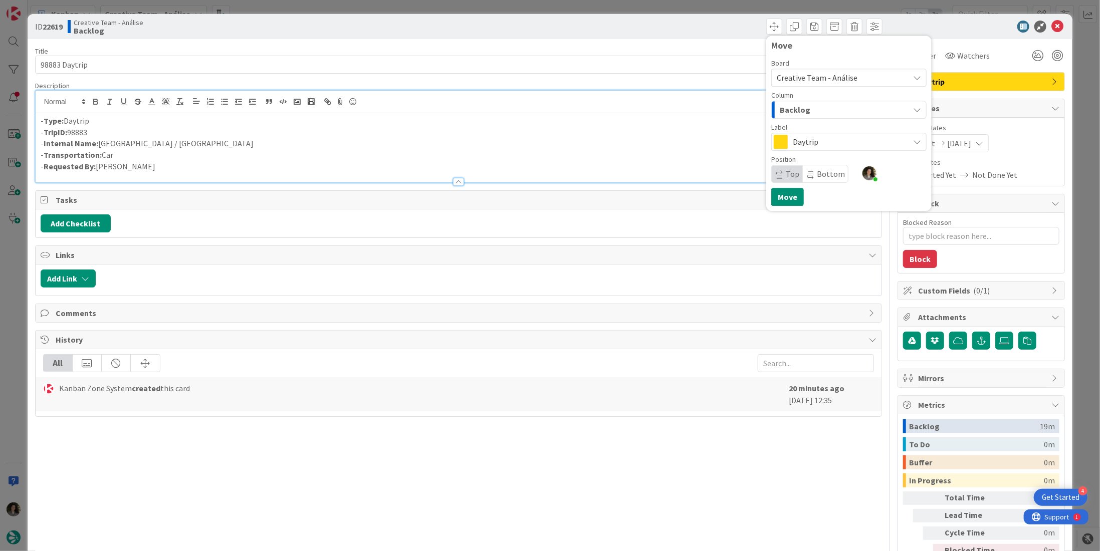
click at [817, 106] on div "Backlog" at bounding box center [843, 110] width 132 height 16
click at [824, 76] on span "Creative Team - Análise" at bounding box center [817, 78] width 81 height 10
click at [827, 125] on span "Creative Team" at bounding box center [860, 125] width 141 height 15
click at [811, 115] on div "Select a Column..." at bounding box center [841, 110] width 135 height 16
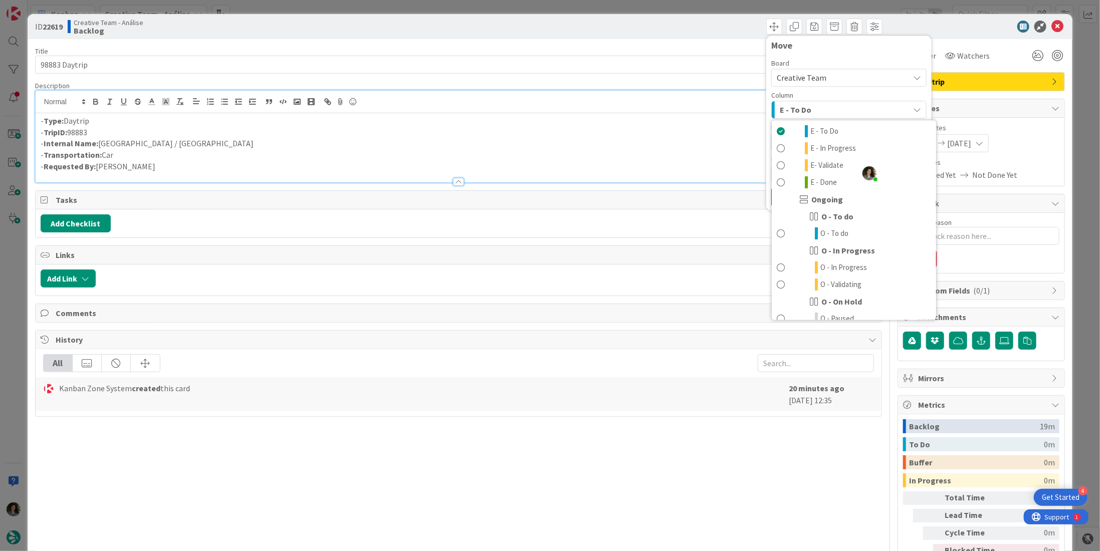
scroll to position [50, 0]
click at [834, 220] on span "O - To do" at bounding box center [834, 219] width 28 height 12
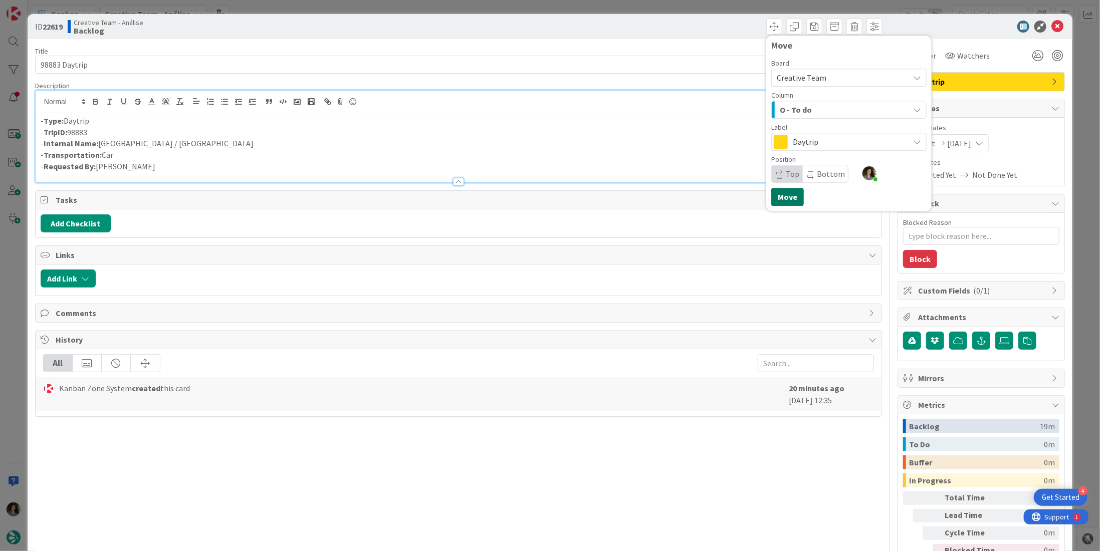
click at [781, 195] on button "Move" at bounding box center [787, 197] width 33 height 18
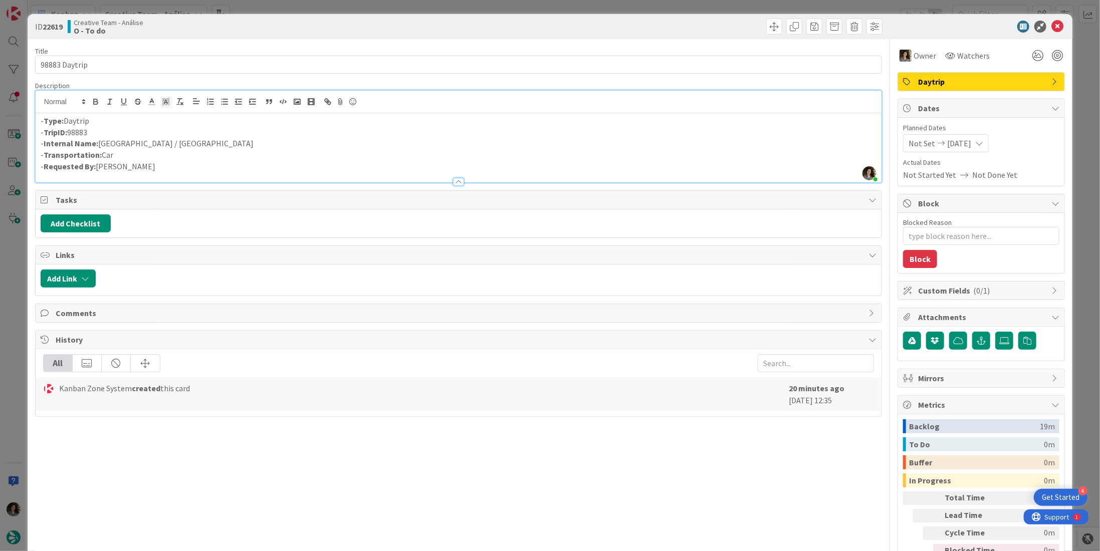
scroll to position [514, 0]
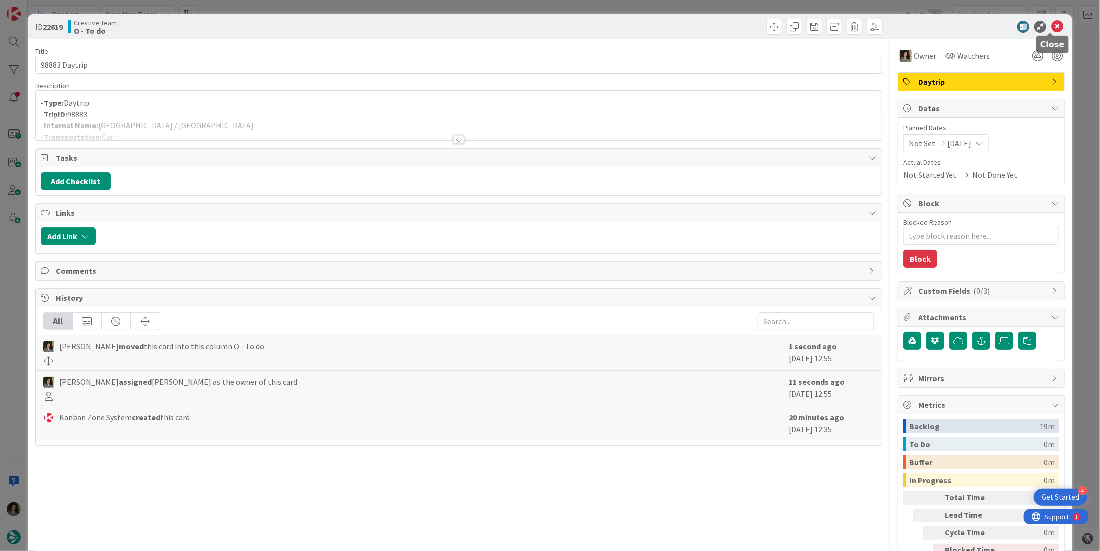
click at [1051, 26] on icon at bounding box center [1057, 27] width 12 height 12
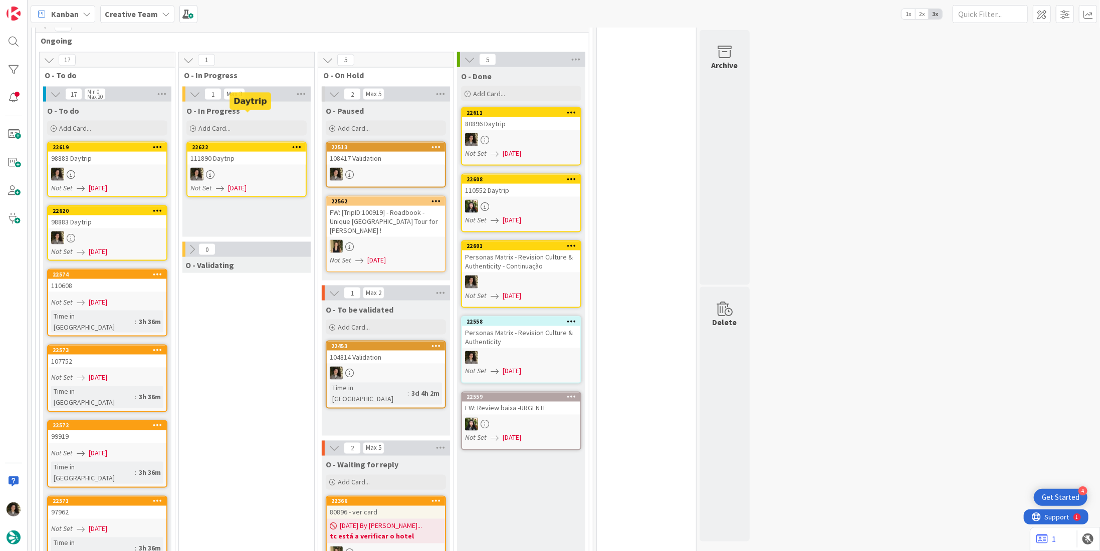
scroll to position [902, 0]
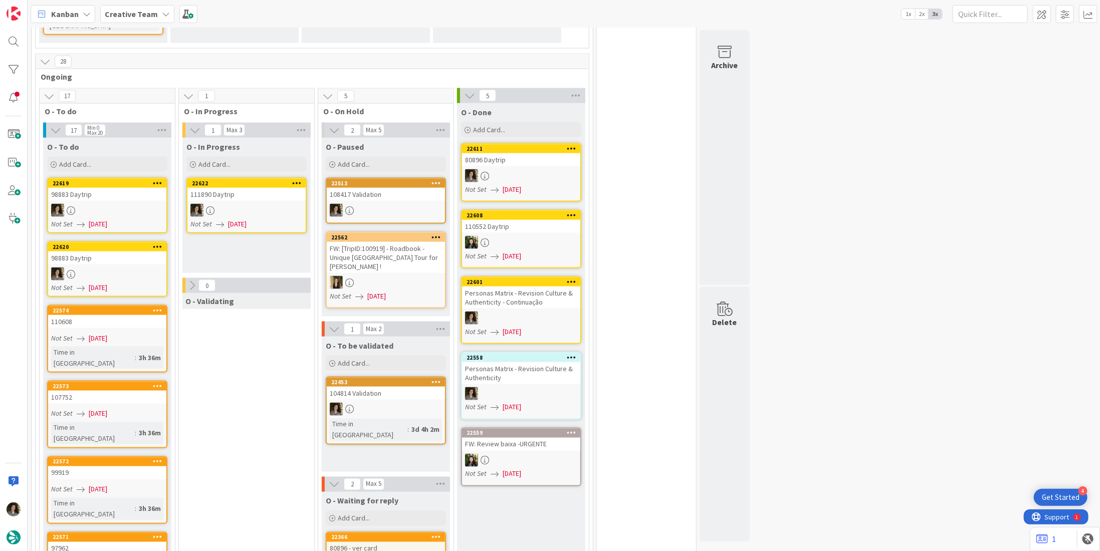
click at [273, 204] on div at bounding box center [246, 210] width 118 height 13
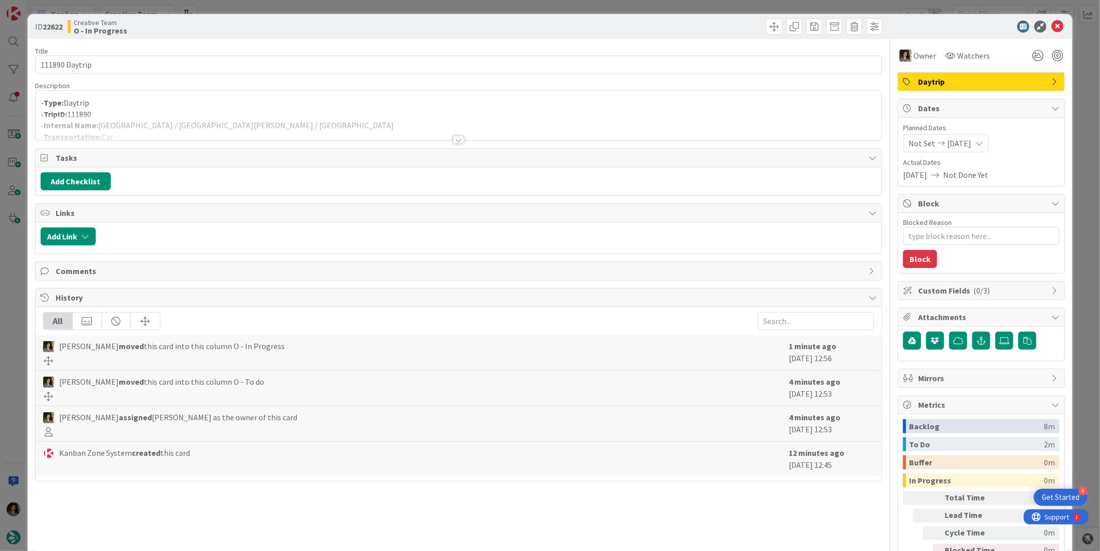
click at [275, 116] on div at bounding box center [459, 128] width 846 height 26
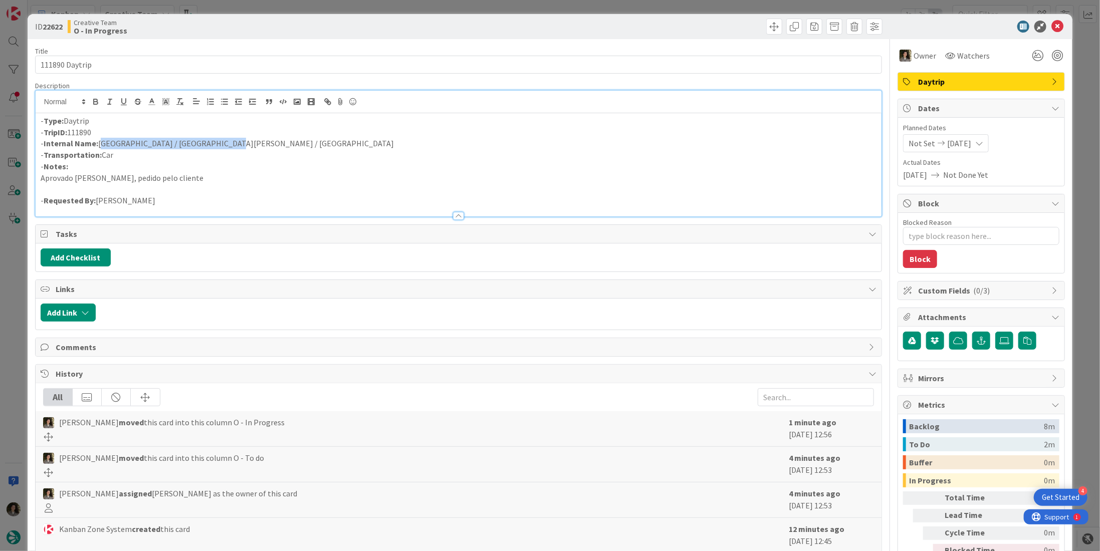
drag, startPoint x: 235, startPoint y: 145, endPoint x: 99, endPoint y: 145, distance: 135.8
click at [99, 145] on p "- Internal Name: Edinburgh / St.Andrews / Edinburgh" at bounding box center [459, 144] width 836 height 12
copy p "Edinburgh / St.Andrews / Edinburgh"
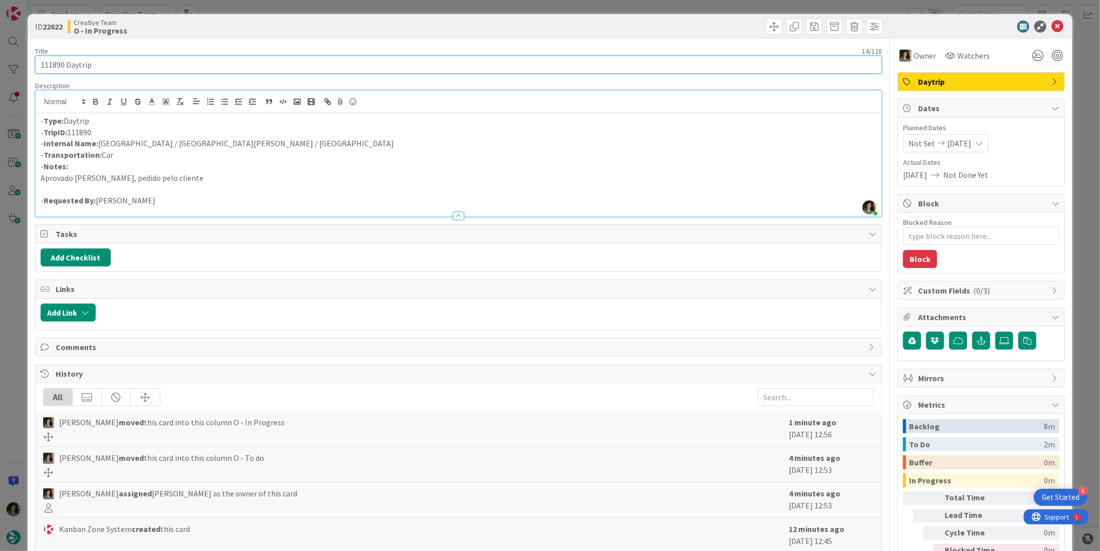
click at [112, 66] on input "111890 Daytrip" at bounding box center [458, 65] width 847 height 18
drag, startPoint x: 112, startPoint y: 65, endPoint x: 108, endPoint y: 69, distance: 5.7
click at [111, 66] on input "111890 Daytrip" at bounding box center [458, 65] width 847 height 18
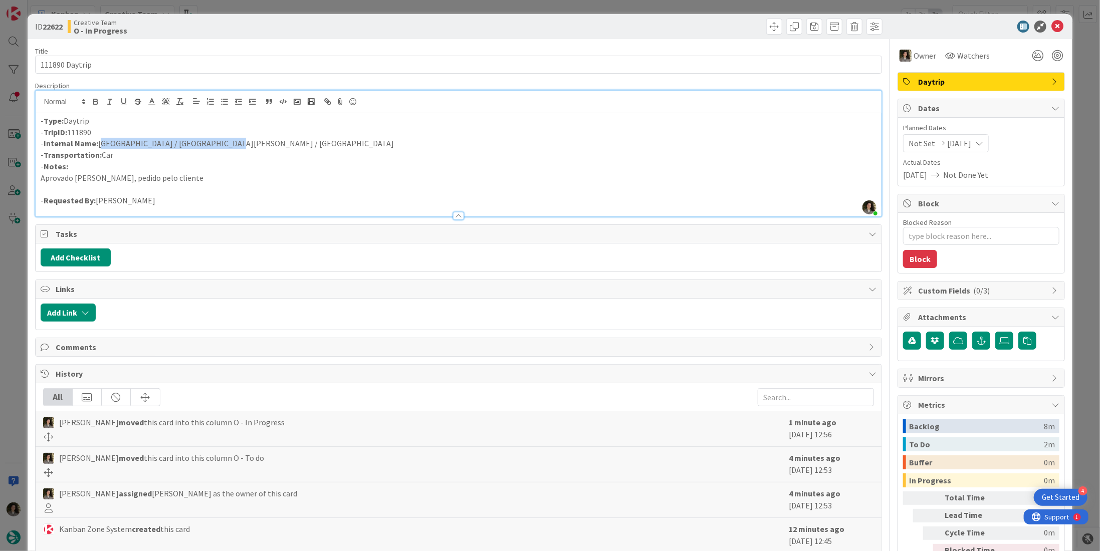
drag, startPoint x: 222, startPoint y: 145, endPoint x: 98, endPoint y: 145, distance: 124.3
click at [98, 145] on p "- Internal Name: Edinburgh / St.Andrews / Edinburgh" at bounding box center [459, 144] width 836 height 12
click at [1052, 27] on icon at bounding box center [1057, 27] width 12 height 12
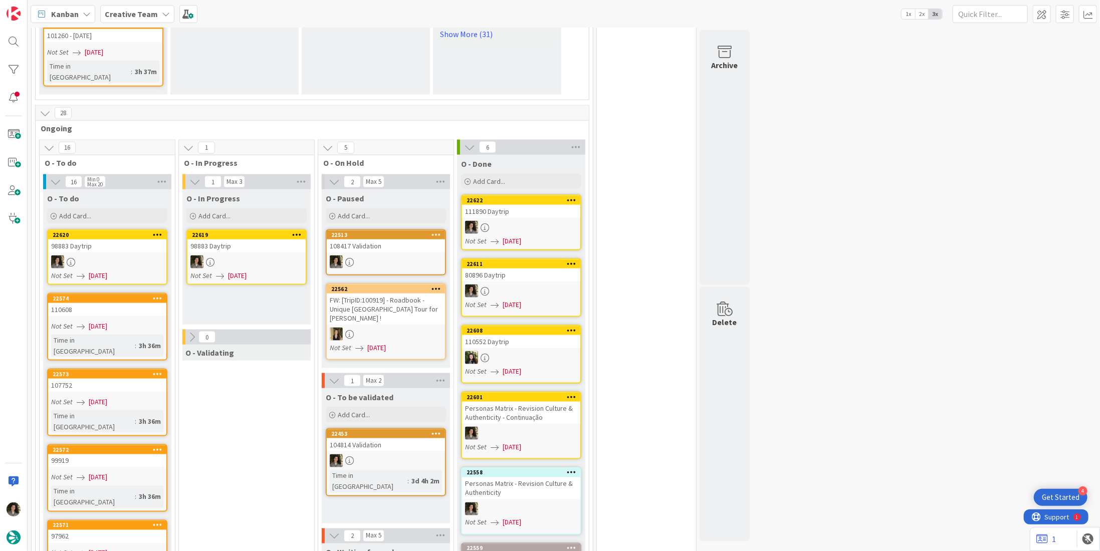
click at [229, 256] on div at bounding box center [246, 262] width 118 height 13
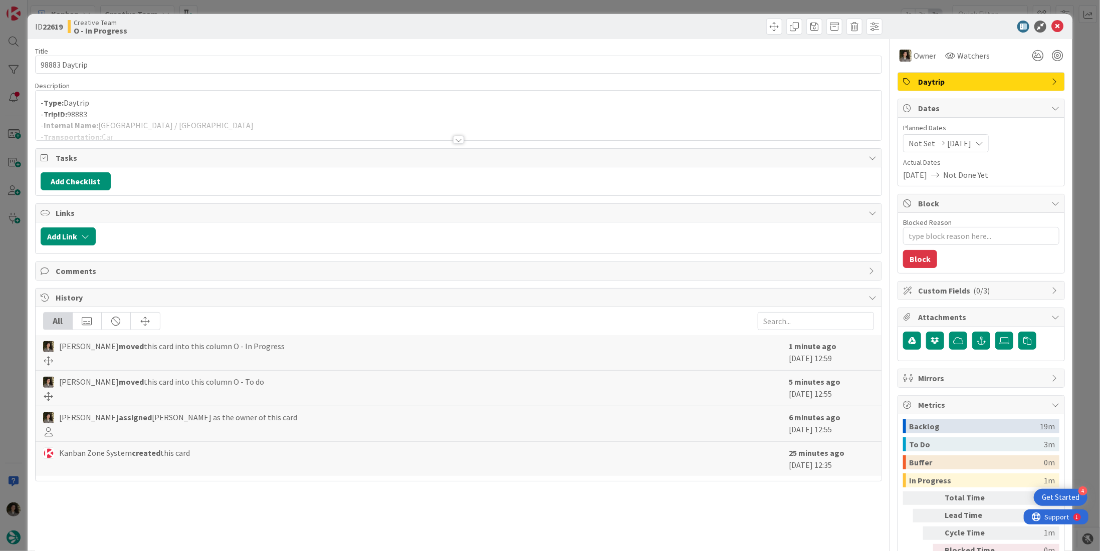
click at [459, 136] on div at bounding box center [458, 140] width 11 height 8
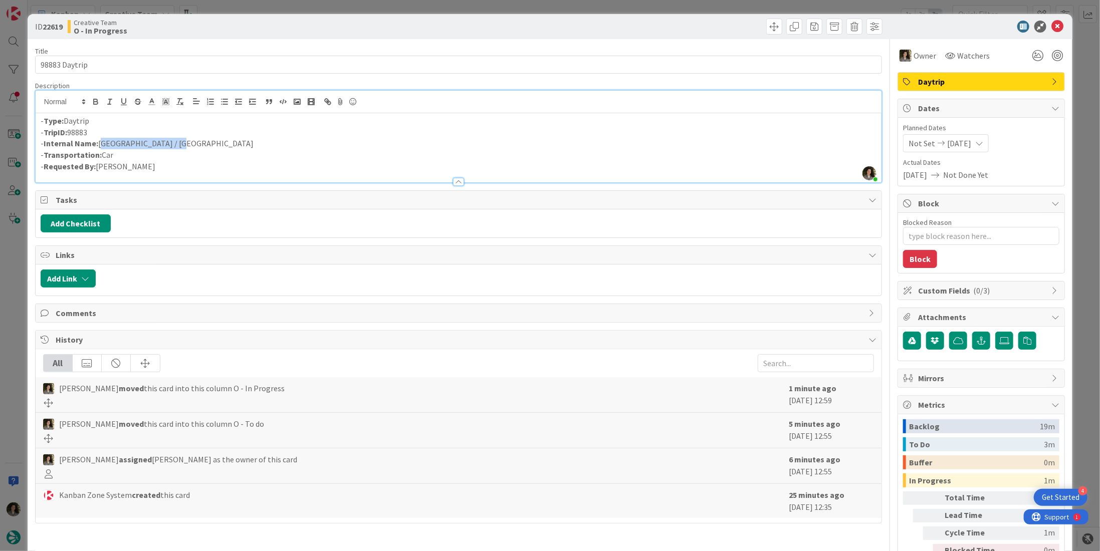
drag, startPoint x: 199, startPoint y: 137, endPoint x: 100, endPoint y: 145, distance: 100.0
click at [100, 145] on p "- Internal Name: Palermo / Caltagirone" at bounding box center [459, 144] width 836 height 12
copy p "Palermo / Caltagirone"
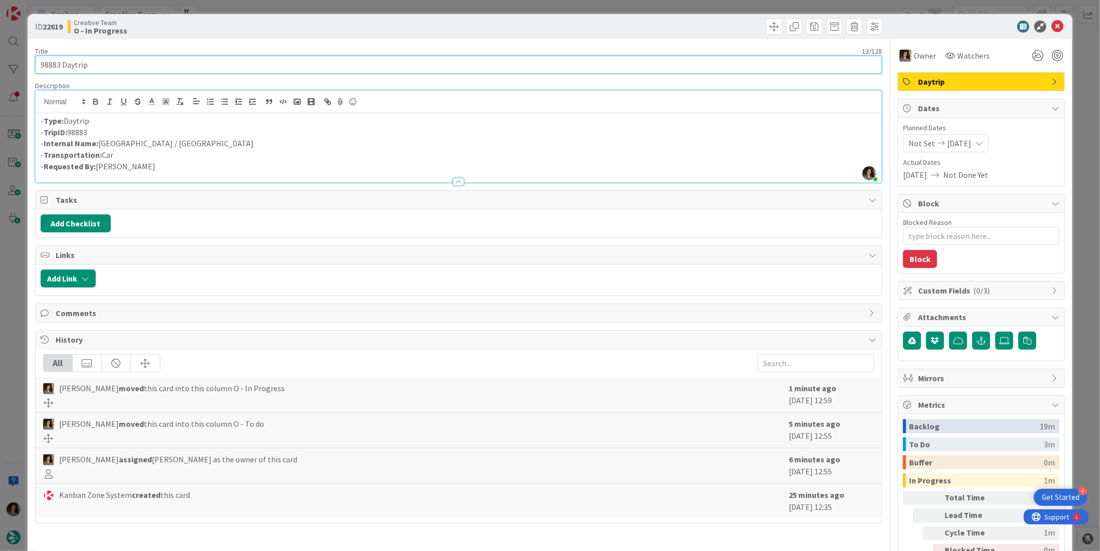
click at [152, 69] on input "98883 Daytrip" at bounding box center [458, 65] width 847 height 18
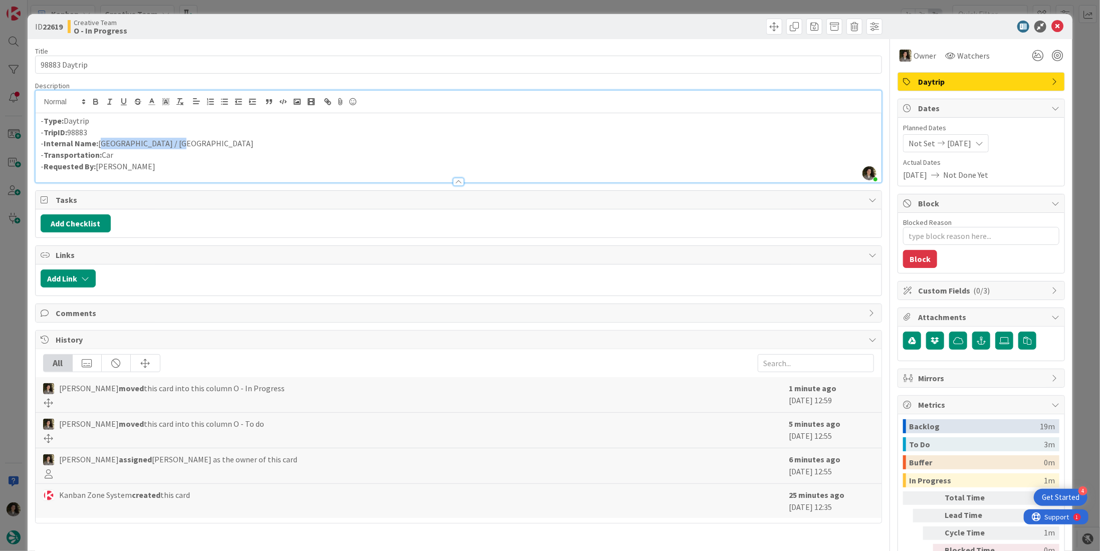
drag, startPoint x: 184, startPoint y: 144, endPoint x: 103, endPoint y: 140, distance: 81.8
click at [102, 140] on p "- Internal Name: Palermo / Caltagirone" at bounding box center [459, 144] width 836 height 12
copy p "alermo / Caltagirone"
drag, startPoint x: 1053, startPoint y: 29, endPoint x: 1046, endPoint y: 33, distance: 8.3
click at [1053, 29] on icon at bounding box center [1057, 27] width 12 height 12
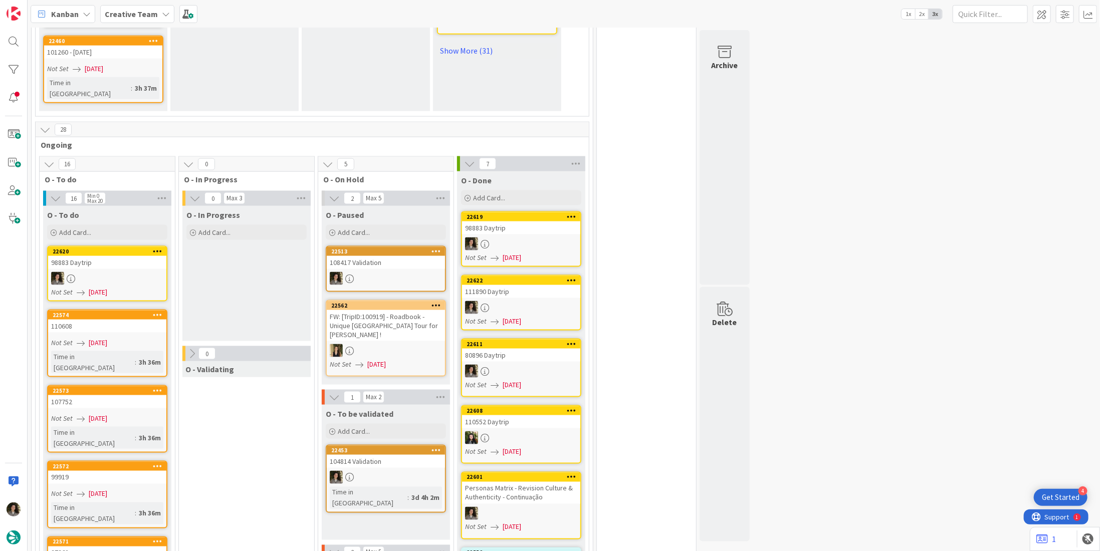
click at [523, 237] on div at bounding box center [521, 243] width 118 height 13
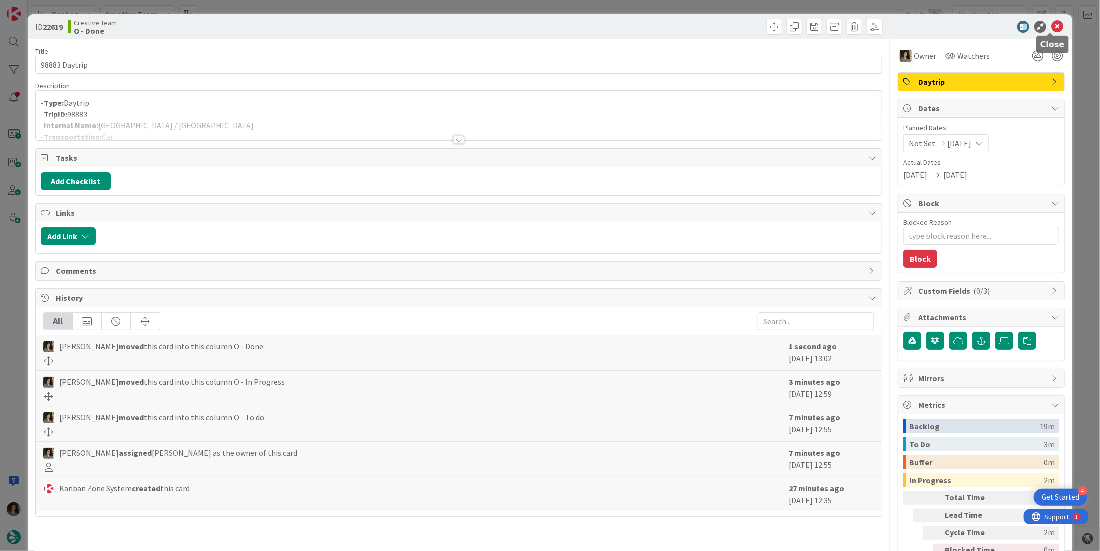
drag, startPoint x: 1047, startPoint y: 29, endPoint x: 1040, endPoint y: 31, distance: 7.2
click at [1051, 29] on icon at bounding box center [1057, 27] width 12 height 12
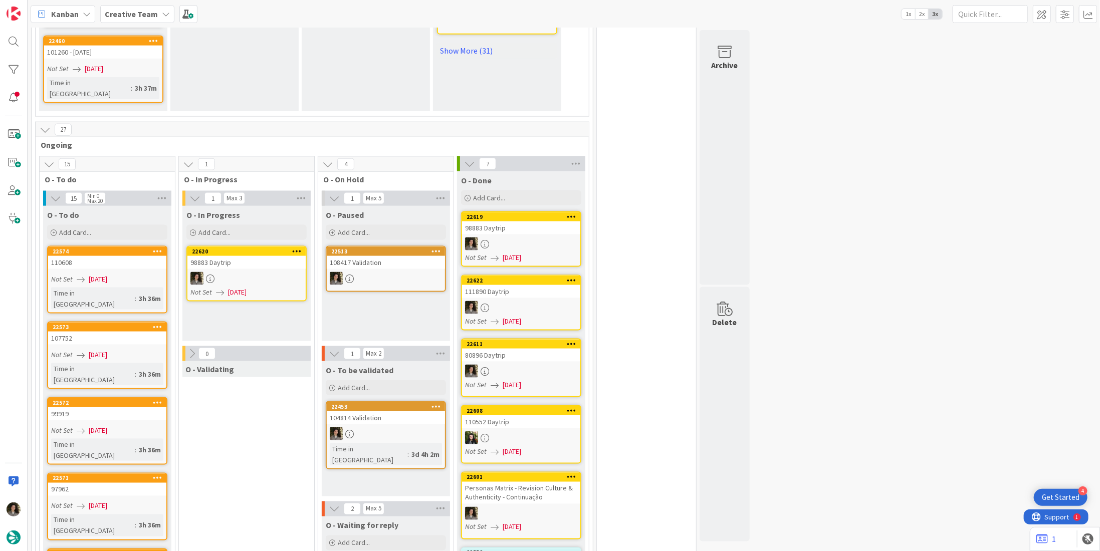
click at [221, 272] on div at bounding box center [246, 278] width 118 height 13
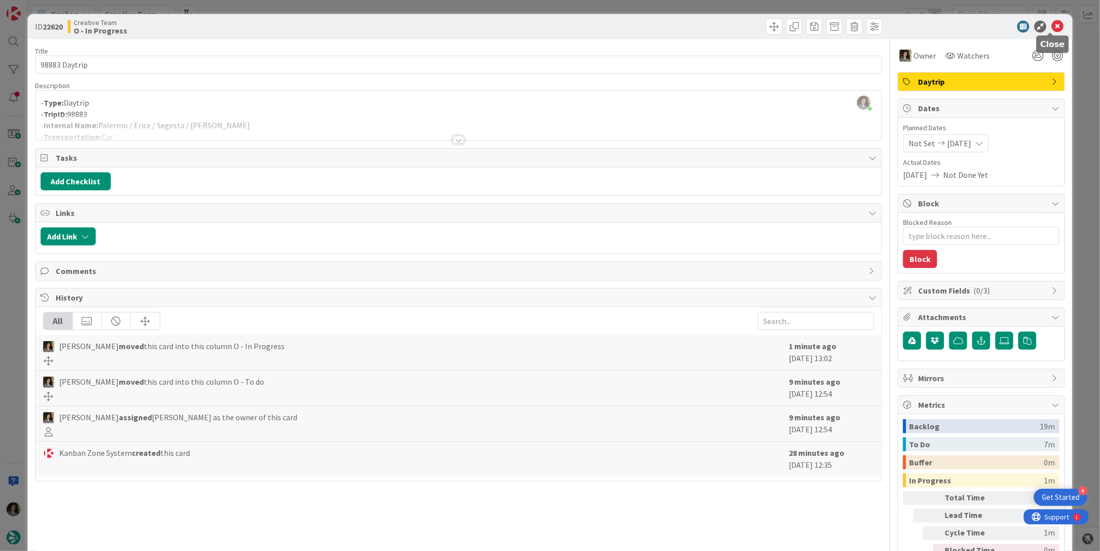
click at [1052, 25] on icon at bounding box center [1057, 27] width 12 height 12
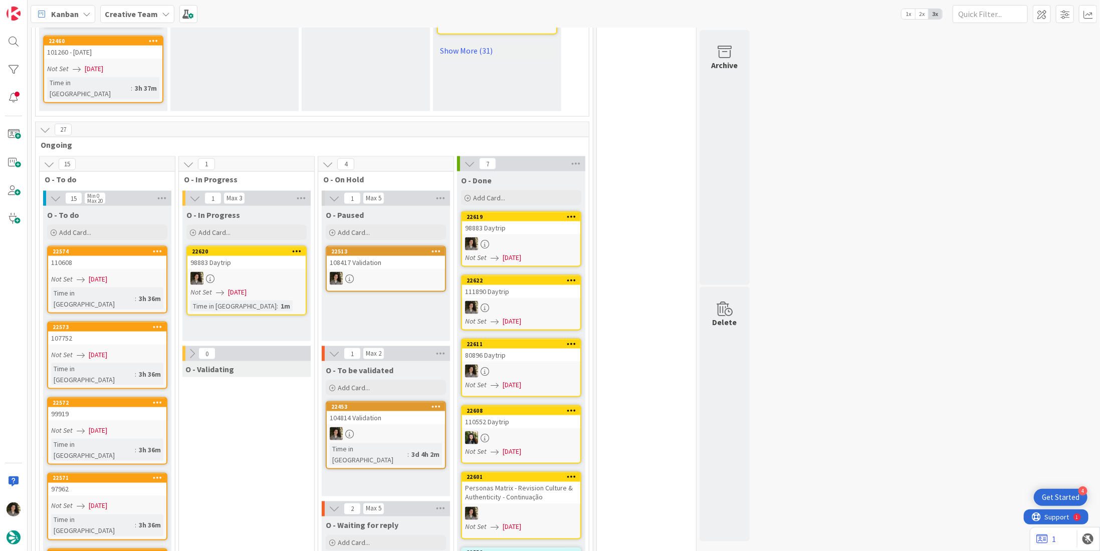
click at [267, 272] on div at bounding box center [246, 278] width 118 height 13
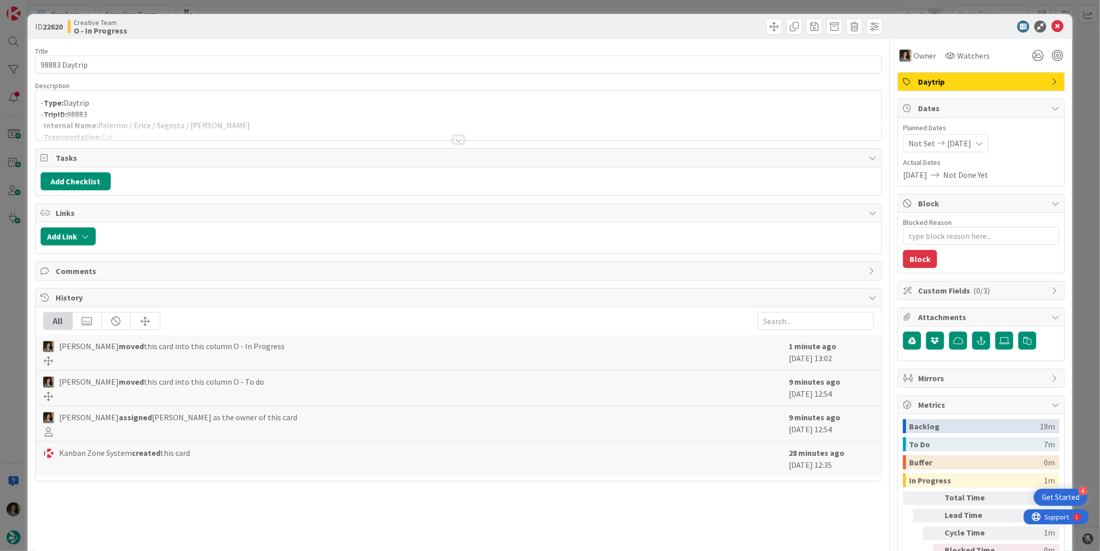
click at [256, 125] on div at bounding box center [459, 128] width 846 height 26
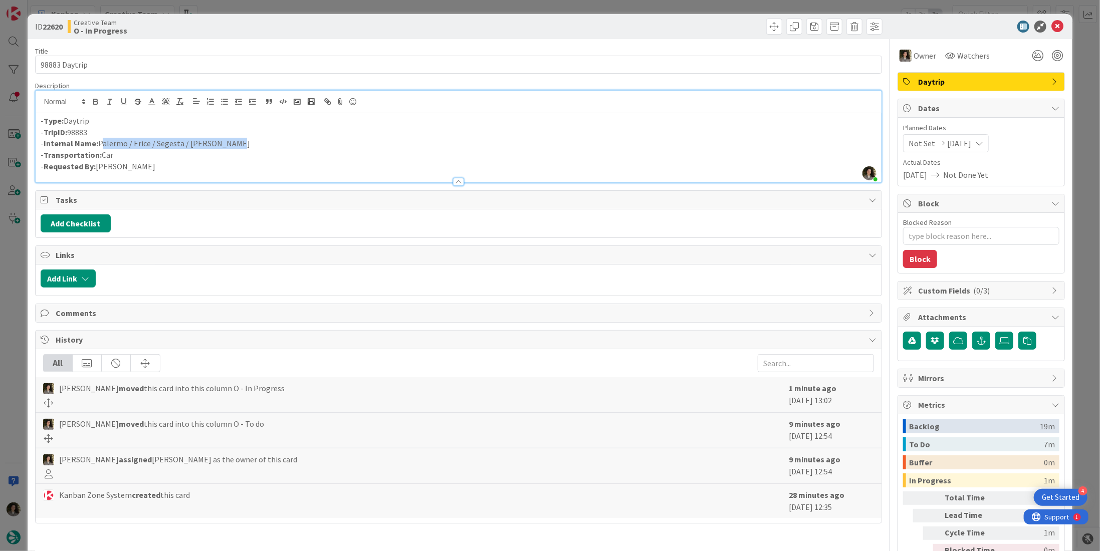
drag, startPoint x: 197, startPoint y: 139, endPoint x: 99, endPoint y: 140, distance: 97.7
click at [99, 140] on p "- Internal Name: Palermo / Erice / Segesta / Caltagirone" at bounding box center [459, 144] width 836 height 12
copy p "Palermo / Erice / Segesta / Caltagirone"
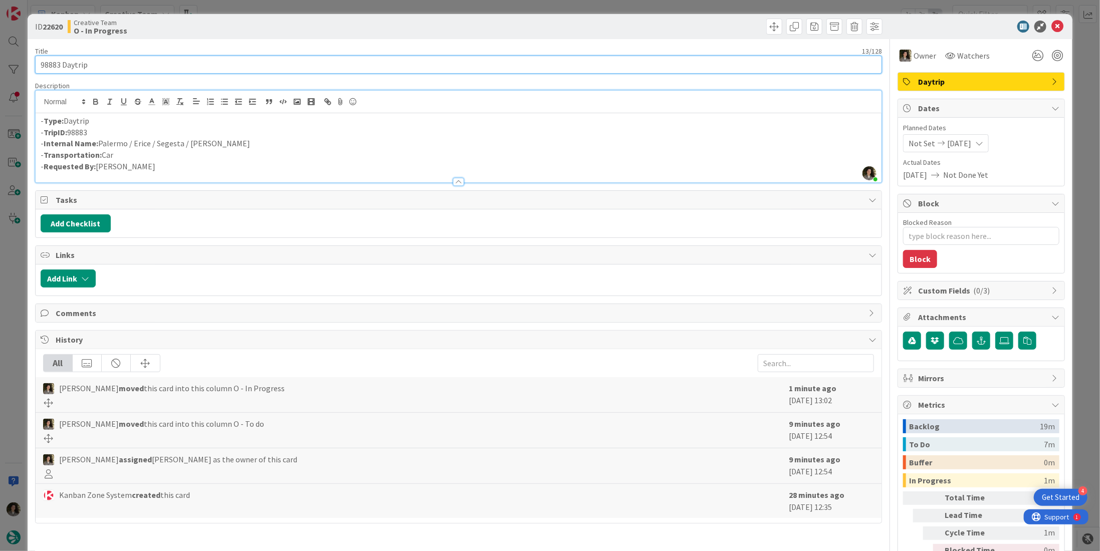
drag, startPoint x: 25, startPoint y: 51, endPoint x: -44, endPoint y: 51, distance: 68.1
click at [0, 51] on html "4 Get Started Kanban Creative Team 1x 2x 3x 99 Camembert 53 Expedite For critic…" at bounding box center [550, 275] width 1100 height 551
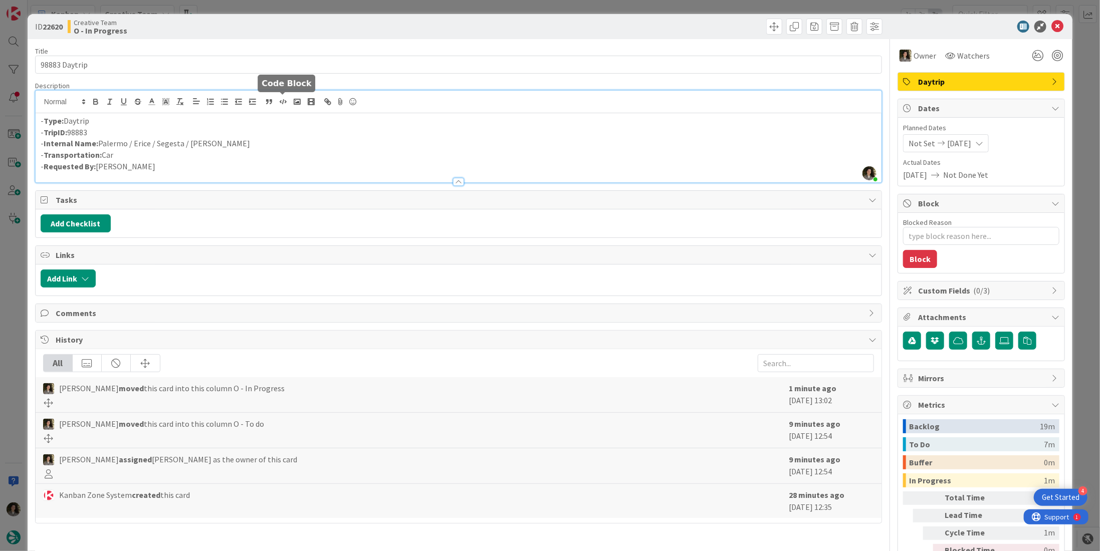
click at [281, 133] on p "- TripID: 98883" at bounding box center [459, 133] width 836 height 12
drag, startPoint x: 250, startPoint y: 140, endPoint x: 100, endPoint y: 145, distance: 150.4
click at [100, 145] on p "- Internal Name: Palermo / Erice / Segesta / Caltagirone" at bounding box center [459, 144] width 836 height 12
copy p "Palermo / Erice / Segesta / Caltagirone"
click at [1053, 26] on icon at bounding box center [1057, 27] width 12 height 12
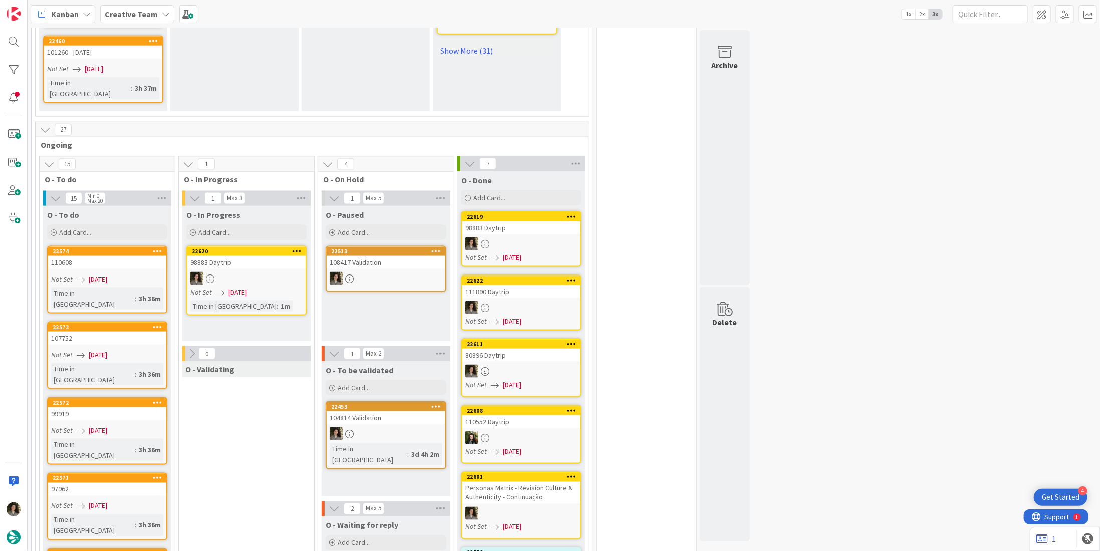
click at [523, 237] on div at bounding box center [521, 243] width 118 height 13
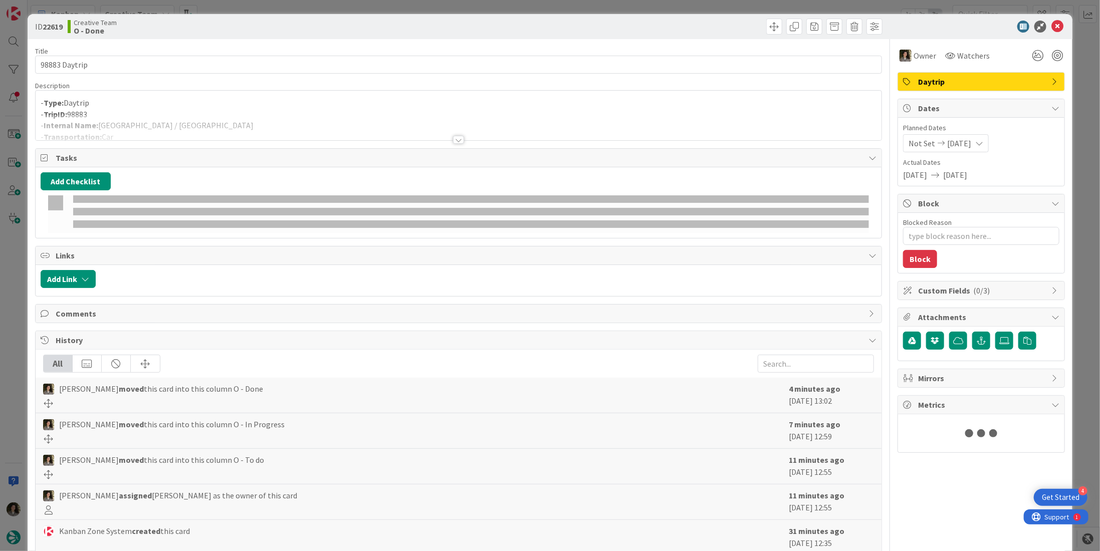
type textarea "x"
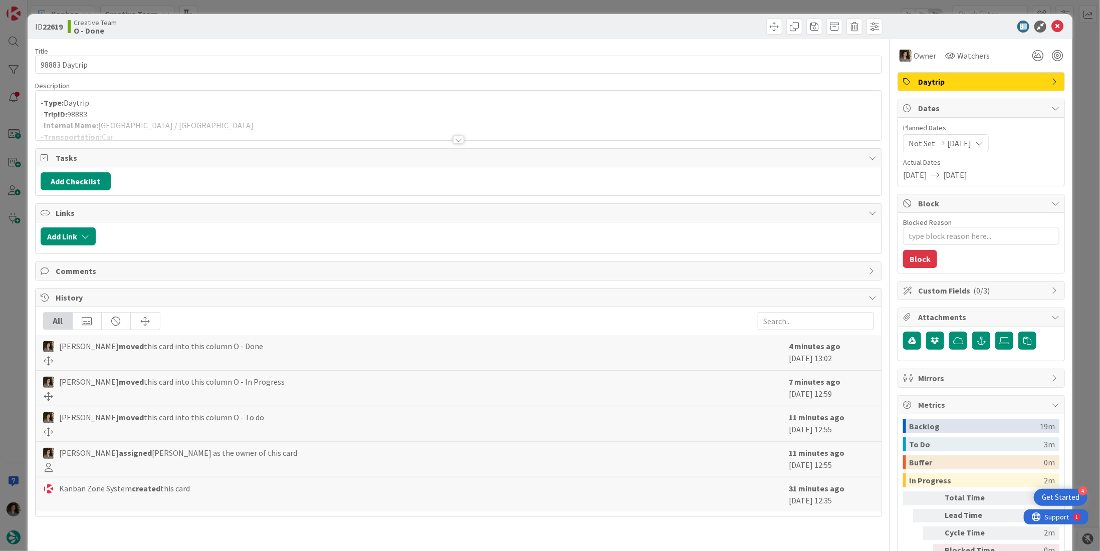
click at [181, 123] on div at bounding box center [459, 128] width 846 height 26
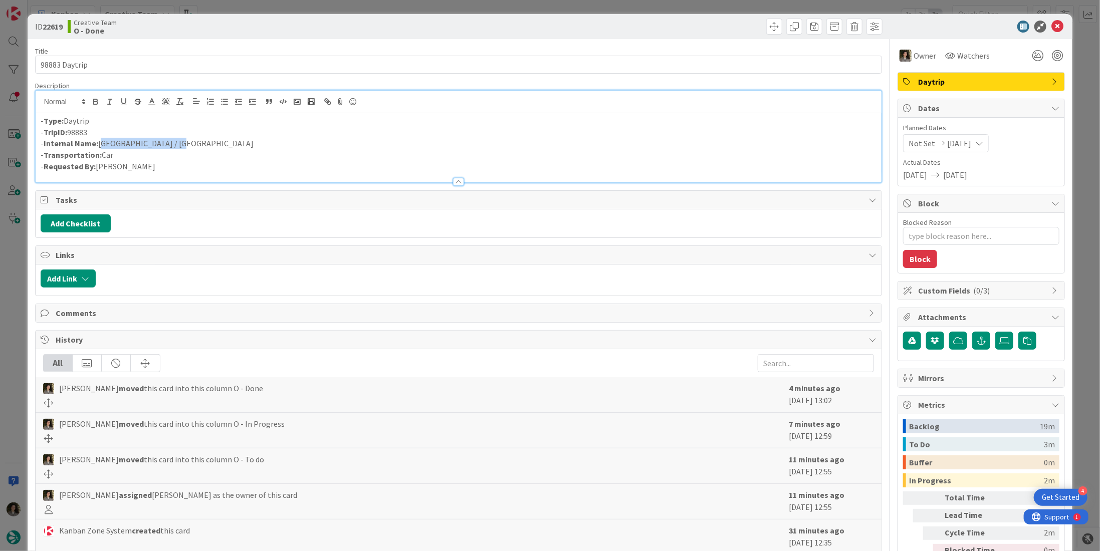
drag, startPoint x: 132, startPoint y: 141, endPoint x: 73, endPoint y: 175, distance: 68.2
click at [99, 142] on p "- Internal Name: Palermo / Caltagirone" at bounding box center [459, 144] width 836 height 12
copy p "Palermo / Caltagirone"
click at [1051, 23] on icon at bounding box center [1057, 27] width 12 height 12
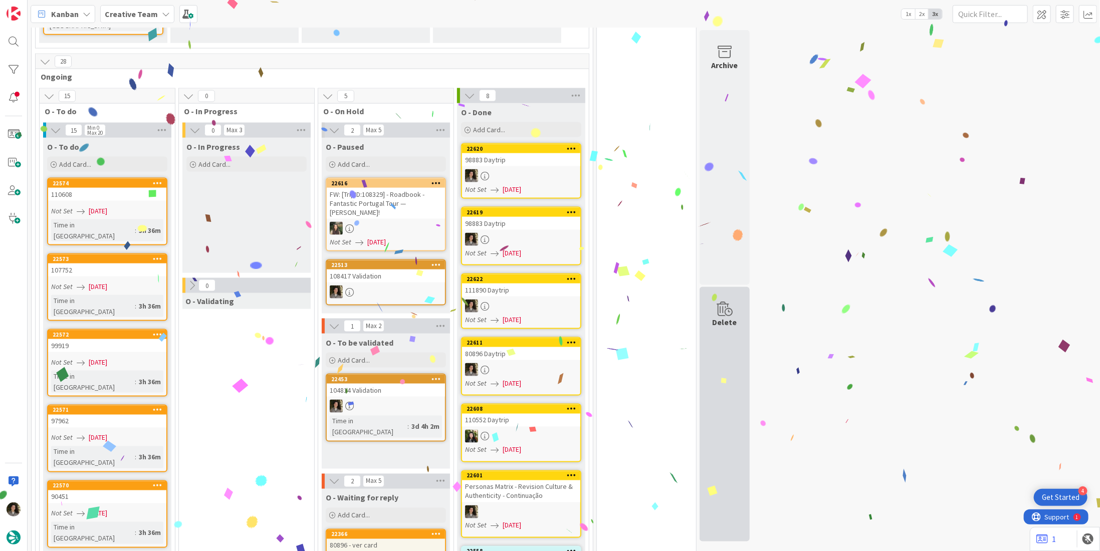
scroll to position [875, 0]
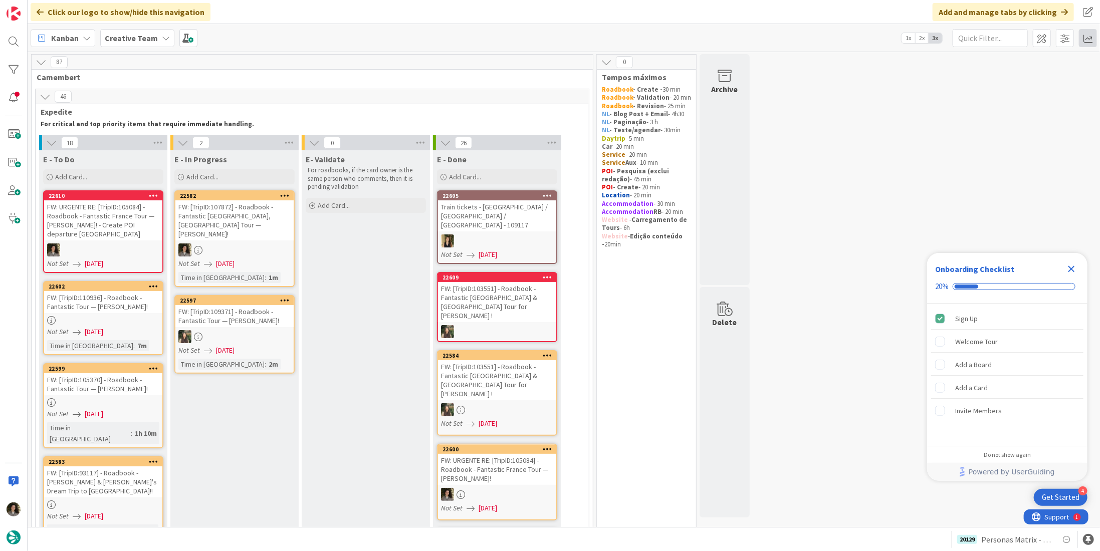
click at [279, 43] on span at bounding box center [1088, 38] width 18 height 18
click at [279, 92] on div "Allocation" at bounding box center [1001, 113] width 67 height 11
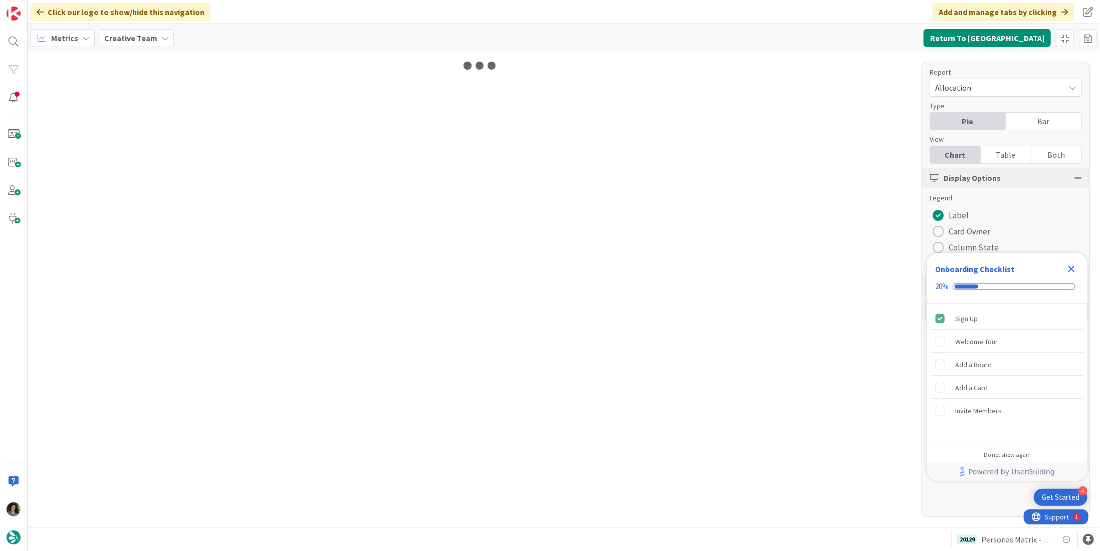
click at [279, 92] on icon "Close Checklist" at bounding box center [1071, 269] width 12 height 12
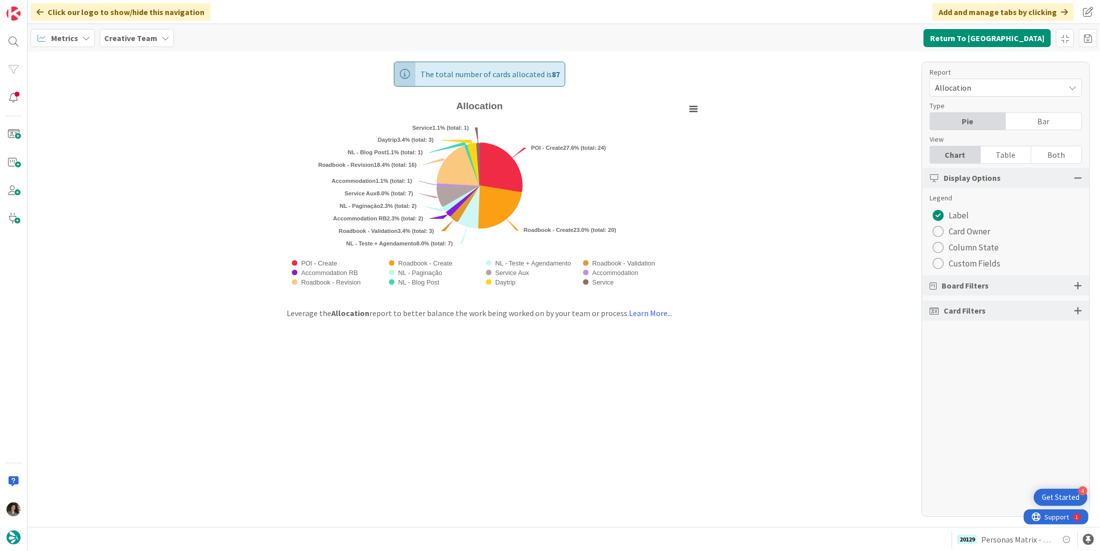
click at [279, 92] on div "Table" at bounding box center [1006, 154] width 51 height 17
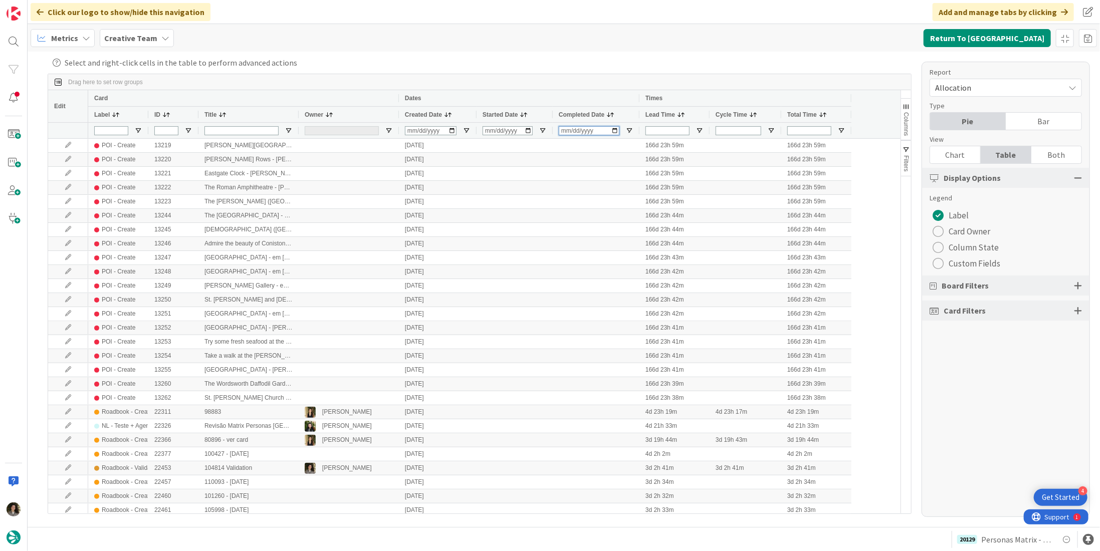
click at [279, 92] on input "Completed Date Filter Input" at bounding box center [589, 130] width 61 height 9
type input "2025-09-08"
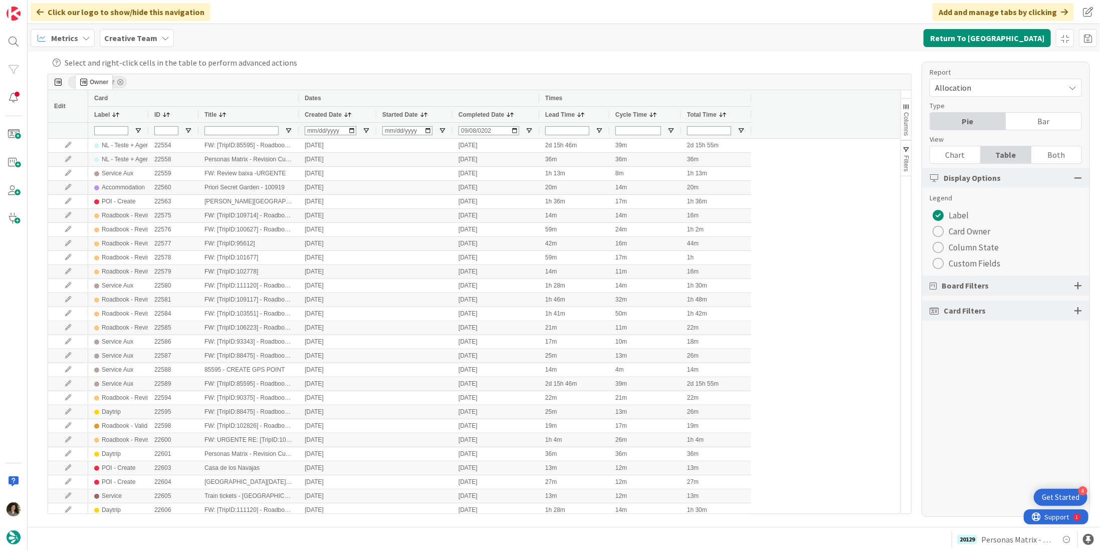
drag, startPoint x: 312, startPoint y: 112, endPoint x: 80, endPoint y: 78, distance: 233.9
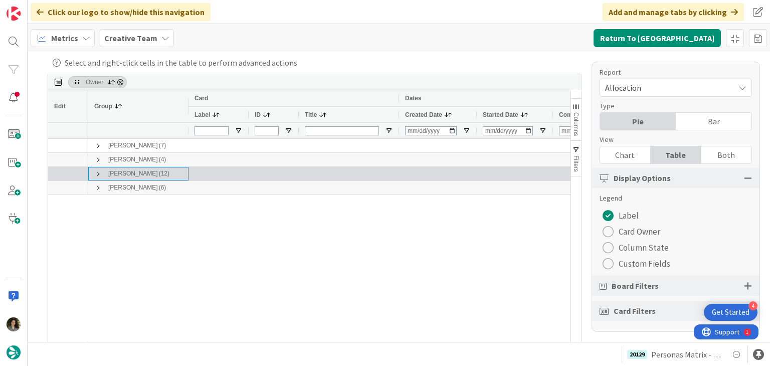
click at [99, 92] on span at bounding box center [98, 174] width 8 height 8
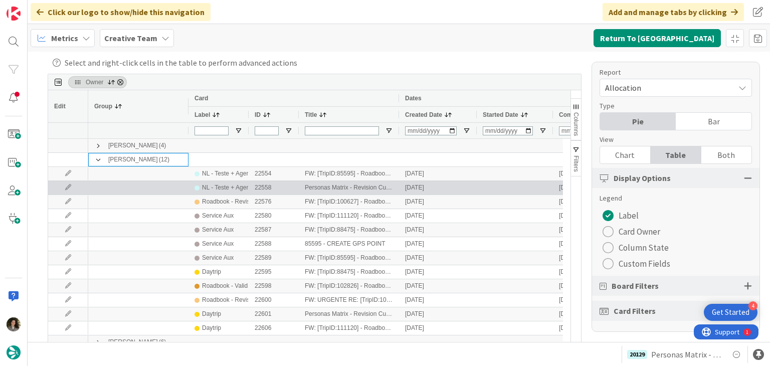
scroll to position [22, 0]
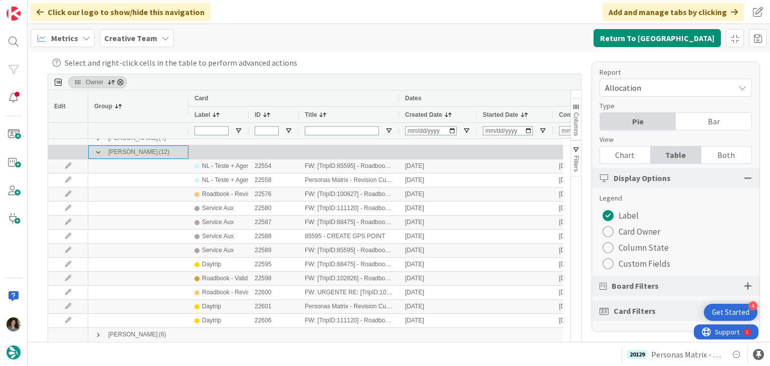
click at [93, 92] on div "Melissa Santos (12)" at bounding box center [138, 152] width 100 height 14
click at [96, 92] on span at bounding box center [98, 152] width 8 height 8
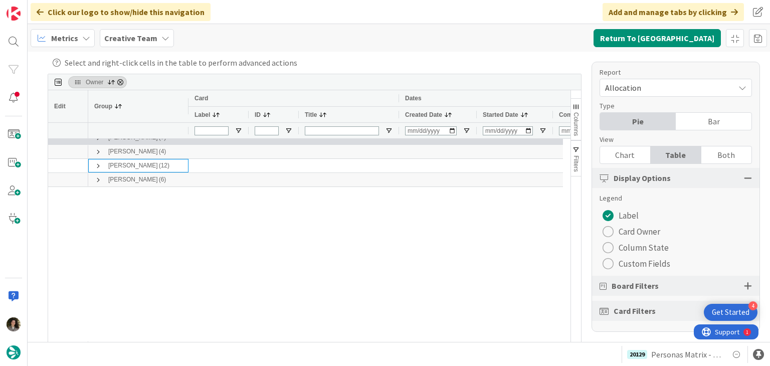
scroll to position [0, 0]
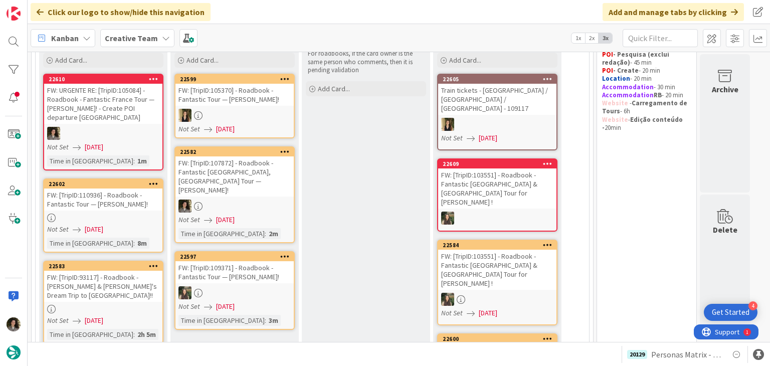
scroll to position [150, 0]
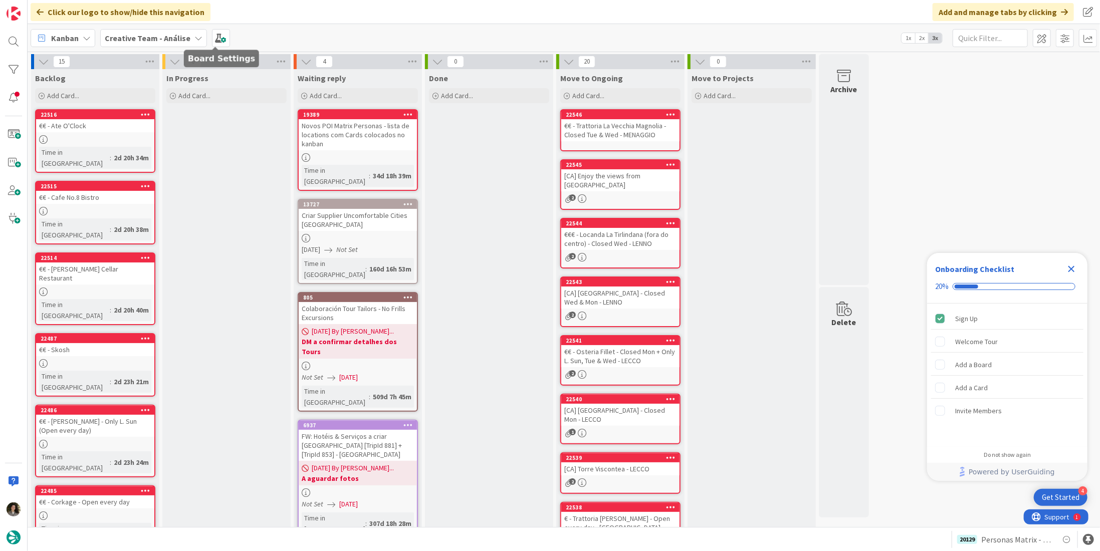
click at [168, 35] on b "Creative Team - Análise" at bounding box center [148, 38] width 86 height 10
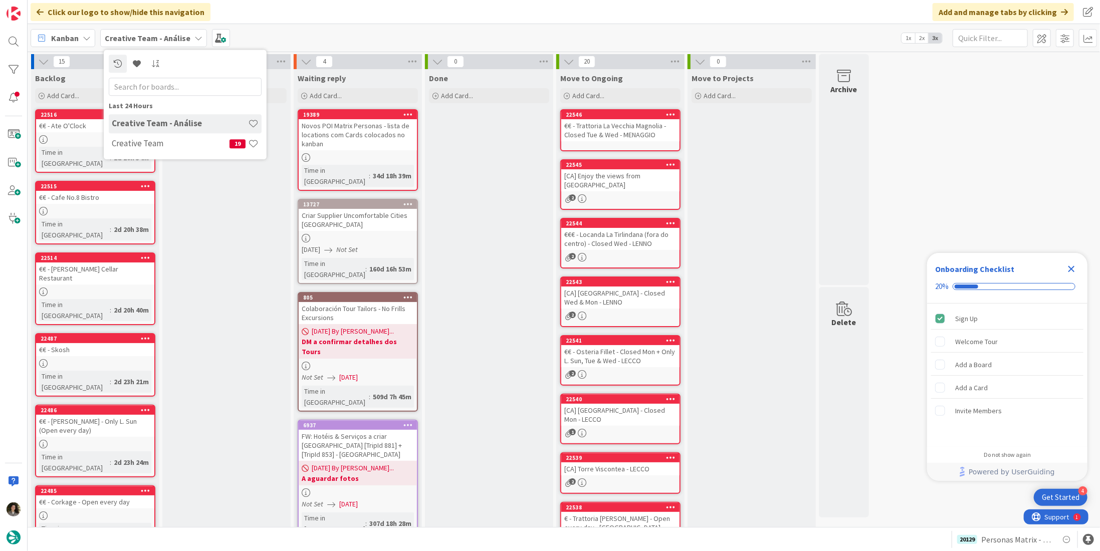
click at [171, 123] on h4 "Creative Team - Análise" at bounding box center [180, 124] width 136 height 10
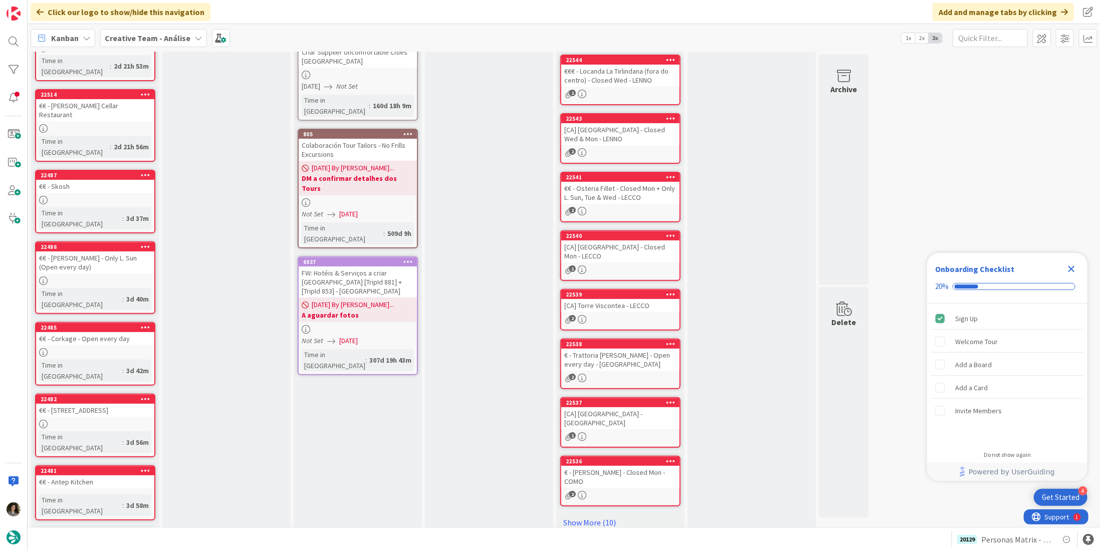
scroll to position [214, 0]
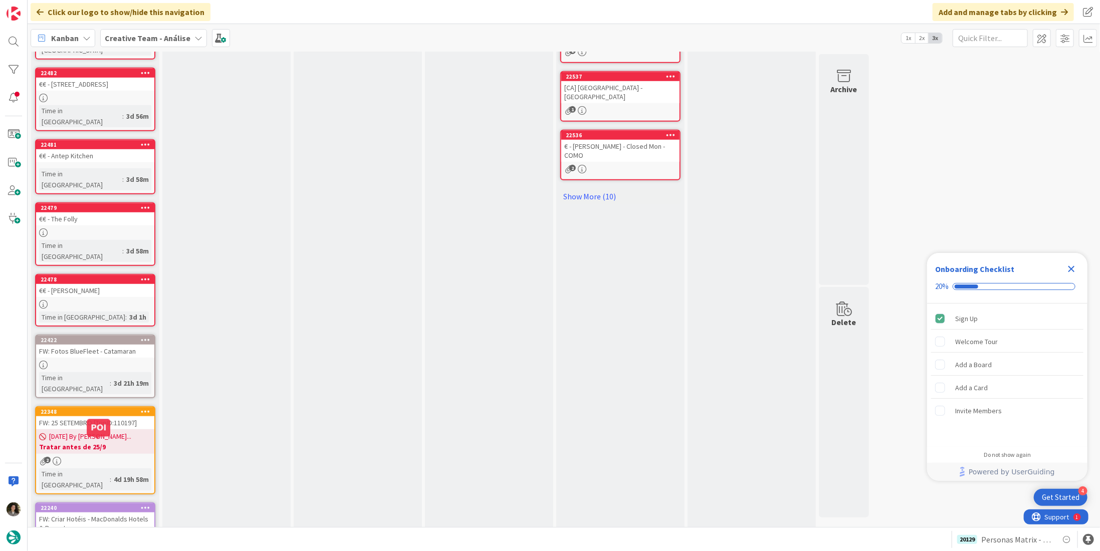
scroll to position [0, 0]
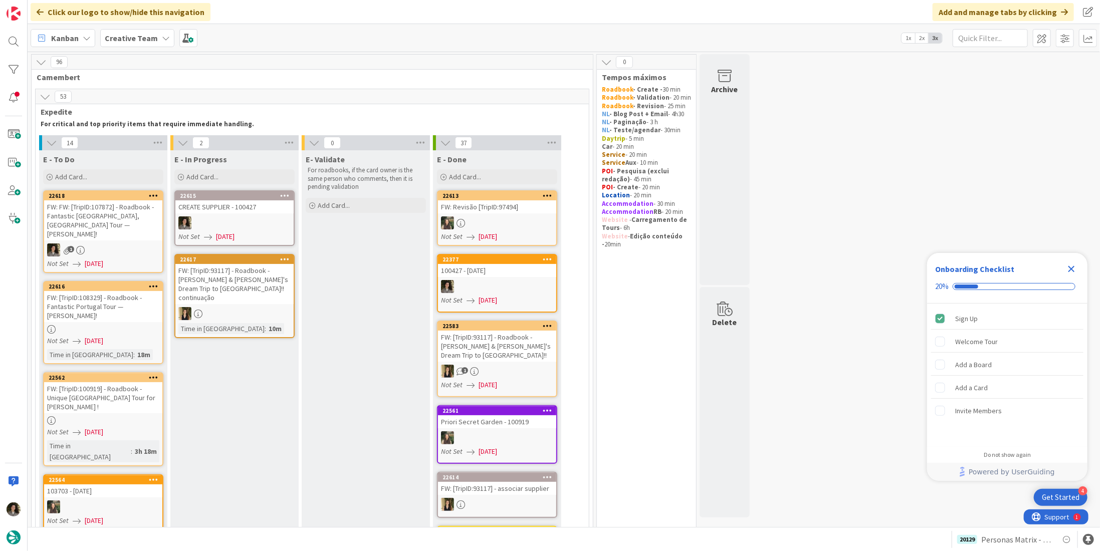
click at [123, 32] on span "Creative Team" at bounding box center [131, 38] width 53 height 12
click at [163, 141] on h4 "Creative Team - Análise" at bounding box center [180, 144] width 136 height 10
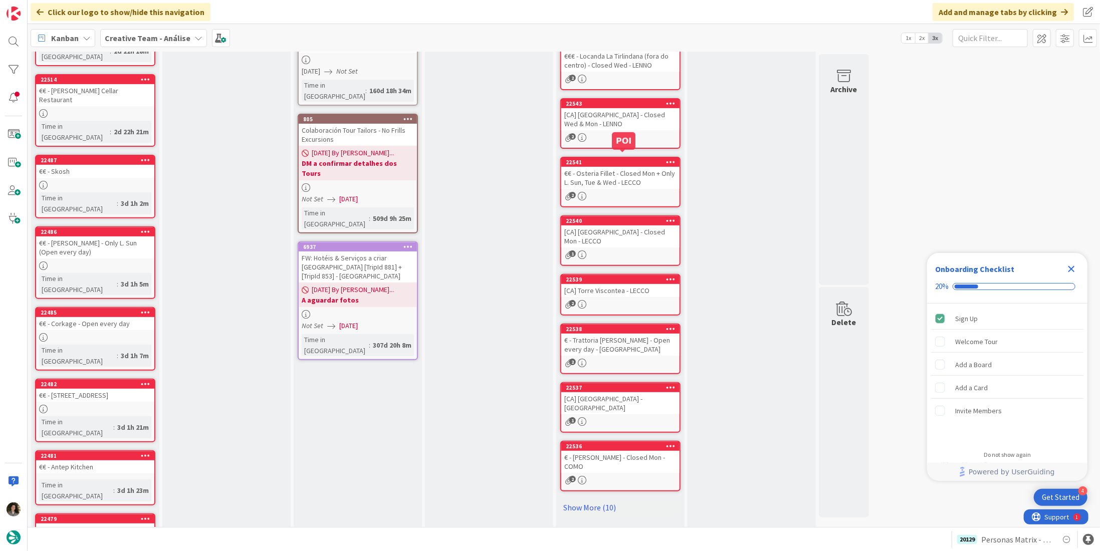
scroll to position [214, 0]
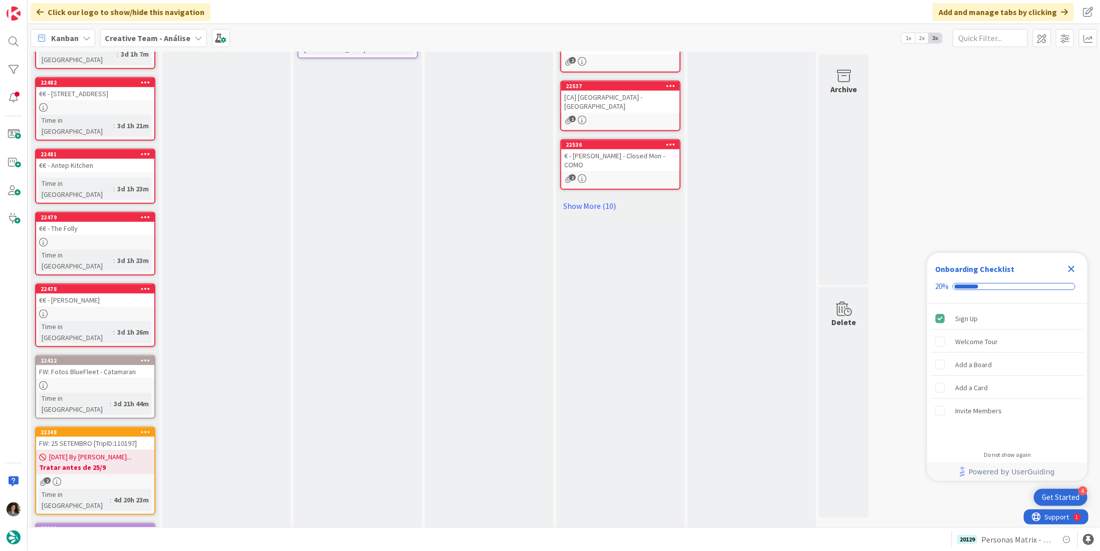
scroll to position [490, 0]
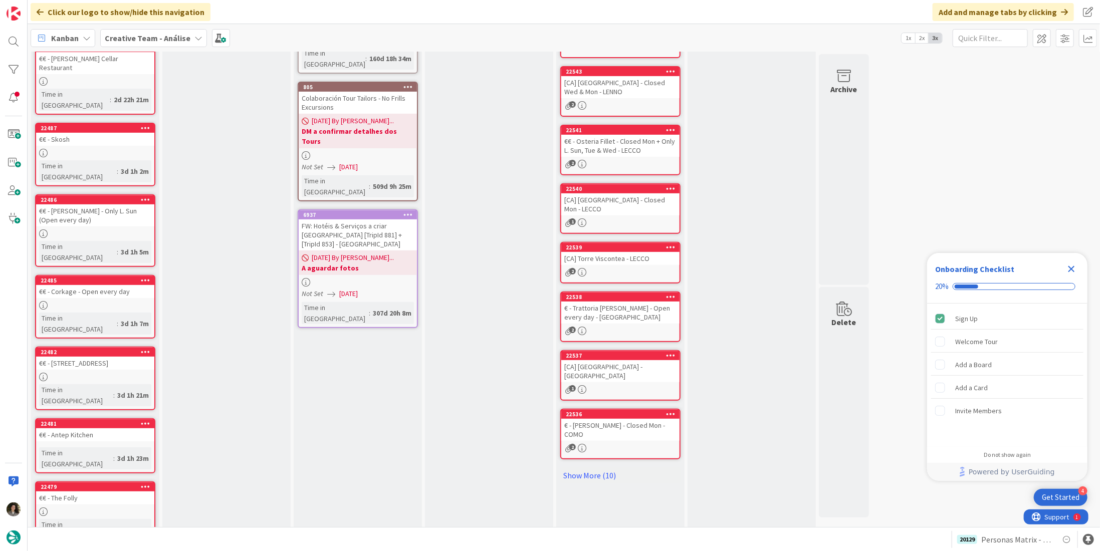
scroll to position [214, 0]
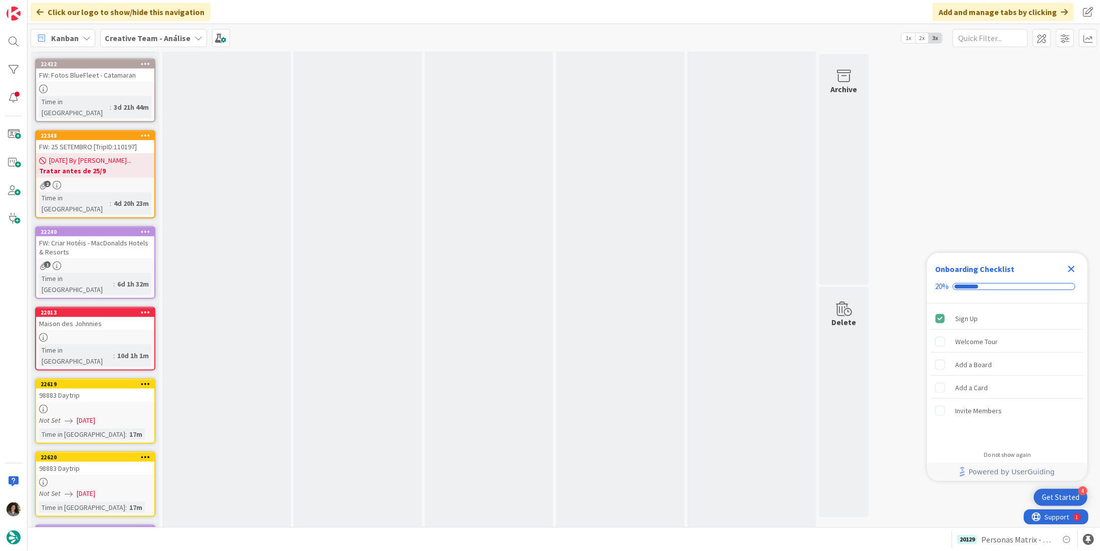
scroll to position [781, 0]
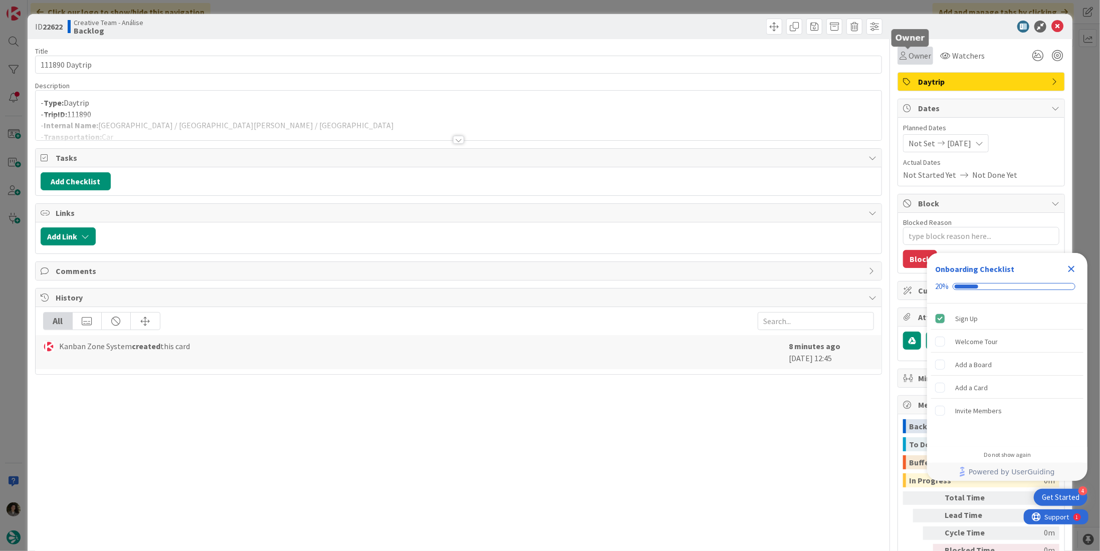
click at [910, 55] on span "Owner" at bounding box center [919, 56] width 23 height 12
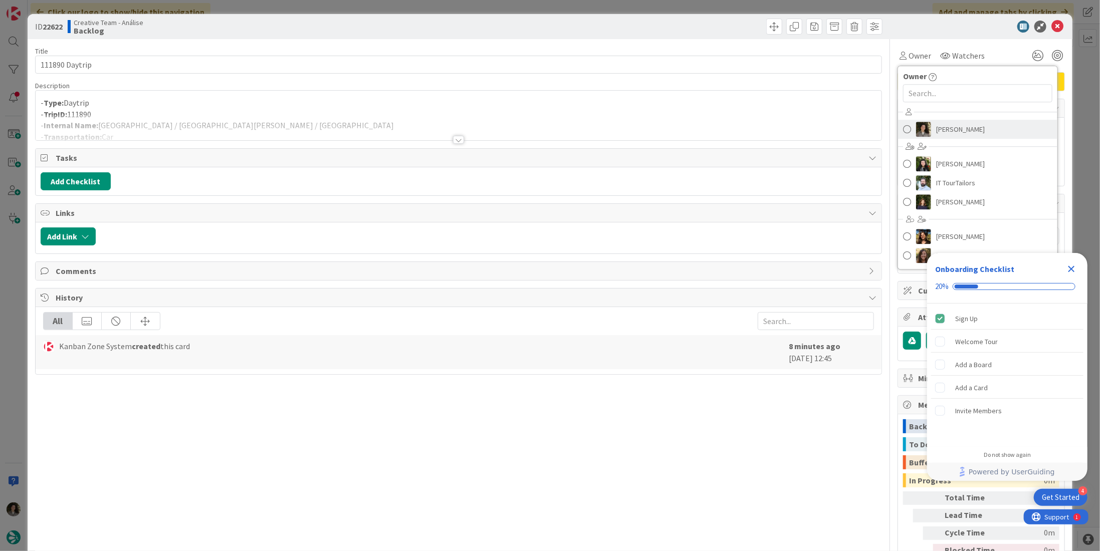
click at [943, 123] on span "[PERSON_NAME]" at bounding box center [960, 129] width 49 height 15
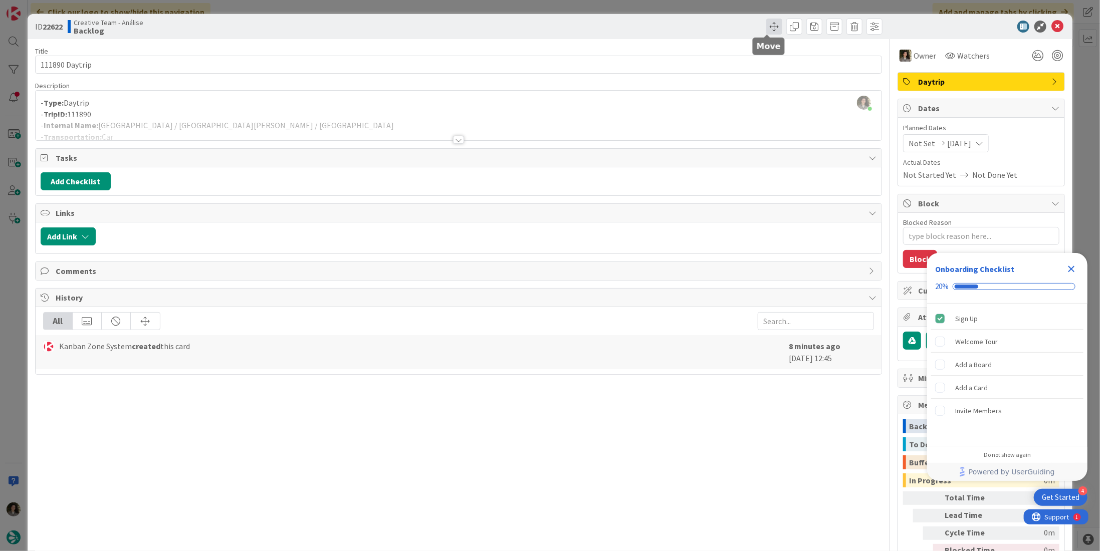
click at [767, 30] on span at bounding box center [774, 27] width 16 height 16
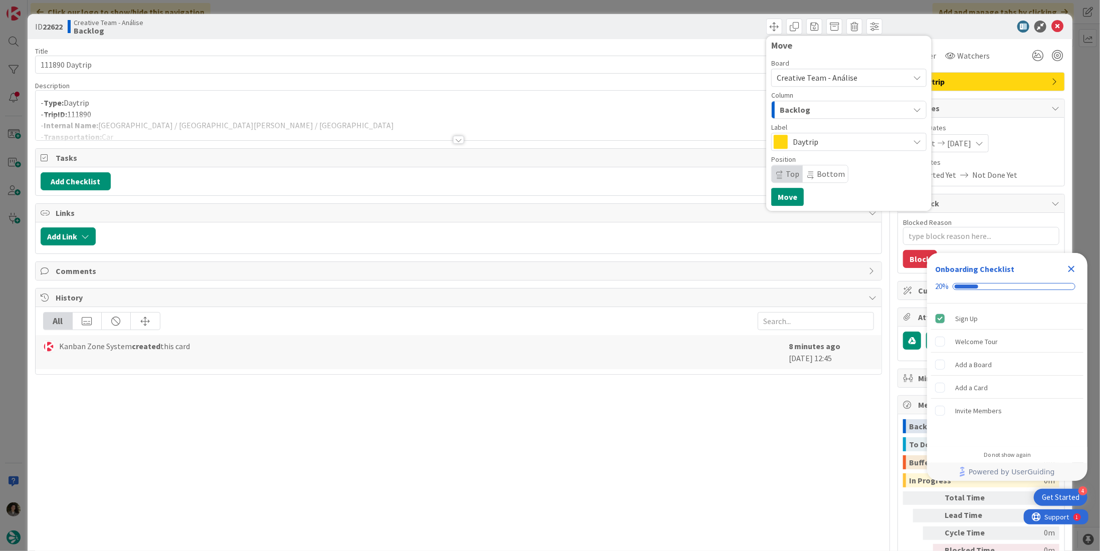
click at [807, 108] on div "Backlog" at bounding box center [843, 110] width 132 height 16
click at [815, 76] on span "Creative Team - Análise" at bounding box center [817, 78] width 81 height 10
click at [822, 123] on span "Creative Team" at bounding box center [860, 125] width 141 height 15
click at [822, 106] on div "E - To Do" at bounding box center [843, 110] width 132 height 16
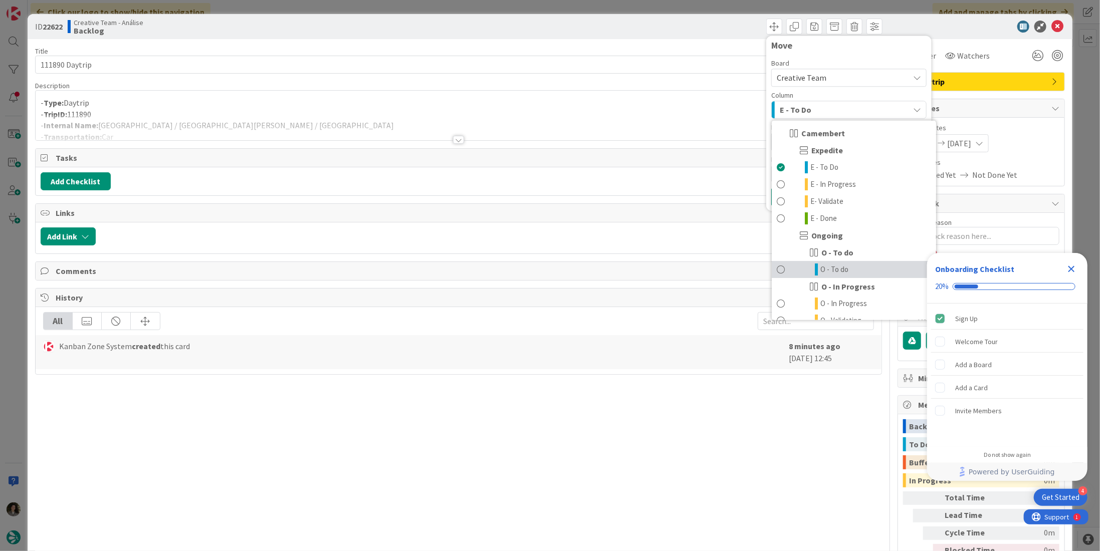
click at [831, 266] on span "O - To do" at bounding box center [834, 270] width 28 height 12
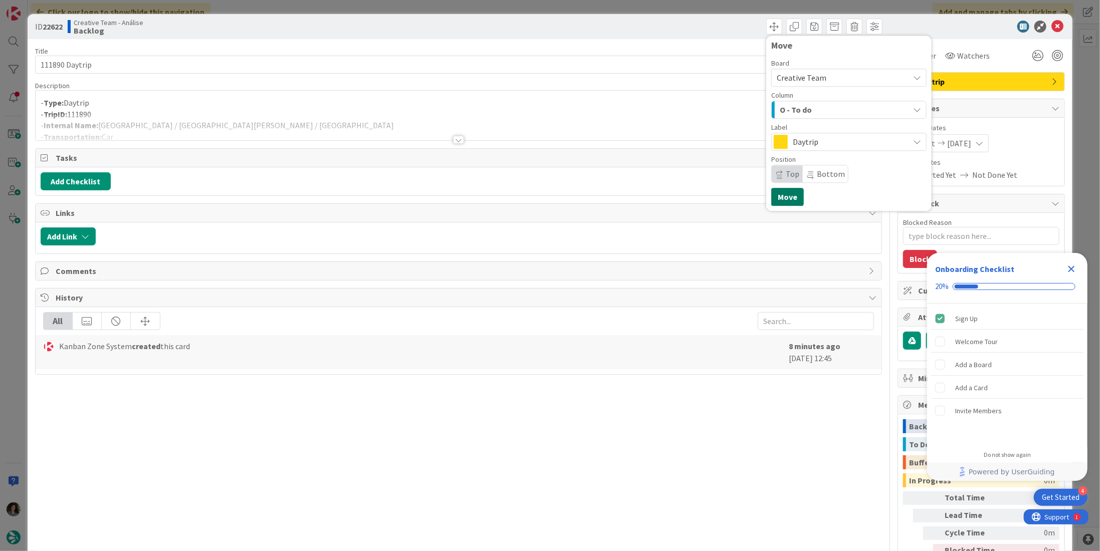
click at [782, 194] on button "Move" at bounding box center [787, 197] width 33 height 18
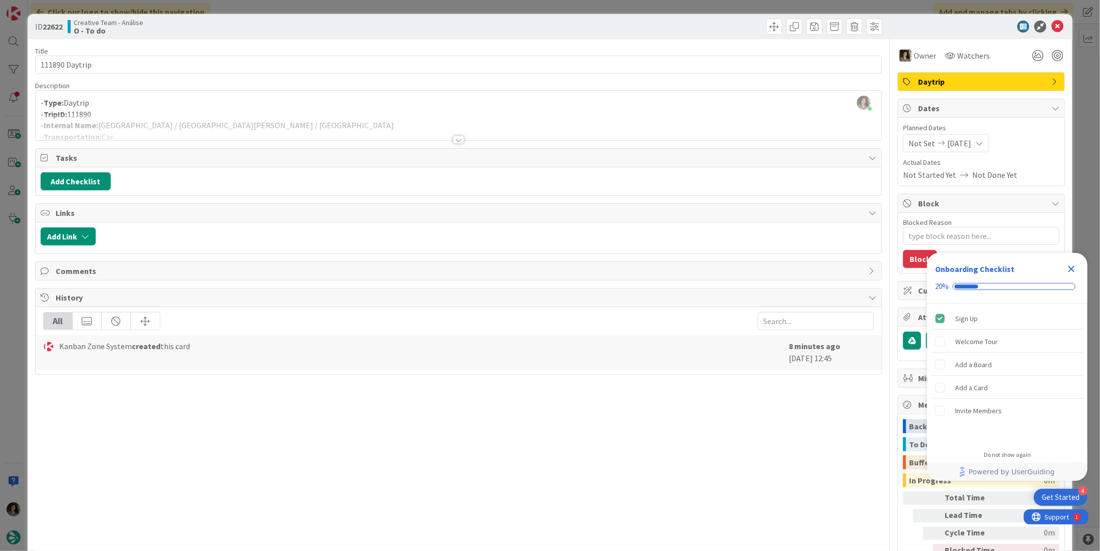
scroll to position [708, 0]
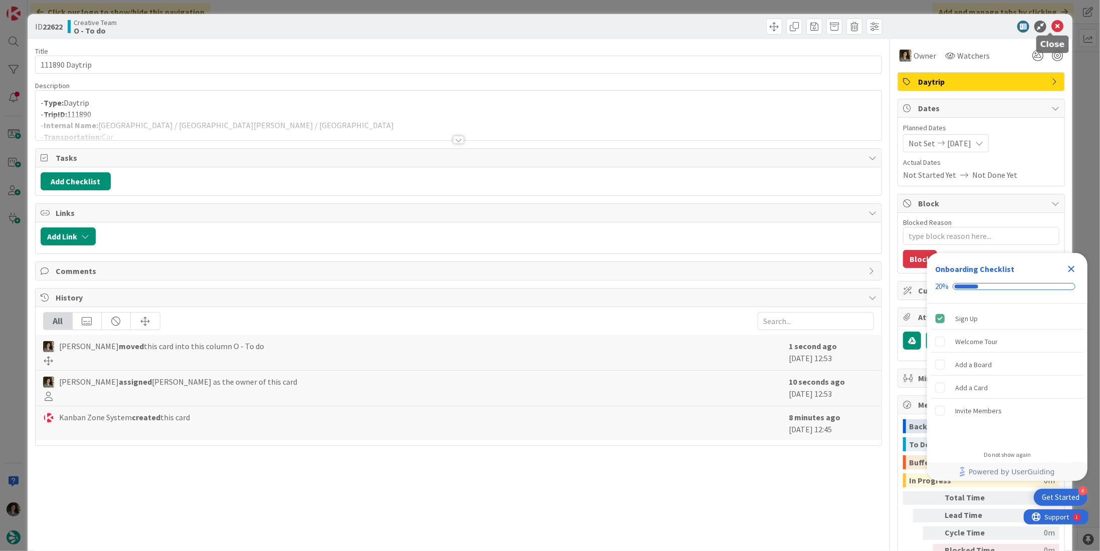
type textarea "x"
click at [1051, 25] on icon at bounding box center [1057, 27] width 12 height 12
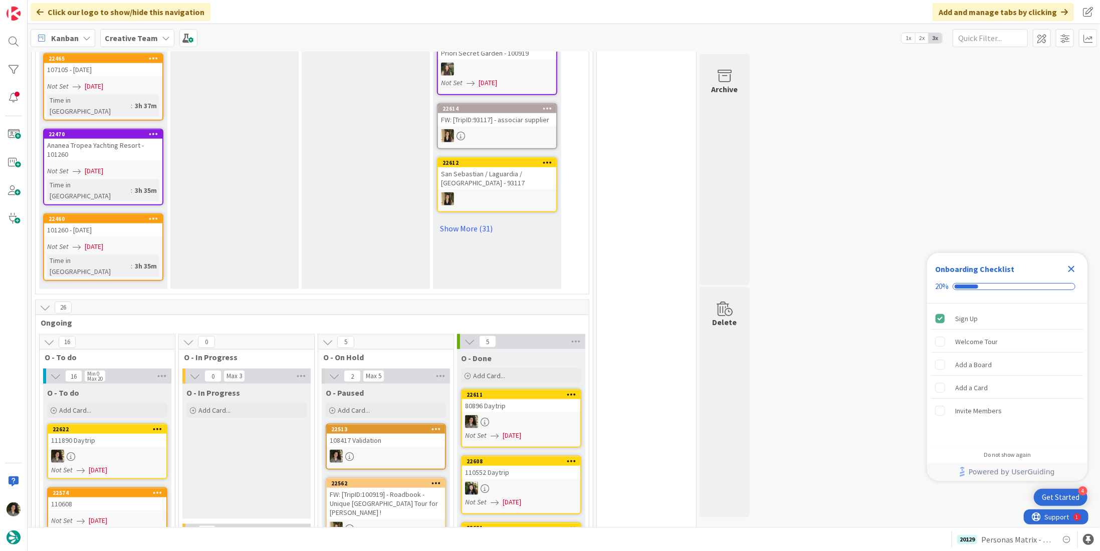
scroll to position [802, 0]
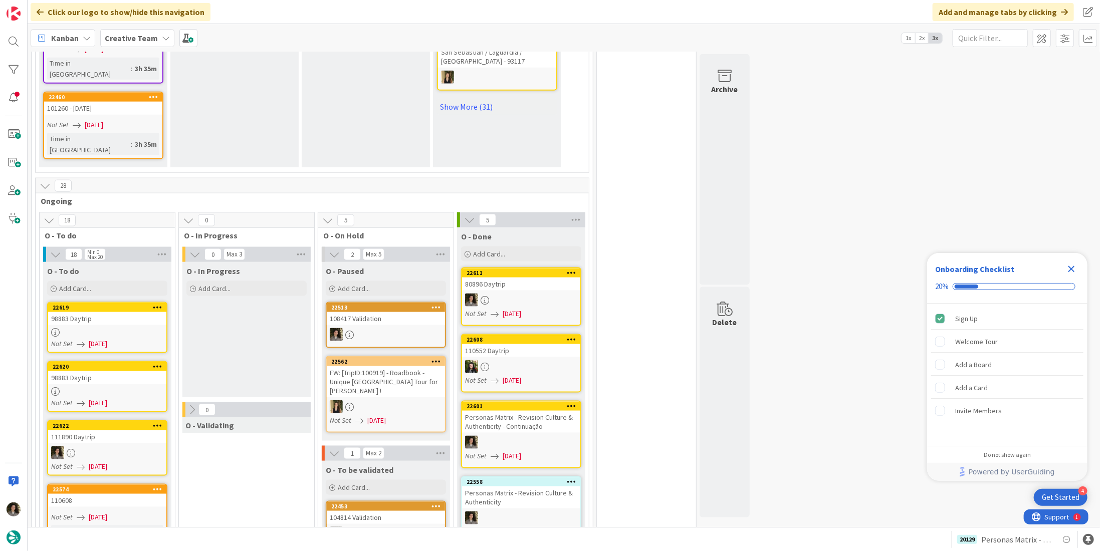
click at [114, 371] on div "98883 Daytrip" at bounding box center [107, 377] width 118 height 13
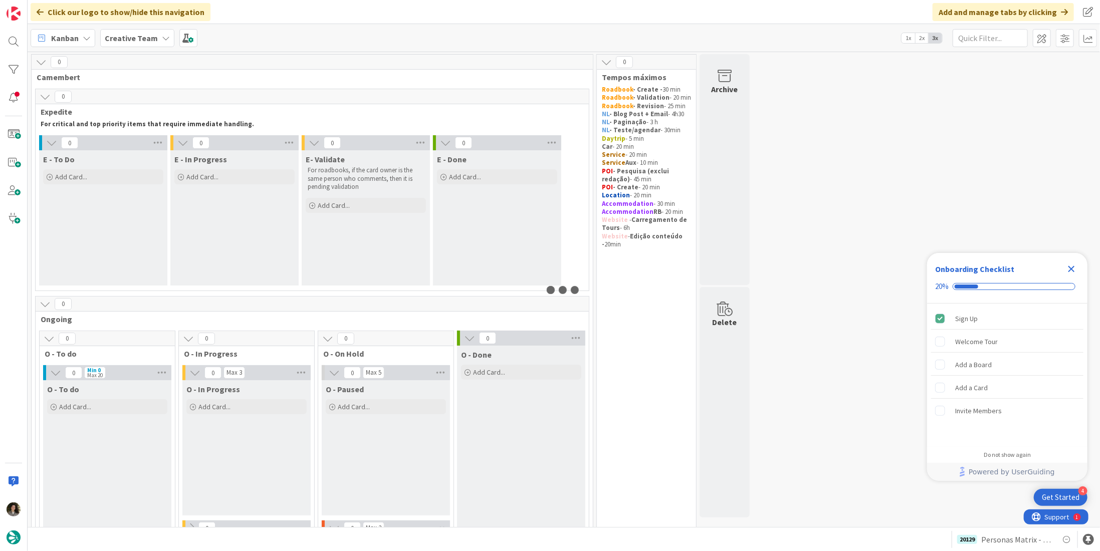
click at [126, 33] on b "Creative Team" at bounding box center [131, 38] width 53 height 10
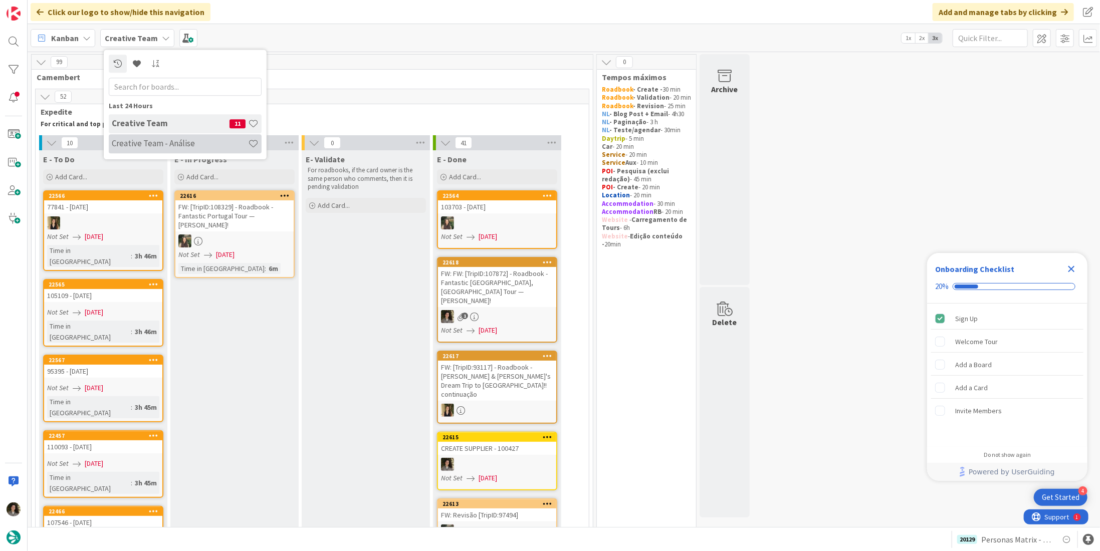
click at [169, 145] on h4 "Creative Team - Análise" at bounding box center [180, 144] width 136 height 10
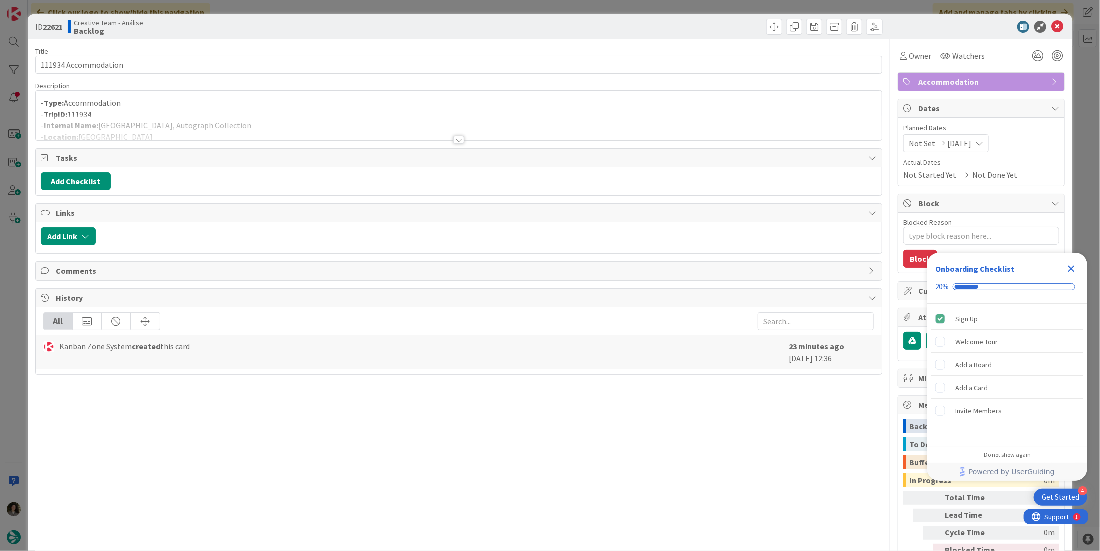
click at [455, 140] on div at bounding box center [458, 140] width 11 height 8
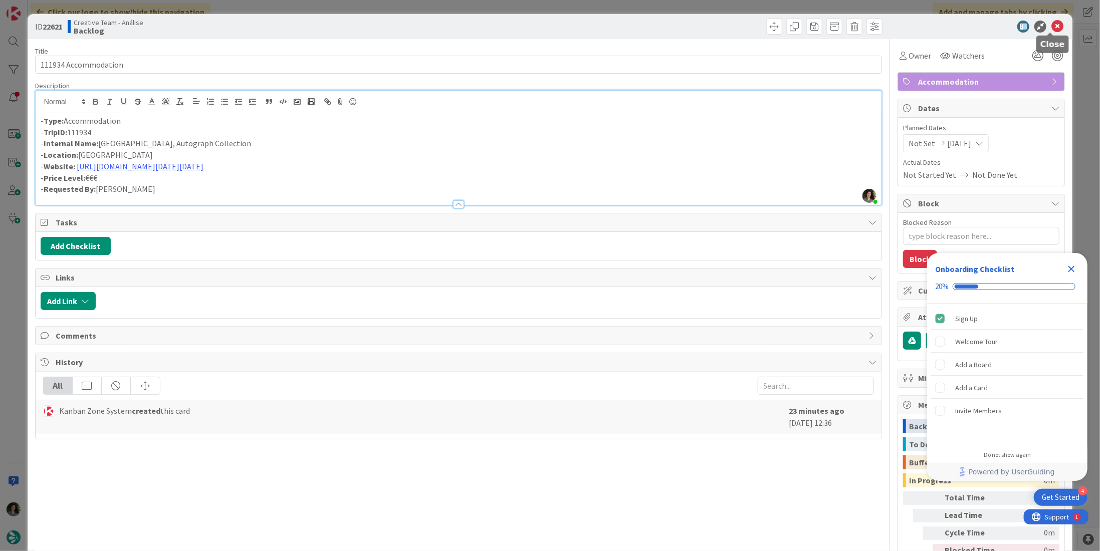
click at [1055, 26] on icon at bounding box center [1057, 27] width 12 height 12
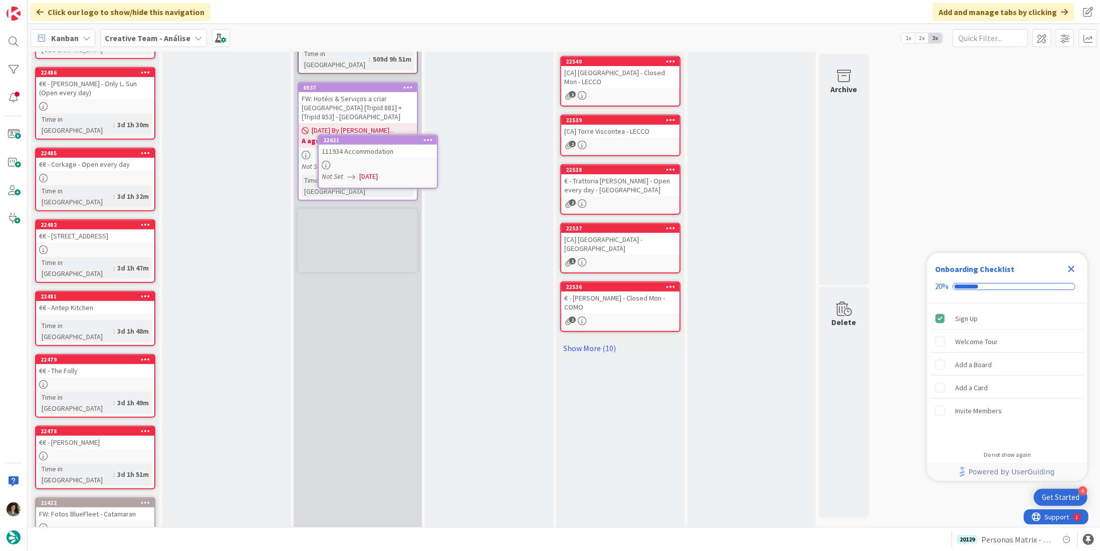
scroll to position [337, 0]
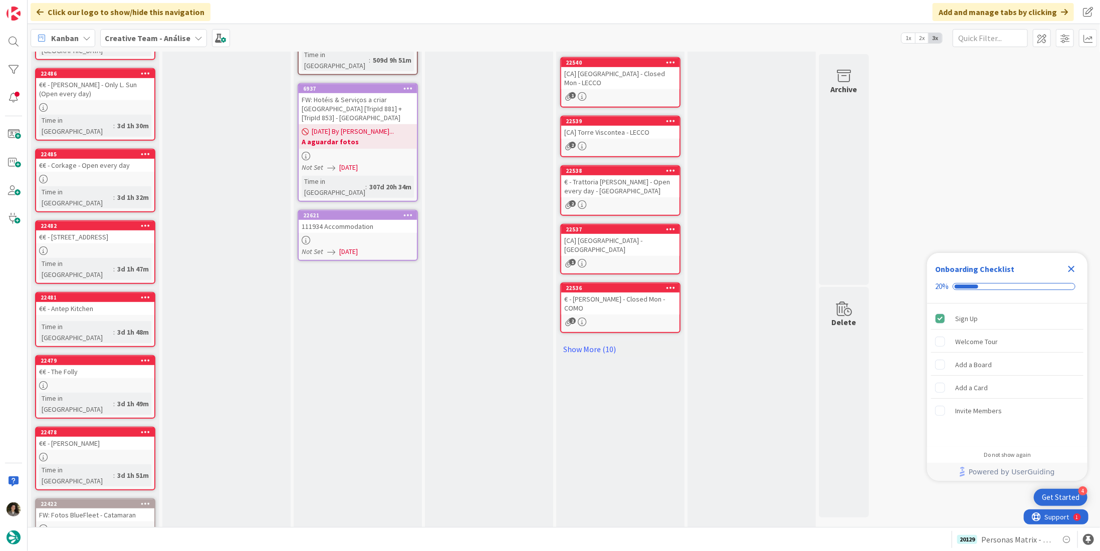
click at [366, 220] on div "111934 Accommodation" at bounding box center [358, 226] width 118 height 13
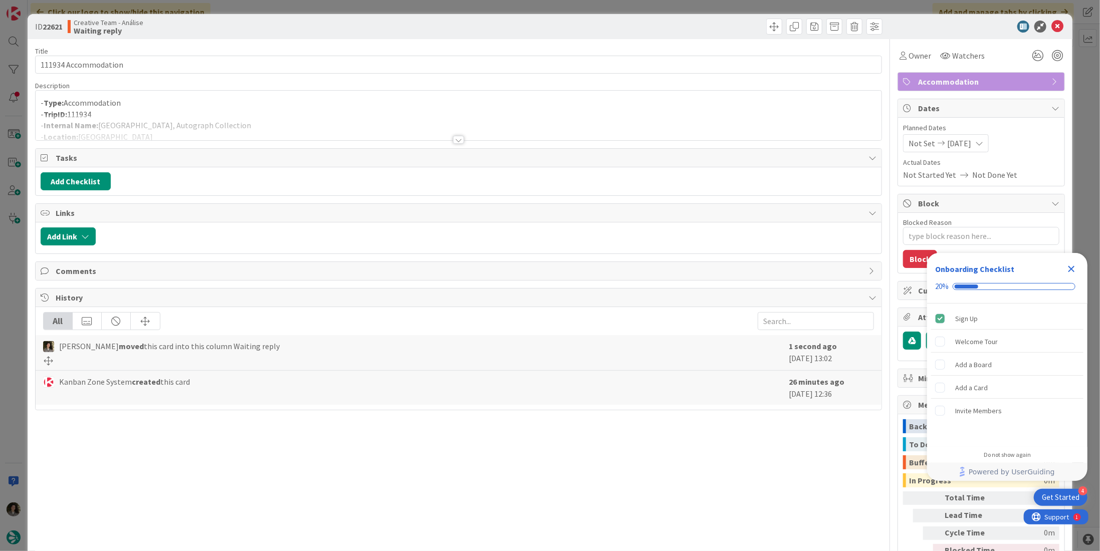
click at [1071, 268] on icon "Close Checklist" at bounding box center [1071, 269] width 12 height 12
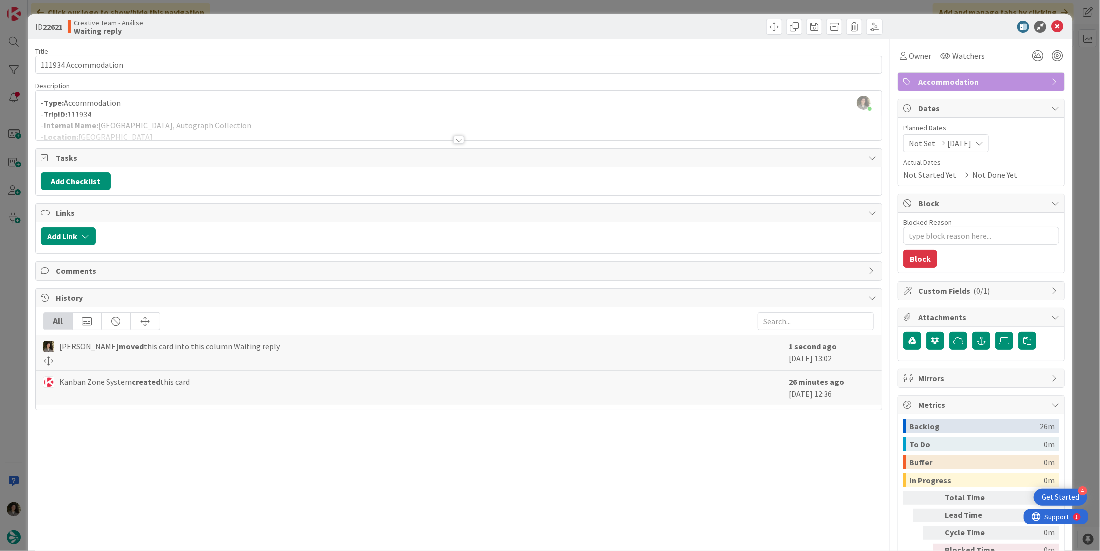
click at [456, 134] on div at bounding box center [459, 128] width 846 height 26
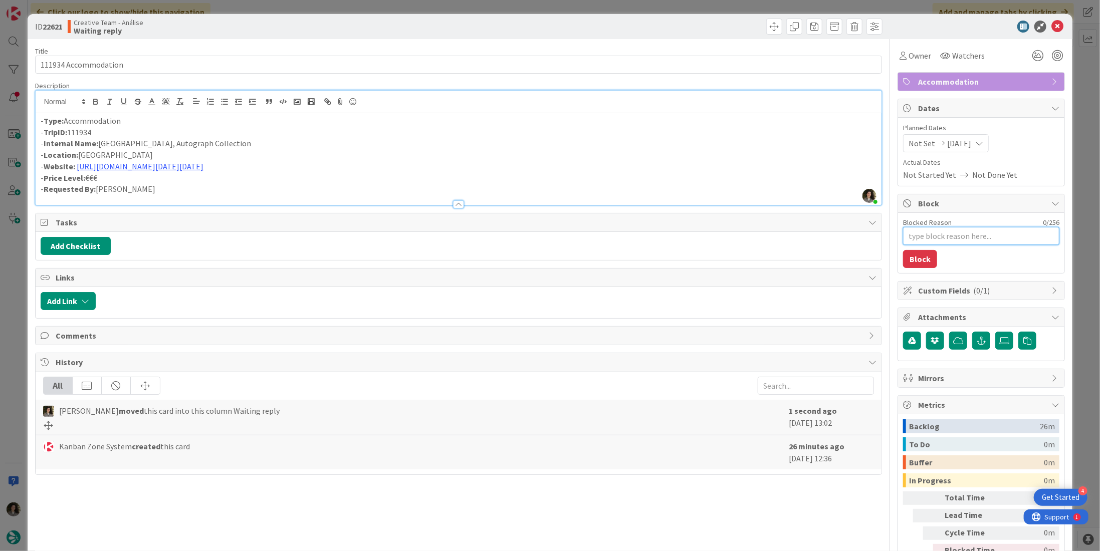
click at [951, 231] on textarea "Blocked Reason" at bounding box center [981, 236] width 156 height 18
type textarea "x"
type textarea "A"
type textarea "x"
type textarea "Ag"
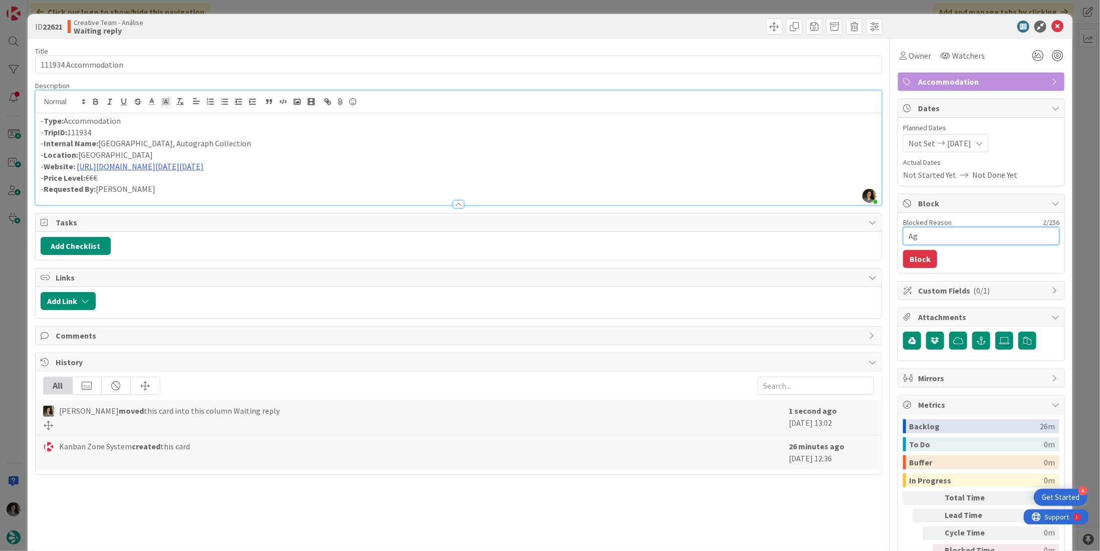
type textarea "x"
type textarea "Agu"
type textarea "x"
type textarea "Agua"
type textarea "x"
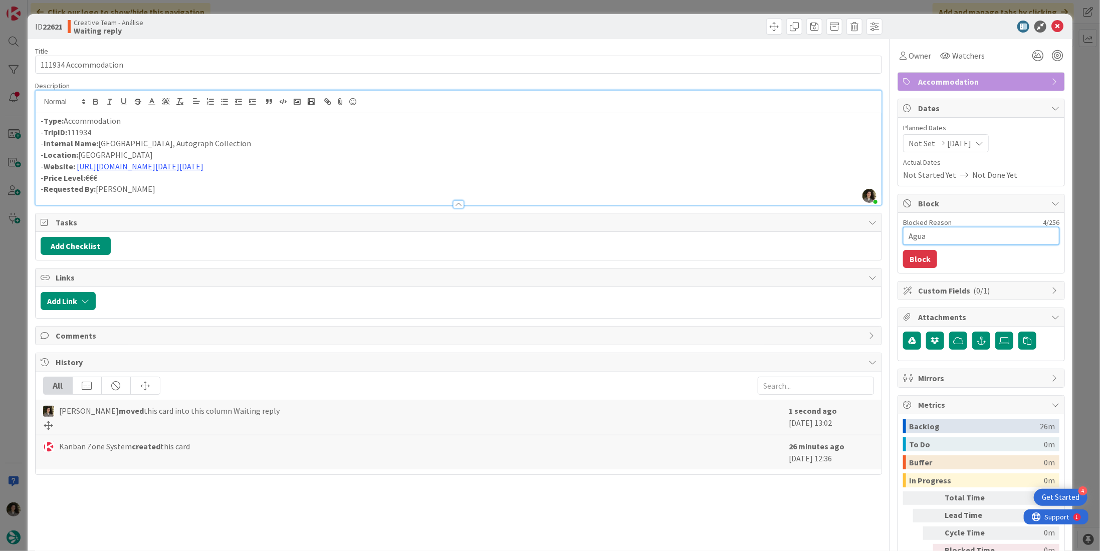
type textarea "Aguar"
type textarea "x"
type textarea "Aguard"
type textarea "x"
type textarea "Aguarda"
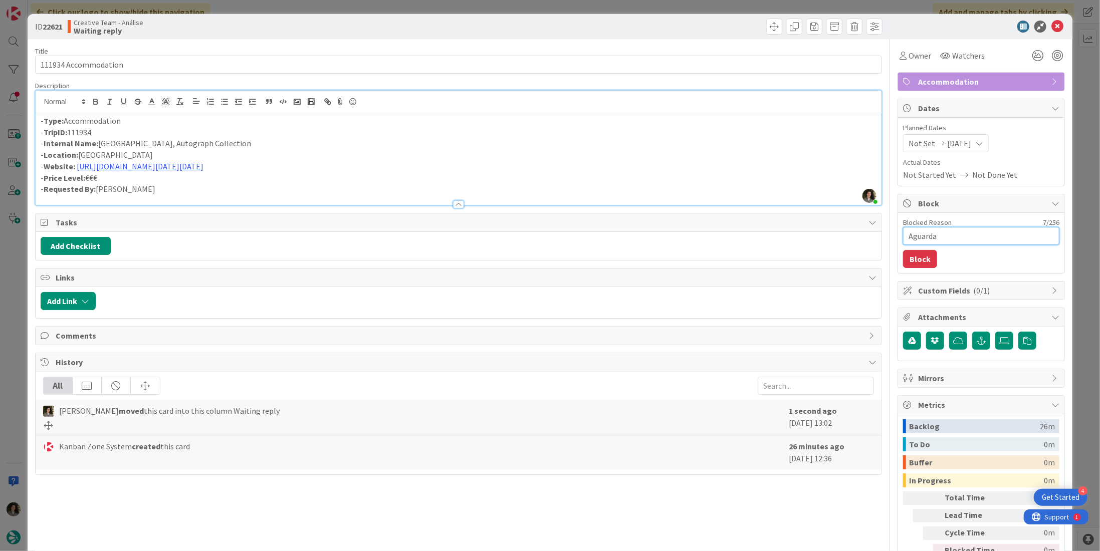
type textarea "x"
type textarea "Aguardar"
type textarea "x"
type textarea "Aguardar"
type textarea "x"
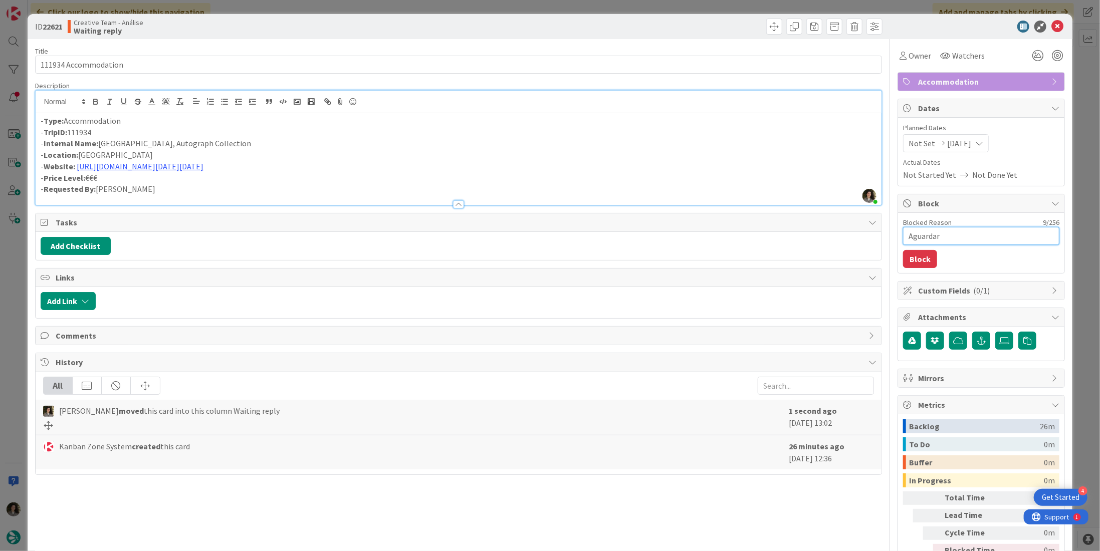
type textarea "Aguardar a"
type textarea "x"
type textarea "Aguardar ap"
type textarea "x"
type textarea "Aguardar app"
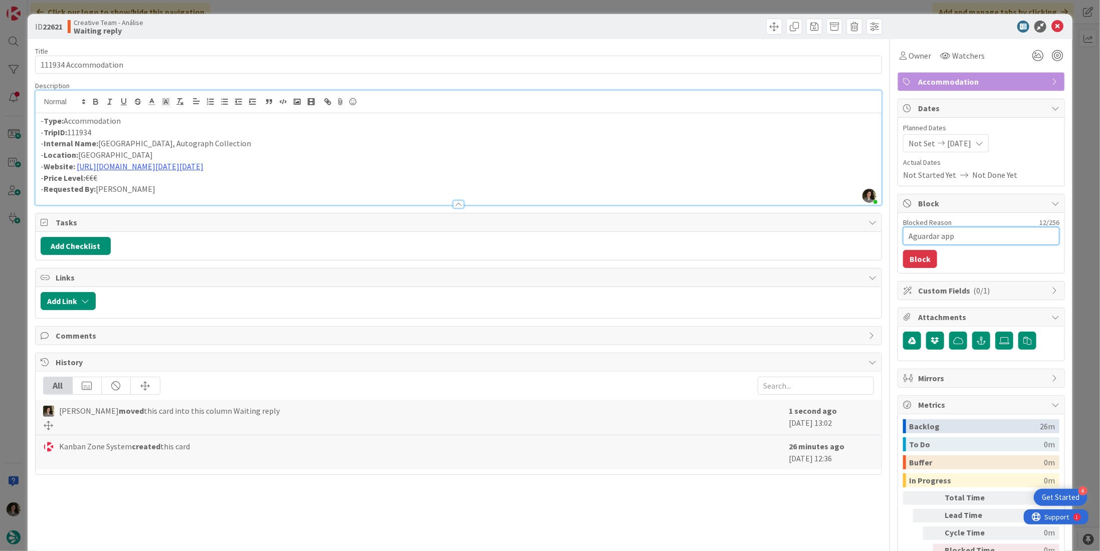
type textarea "x"
type textarea "Aguardar appr"
type textarea "x"
type textarea "Aguardar appro"
type textarea "x"
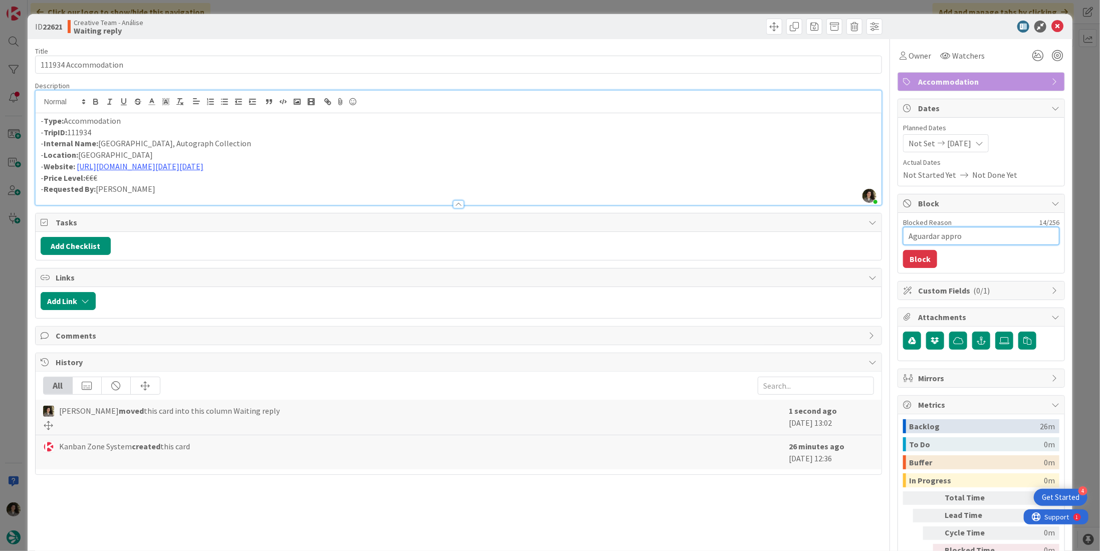
type textarea "Aguardar approv"
type textarea "x"
type textarea "Aguardar approva"
type textarea "x"
type textarea "Aguardar approval"
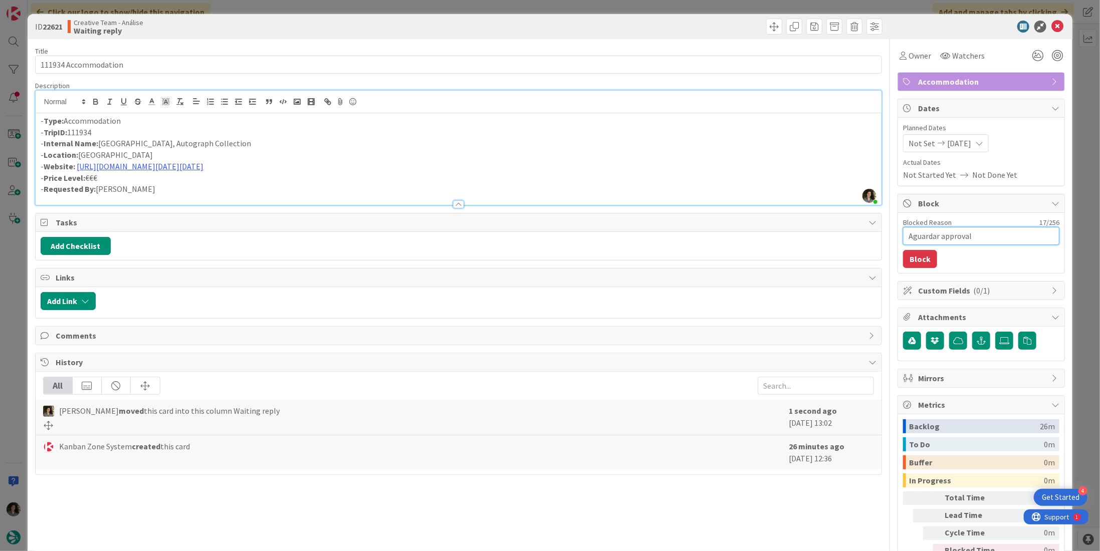
type textarea "x"
type textarea "Aguardar approval"
type textarea "x"
type textarea "Aguardar approval p"
type textarea "x"
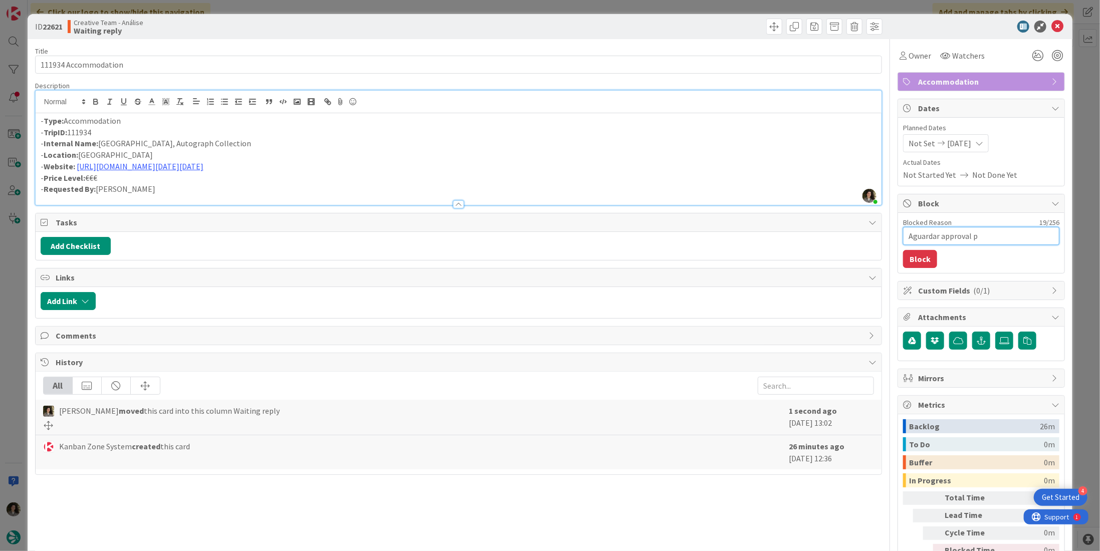
type textarea "Aguardar approval pr"
type textarea "x"
type textarea "Aguardar approval pro"
type textarea "x"
type textarea "Aguardar approval proc"
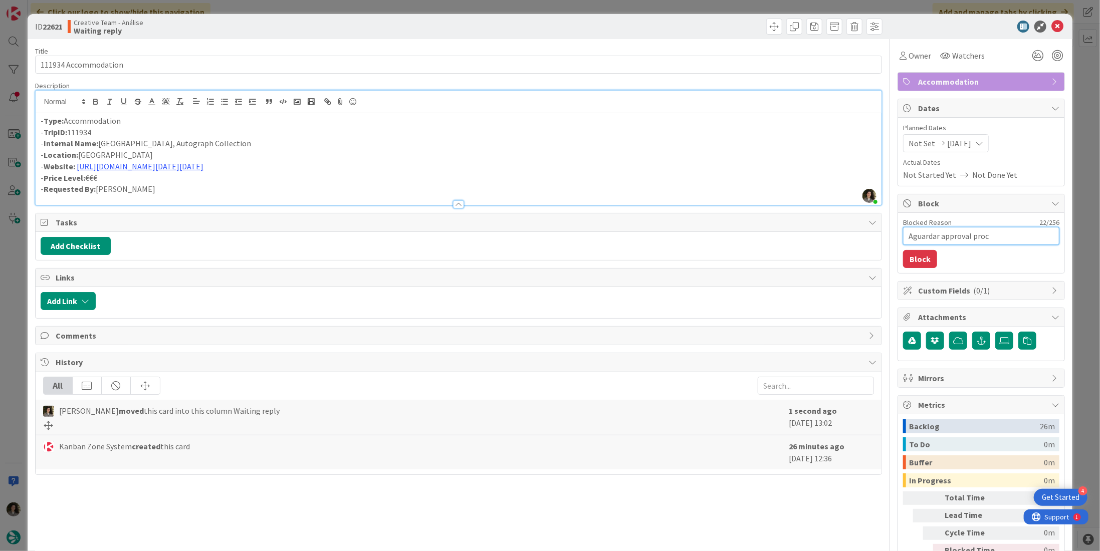
type textarea "x"
type textarea "Aguardar approval procu"
type textarea "x"
type textarea "Aguardar approval procur"
type textarea "x"
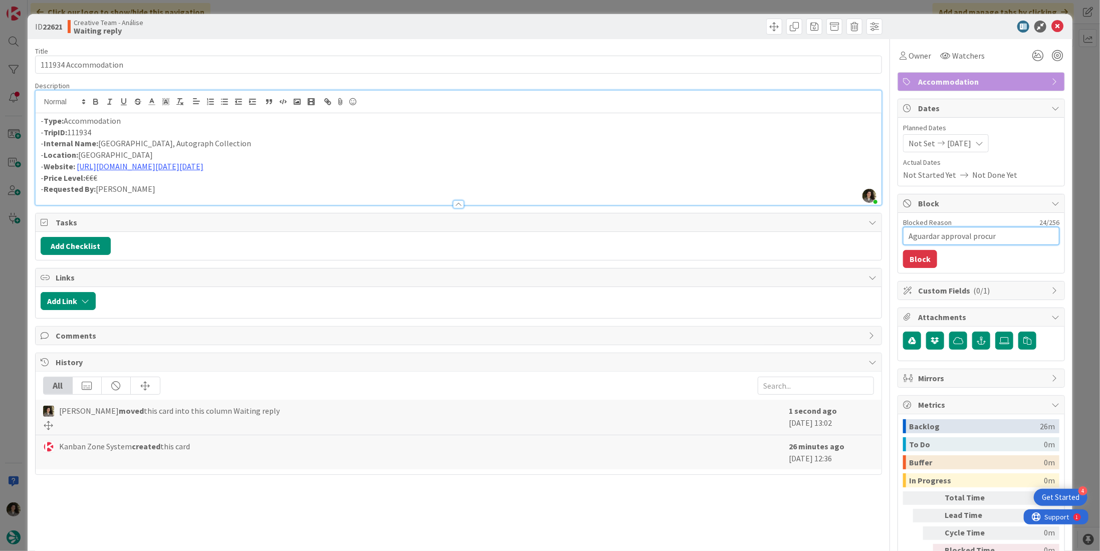
type textarea "Aguardar approval procure"
type textarea "x"
type textarea "Aguardar approval procurem"
type textarea "x"
type textarea "Aguardar approval procureme"
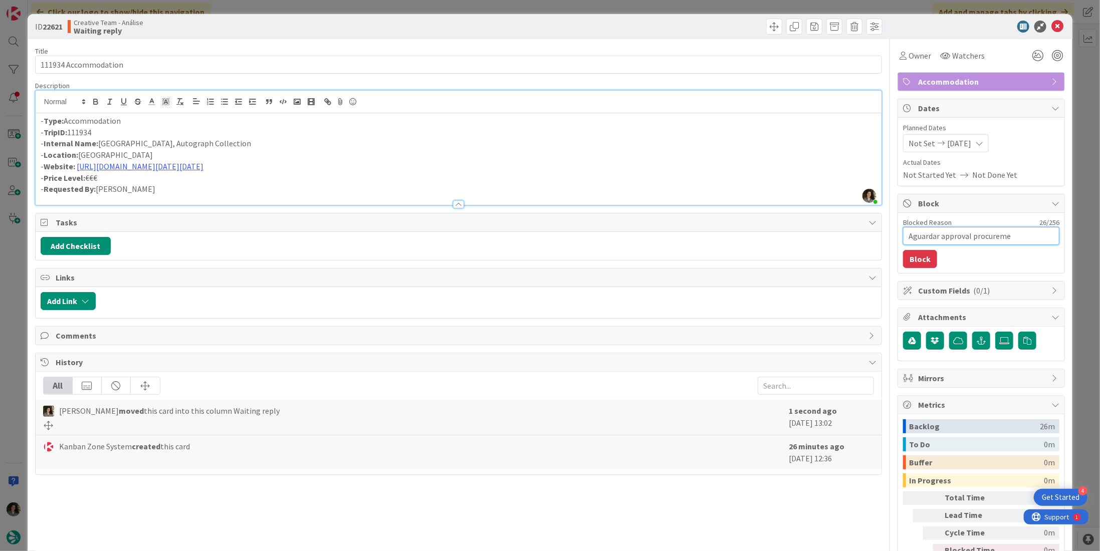
type textarea "x"
type textarea "Aguardar approval procuremen"
type textarea "x"
type textarea "Aguardar approval procurement"
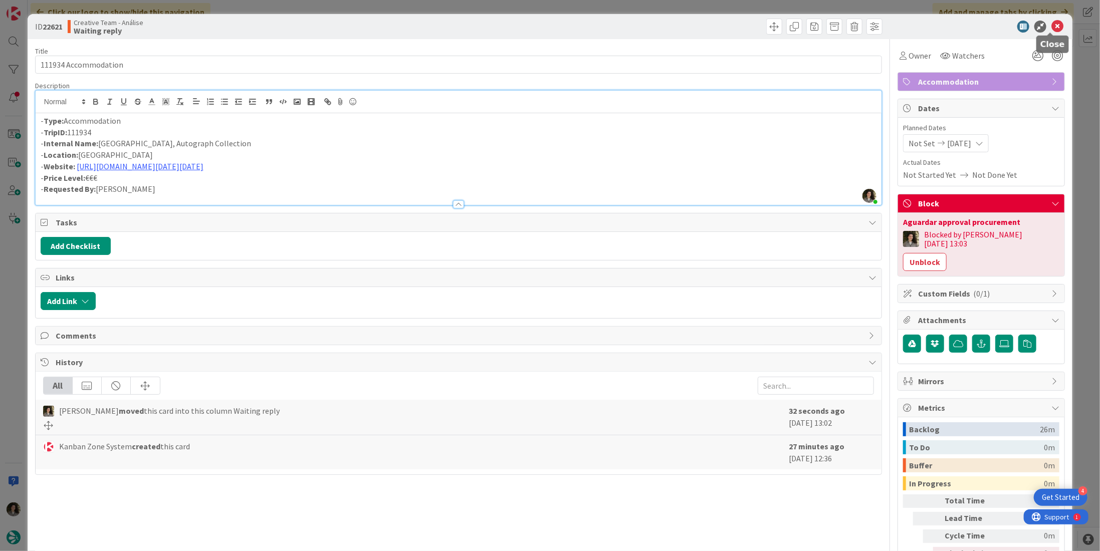
click at [1051, 26] on icon at bounding box center [1057, 27] width 12 height 12
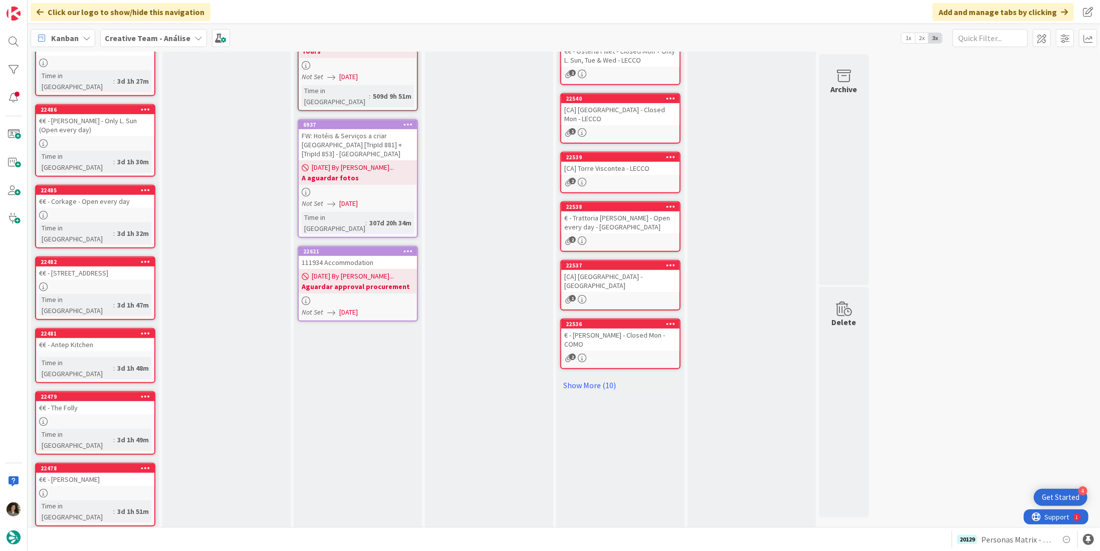
scroll to position [490, 0]
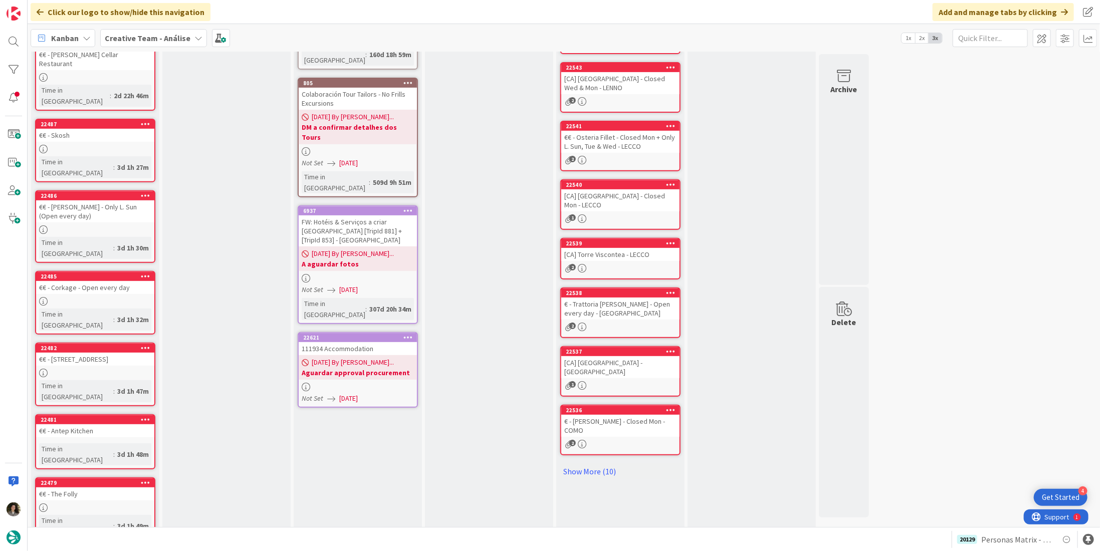
scroll to position [0, 0]
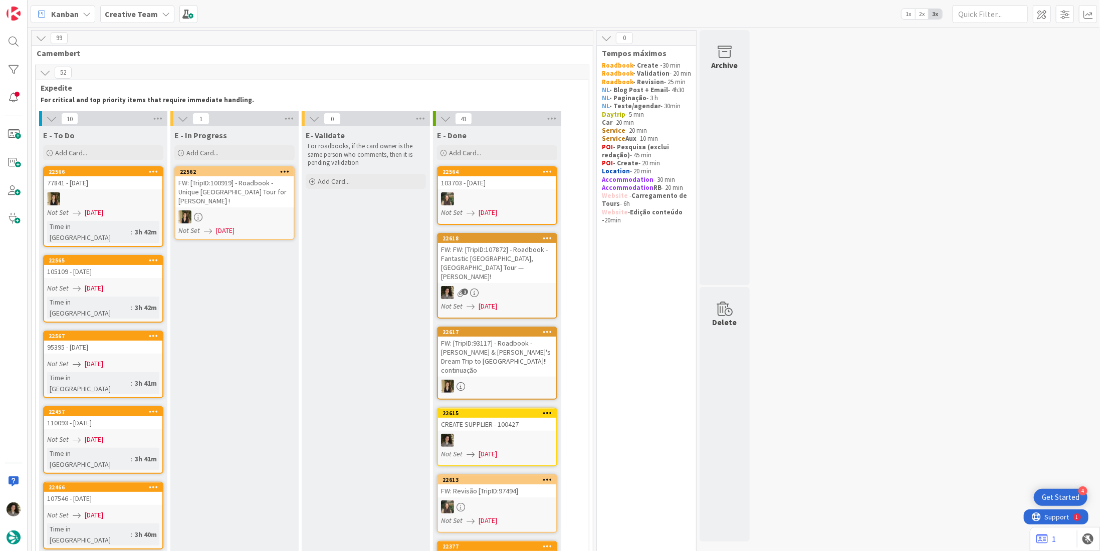
click at [100, 266] on link "22565 105109 - [DATE] Not Set [DATE] Time in [GEOGRAPHIC_DATA] : 3h 42m" at bounding box center [103, 289] width 120 height 68
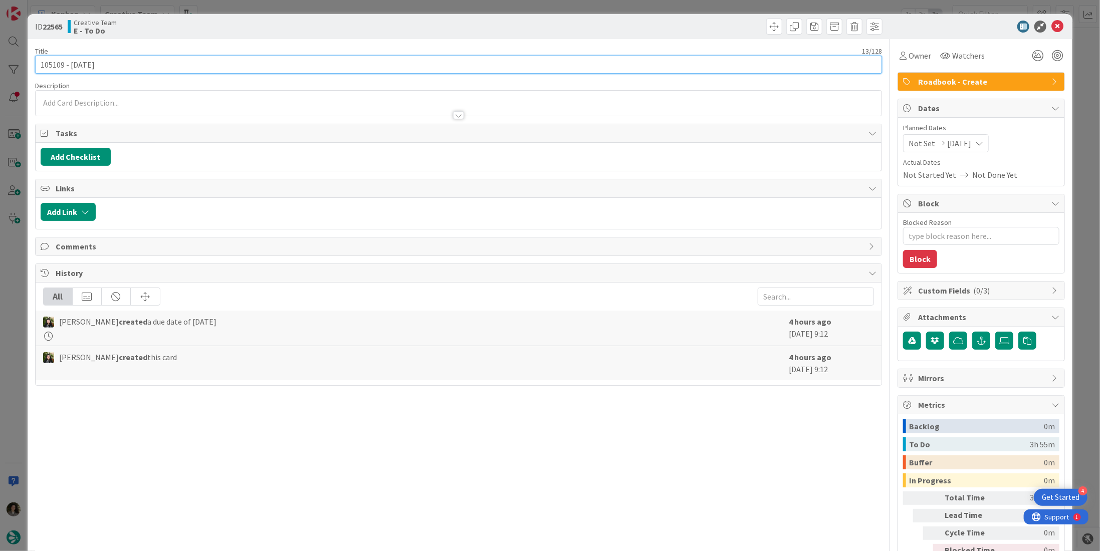
drag, startPoint x: 45, startPoint y: 61, endPoint x: 3, endPoint y: 61, distance: 42.6
click at [3, 61] on div "ID 22565 Creative Team E - To Do Title 13 / 128 105109 - [DATE] Description Own…" at bounding box center [550, 275] width 1100 height 551
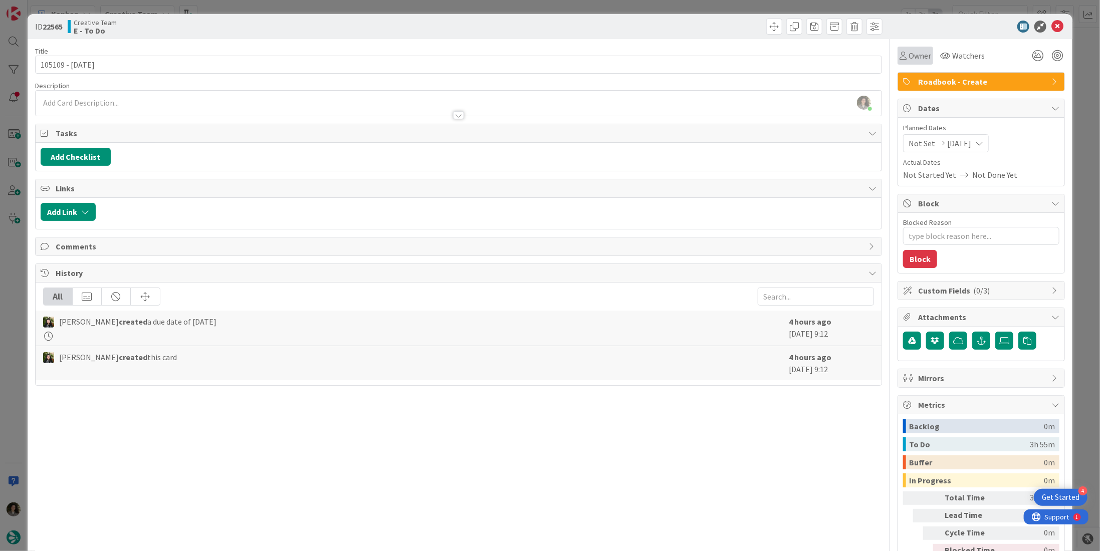
click at [899, 50] on div "Owner" at bounding box center [915, 56] width 32 height 12
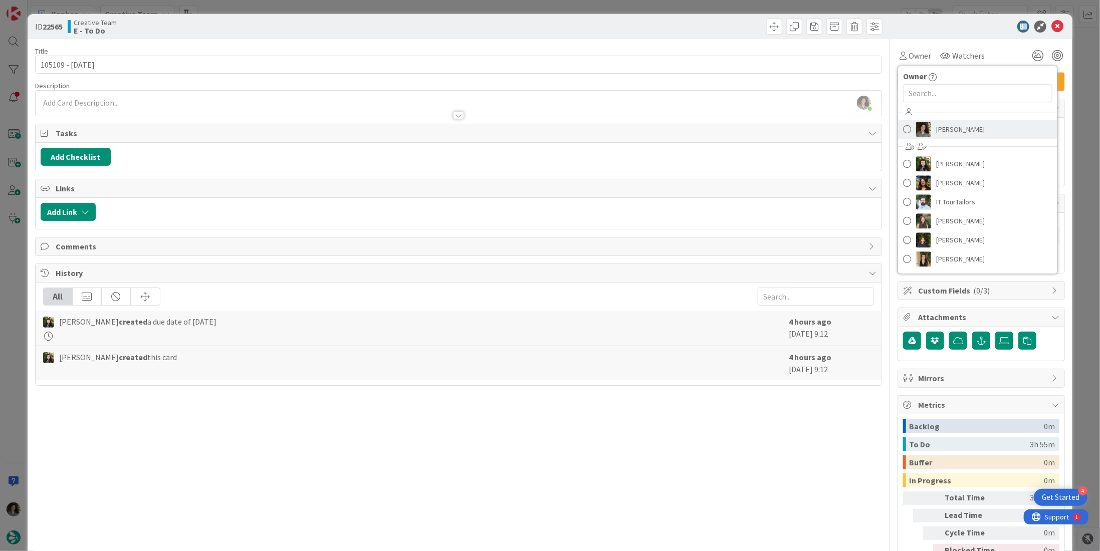
click at [956, 123] on span "[PERSON_NAME]" at bounding box center [960, 129] width 49 height 15
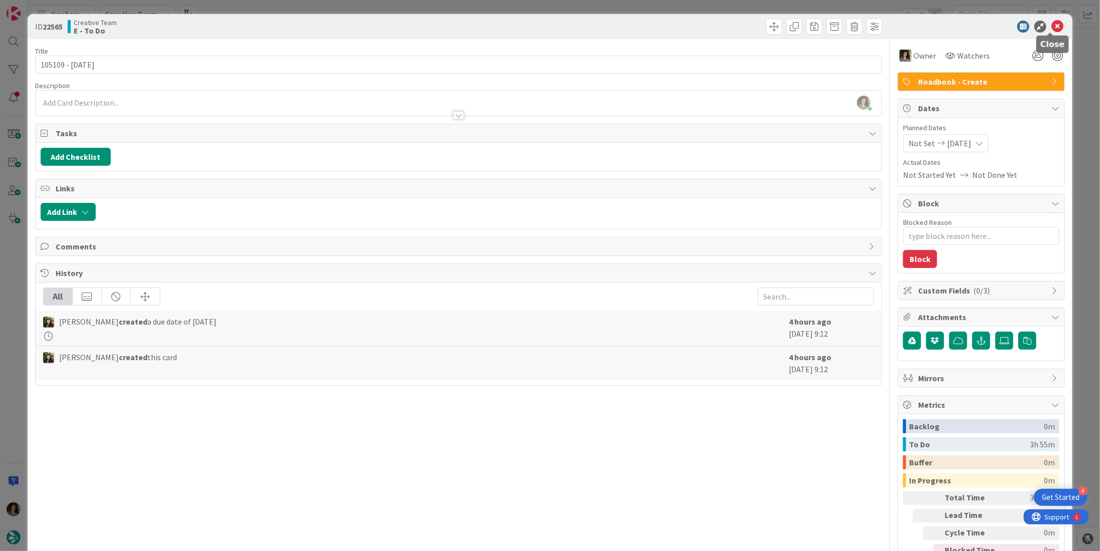
click at [1052, 26] on icon at bounding box center [1057, 27] width 12 height 12
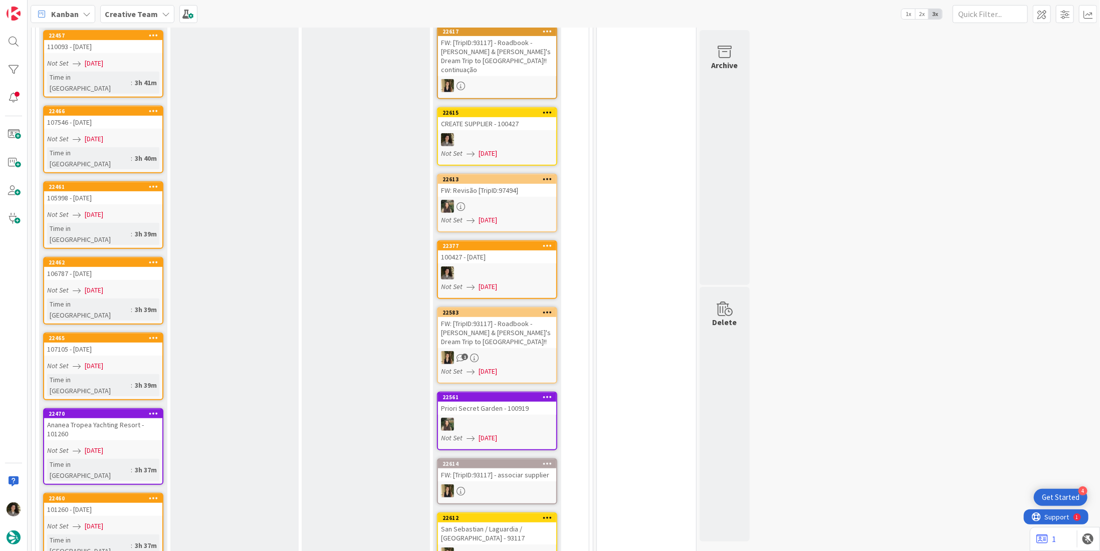
scroll to position [100, 0]
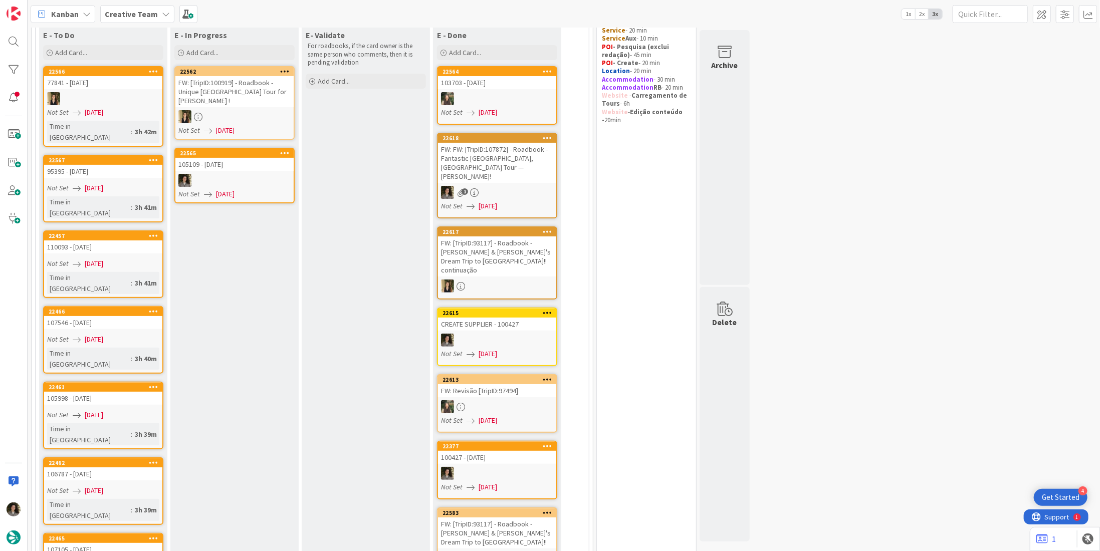
click at [232, 174] on div at bounding box center [234, 180] width 118 height 13
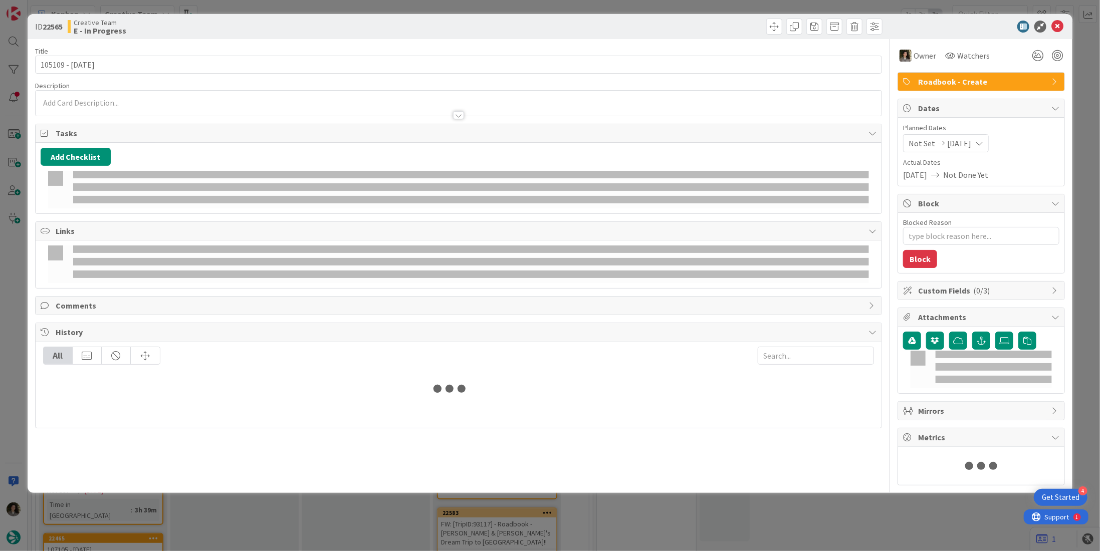
type textarea "x"
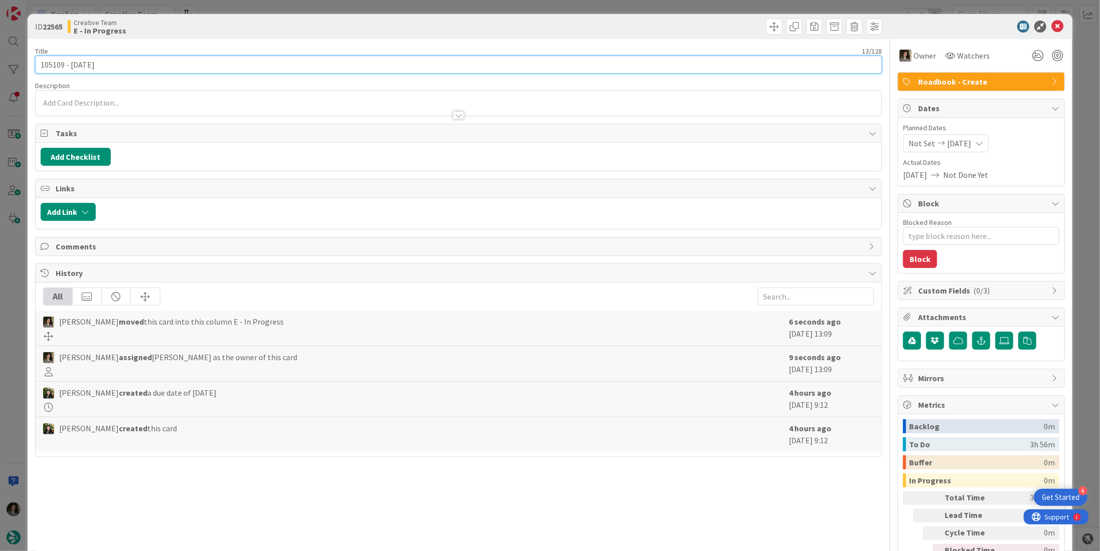
drag, startPoint x: 64, startPoint y: 65, endPoint x: 18, endPoint y: 65, distance: 46.6
click at [18, 65] on div "ID 22565 Creative Team E - In Progress Title 13 / 128 105109 - [DATE] Descripti…" at bounding box center [550, 275] width 1100 height 551
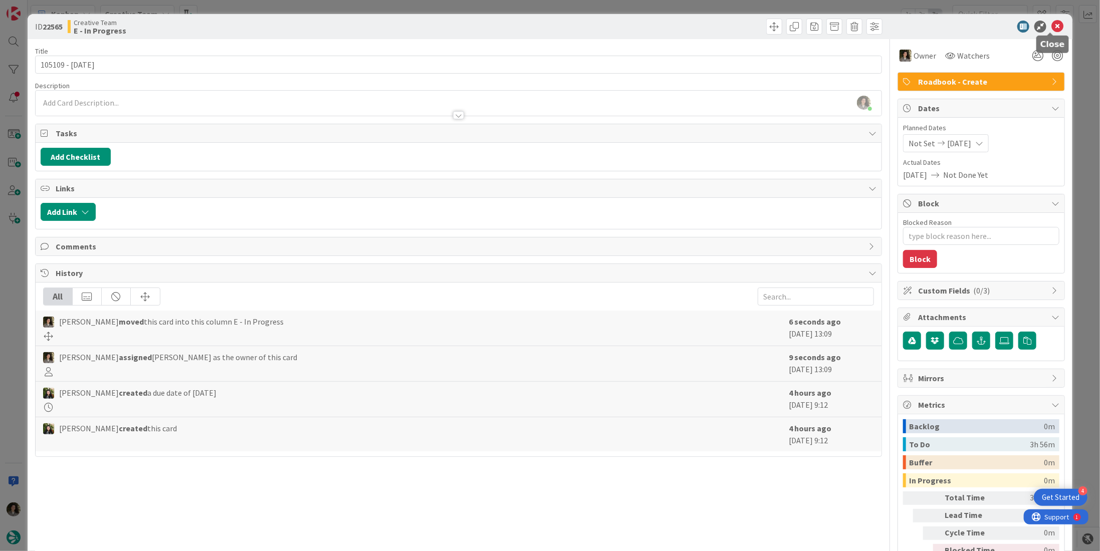
click at [1051, 23] on icon at bounding box center [1057, 27] width 12 height 12
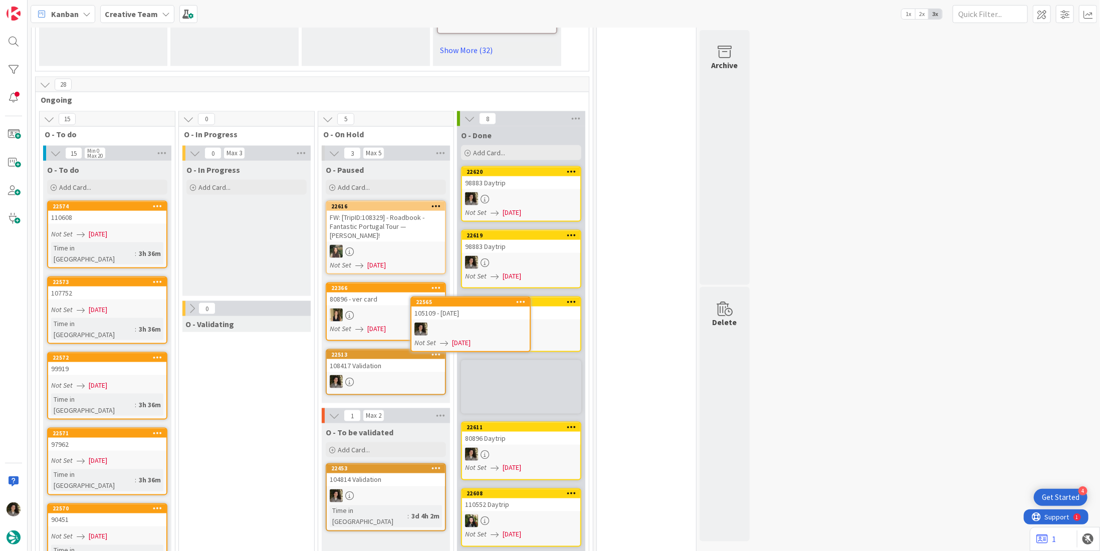
scroll to position [864, 0]
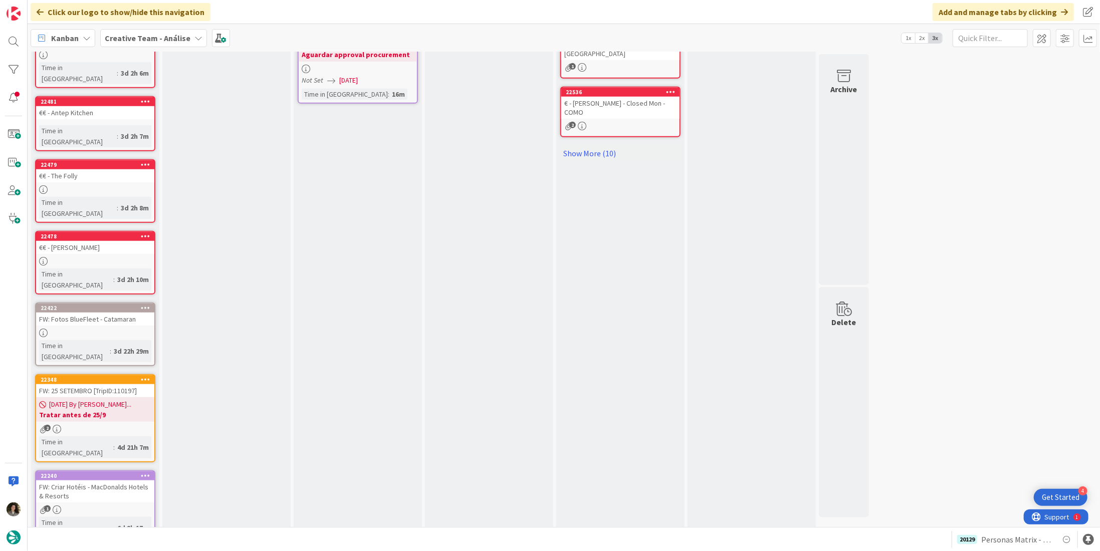
scroll to position [548, 0]
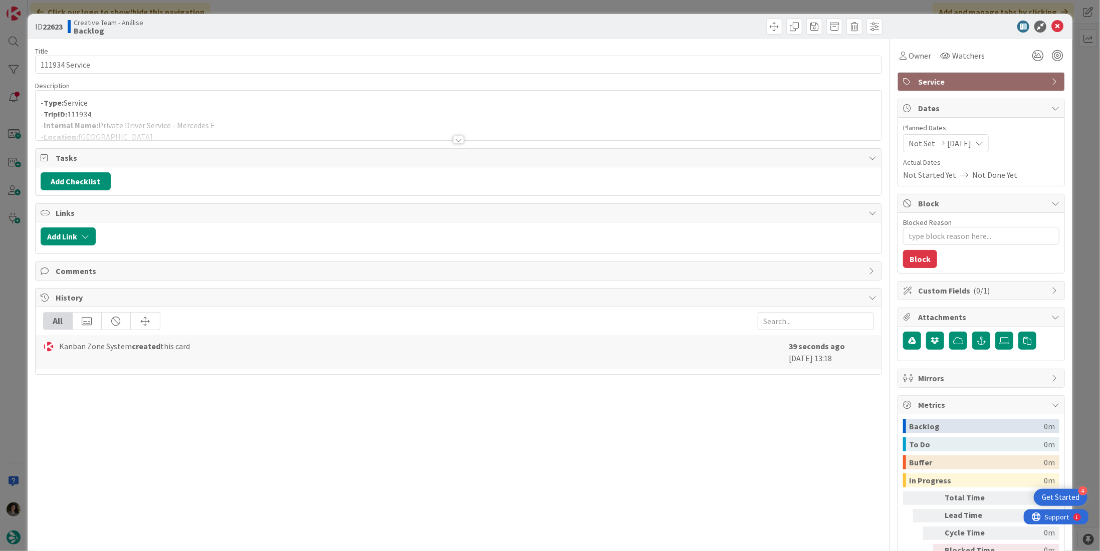
click at [455, 141] on div at bounding box center [458, 140] width 11 height 8
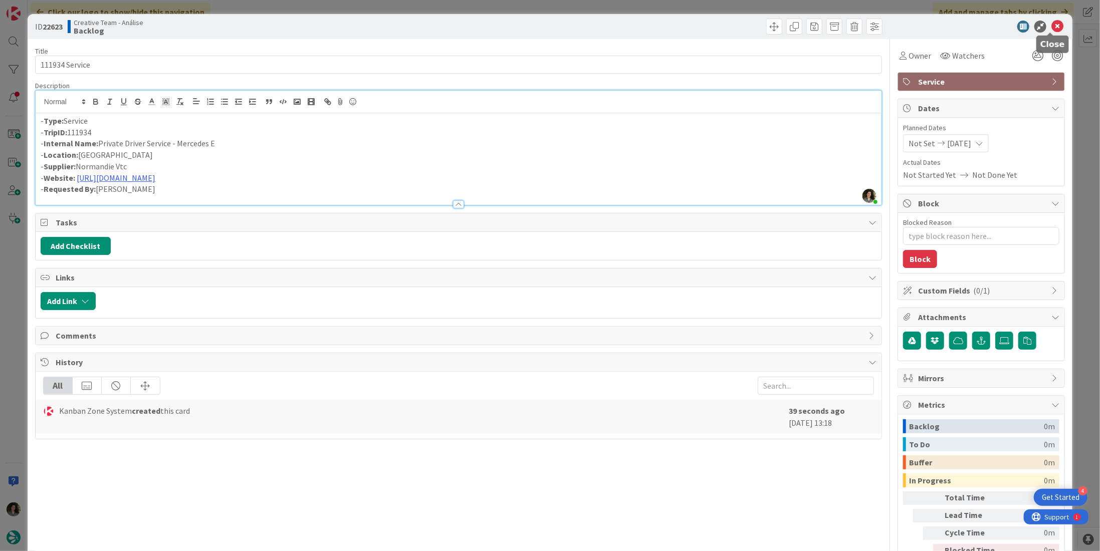
click at [1051, 24] on icon at bounding box center [1057, 27] width 12 height 12
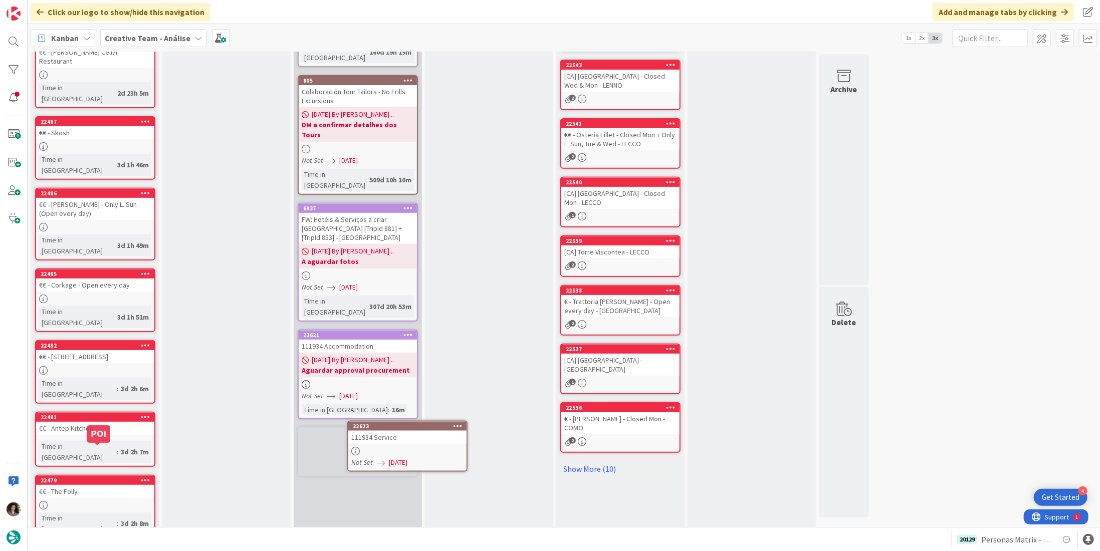
scroll to position [249, 0]
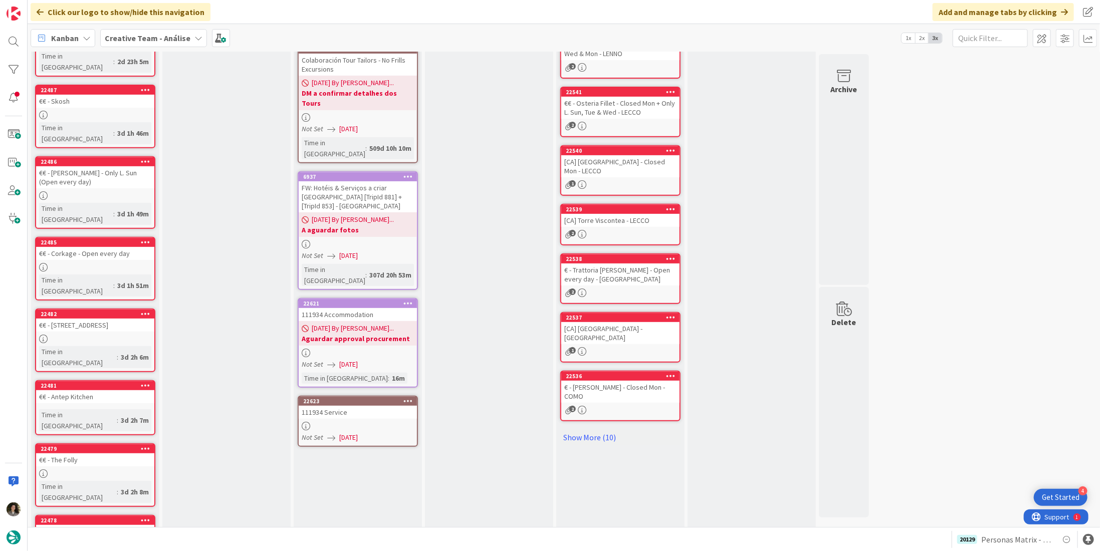
click at [372, 349] on div at bounding box center [358, 353] width 118 height 9
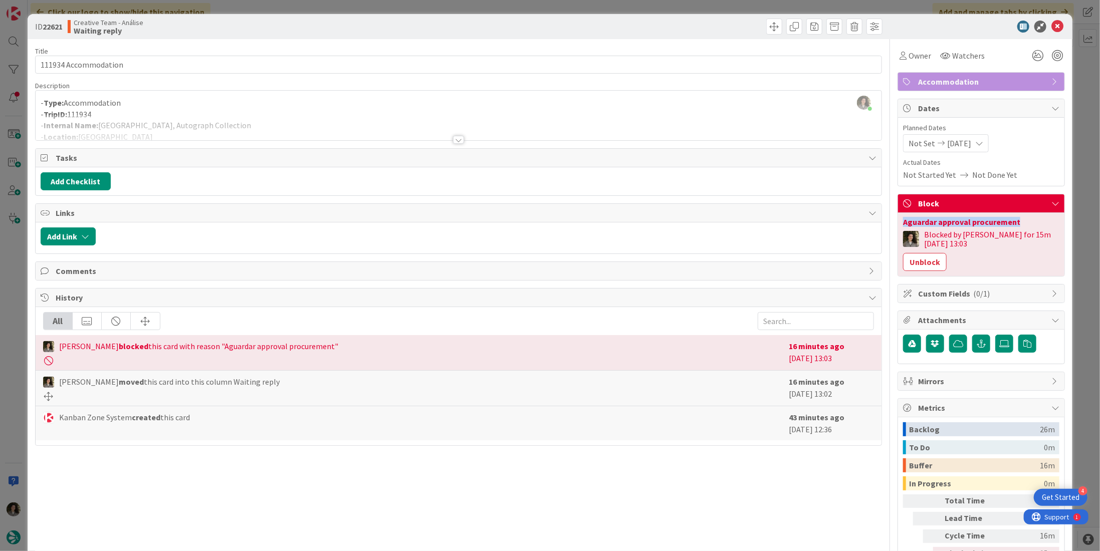
drag, startPoint x: 1033, startPoint y: 215, endPoint x: 889, endPoint y: 217, distance: 143.8
click at [889, 217] on div "Title 20 / 128 111934 Accommodation Description [PERSON_NAME] just joined - Typ…" at bounding box center [550, 313] width 1030 height 549
copy div "Aguardar approval procurement"
click at [1051, 24] on icon at bounding box center [1057, 27] width 12 height 12
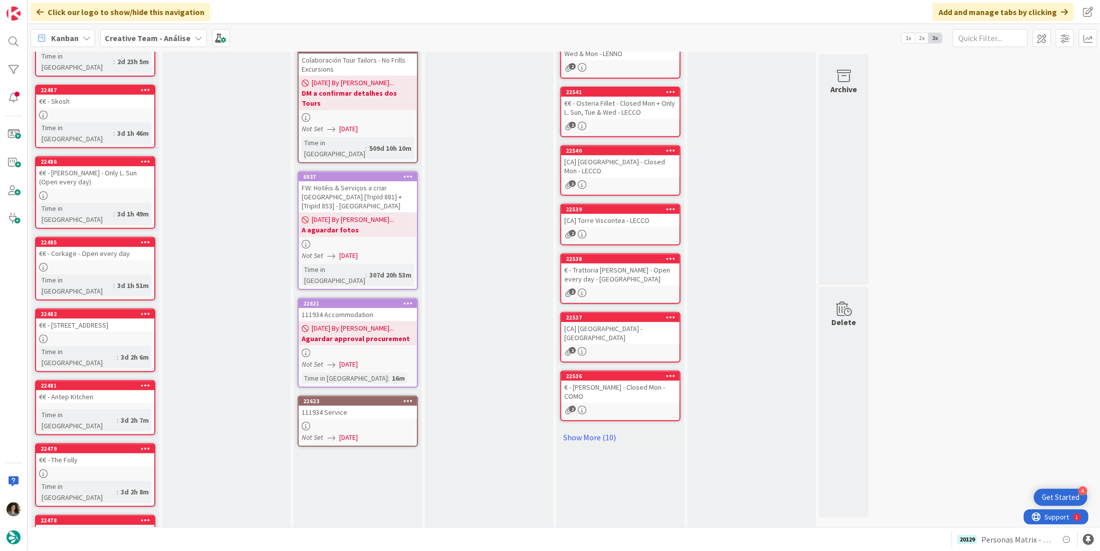
click at [345, 406] on div "111934 Service" at bounding box center [358, 412] width 118 height 13
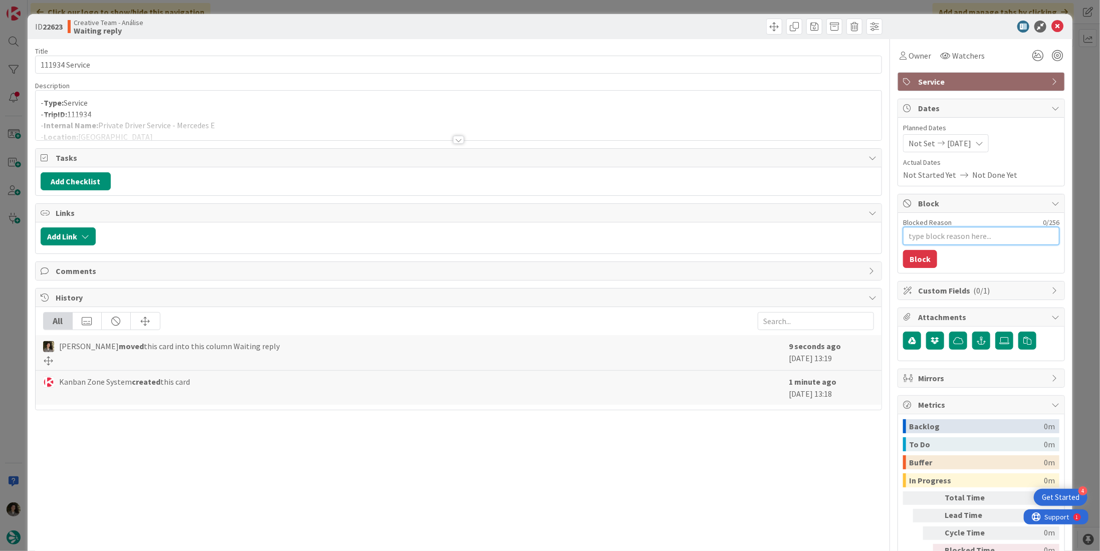
click at [967, 234] on textarea "Blocked Reason" at bounding box center [981, 236] width 156 height 18
paste textarea "Aguardar approval procurement"
type textarea "x"
type textarea "Aguardar approval procurement"
click at [908, 258] on button "Block" at bounding box center [920, 259] width 34 height 18
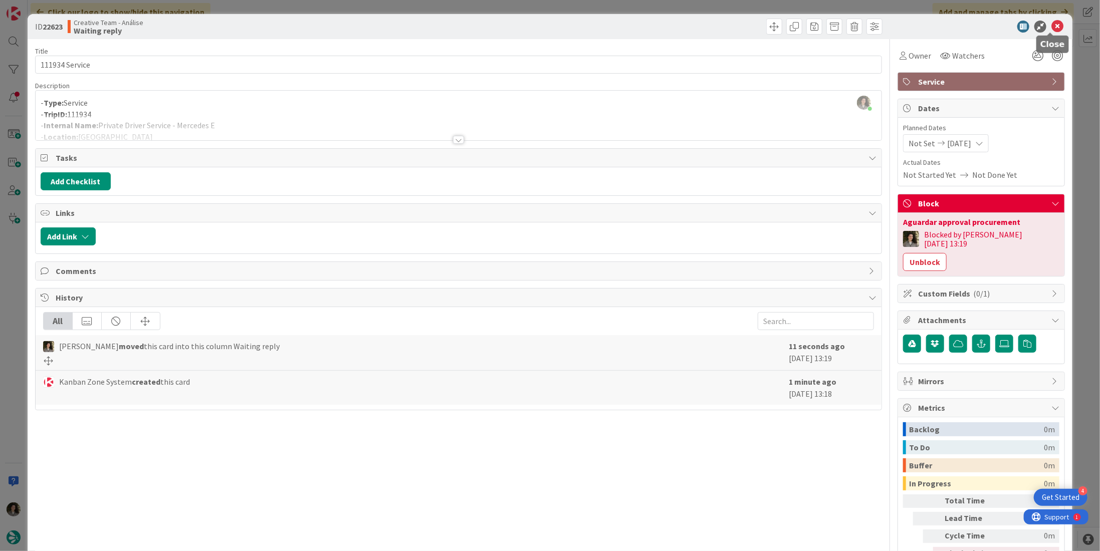
click at [1053, 27] on icon at bounding box center [1057, 27] width 12 height 12
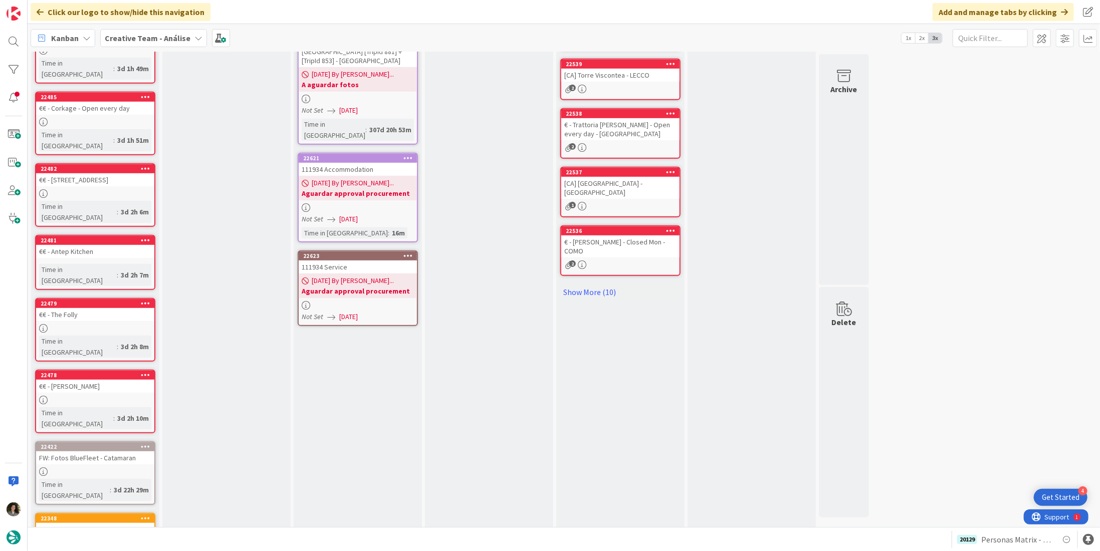
scroll to position [401, 0]
